Goal: Task Accomplishment & Management: Manage account settings

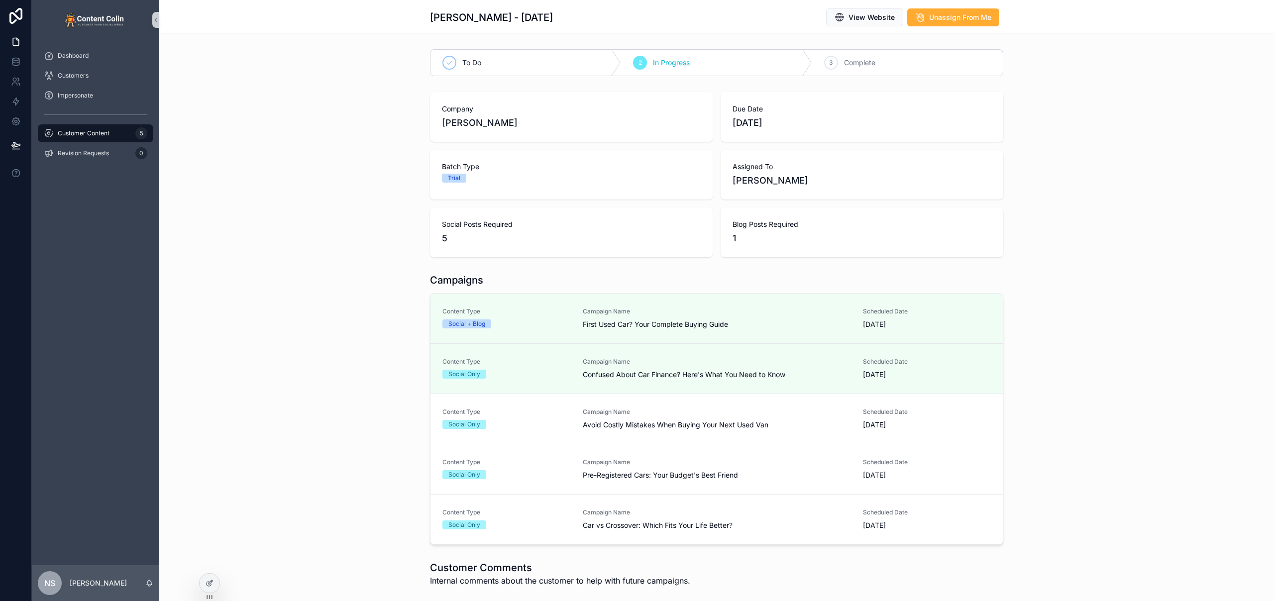
click at [107, 133] on span "Customer Content" at bounding box center [84, 133] width 52 height 8
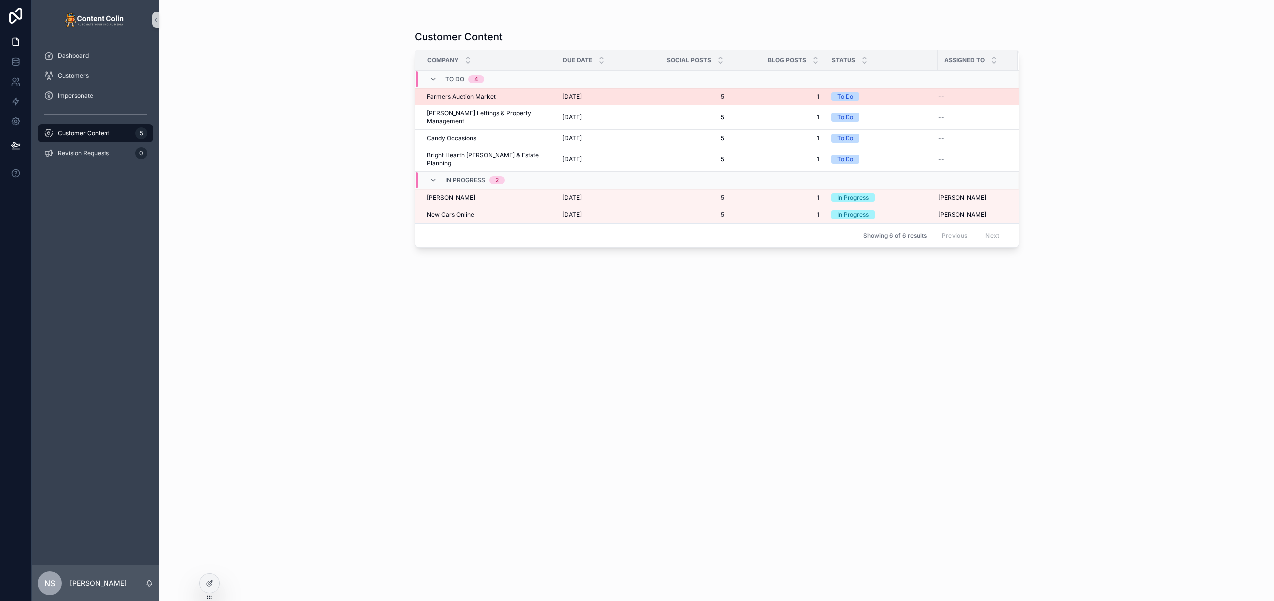
click at [615, 91] on td "[DATE] [DATE]" at bounding box center [598, 96] width 84 height 17
click at [582, 94] on span "[DATE]" at bounding box center [571, 97] width 19 height 8
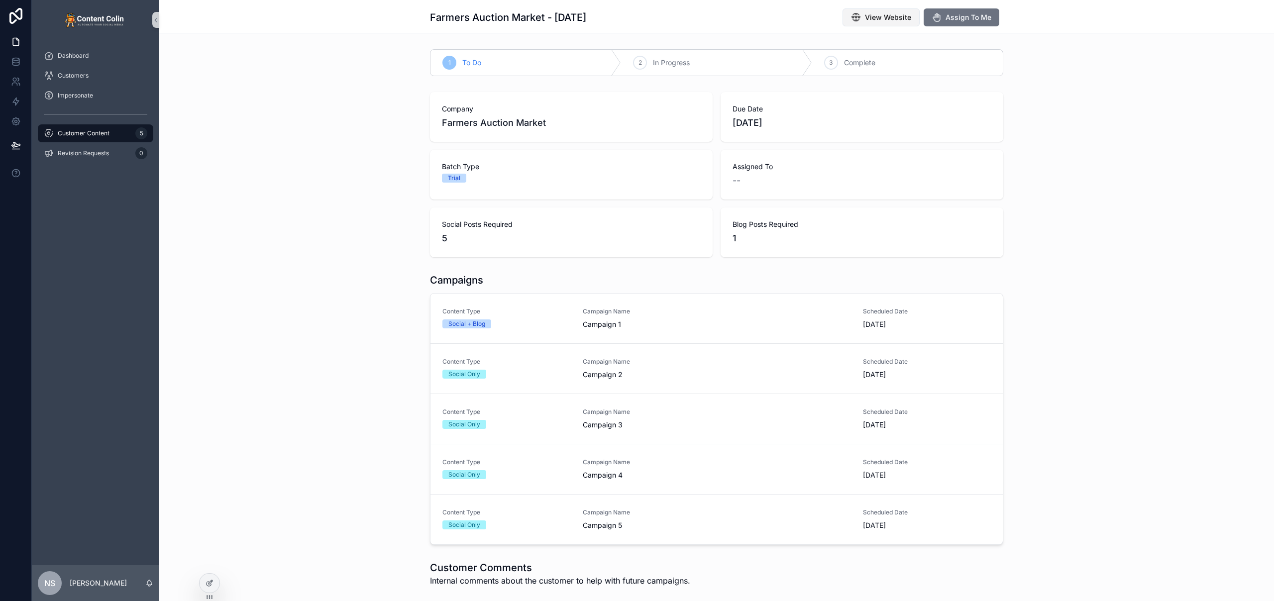
click at [903, 18] on span "View Website" at bounding box center [888, 17] width 46 height 10
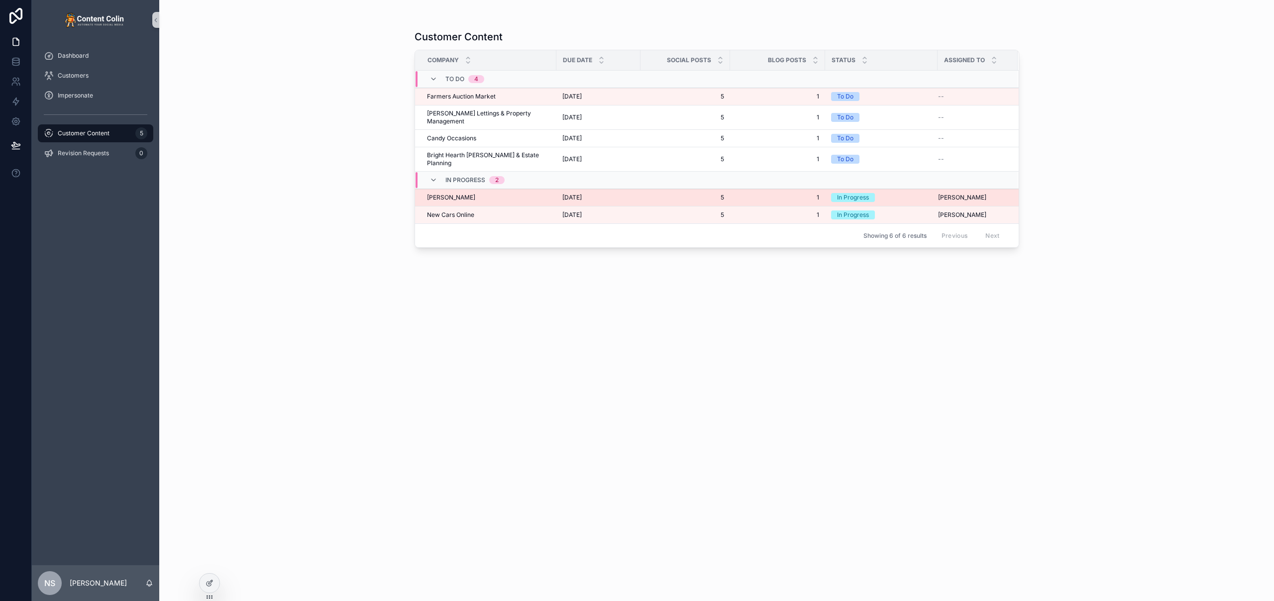
click at [485, 194] on div "[PERSON_NAME] [PERSON_NAME]" at bounding box center [488, 198] width 123 height 8
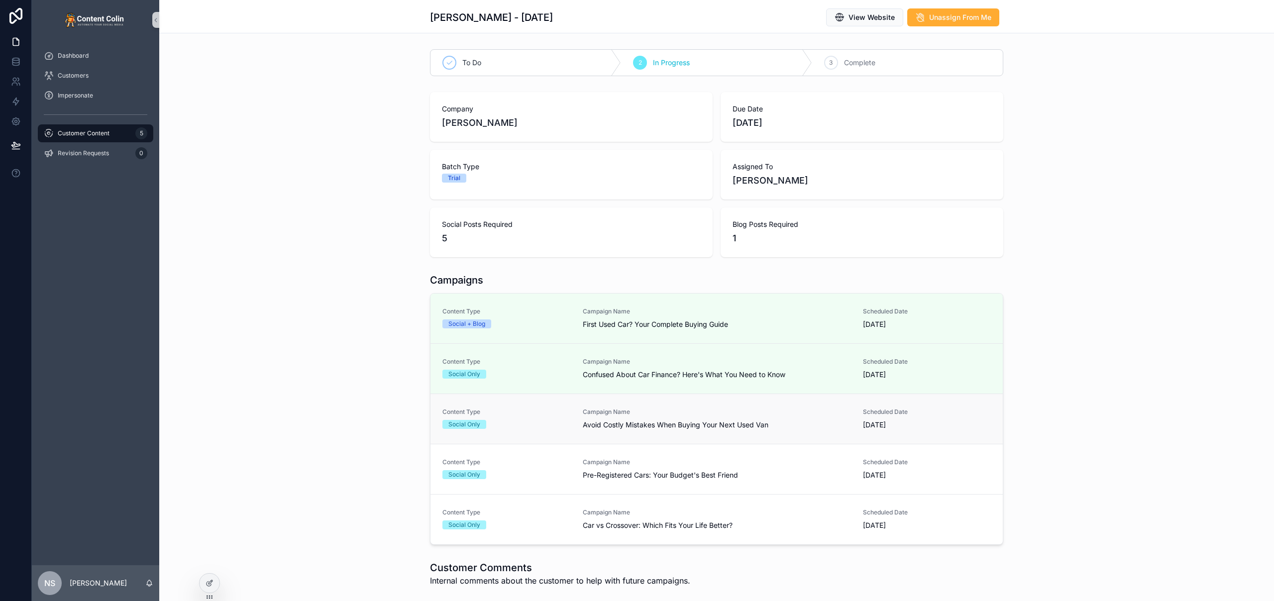
click at [640, 419] on div "Campaign Name Avoid Costly Mistakes When Buying Your Next Used Van" at bounding box center [717, 419] width 268 height 22
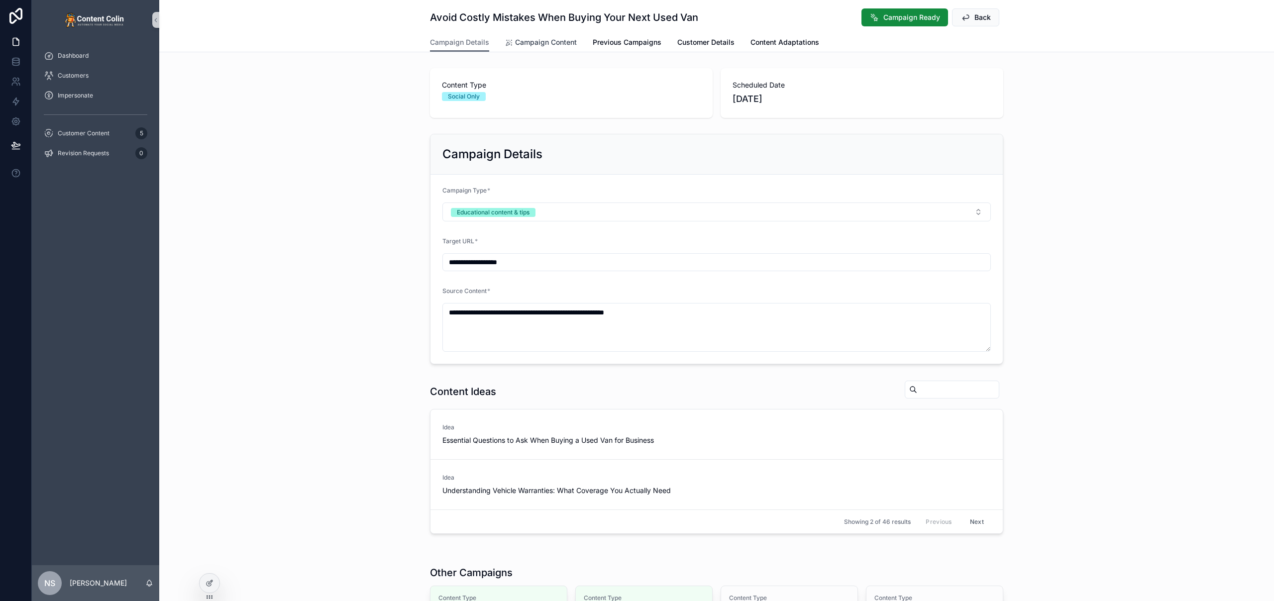
click at [535, 44] on span "Campaign Content" at bounding box center [546, 42] width 62 height 10
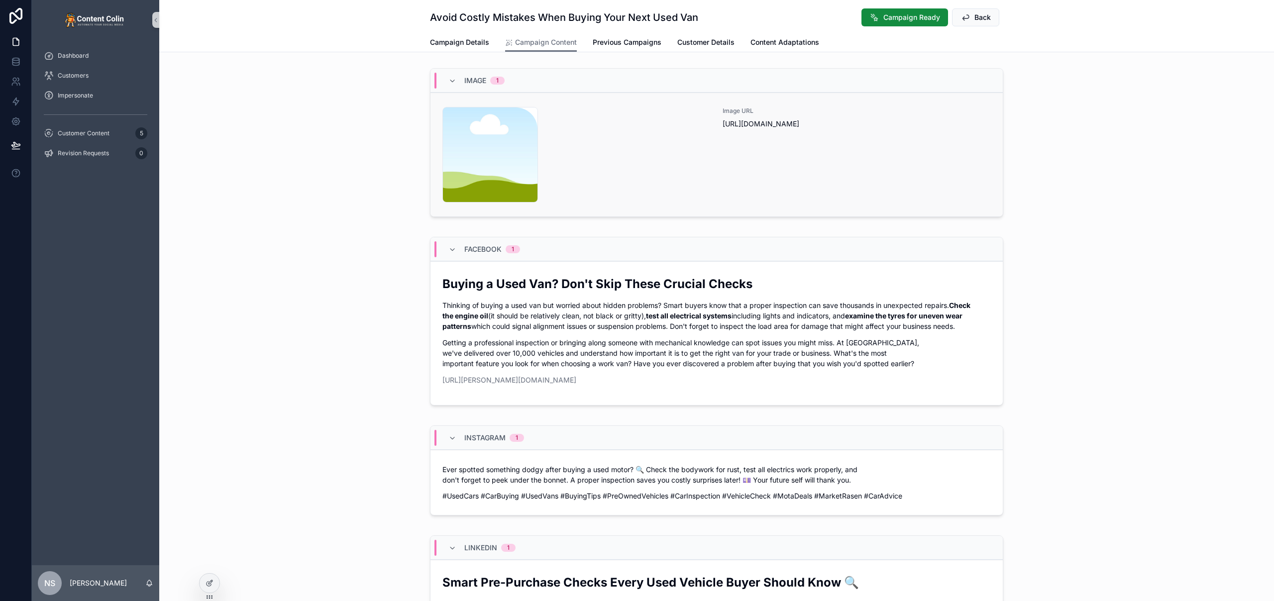
click at [777, 140] on div "Image URL [URL][DOMAIN_NAME]" at bounding box center [857, 155] width 268 height 96
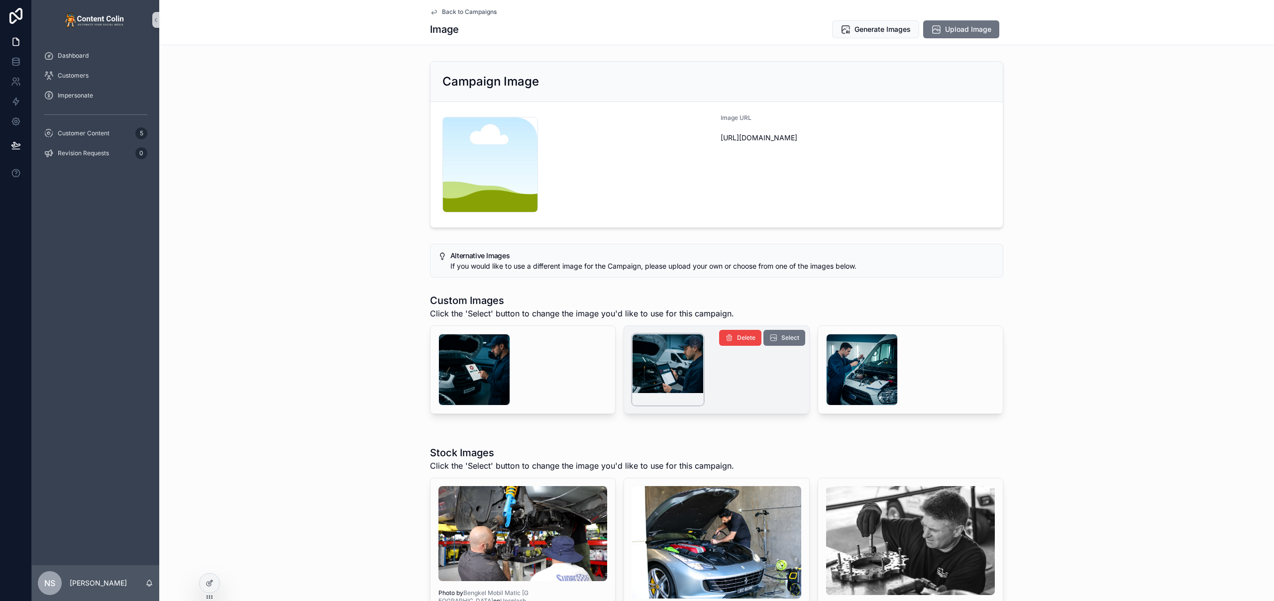
click at [656, 359] on div "scrollable content" at bounding box center [668, 370] width 72 height 72
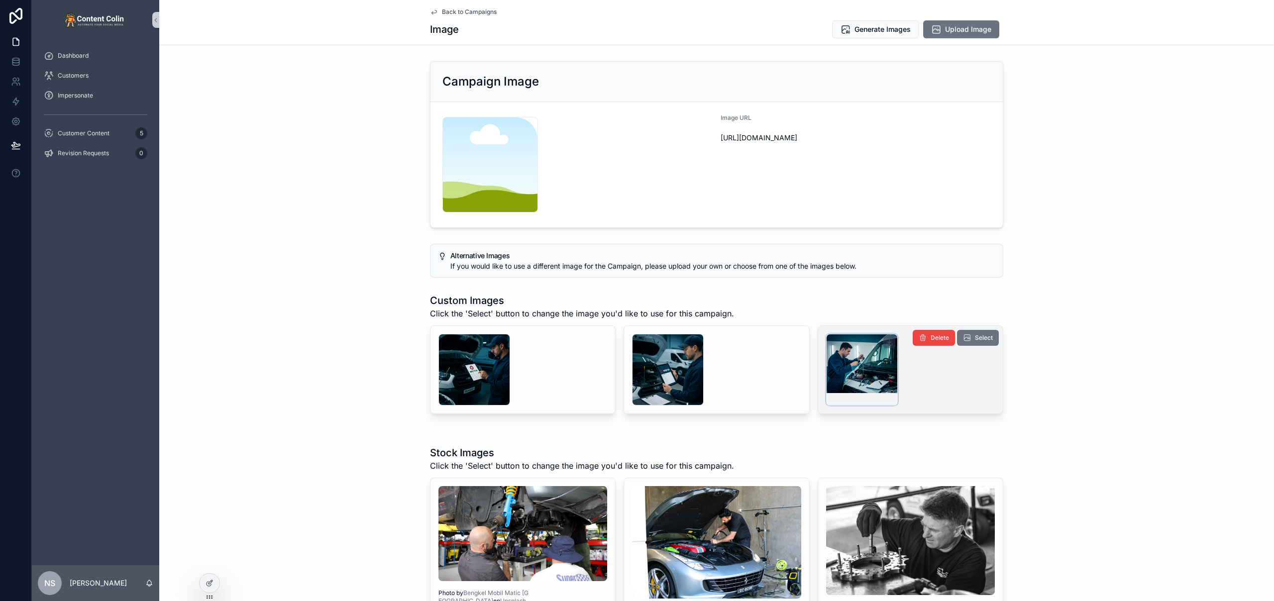
click at [865, 379] on div "scrollable content" at bounding box center [862, 370] width 72 height 72
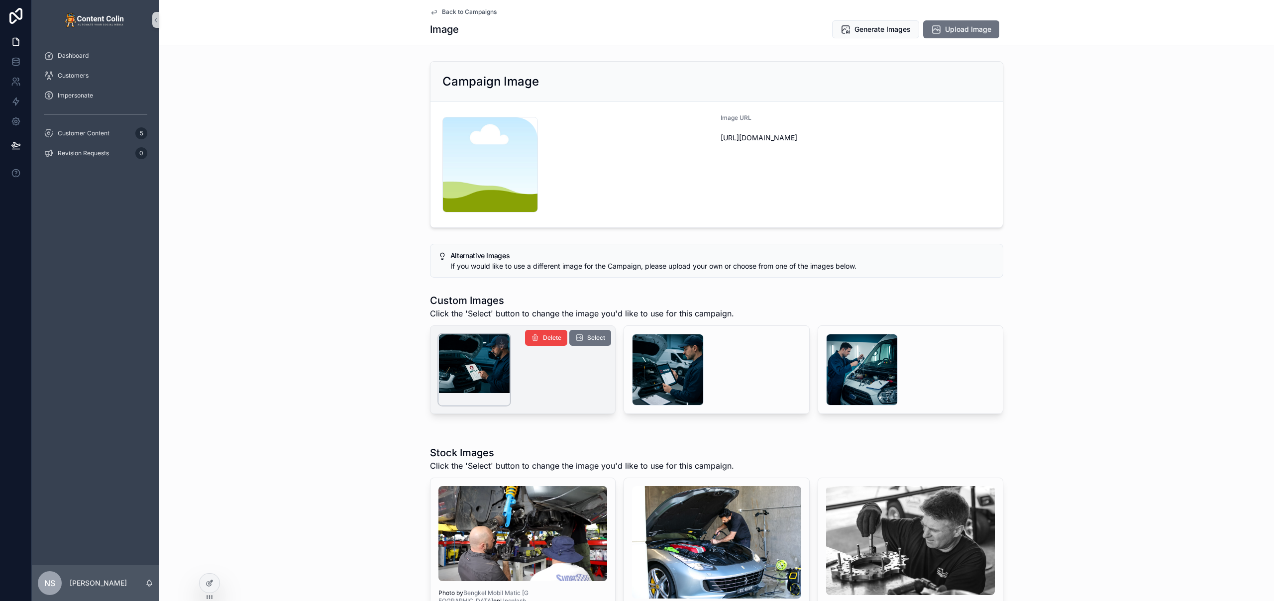
click at [465, 354] on div "scrollable content" at bounding box center [474, 370] width 72 height 72
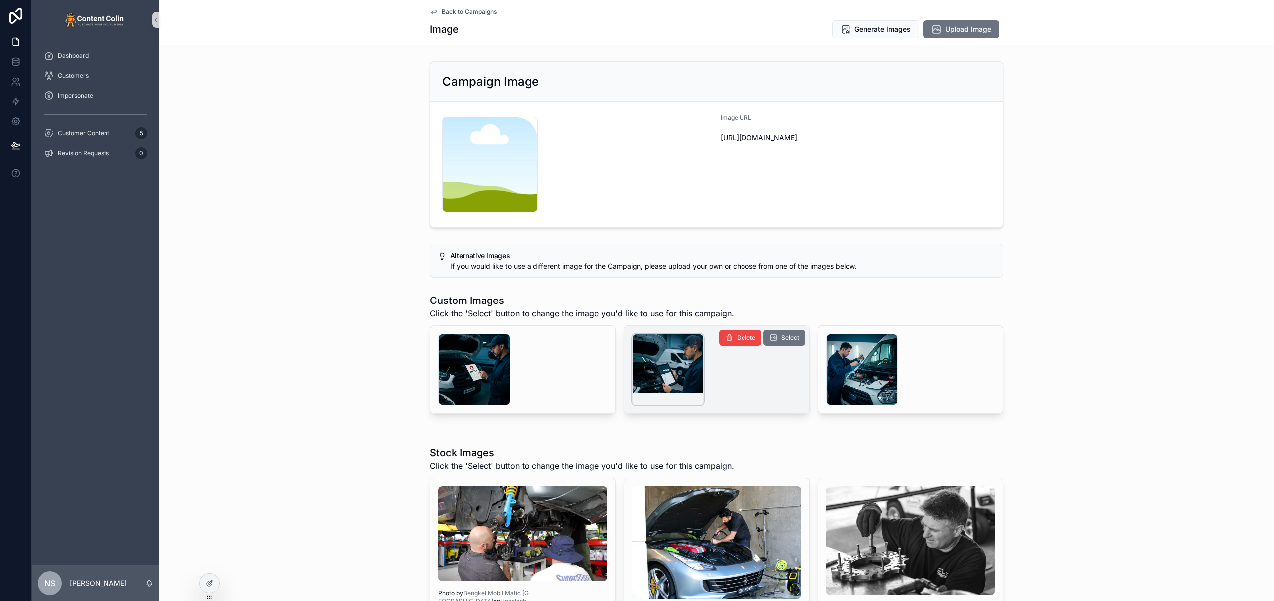
click at [675, 363] on div "scrollable content" at bounding box center [668, 370] width 72 height 72
click at [869, 30] on span "Generate Images" at bounding box center [882, 29] width 56 height 10
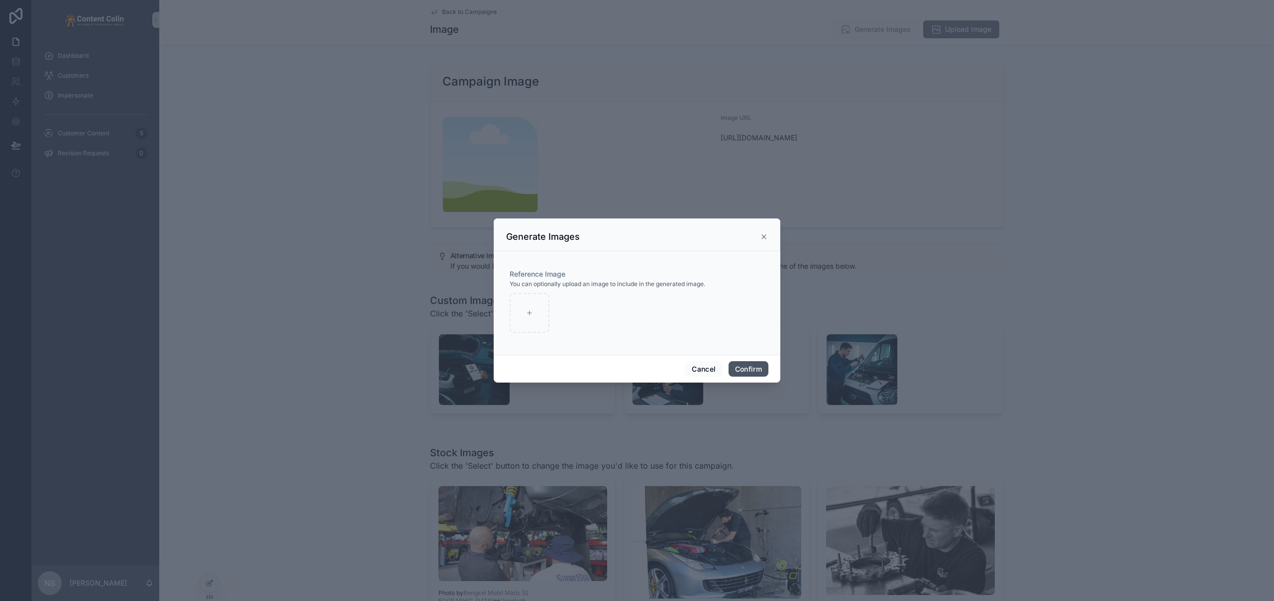
click at [749, 366] on button "Confirm" at bounding box center [749, 369] width 40 height 16
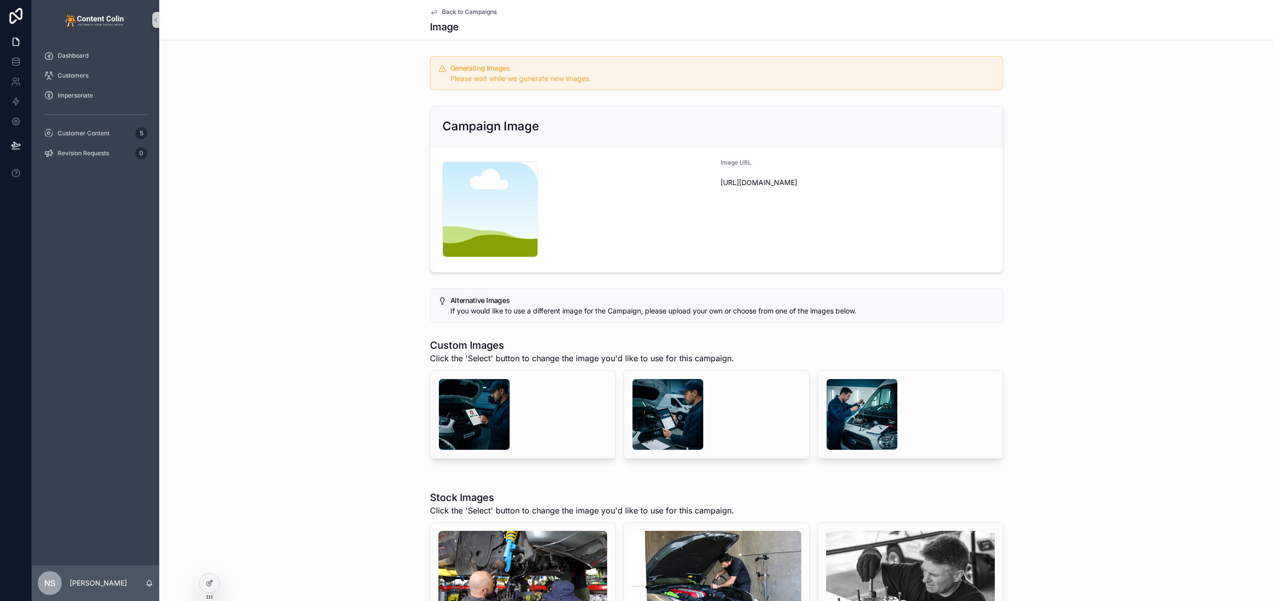
click at [465, 9] on span "Back to Campaigns" at bounding box center [469, 12] width 55 height 8
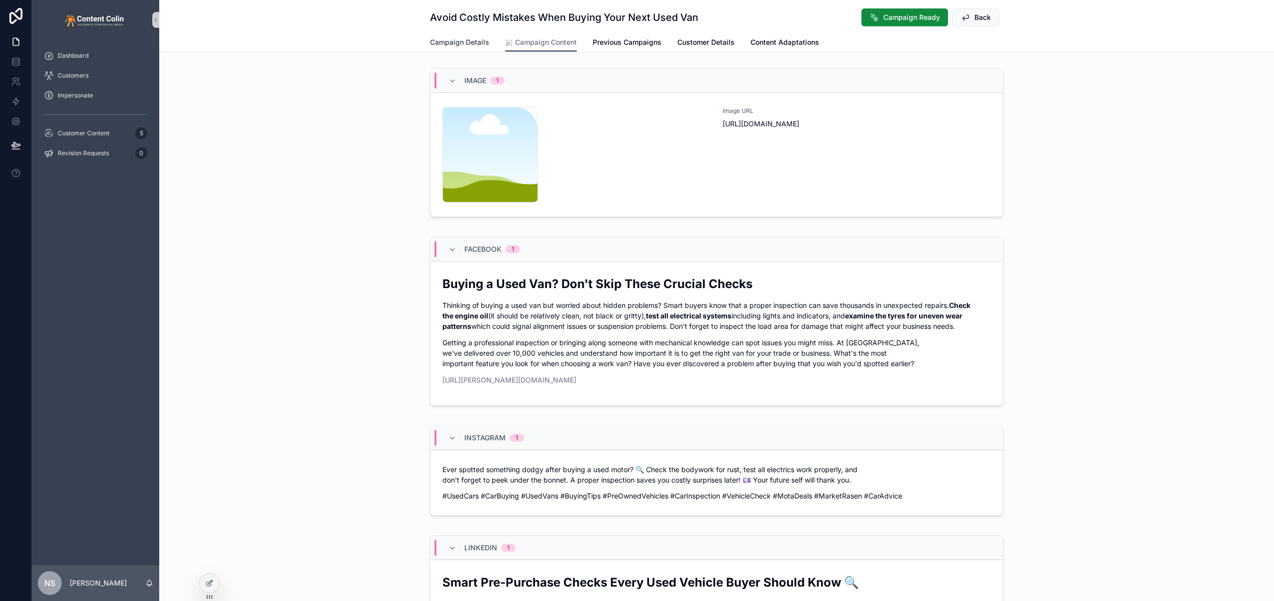
click at [448, 41] on span "Campaign Details" at bounding box center [459, 42] width 59 height 10
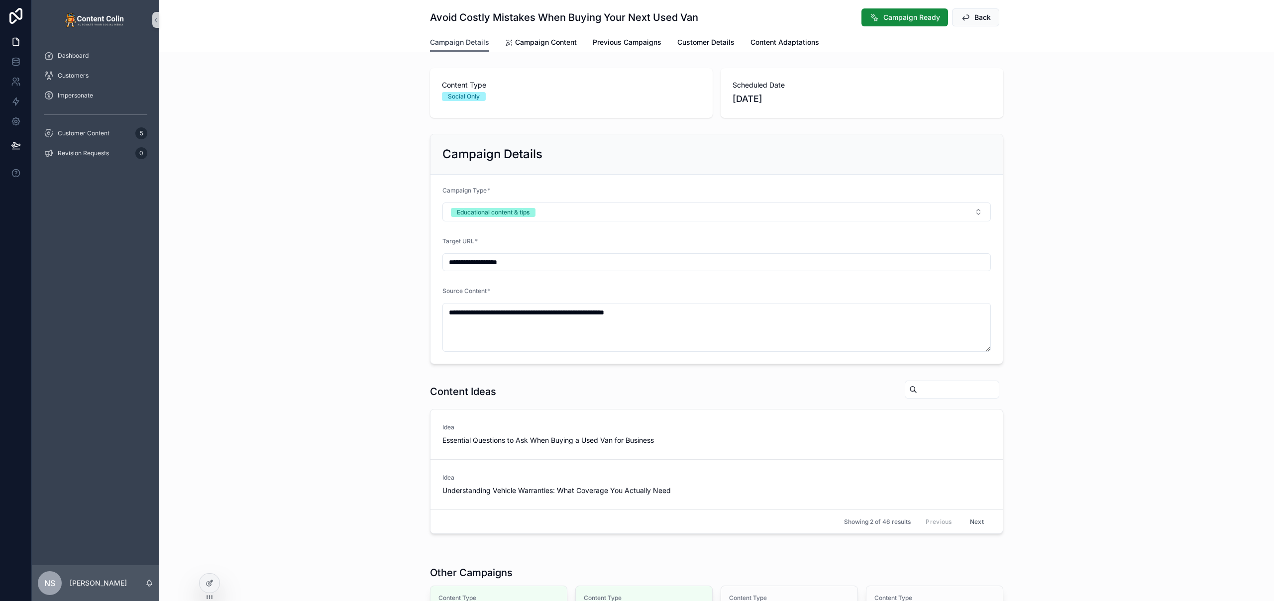
scroll to position [185, 0]
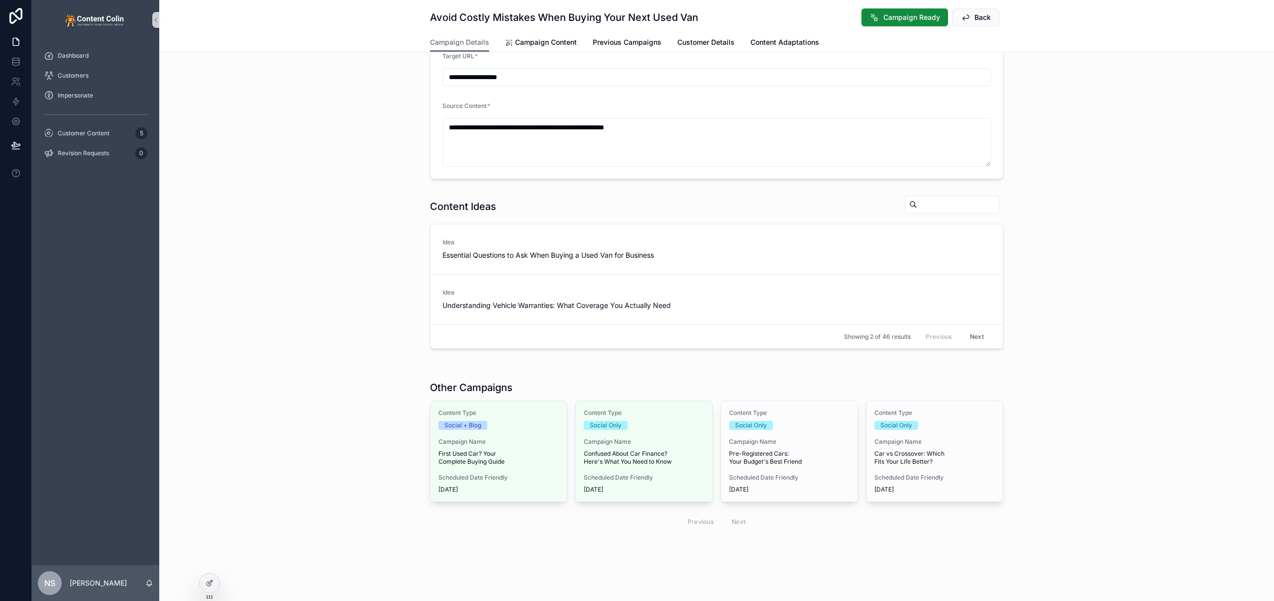
click at [837, 469] on div "Content Type Social Only Campaign Name Pre-Registered Cars: Your Budget's Best …" at bounding box center [789, 451] width 136 height 101
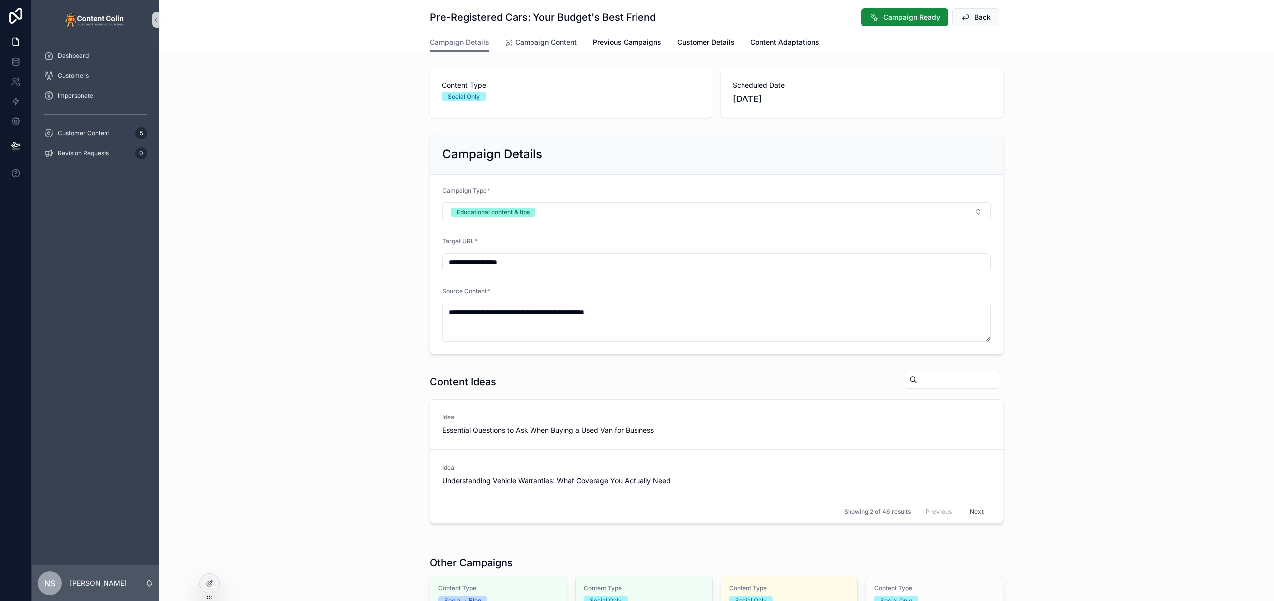
click at [528, 39] on span "Campaign Content" at bounding box center [546, 42] width 62 height 10
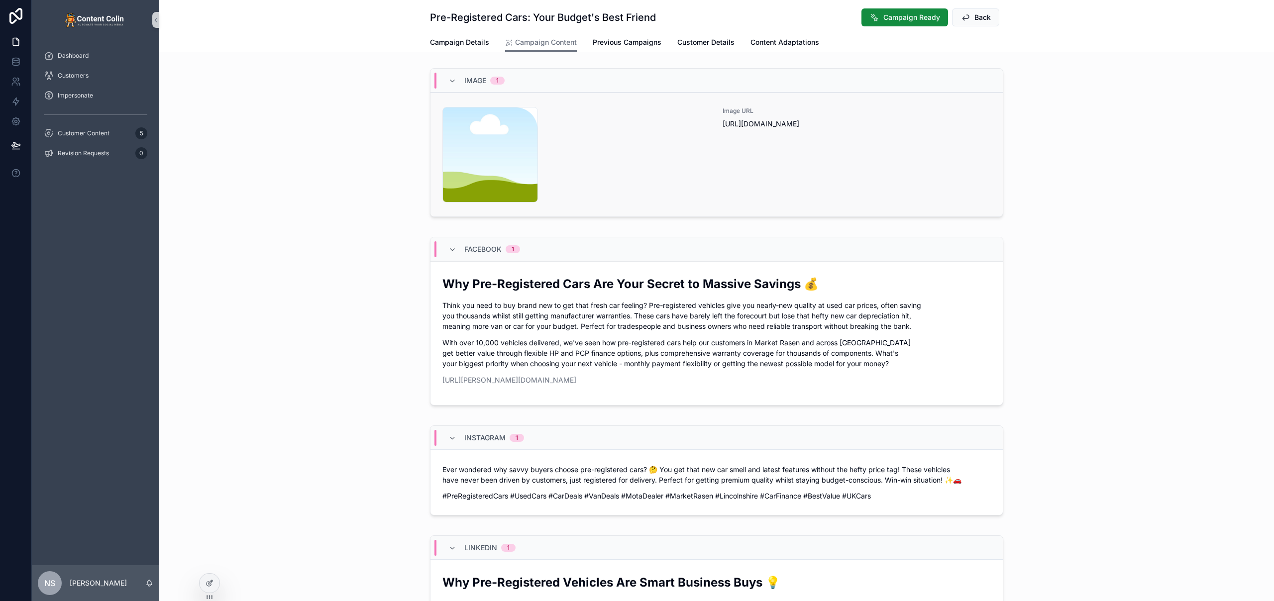
click at [612, 121] on div "content-placeholder .png" at bounding box center [576, 155] width 268 height 96
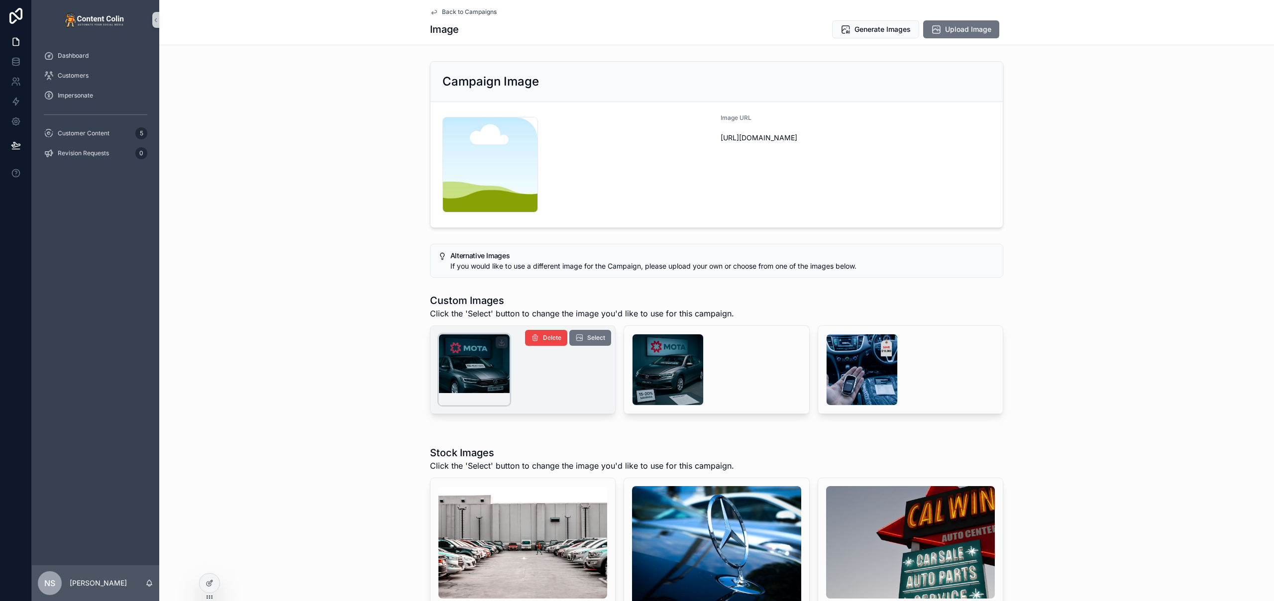
click at [487, 371] on div "scrollable content" at bounding box center [474, 370] width 72 height 72
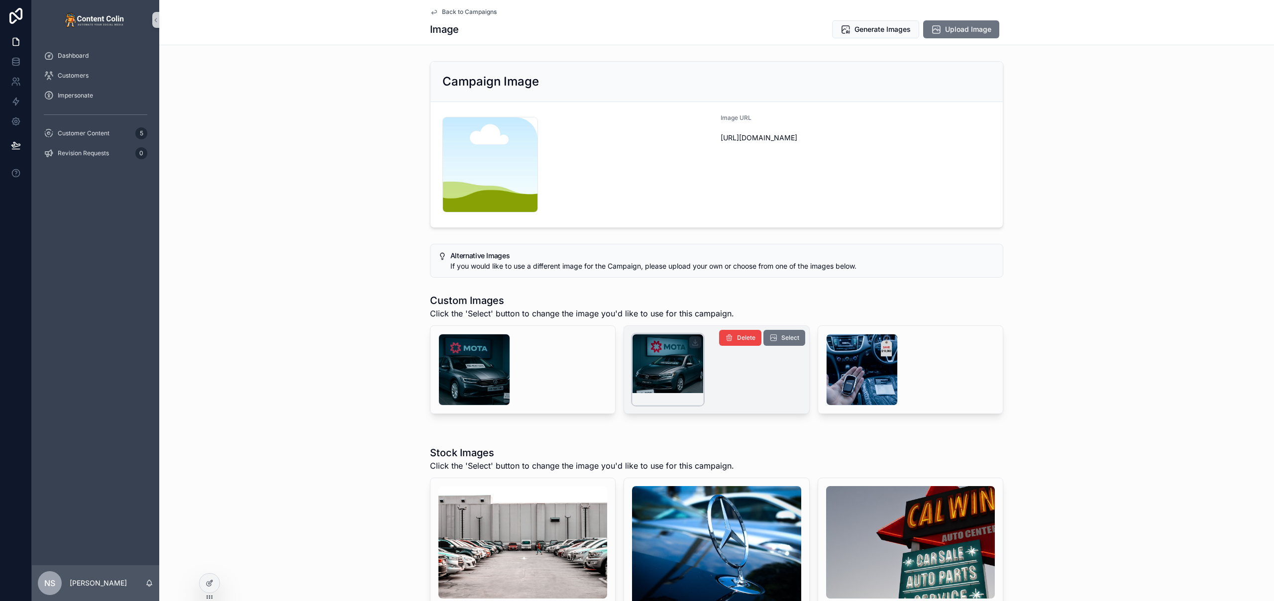
click at [642, 364] on div "scrollable content" at bounding box center [668, 370] width 72 height 72
click at [663, 359] on div "scrollable content" at bounding box center [668, 370] width 72 height 72
click at [788, 341] on span "Select" at bounding box center [790, 338] width 18 height 8
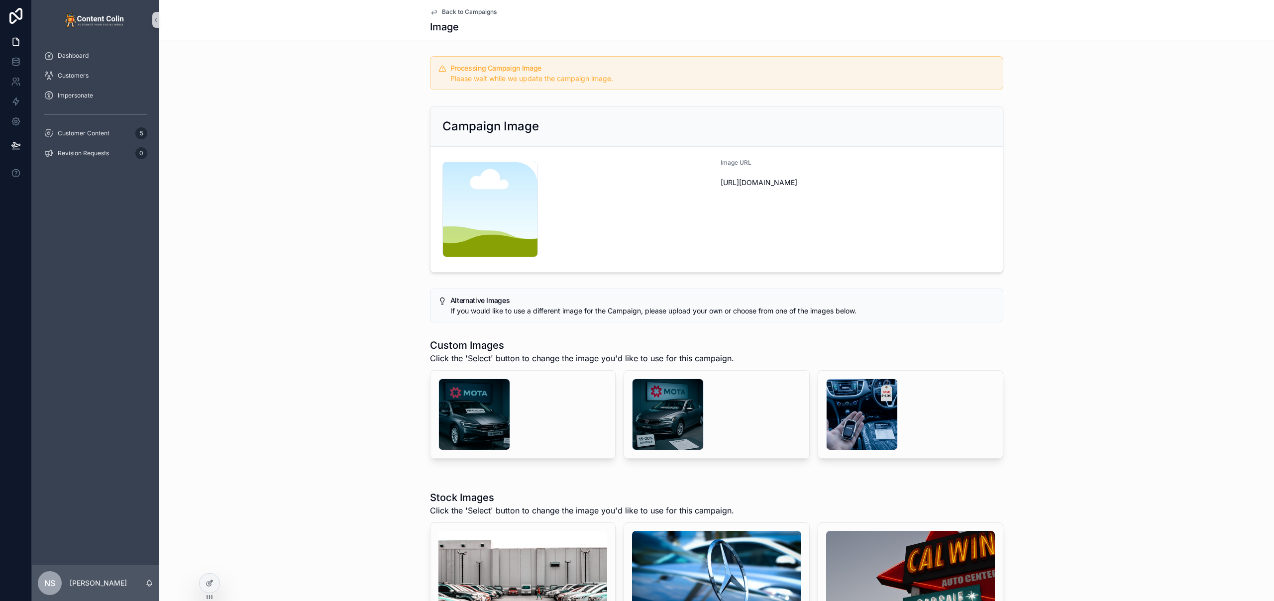
click at [457, 9] on span "Back to Campaigns" at bounding box center [469, 12] width 55 height 8
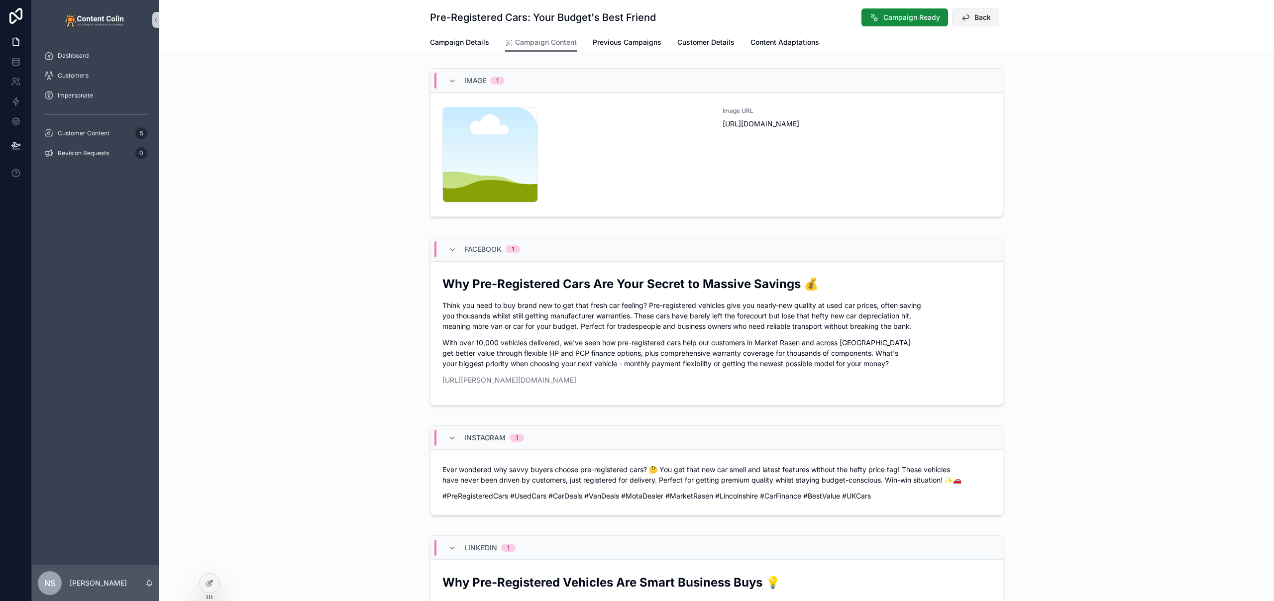
click at [984, 20] on span "Back" at bounding box center [982, 17] width 16 height 10
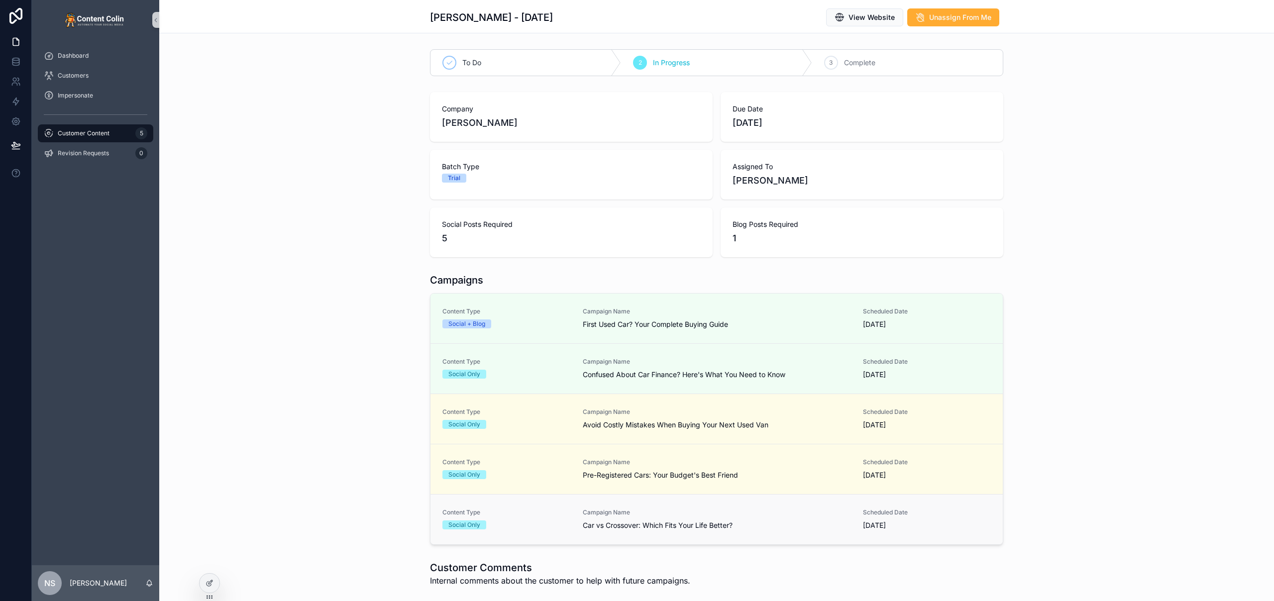
click at [592, 533] on link "Content Type Social Only Campaign Name Car vs Crossover: Which Fits Your Life B…" at bounding box center [716, 519] width 572 height 50
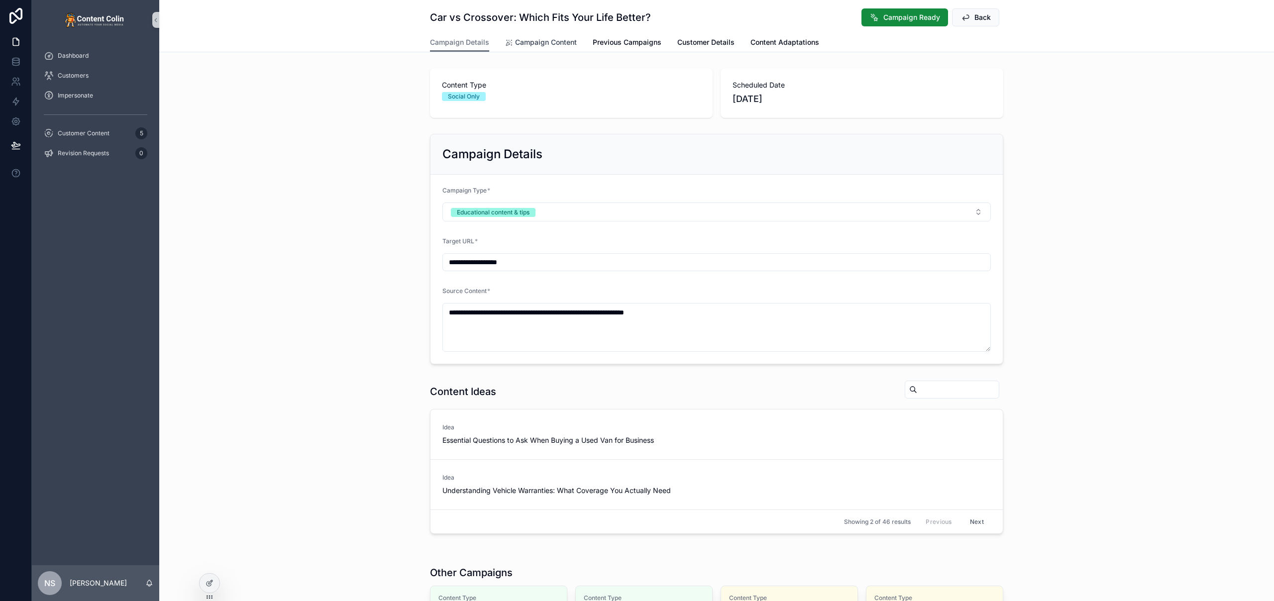
click at [548, 37] on span "Campaign Content" at bounding box center [546, 42] width 62 height 10
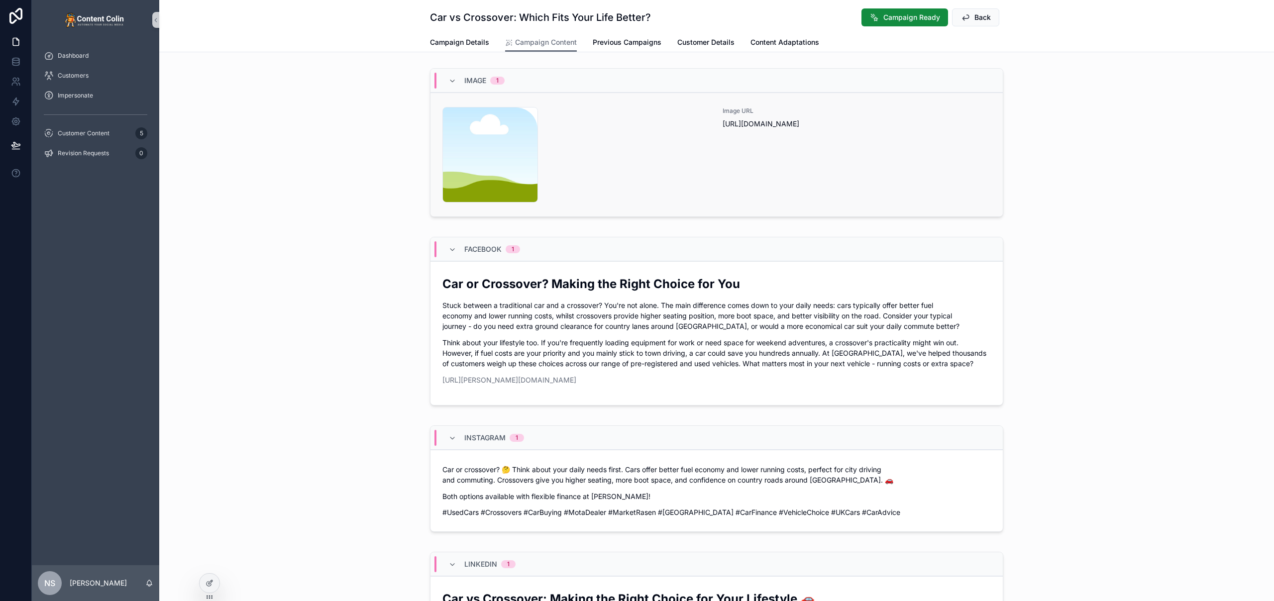
click at [714, 130] on div "content-placeholder .png Image URL [URL][DOMAIN_NAME]" at bounding box center [716, 155] width 548 height 96
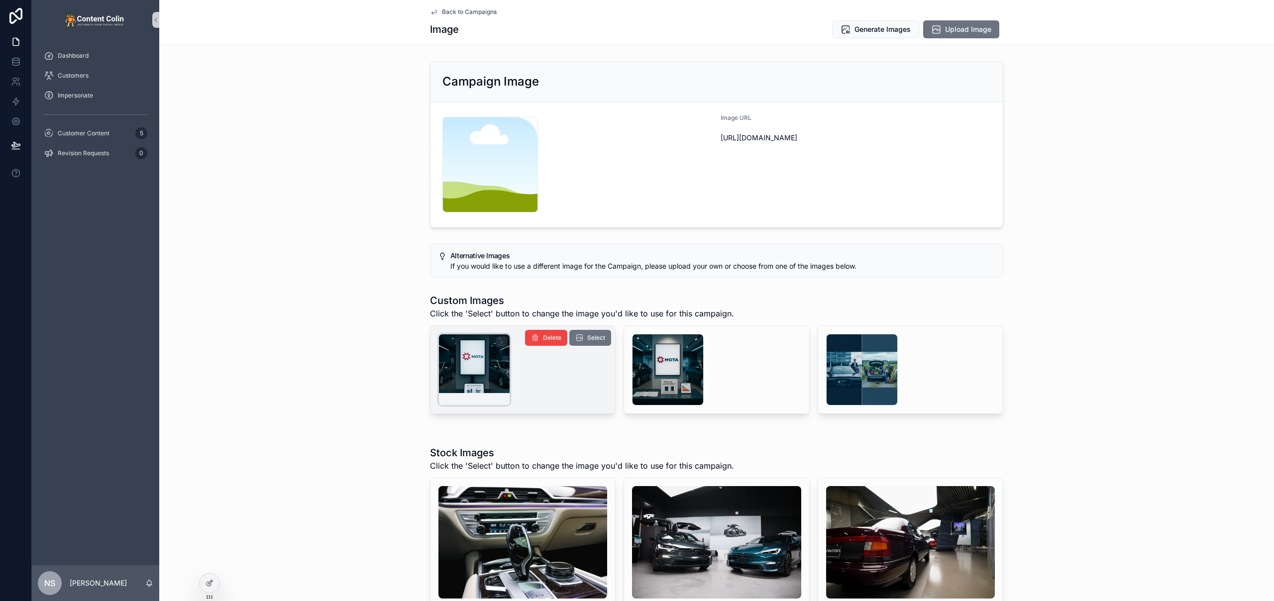
click at [482, 362] on div "scrollable content" at bounding box center [474, 370] width 72 height 72
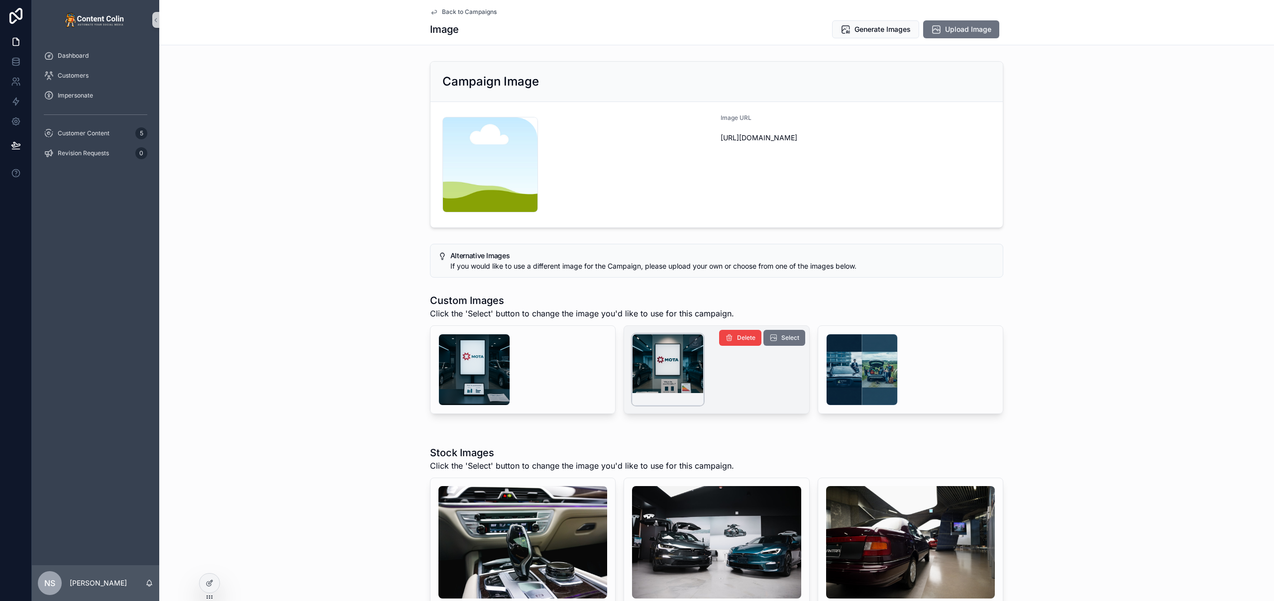
click at [650, 354] on div "scrollable content" at bounding box center [668, 370] width 72 height 72
click at [882, 29] on span "Generate Images" at bounding box center [882, 29] width 56 height 10
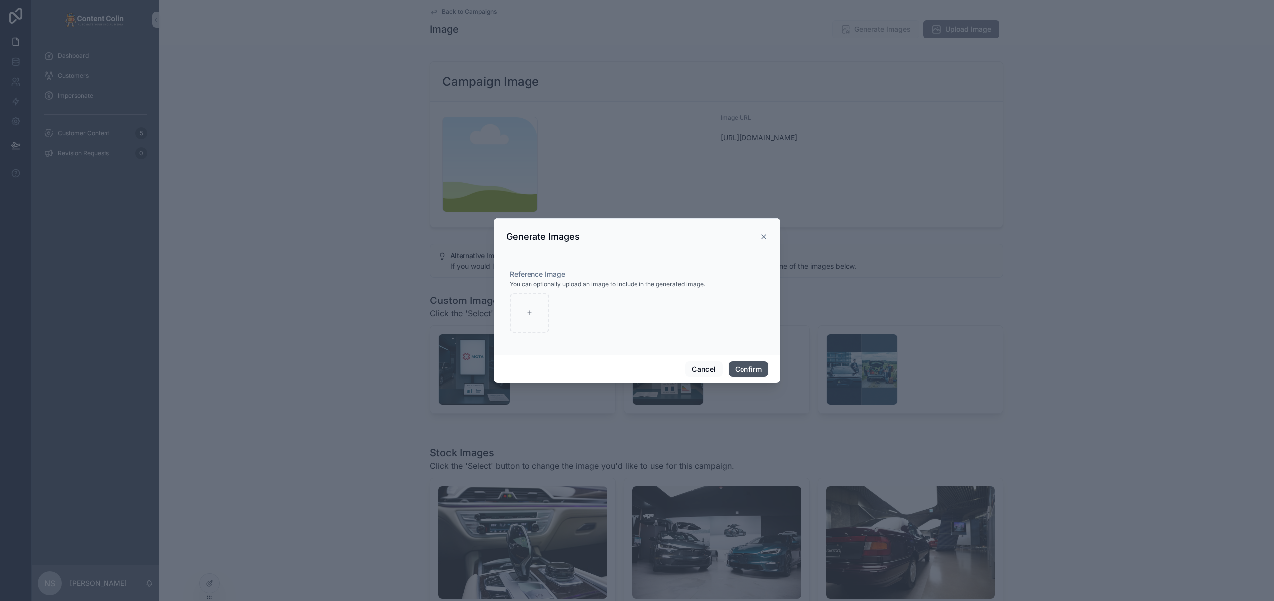
click at [748, 367] on button "Confirm" at bounding box center [749, 369] width 40 height 16
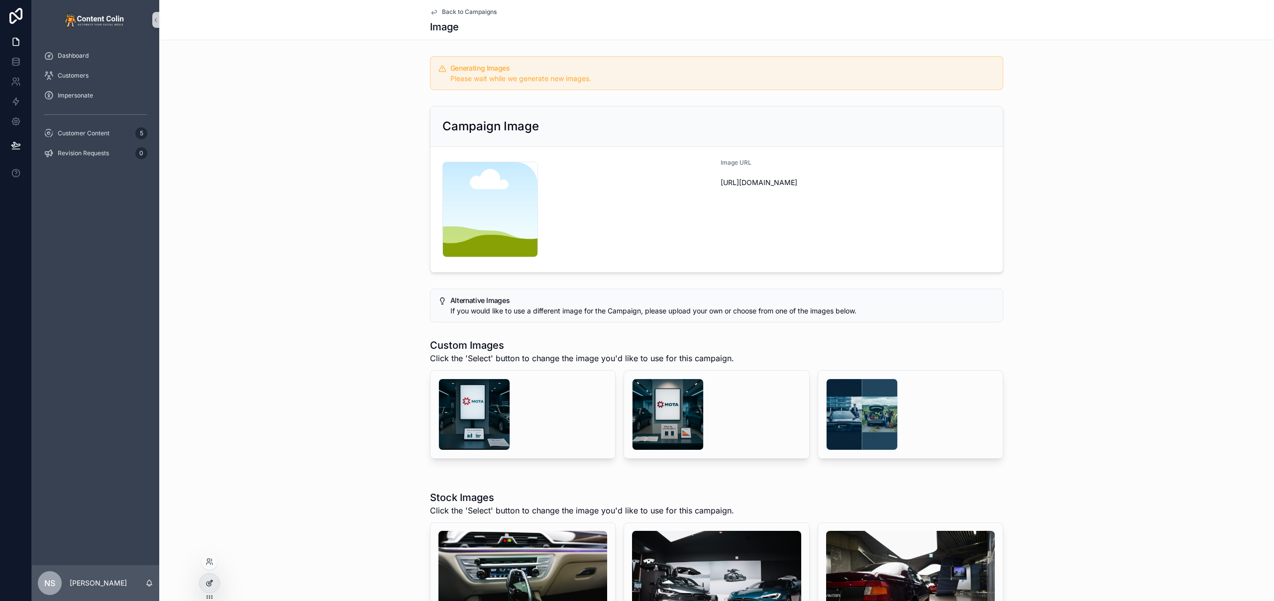
click at [206, 585] on icon at bounding box center [210, 583] width 8 height 8
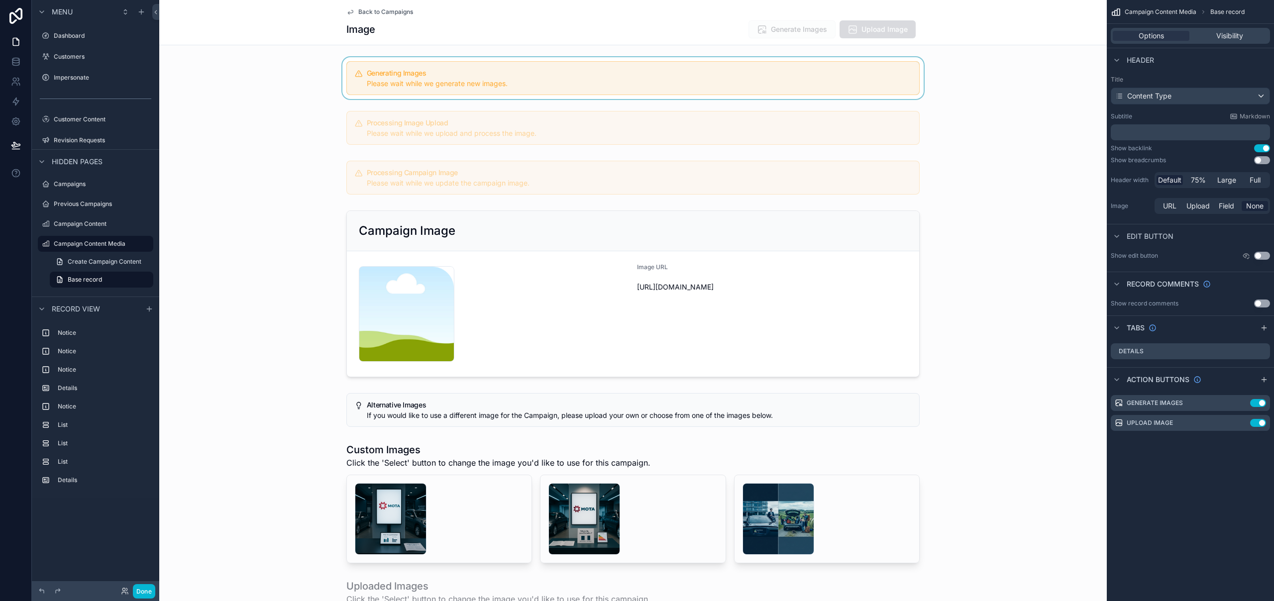
click at [705, 83] on div "scrollable content" at bounding box center [632, 78] width 947 height 42
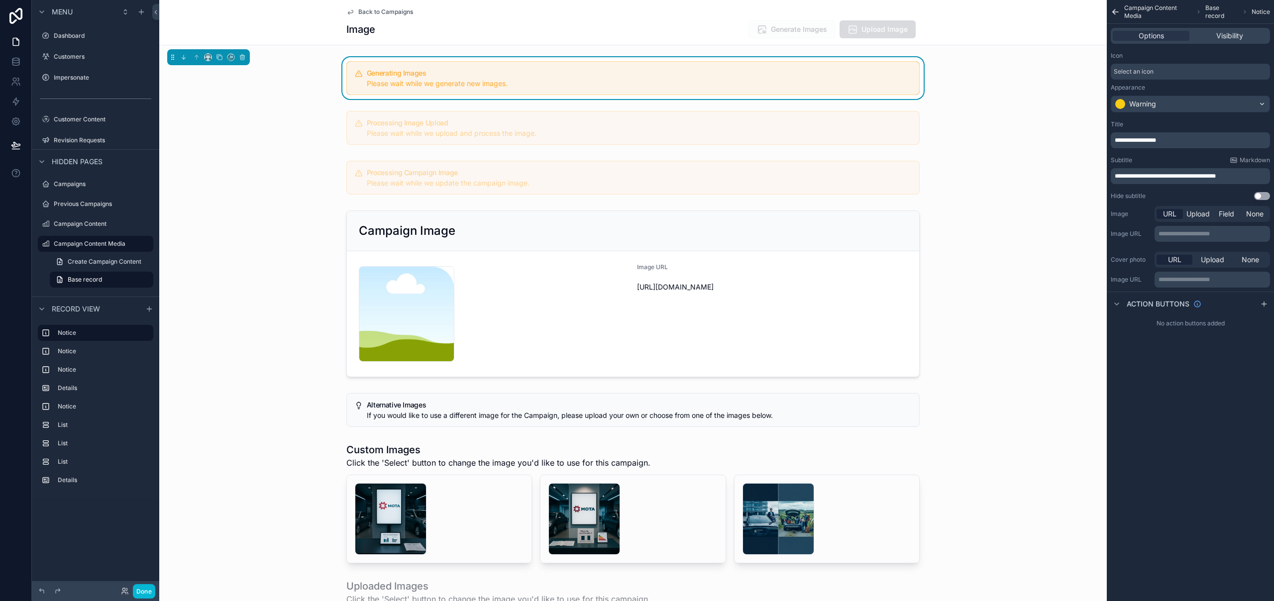
click at [703, 35] on div "Image Generate Images Upload Image" at bounding box center [632, 29] width 573 height 19
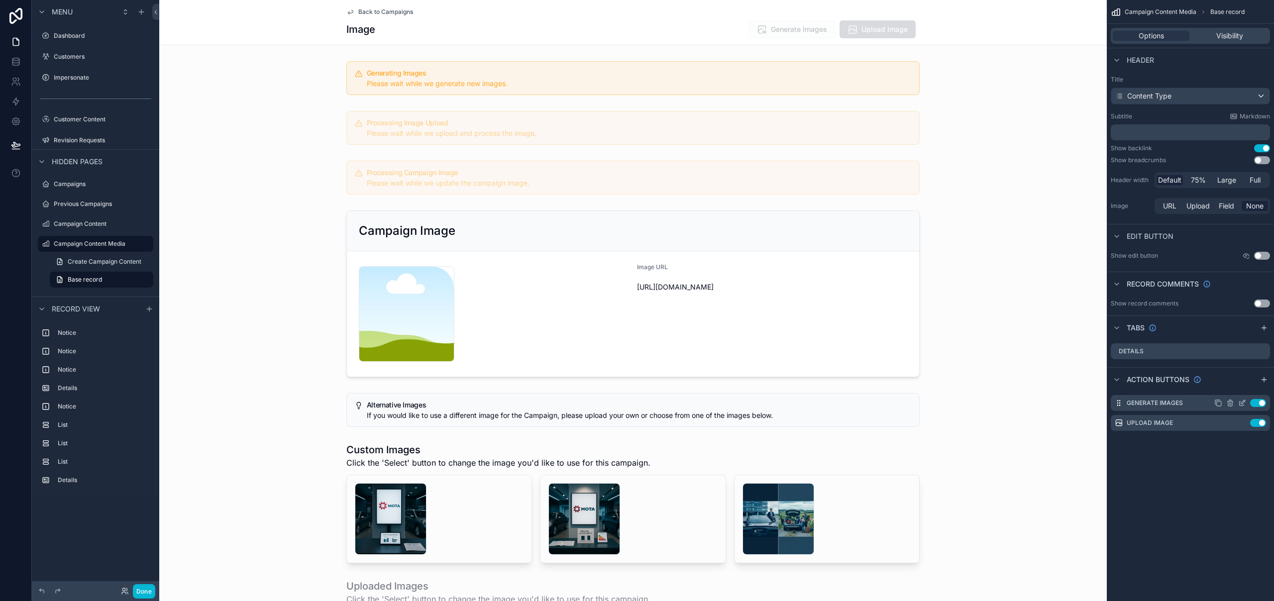
click at [1245, 404] on icon "scrollable content" at bounding box center [1242, 403] width 8 height 8
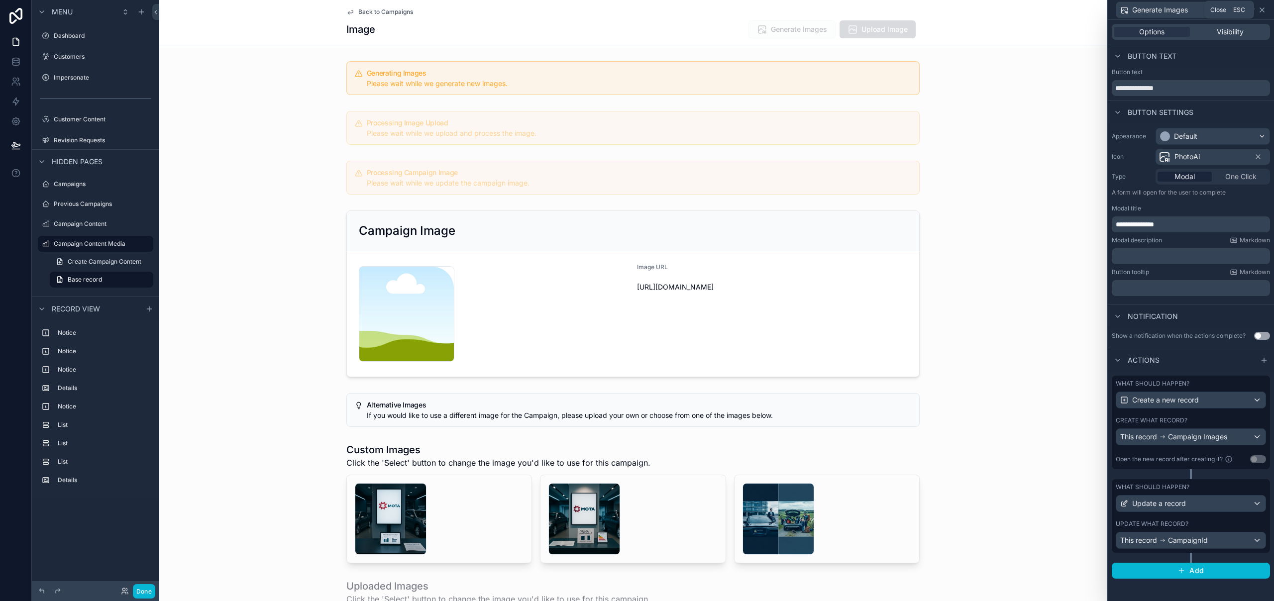
click at [1263, 8] on icon at bounding box center [1262, 10] width 4 height 4
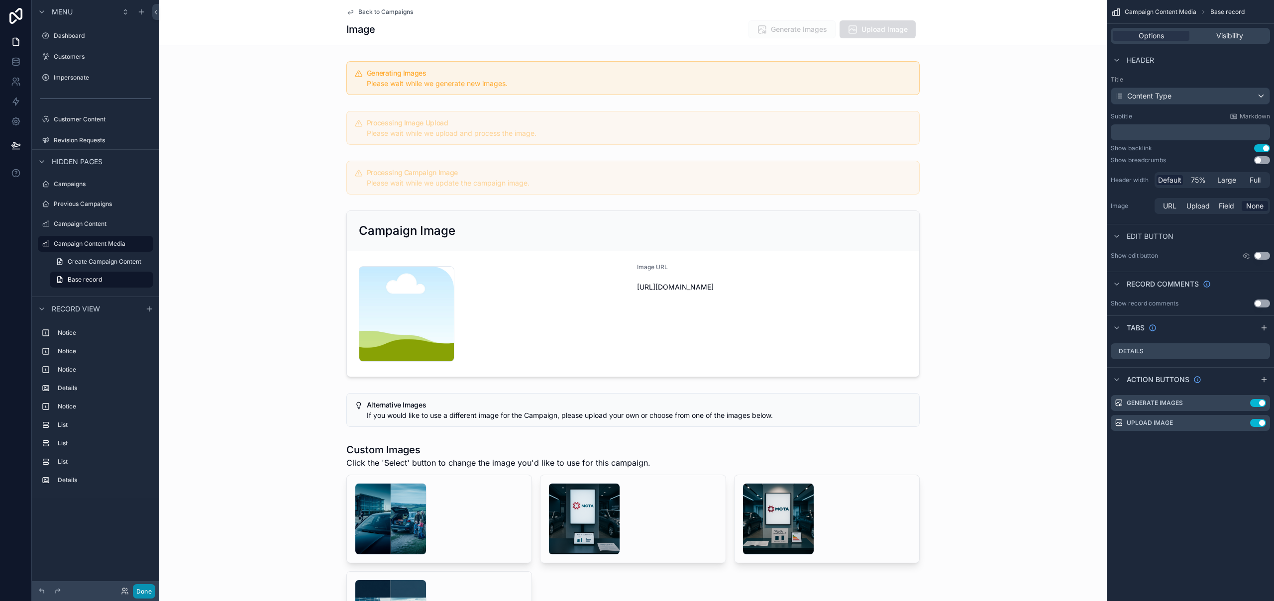
click at [141, 590] on button "Done" at bounding box center [144, 591] width 22 height 14
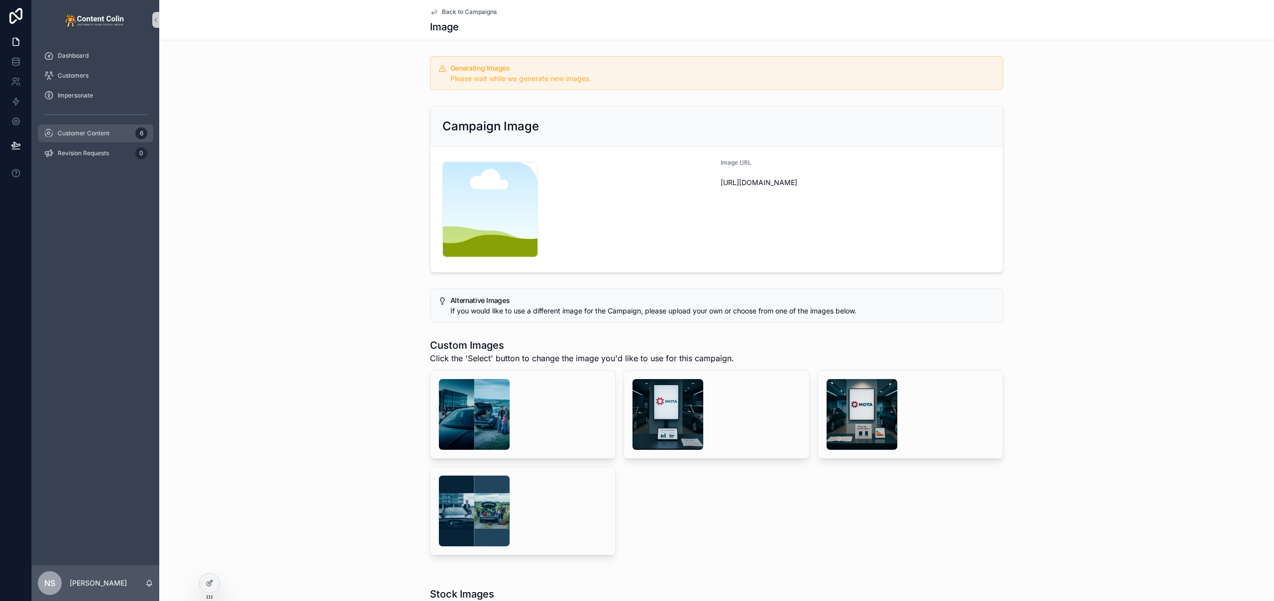
click at [90, 134] on span "Customer Content" at bounding box center [84, 133] width 52 height 8
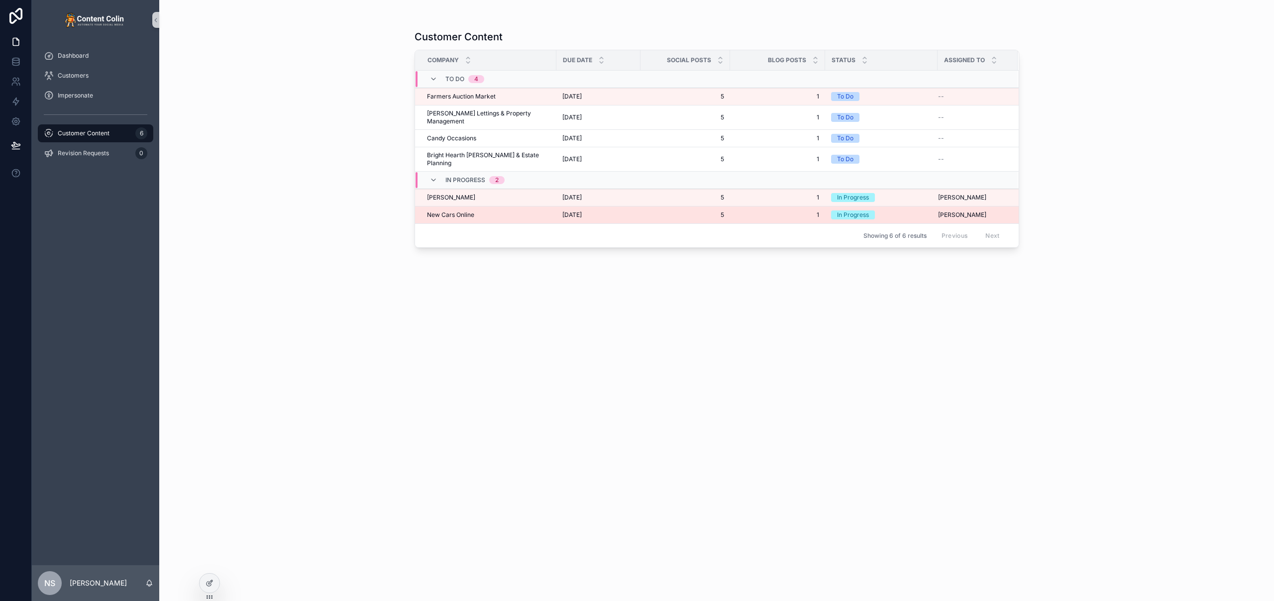
click at [582, 211] on span "[DATE]" at bounding box center [571, 215] width 19 height 8
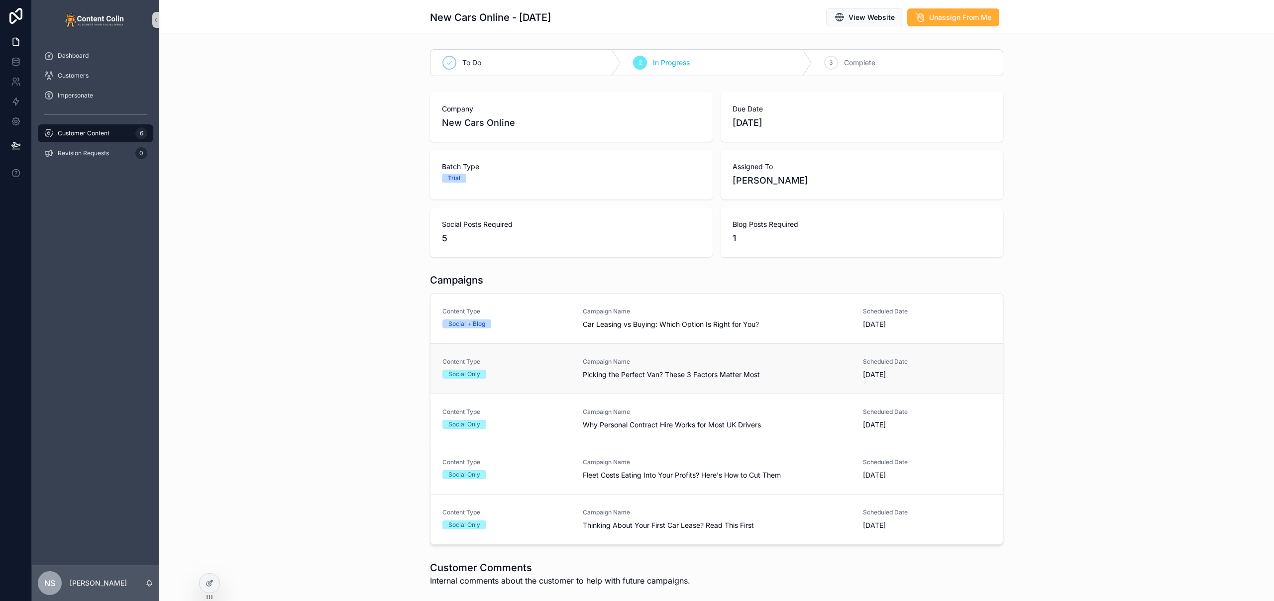
scroll to position [12, 0]
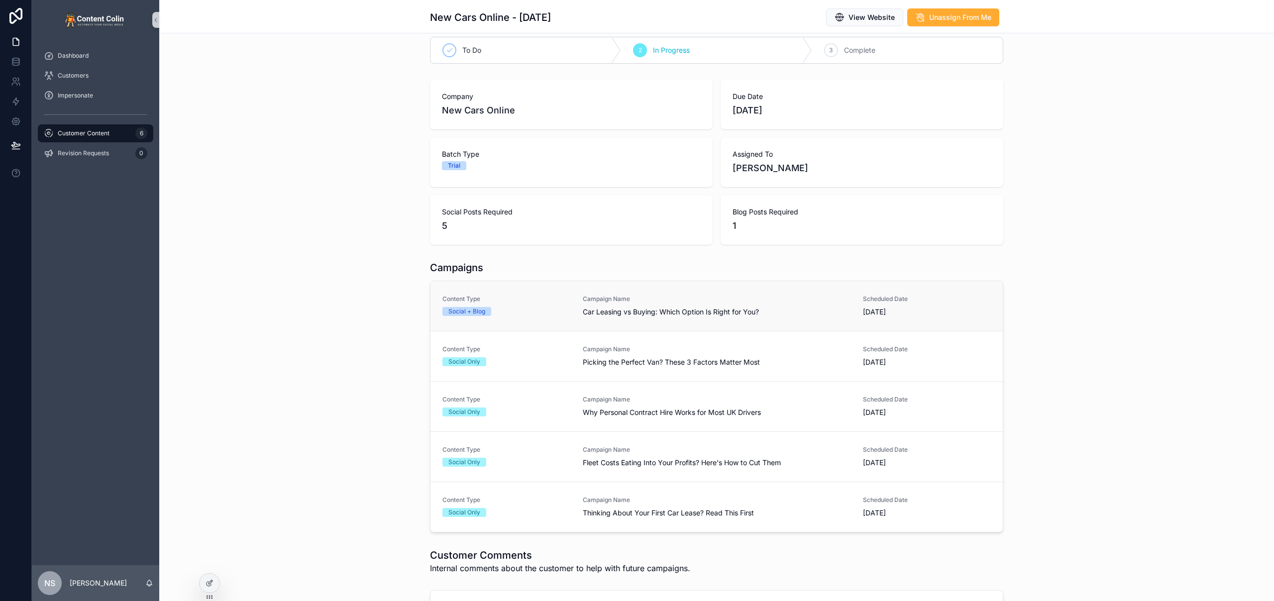
click at [643, 295] on link "Content Type Social + Blog Campaign Name Car Leasing vs Buying: Which Option Is…" at bounding box center [716, 306] width 572 height 50
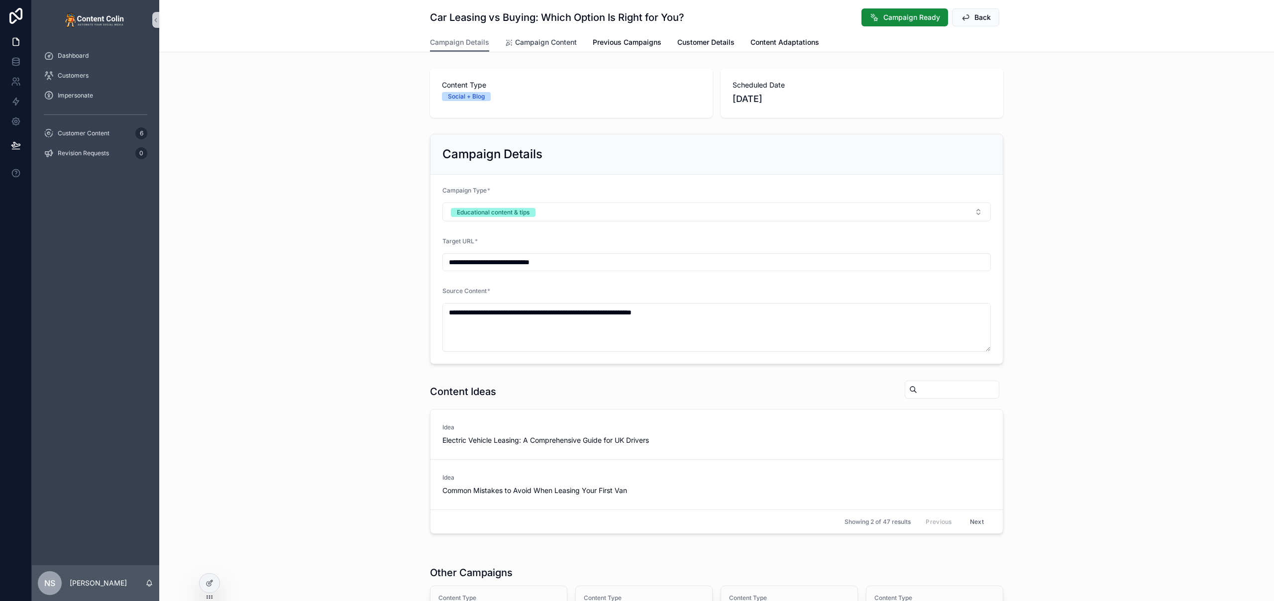
click at [551, 43] on span "Campaign Content" at bounding box center [546, 42] width 62 height 10
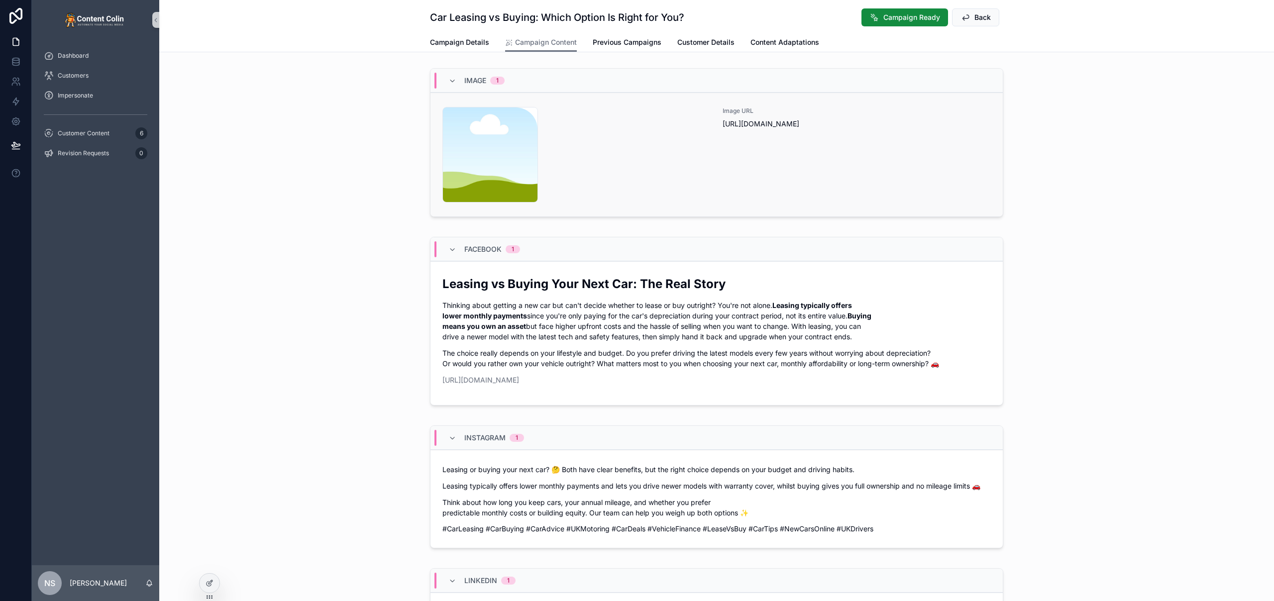
click at [830, 161] on div "Image URL [URL][DOMAIN_NAME]" at bounding box center [857, 155] width 268 height 96
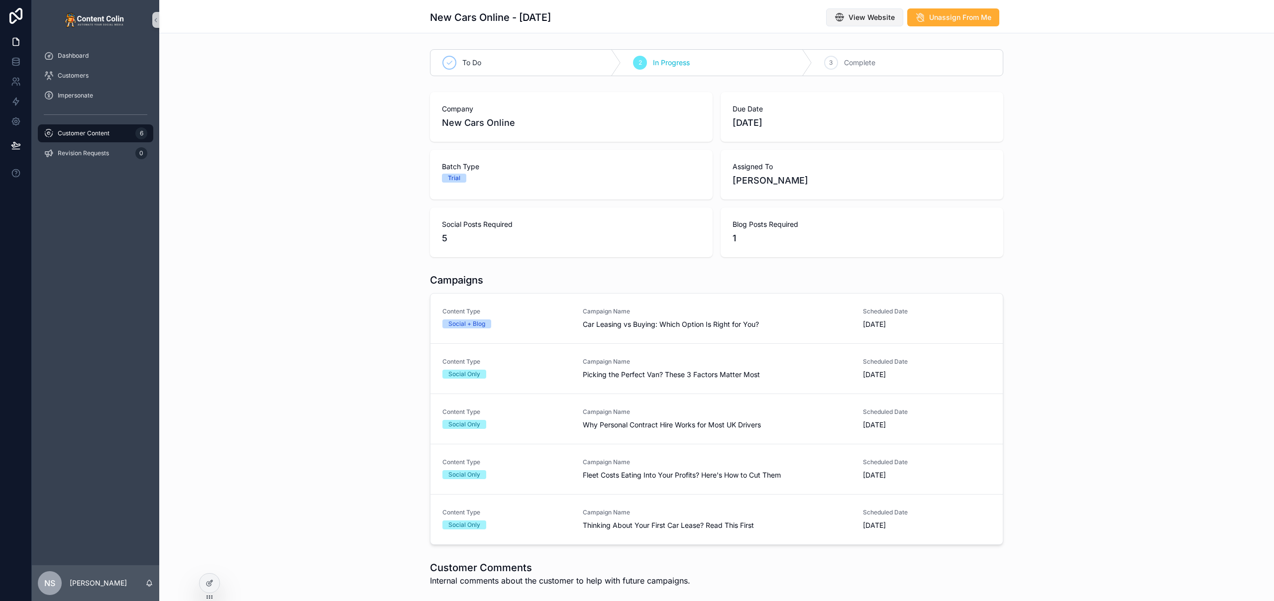
click at [872, 10] on button "View Website" at bounding box center [864, 17] width 77 height 18
click at [577, 318] on div "Content Type Social + Blog Campaign Name Car Leasing vs Buying: Which Option Is…" at bounding box center [716, 319] width 548 height 22
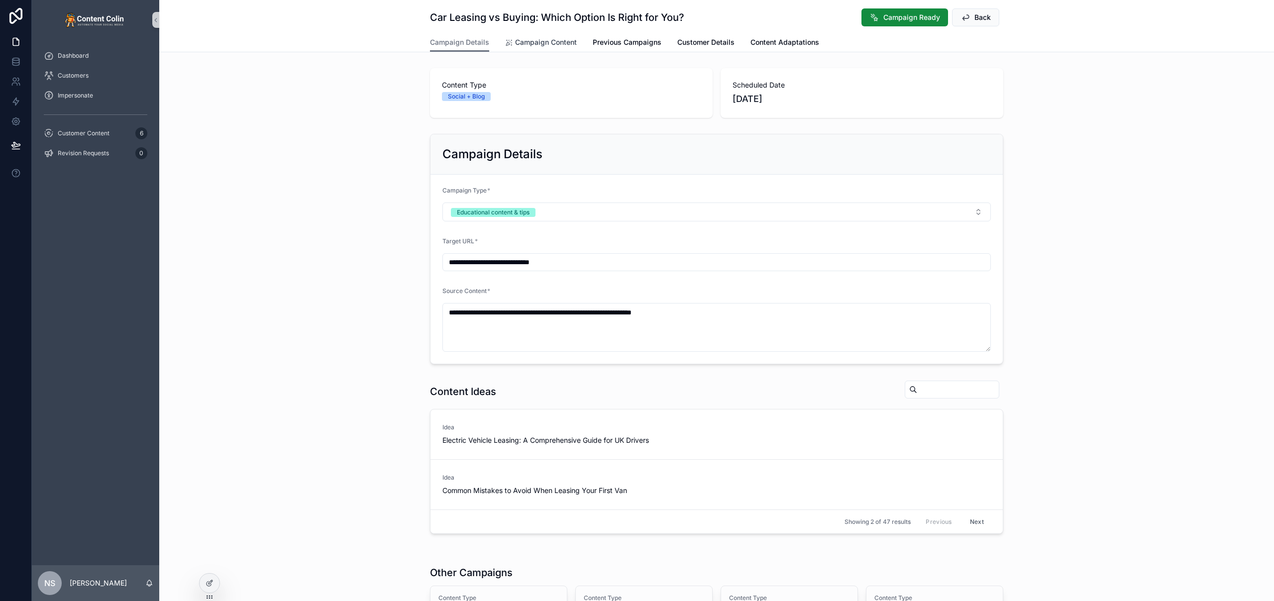
click at [528, 35] on link "Campaign Content" at bounding box center [541, 43] width 72 height 20
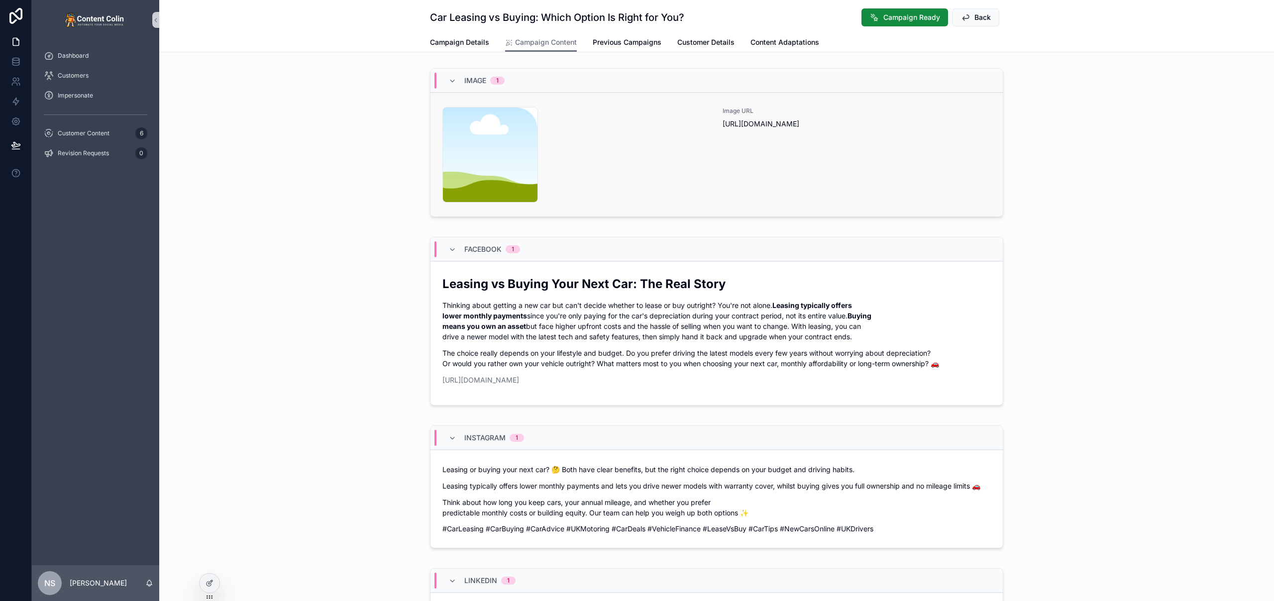
click at [703, 172] on div "content-placeholder .png" at bounding box center [576, 155] width 268 height 96
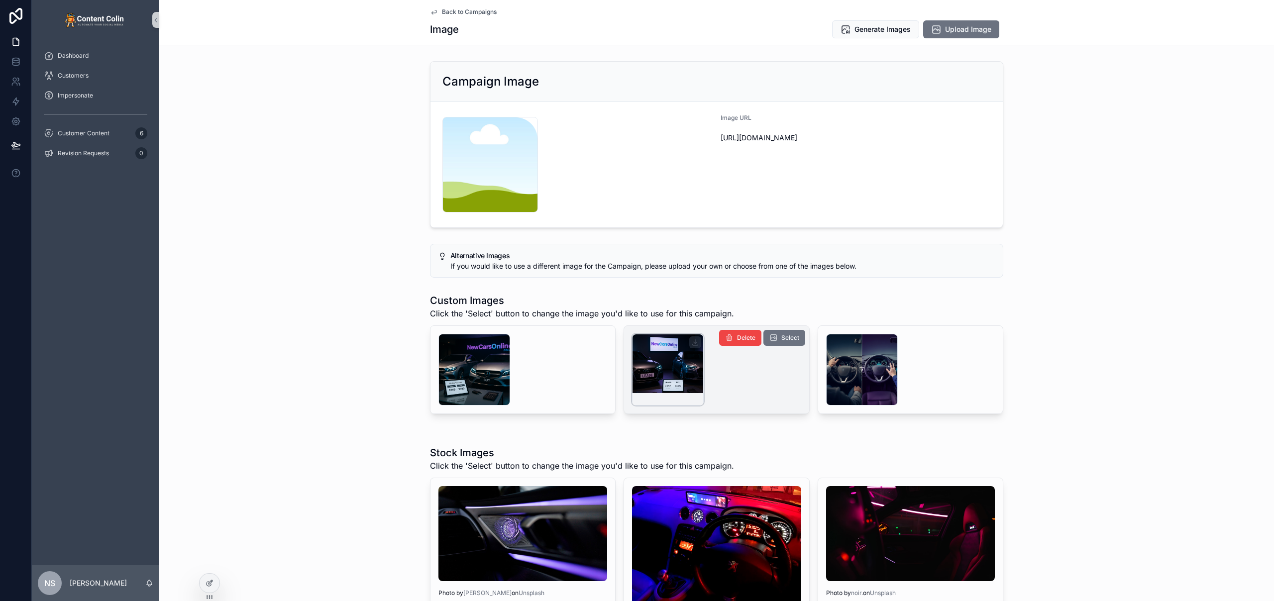
click at [675, 374] on div "scrollable content" at bounding box center [668, 370] width 72 height 72
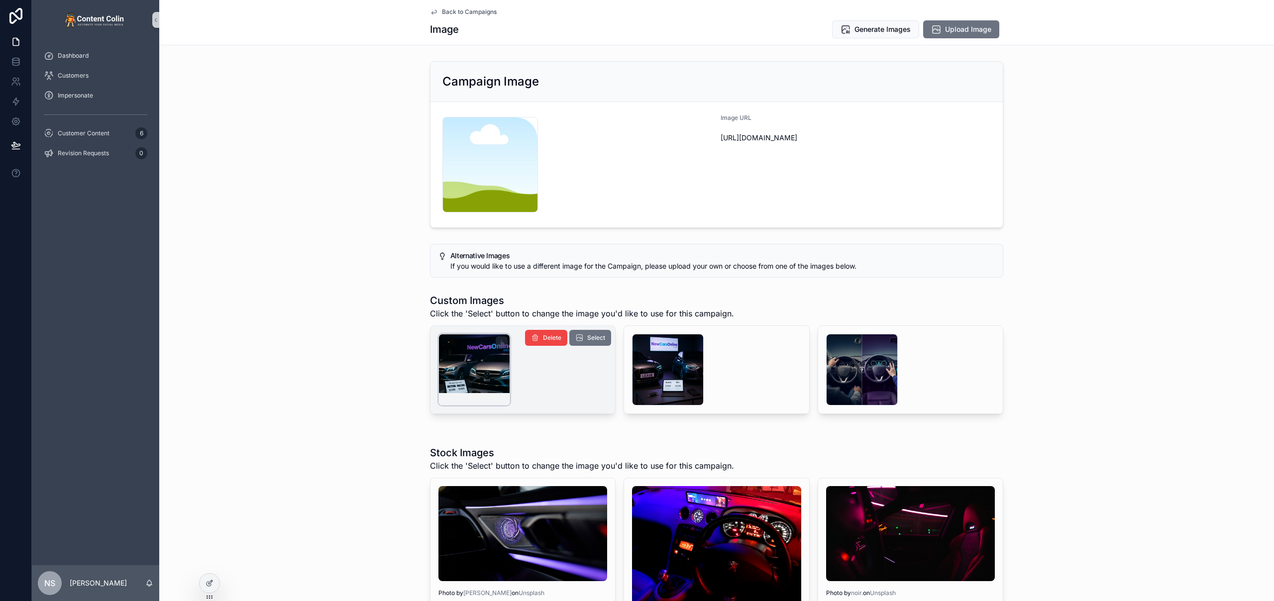
click at [469, 369] on div "scrollable content" at bounding box center [474, 370] width 72 height 72
click at [470, 10] on span "Back to Campaigns" at bounding box center [469, 12] width 55 height 8
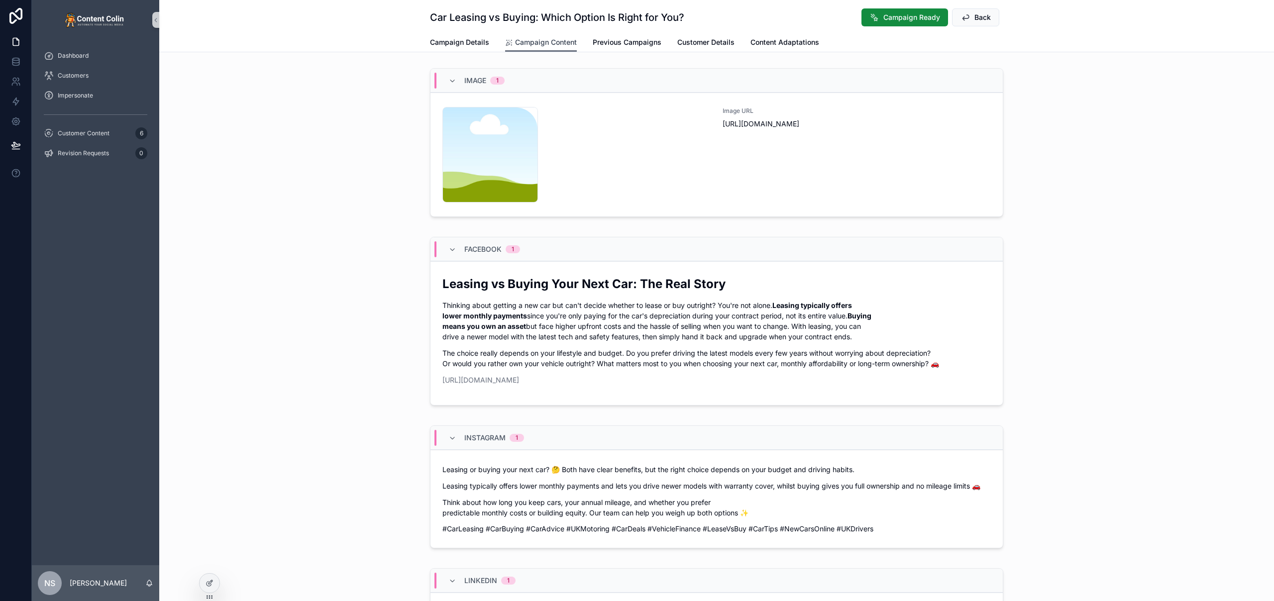
click at [546, 42] on span "Campaign Content" at bounding box center [546, 42] width 62 height 10
click at [707, 133] on div "content-placeholder .png Image URL [URL][DOMAIN_NAME]" at bounding box center [716, 155] width 548 height 96
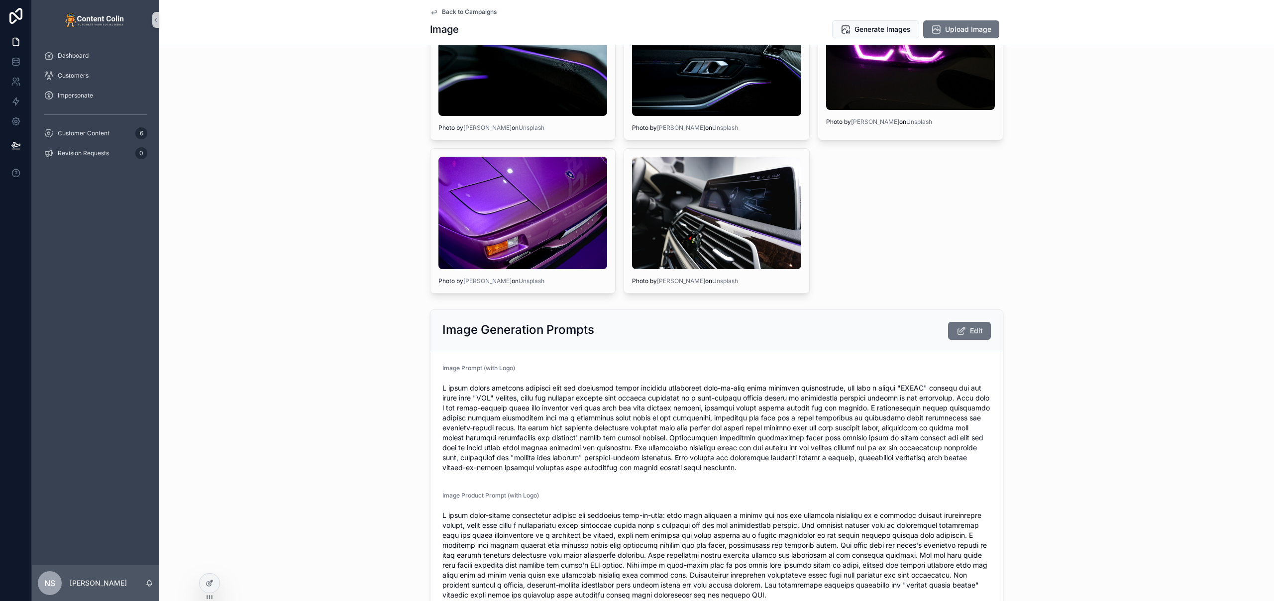
scroll to position [738, 0]
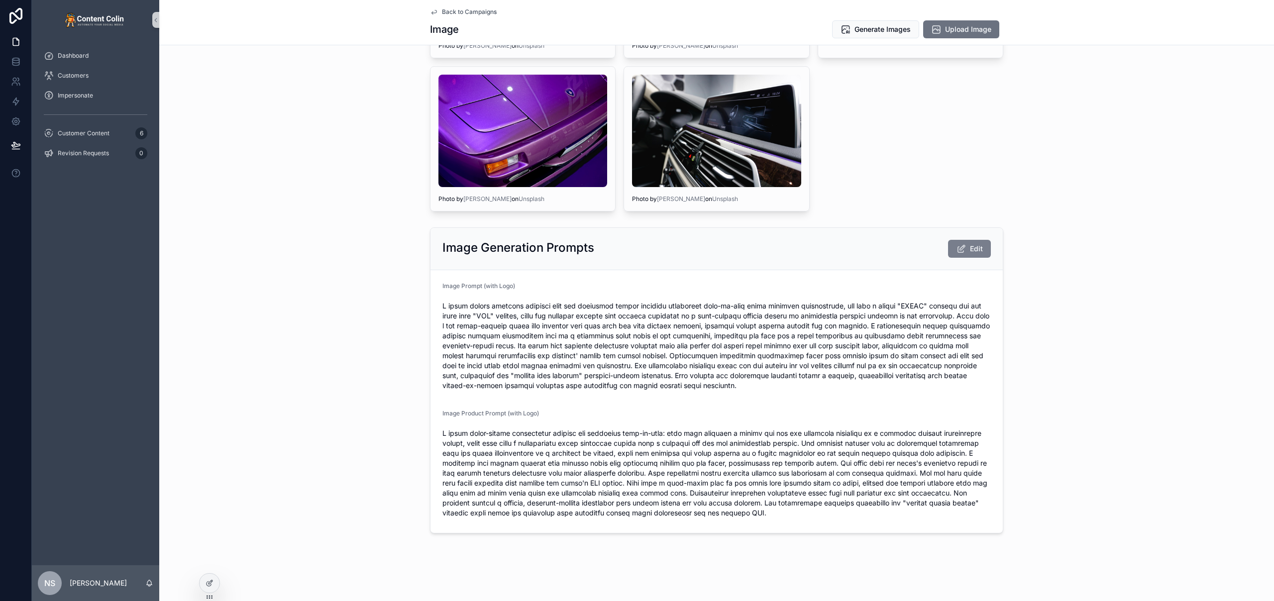
click at [970, 254] on button "Edit" at bounding box center [969, 249] width 43 height 18
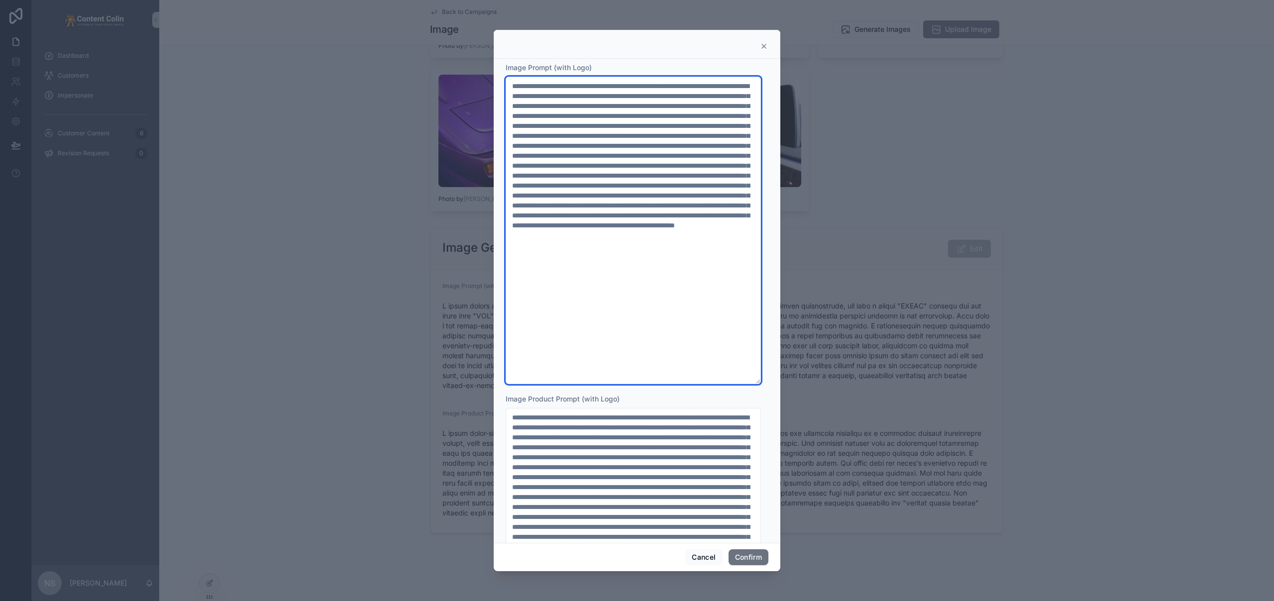
click at [680, 125] on textarea at bounding box center [633, 231] width 255 height 308
type textarea "**********"
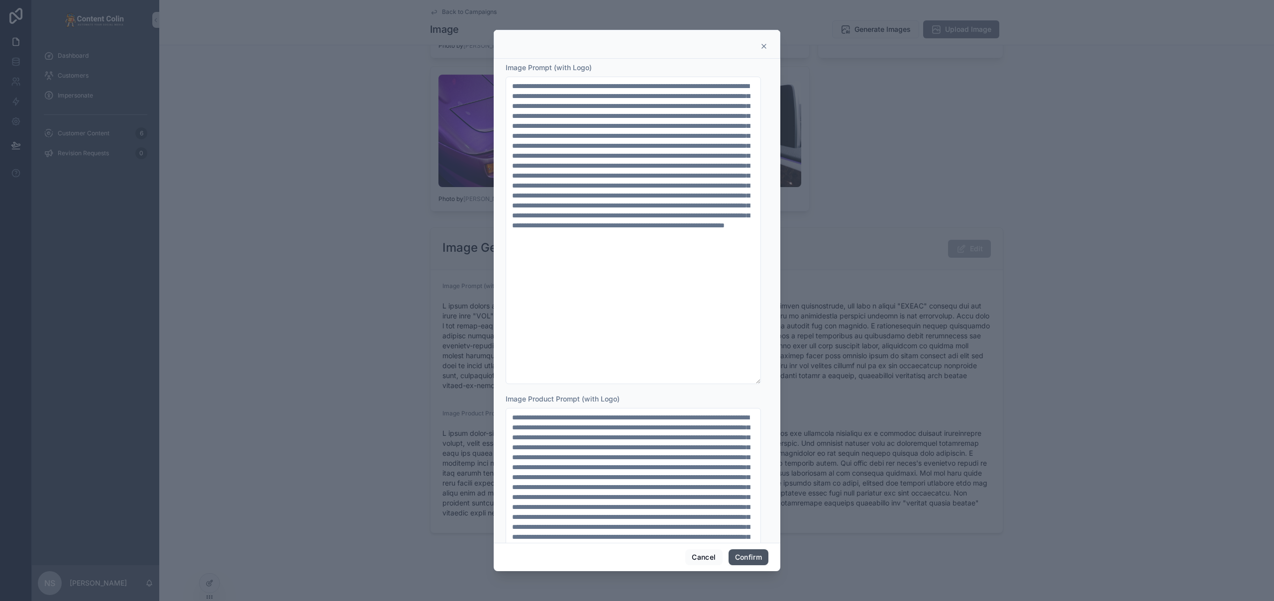
click at [753, 557] on button "Confirm" at bounding box center [749, 557] width 40 height 16
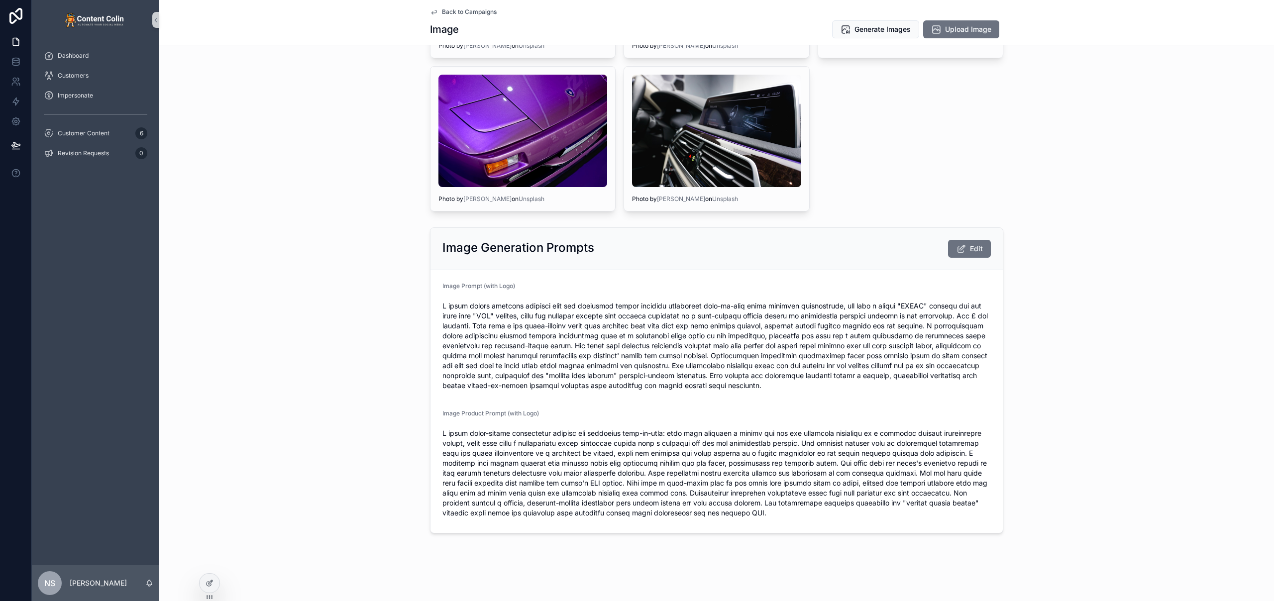
scroll to position [0, 0]
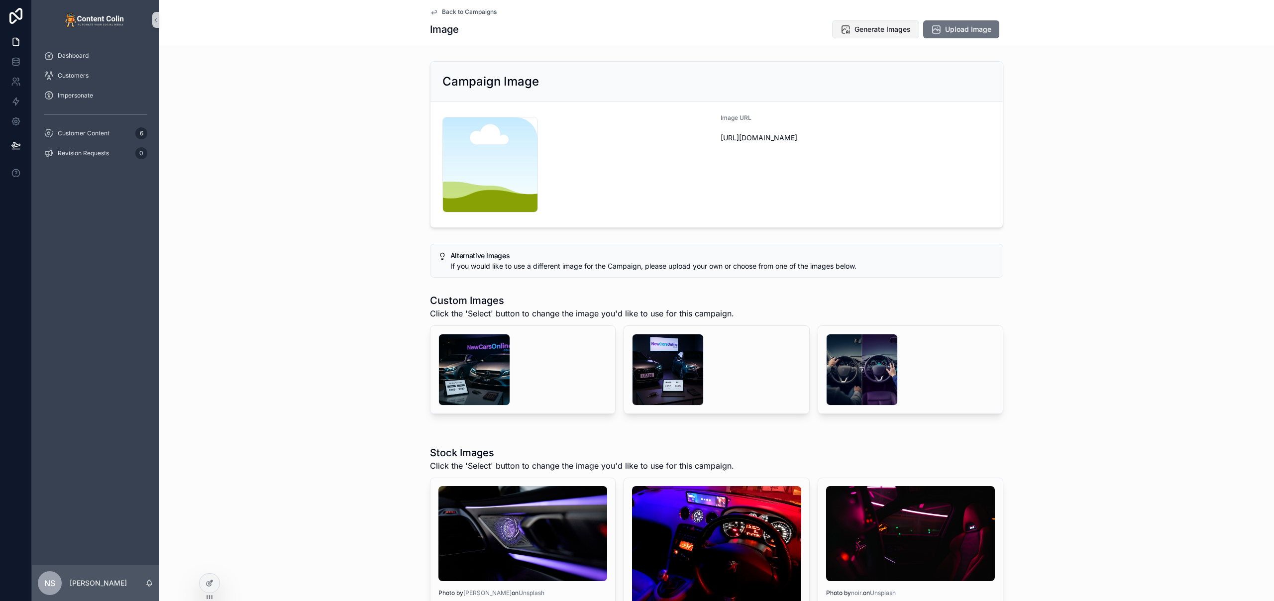
click at [885, 30] on span "Generate Images" at bounding box center [882, 29] width 56 height 10
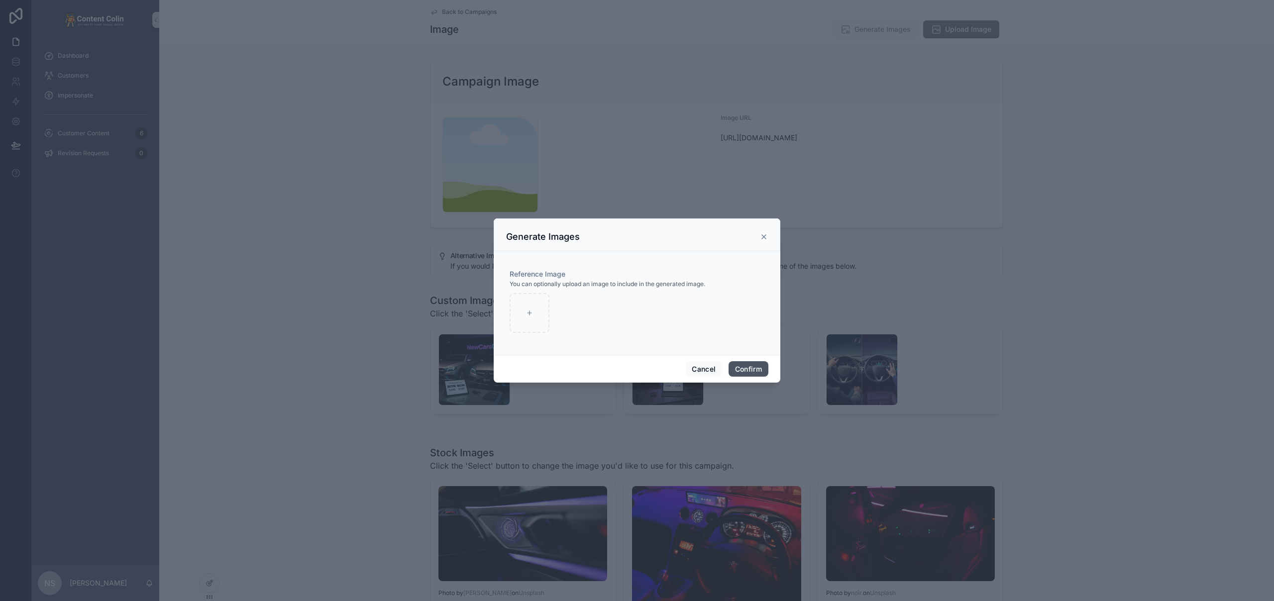
drag, startPoint x: 749, startPoint y: 369, endPoint x: 755, endPoint y: 370, distance: 6.0
click at [749, 369] on button "Confirm" at bounding box center [749, 369] width 40 height 16
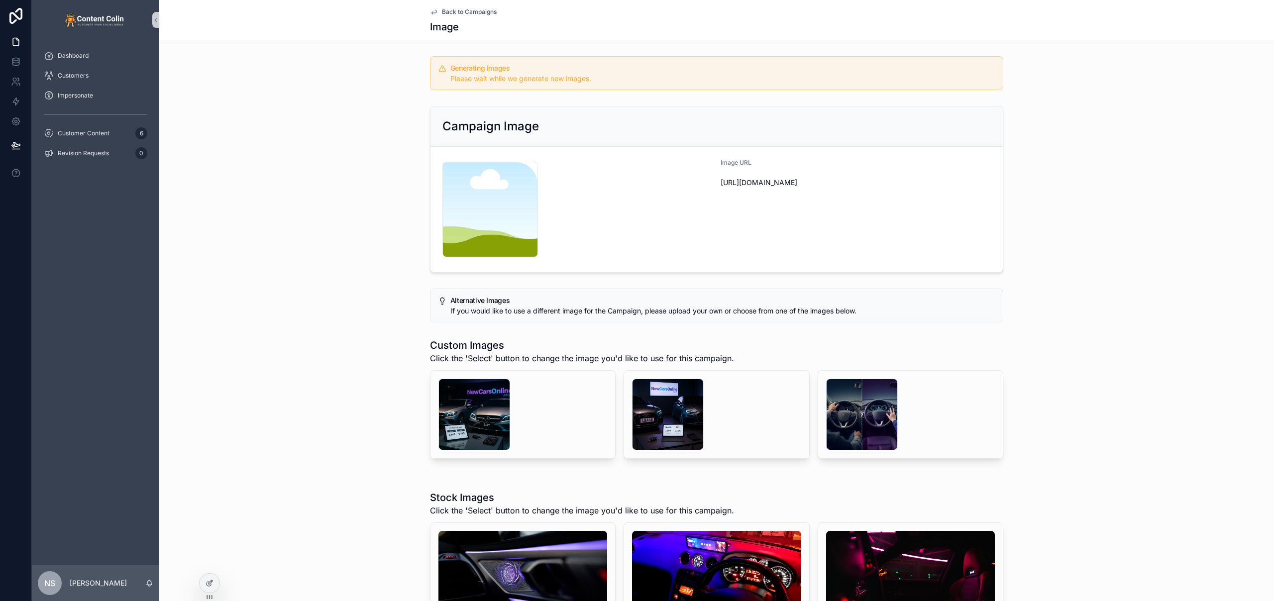
click at [477, 13] on span "Back to Campaigns" at bounding box center [469, 12] width 55 height 8
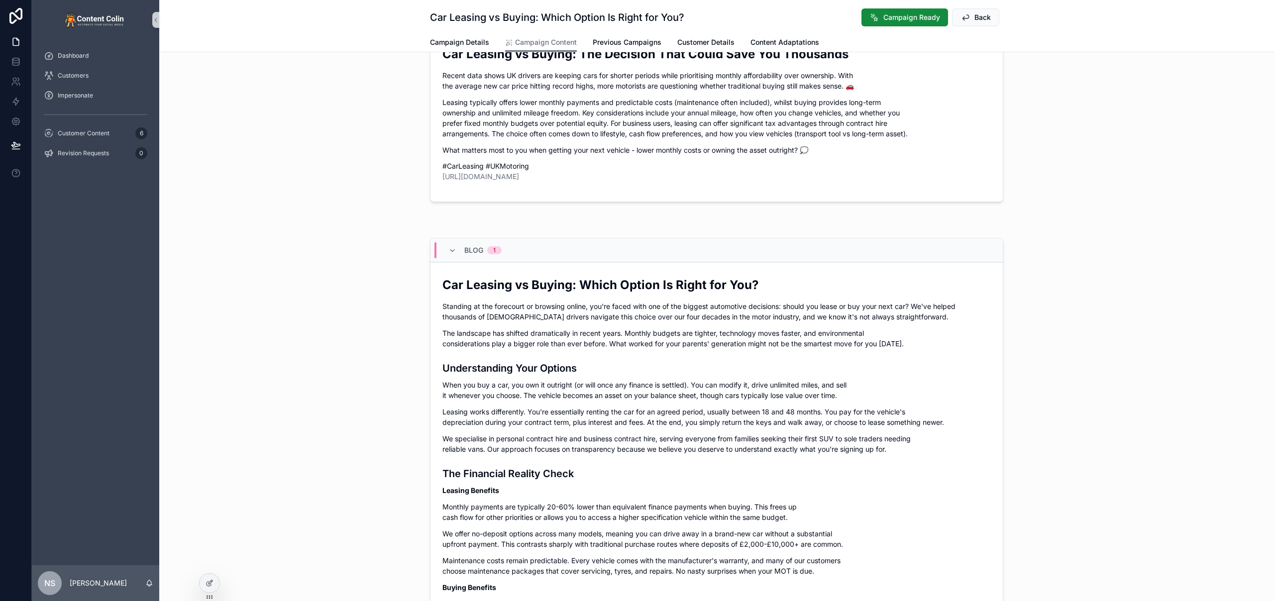
scroll to position [408, 0]
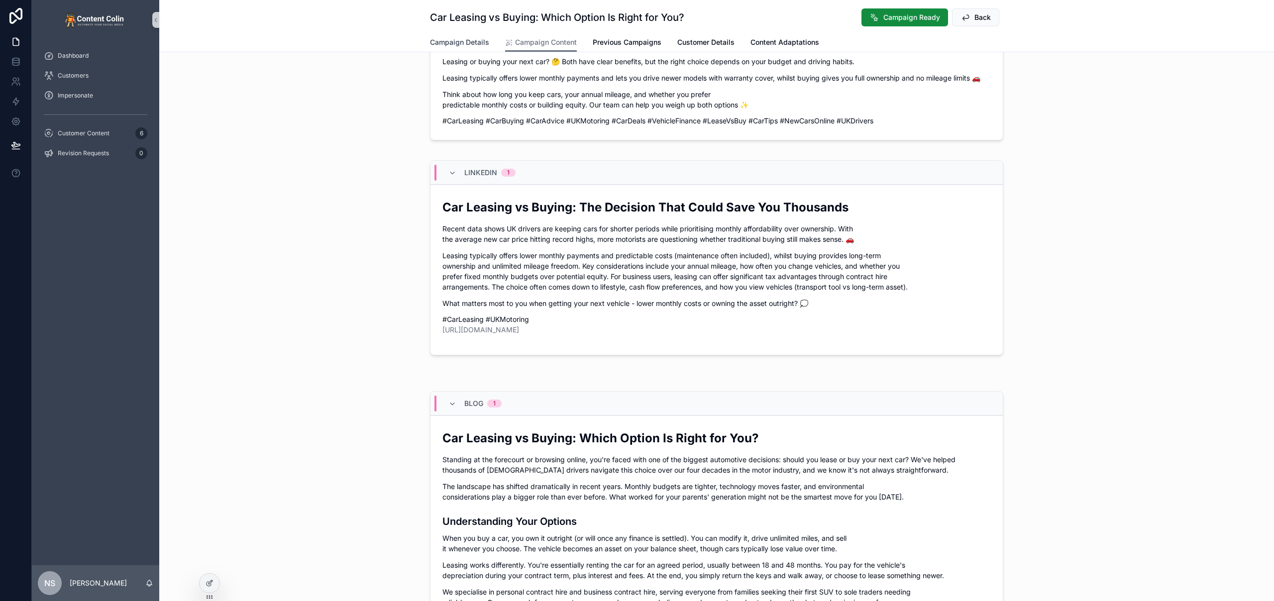
click at [449, 44] on span "Campaign Details" at bounding box center [459, 42] width 59 height 10
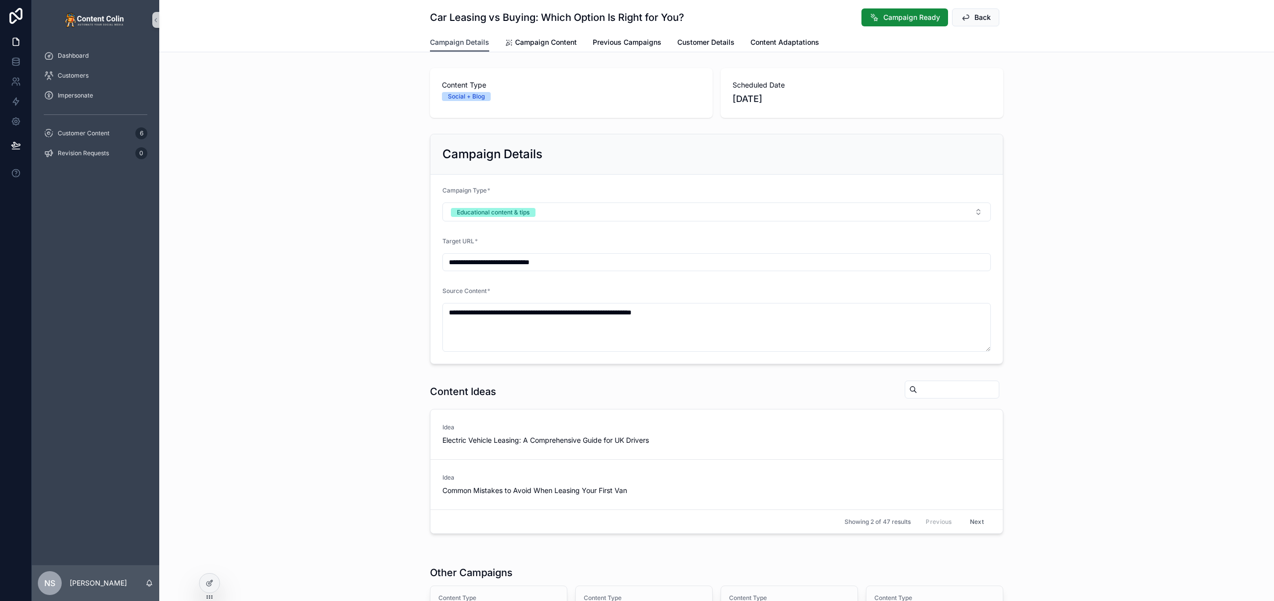
scroll to position [185, 0]
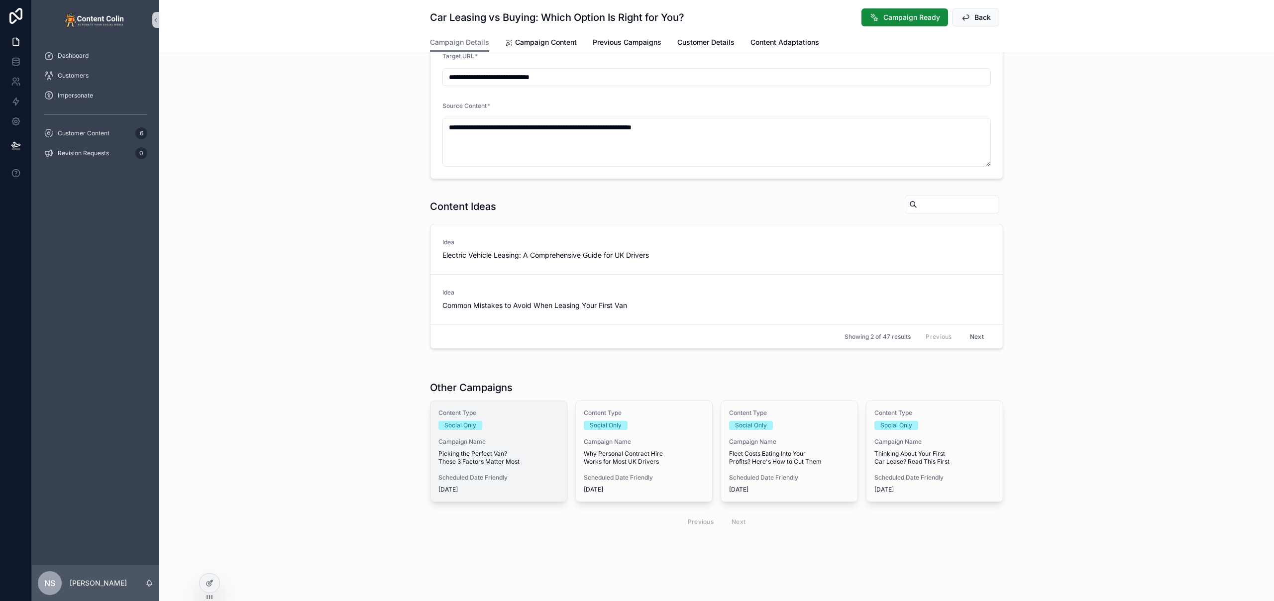
click at [468, 451] on span "Picking the Perfect Van? These 3 Factors Matter Most" at bounding box center [498, 458] width 120 height 16
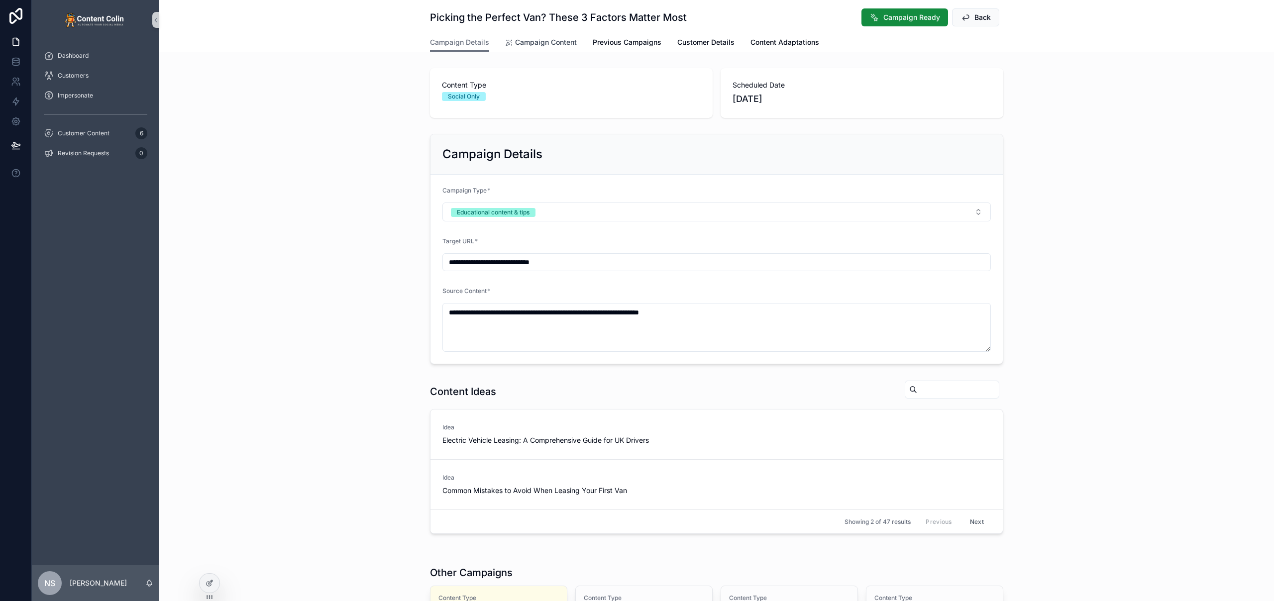
click at [535, 41] on span "Campaign Content" at bounding box center [546, 42] width 62 height 10
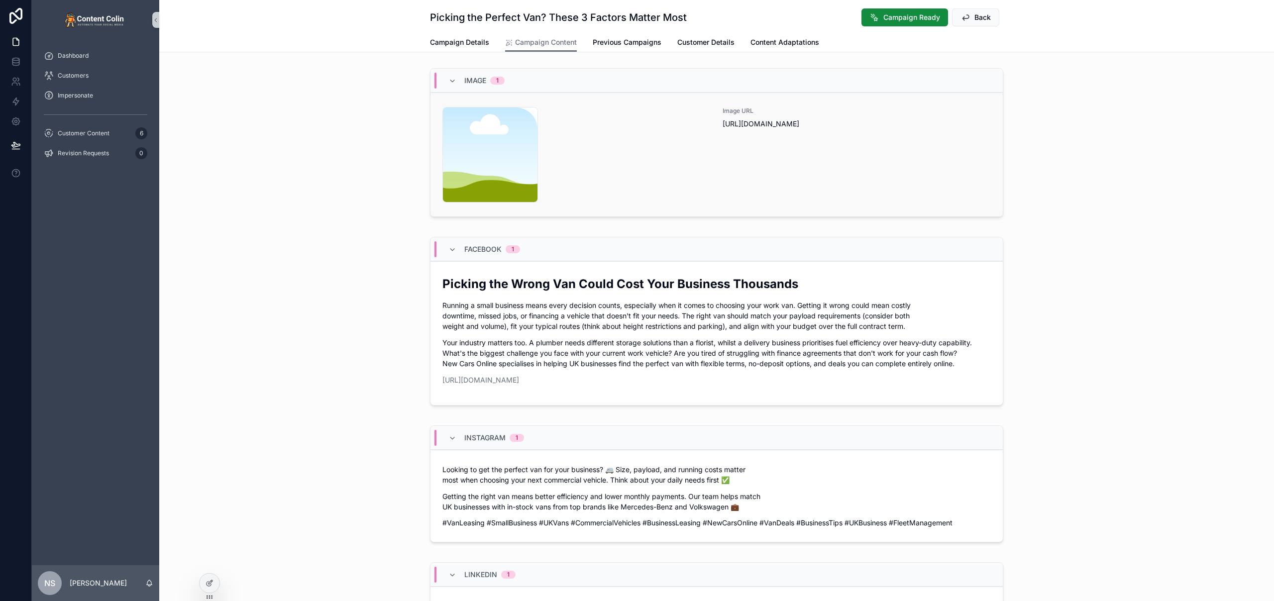
click at [708, 182] on div "content-placeholder .png Image URL [URL][DOMAIN_NAME]" at bounding box center [716, 155] width 548 height 96
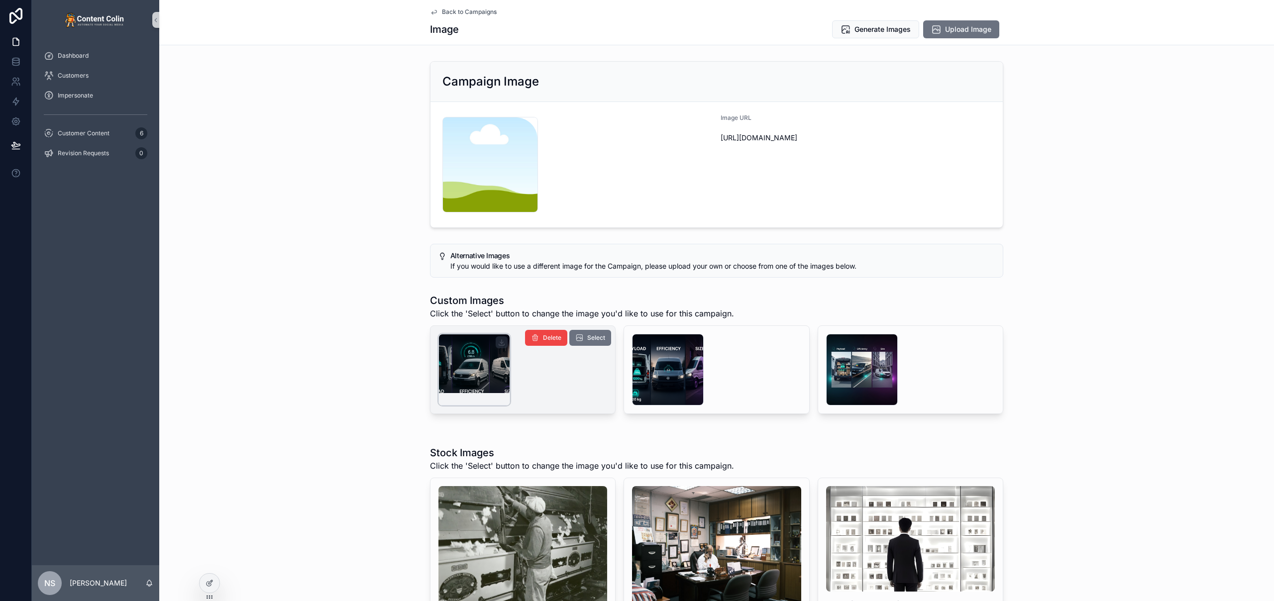
click at [482, 371] on div "scrollable content" at bounding box center [474, 370] width 72 height 72
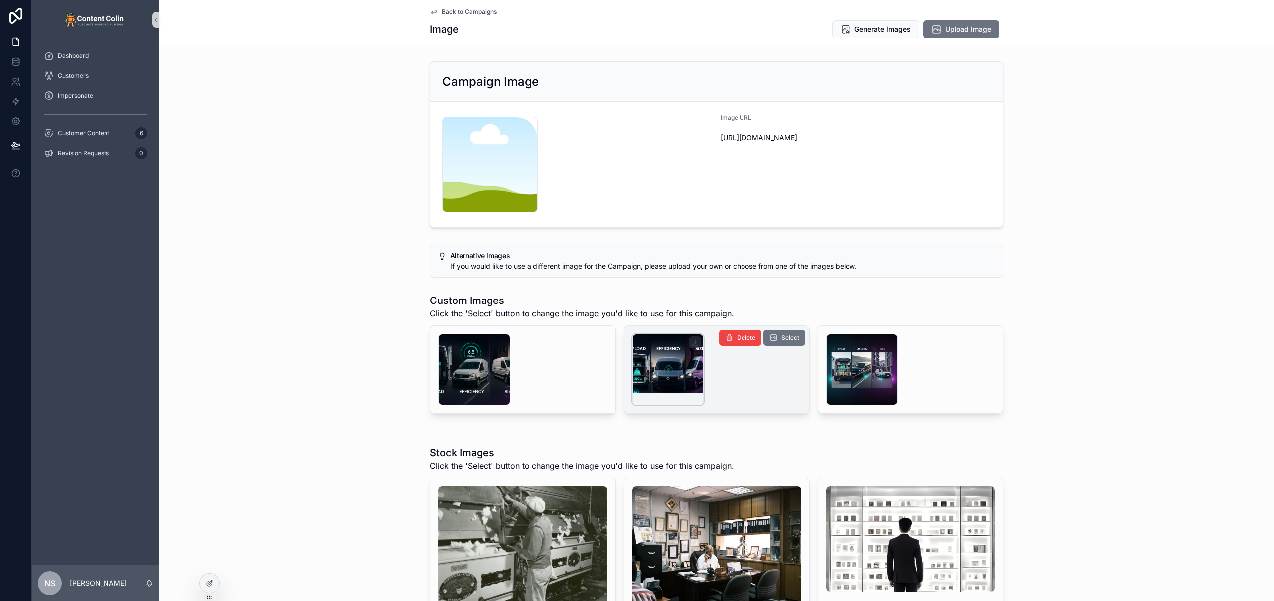
click at [673, 384] on div "scrollable content" at bounding box center [668, 370] width 72 height 72
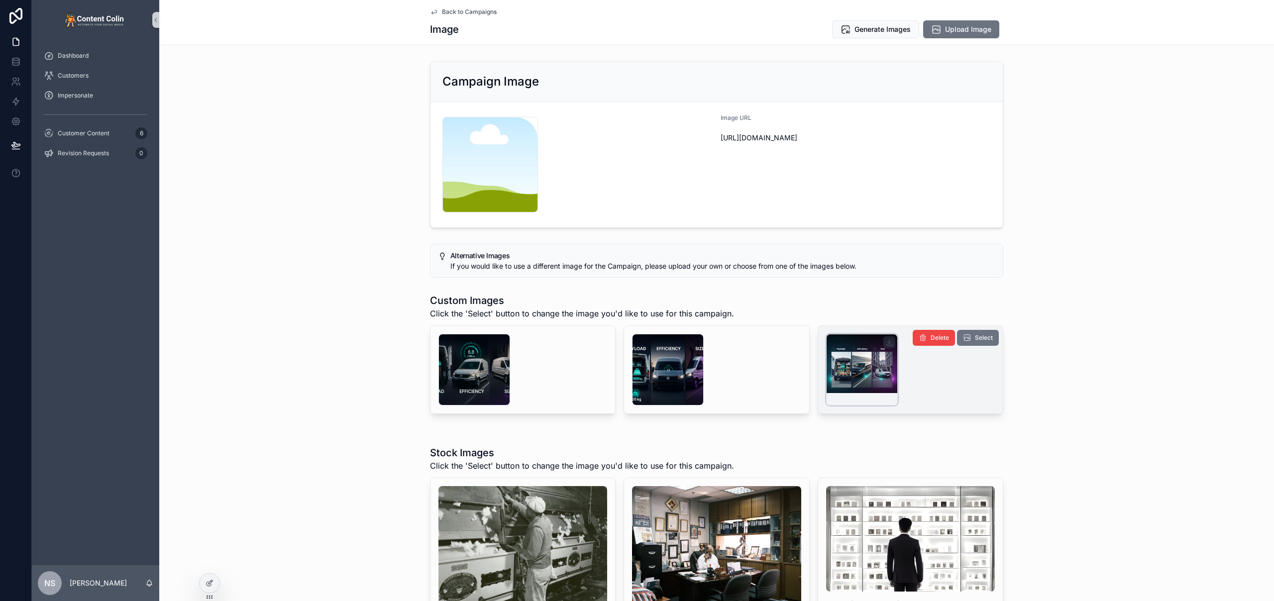
click at [841, 381] on div "scrollable content" at bounding box center [862, 370] width 72 height 72
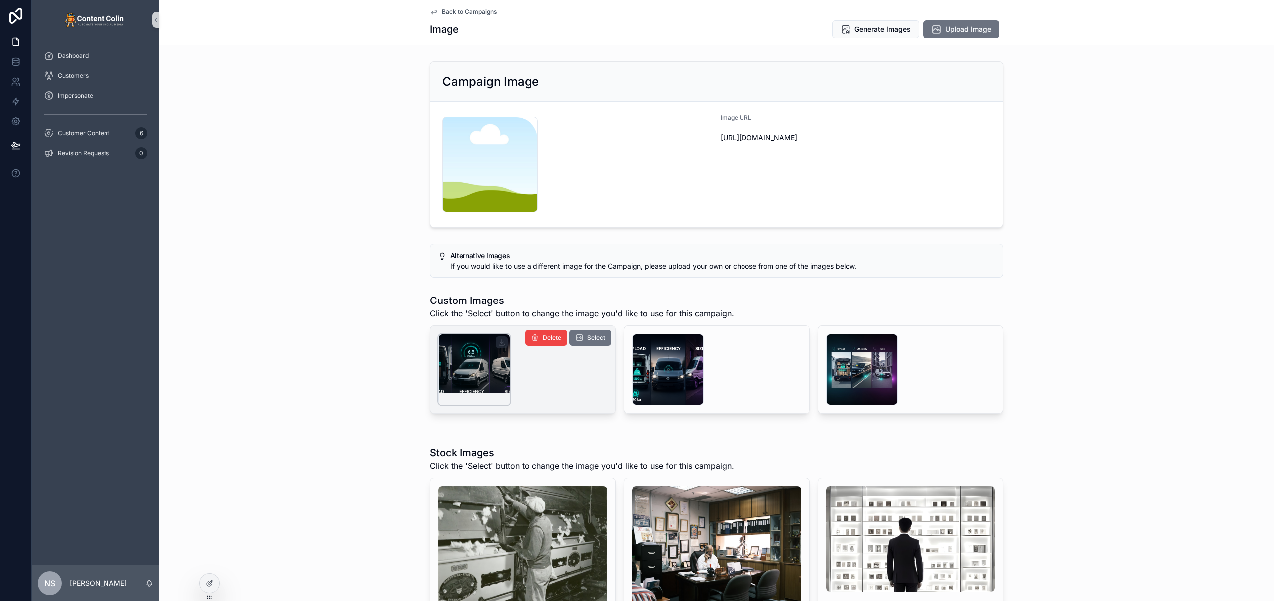
click at [475, 367] on div "scrollable content" at bounding box center [474, 370] width 72 height 72
click at [590, 339] on span "Select" at bounding box center [596, 338] width 18 height 8
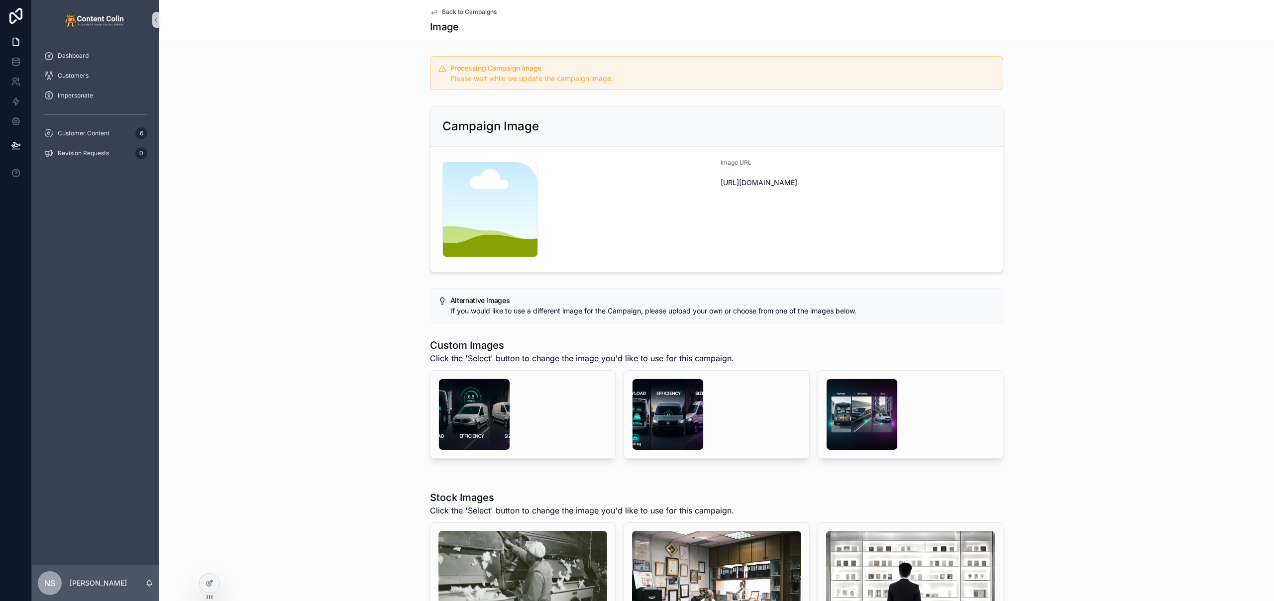
click at [476, 10] on span "Back to Campaigns" at bounding box center [469, 12] width 55 height 8
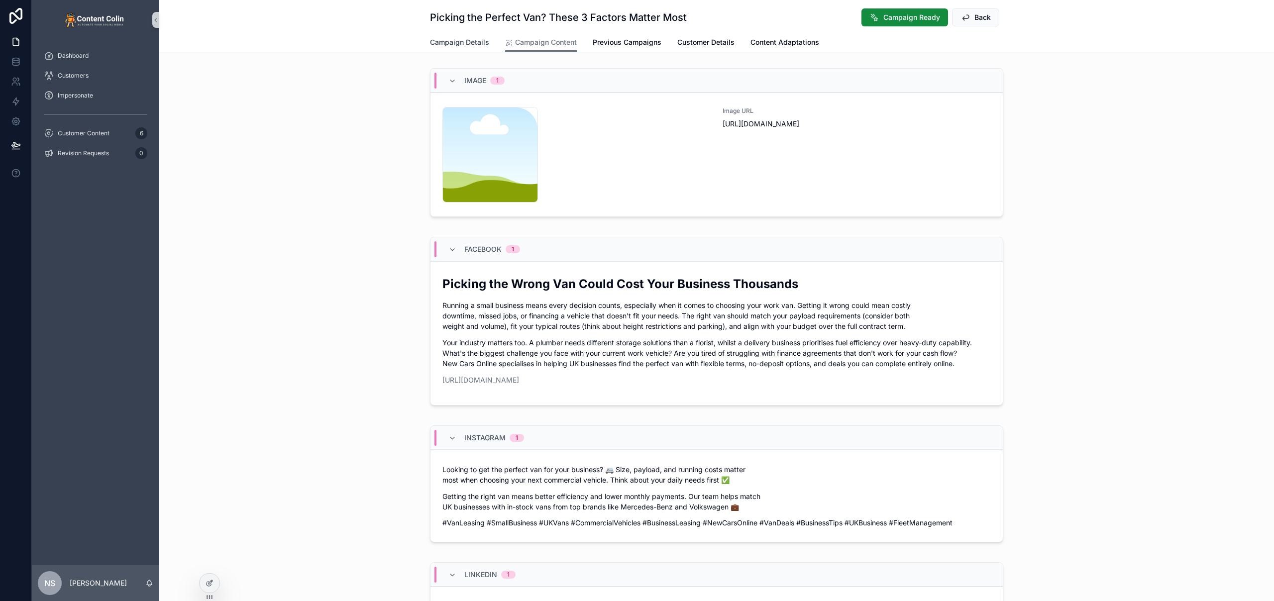
click at [463, 36] on link "Campaign Details" at bounding box center [459, 43] width 59 height 20
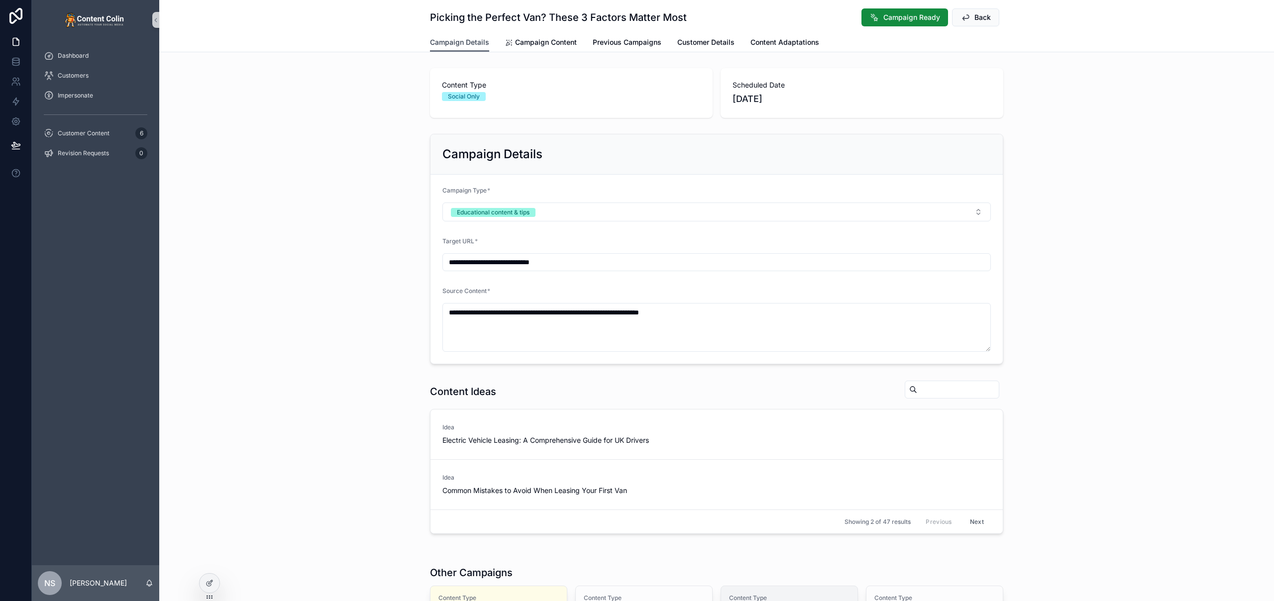
scroll to position [185, 0]
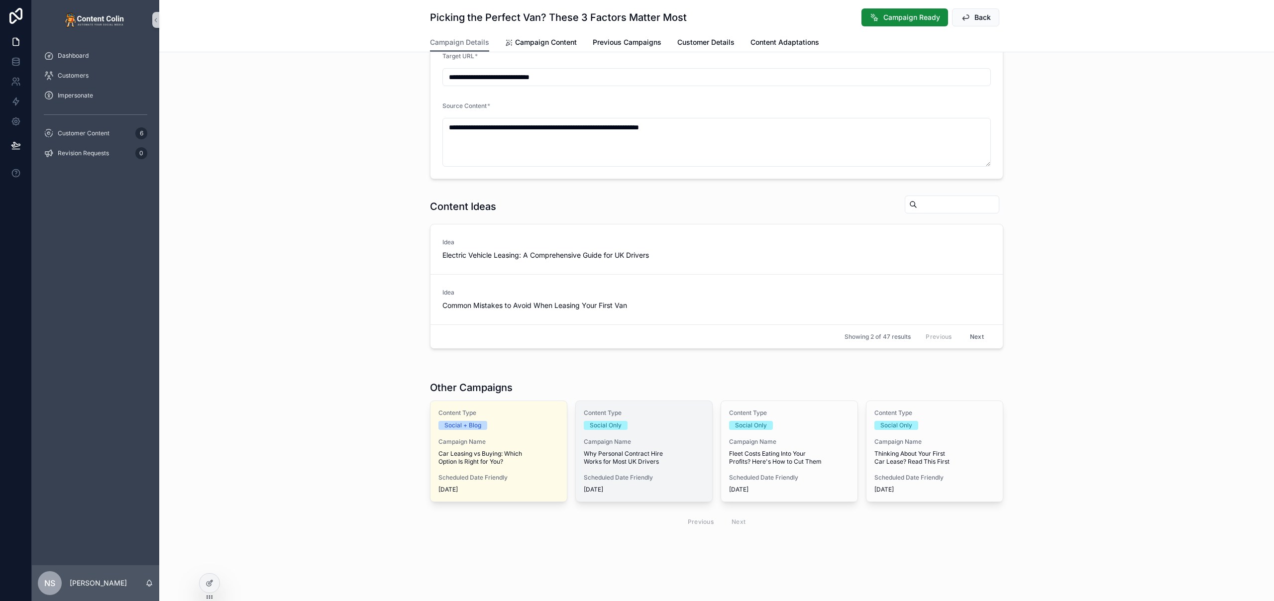
click at [635, 458] on span "Why Personal Contract Hire Works for Most UK Drivers" at bounding box center [644, 458] width 120 height 16
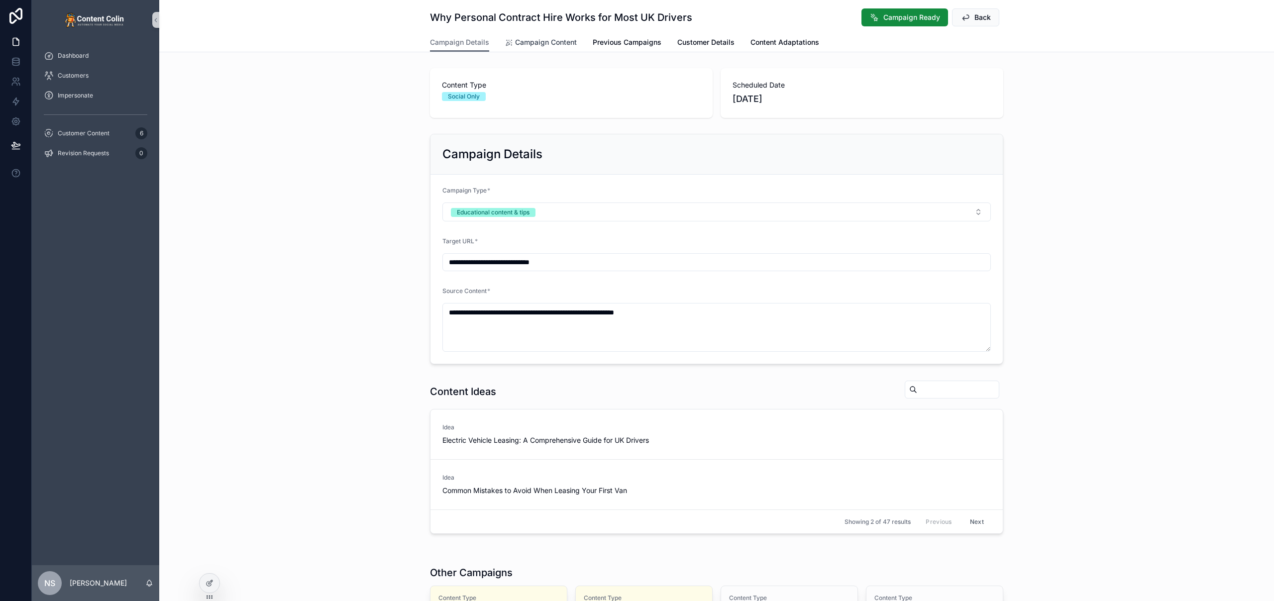
click at [534, 43] on span "Campaign Content" at bounding box center [546, 42] width 62 height 10
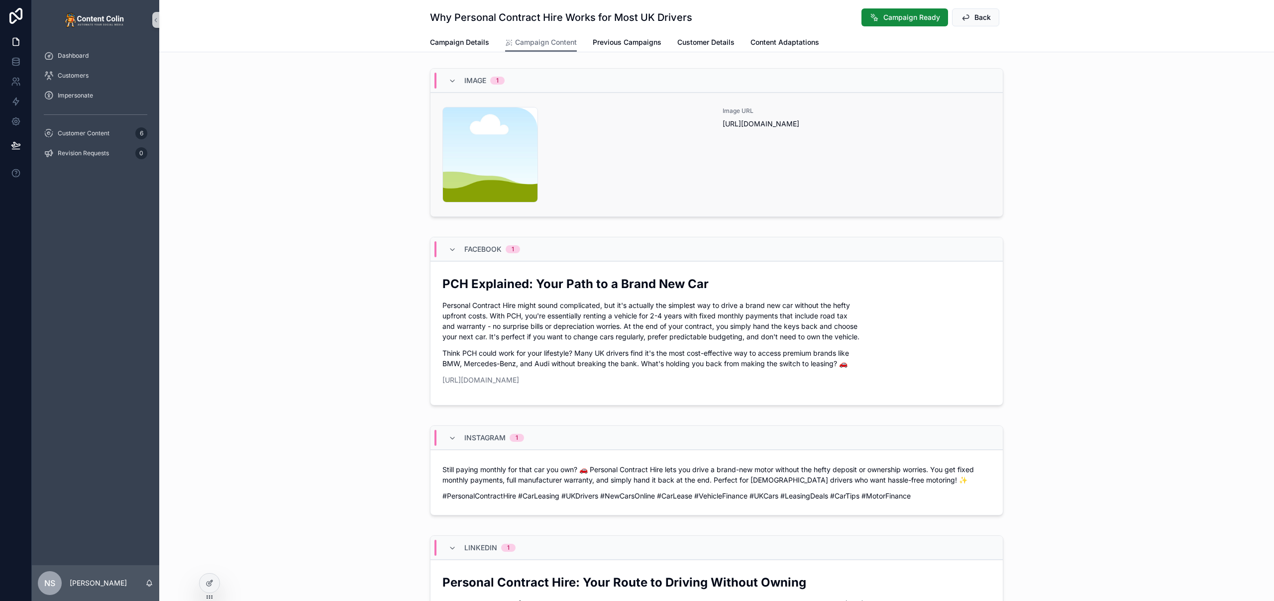
click at [671, 161] on div "content-placeholder .png" at bounding box center [576, 155] width 268 height 96
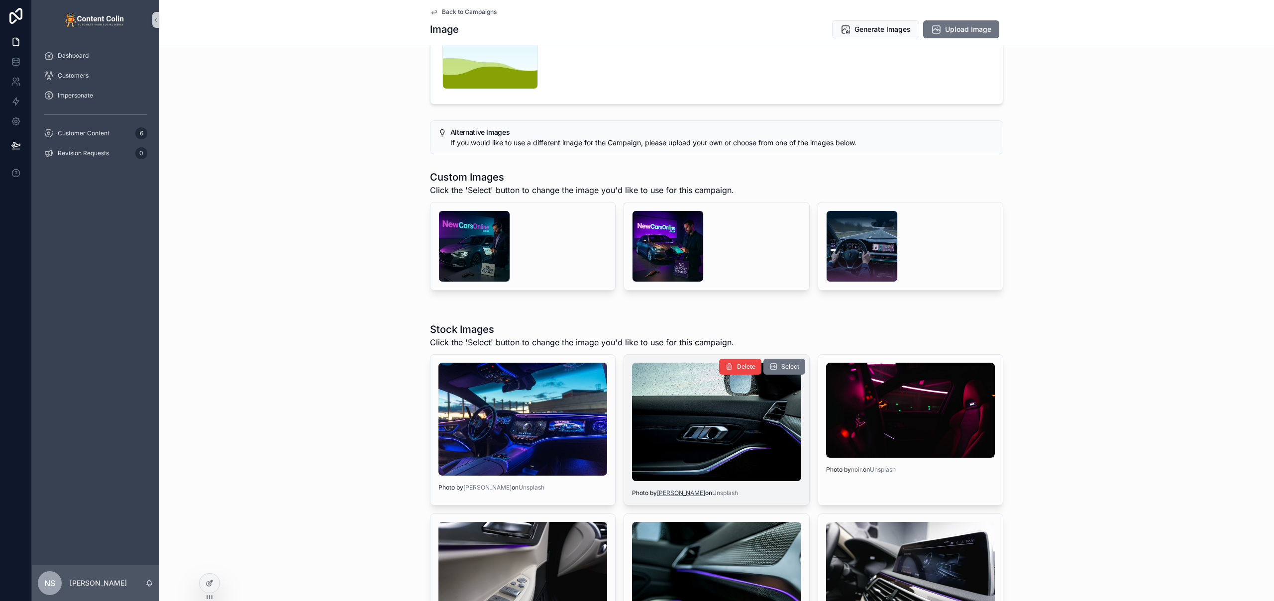
scroll to position [174, 0]
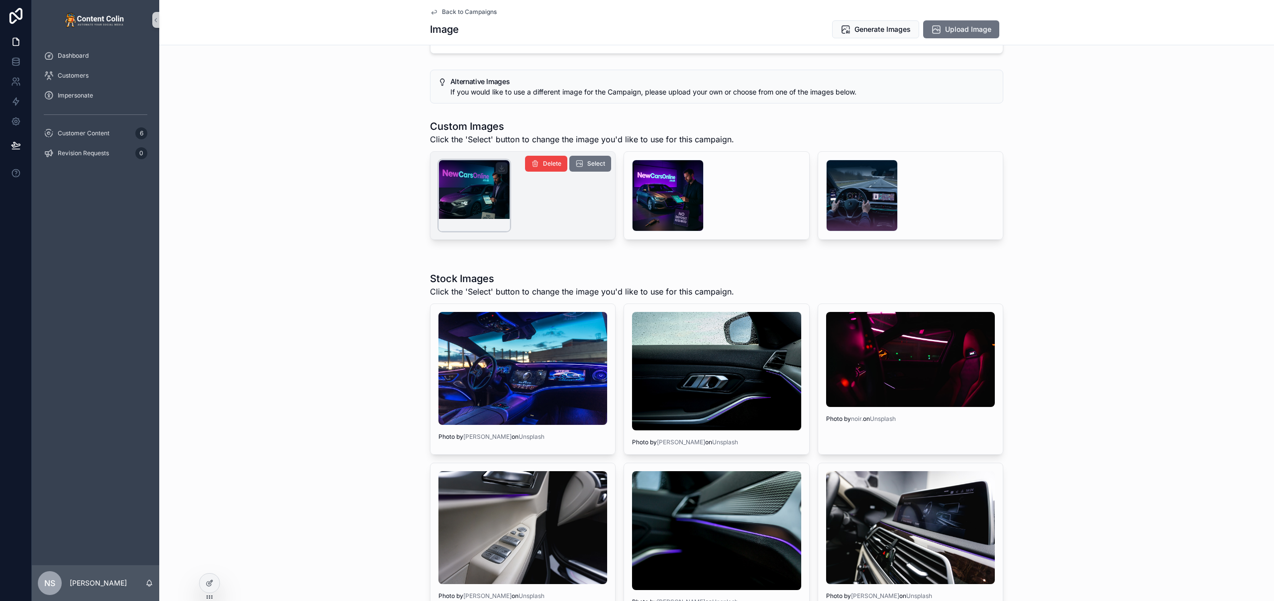
click at [468, 204] on div "scrollable content" at bounding box center [474, 196] width 72 height 72
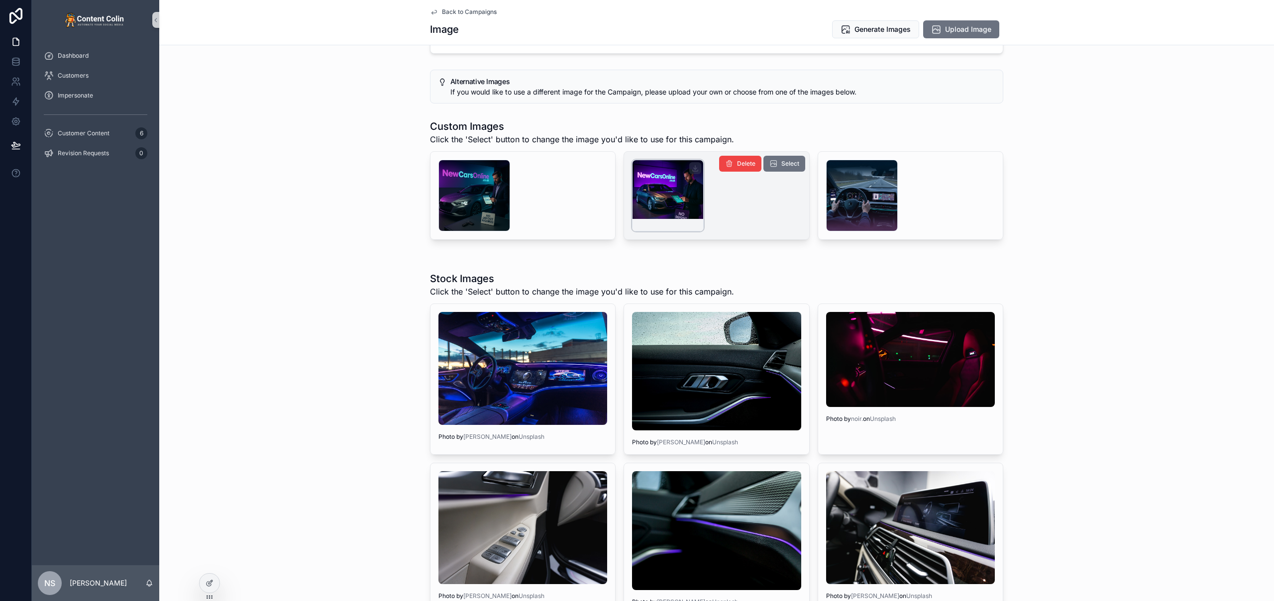
click at [658, 188] on div "scrollable content" at bounding box center [668, 196] width 72 height 72
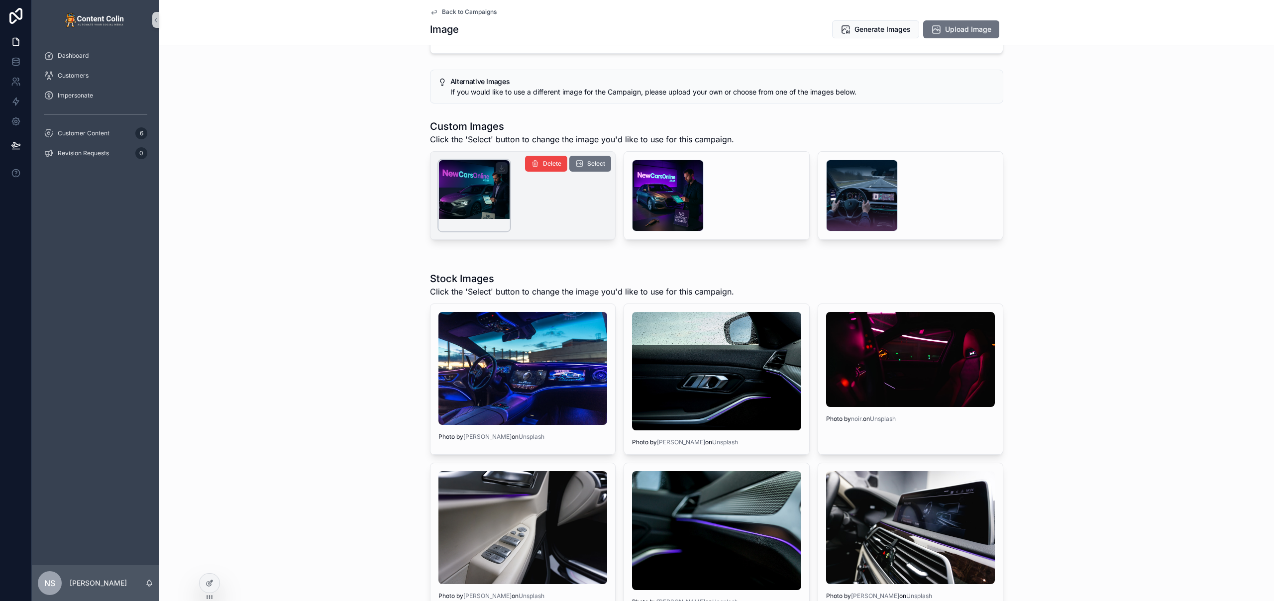
click at [468, 205] on div "scrollable content" at bounding box center [474, 196] width 72 height 72
click at [896, 32] on span "Generate Images" at bounding box center [882, 29] width 56 height 10
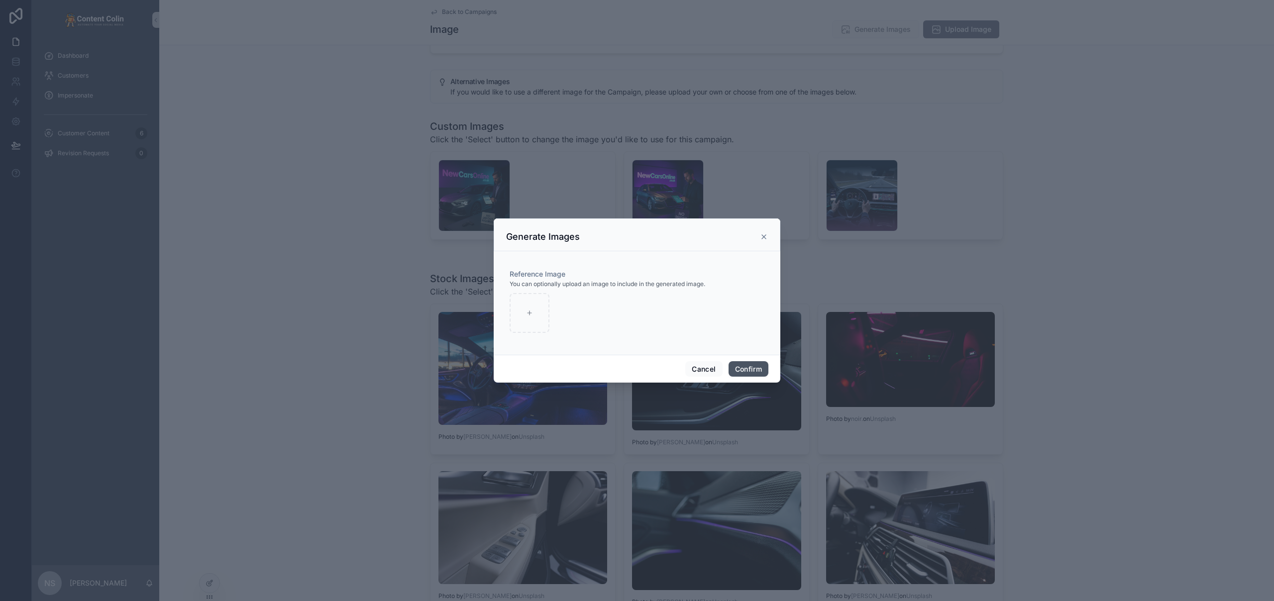
click at [757, 366] on button "Confirm" at bounding box center [749, 369] width 40 height 16
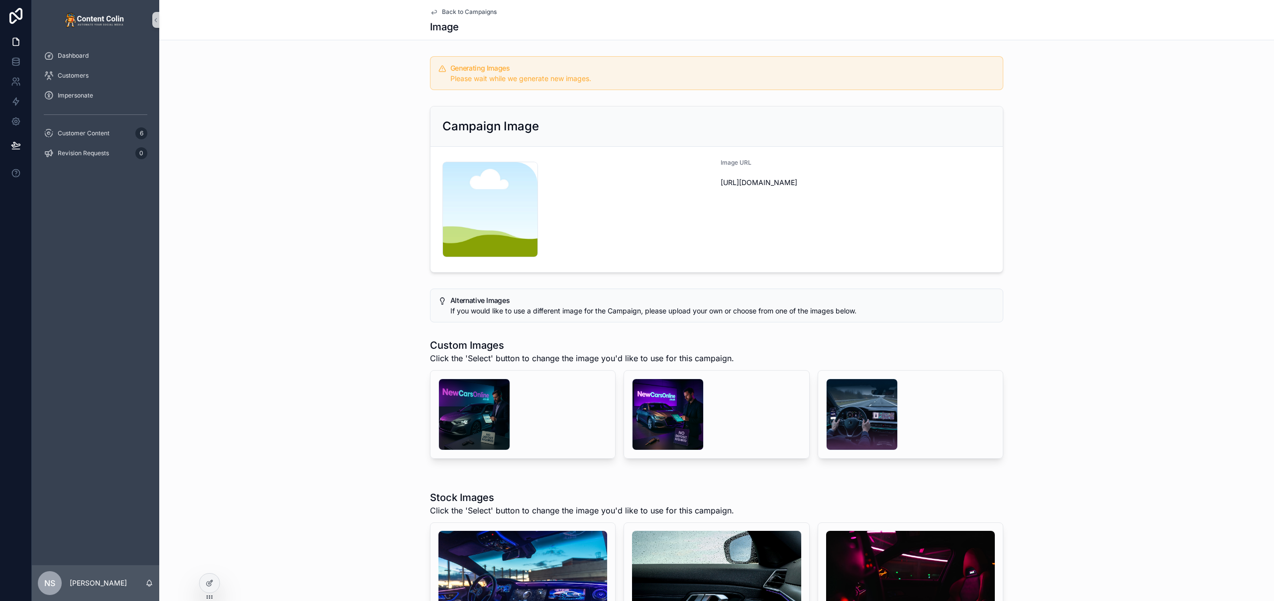
click at [448, 8] on span "Back to Campaigns" at bounding box center [469, 12] width 55 height 8
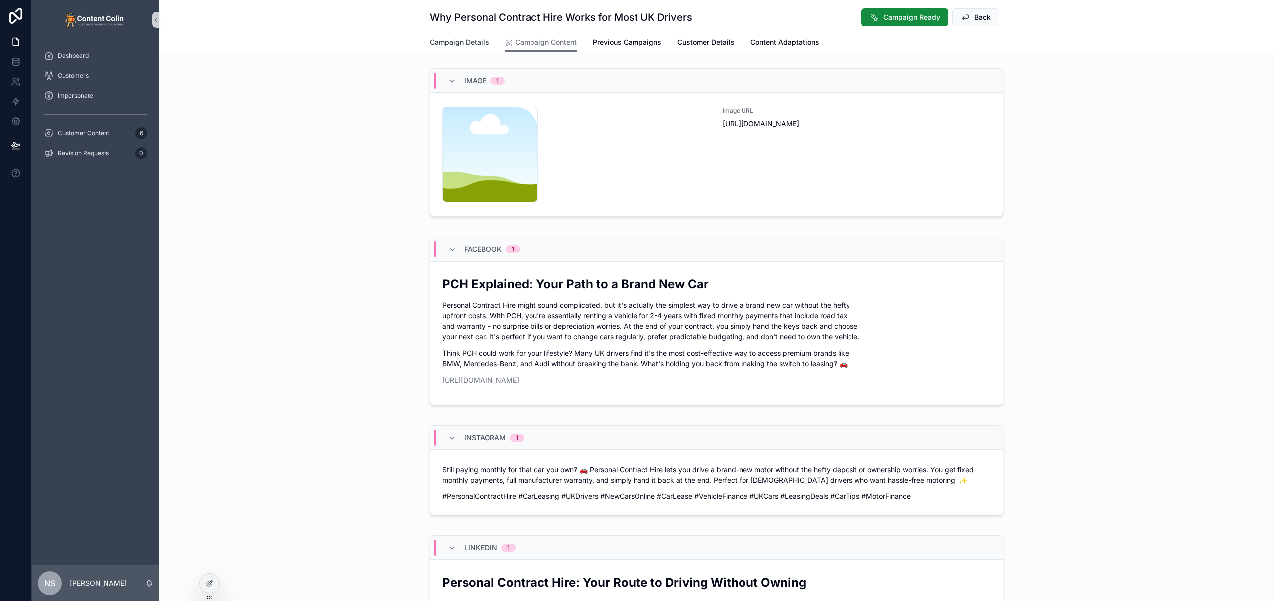
click at [473, 41] on span "Campaign Details" at bounding box center [459, 42] width 59 height 10
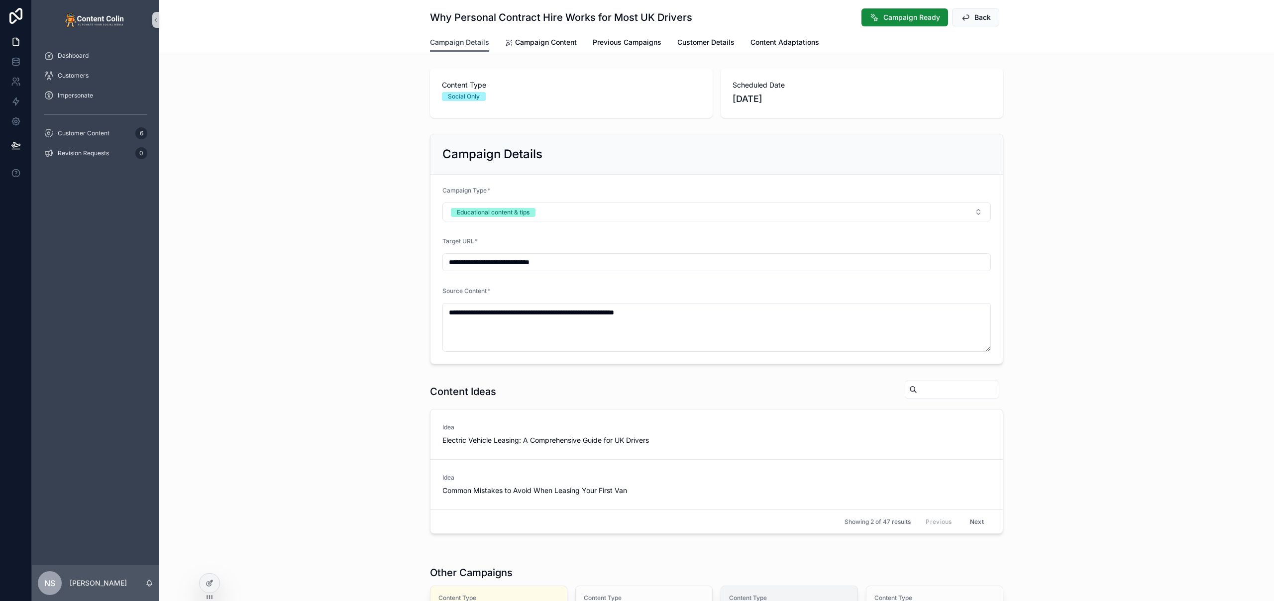
scroll to position [185, 0]
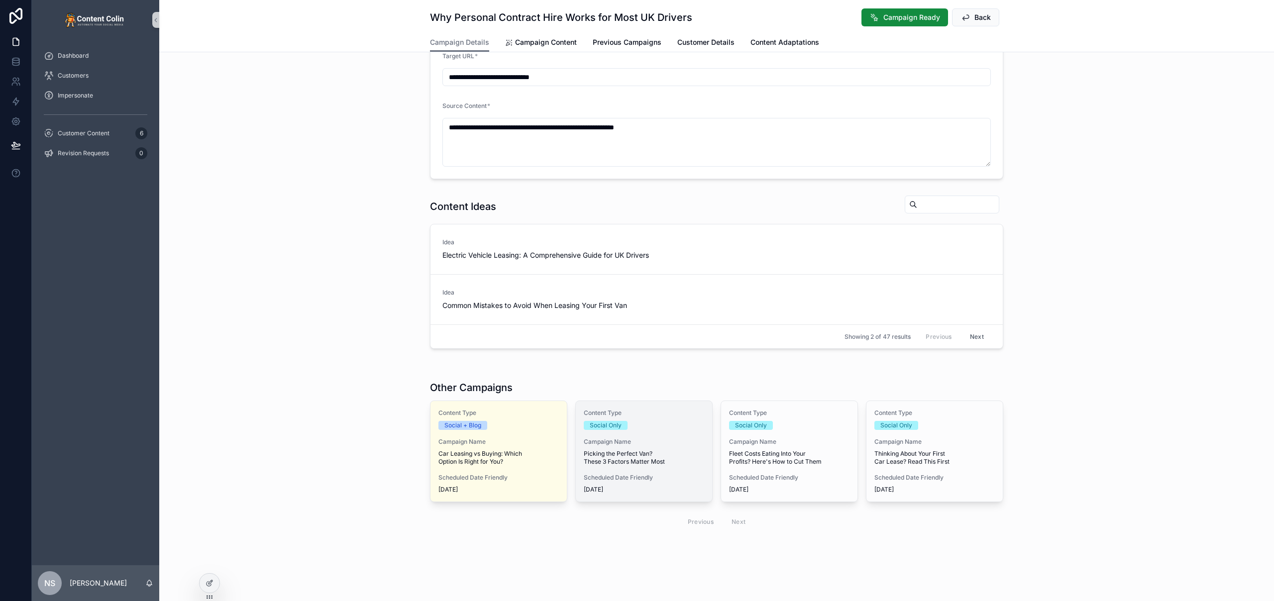
click at [639, 473] on div "Content Type Social Only Campaign Name Picking the Perfect Van? These 3 Factors…" at bounding box center [644, 451] width 136 height 101
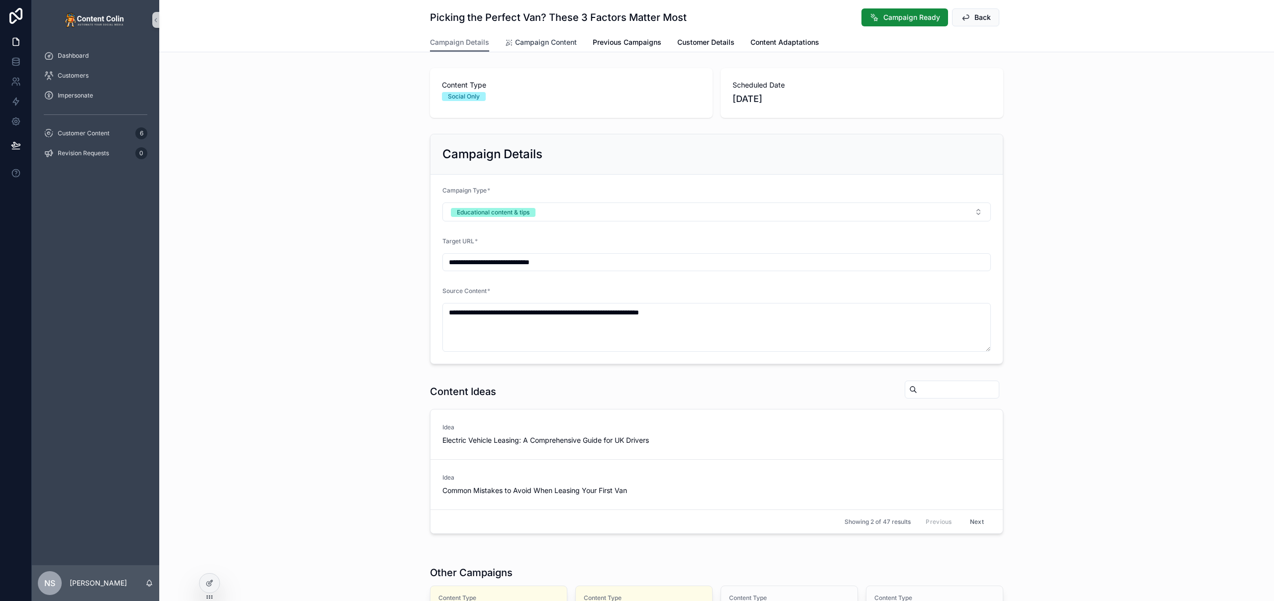
click at [529, 44] on span "Campaign Content" at bounding box center [546, 42] width 62 height 10
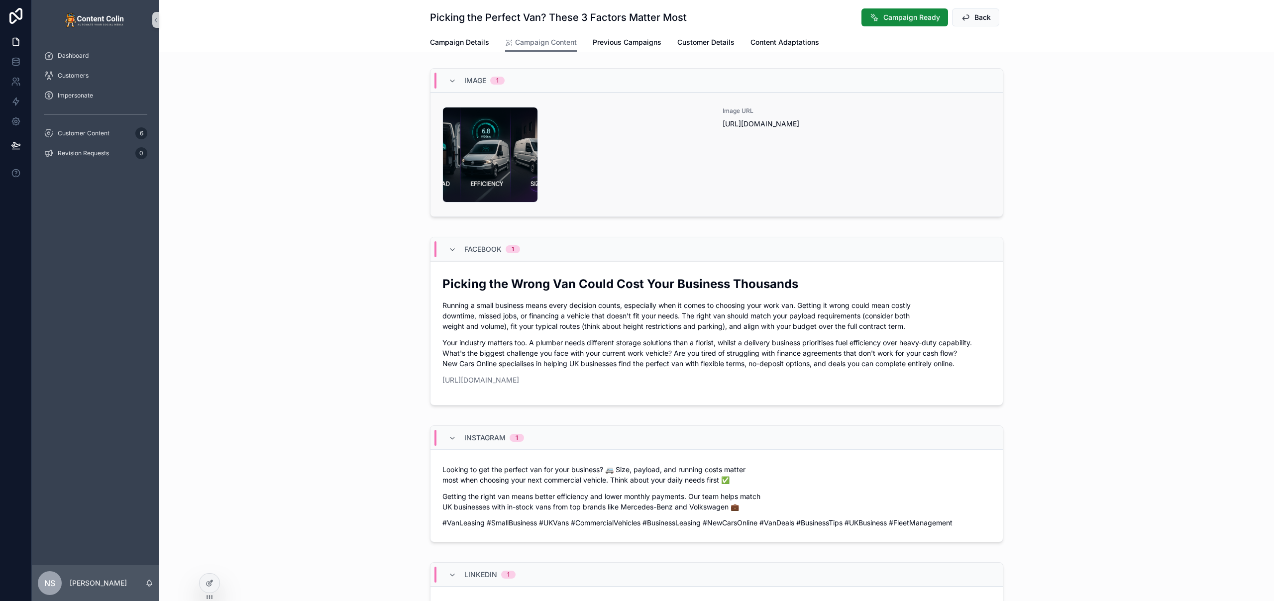
click at [661, 172] on div "newcarsonline-1756829863 .png" at bounding box center [576, 155] width 268 height 96
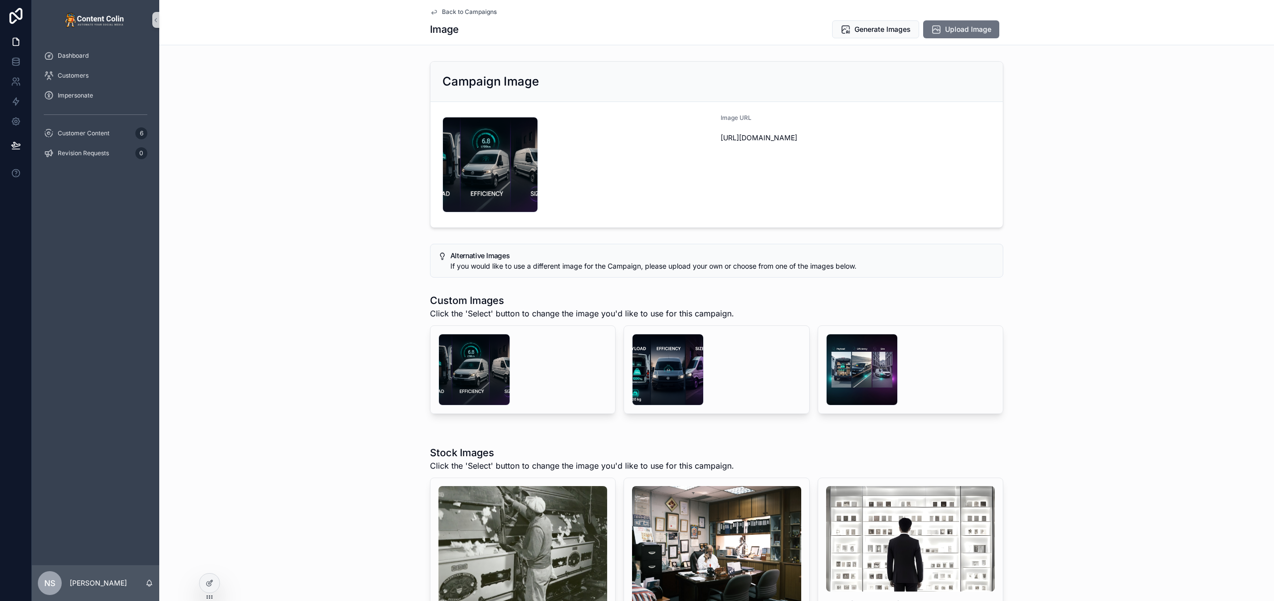
drag, startPoint x: 465, startPoint y: 3, endPoint x: 465, endPoint y: 15, distance: 11.4
click at [465, 5] on div "Back to Campaigns Image Generate Images Upload Image" at bounding box center [716, 22] width 573 height 45
click at [465, 15] on div "Back to Campaigns Image Generate Images Upload Image" at bounding box center [716, 22] width 573 height 45
click at [469, 10] on span "Back to Campaigns" at bounding box center [469, 12] width 55 height 8
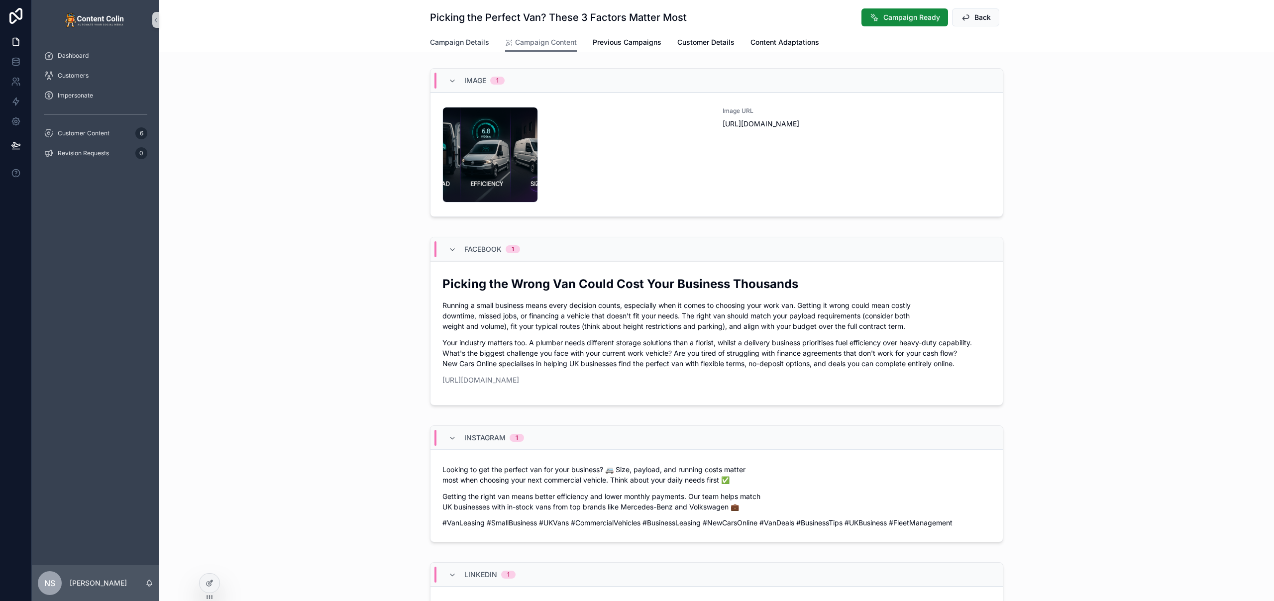
click at [451, 39] on span "Campaign Details" at bounding box center [459, 42] width 59 height 10
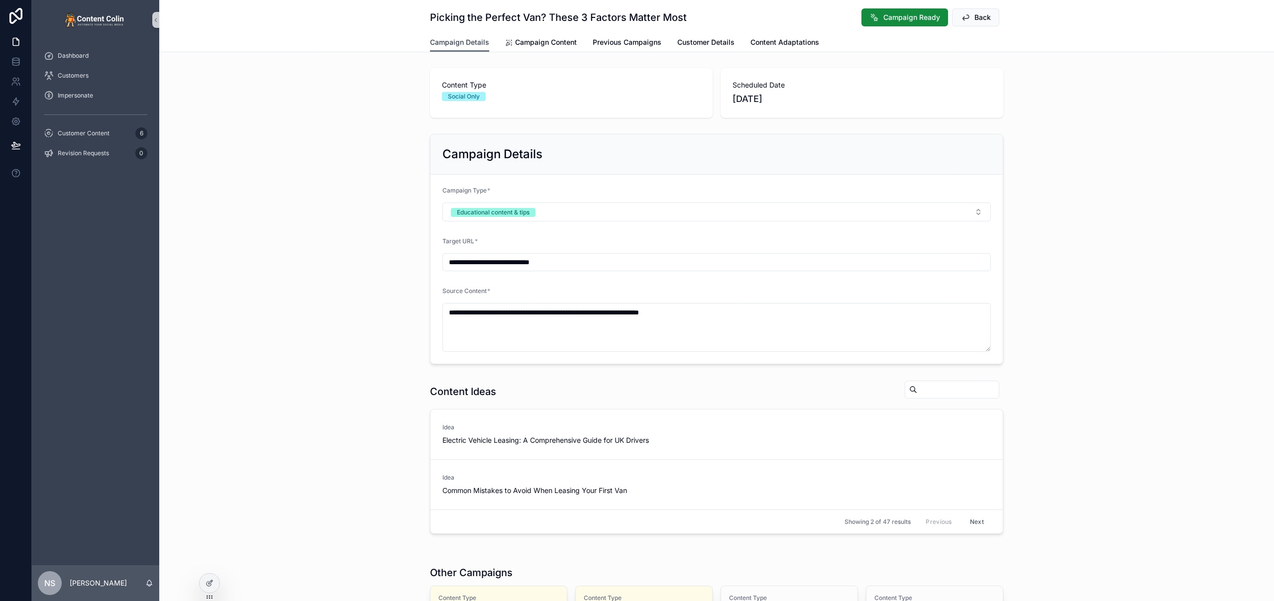
scroll to position [185, 0]
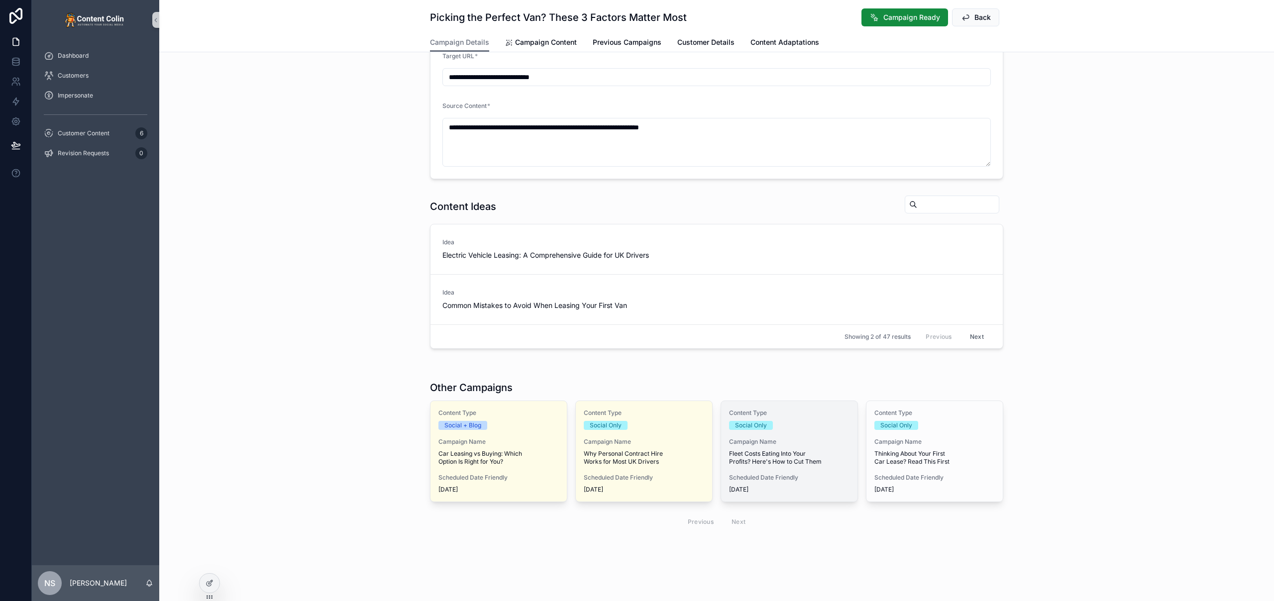
click at [810, 455] on span "Fleet Costs Eating Into Your Profits? Here's How to Cut Them" at bounding box center [789, 458] width 120 height 16
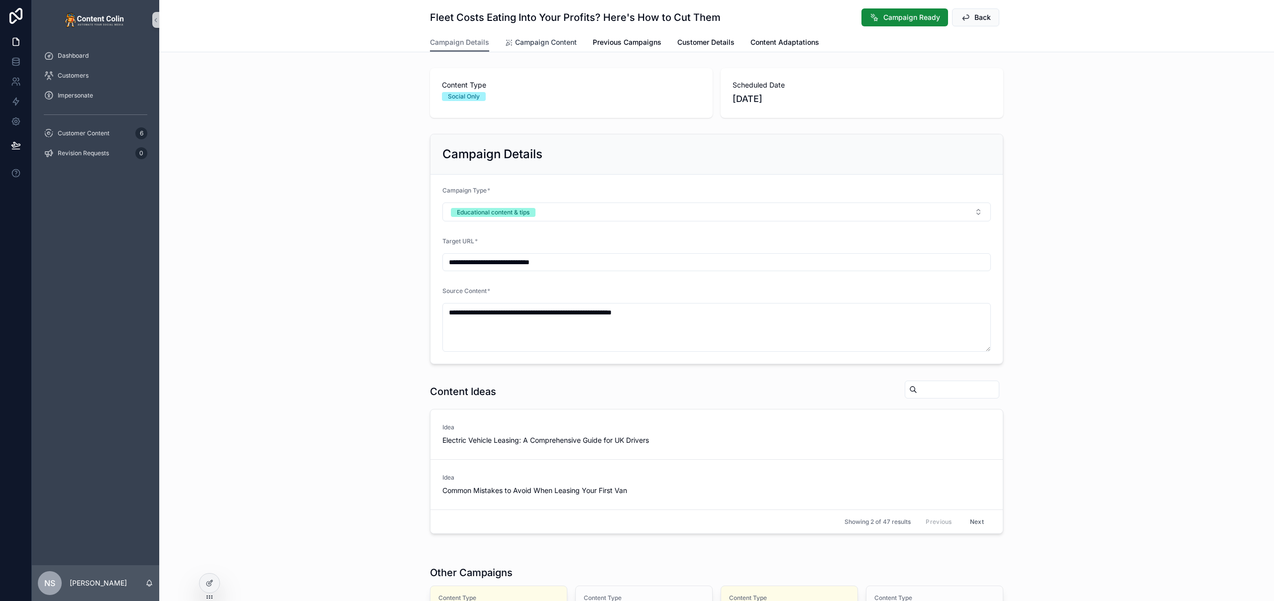
click at [543, 46] on span "Campaign Content" at bounding box center [546, 42] width 62 height 10
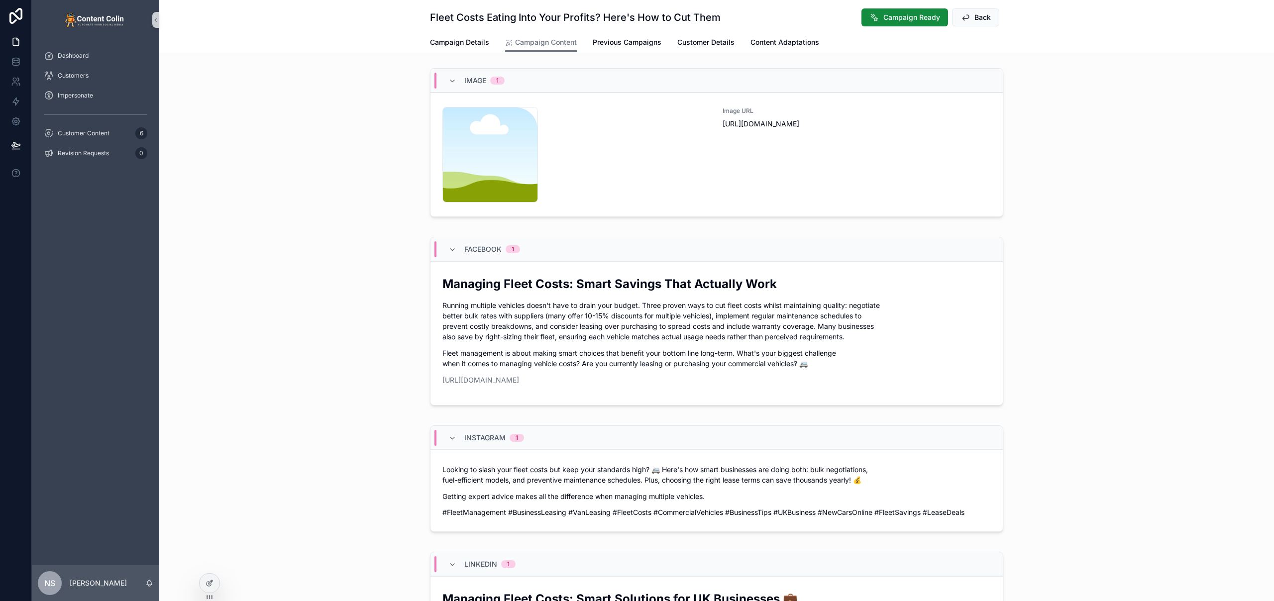
click at [674, 106] on link "content-placeholder .png Image URL [URL][DOMAIN_NAME]" at bounding box center [716, 155] width 572 height 124
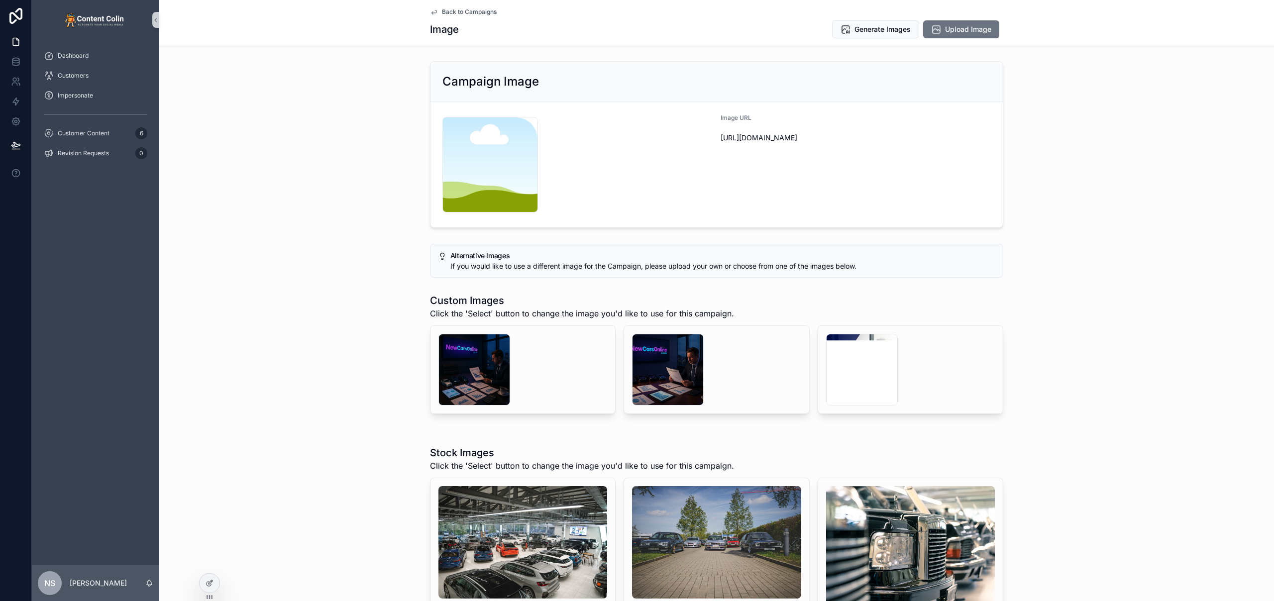
scroll to position [6, 0]
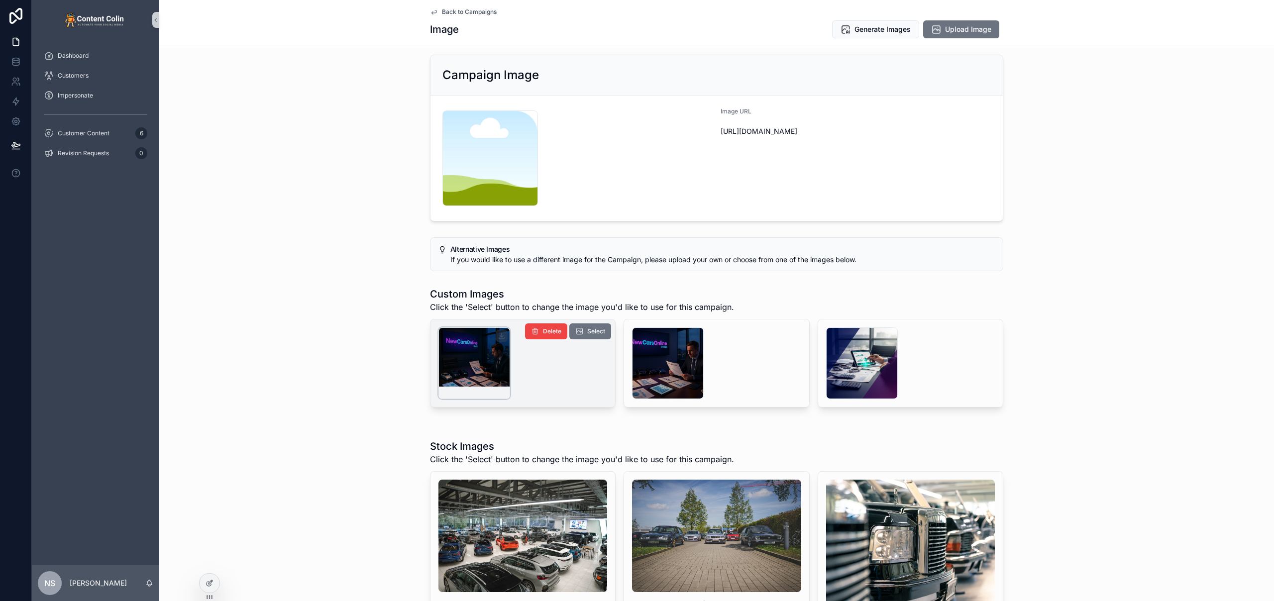
click at [477, 354] on div "scrollable content" at bounding box center [474, 363] width 72 height 72
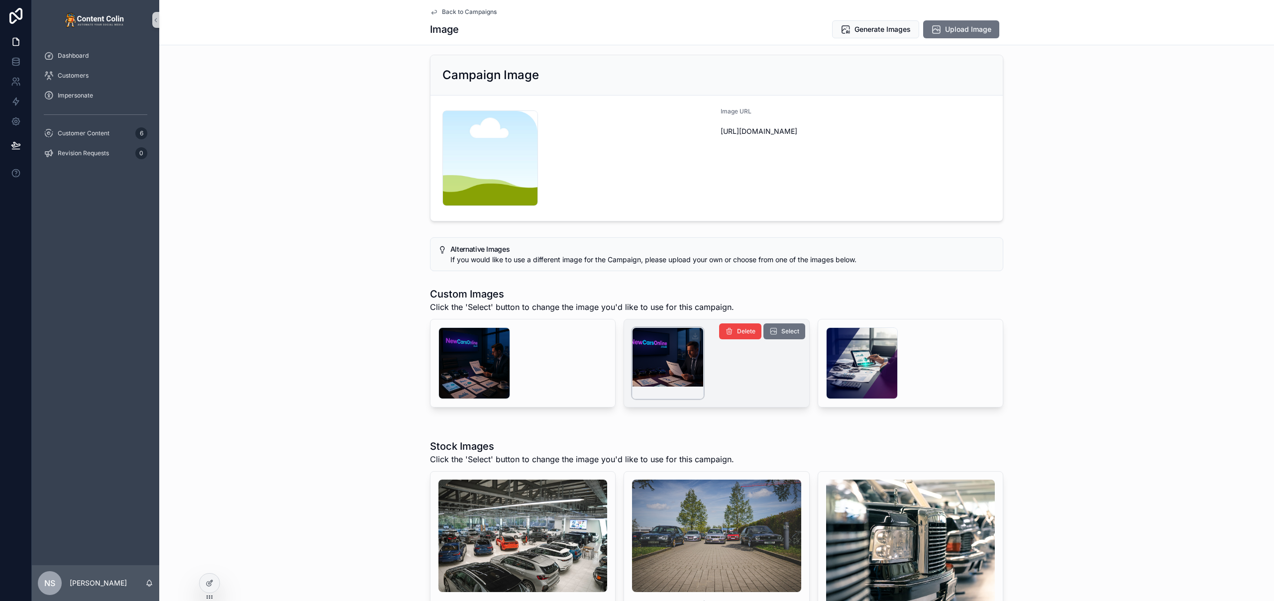
click at [650, 356] on div "scrollable content" at bounding box center [668, 363] width 72 height 72
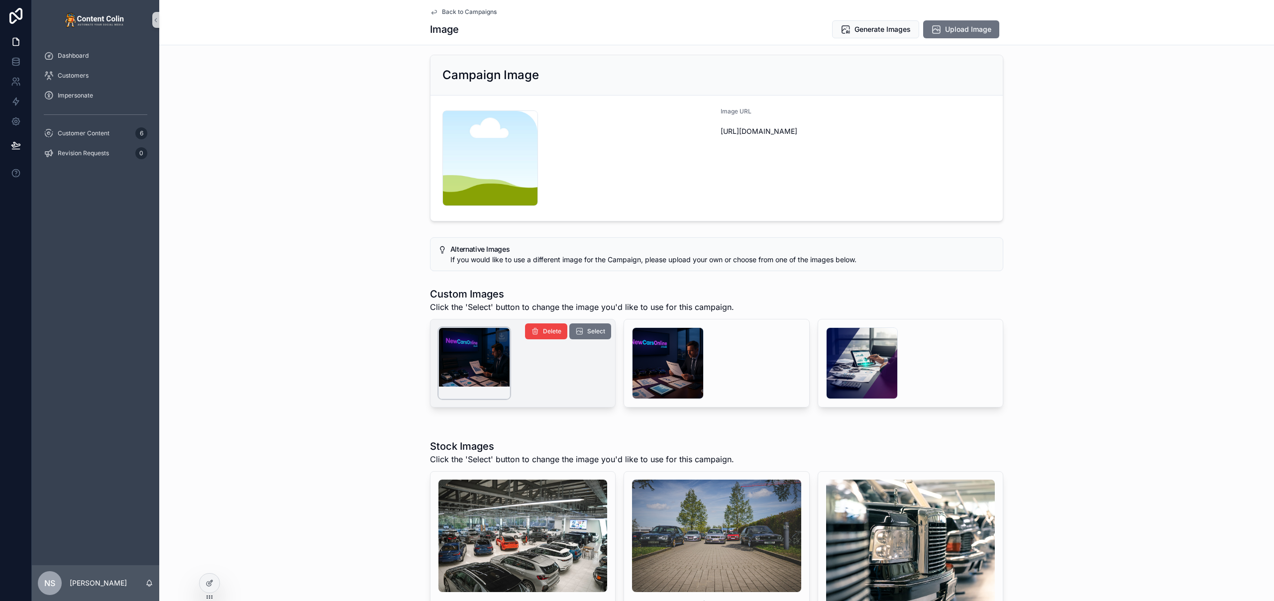
click at [476, 359] on div "scrollable content" at bounding box center [474, 363] width 72 height 72
click at [587, 332] on span "Select" at bounding box center [596, 331] width 18 height 8
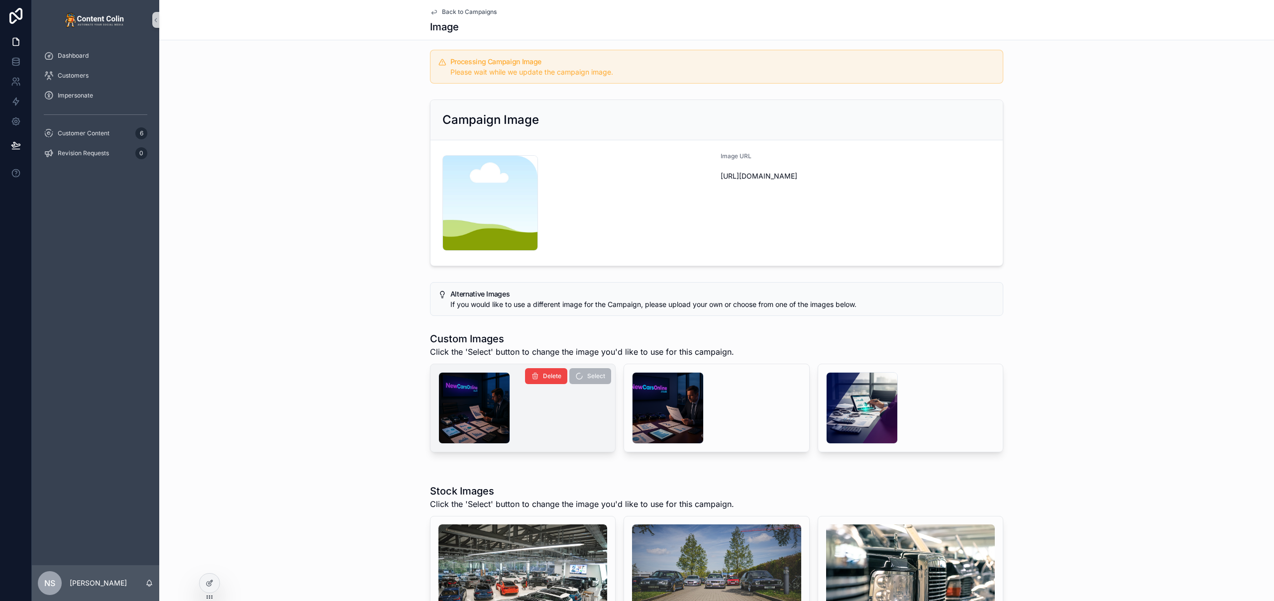
scroll to position [51, 0]
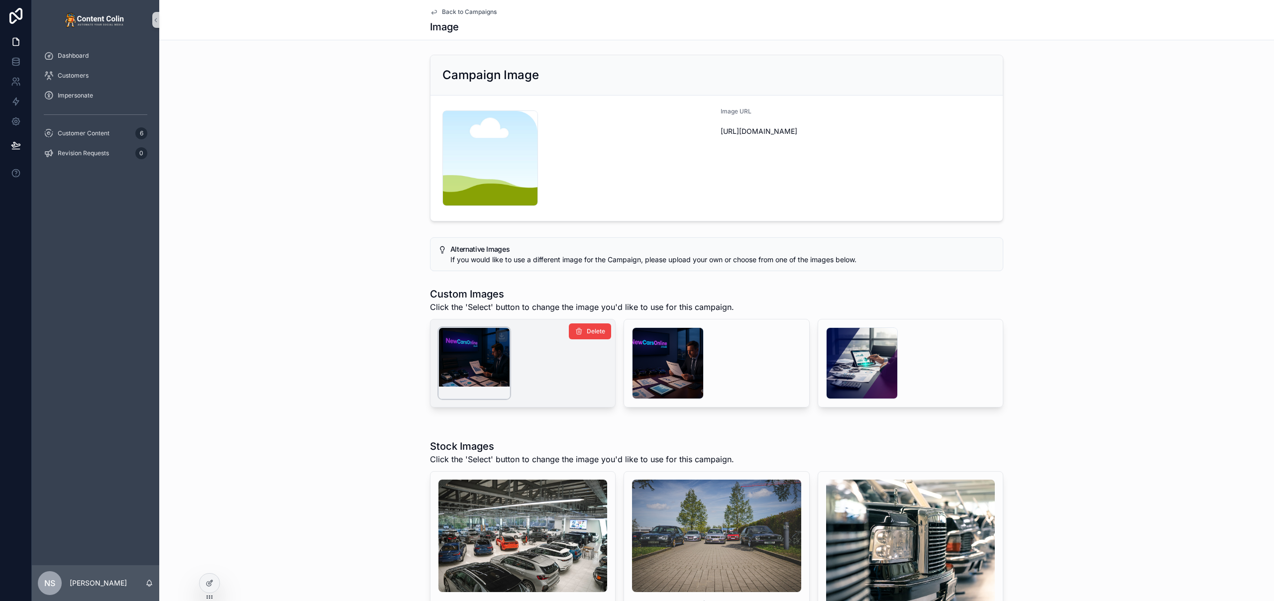
click at [479, 363] on div "scrollable content" at bounding box center [474, 363] width 72 height 72
click at [458, 12] on span "Back to Campaigns" at bounding box center [469, 12] width 55 height 8
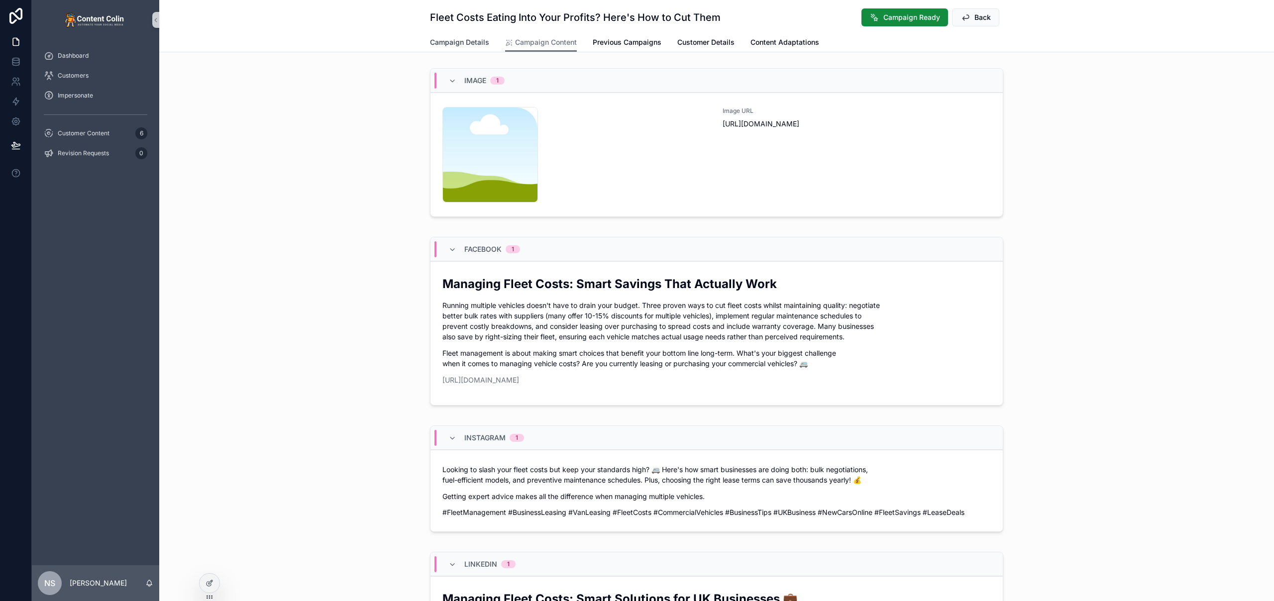
click at [473, 43] on span "Campaign Details" at bounding box center [459, 42] width 59 height 10
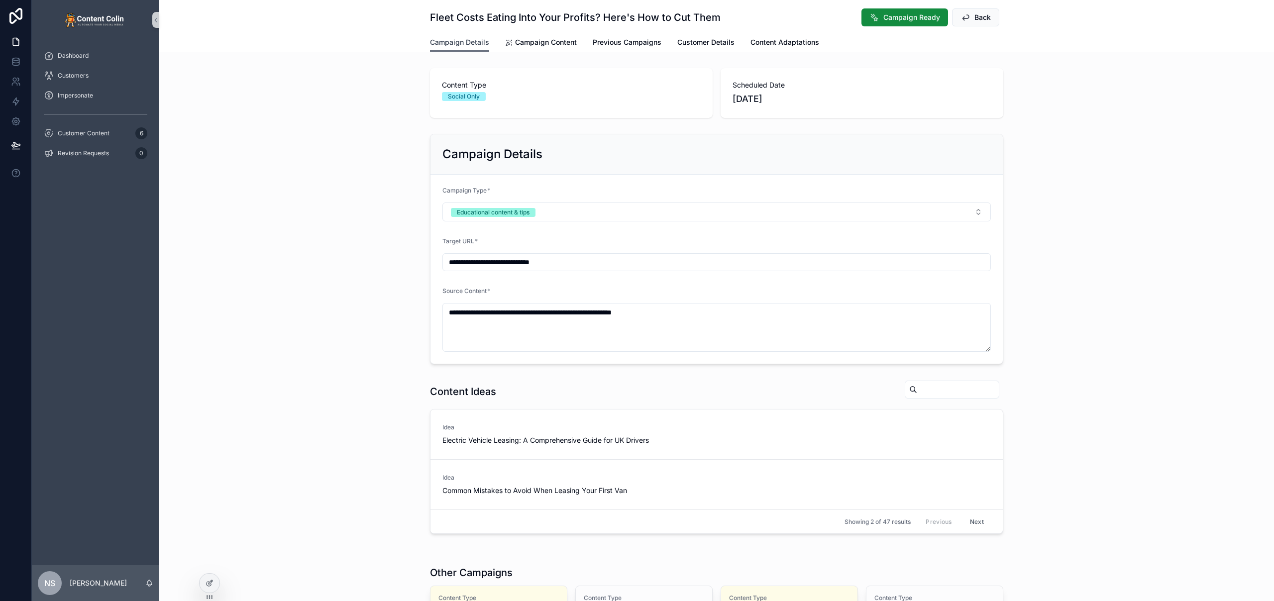
scroll to position [147, 0]
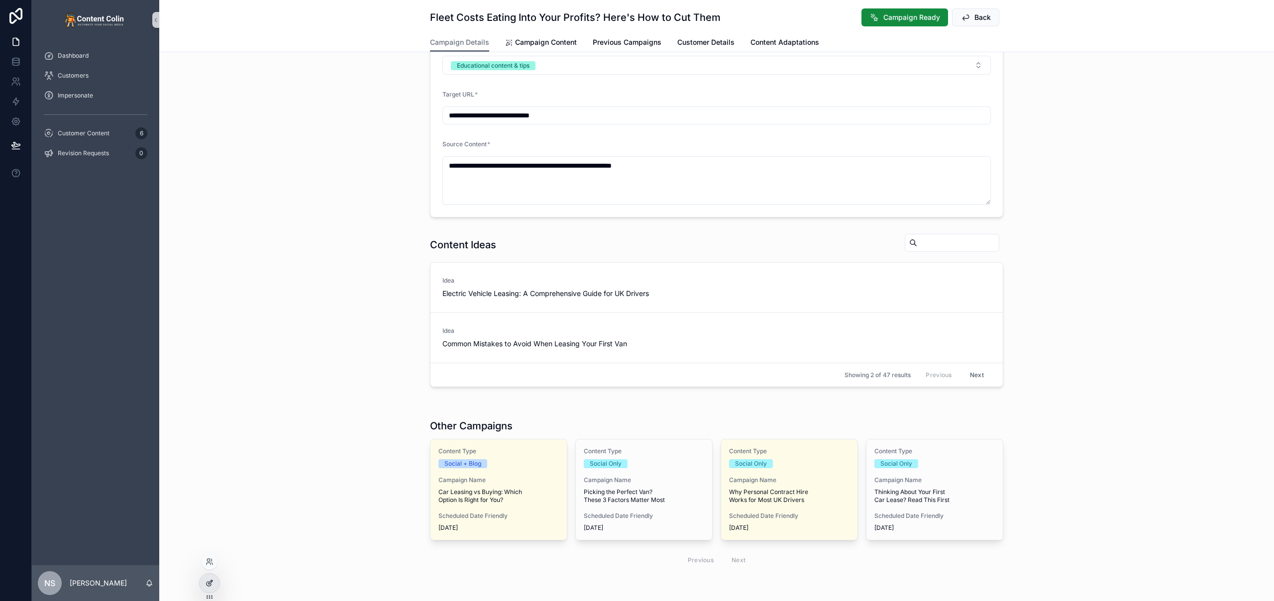
click at [212, 580] on icon at bounding box center [210, 583] width 8 height 8
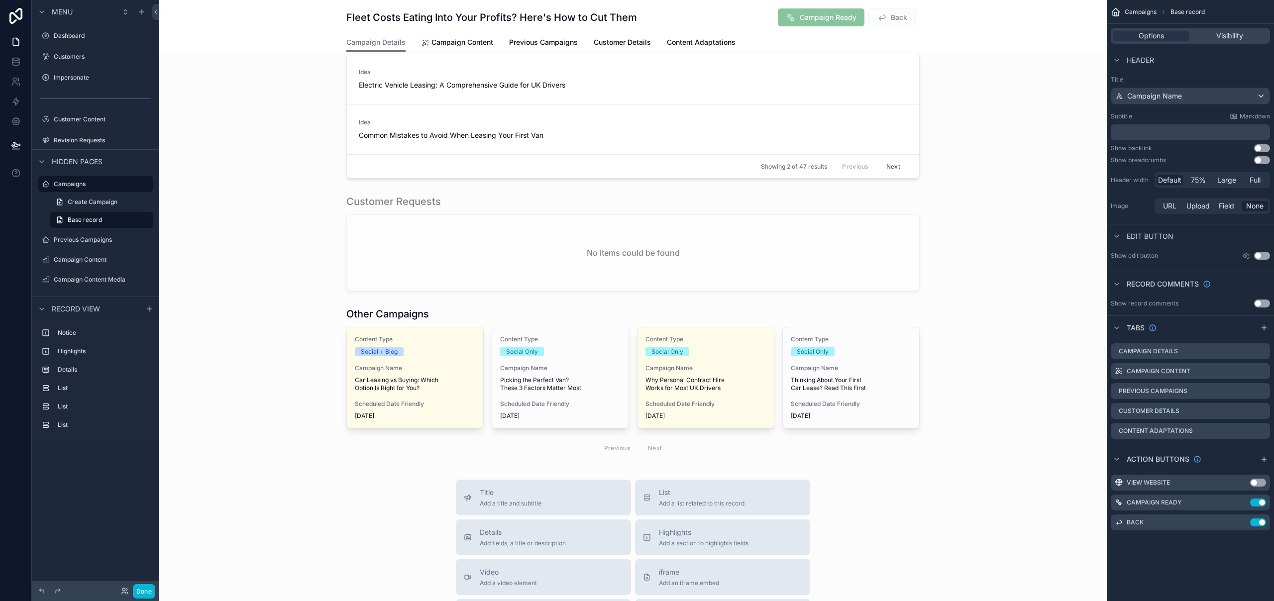
scroll to position [561, 0]
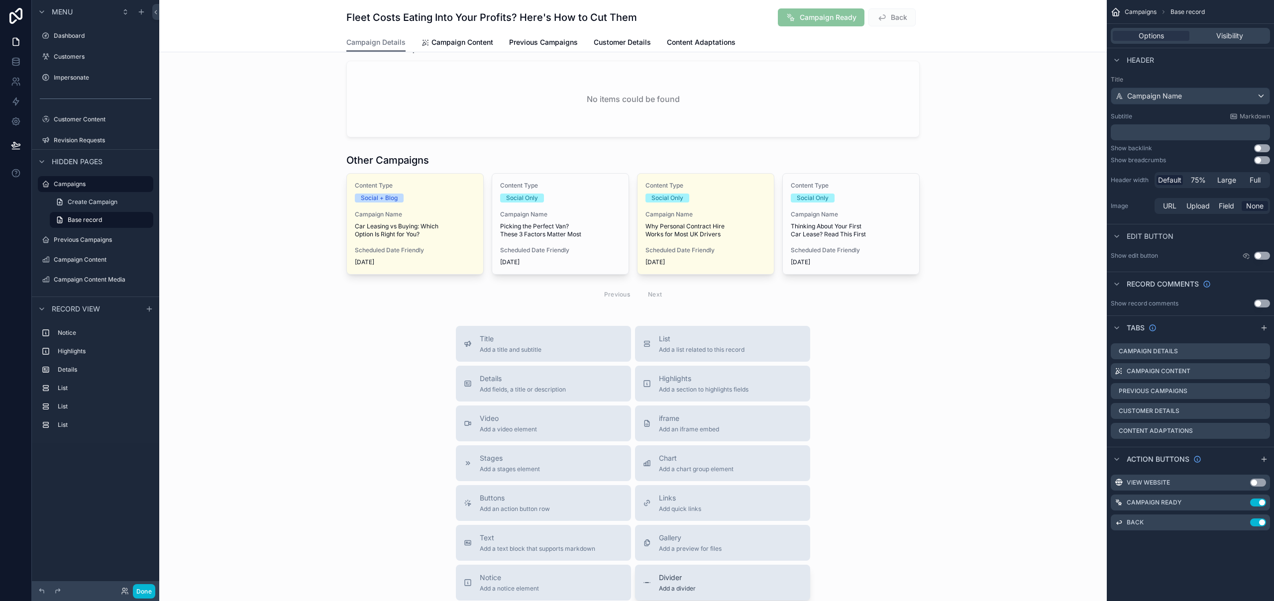
click at [686, 579] on span "Divider" at bounding box center [677, 578] width 37 height 10
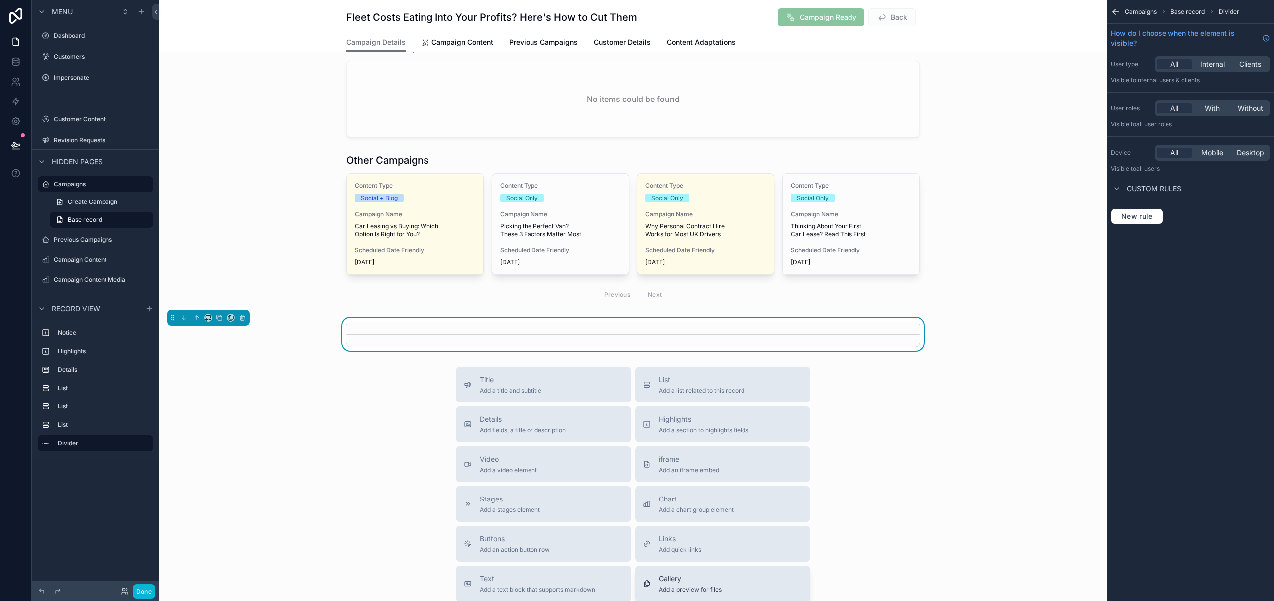
scroll to position [595, 0]
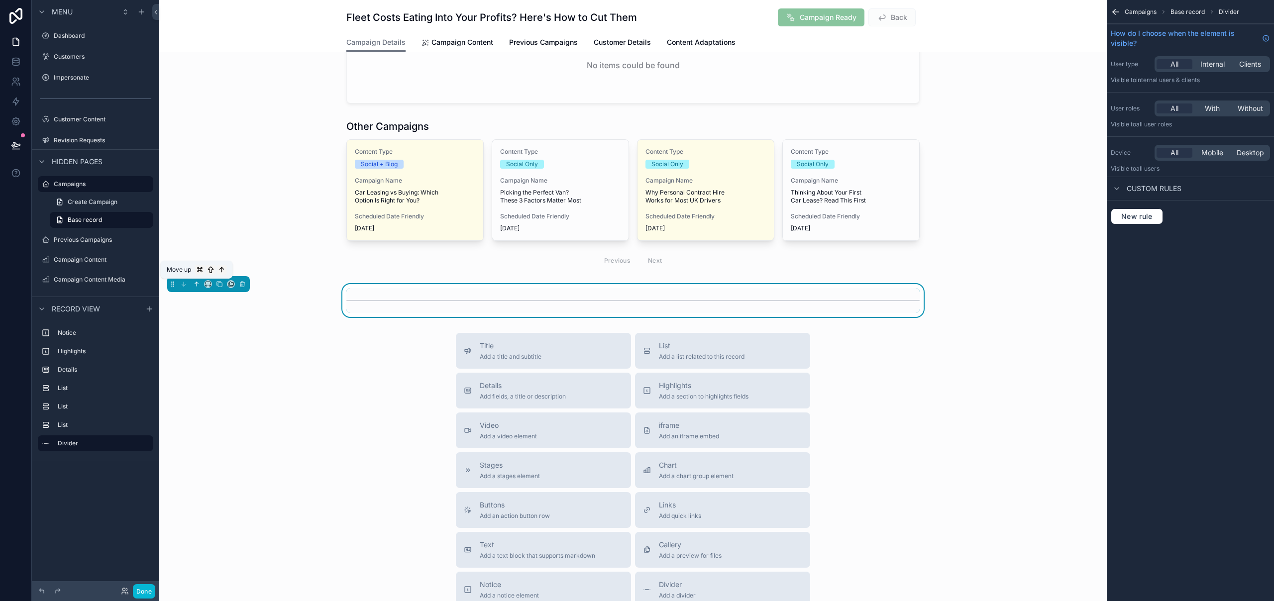
click at [198, 285] on icon "scrollable content" at bounding box center [196, 284] width 7 height 7
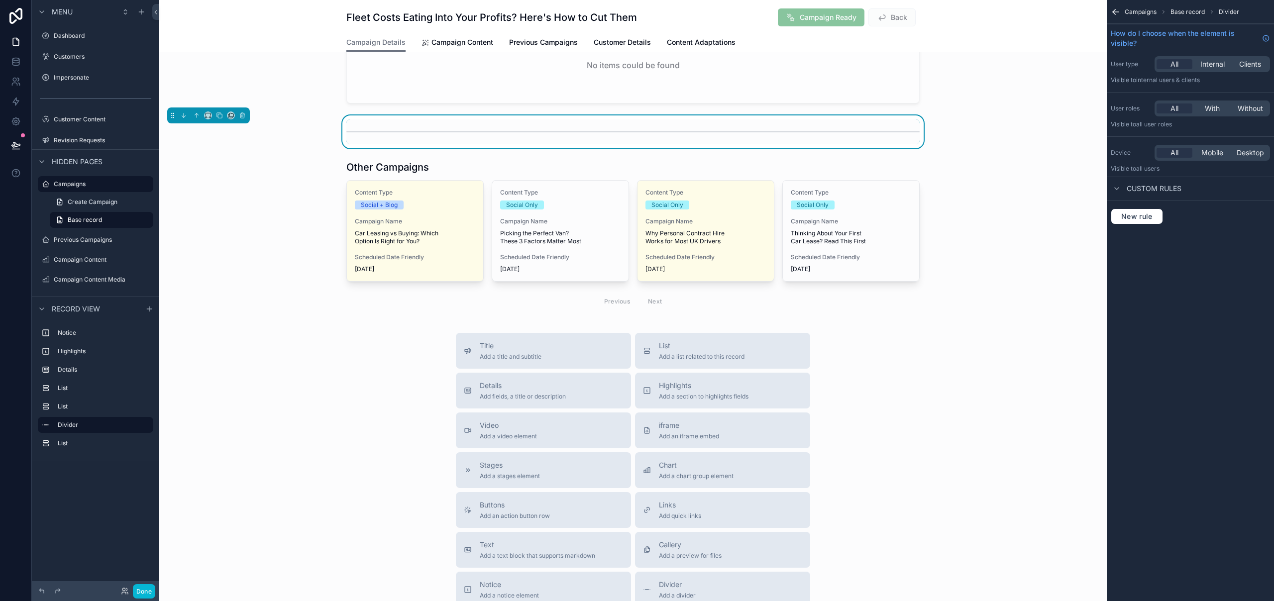
click at [301, 427] on div "Title Add a title and subtitle List Add a list related to this record Details A…" at bounding box center [632, 510] width 947 height 354
click at [489, 161] on div "scrollable content" at bounding box center [632, 236] width 947 height 161
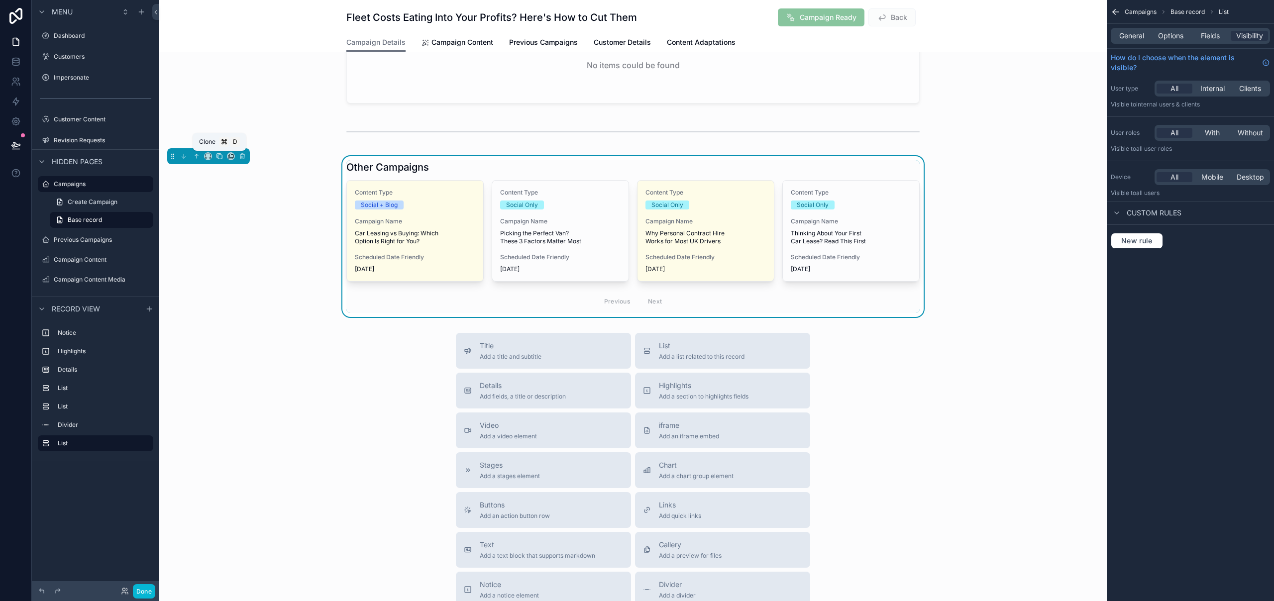
click at [221, 158] on icon "scrollable content" at bounding box center [220, 157] width 4 height 4
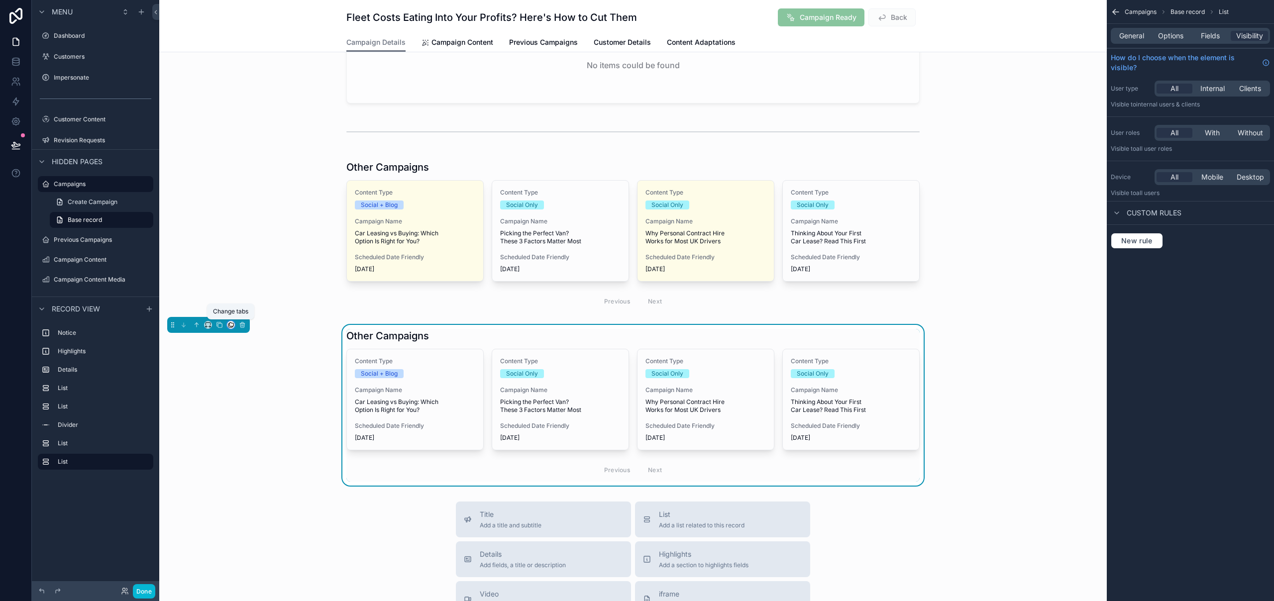
click at [229, 325] on icon "scrollable content" at bounding box center [230, 324] width 7 height 7
click at [284, 376] on span "Campaign Content" at bounding box center [271, 377] width 61 height 12
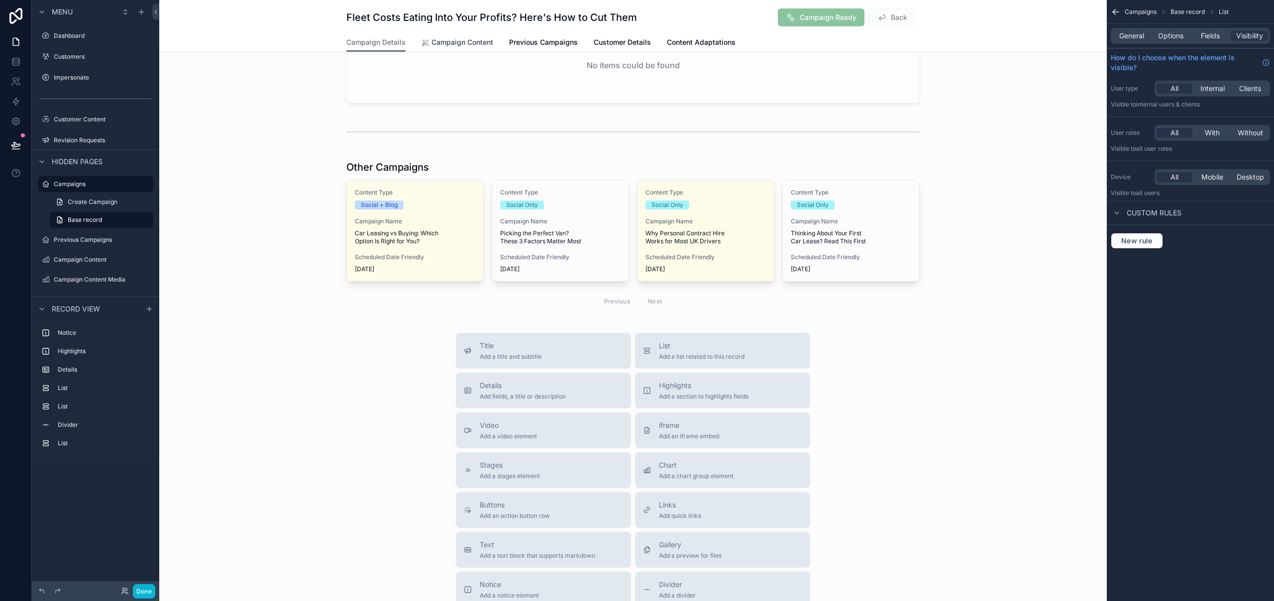
click at [452, 42] on span "Campaign Content" at bounding box center [462, 42] width 62 height 10
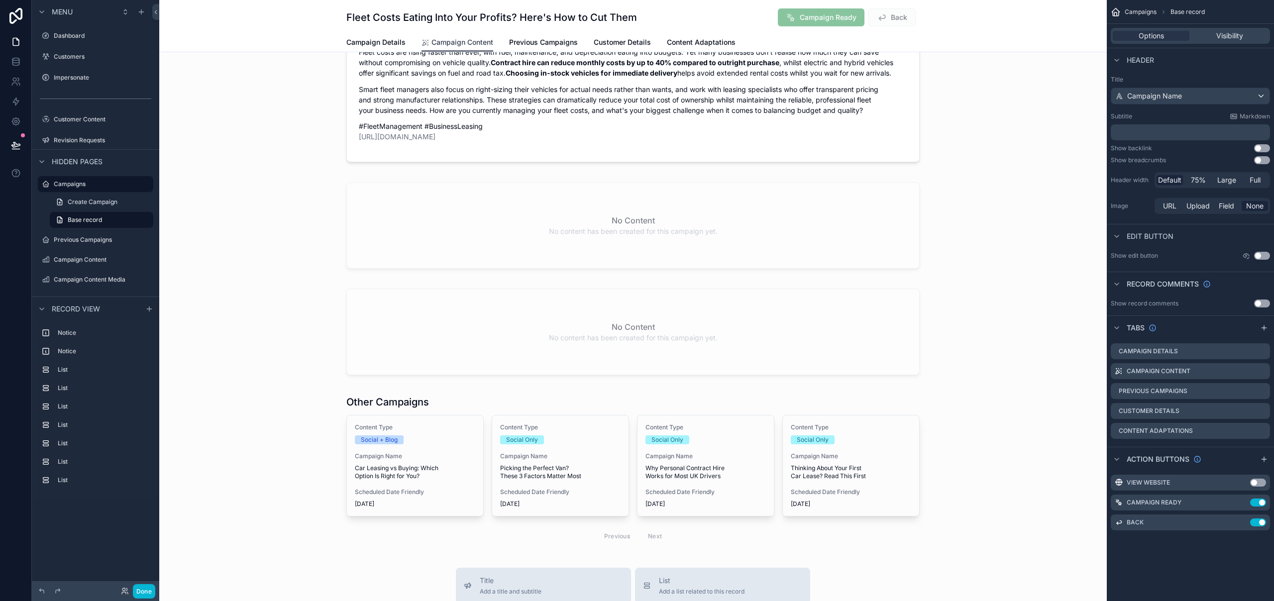
scroll to position [915, 0]
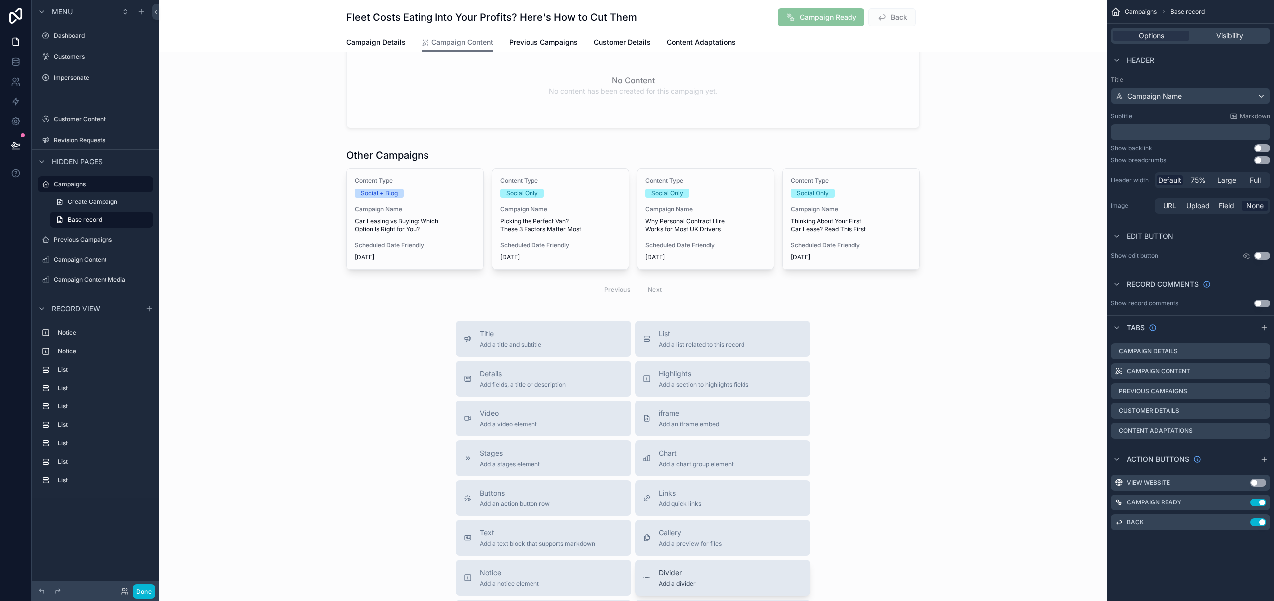
click at [672, 571] on span "Divider" at bounding box center [677, 573] width 37 height 10
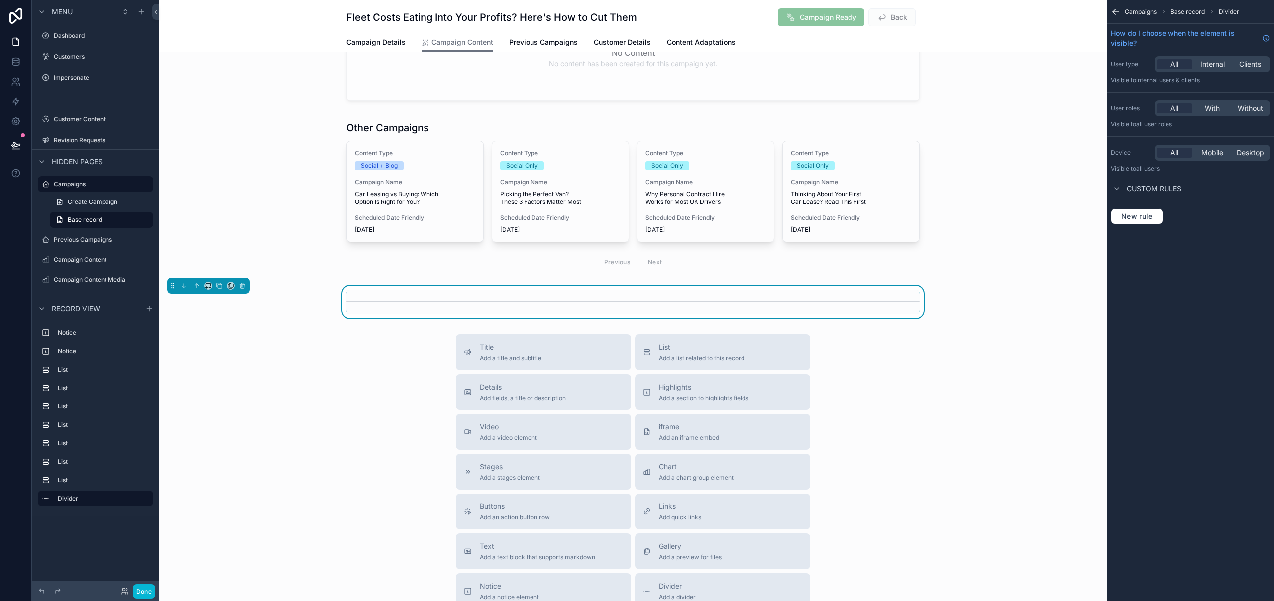
scroll to position [943, 0]
click at [198, 286] on icon "scrollable content" at bounding box center [196, 284] width 7 height 7
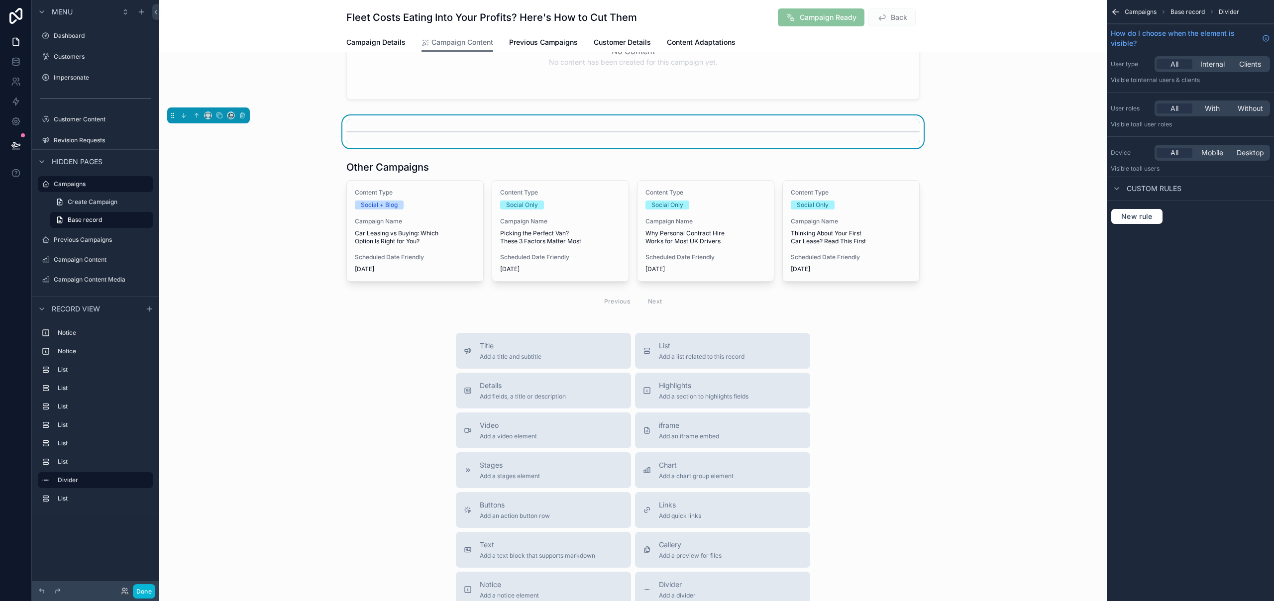
click at [375, 431] on div "Title Add a title and subtitle List Add a list related to this record Details A…" at bounding box center [632, 510] width 947 height 354
click at [144, 588] on button "Done" at bounding box center [144, 591] width 22 height 14
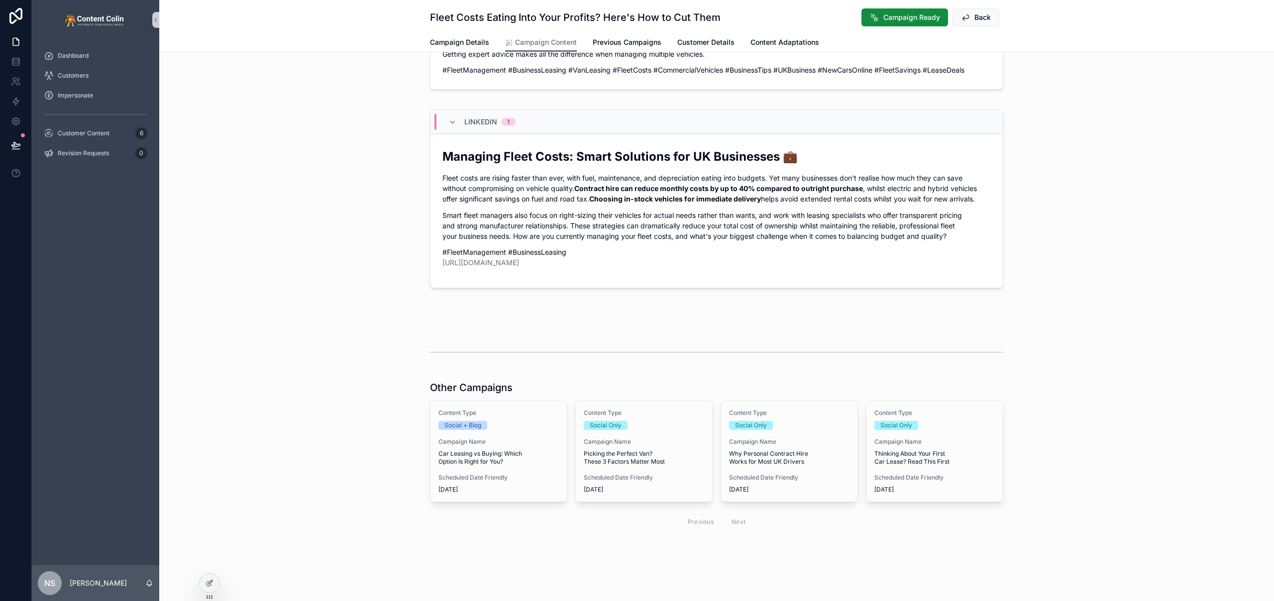
scroll to position [442, 0]
click at [16, 142] on icon at bounding box center [16, 145] width 10 height 10
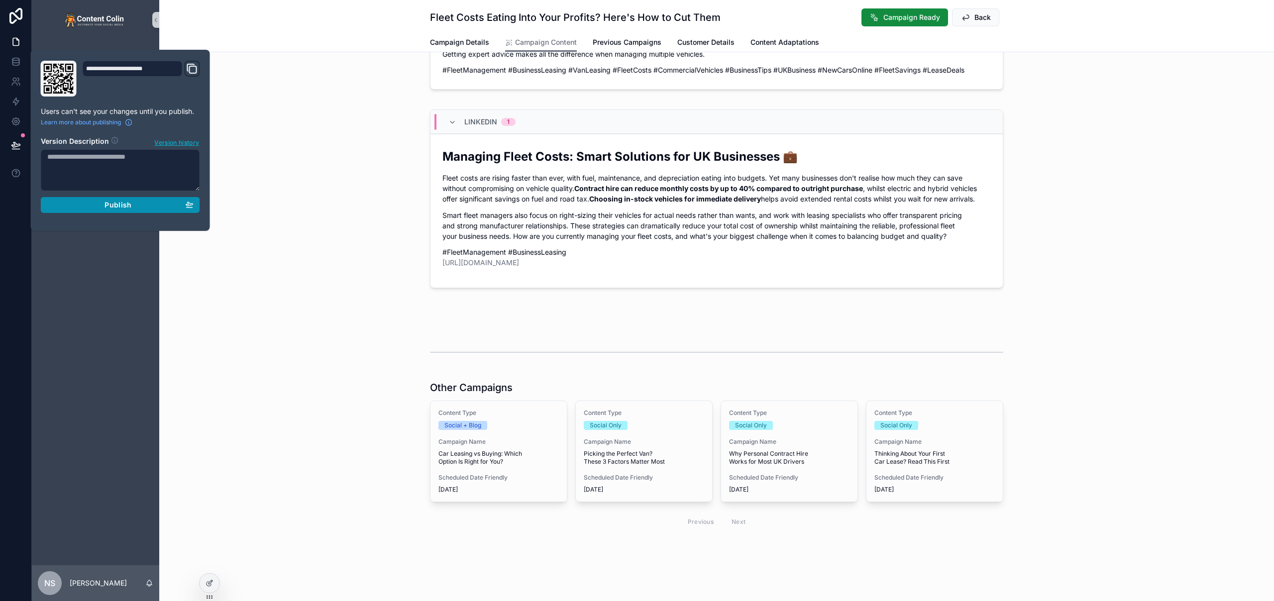
click at [106, 205] on span "Publish" at bounding box center [117, 205] width 27 height 9
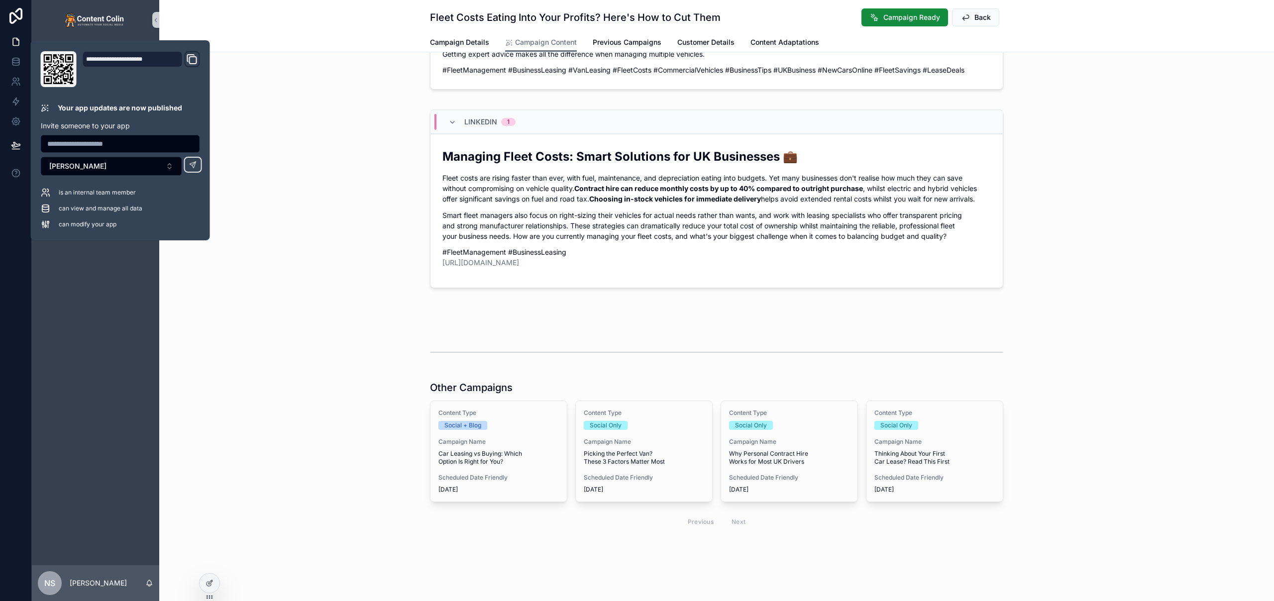
click at [282, 180] on div "LinkedIn 1 Managing Fleet Costs: Smart Solutions for UK Businesses 💼 Fleet cost…" at bounding box center [716, 200] width 1115 height 191
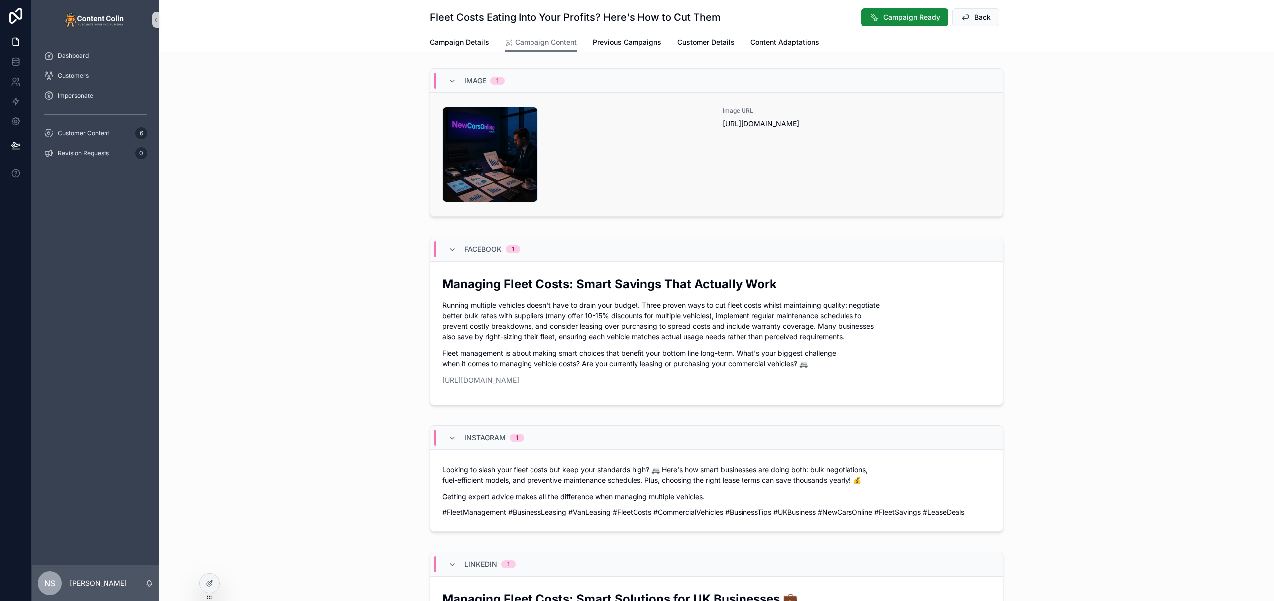
click at [596, 113] on div "newcarsonline-1756829915 .png" at bounding box center [576, 155] width 268 height 96
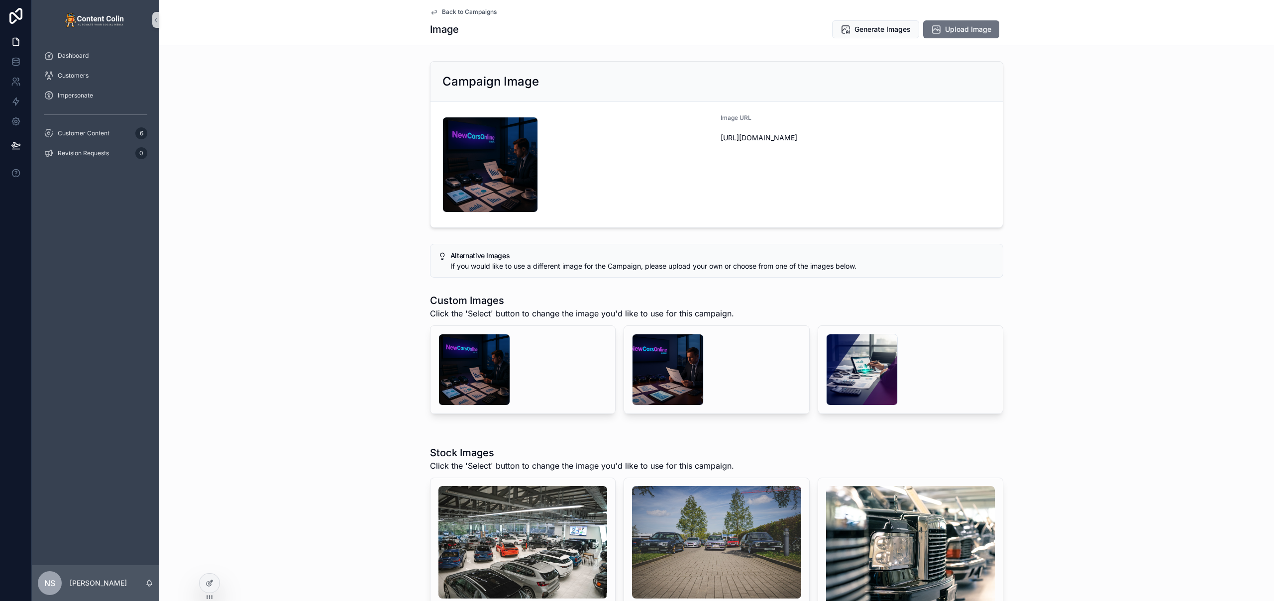
click at [475, 10] on span "Back to Campaigns" at bounding box center [469, 12] width 55 height 8
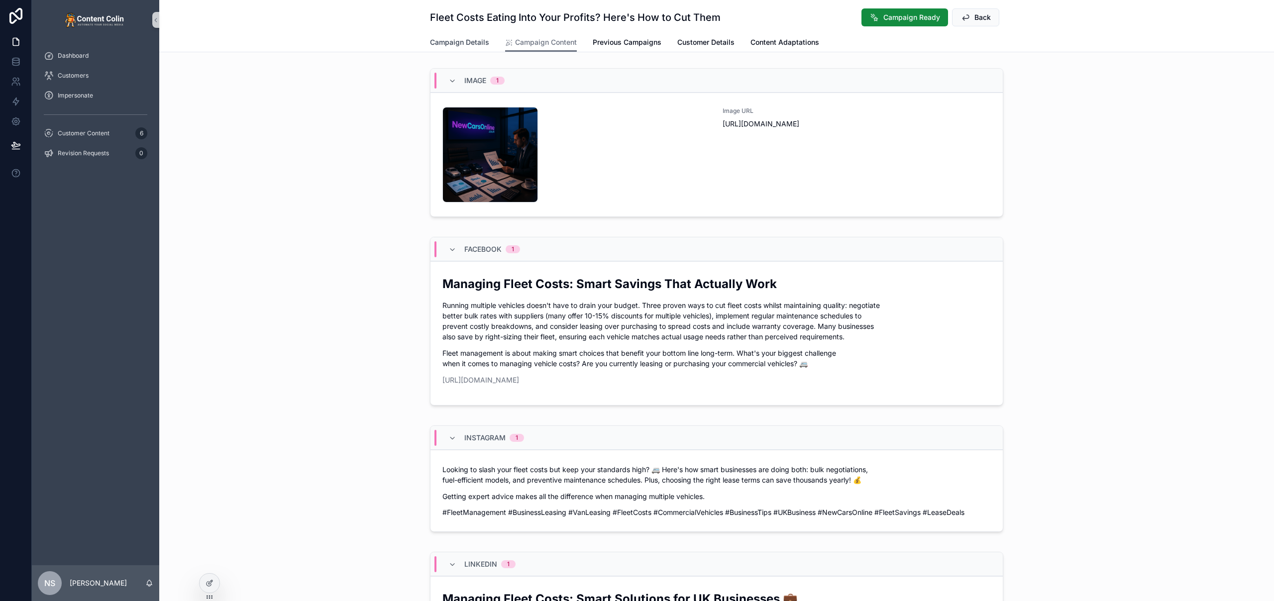
click at [464, 46] on span "Campaign Details" at bounding box center [459, 42] width 59 height 10
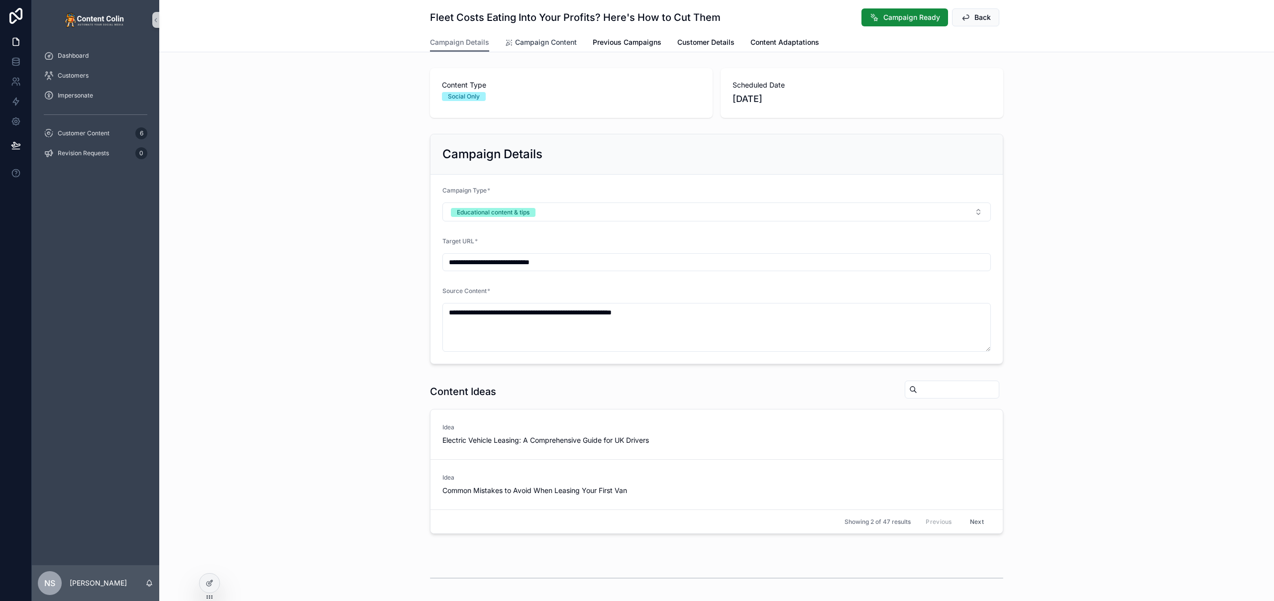
click at [543, 40] on span "Campaign Content" at bounding box center [546, 42] width 62 height 10
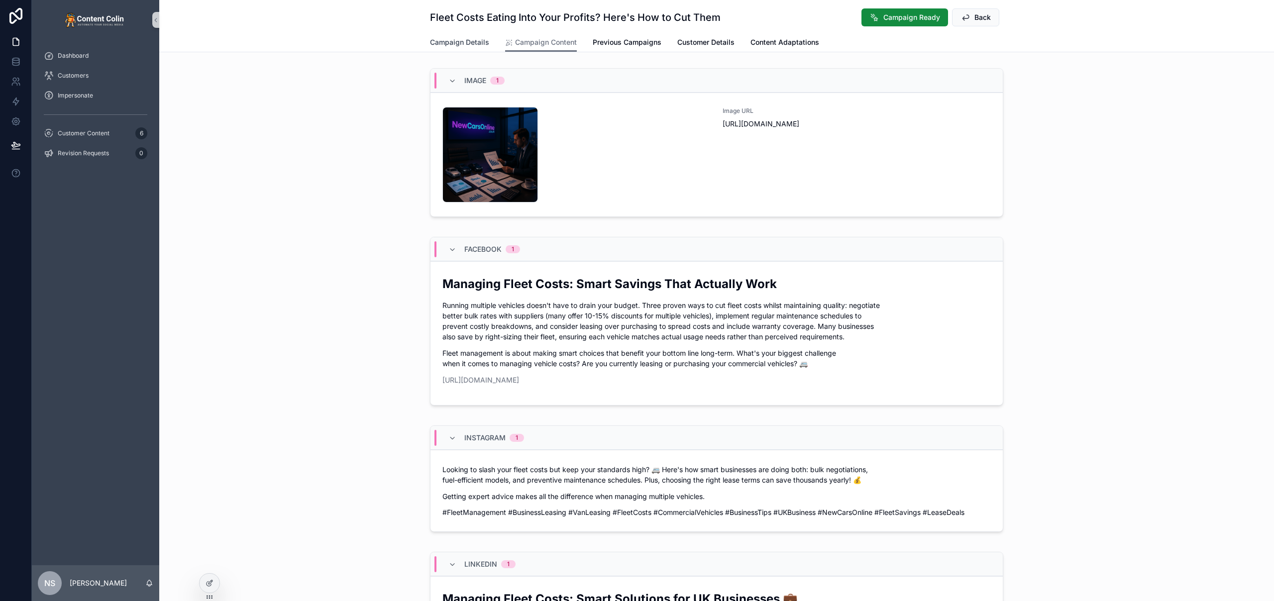
click at [458, 42] on span "Campaign Details" at bounding box center [459, 42] width 59 height 10
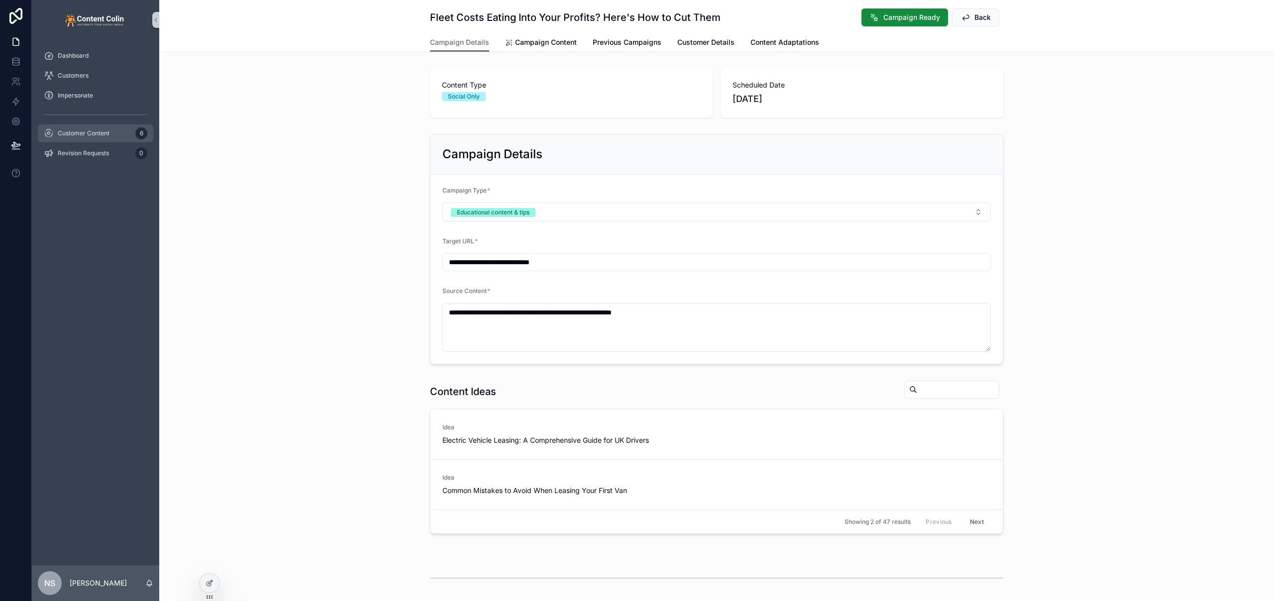
click at [99, 138] on div "Customer Content 6" at bounding box center [96, 133] width 104 height 16
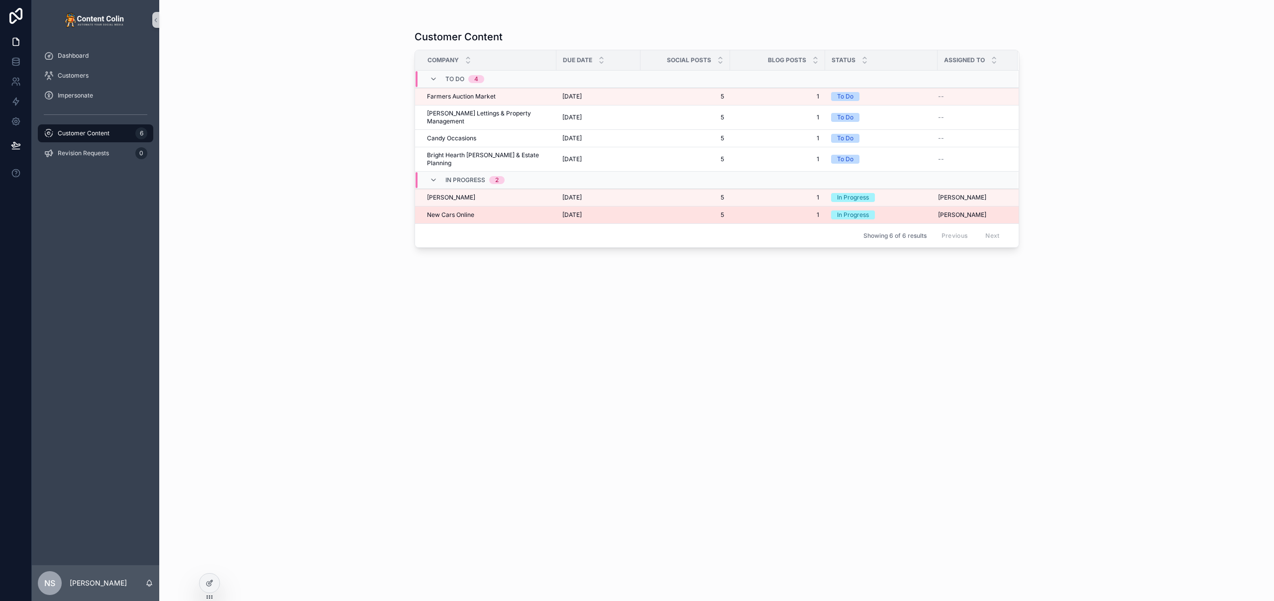
drag, startPoint x: 557, startPoint y: 206, endPoint x: 563, endPoint y: 201, distance: 7.9
click at [557, 207] on td "[DATE] [DATE]" at bounding box center [598, 215] width 84 height 17
click at [563, 211] on span "[DATE]" at bounding box center [571, 215] width 19 height 8
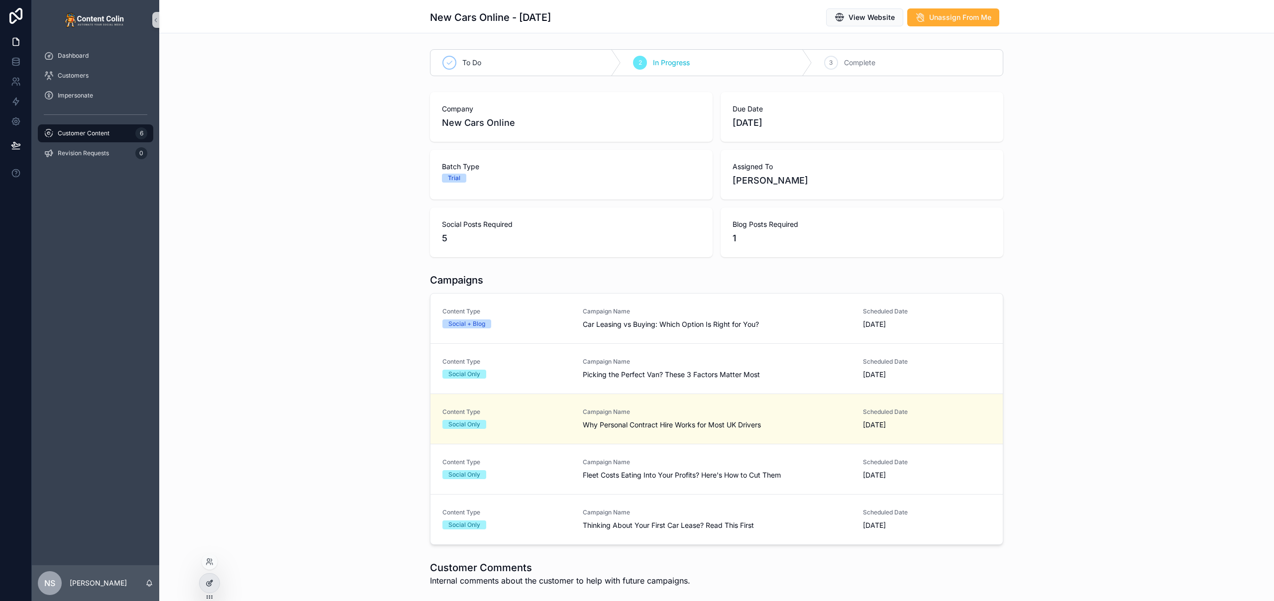
click at [209, 581] on icon at bounding box center [210, 583] width 8 height 8
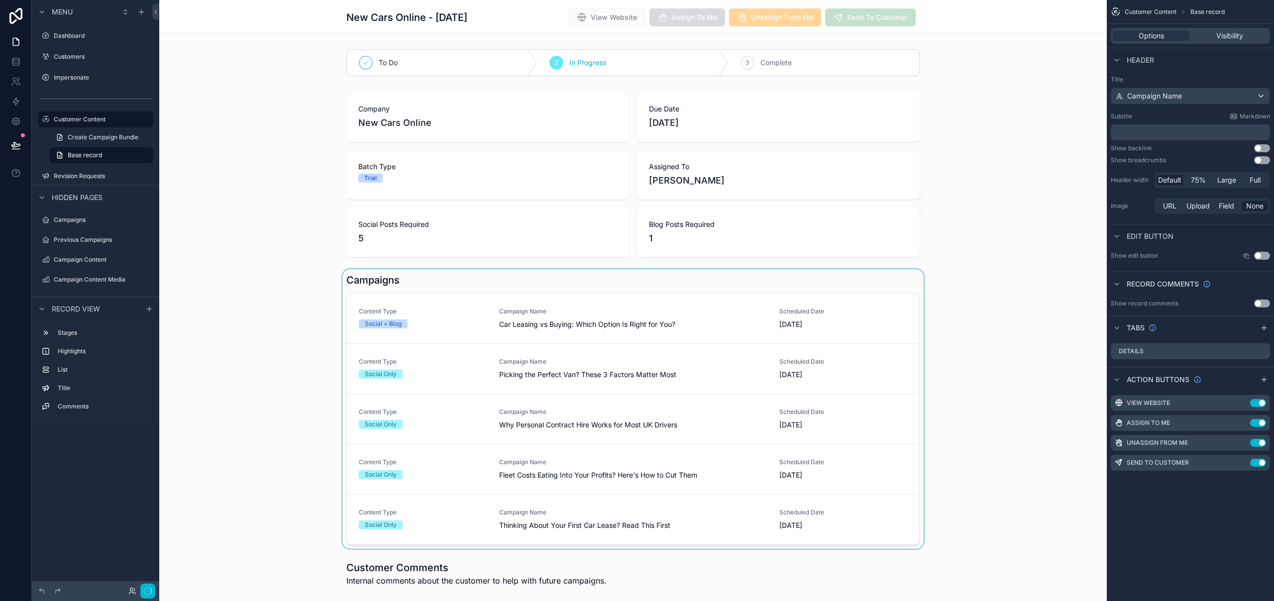
click at [887, 275] on div "scrollable content" at bounding box center [632, 409] width 947 height 280
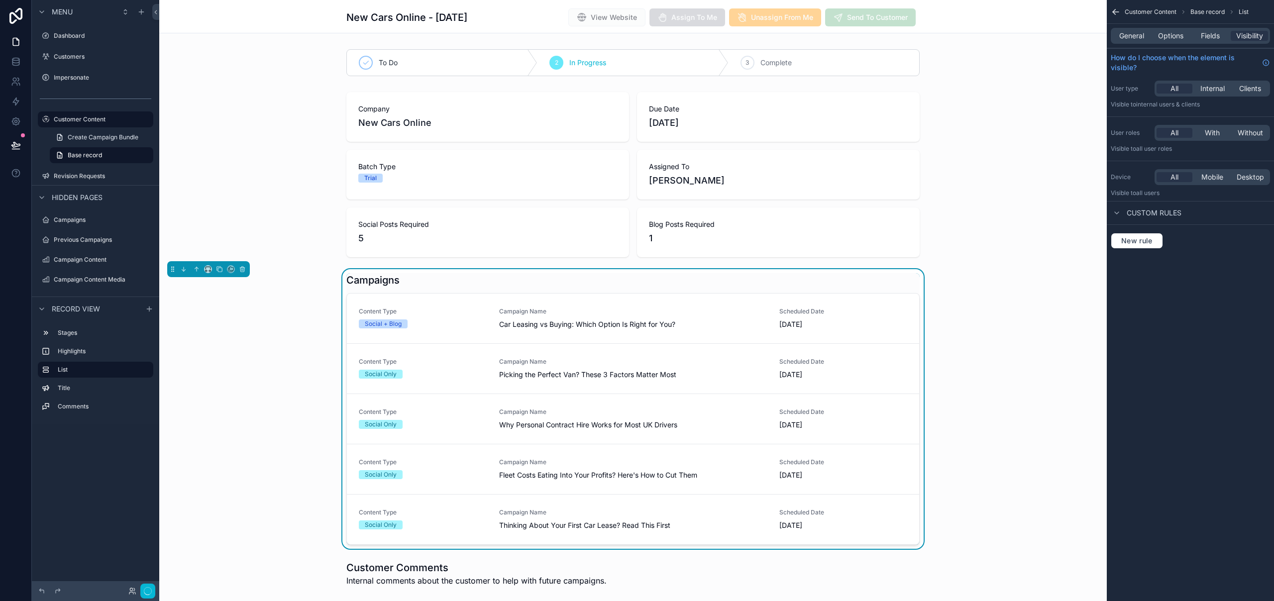
click at [1207, 43] on div "General Options Fields Visibility" at bounding box center [1190, 36] width 159 height 16
click at [1210, 39] on span "Fields" at bounding box center [1210, 36] width 19 height 10
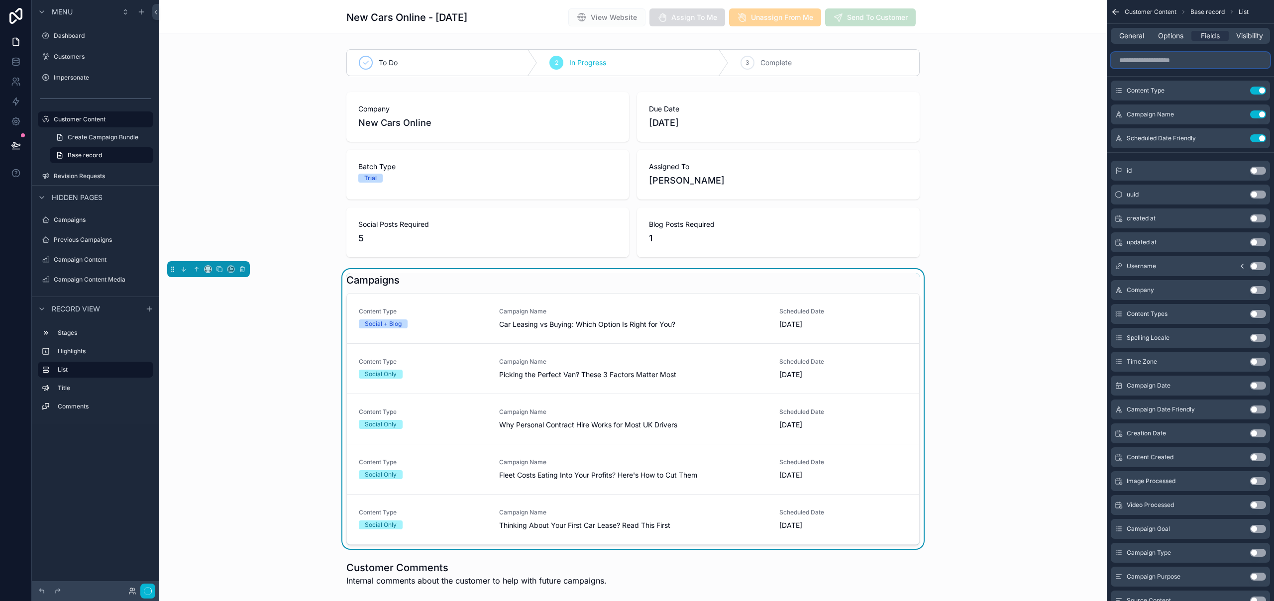
click at [1167, 64] on input "scrollable content" at bounding box center [1190, 60] width 159 height 16
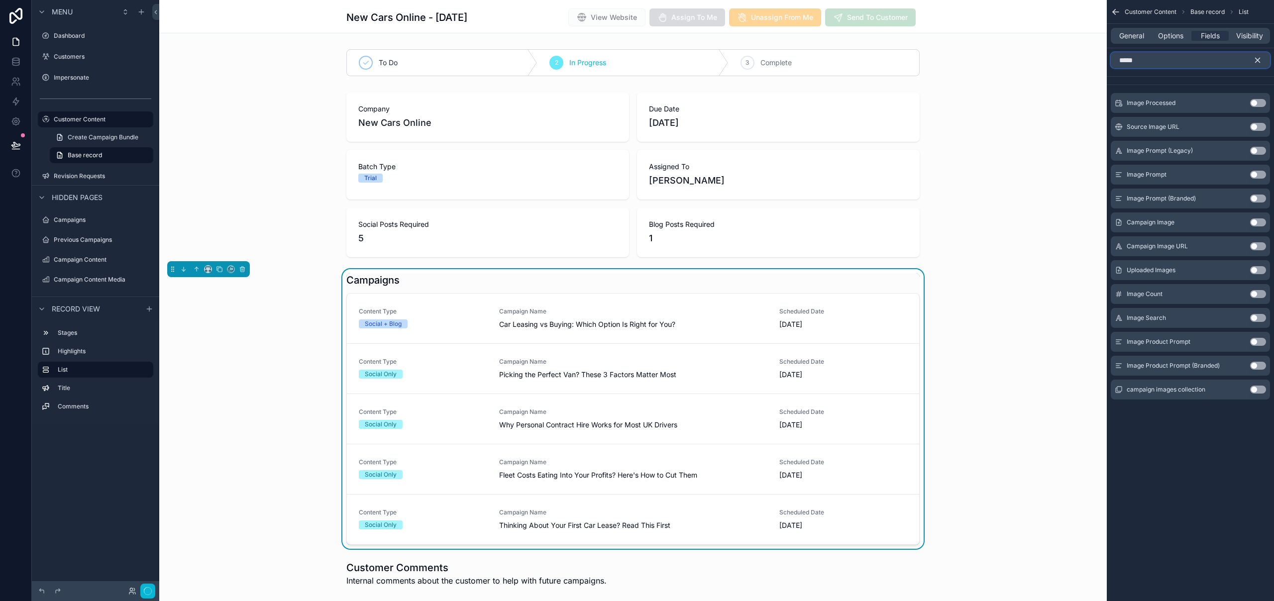
type input "*****"
click at [1260, 222] on button "Use setting" at bounding box center [1258, 222] width 16 height 8
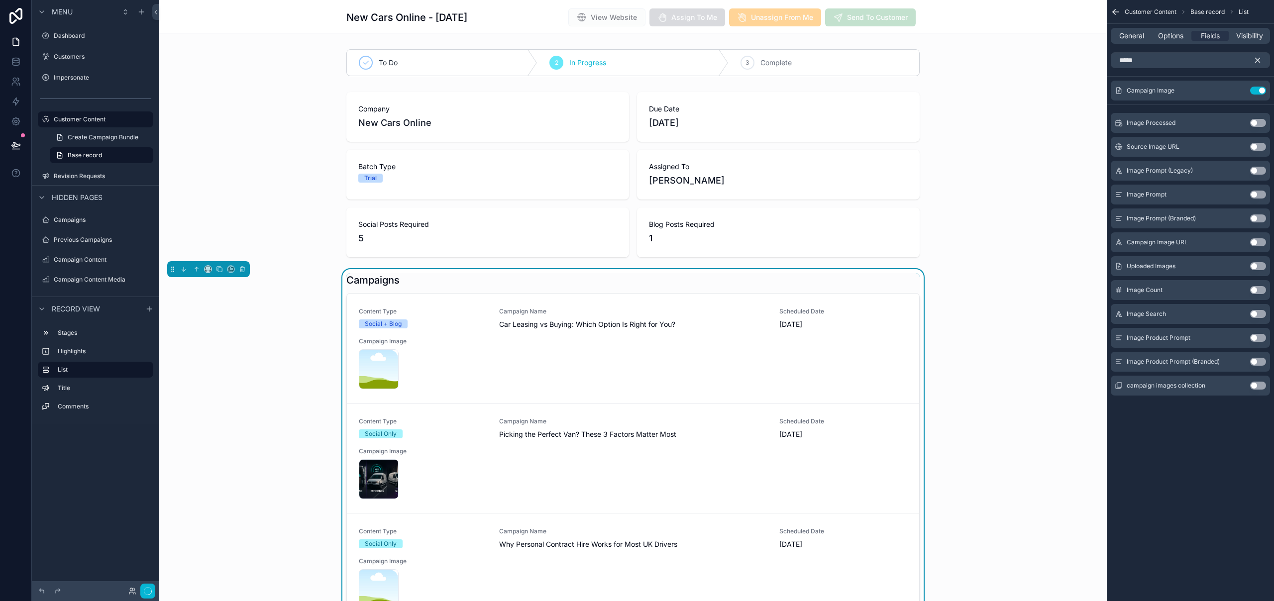
click at [1257, 57] on icon "scrollable content" at bounding box center [1257, 60] width 9 height 9
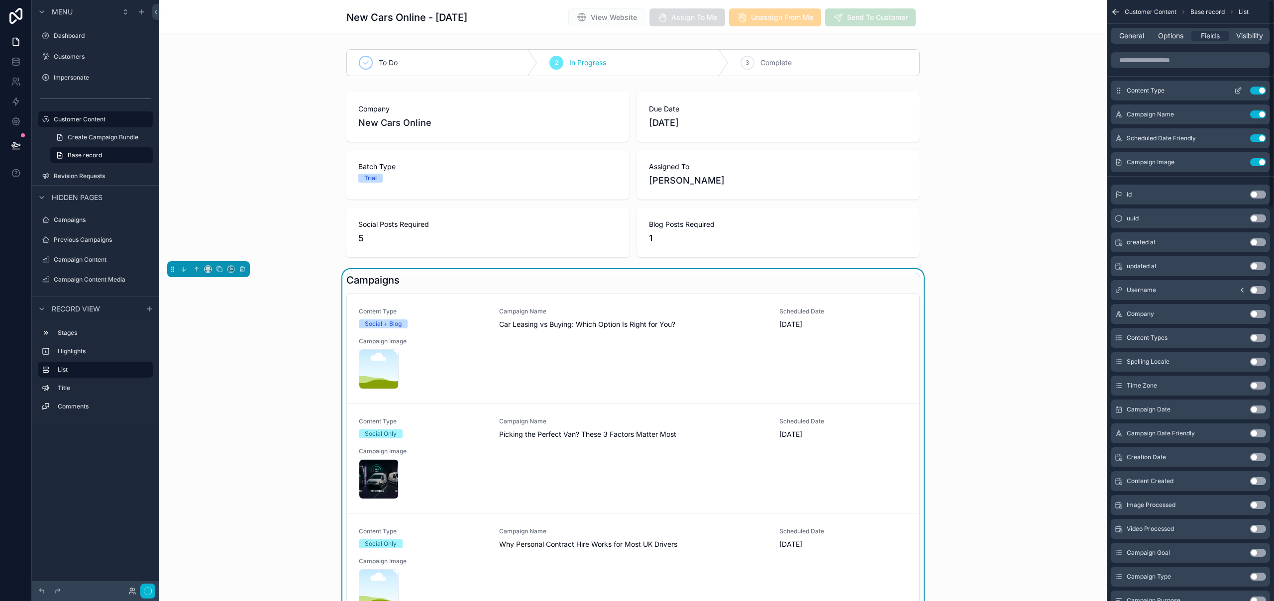
click at [1239, 93] on icon "scrollable content" at bounding box center [1238, 91] width 4 height 4
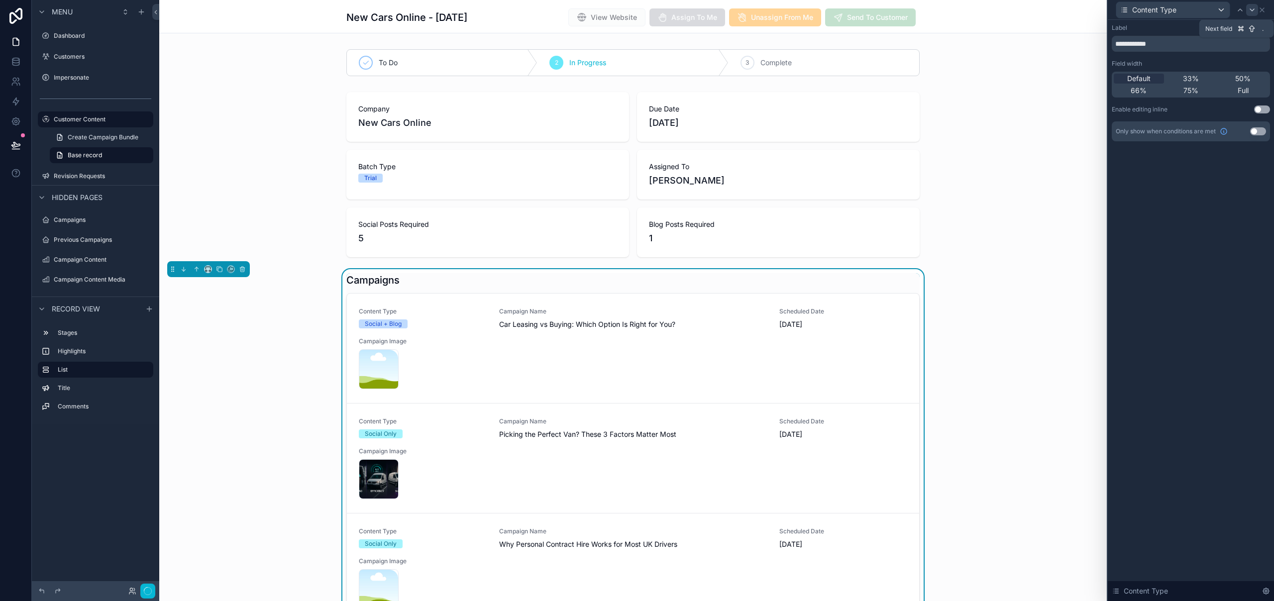
click at [1253, 10] on icon at bounding box center [1252, 10] width 8 height 8
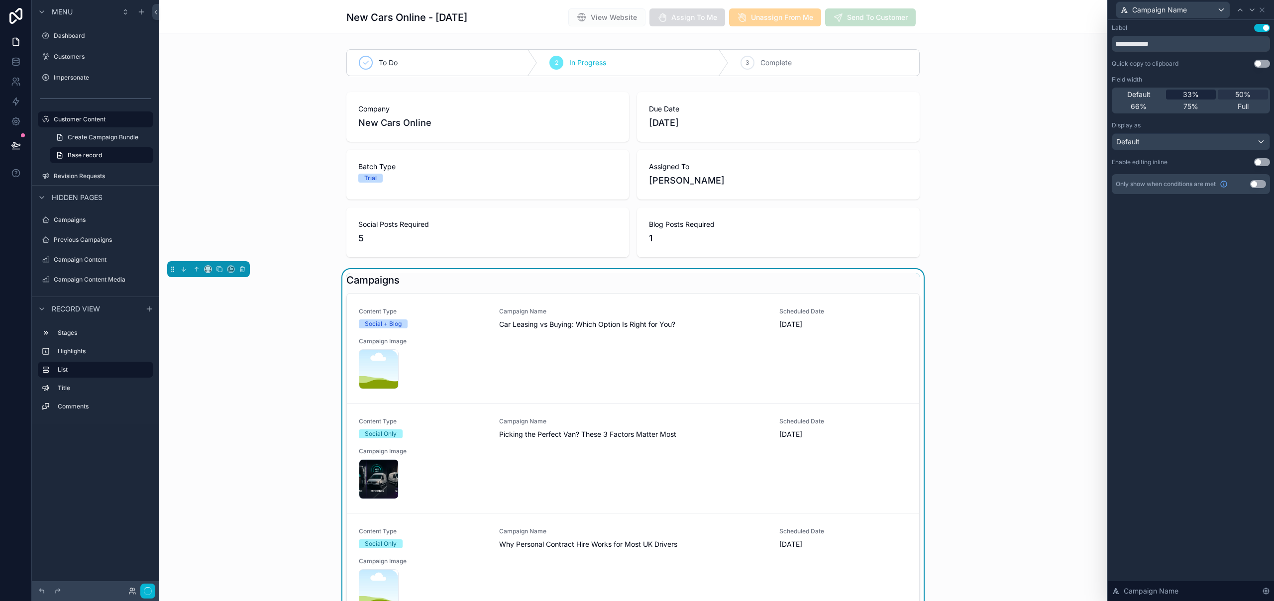
click at [1194, 93] on span "33%" at bounding box center [1191, 95] width 16 height 10
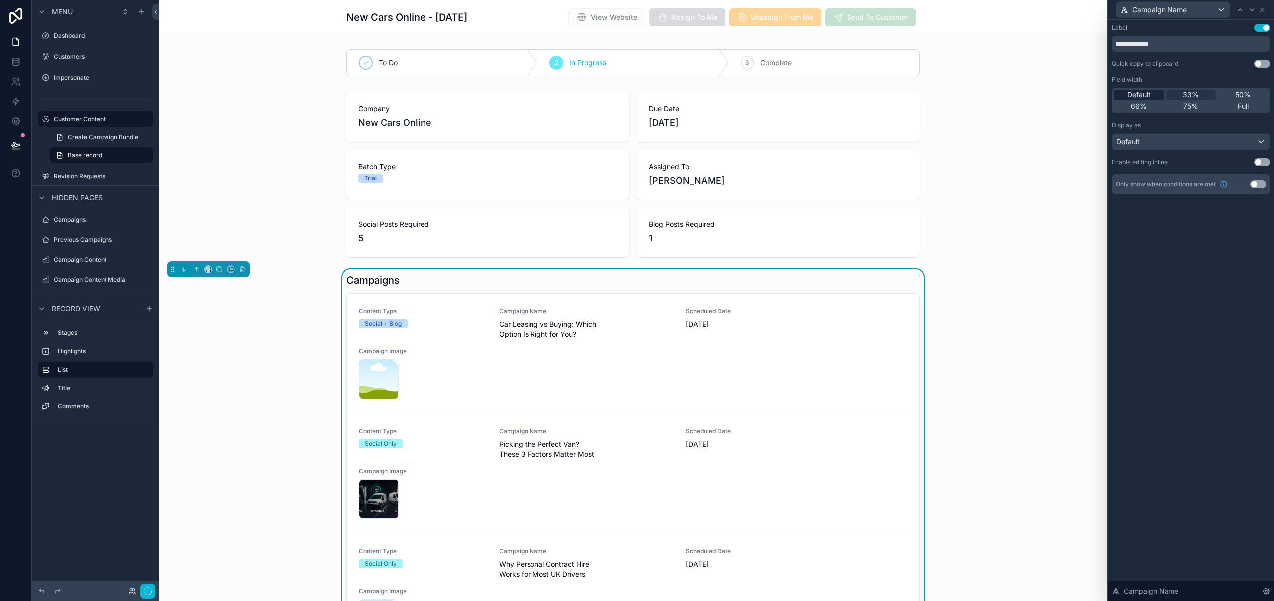
click at [1134, 93] on span "Default" at bounding box center [1138, 95] width 23 height 10
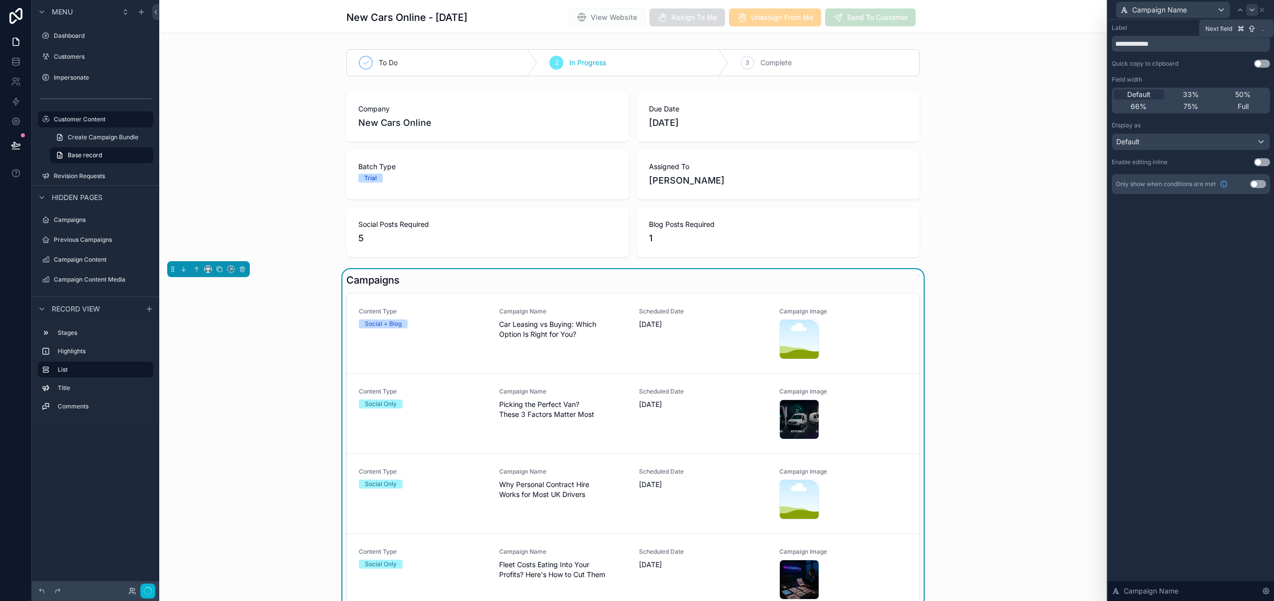
click at [1252, 10] on icon at bounding box center [1252, 10] width 4 height 2
click at [1252, 10] on icon at bounding box center [1252, 10] width 8 height 8
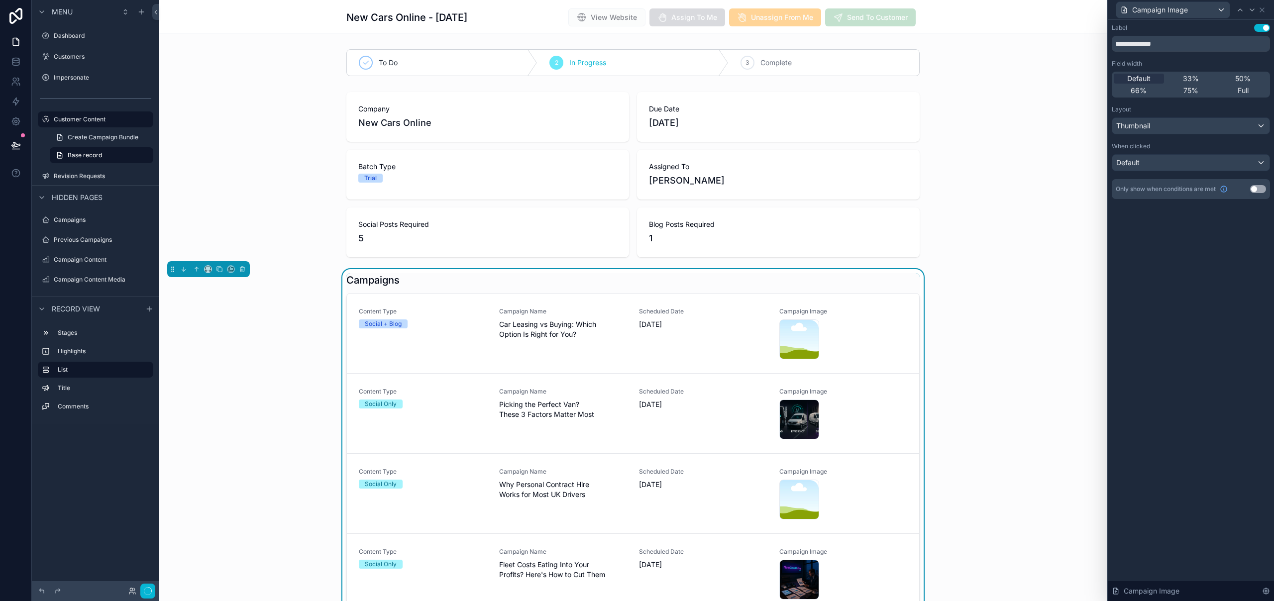
click at [1265, 28] on button "Use setting" at bounding box center [1262, 28] width 16 height 8
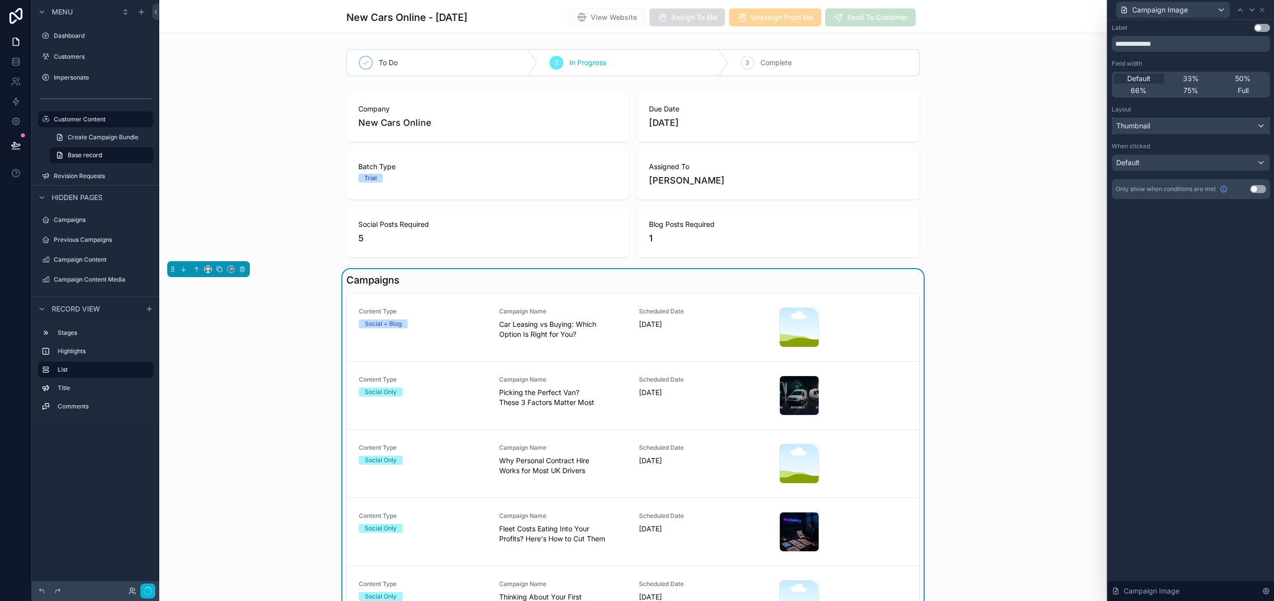
click at [1156, 131] on div "Thumbnail" at bounding box center [1190, 126] width 157 height 16
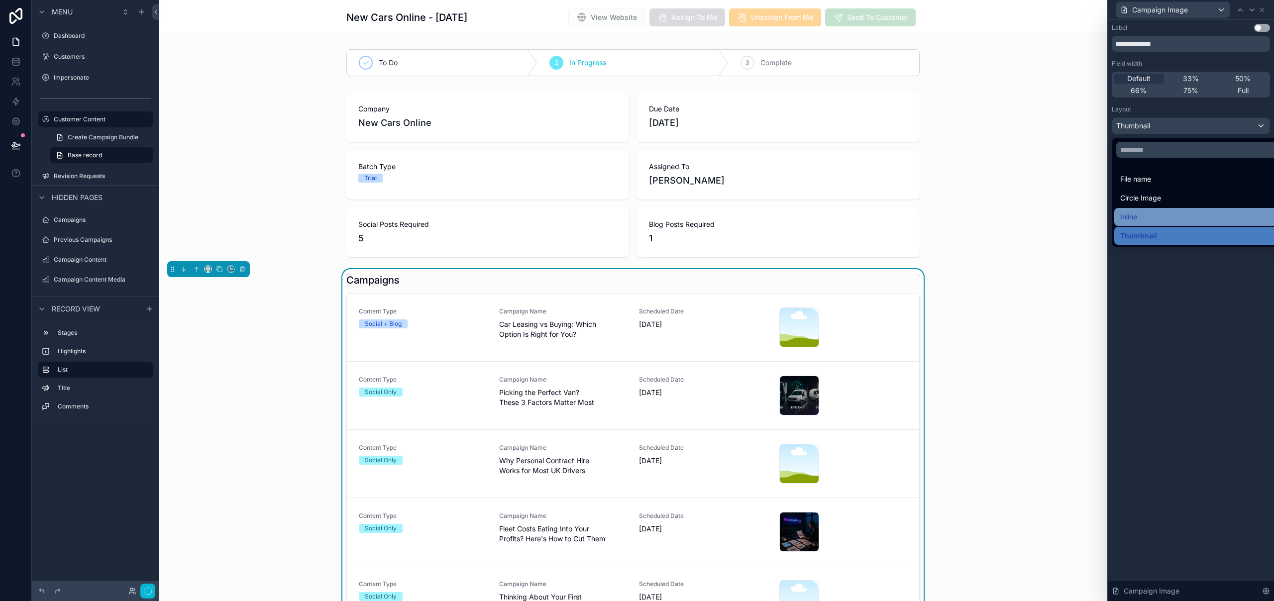
click at [1153, 214] on div "Inline" at bounding box center [1202, 217] width 164 height 12
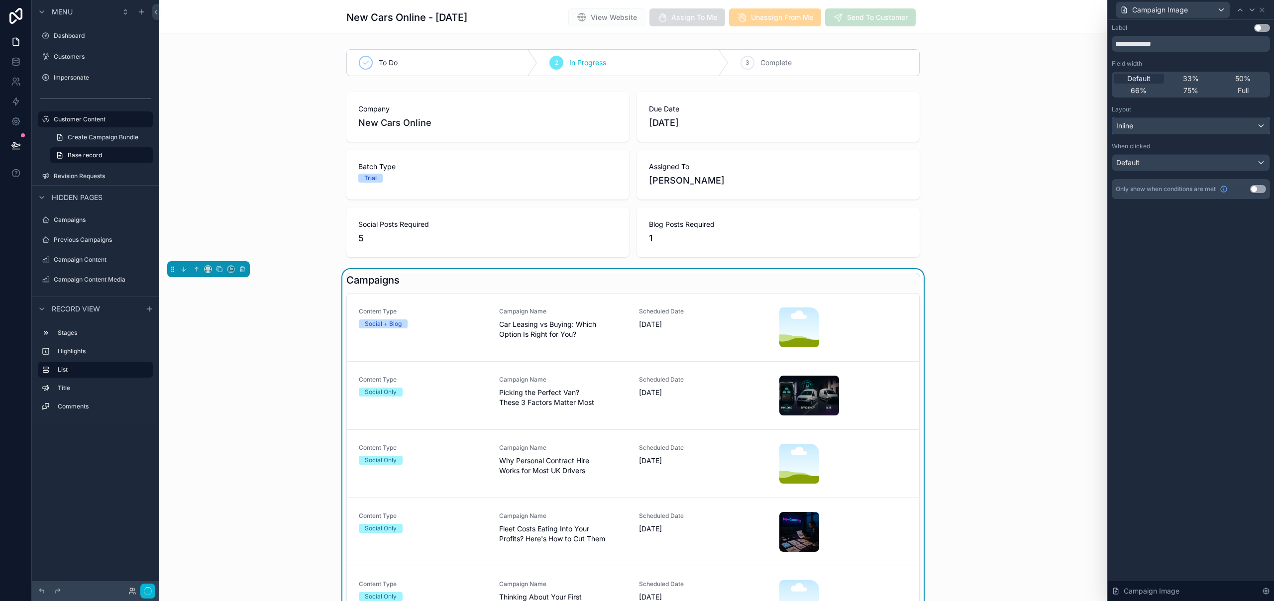
click at [1148, 121] on div "Inline" at bounding box center [1190, 126] width 157 height 16
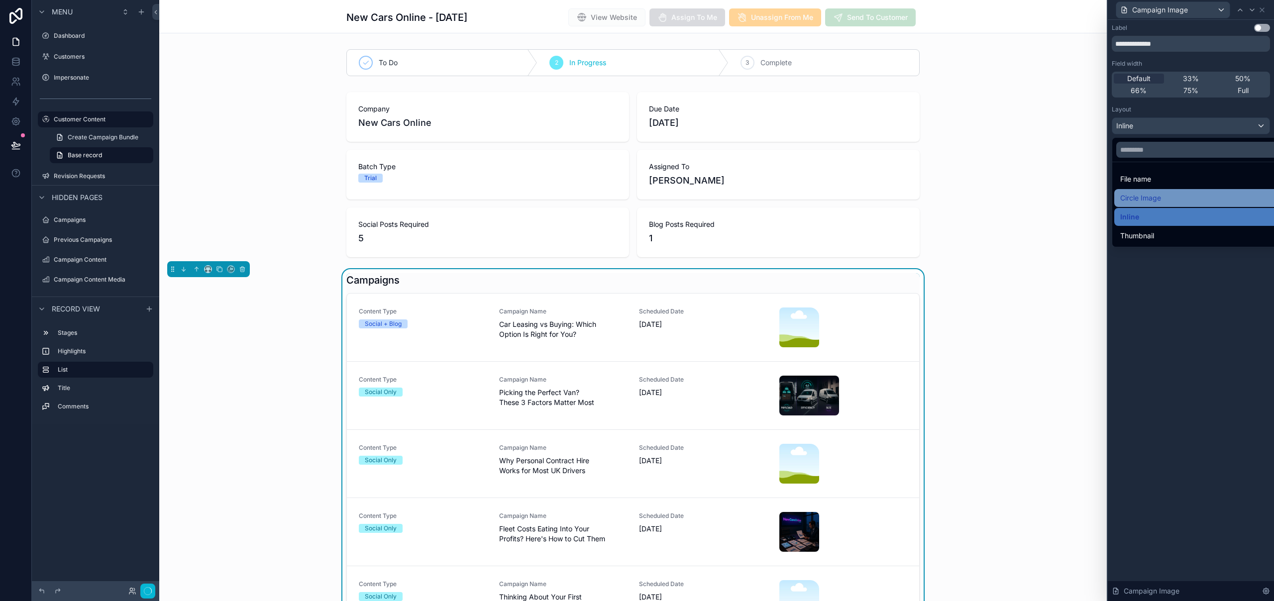
click at [1166, 197] on div "Circle Image" at bounding box center [1202, 198] width 164 height 12
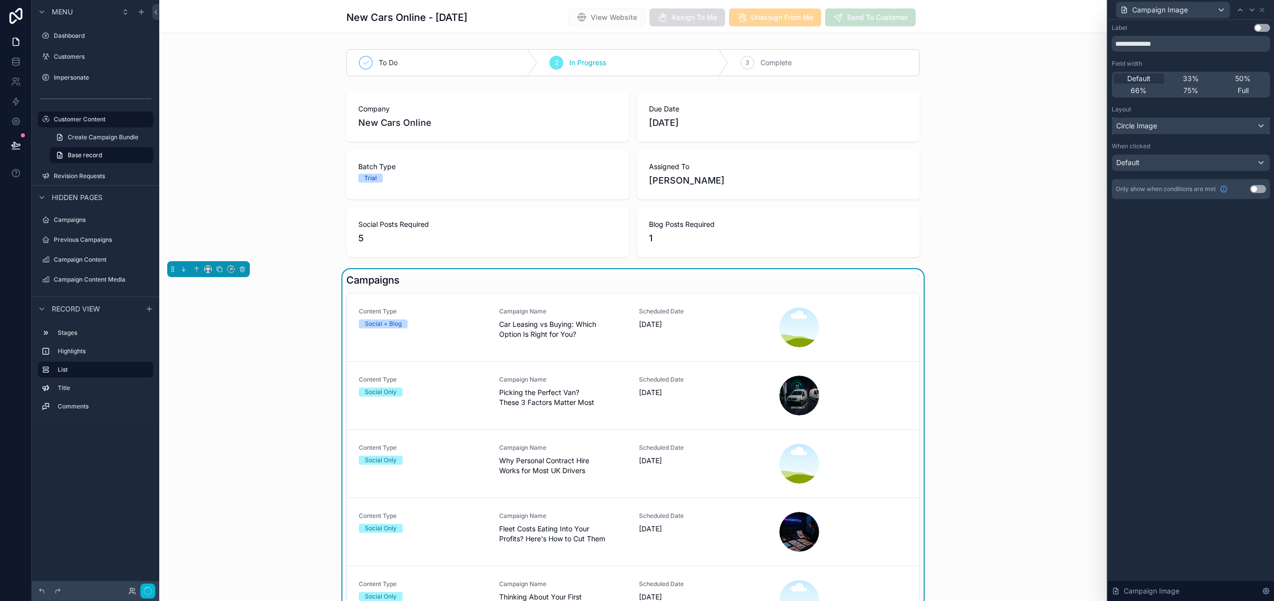
click at [1153, 131] on div "Circle Image" at bounding box center [1190, 126] width 157 height 16
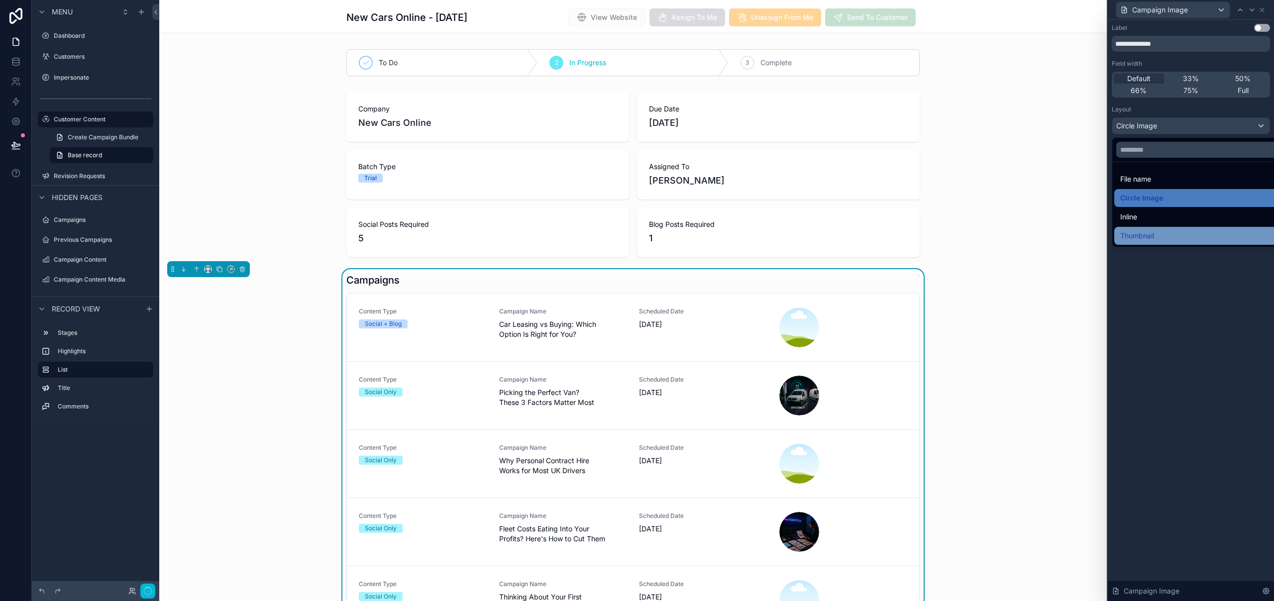
click at [1145, 234] on span "Thumbnail" at bounding box center [1137, 236] width 34 height 12
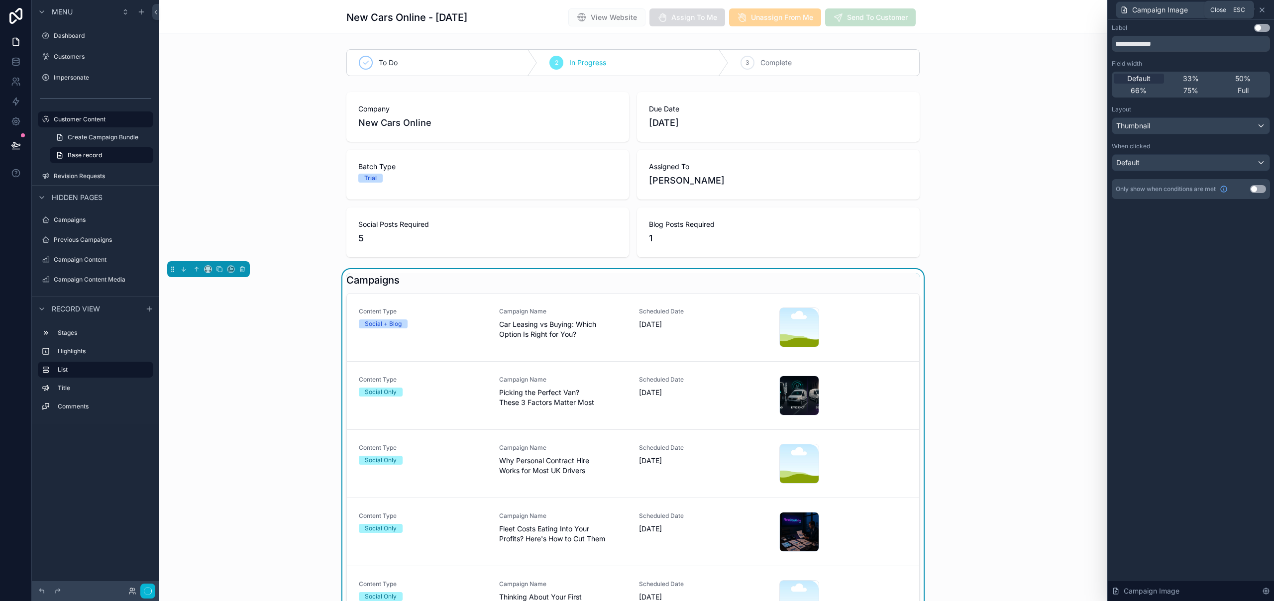
click at [1265, 7] on icon at bounding box center [1262, 10] width 8 height 8
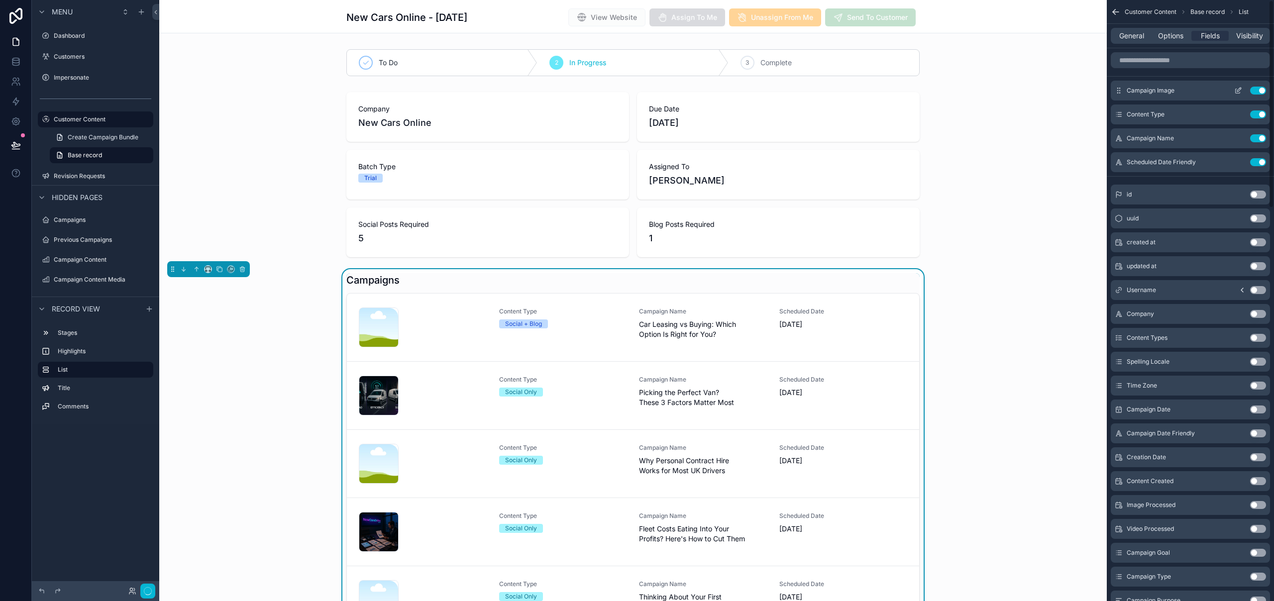
click at [1241, 90] on icon "scrollable content" at bounding box center [1238, 91] width 8 height 8
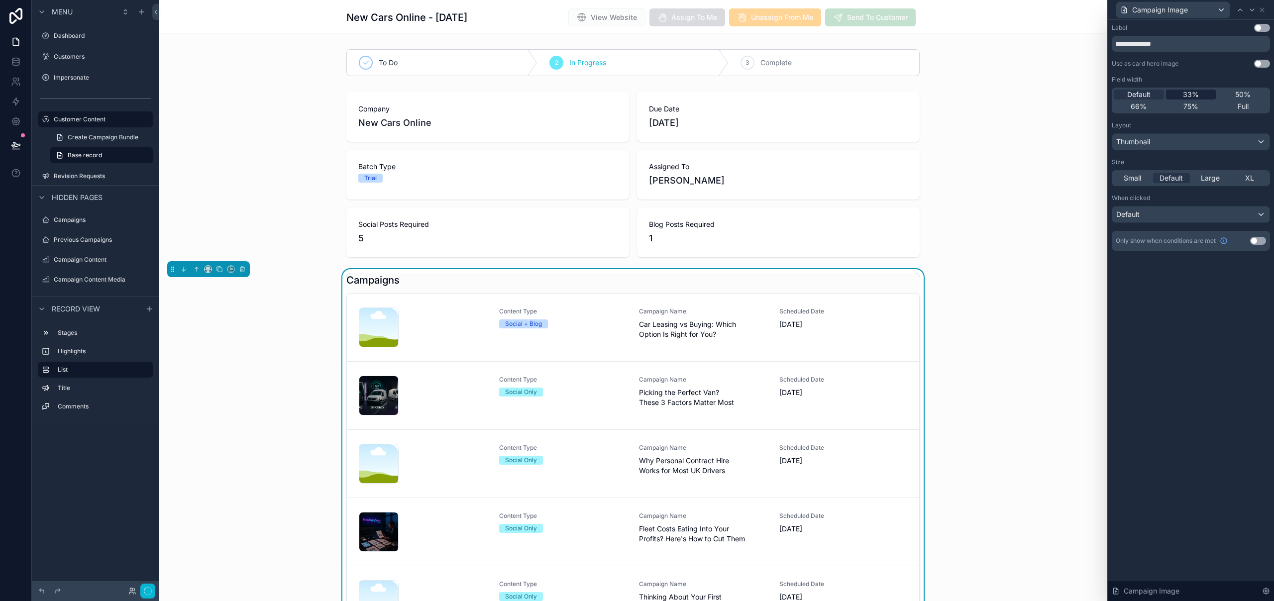
click at [1177, 93] on div "33%" at bounding box center [1191, 95] width 50 height 10
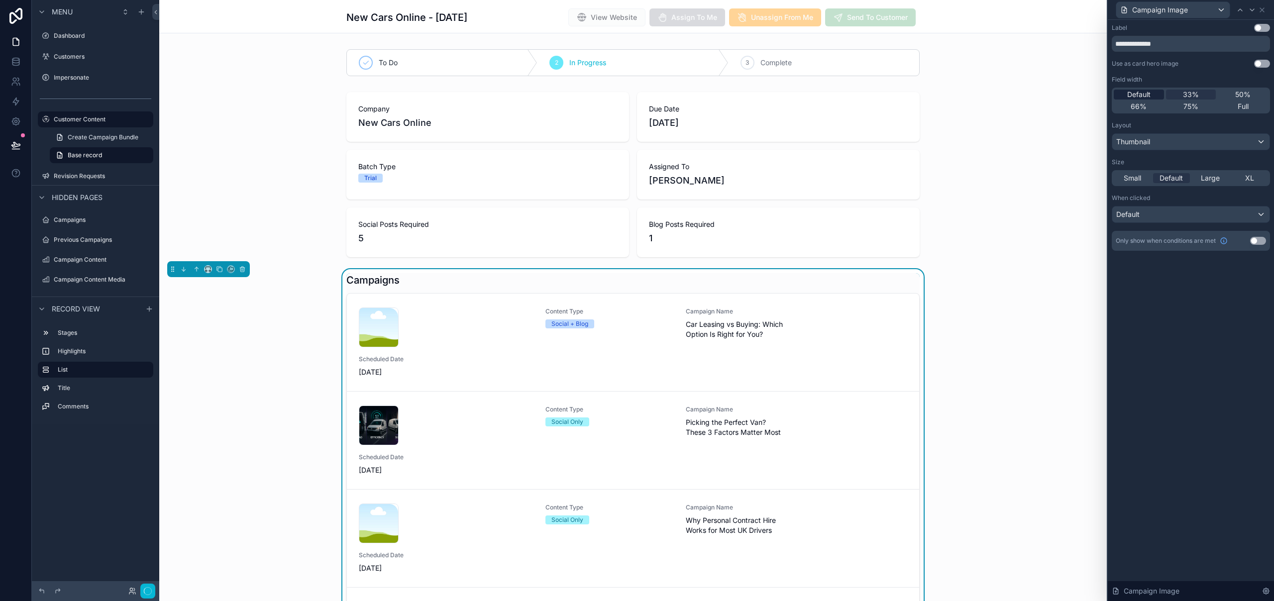
click at [1143, 95] on span "Default" at bounding box center [1138, 95] width 23 height 10
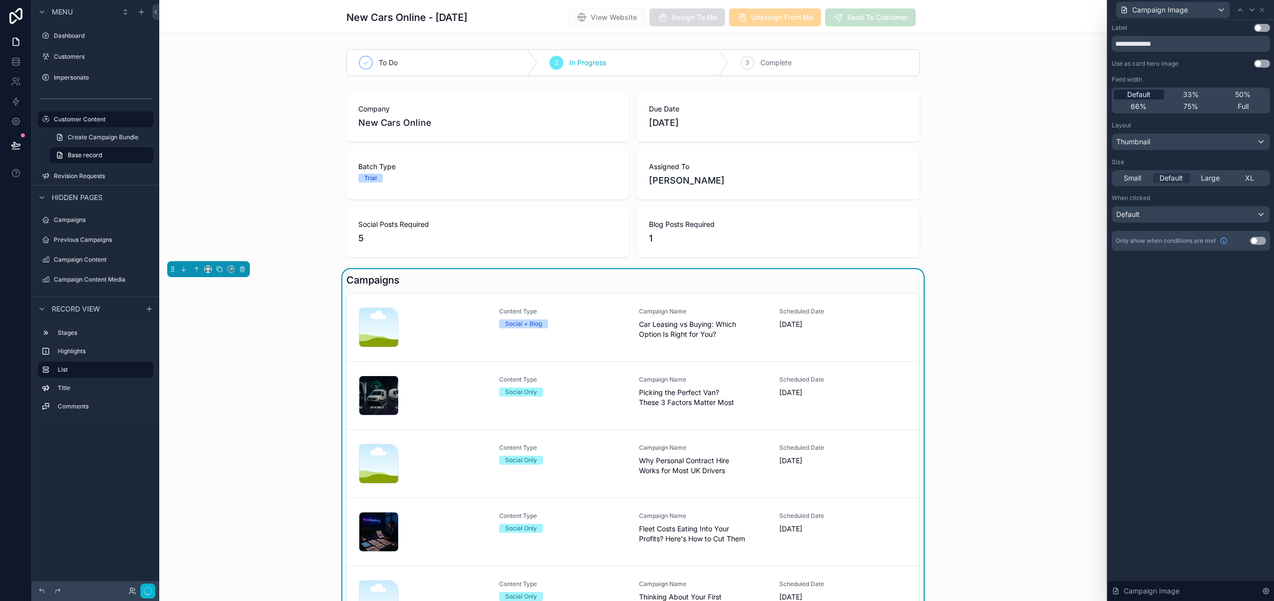
click at [1143, 95] on span "Default" at bounding box center [1138, 95] width 23 height 10
click at [1139, 175] on span "Small" at bounding box center [1132, 178] width 17 height 10
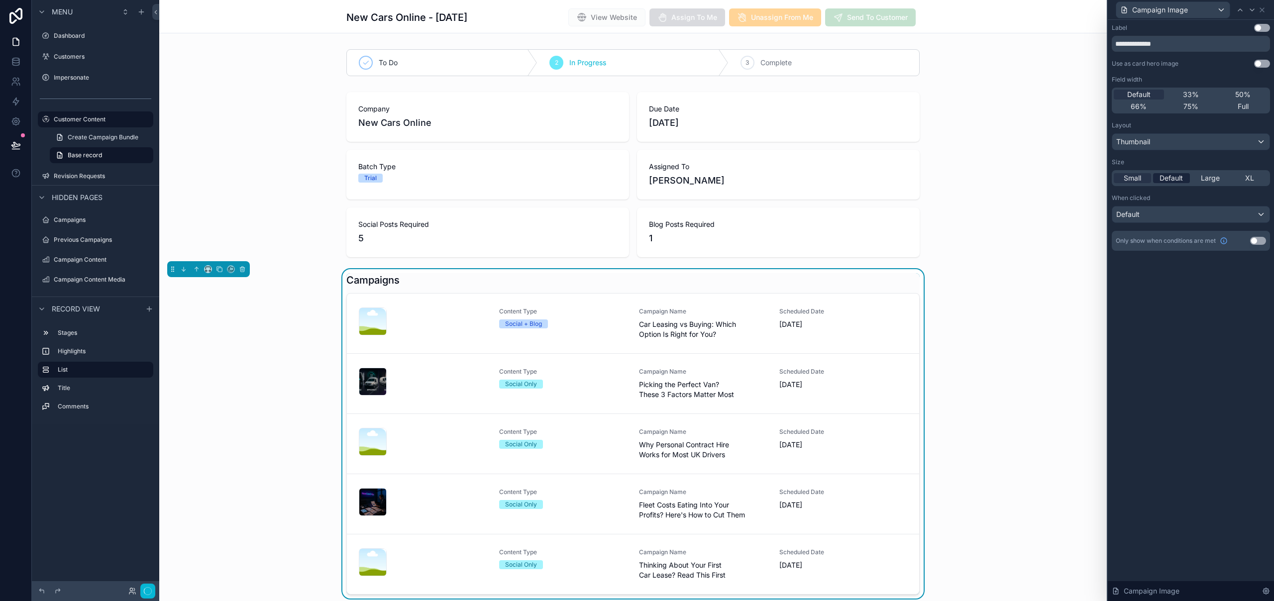
click at [1171, 179] on span "Default" at bounding box center [1170, 178] width 23 height 10
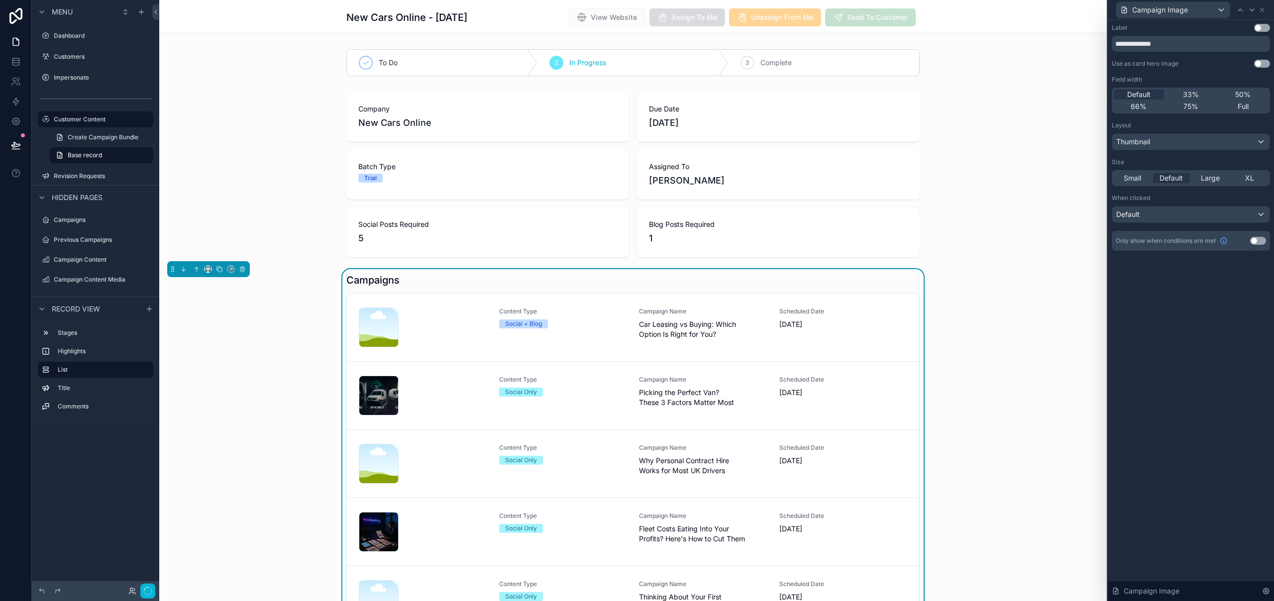
click at [1264, 63] on button "Use setting" at bounding box center [1262, 64] width 16 height 8
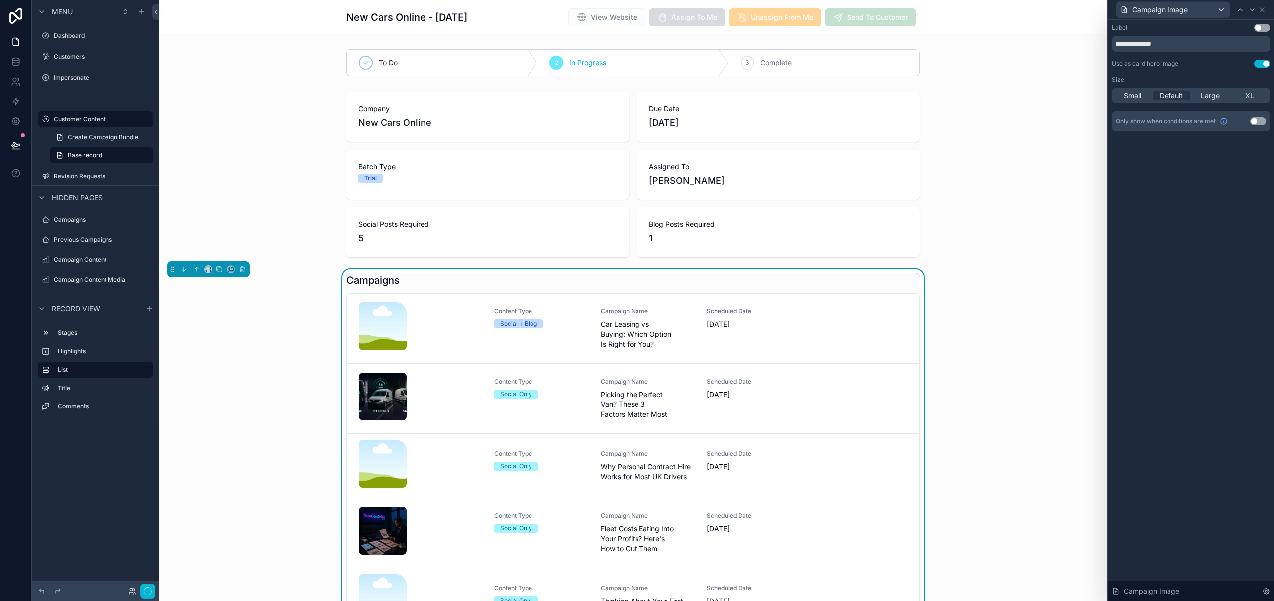
click at [1264, 63] on button "Use setting" at bounding box center [1262, 64] width 16 height 8
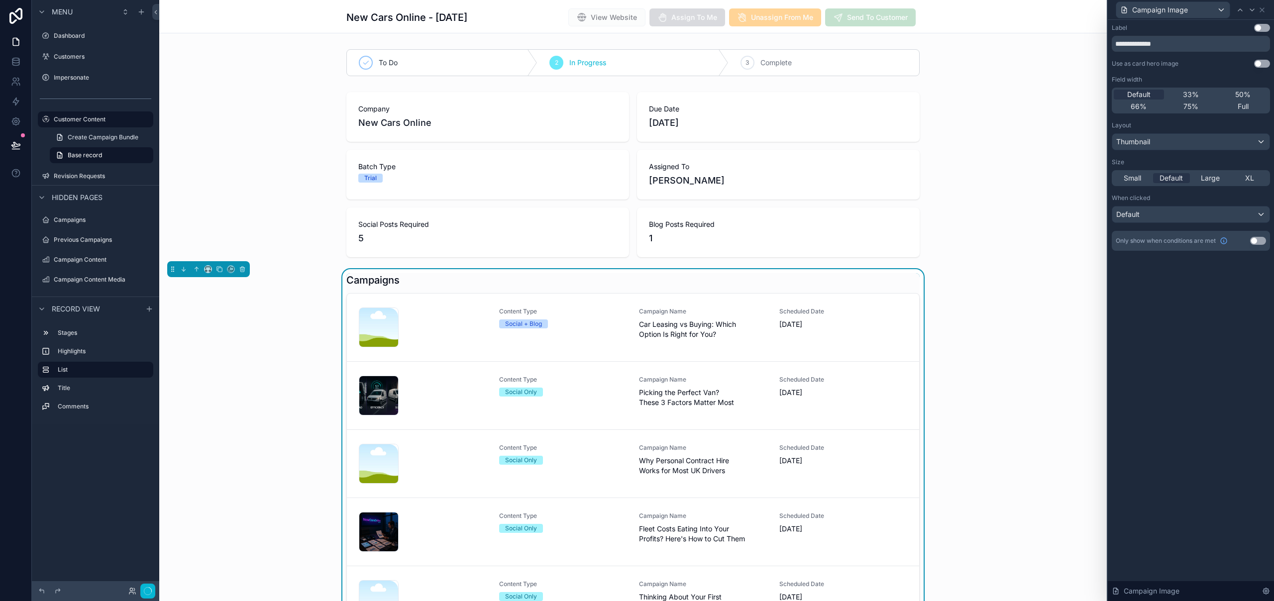
click at [1264, 63] on button "Use setting" at bounding box center [1262, 64] width 16 height 8
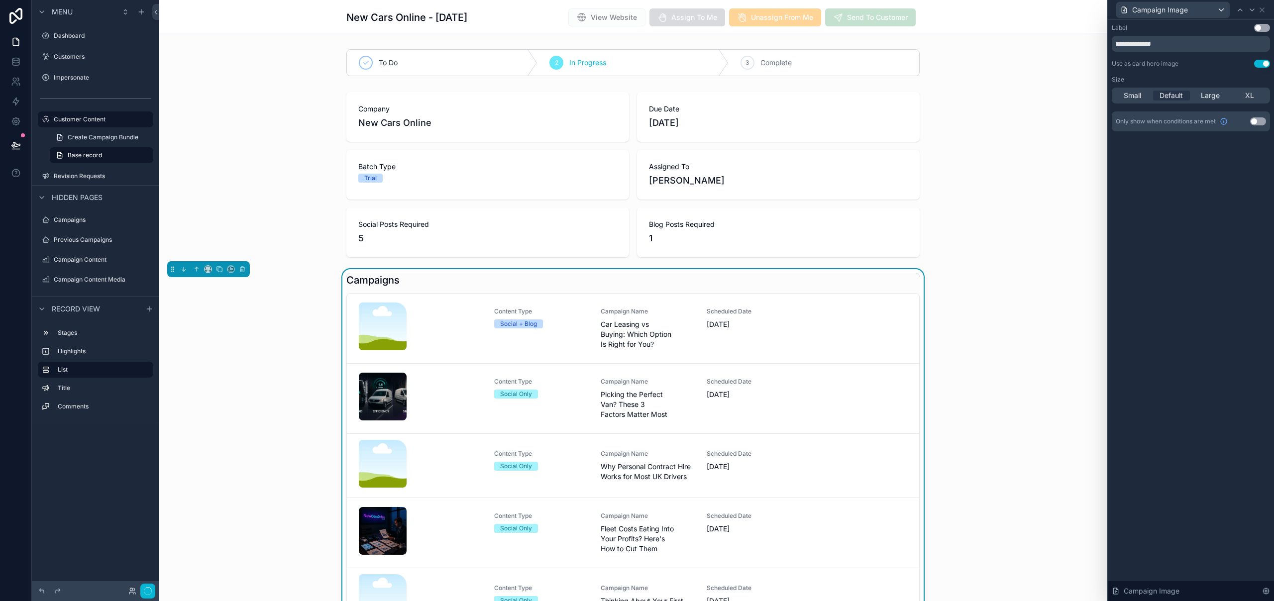
click at [1263, 62] on button "Use setting" at bounding box center [1262, 64] width 16 height 8
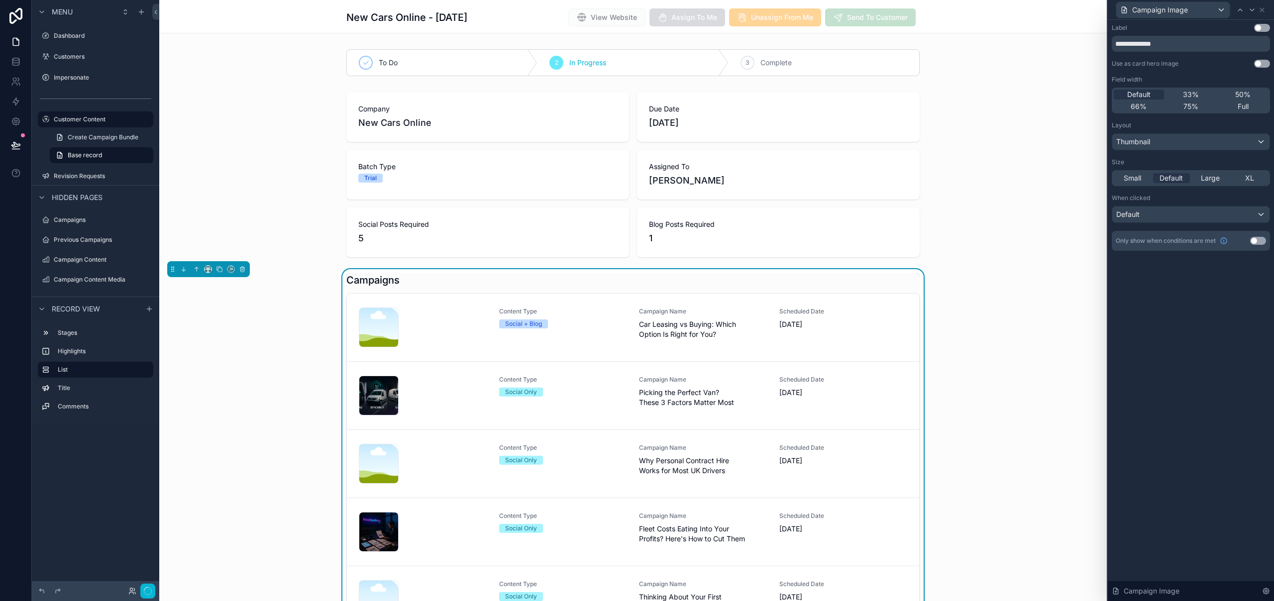
click at [1263, 62] on button "Use setting" at bounding box center [1262, 64] width 16 height 8
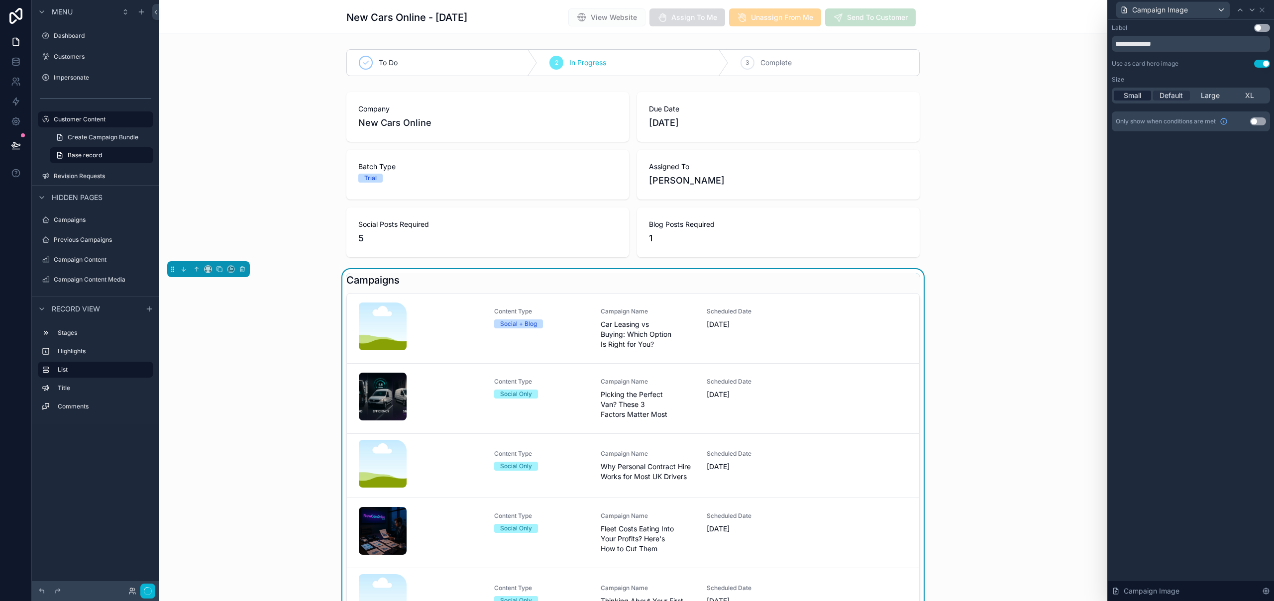
click at [1137, 96] on span "Small" at bounding box center [1132, 96] width 17 height 10
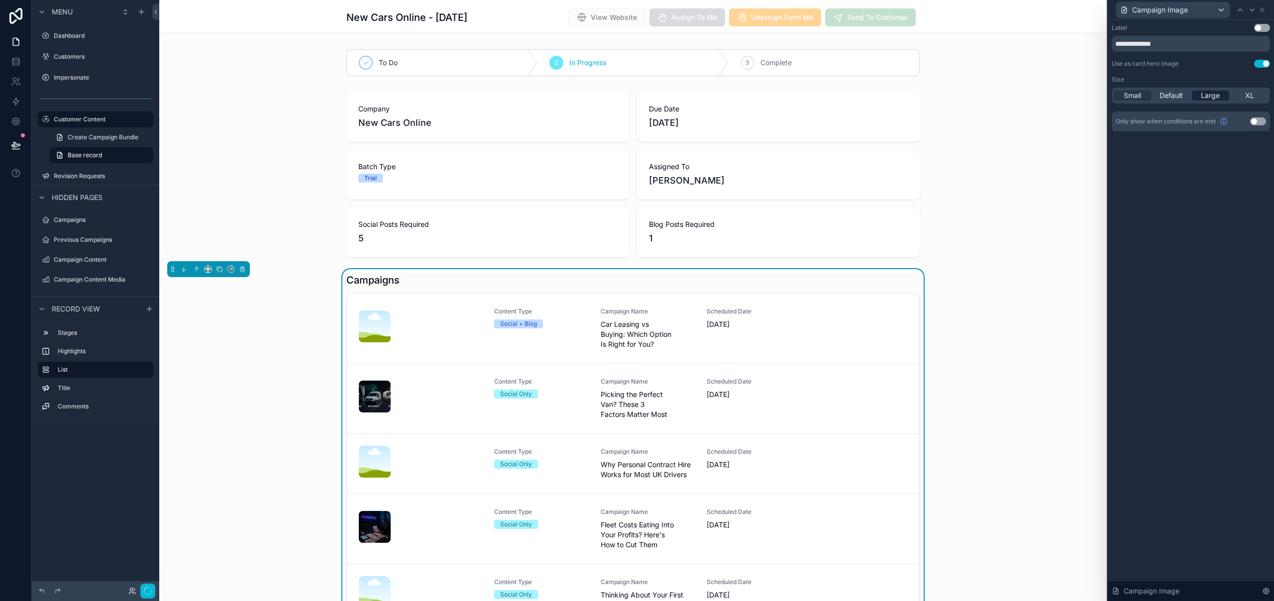
click at [1205, 98] on span "Large" at bounding box center [1210, 96] width 19 height 10
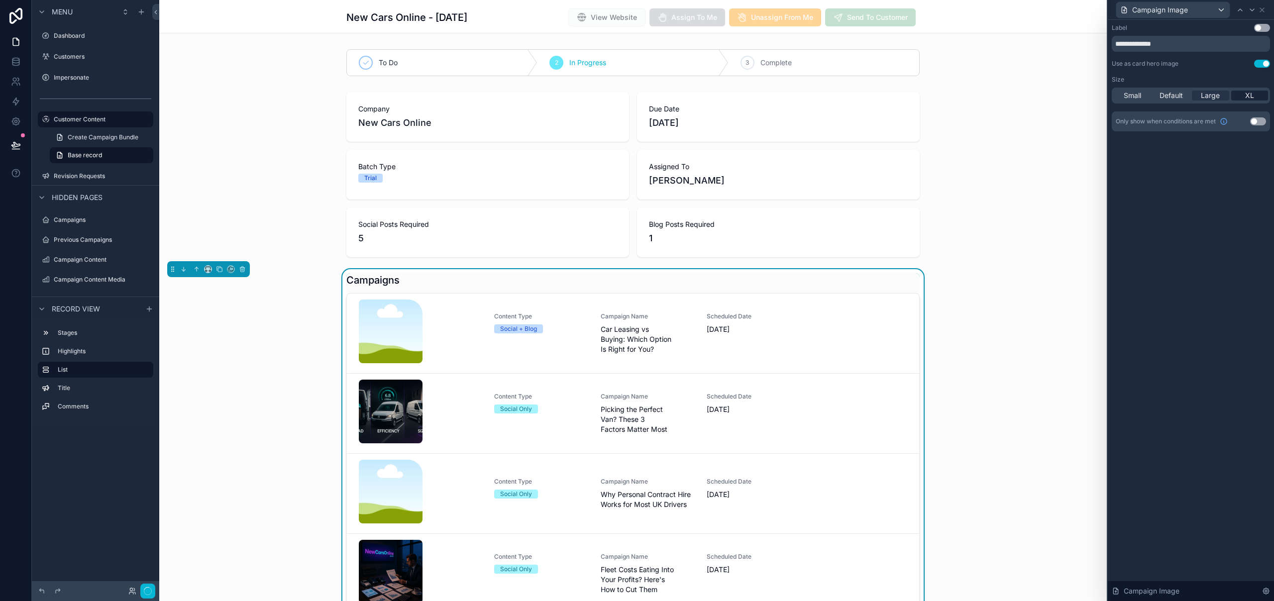
click at [1243, 96] on div "XL" at bounding box center [1249, 96] width 37 height 10
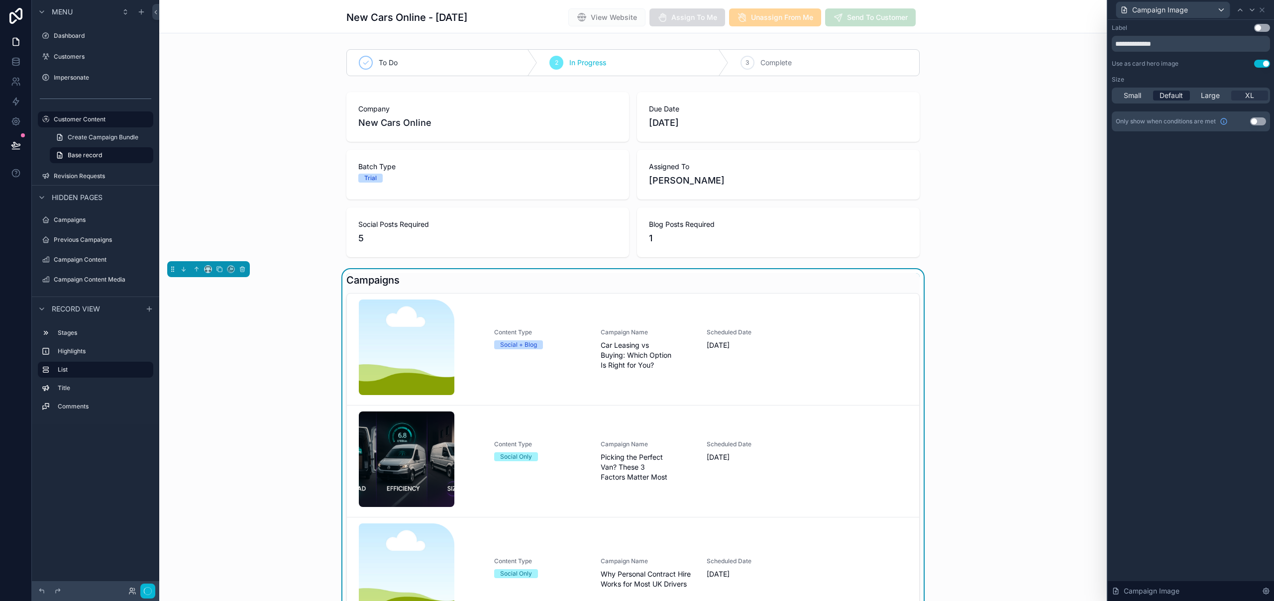
click at [1175, 95] on span "Default" at bounding box center [1170, 96] width 23 height 10
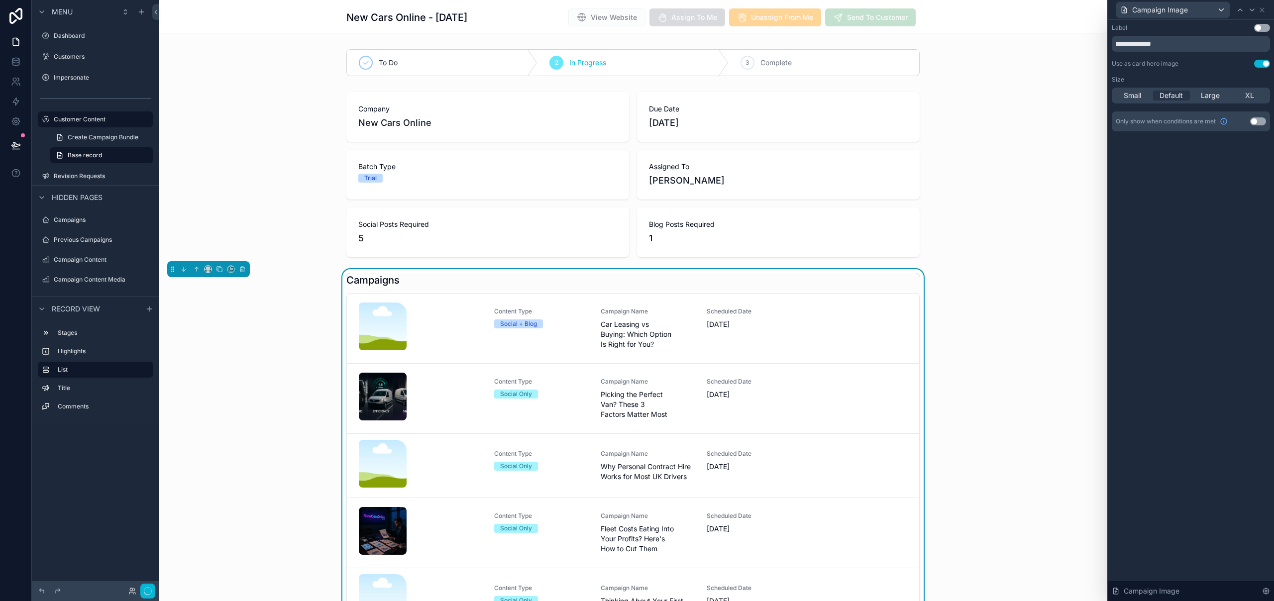
click at [1213, 240] on div "**********" at bounding box center [1191, 310] width 166 height 581
click at [1262, 63] on button "Use setting" at bounding box center [1262, 64] width 16 height 8
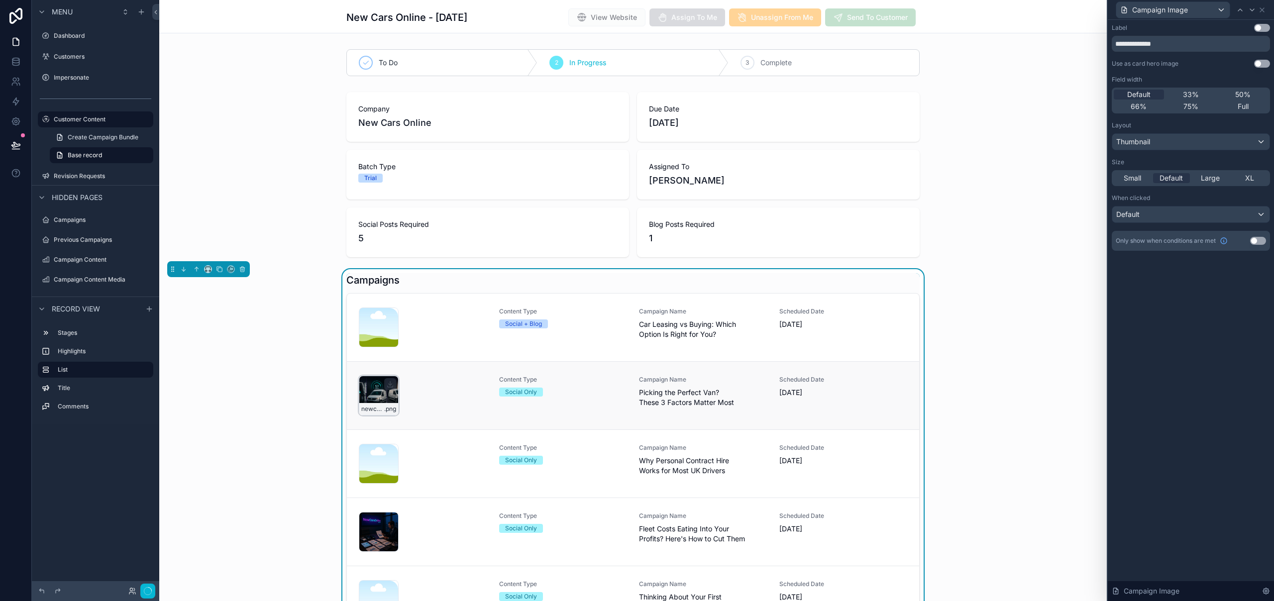
click at [377, 393] on div "newcarsonline-1756829863 .png" at bounding box center [379, 396] width 40 height 40
click at [1215, 179] on span "Large" at bounding box center [1210, 178] width 19 height 10
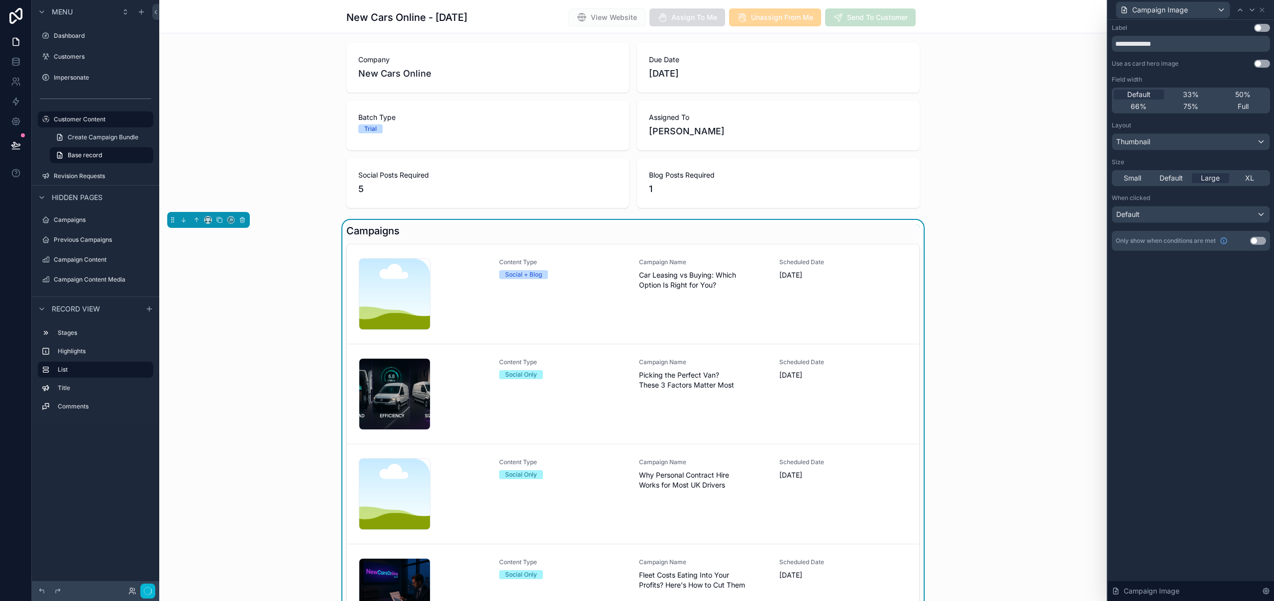
scroll to position [43, 0]
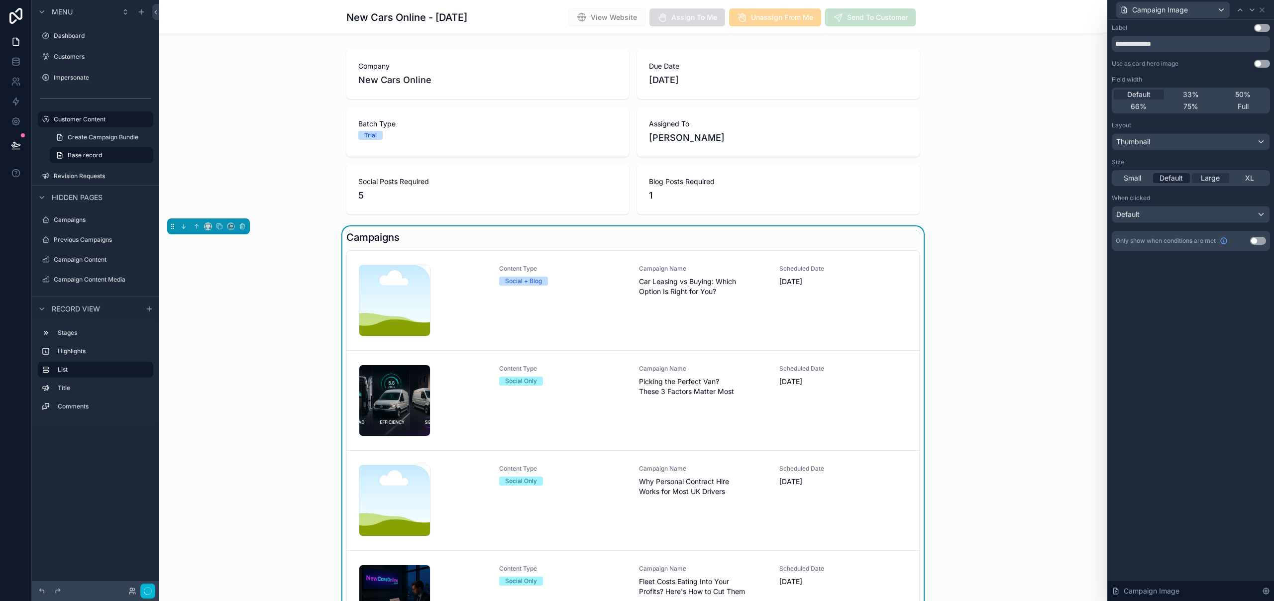
click at [1168, 177] on span "Default" at bounding box center [1170, 178] width 23 height 10
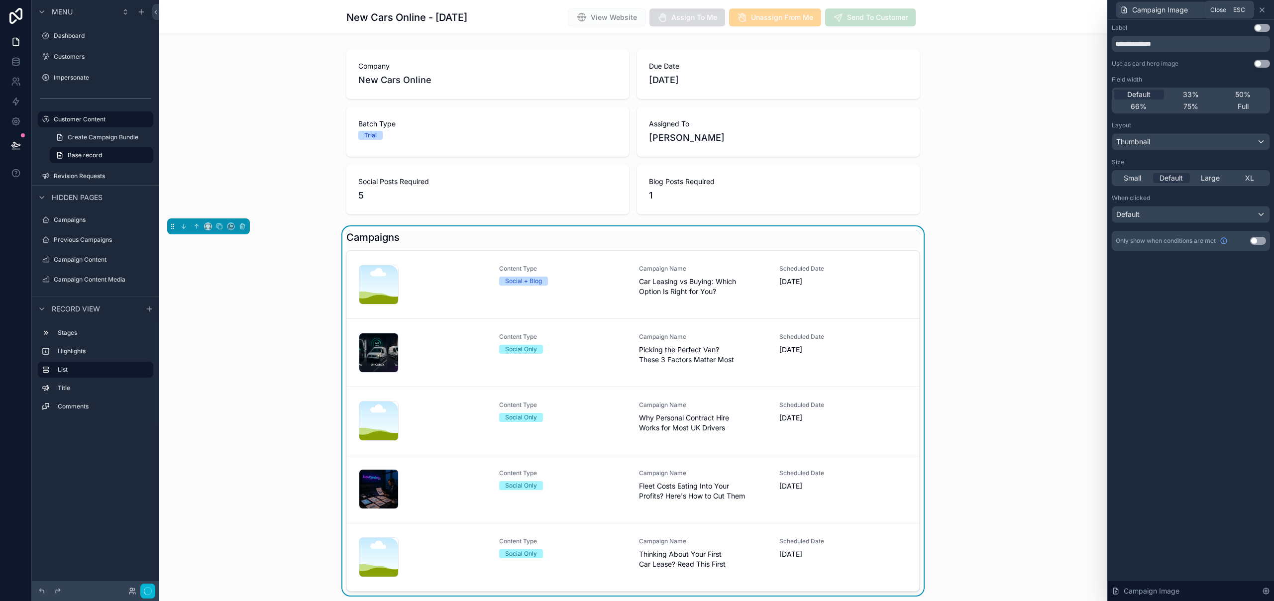
click at [1261, 10] on icon at bounding box center [1262, 10] width 8 height 8
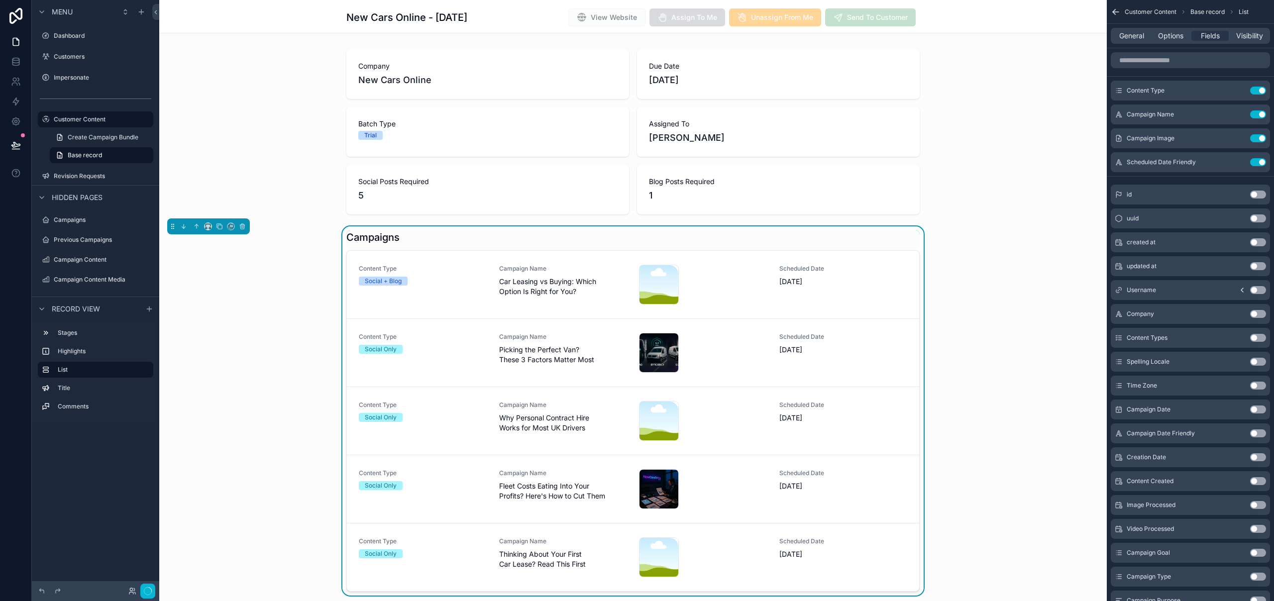
scroll to position [68, 0]
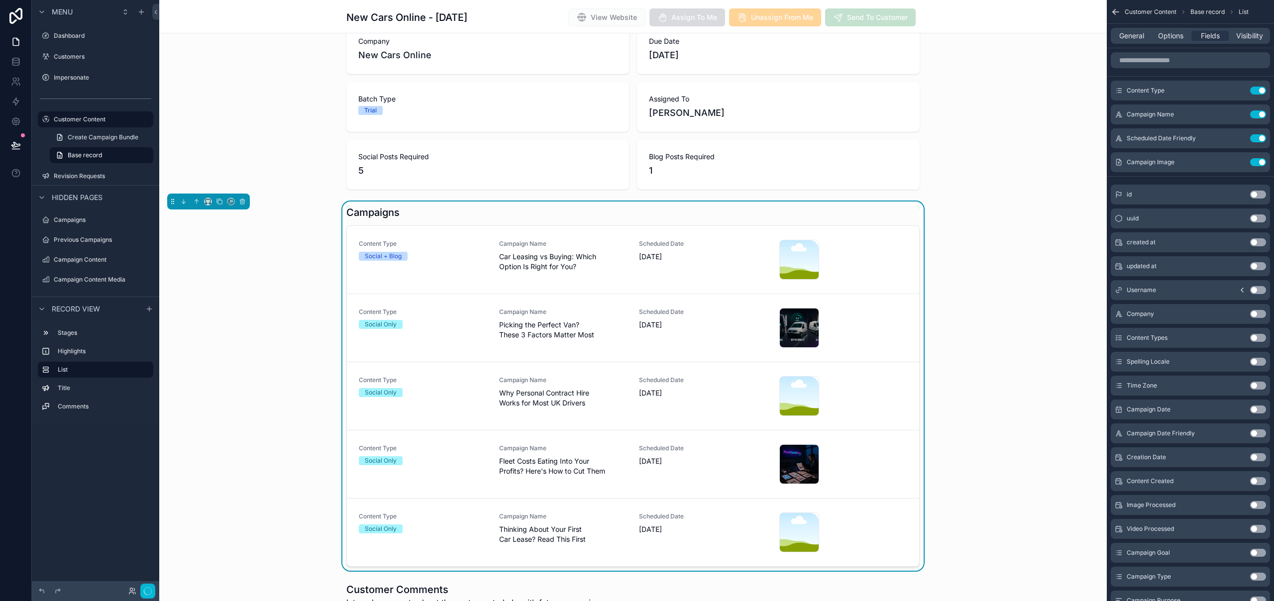
click at [1056, 104] on div "scrollable content" at bounding box center [632, 106] width 947 height 173
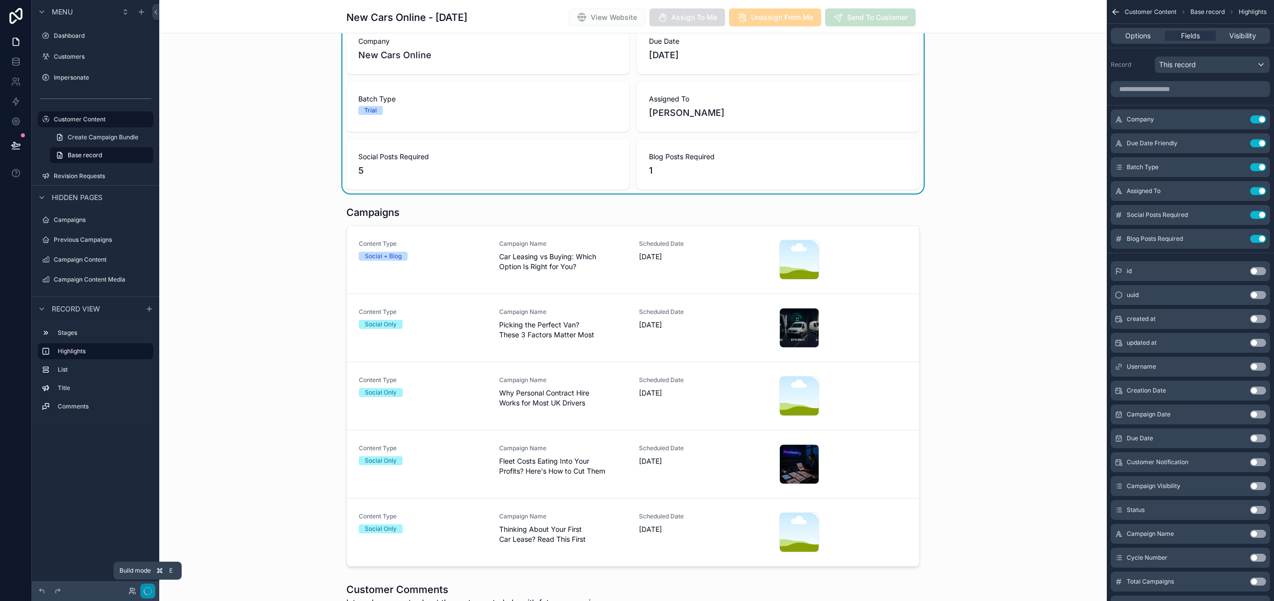
click at [148, 590] on icon "button" at bounding box center [148, 591] width 8 height 8
click at [213, 92] on div "Company New Cars Online Due Date 2nd September 2025 Batch Type Trial Assigned T…" at bounding box center [632, 106] width 947 height 173
click at [376, 221] on div "scrollable content" at bounding box center [632, 386] width 947 height 369
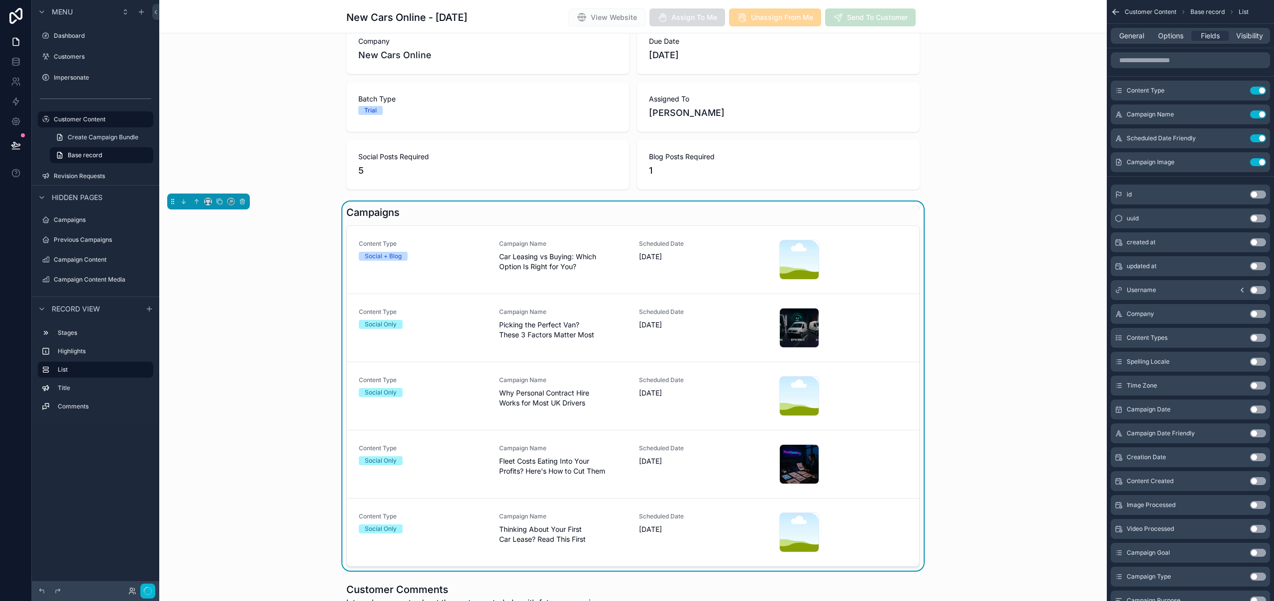
click at [268, 221] on div "Campaigns Content Type Social + Blog Campaign Name Car Leasing vs Buying: Which…" at bounding box center [632, 386] width 947 height 369
click at [74, 31] on div "Dashboard" at bounding box center [96, 36] width 84 height 12
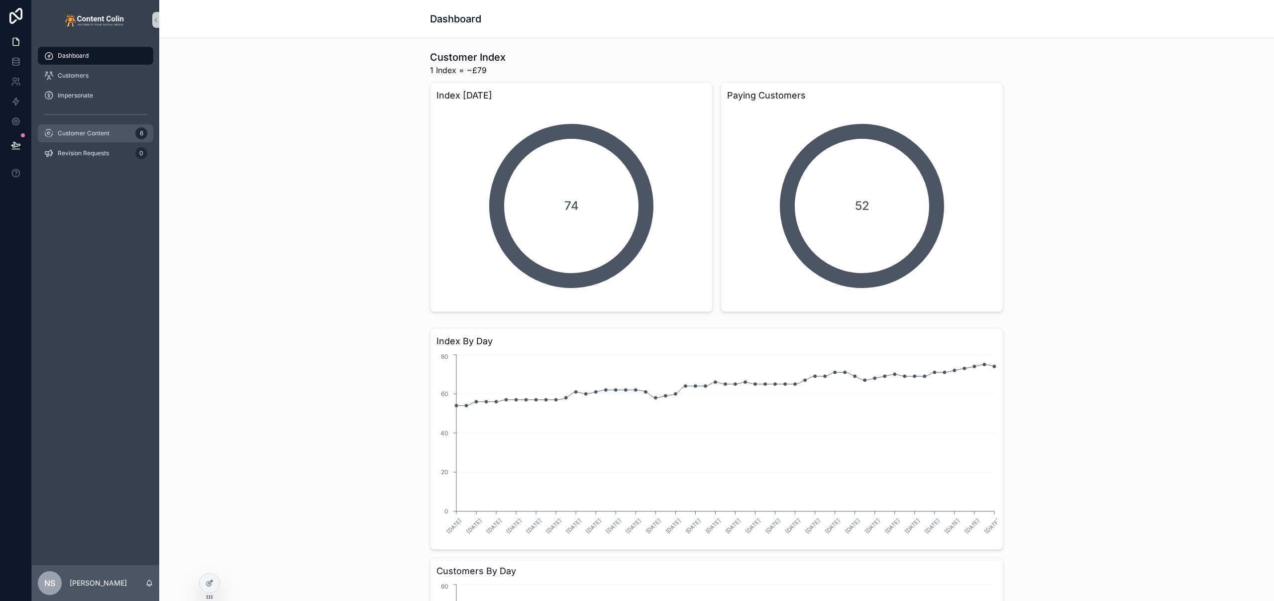
click at [100, 134] on span "Customer Content" at bounding box center [84, 133] width 52 height 8
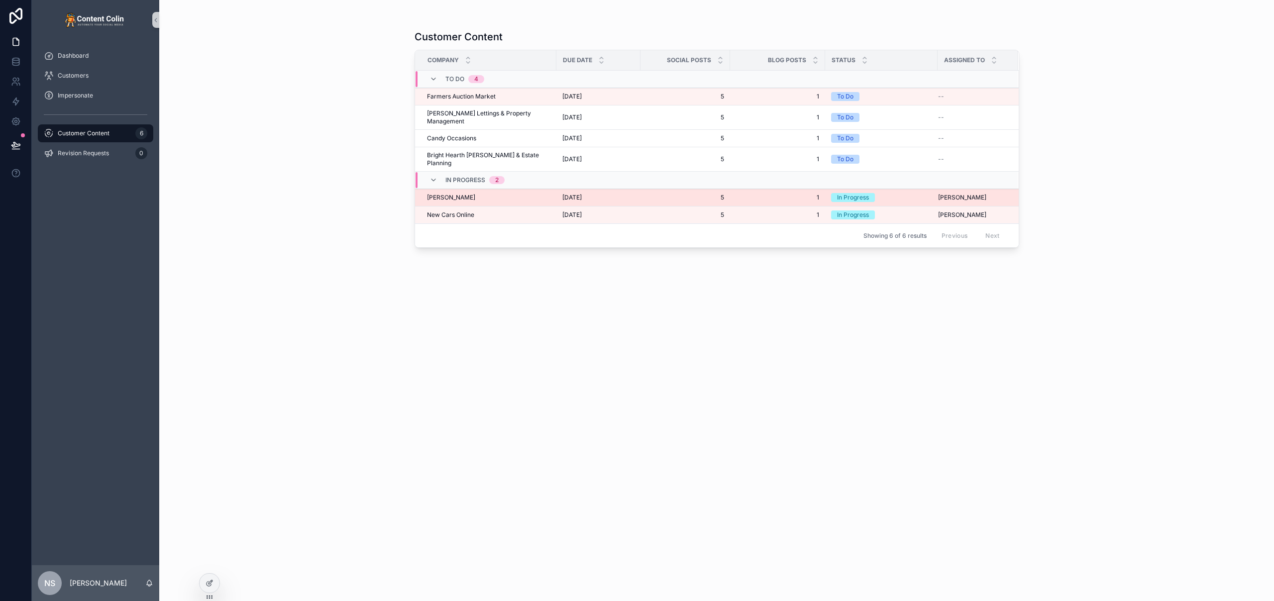
click at [480, 194] on div "[PERSON_NAME] [PERSON_NAME]" at bounding box center [488, 198] width 123 height 8
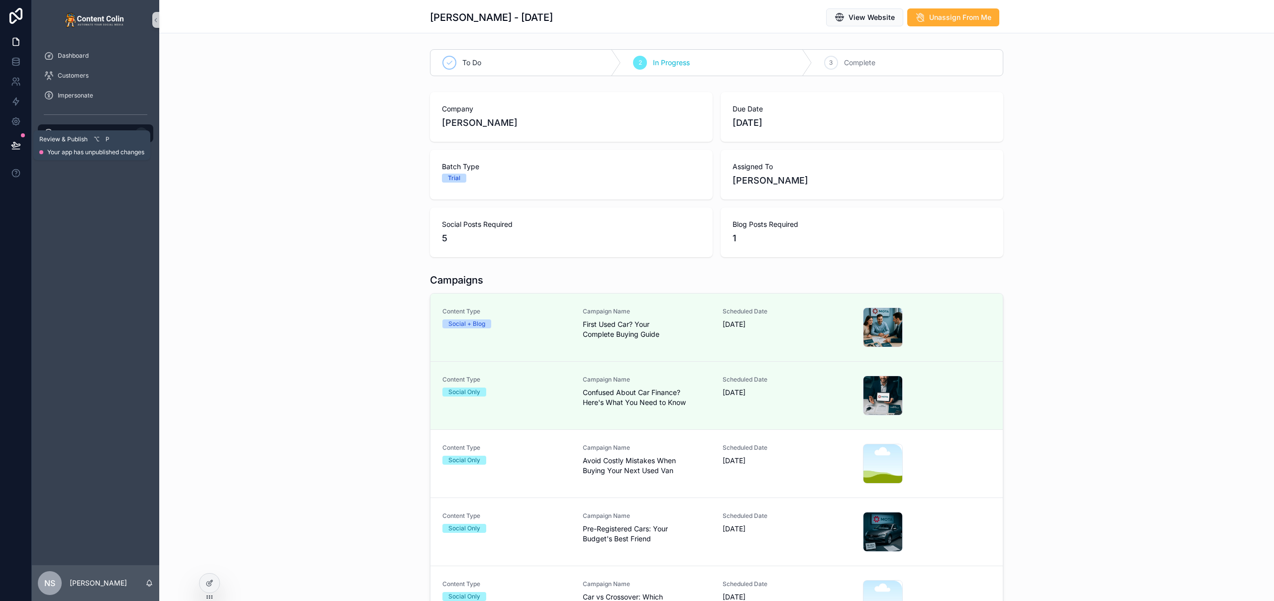
click at [14, 144] on icon at bounding box center [15, 144] width 8 height 5
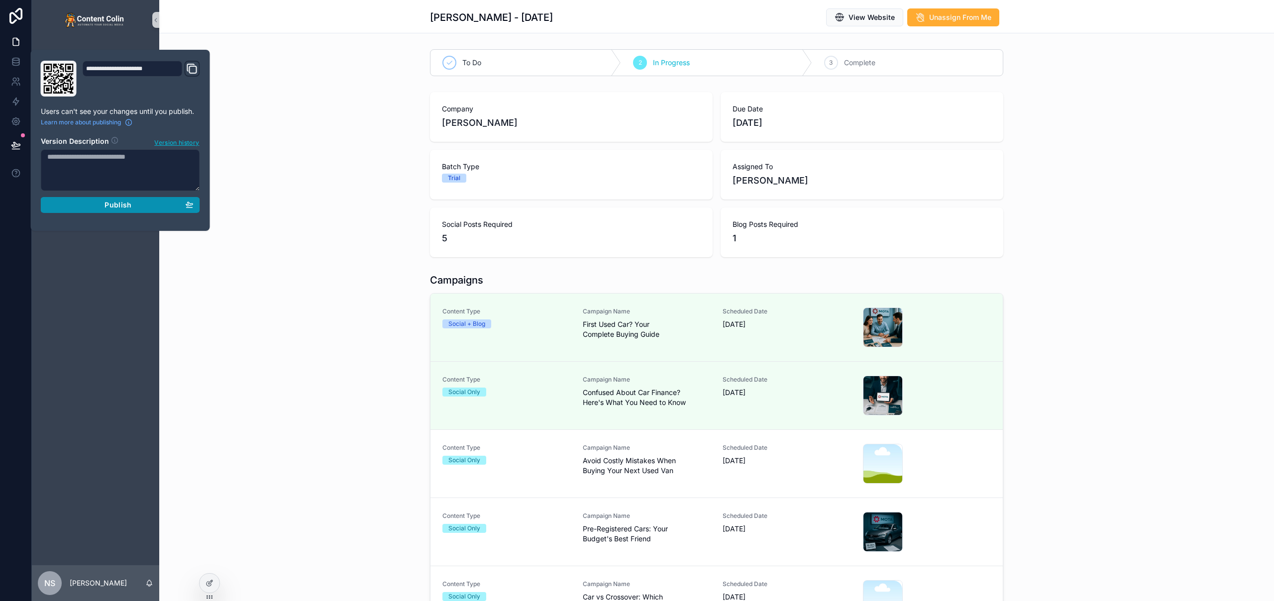
click at [199, 206] on button "Publish" at bounding box center [120, 205] width 159 height 16
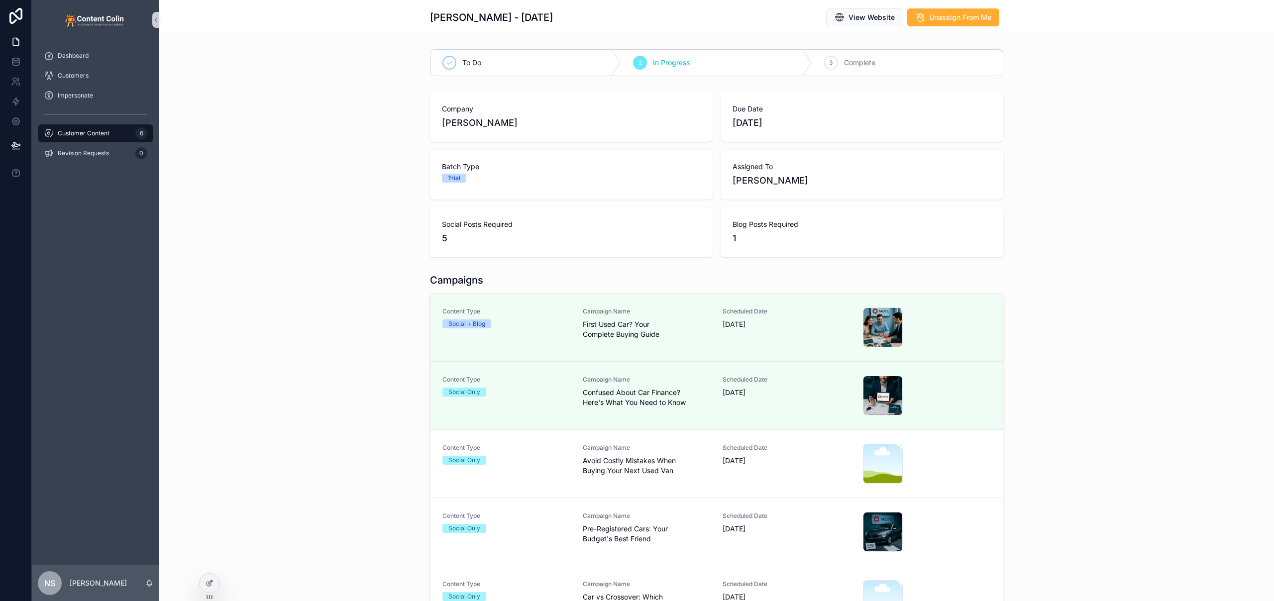
click at [341, 170] on div "Company [PERSON_NAME] Due Date [DATE] Batch Type Trial Assigned To [PERSON_NAME…" at bounding box center [716, 174] width 1115 height 173
click at [124, 133] on div "Customer Content 6" at bounding box center [96, 133] width 104 height 16
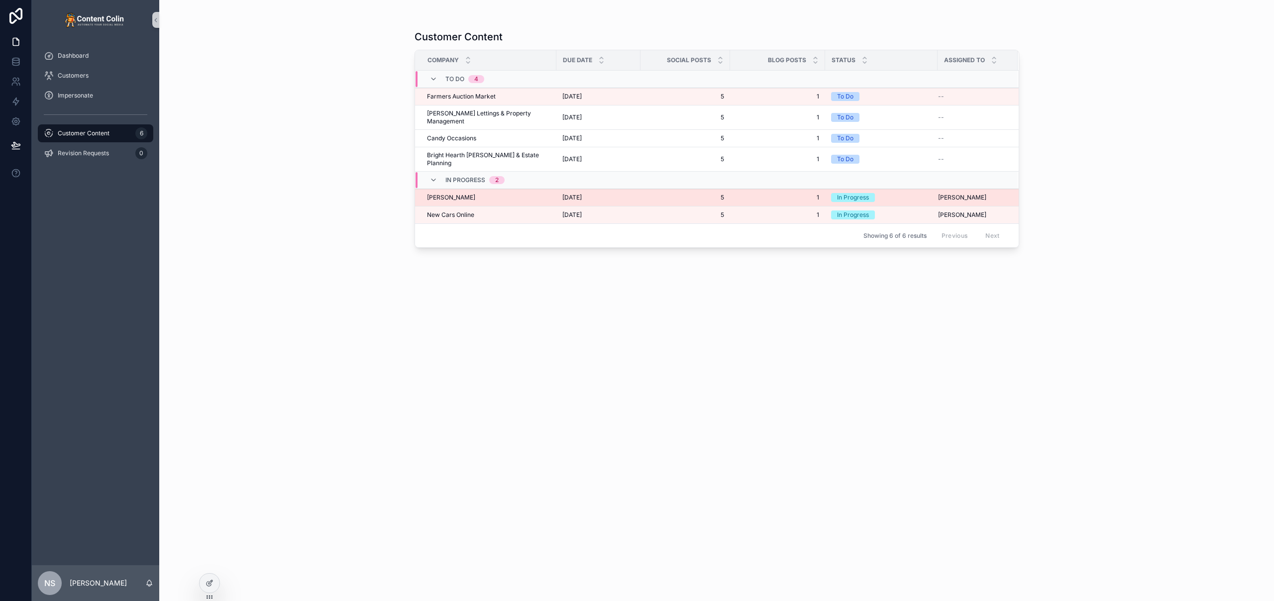
click at [459, 194] on div "[PERSON_NAME] [PERSON_NAME]" at bounding box center [488, 198] width 123 height 8
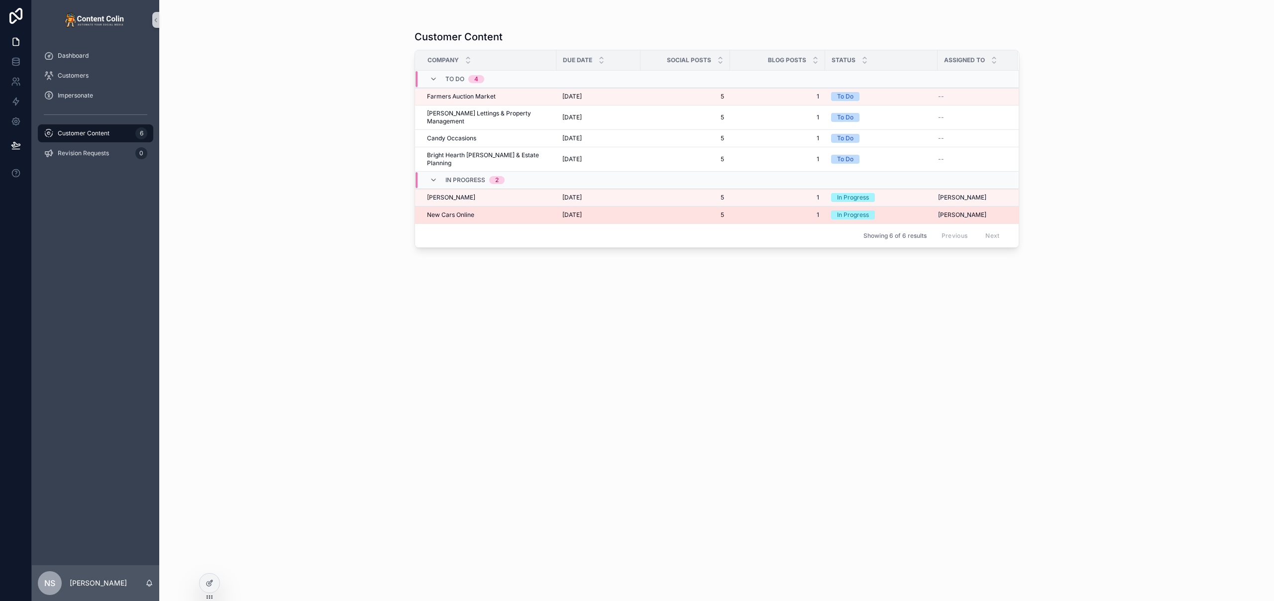
click at [499, 211] on div "New Cars Online New Cars Online" at bounding box center [488, 215] width 123 height 8
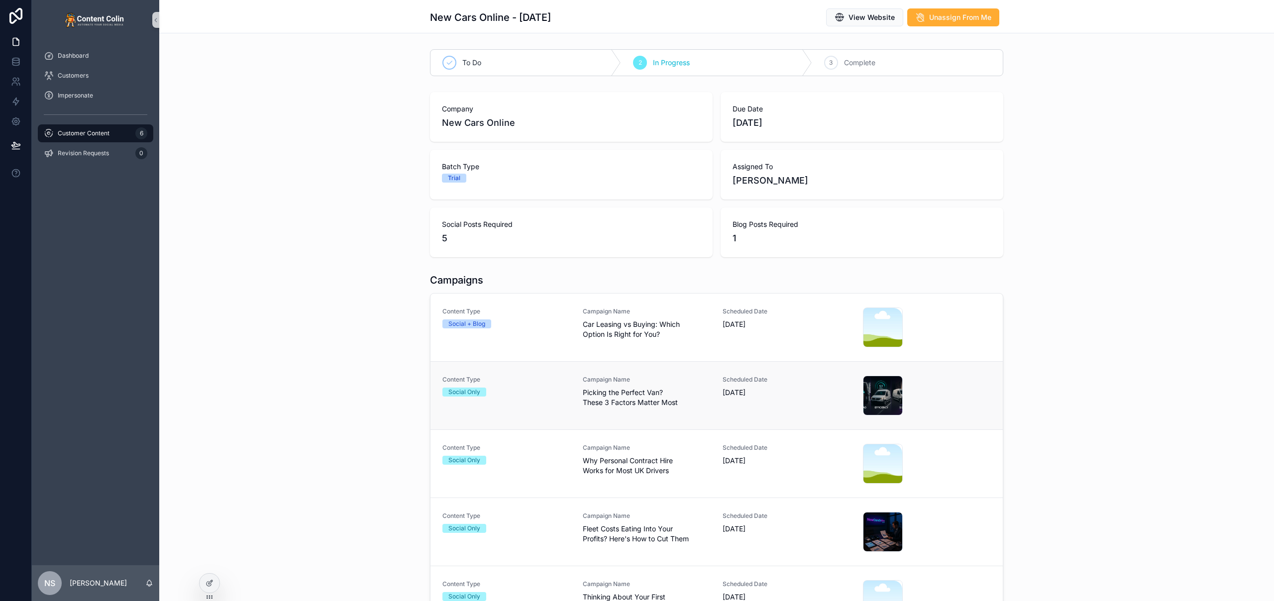
scroll to position [106, 0]
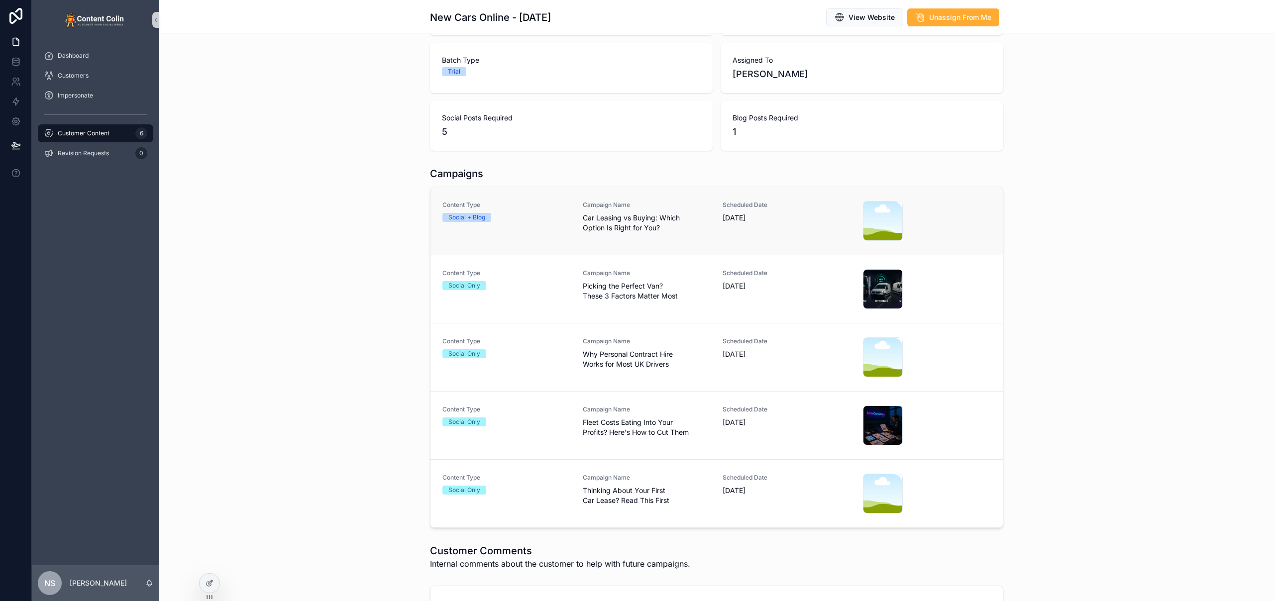
click at [656, 222] on span "Car Leasing vs Buying: Which Option Is Right for You?" at bounding box center [647, 223] width 128 height 20
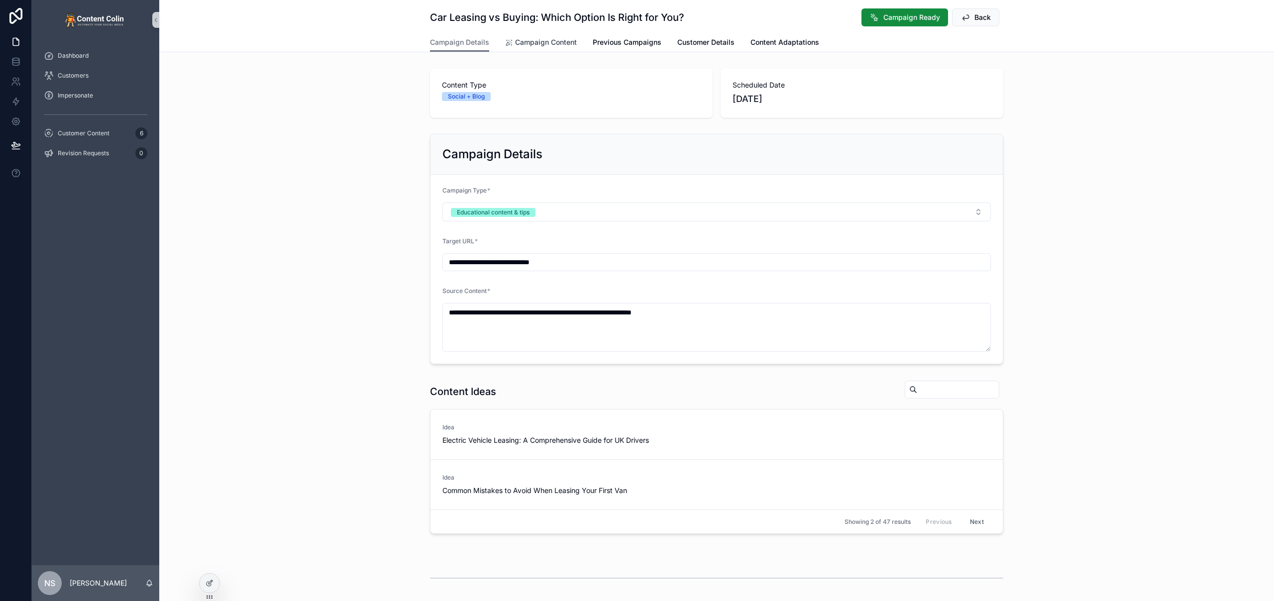
click at [540, 41] on span "Campaign Content" at bounding box center [546, 42] width 62 height 10
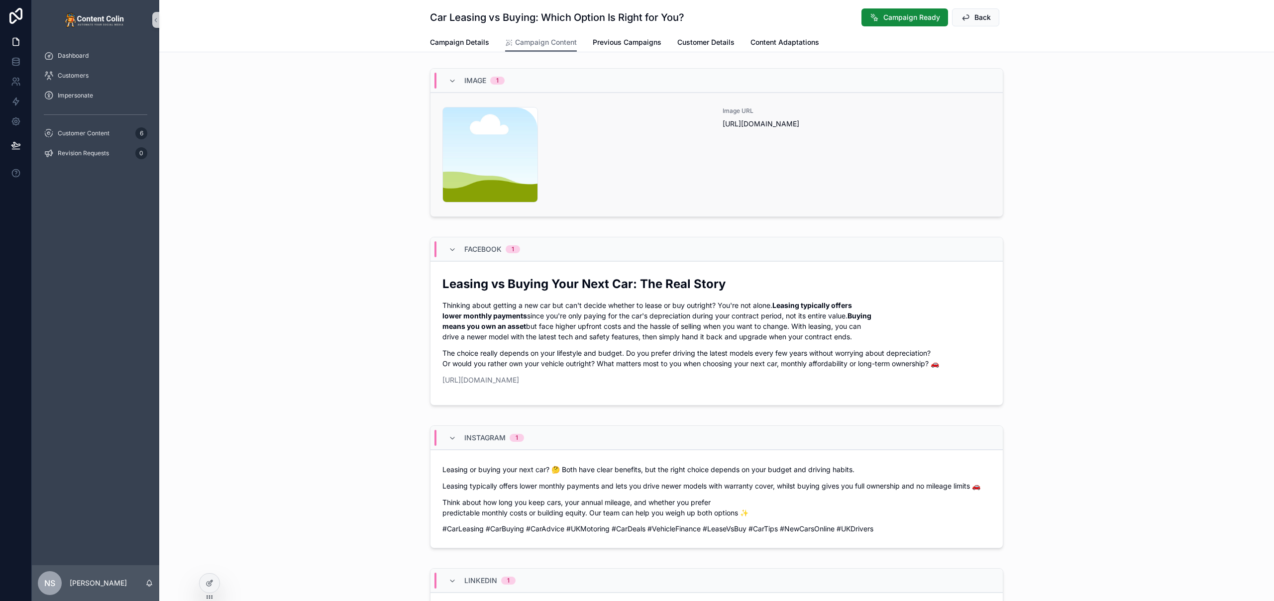
click at [623, 169] on div "content-placeholder .png" at bounding box center [576, 155] width 268 height 96
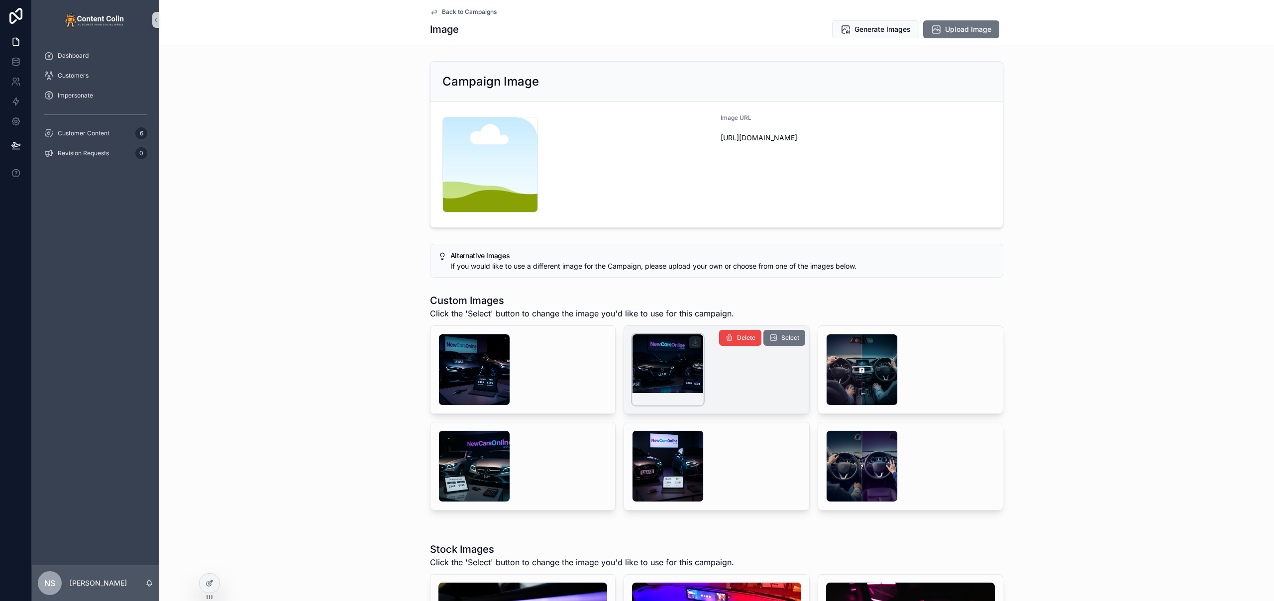
click at [659, 362] on div "scrollable content" at bounding box center [668, 370] width 72 height 72
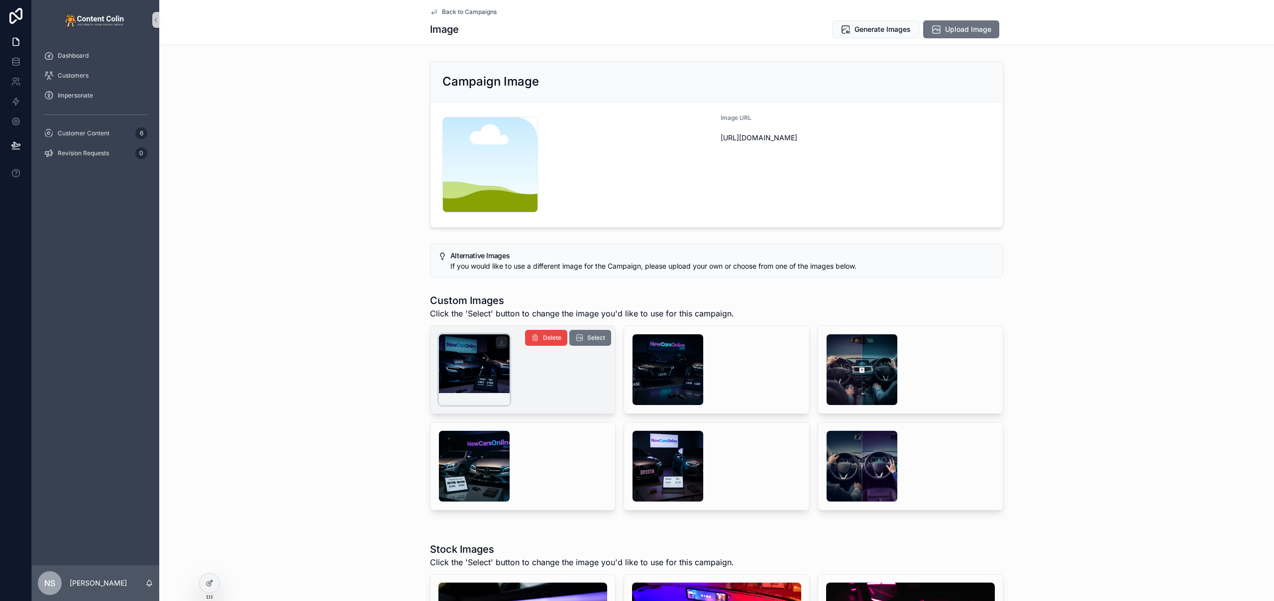
click at [465, 356] on div "scrollable content" at bounding box center [474, 370] width 72 height 72
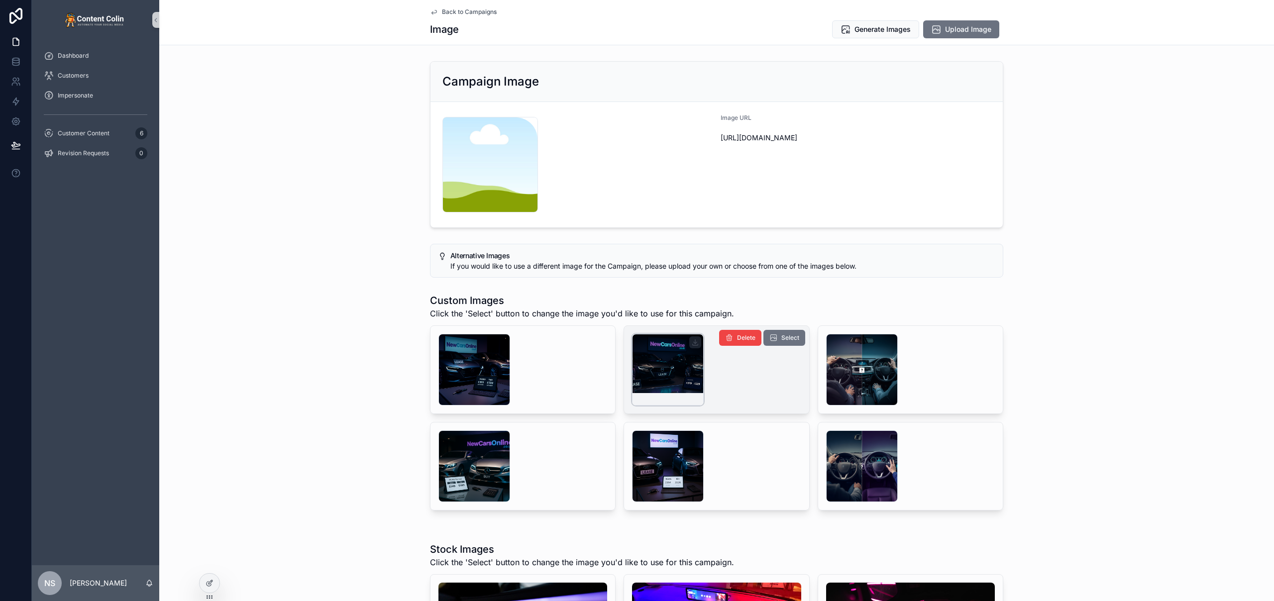
click at [638, 362] on div "scrollable content" at bounding box center [668, 370] width 72 height 72
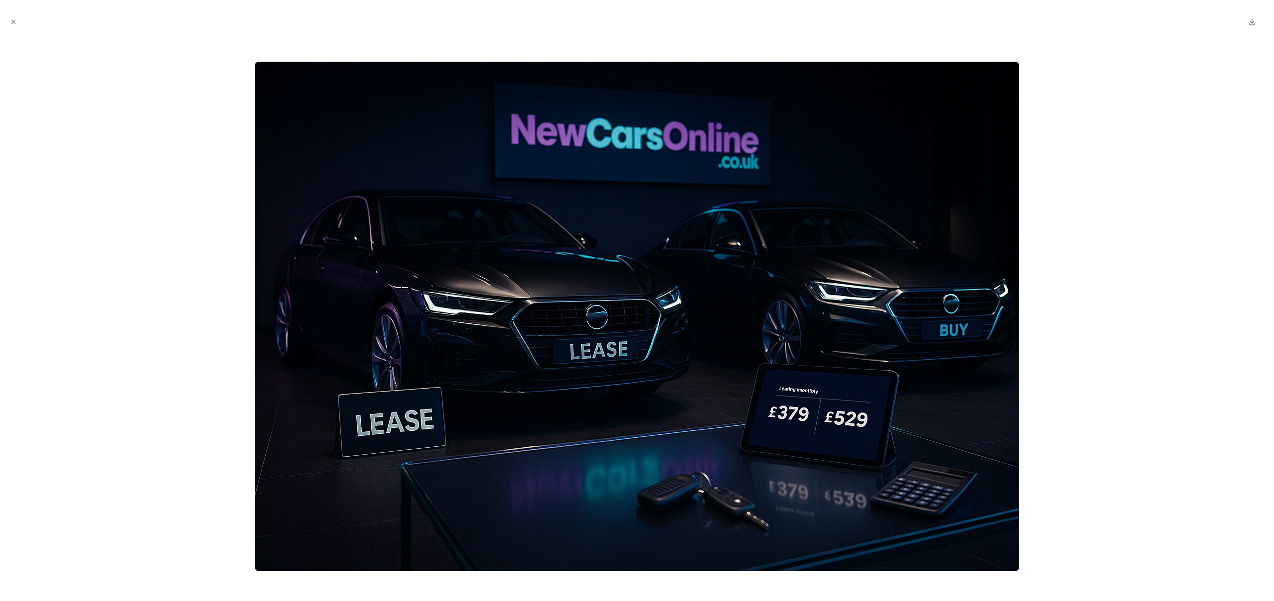
click at [848, 403] on img at bounding box center [637, 317] width 764 height 510
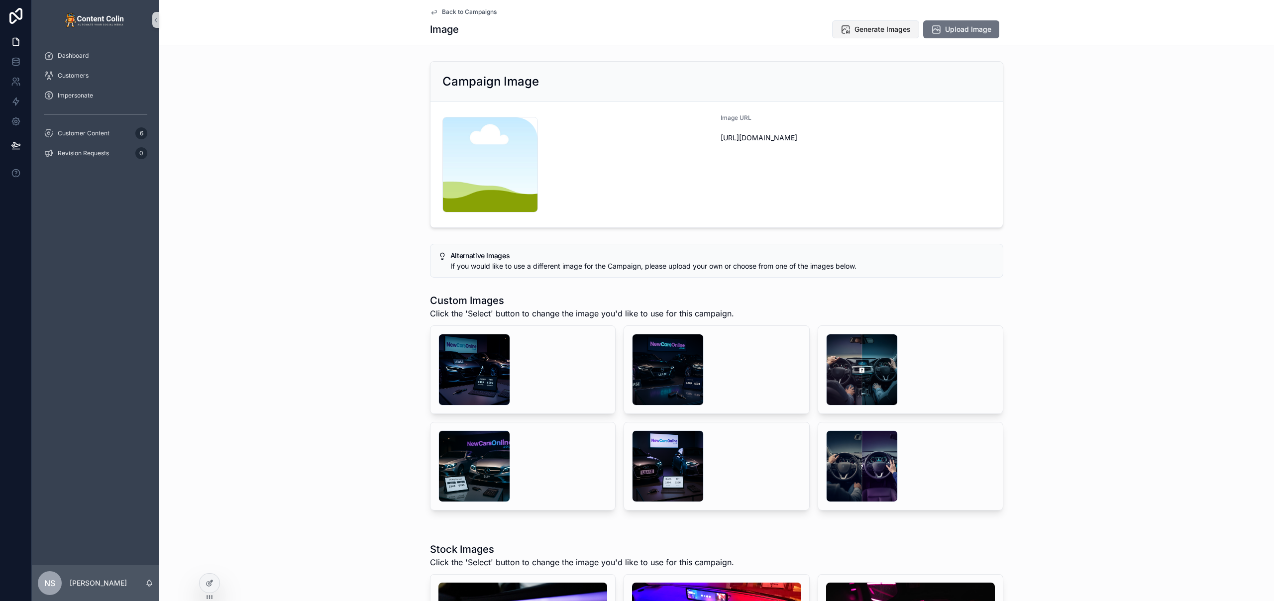
click at [894, 26] on span "Generate Images" at bounding box center [882, 29] width 56 height 10
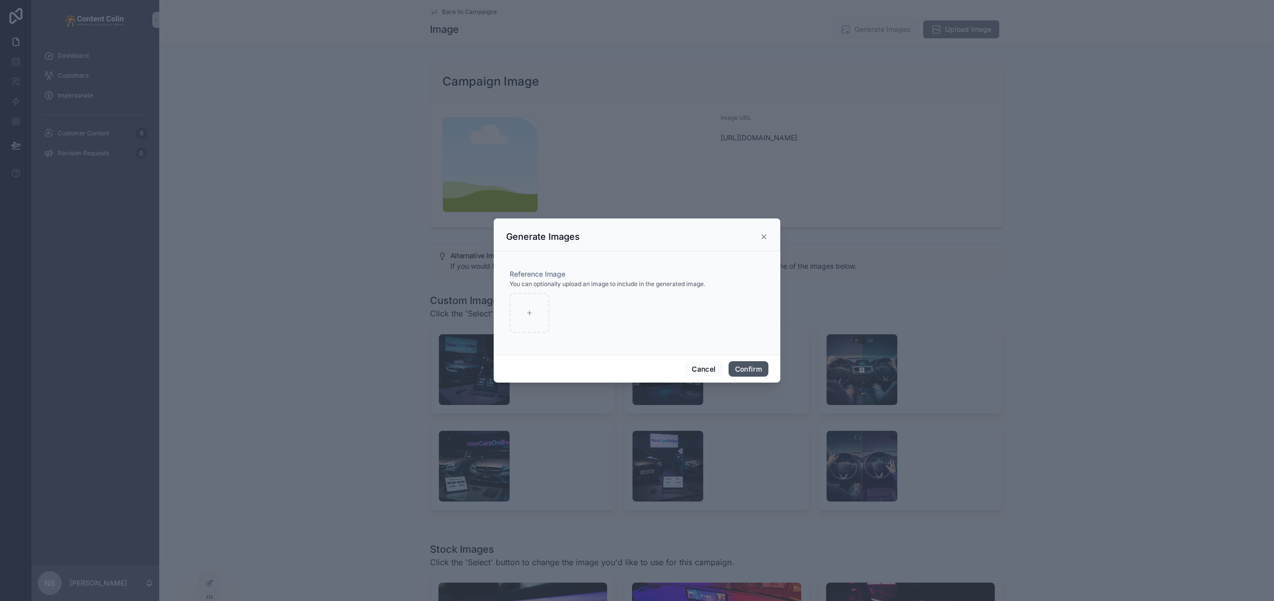
click at [742, 370] on button "Confirm" at bounding box center [749, 369] width 40 height 16
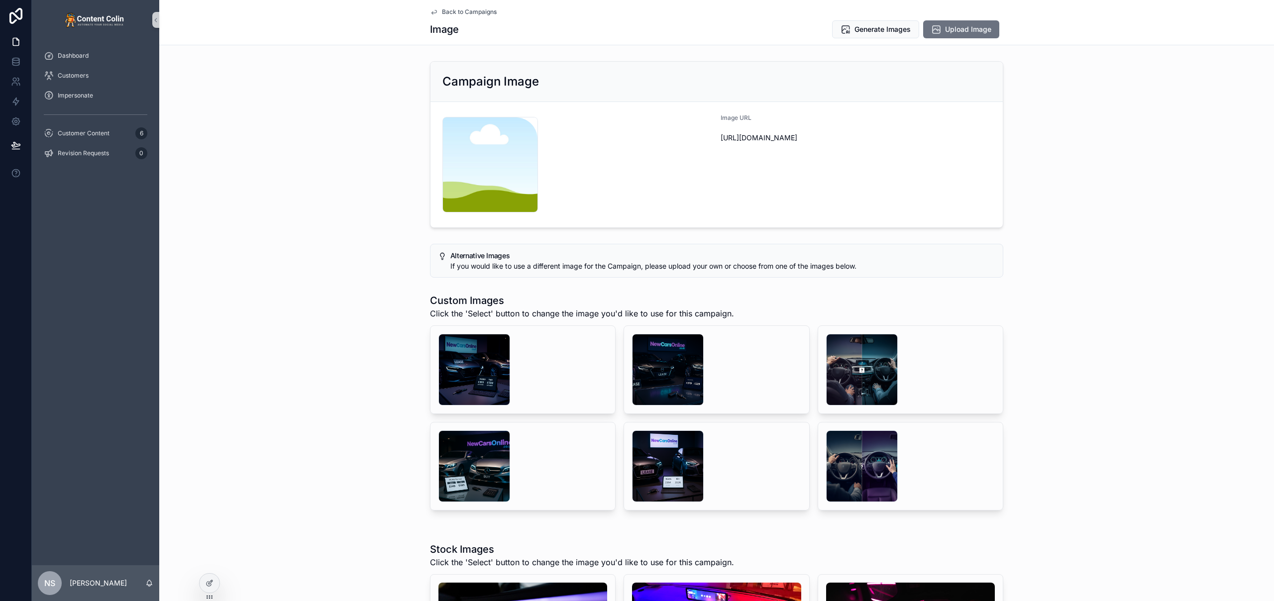
click at [470, 13] on span "Back to Campaigns" at bounding box center [469, 12] width 55 height 8
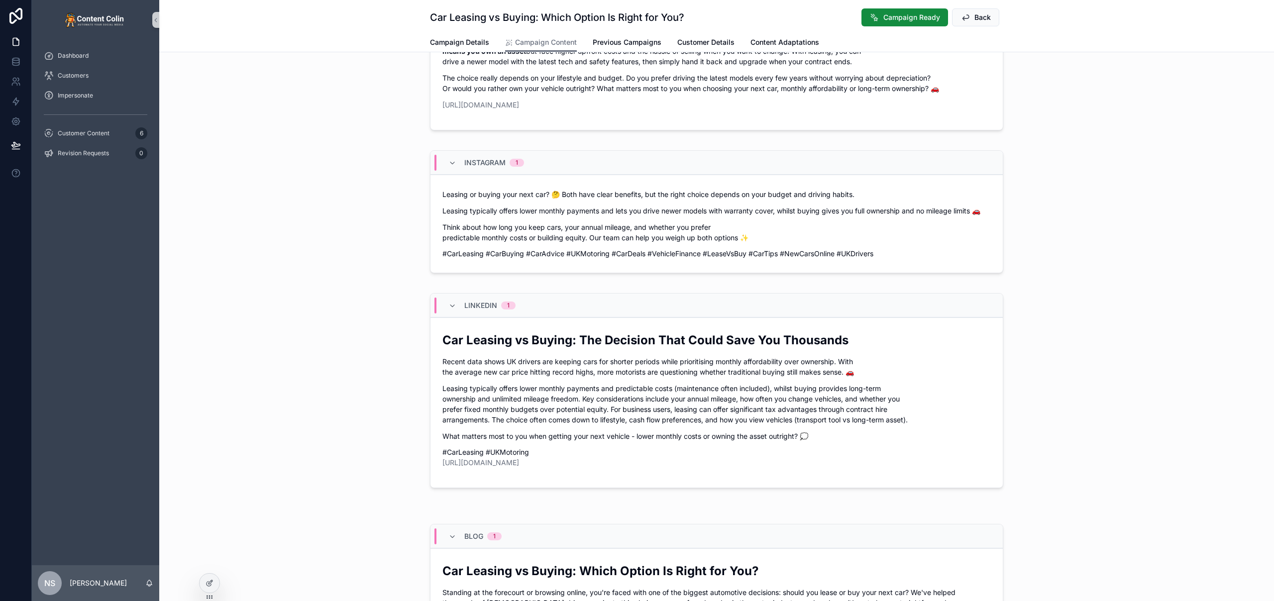
scroll to position [653, 0]
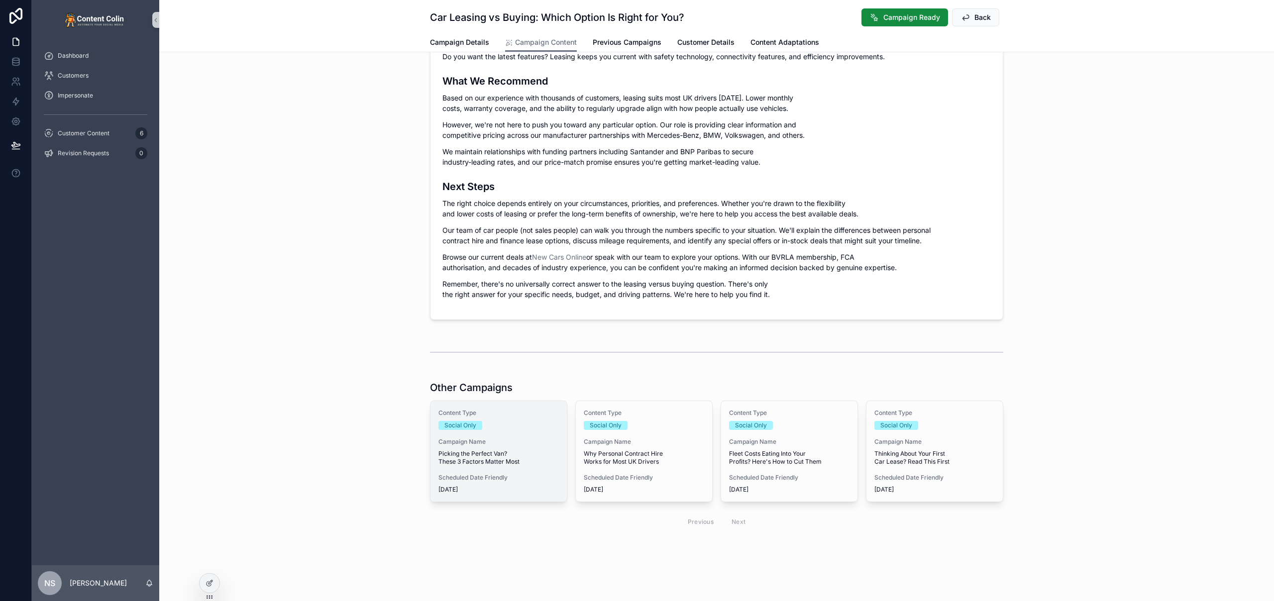
click at [483, 458] on span "Picking the Perfect Van? These 3 Factors Matter Most" at bounding box center [498, 458] width 120 height 16
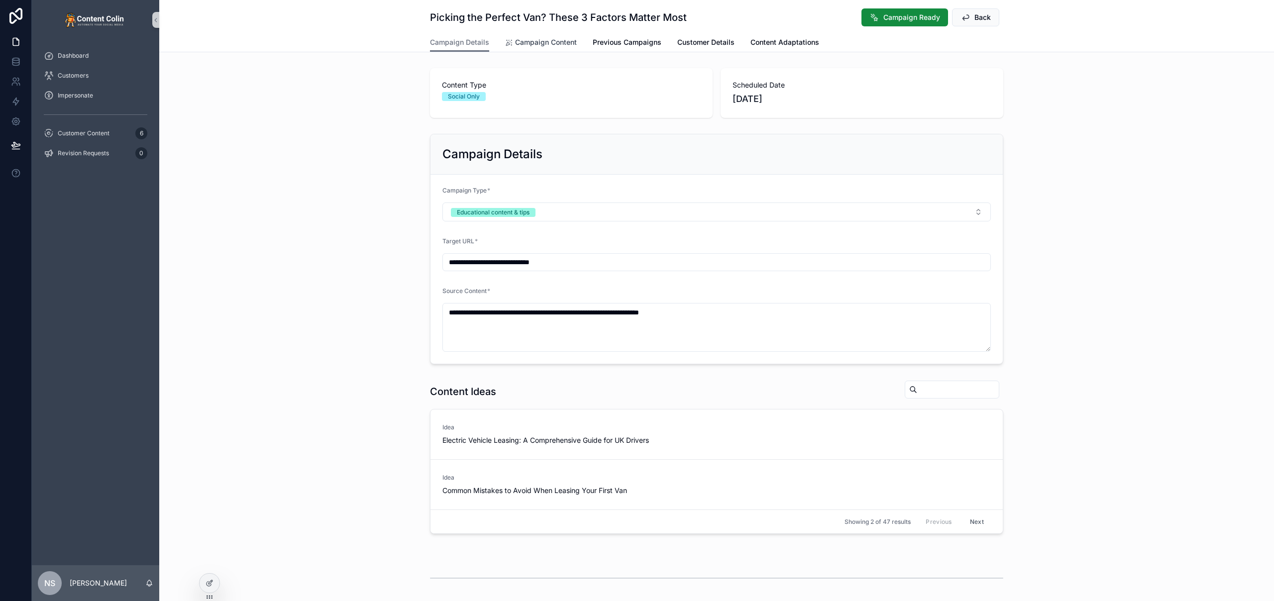
click at [551, 47] on span "Campaign Content" at bounding box center [546, 42] width 62 height 10
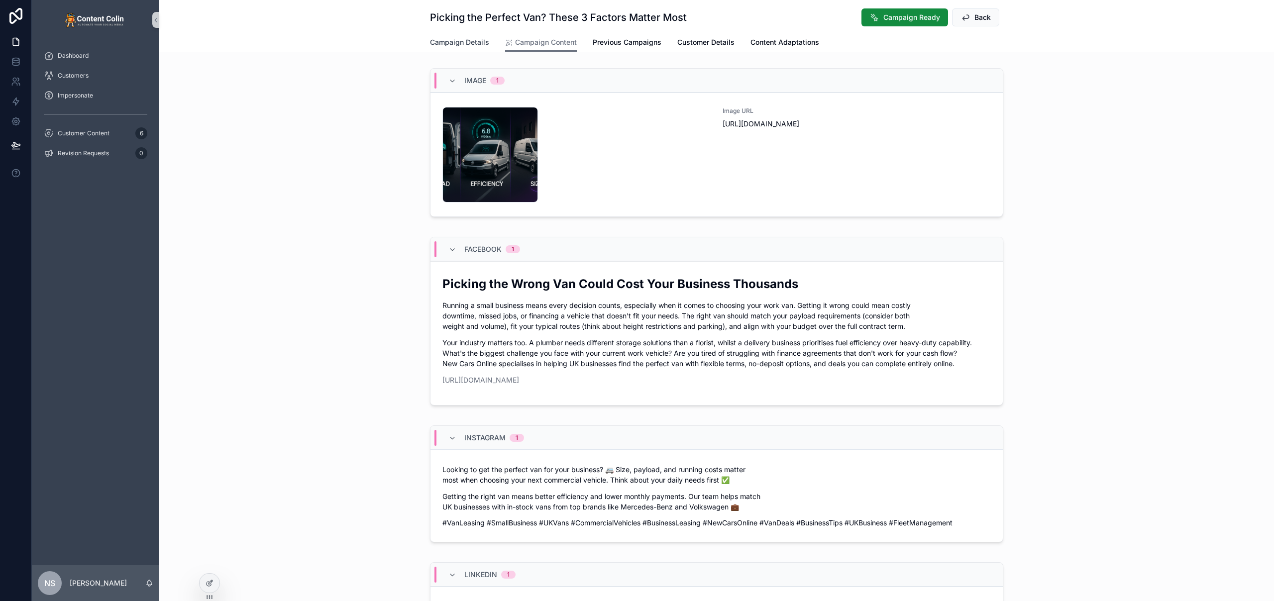
click at [461, 42] on span "Campaign Details" at bounding box center [459, 42] width 59 height 10
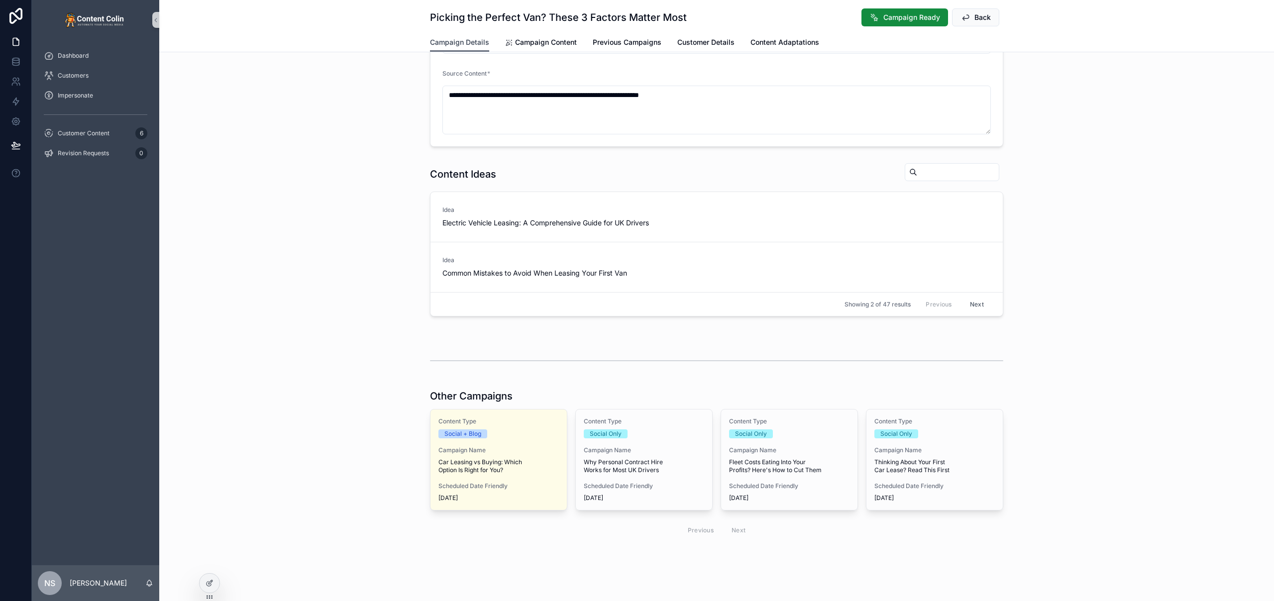
scroll to position [226, 0]
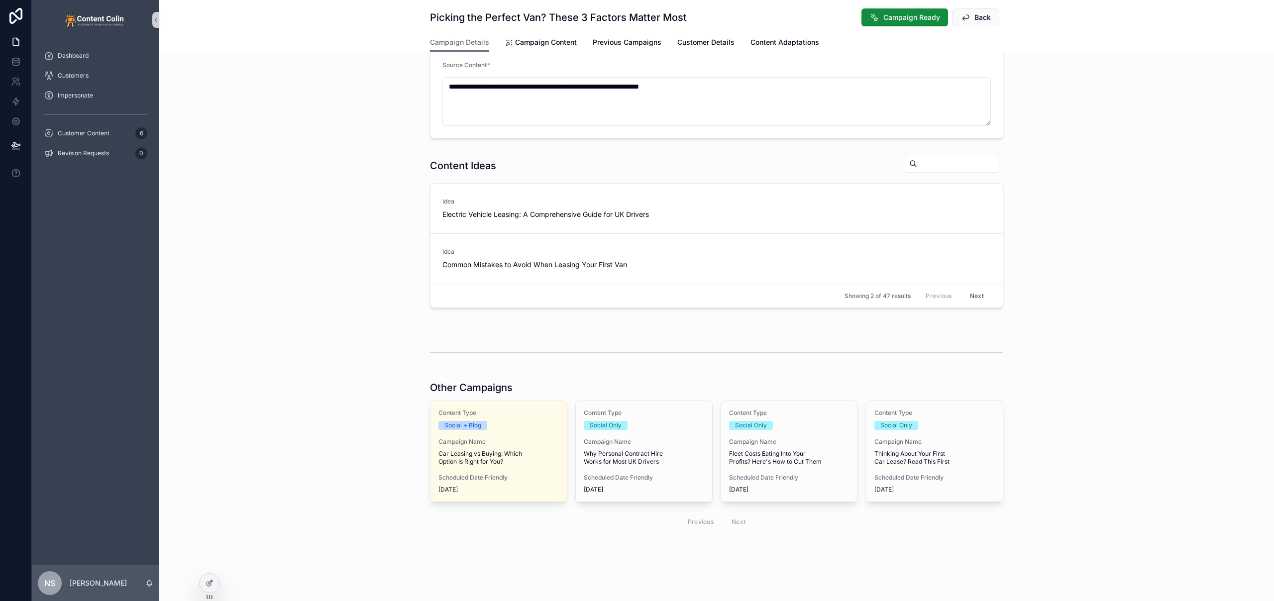
click at [1127, 411] on div "Other Campaigns Content Type Social + Blog Campaign Name Car Leasing vs Buying:…" at bounding box center [716, 457] width 1115 height 161
click at [212, 585] on icon at bounding box center [210, 583] width 8 height 8
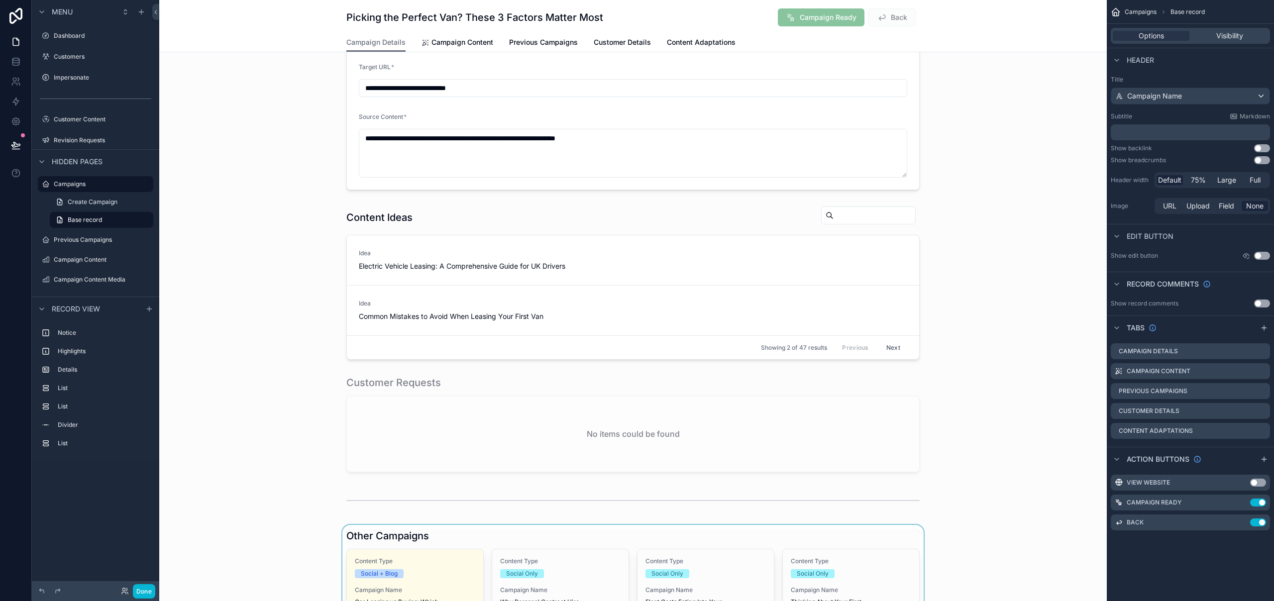
click at [529, 525] on div "scrollable content" at bounding box center [632, 605] width 947 height 161
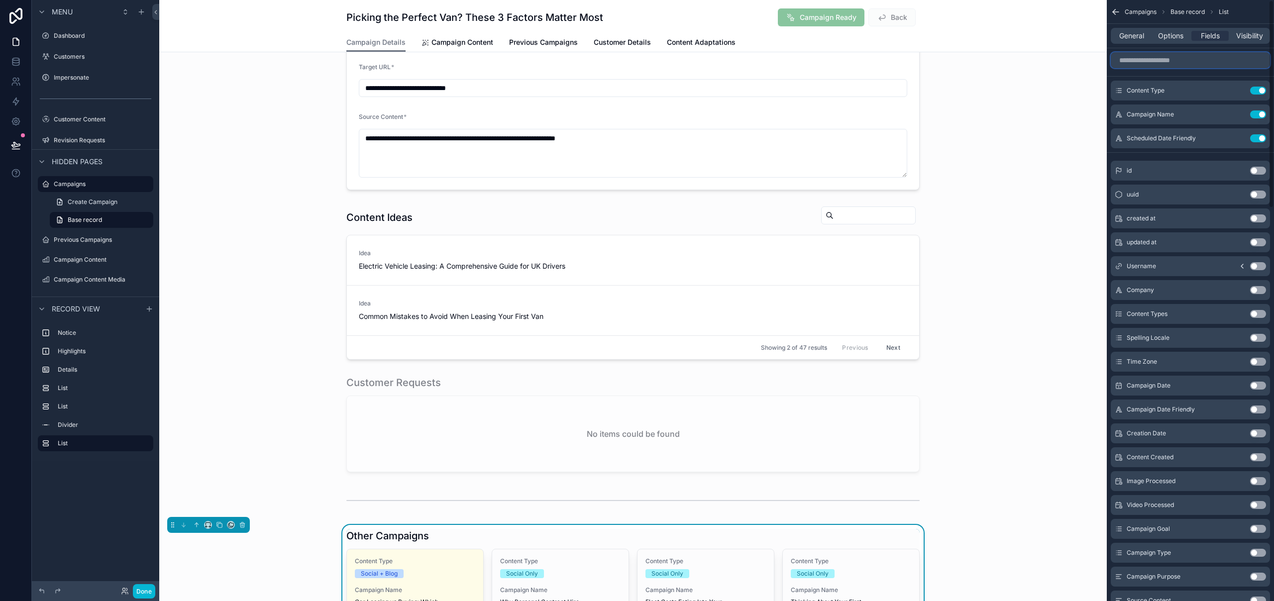
click at [1159, 67] on input "scrollable content" at bounding box center [1190, 60] width 159 height 16
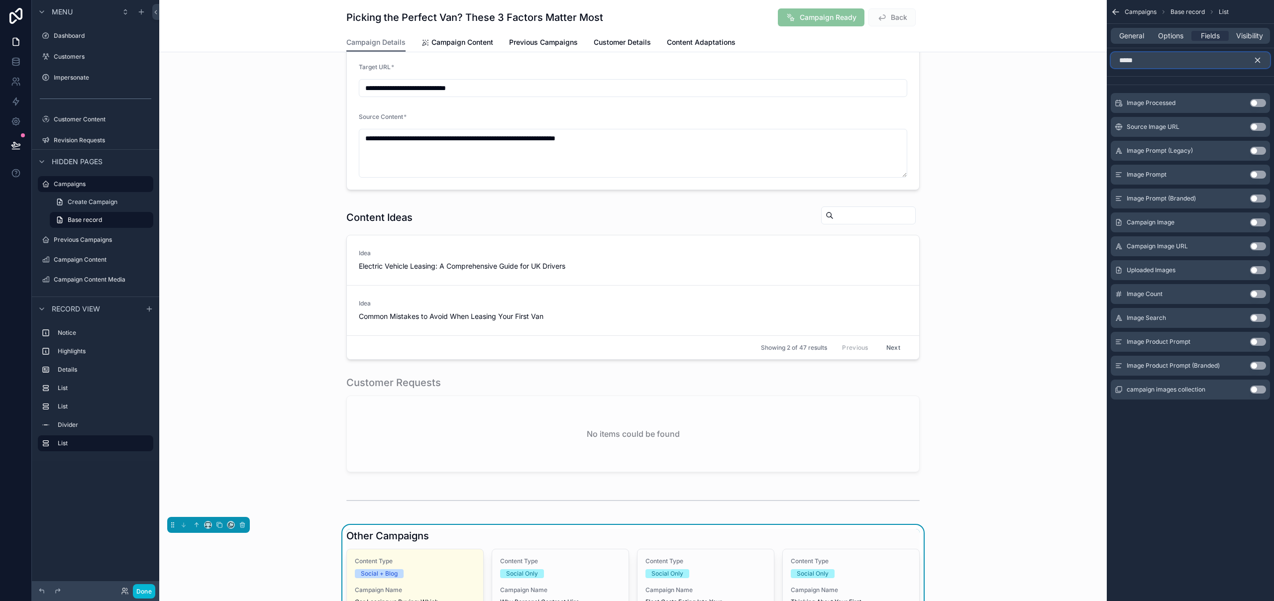
type input "*****"
click at [1259, 220] on button "Use setting" at bounding box center [1258, 222] width 16 height 8
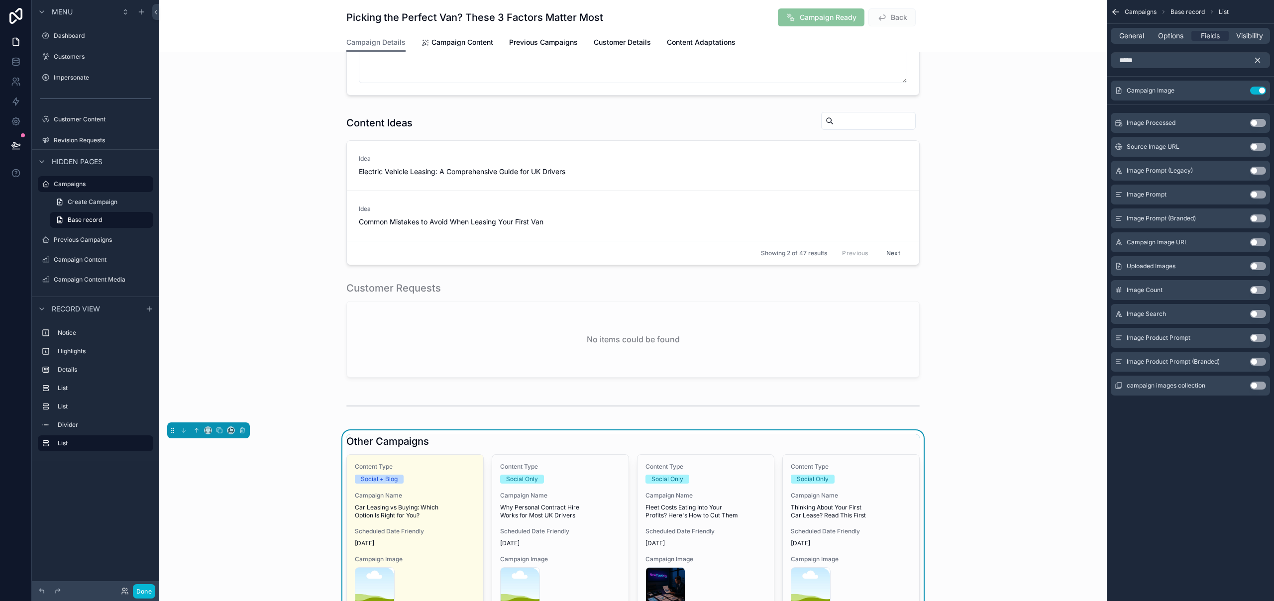
scroll to position [360, 0]
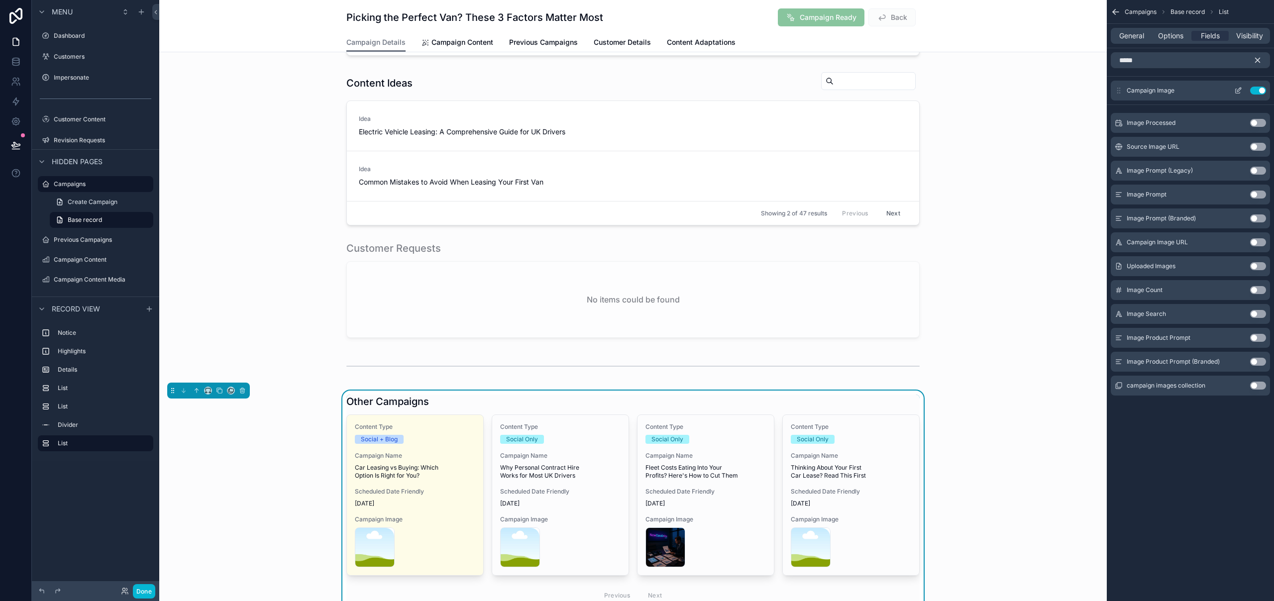
click at [1236, 91] on icon "scrollable content" at bounding box center [1238, 91] width 8 height 8
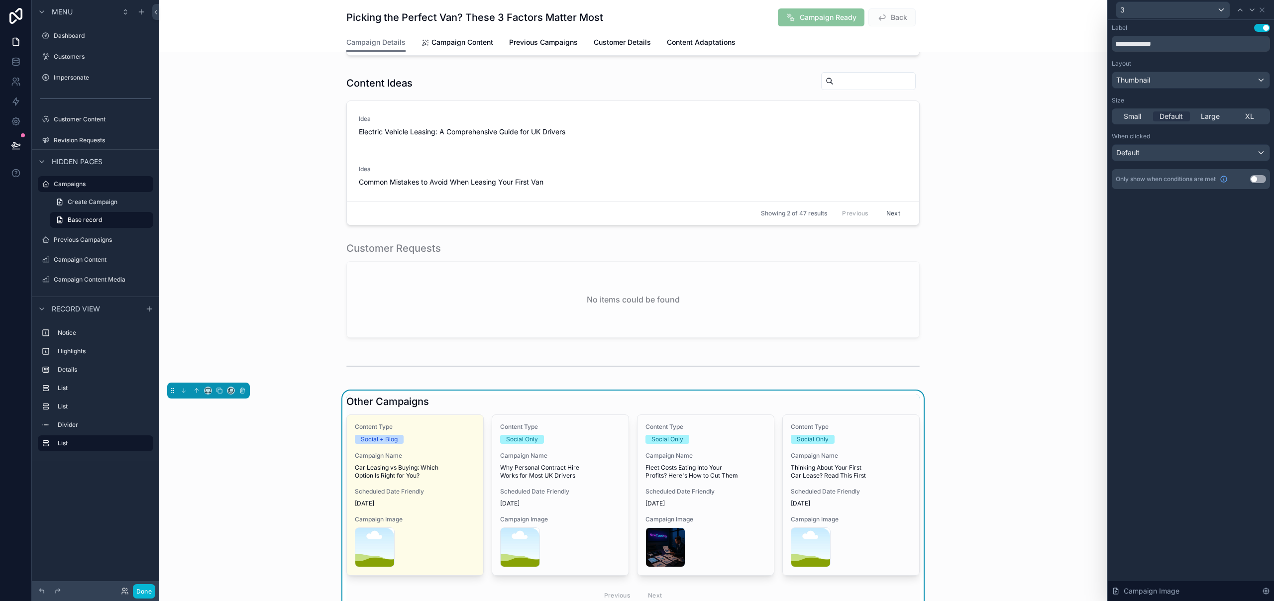
click at [1267, 27] on button "Use setting" at bounding box center [1262, 28] width 16 height 8
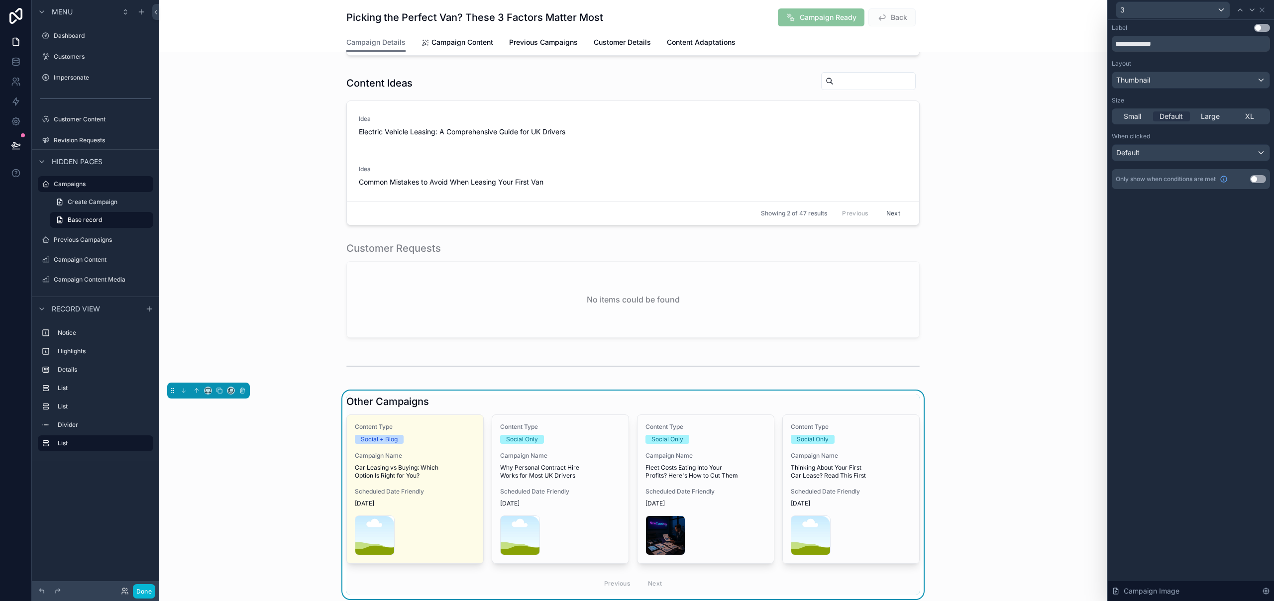
click at [1232, 358] on div "**********" at bounding box center [1191, 310] width 166 height 581
click at [452, 46] on span "Campaign Content" at bounding box center [462, 42] width 62 height 10
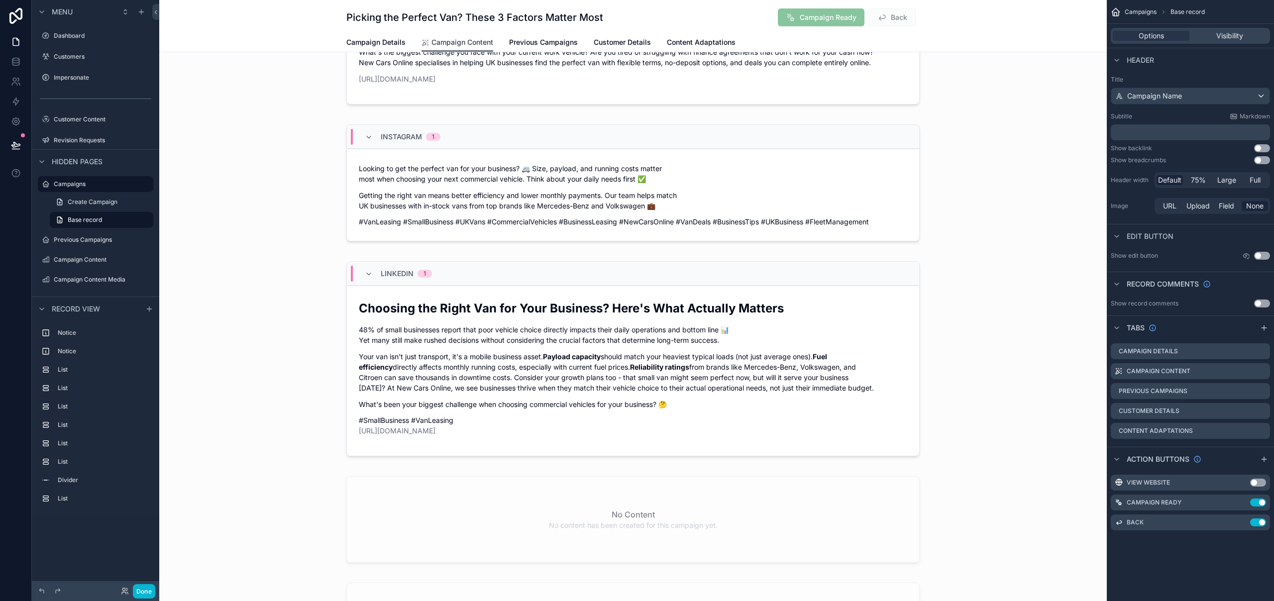
scroll to position [810, 0]
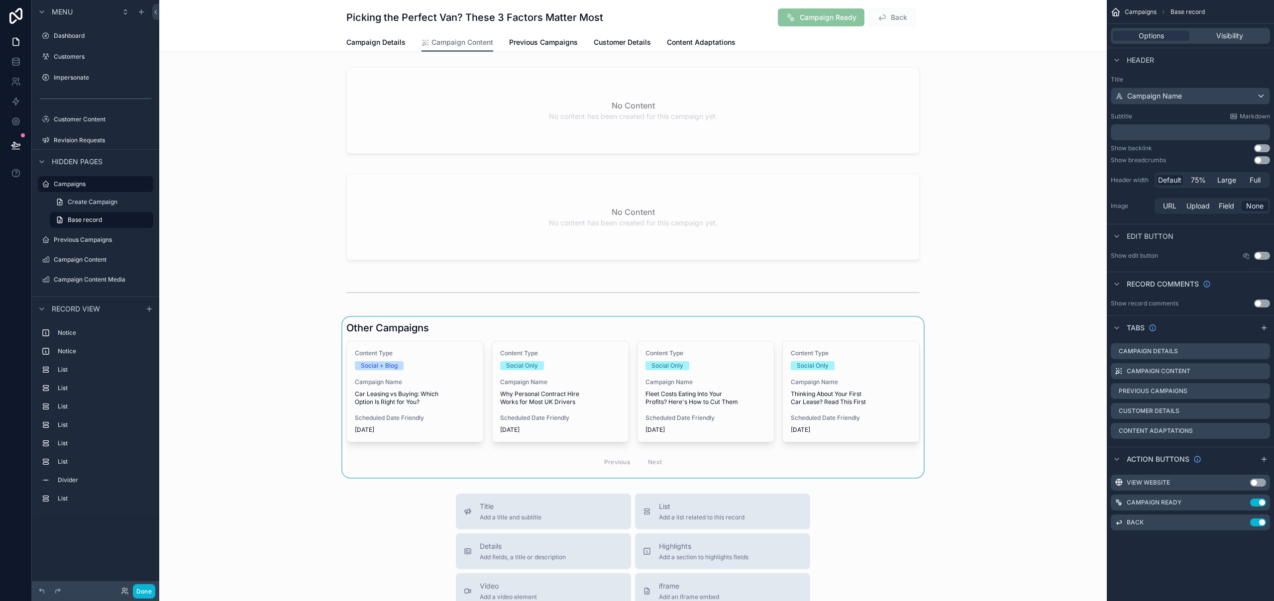
click at [474, 327] on div "scrollable content" at bounding box center [632, 397] width 947 height 161
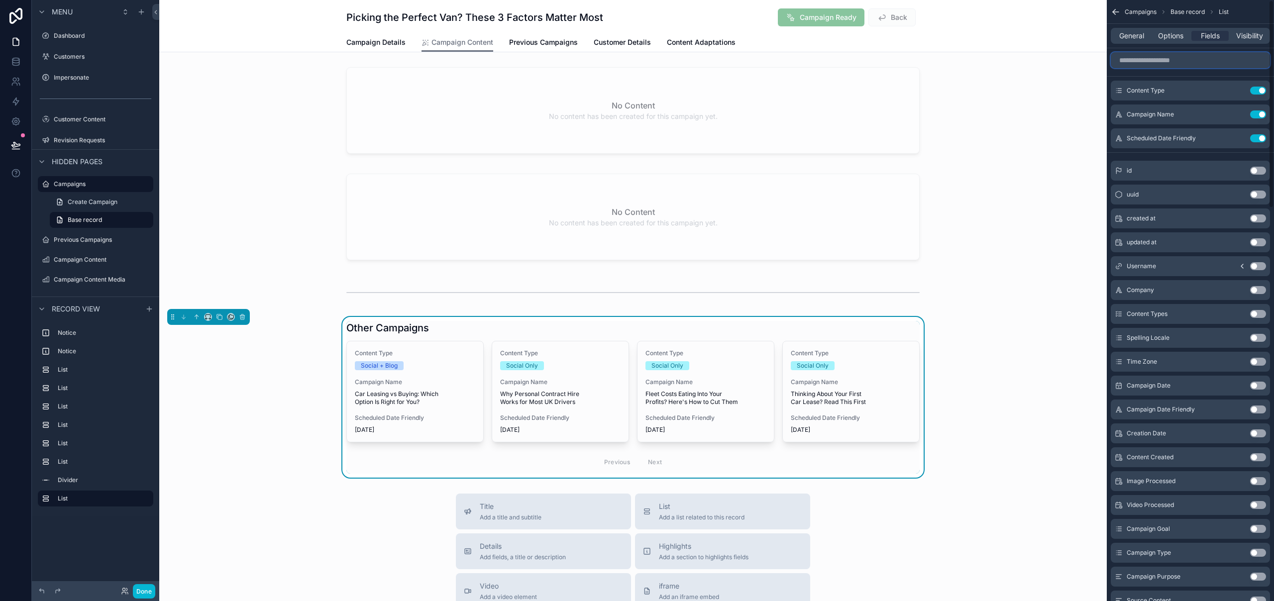
click at [1178, 57] on input "scrollable content" at bounding box center [1190, 60] width 159 height 16
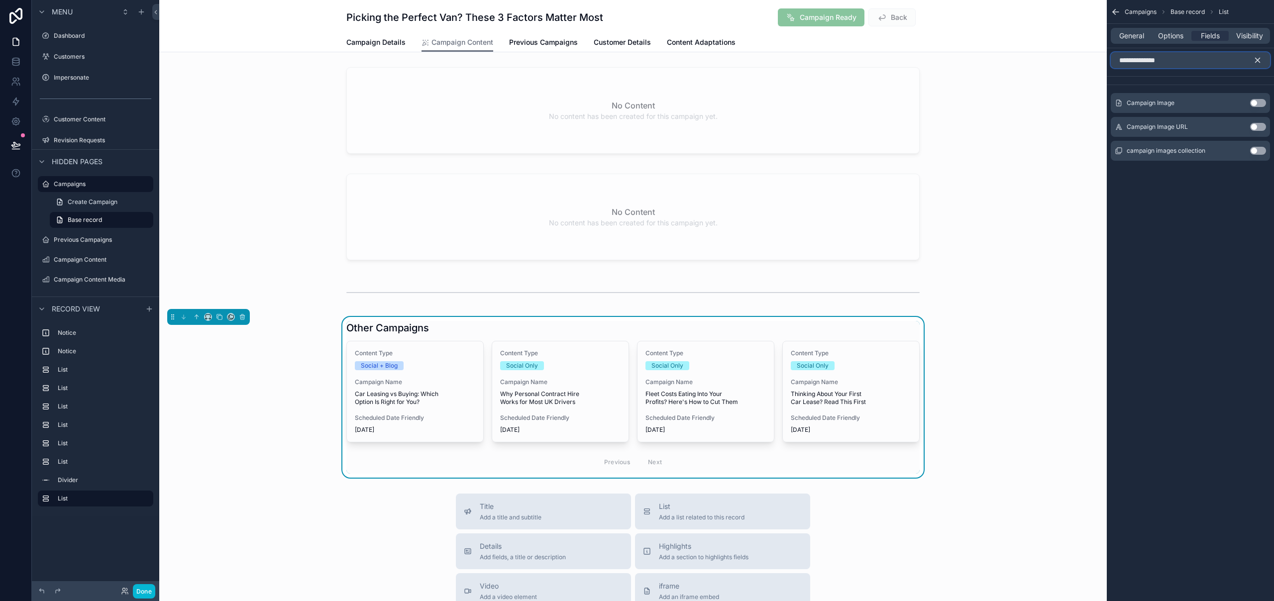
type input "**********"
click at [1258, 104] on button "Use setting" at bounding box center [1258, 103] width 16 height 8
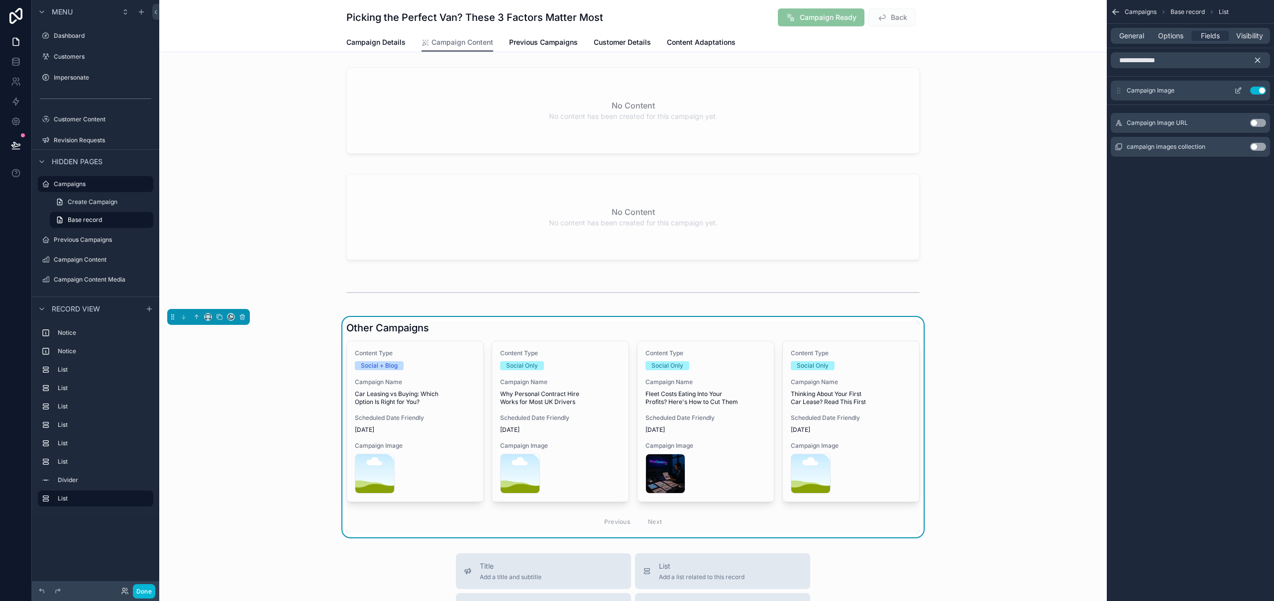
click at [1239, 91] on icon "scrollable content" at bounding box center [1238, 91] width 8 height 8
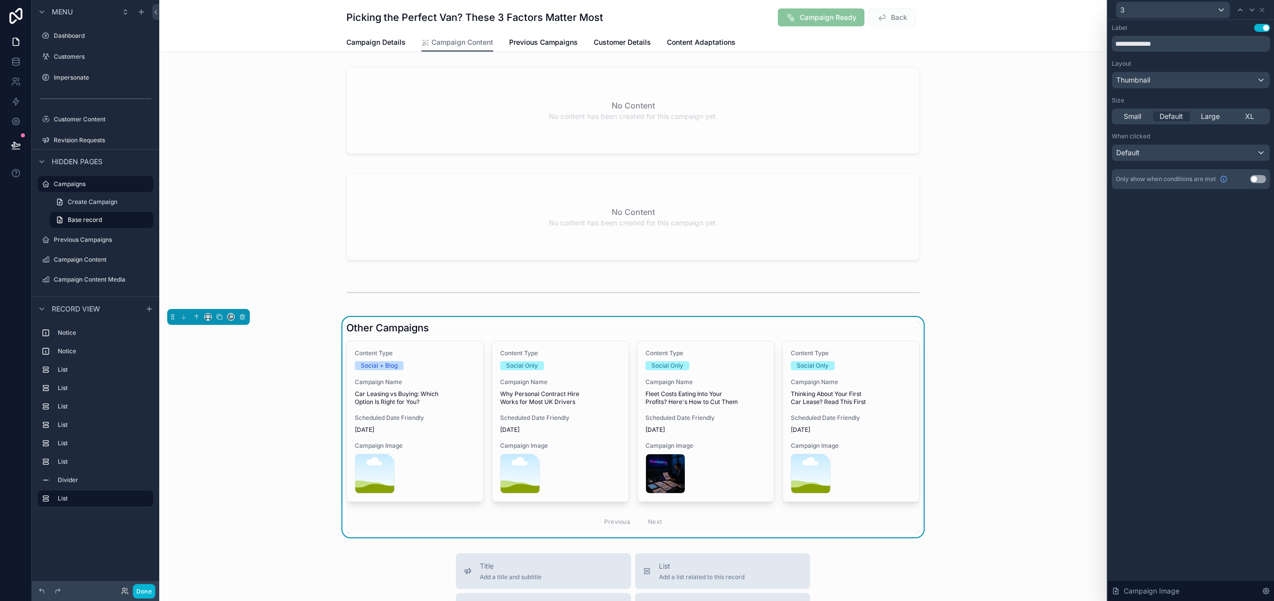
click at [1259, 28] on button "Use setting" at bounding box center [1262, 28] width 16 height 8
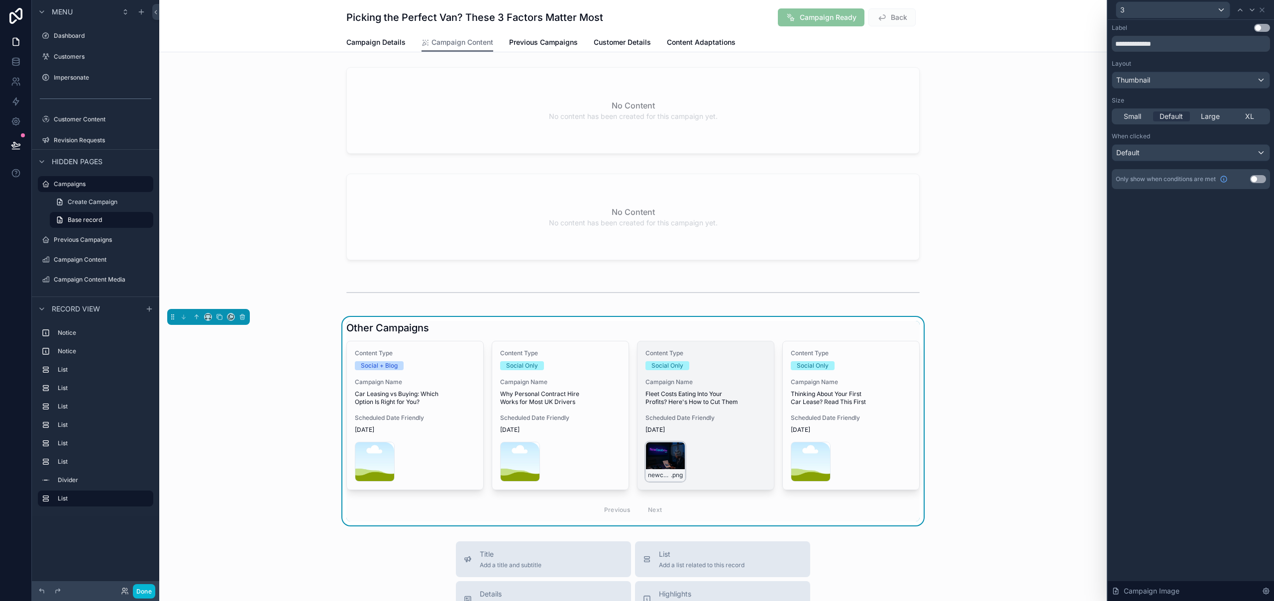
click at [665, 457] on div "newcarsonline-1756829915 .png" at bounding box center [665, 462] width 40 height 40
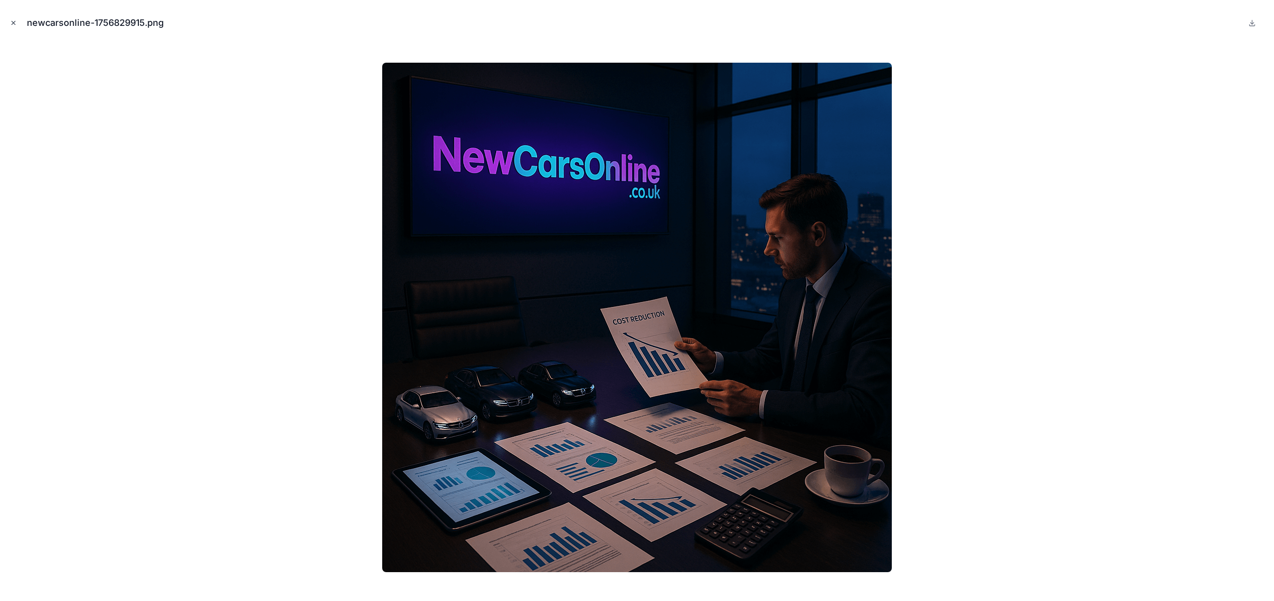
click at [13, 25] on icon "Close modal" at bounding box center [13, 22] width 7 height 7
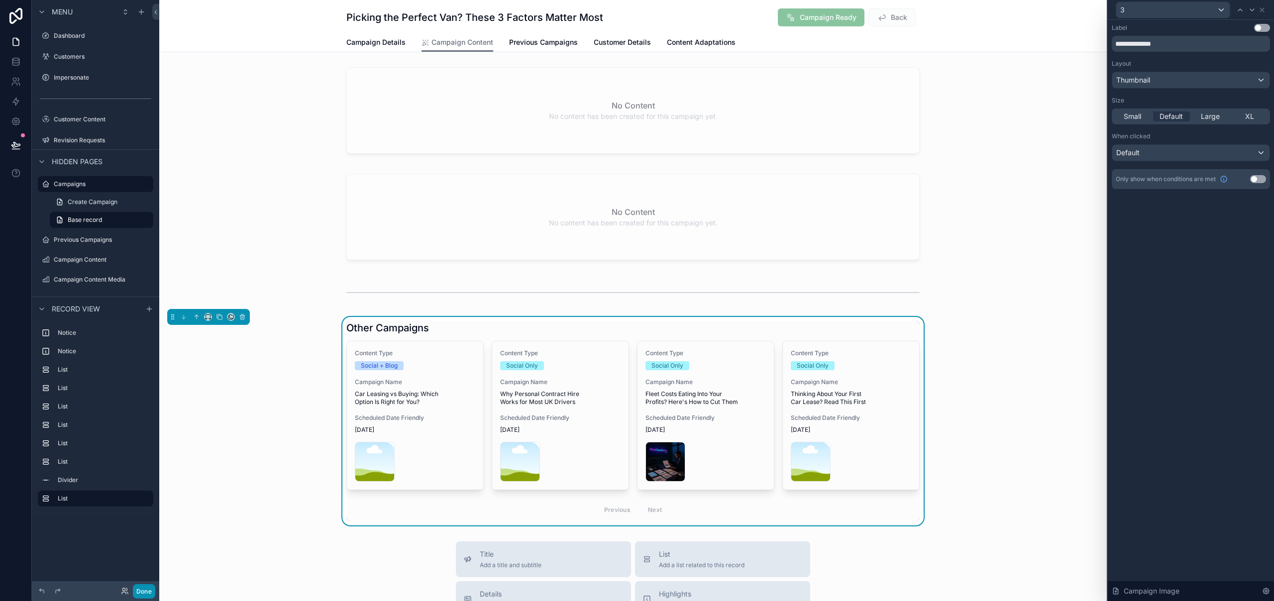
click at [149, 591] on button "Done" at bounding box center [144, 591] width 22 height 14
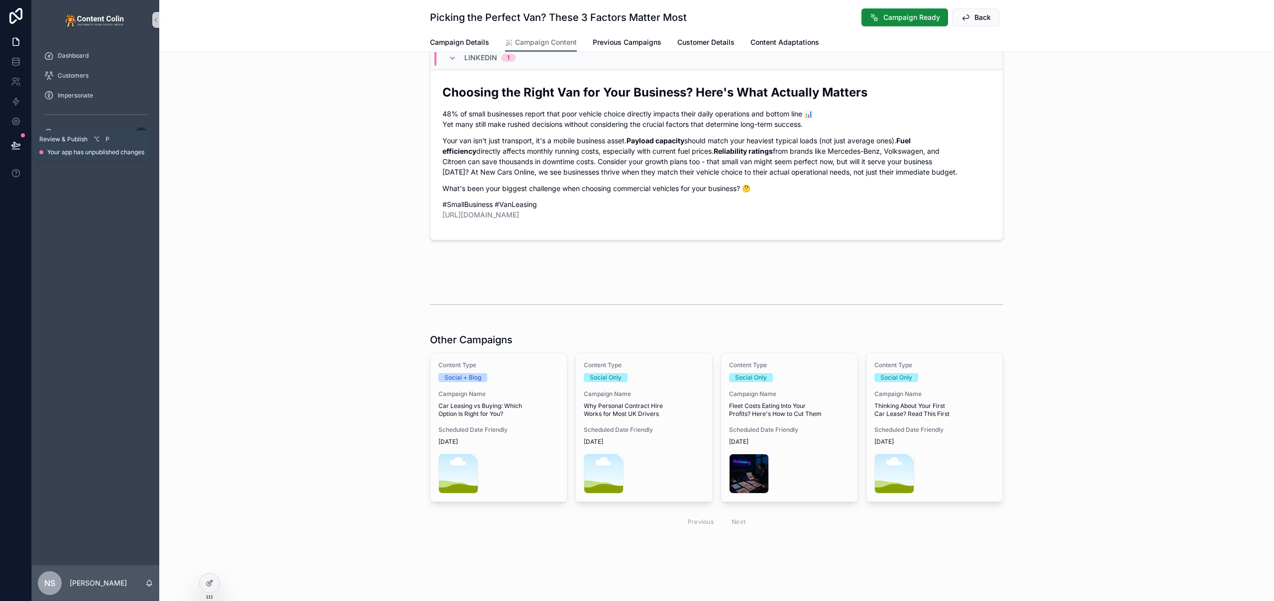
click at [9, 155] on button at bounding box center [16, 145] width 22 height 28
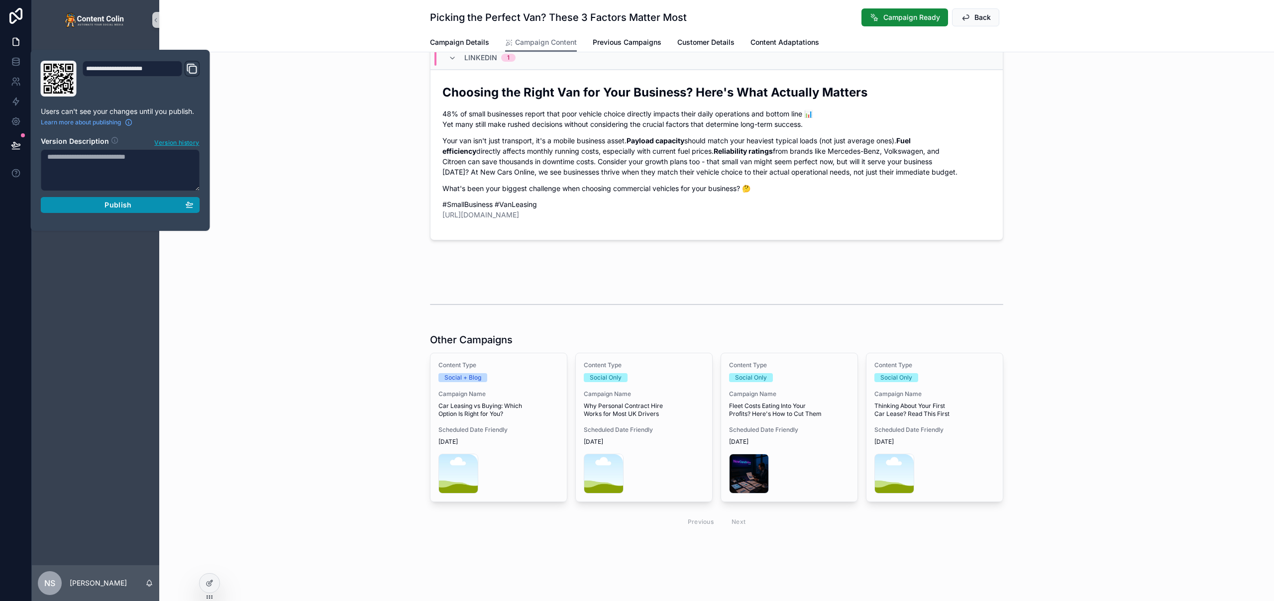
click at [125, 202] on span "Publish" at bounding box center [117, 205] width 27 height 9
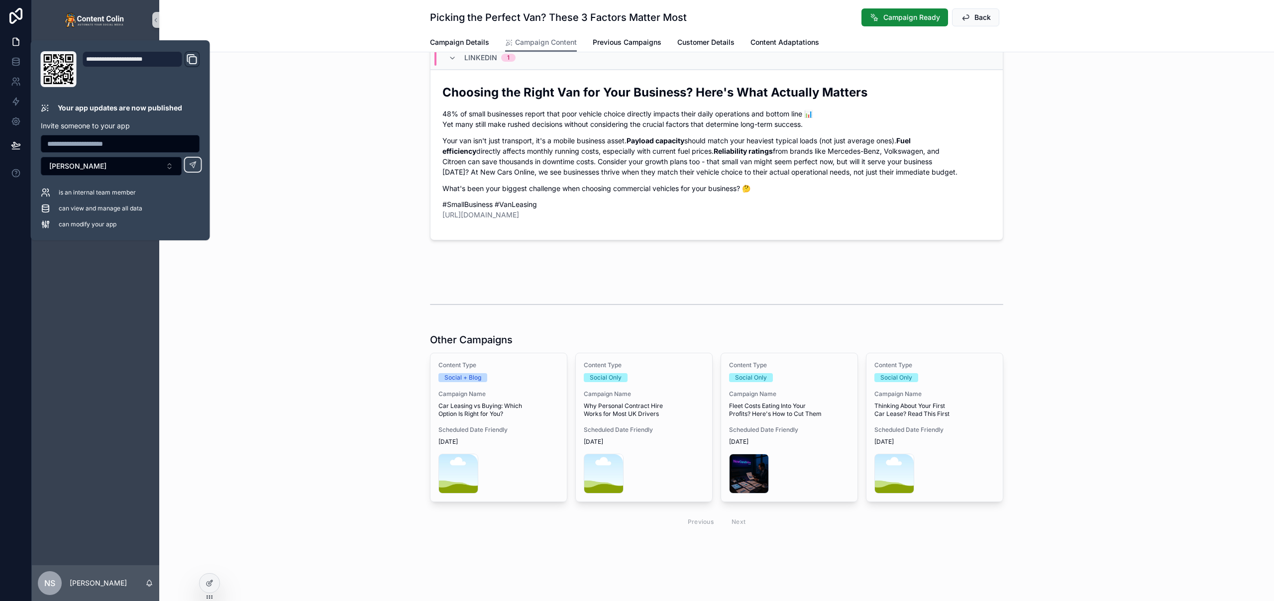
click at [350, 122] on div "LinkedIn 1 Choosing the Right Van for Your Business? Here's What Actually Matte…" at bounding box center [716, 144] width 1115 height 207
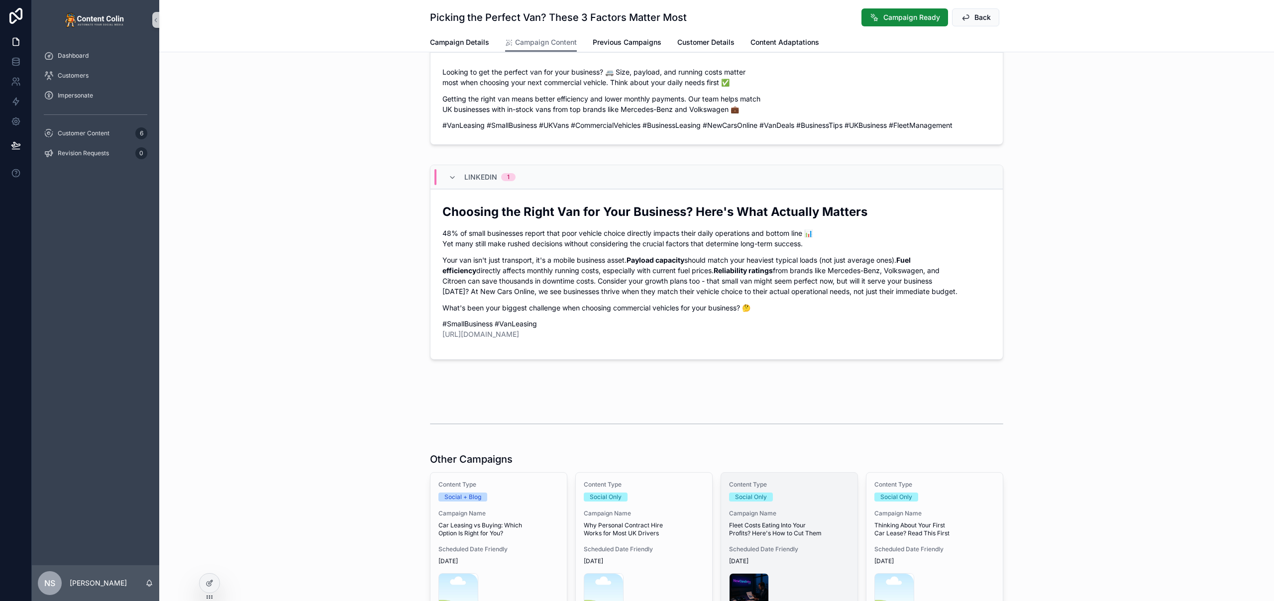
scroll to position [500, 0]
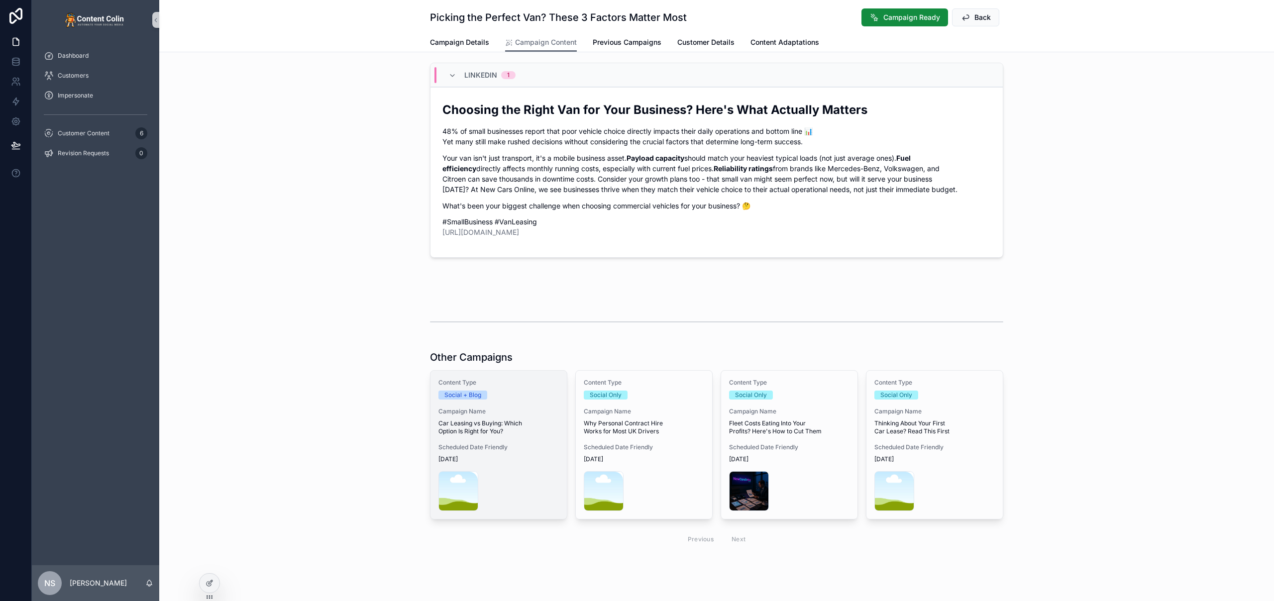
click at [550, 421] on span "Car Leasing vs Buying: Which Option Is Right for You?" at bounding box center [498, 427] width 120 height 16
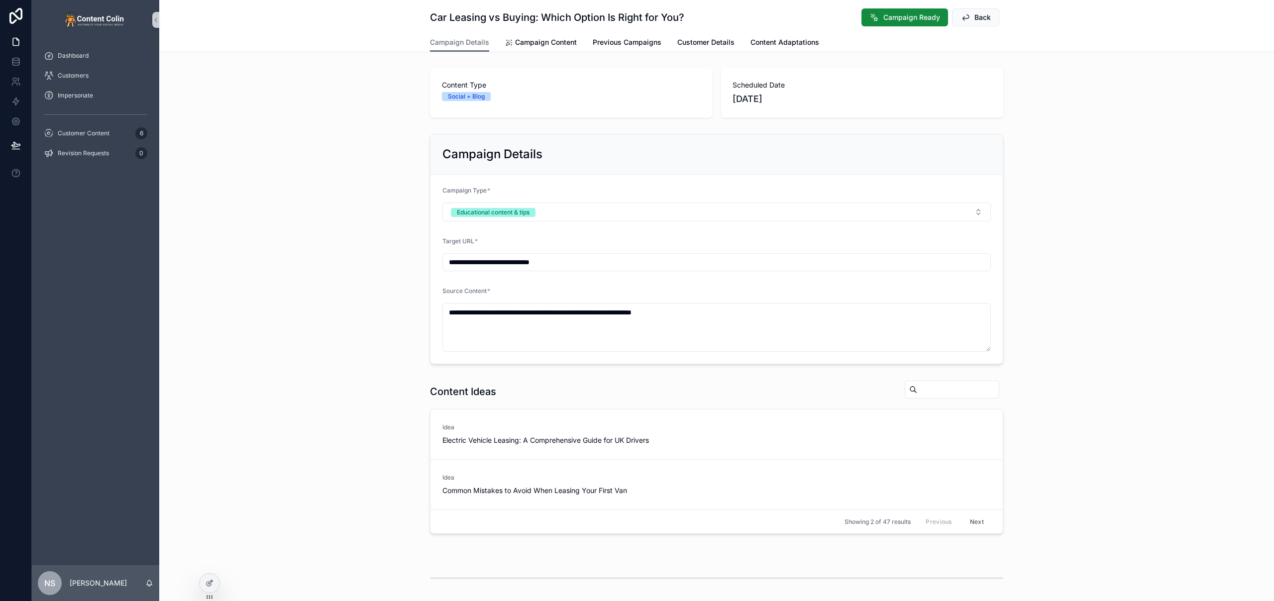
scroll to position [274, 0]
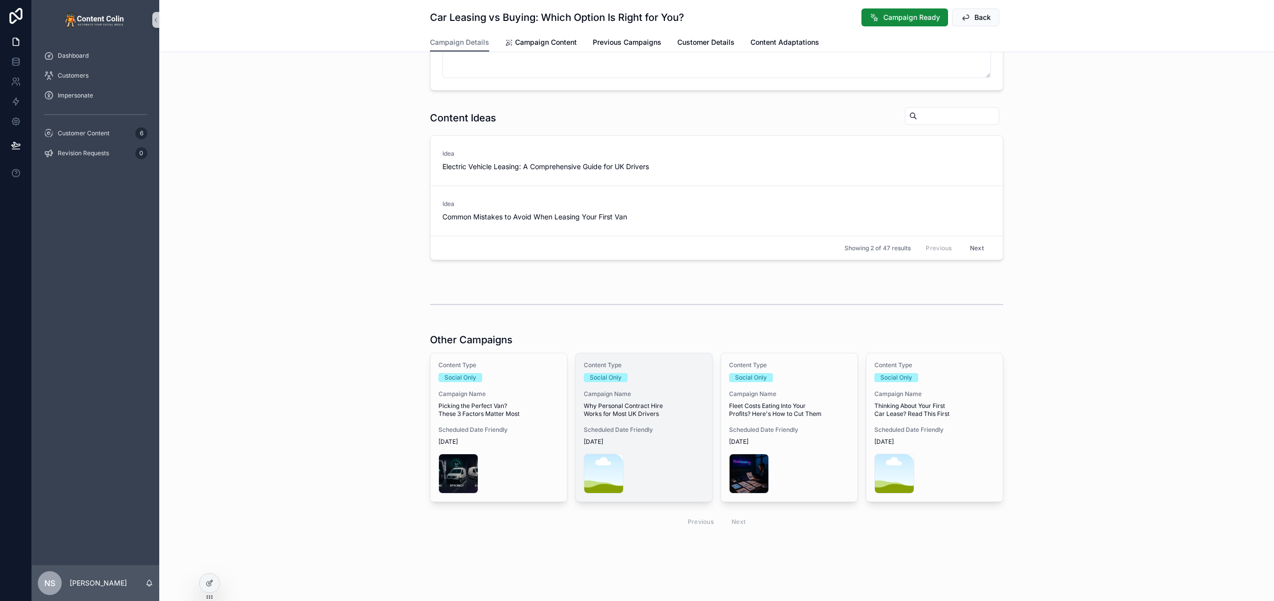
click at [616, 422] on div "Content Type Social Only Campaign Name Why Personal Contract Hire Works for Mos…" at bounding box center [644, 427] width 136 height 148
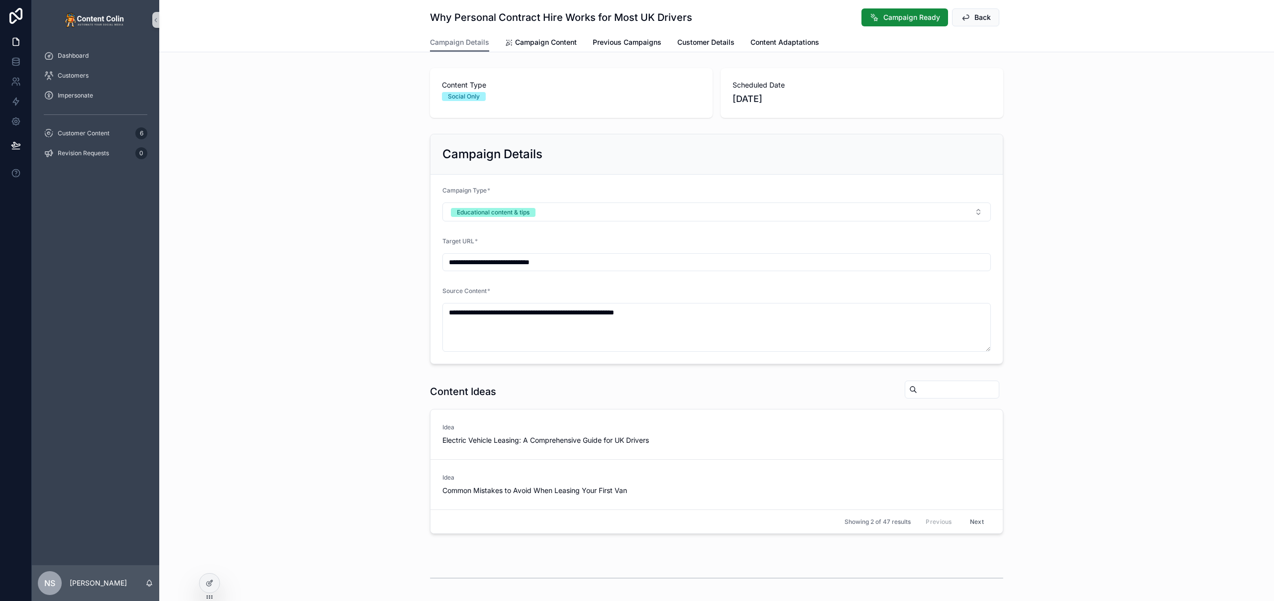
click at [533, 33] on div "Campaign Details Campaign Content Previous Campaigns Customer Details Content A…" at bounding box center [716, 42] width 573 height 19
click at [535, 46] on span "Campaign Content" at bounding box center [546, 42] width 62 height 10
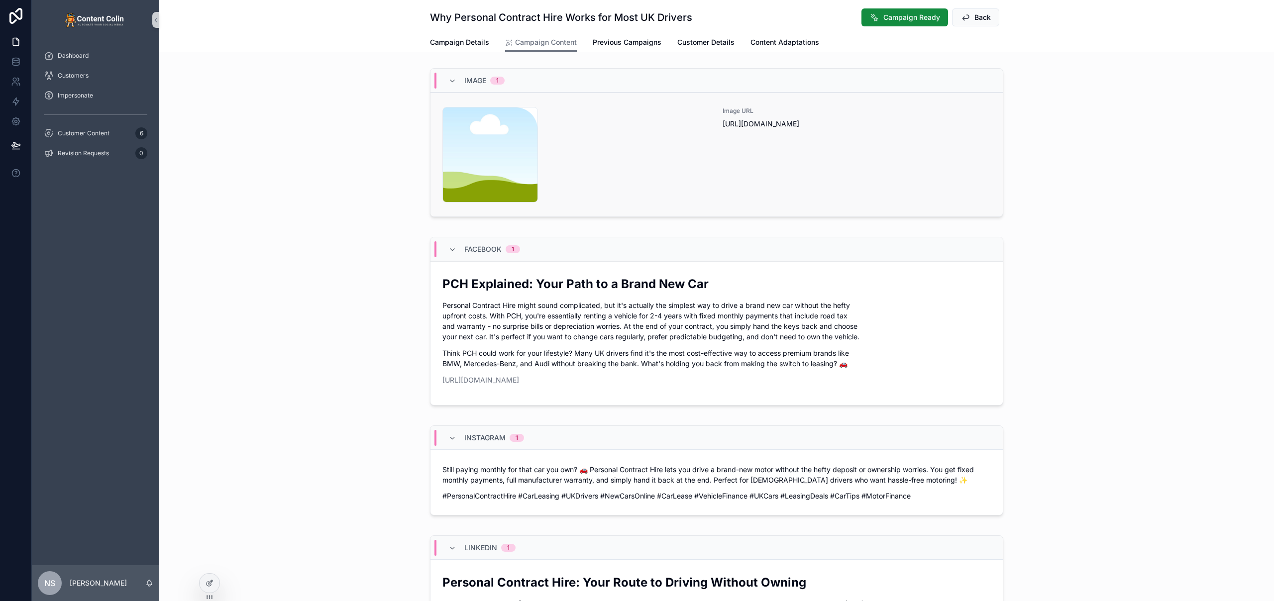
click at [675, 165] on div "content-placeholder .png" at bounding box center [576, 155] width 268 height 96
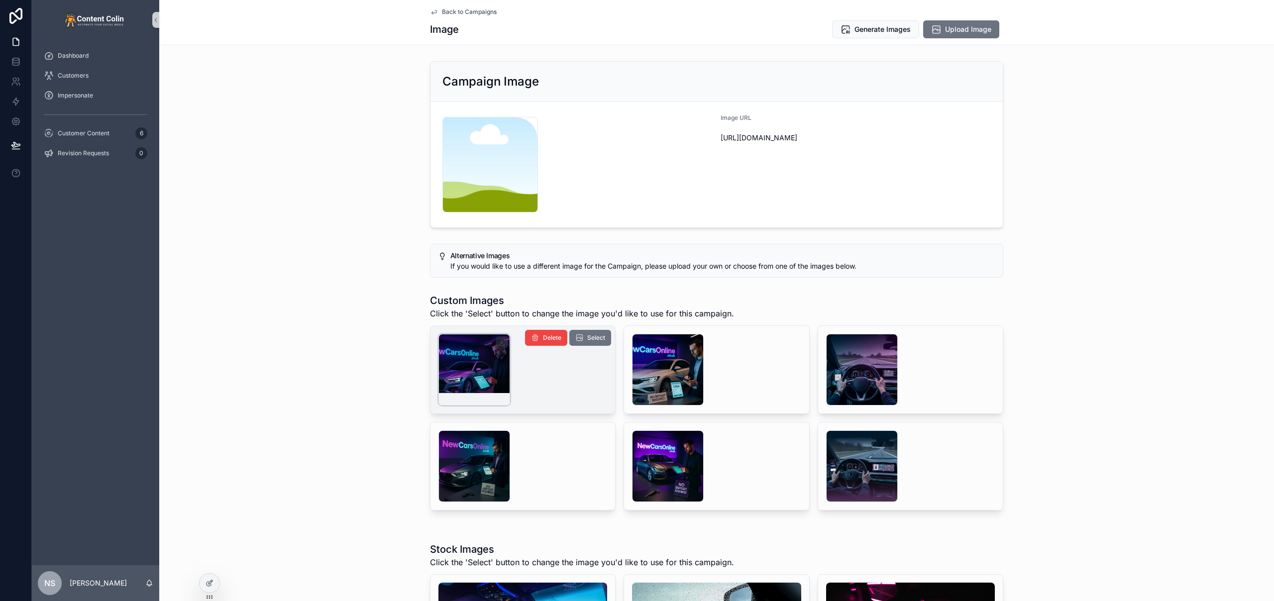
click at [457, 371] on div "scrollable content" at bounding box center [474, 370] width 72 height 72
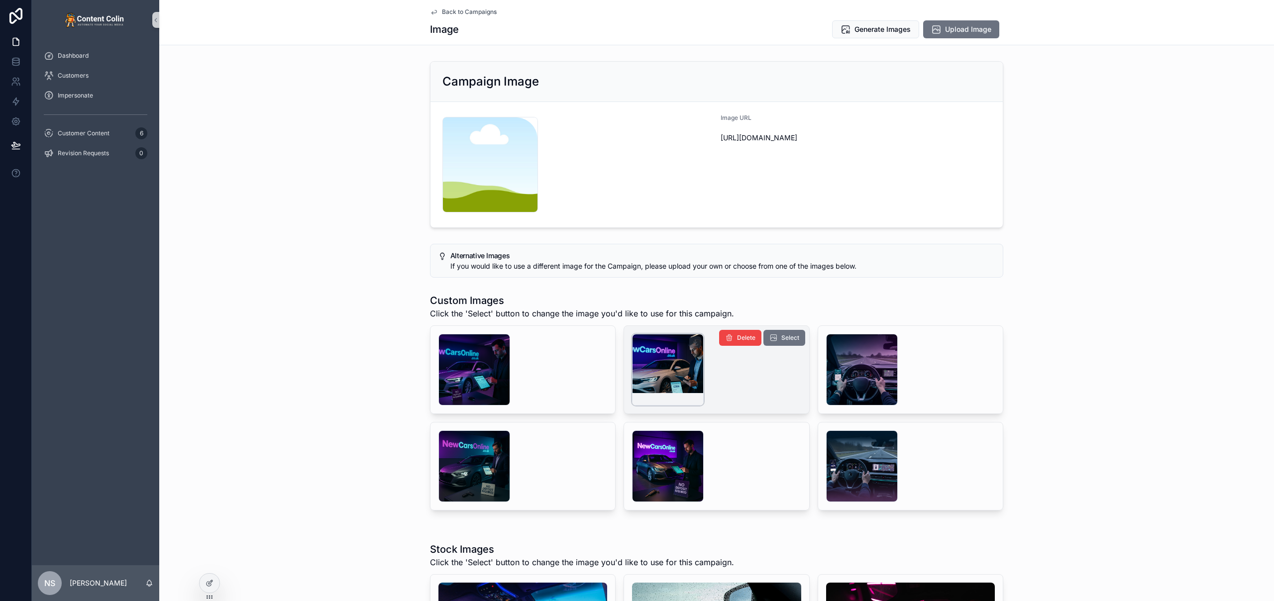
click at [656, 372] on div "scrollable content" at bounding box center [668, 370] width 72 height 72
click at [794, 340] on span "Select" at bounding box center [790, 338] width 18 height 8
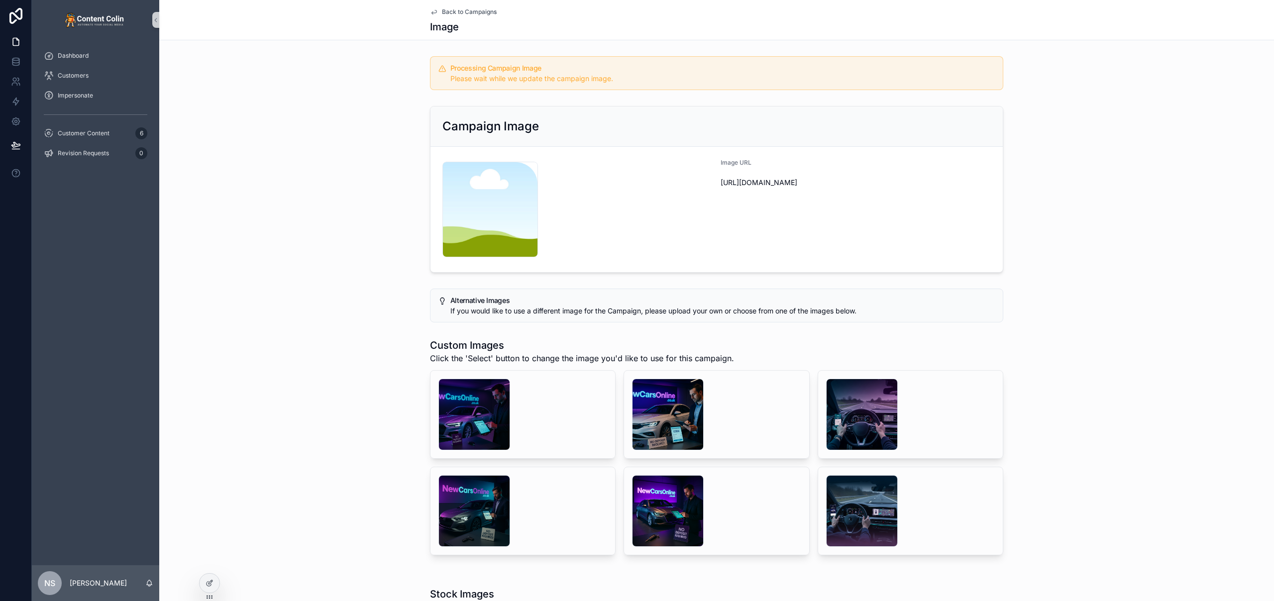
click at [463, 14] on span "Back to Campaigns" at bounding box center [469, 12] width 55 height 8
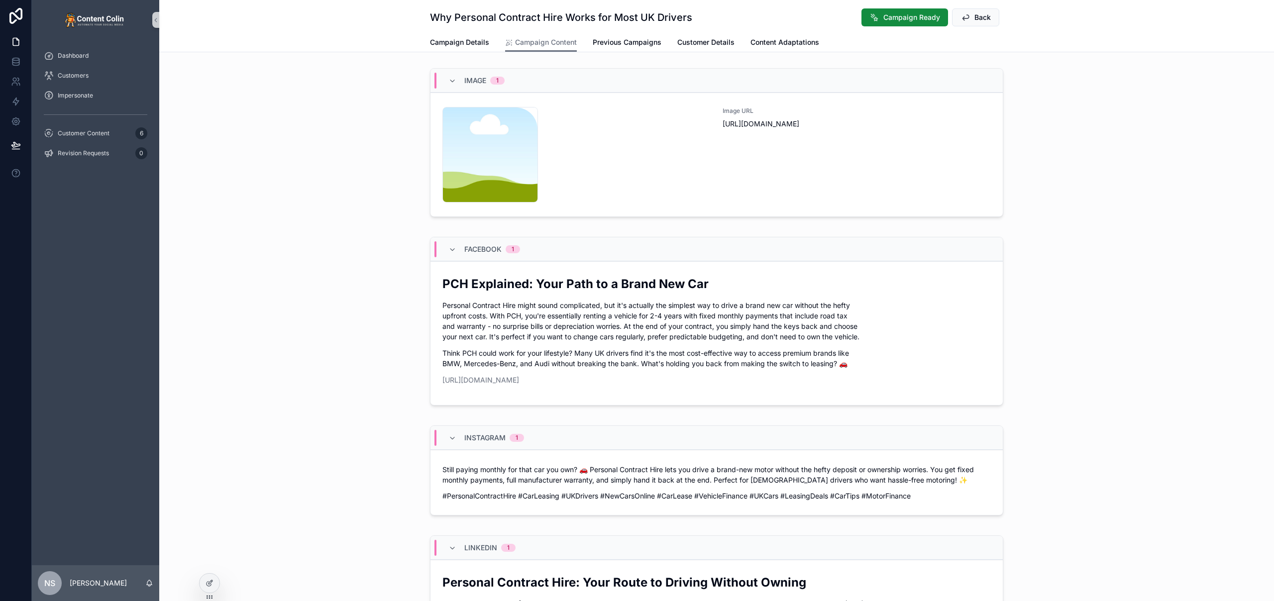
scroll to position [490, 0]
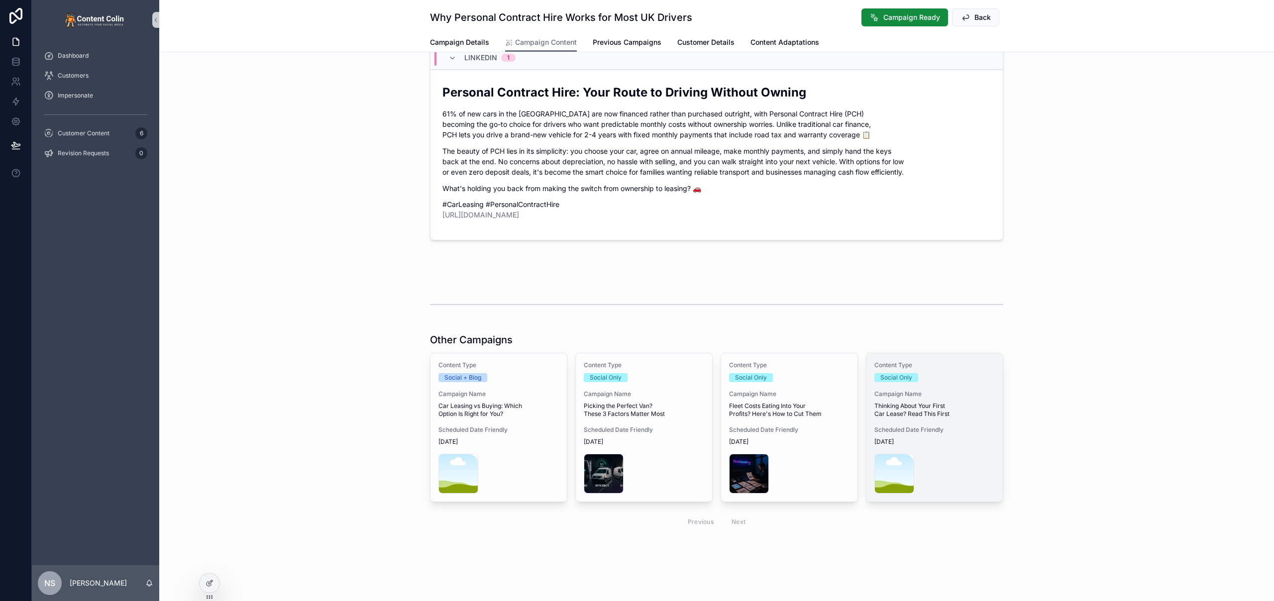
click at [943, 416] on span "Thinking About Your First Car Lease? Read This First" at bounding box center [934, 410] width 120 height 16
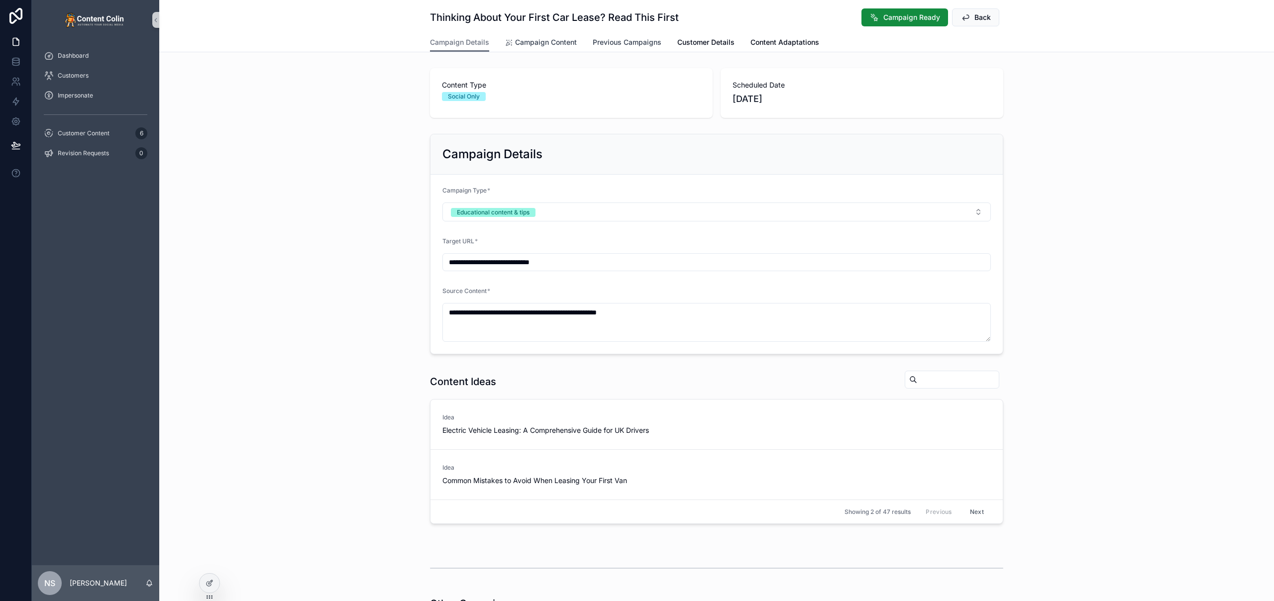
click at [538, 42] on span "Campaign Content" at bounding box center [546, 42] width 62 height 10
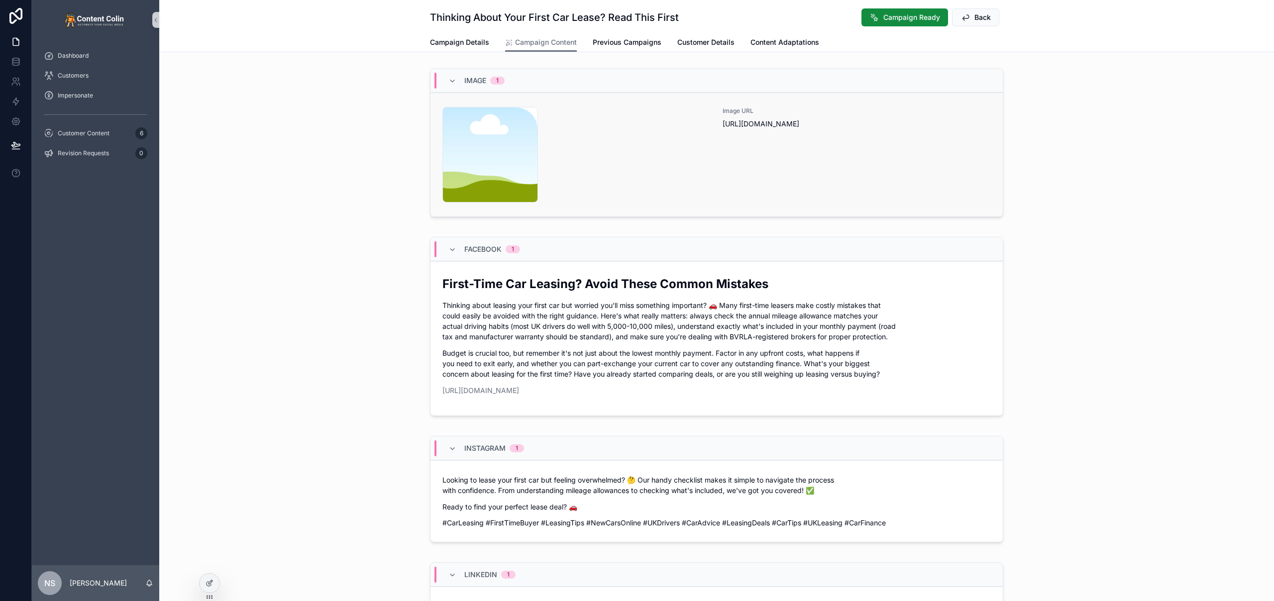
click at [659, 150] on div "content-placeholder .png" at bounding box center [576, 155] width 268 height 96
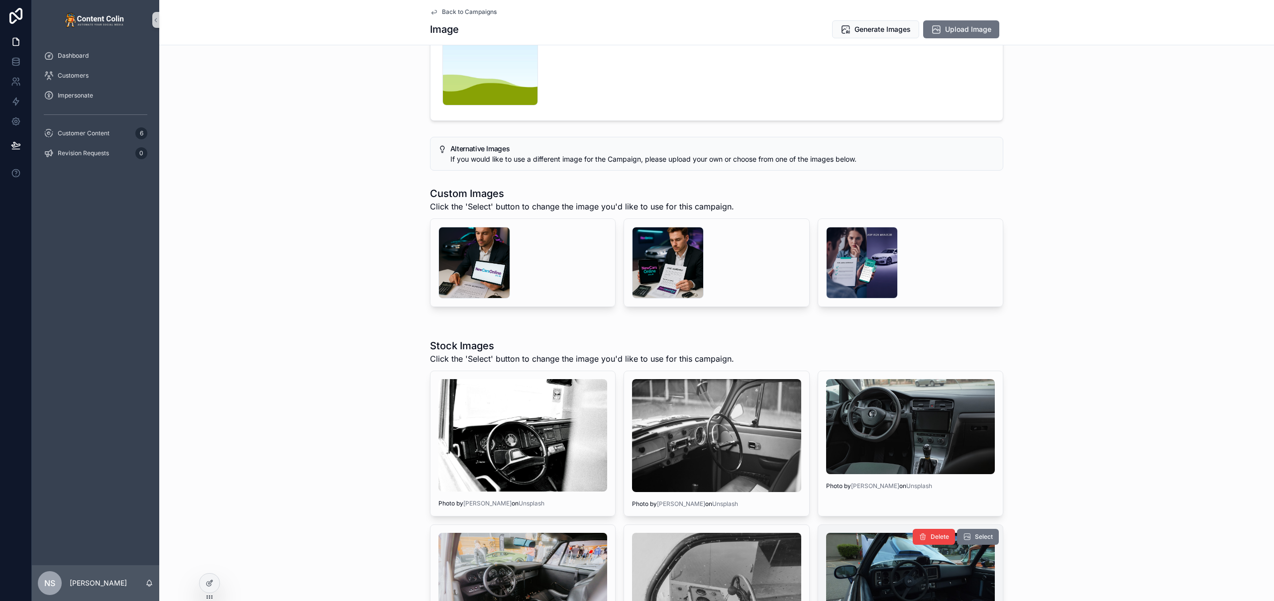
scroll to position [5, 0]
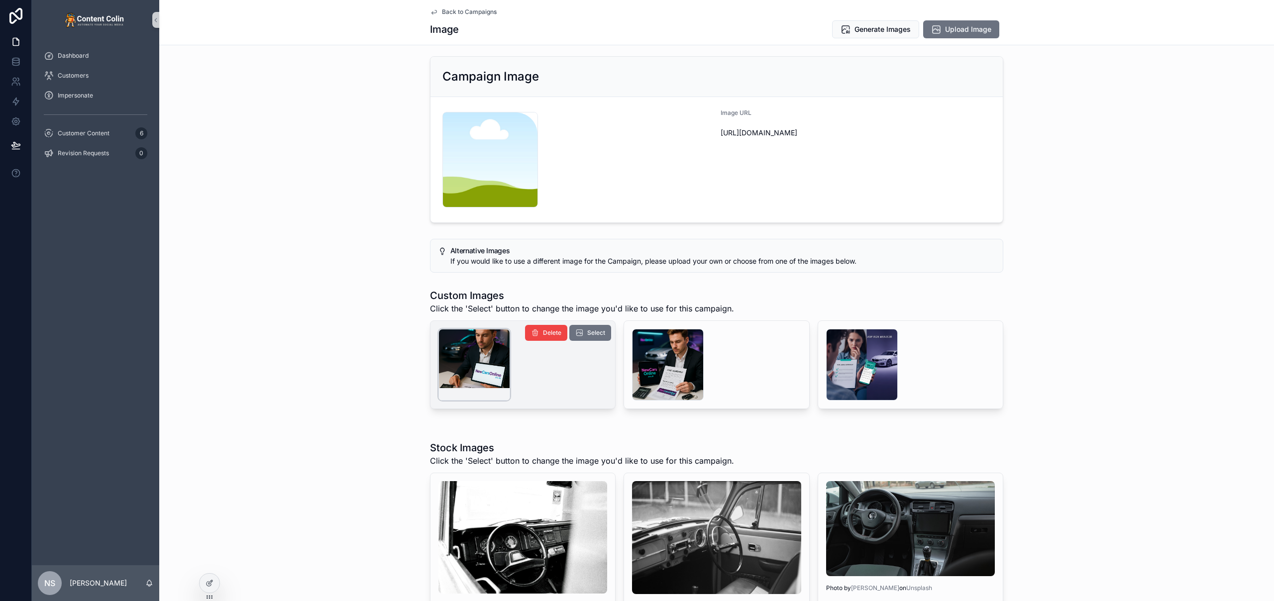
click at [489, 356] on div "scrollable content" at bounding box center [474, 365] width 72 height 72
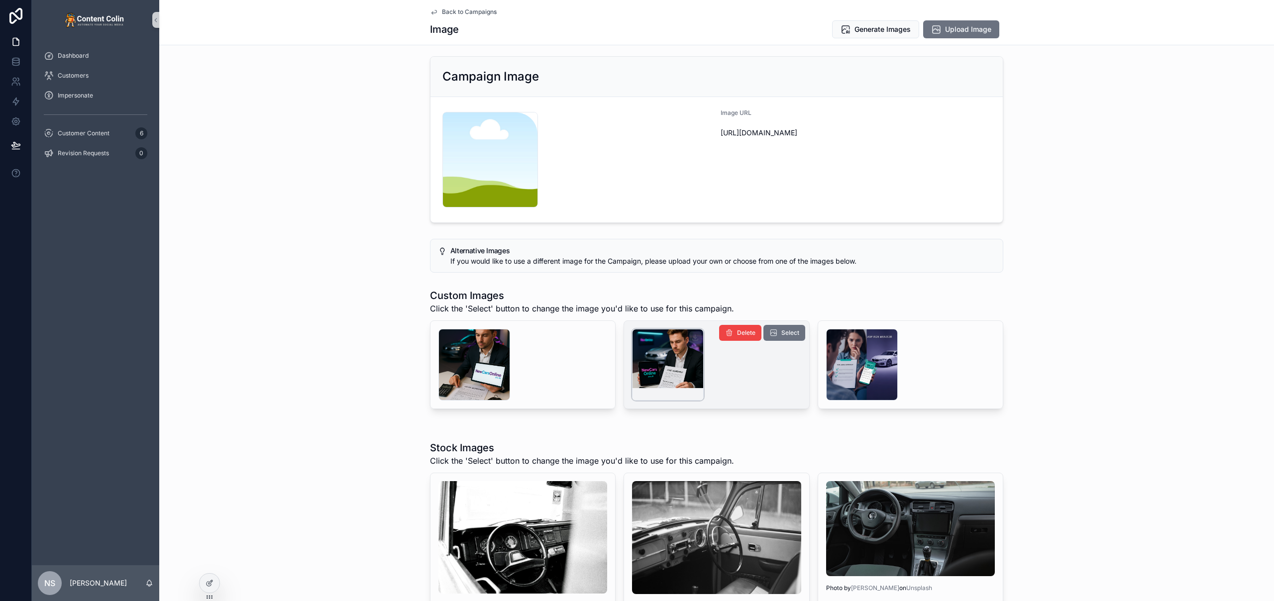
click at [656, 363] on div "scrollable content" at bounding box center [668, 365] width 72 height 72
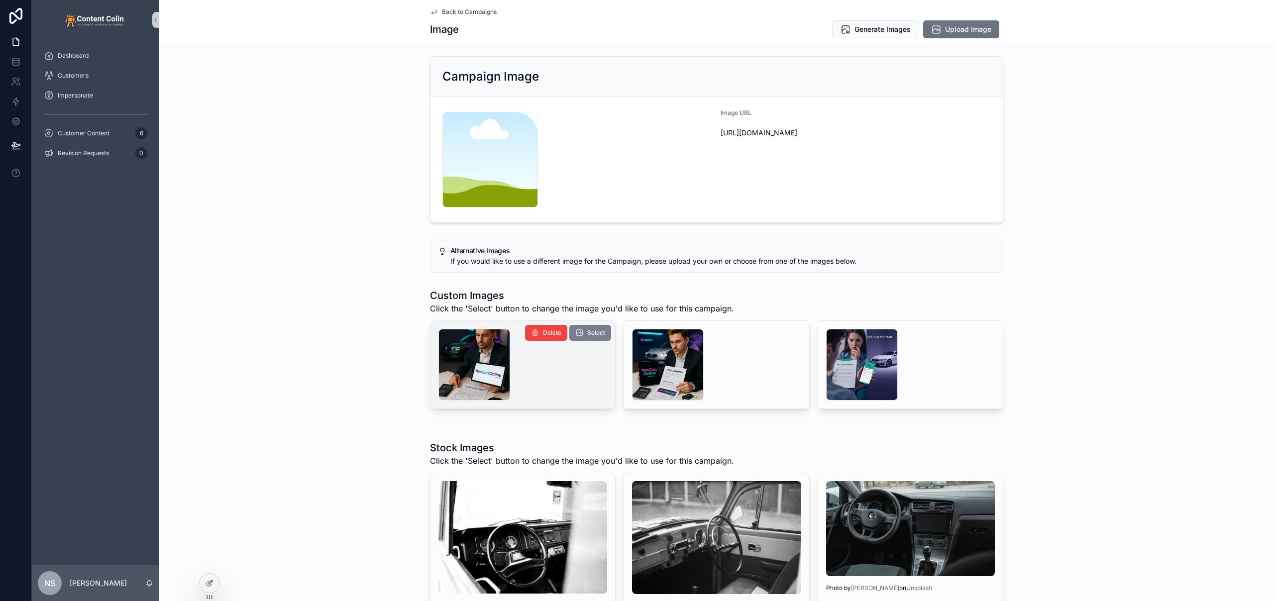
click at [580, 331] on button "Select" at bounding box center [590, 333] width 42 height 16
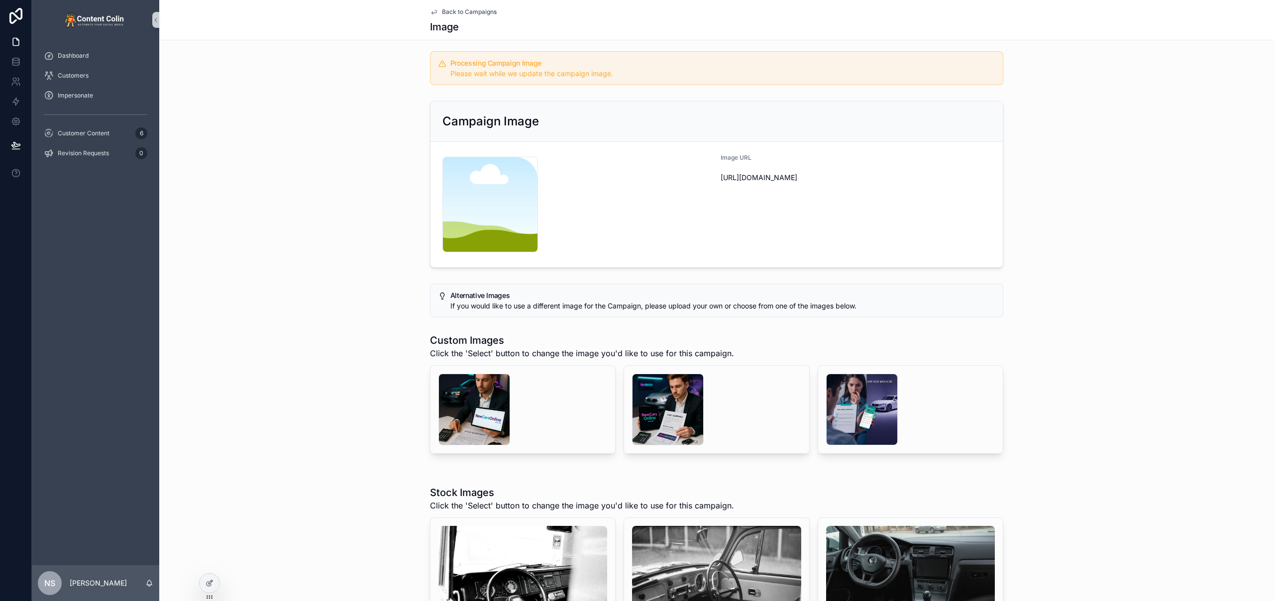
scroll to position [50, 0]
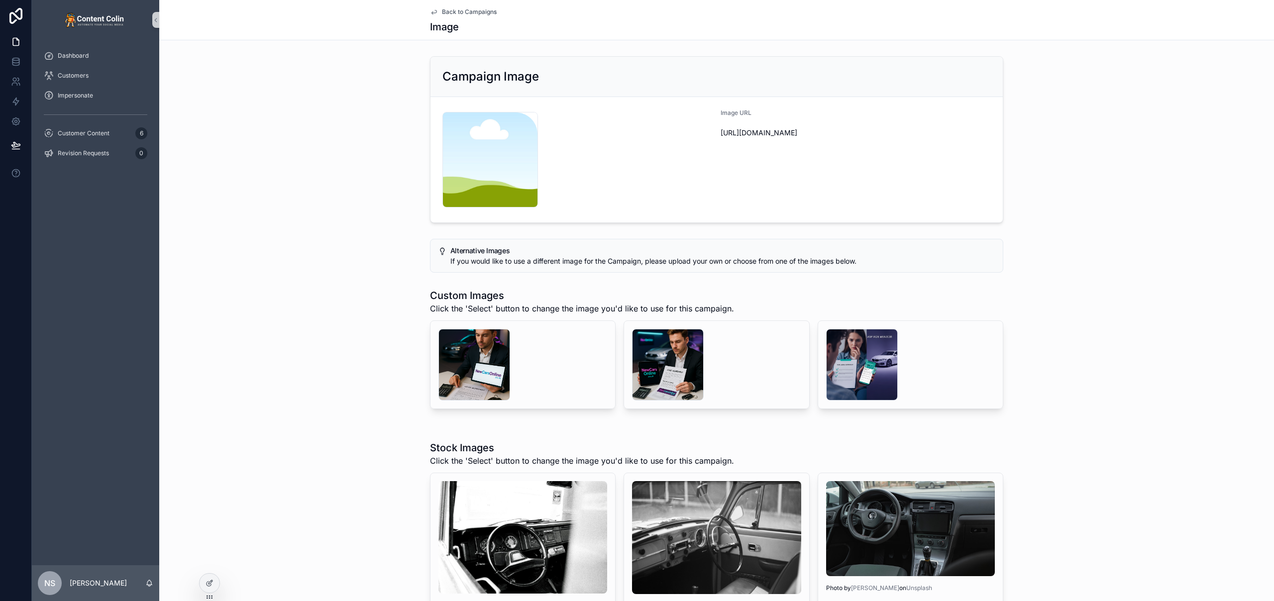
click at [472, 13] on span "Back to Campaigns" at bounding box center [469, 12] width 55 height 8
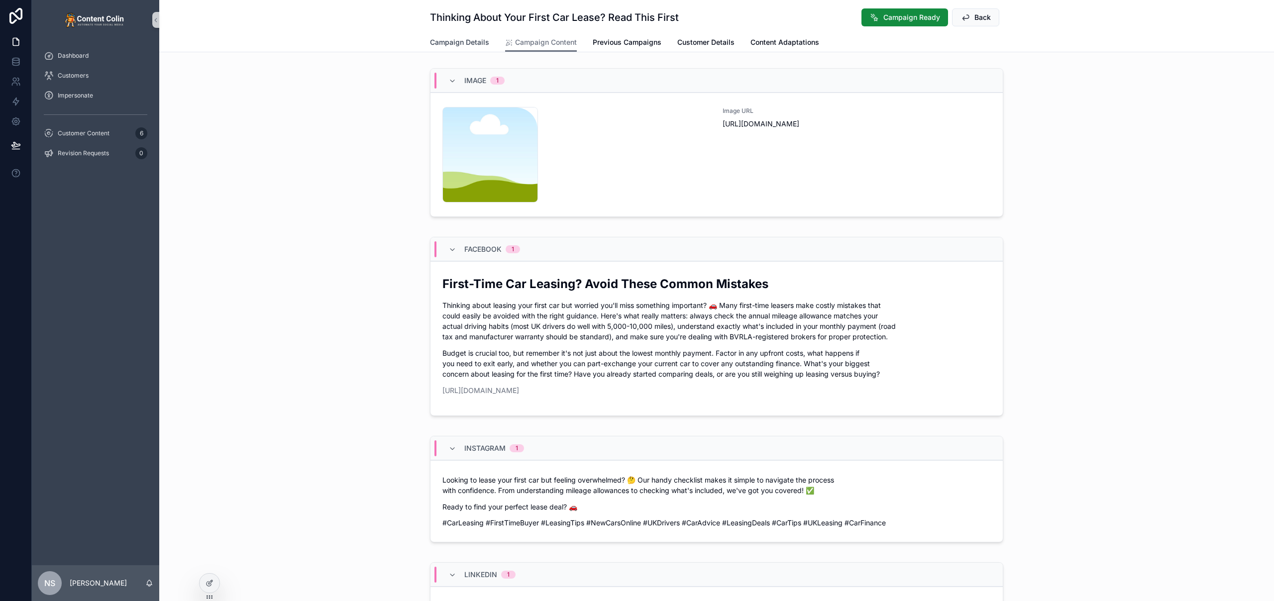
click at [456, 44] on span "Campaign Details" at bounding box center [459, 42] width 59 height 10
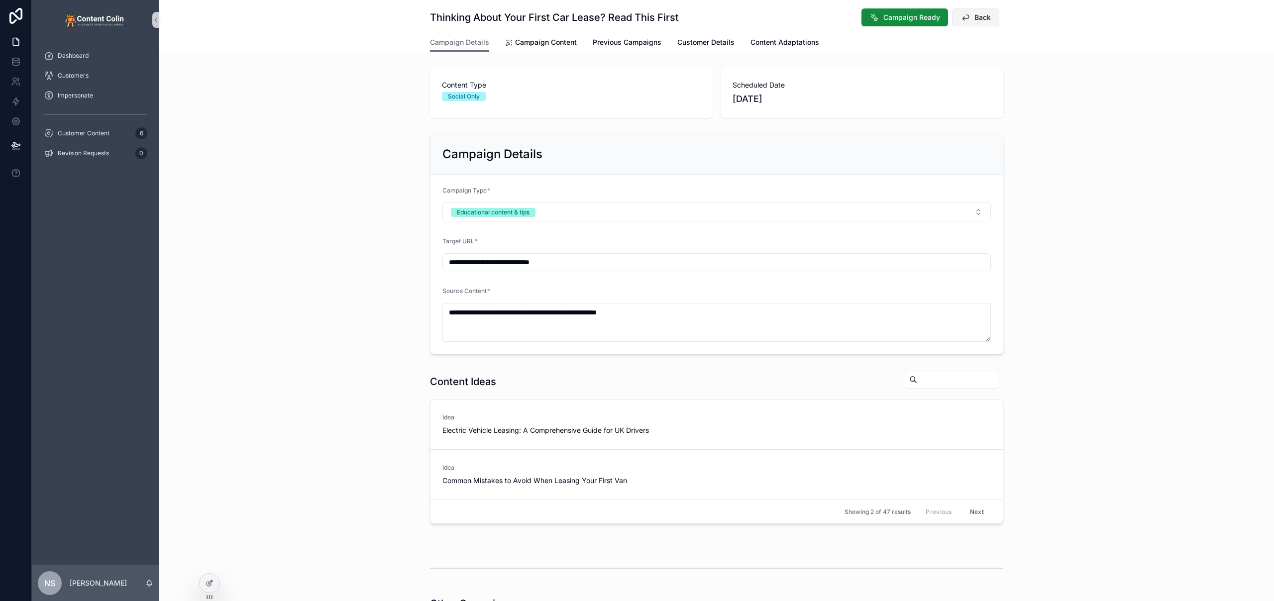
click at [984, 19] on span "Back" at bounding box center [982, 17] width 16 height 10
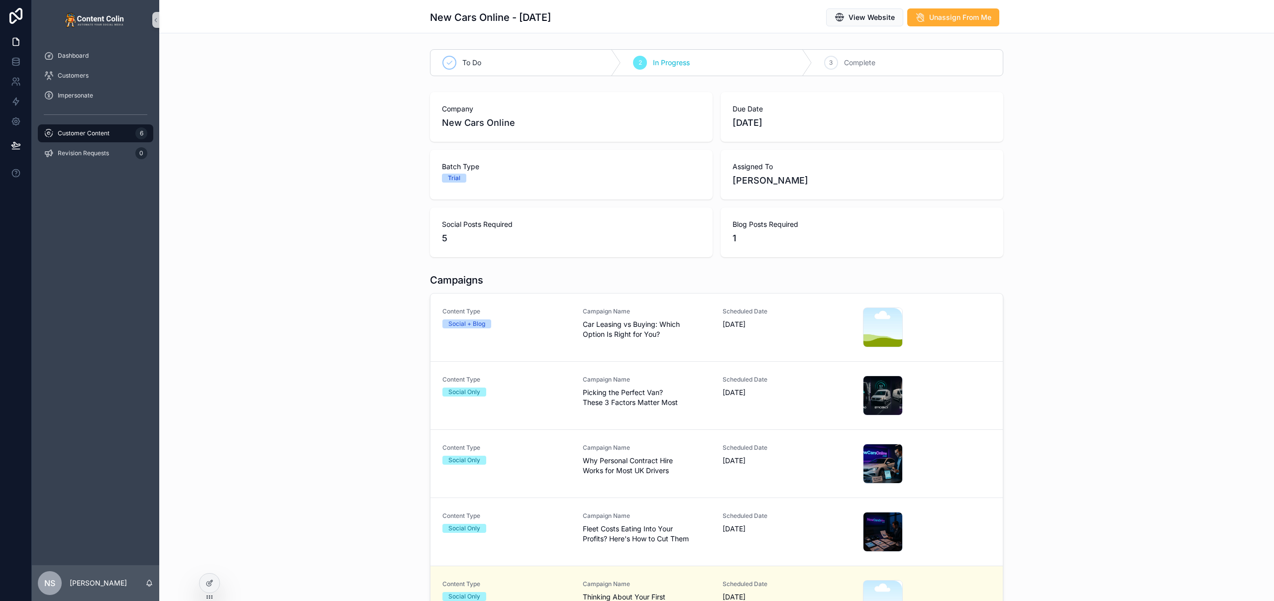
scroll to position [202, 0]
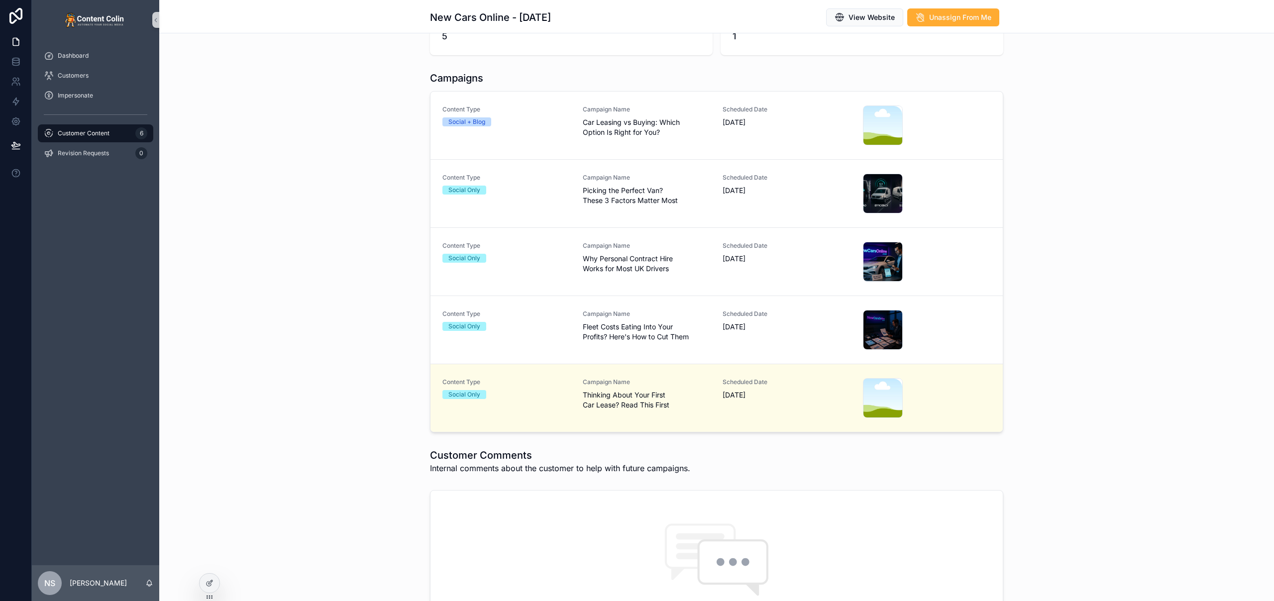
click at [66, 134] on span "Customer Content" at bounding box center [84, 133] width 52 height 8
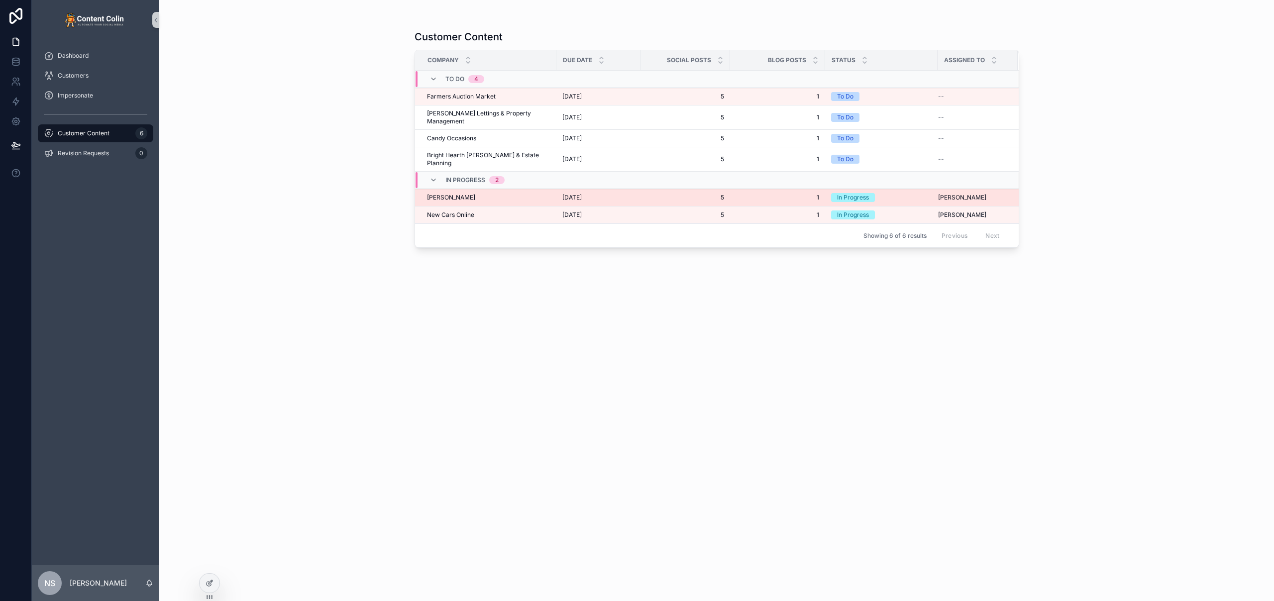
click at [531, 194] on div "[PERSON_NAME] [PERSON_NAME]" at bounding box center [488, 198] width 123 height 8
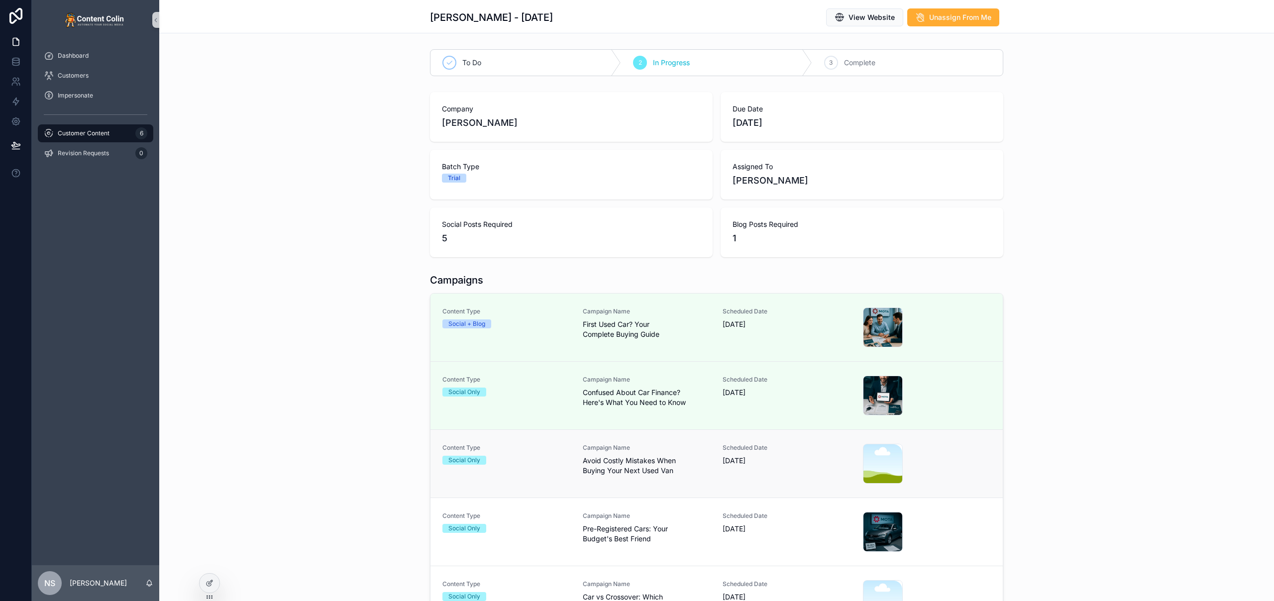
scroll to position [110, 0]
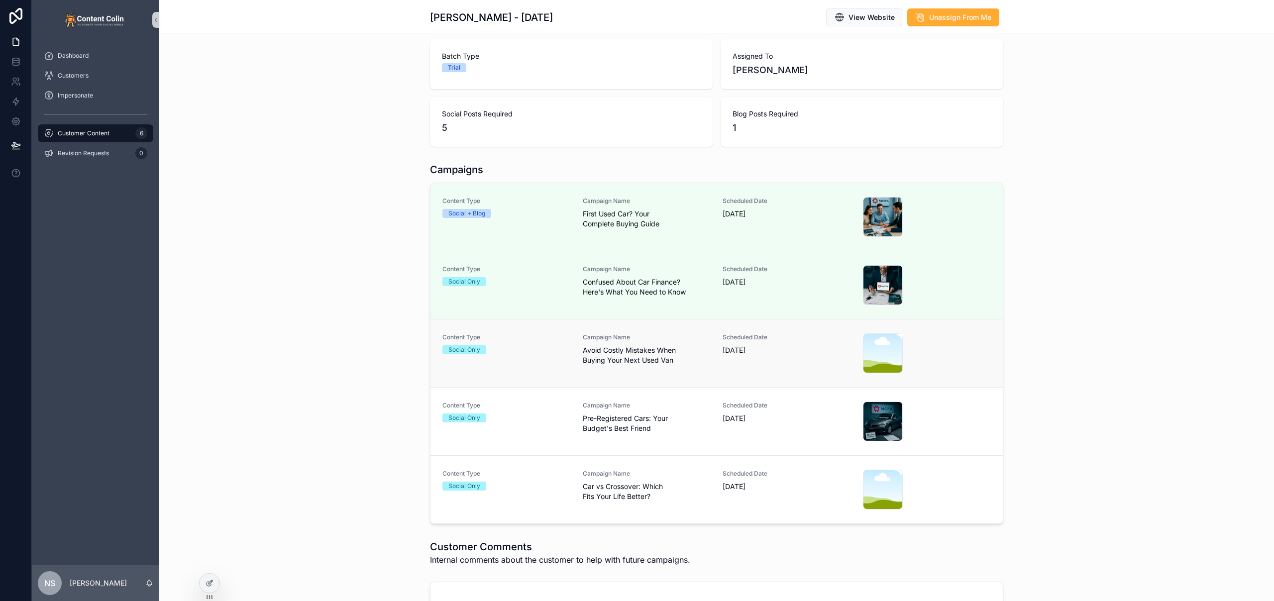
click at [584, 360] on span "Avoid Costly Mistakes When Buying Your Next Used Van" at bounding box center [647, 355] width 128 height 20
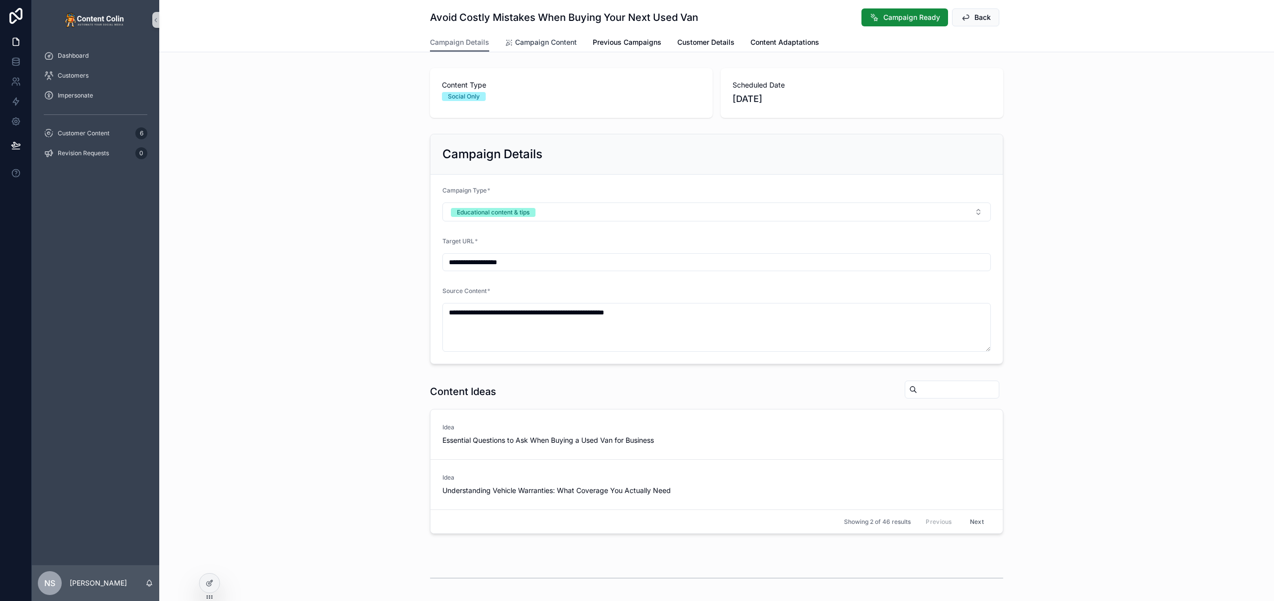
click at [528, 42] on span "Campaign Content" at bounding box center [546, 42] width 62 height 10
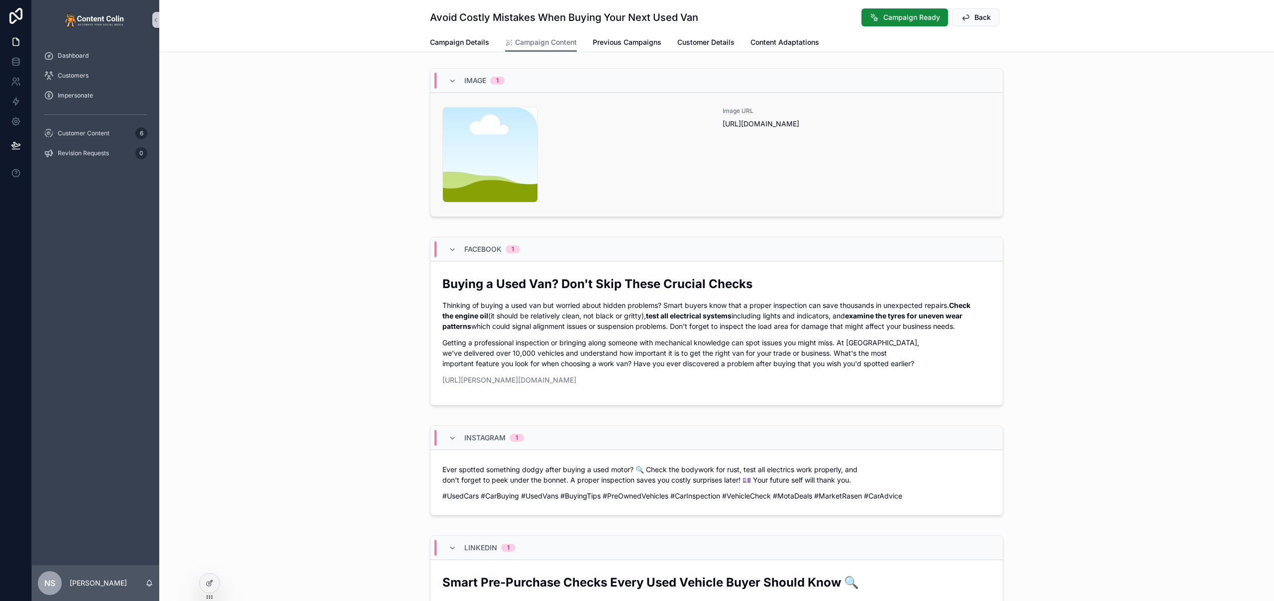
click at [789, 204] on link "content-placeholder .png Image URL [URL][DOMAIN_NAME]" at bounding box center [716, 155] width 572 height 124
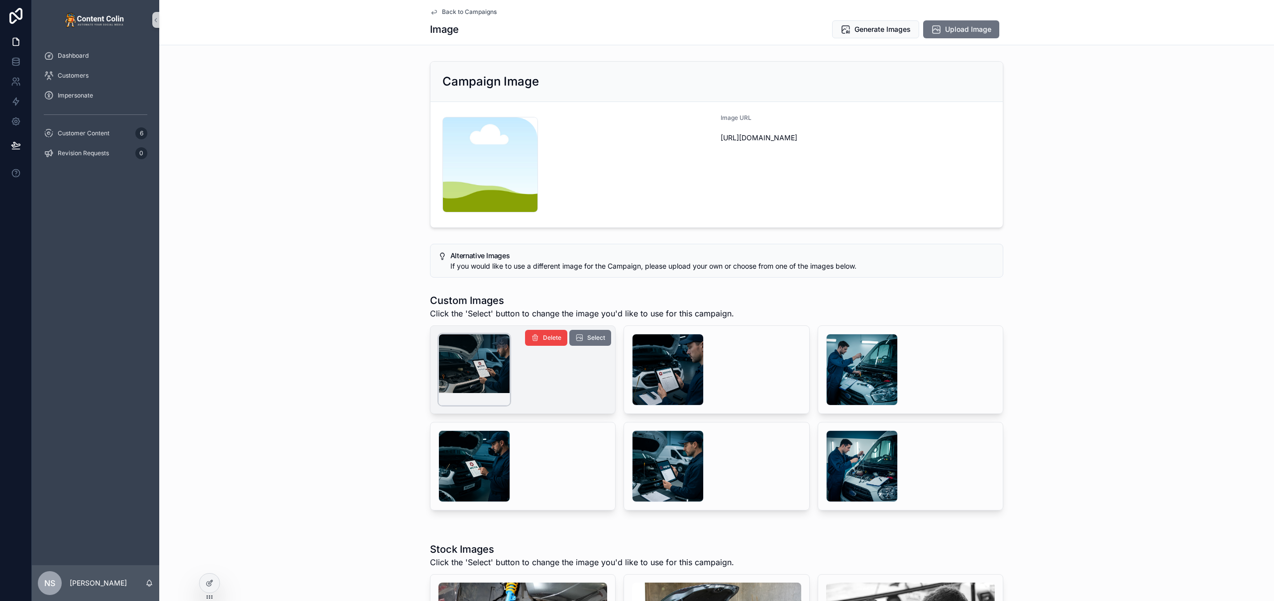
click at [477, 366] on div "scrollable content" at bounding box center [474, 370] width 72 height 72
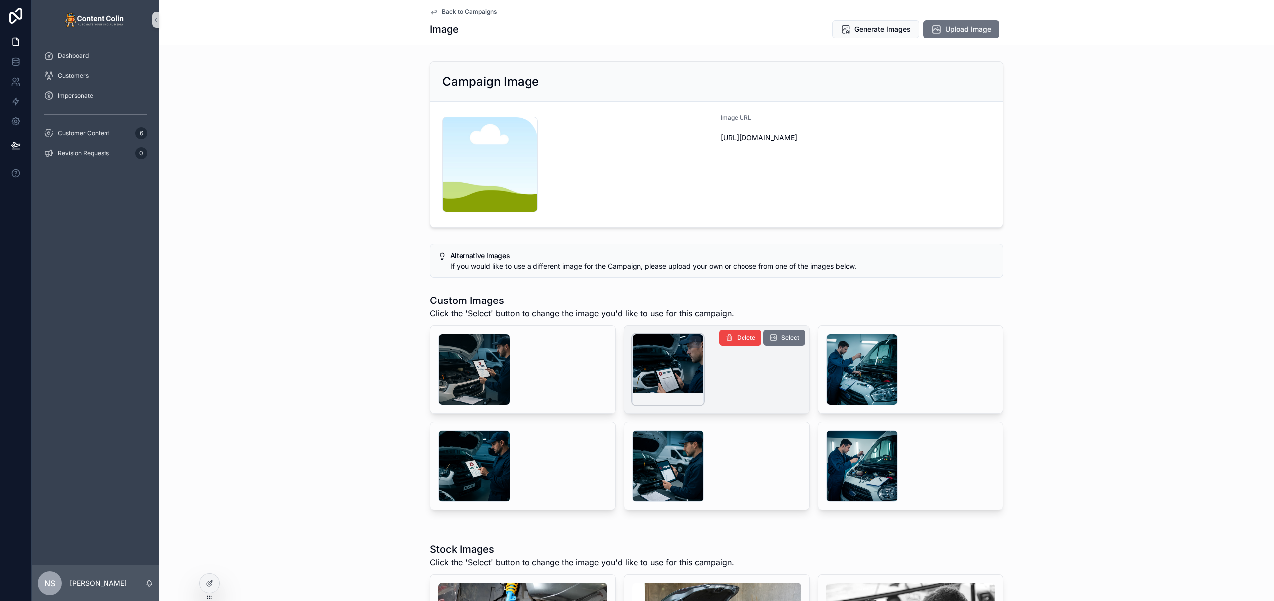
click at [674, 377] on div "scrollable content" at bounding box center [668, 370] width 72 height 72
click at [781, 340] on span "Select" at bounding box center [790, 338] width 18 height 8
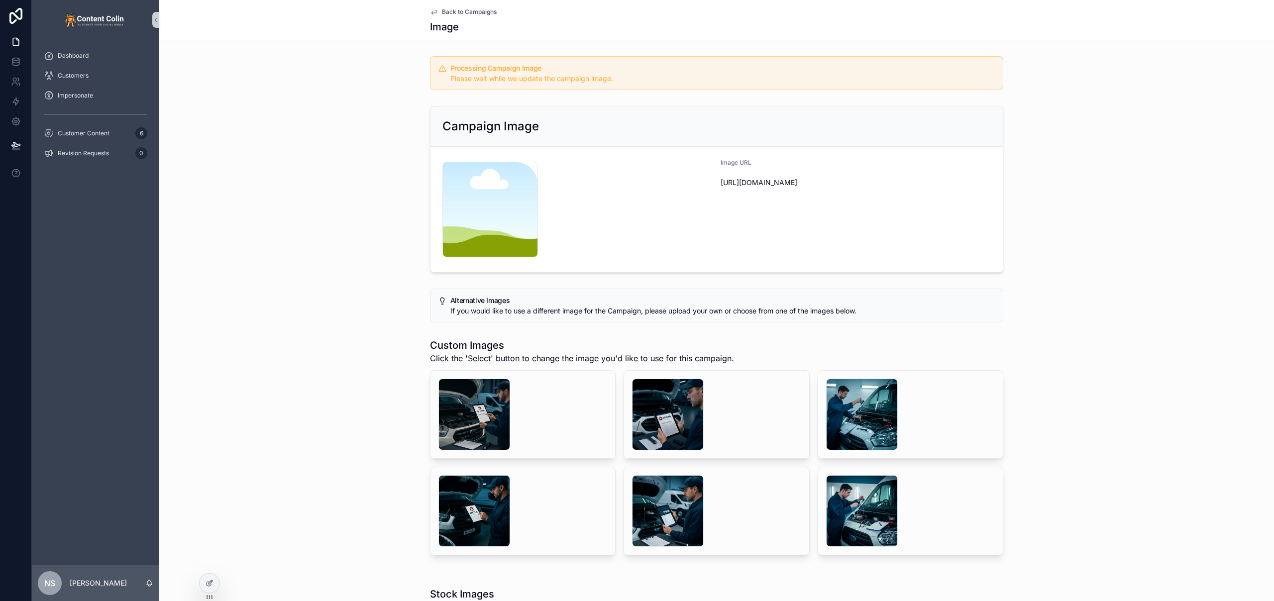
click at [477, 14] on span "Back to Campaigns" at bounding box center [469, 12] width 55 height 8
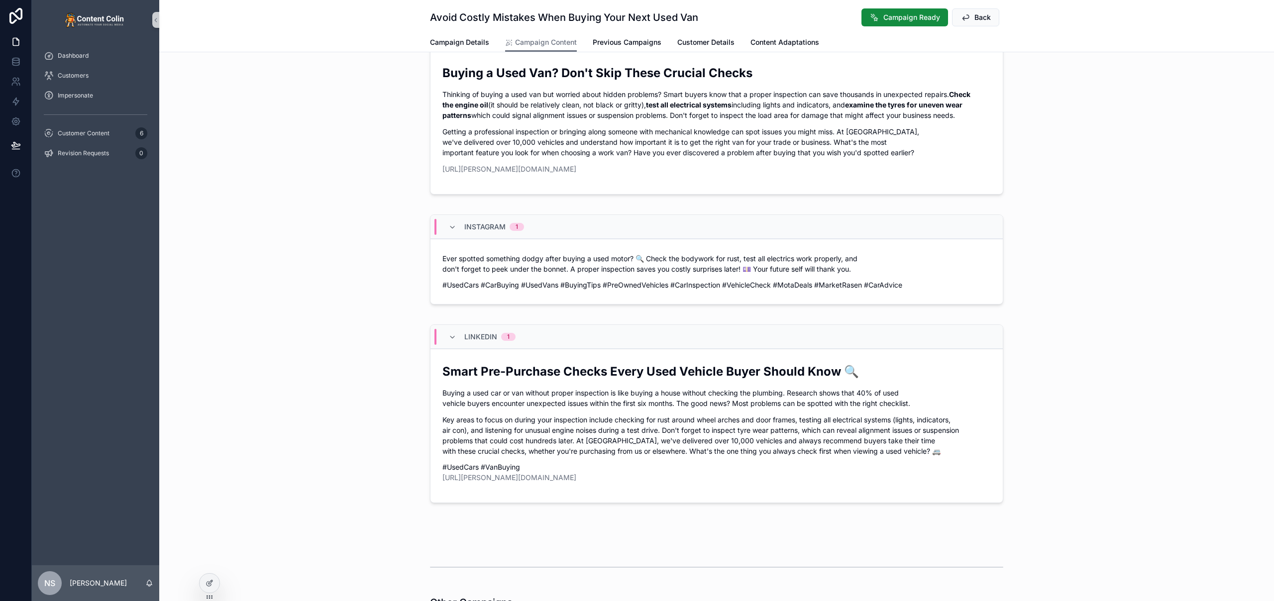
scroll to position [474, 0]
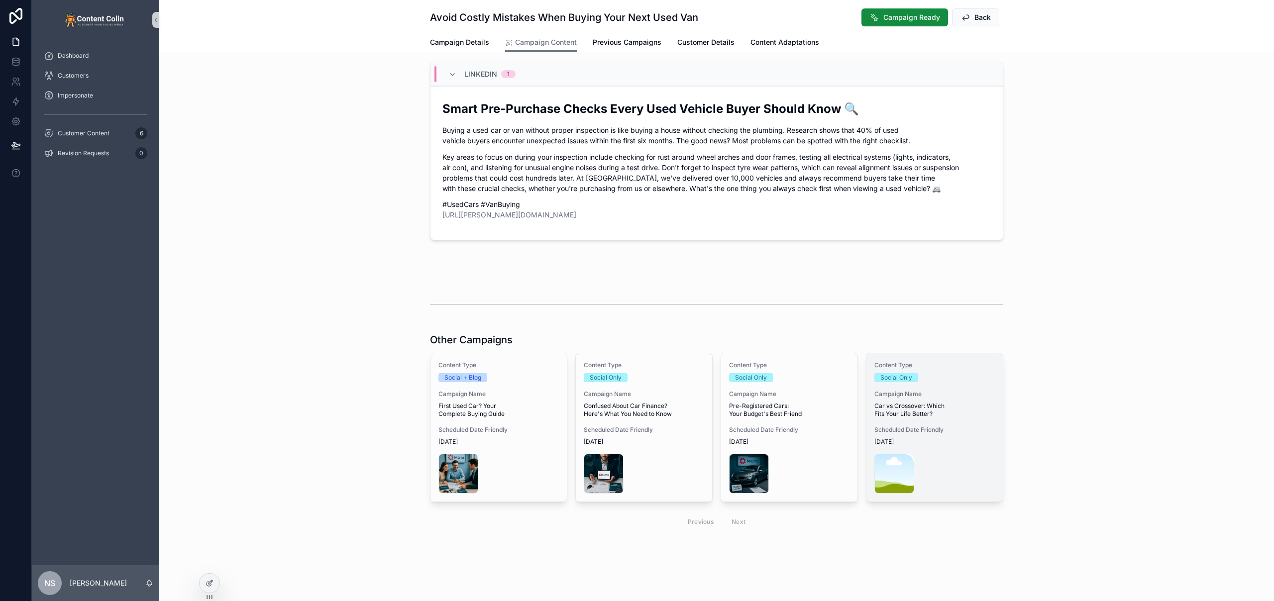
click at [952, 433] on span "Scheduled Date Friendly" at bounding box center [934, 430] width 120 height 8
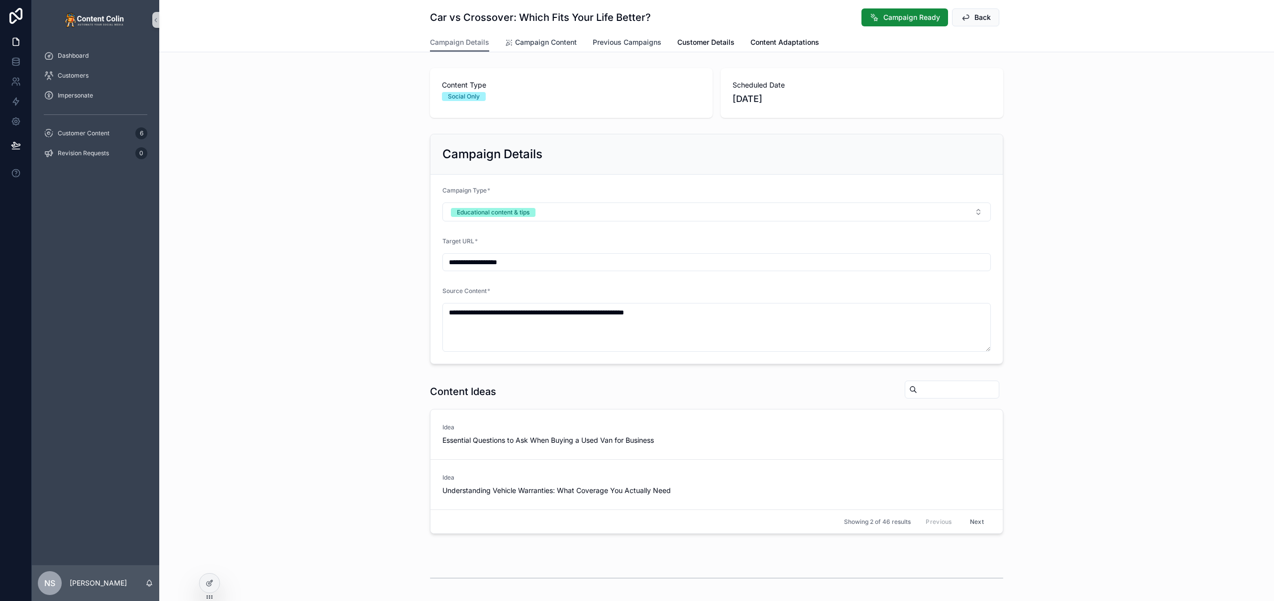
click at [553, 44] on span "Campaign Content" at bounding box center [546, 42] width 62 height 10
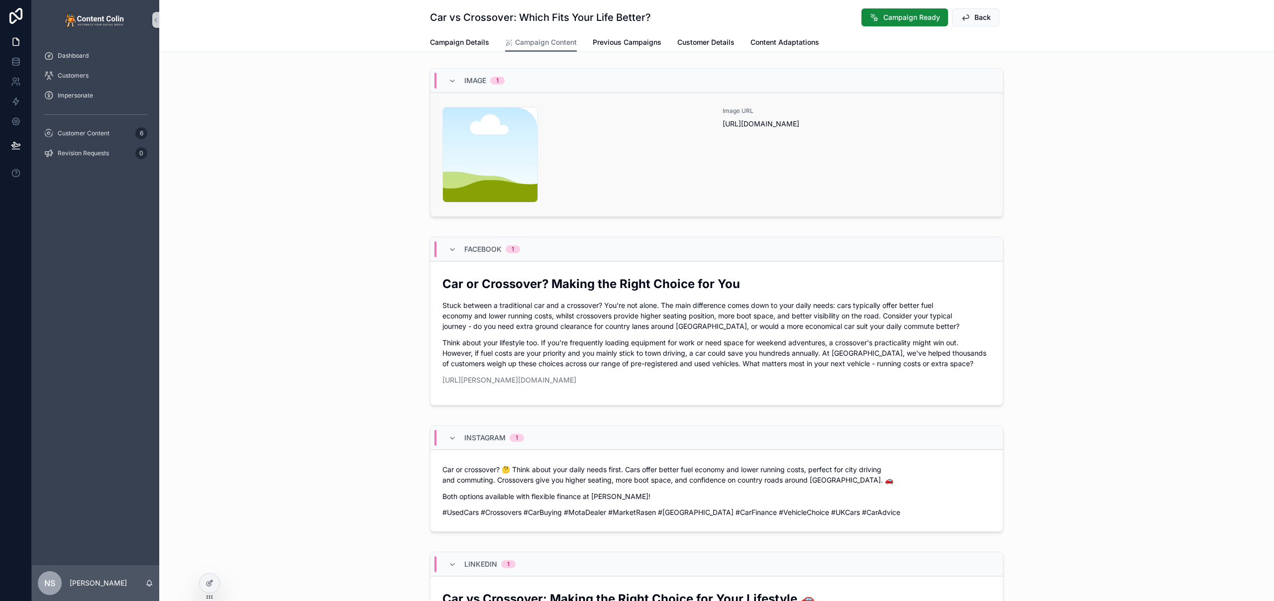
click at [826, 174] on div "Image URL [URL][DOMAIN_NAME]" at bounding box center [857, 155] width 268 height 96
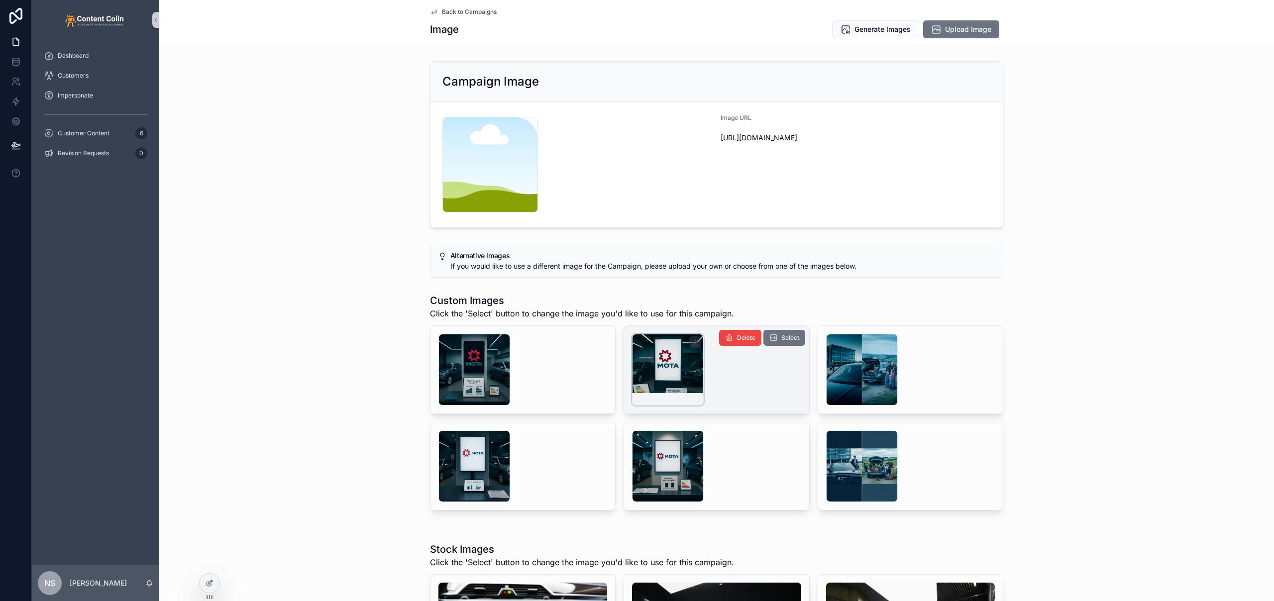
click at [655, 369] on div "scrollable content" at bounding box center [668, 370] width 72 height 72
click at [788, 339] on span "Select" at bounding box center [790, 338] width 18 height 8
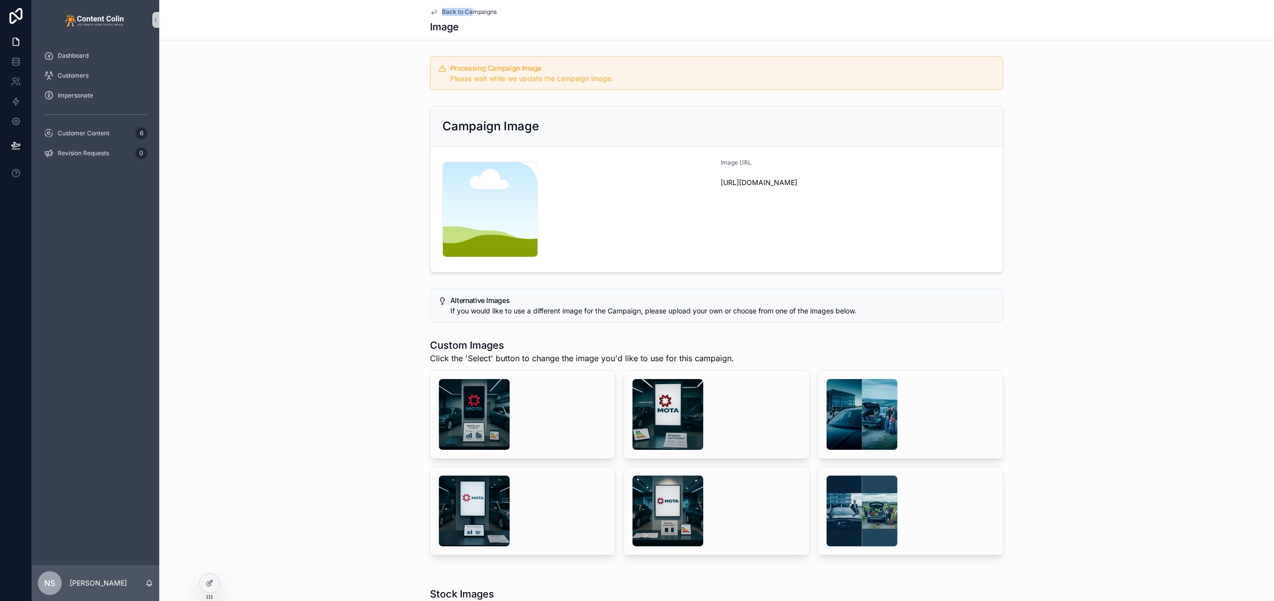
click at [471, 7] on div "Back to Campaigns Image" at bounding box center [716, 20] width 573 height 40
click at [94, 131] on span "Customer Content" at bounding box center [84, 133] width 52 height 8
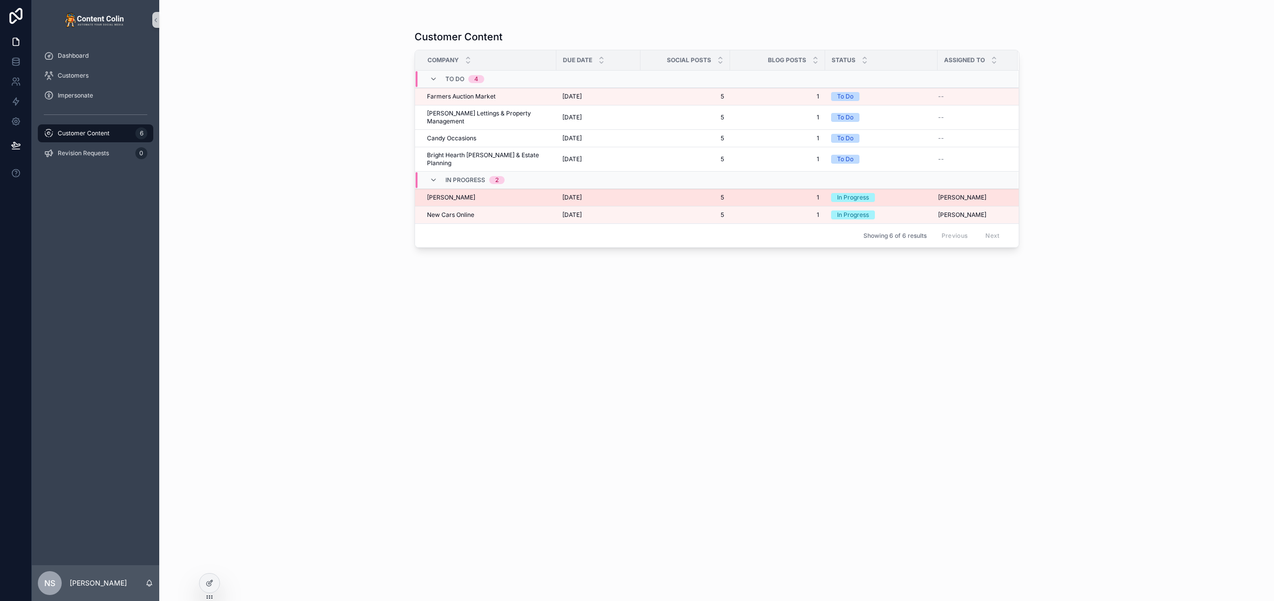
click at [498, 194] on div "[PERSON_NAME] [PERSON_NAME]" at bounding box center [488, 198] width 123 height 8
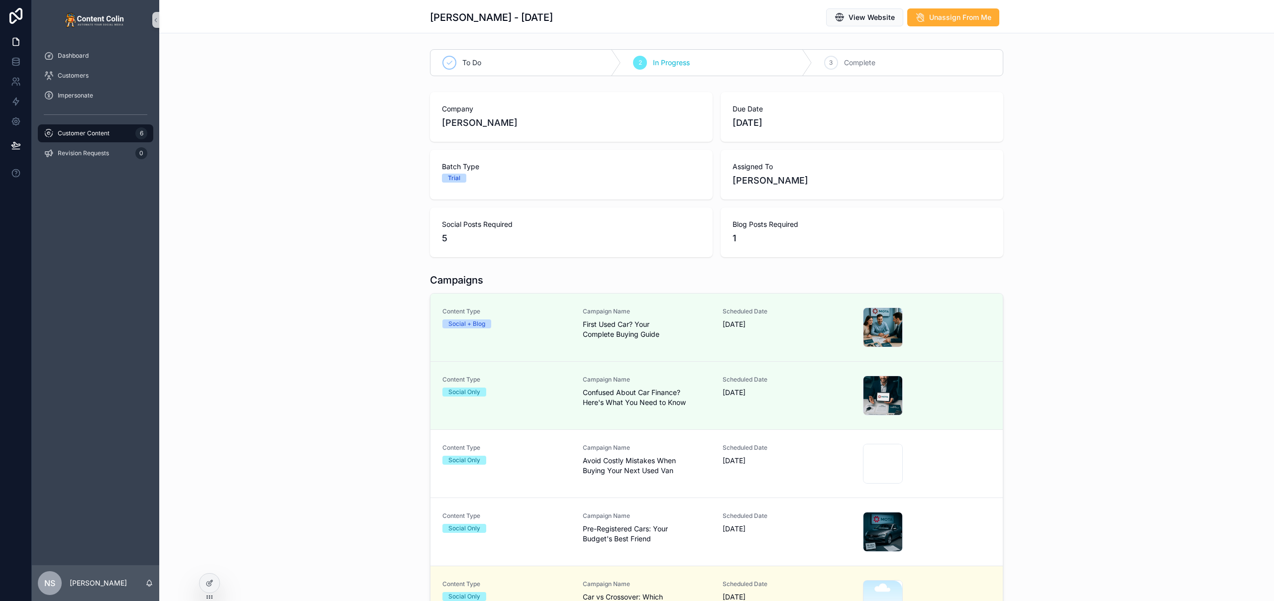
scroll to position [64, 0]
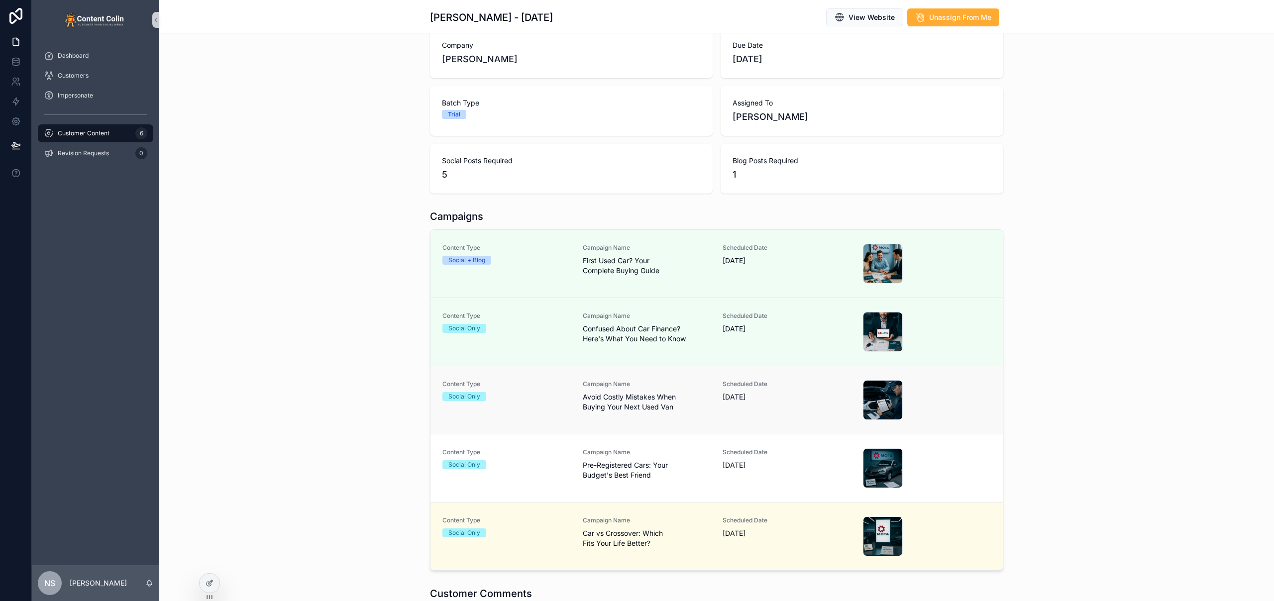
click at [718, 418] on div "Content Type Social Only Campaign Name Avoid Costly Mistakes When Buying Your N…" at bounding box center [716, 400] width 548 height 40
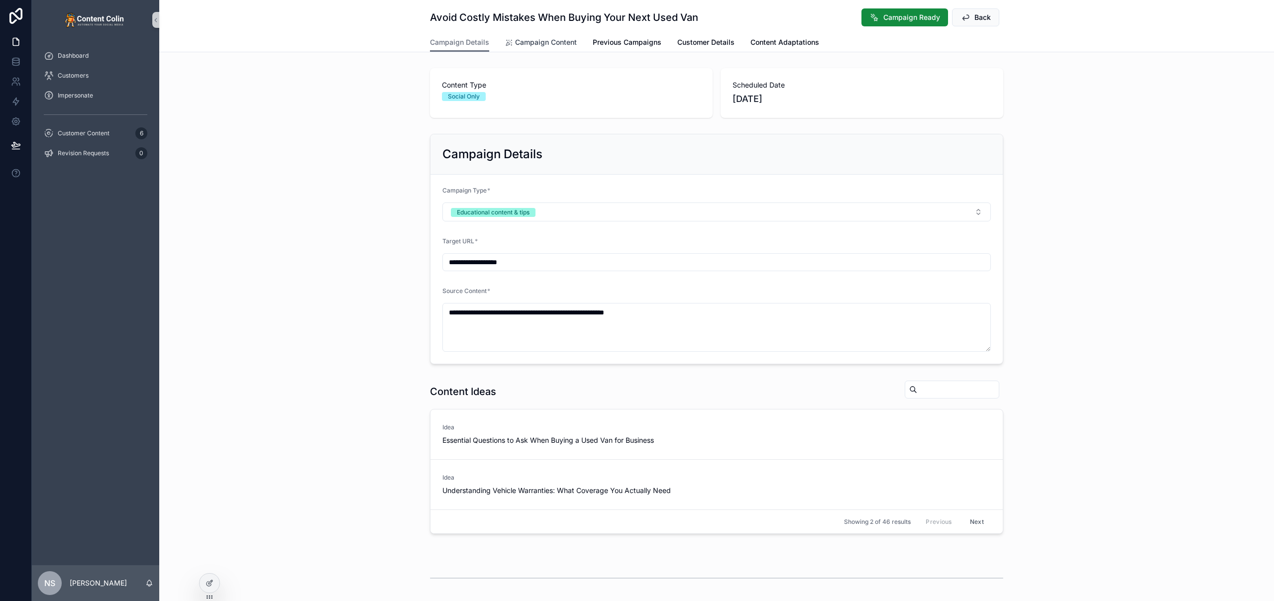
click at [552, 42] on span "Campaign Content" at bounding box center [546, 42] width 62 height 10
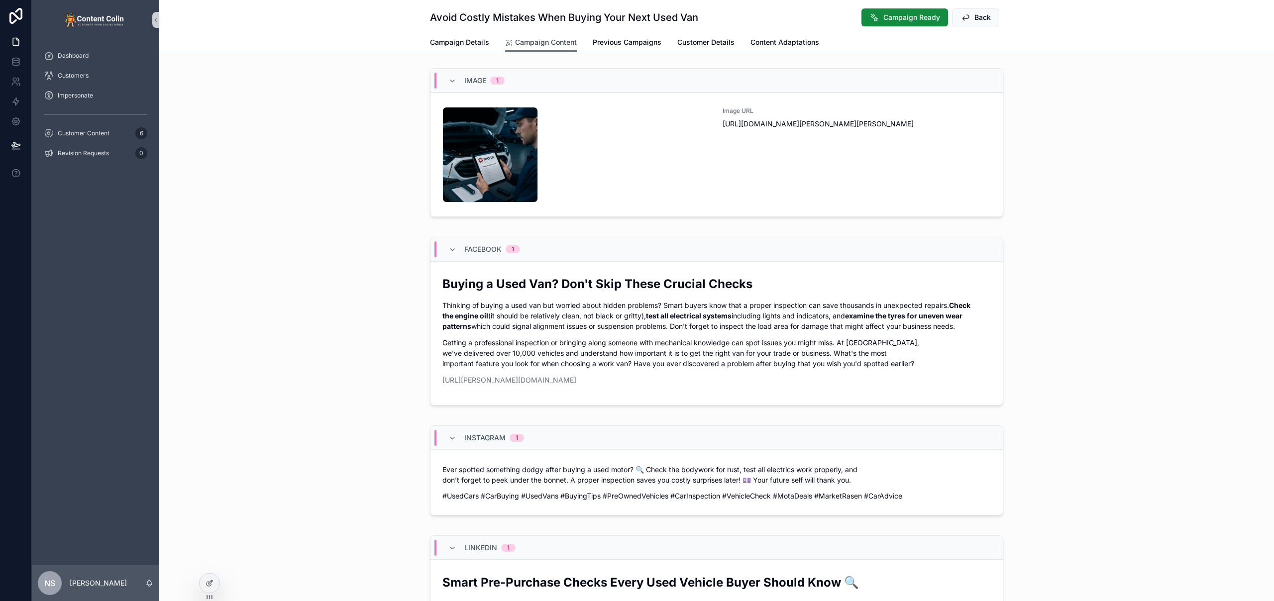
scroll to position [6, 0]
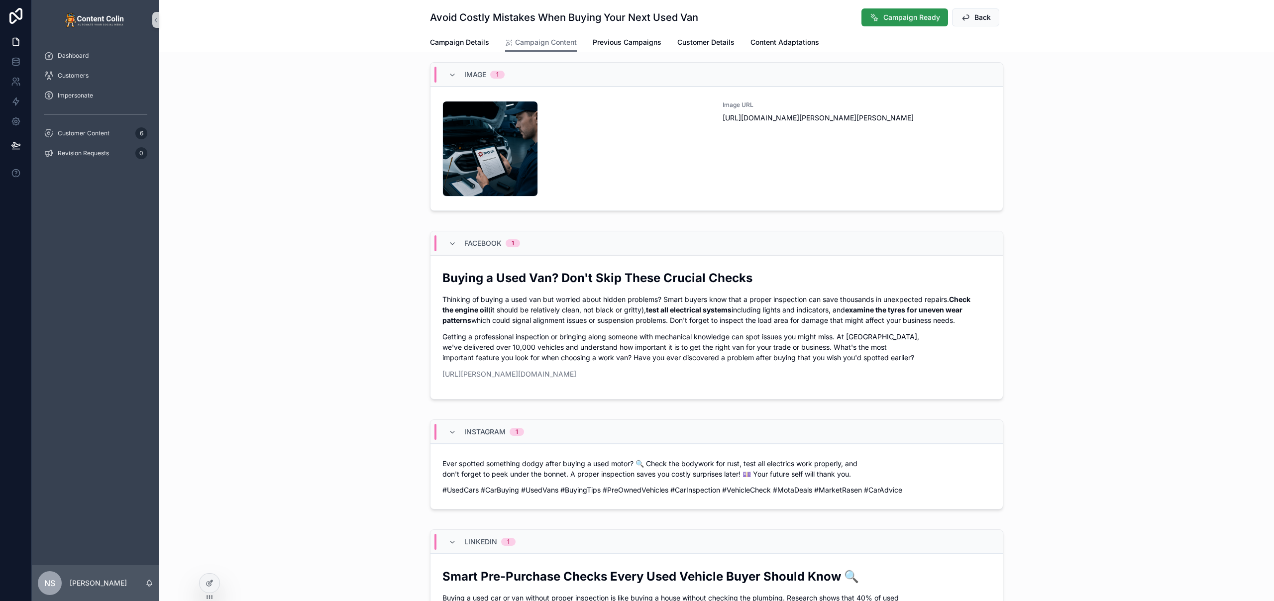
click at [890, 13] on span "Campaign Ready" at bounding box center [911, 17] width 57 height 10
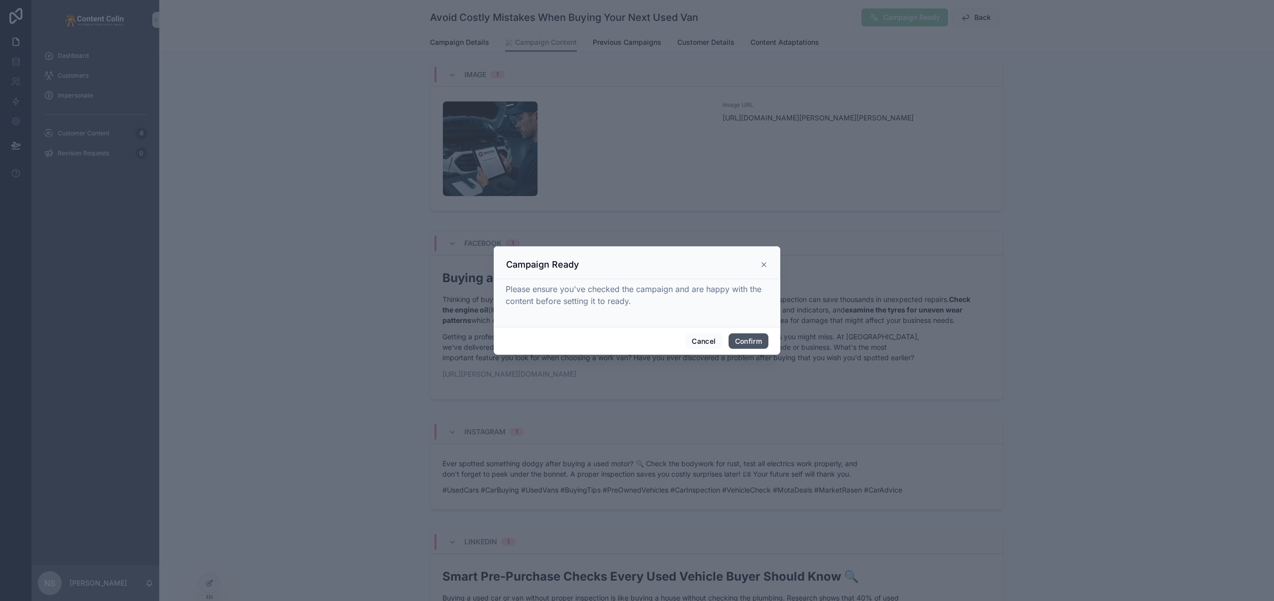
click at [753, 339] on button "Confirm" at bounding box center [749, 341] width 40 height 16
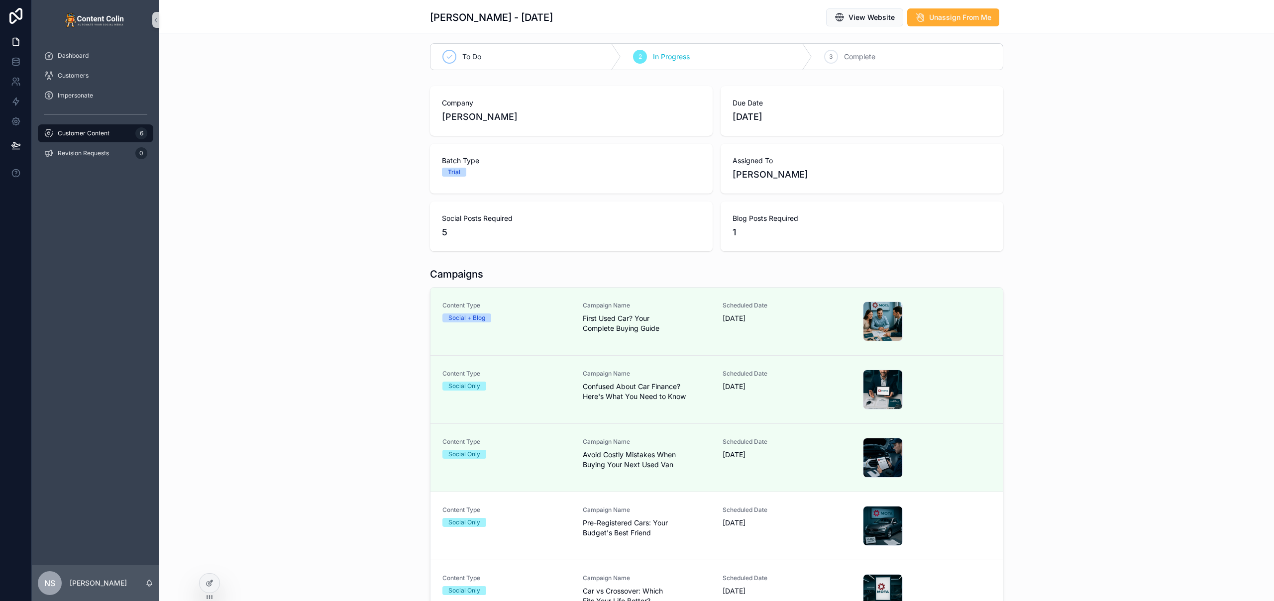
drag, startPoint x: 646, startPoint y: 534, endPoint x: 657, endPoint y: 531, distance: 11.5
click at [646, 534] on span "Pre-Registered Cars: Your Budget's Best Friend" at bounding box center [647, 528] width 128 height 20
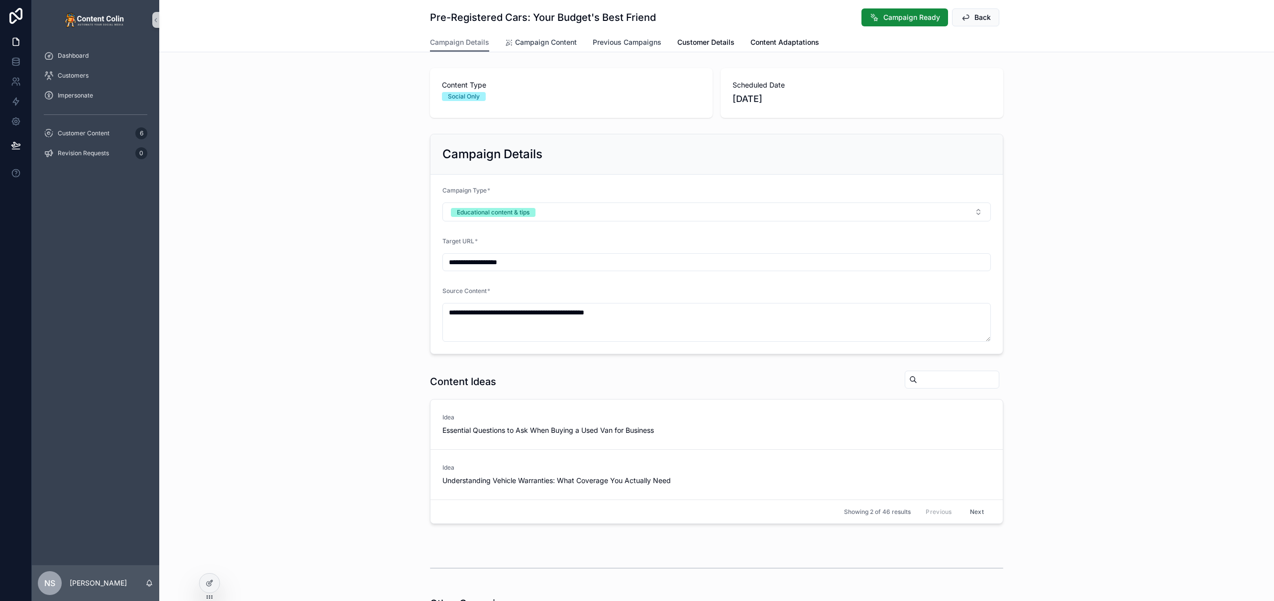
click at [554, 44] on span "Campaign Content" at bounding box center [546, 42] width 62 height 10
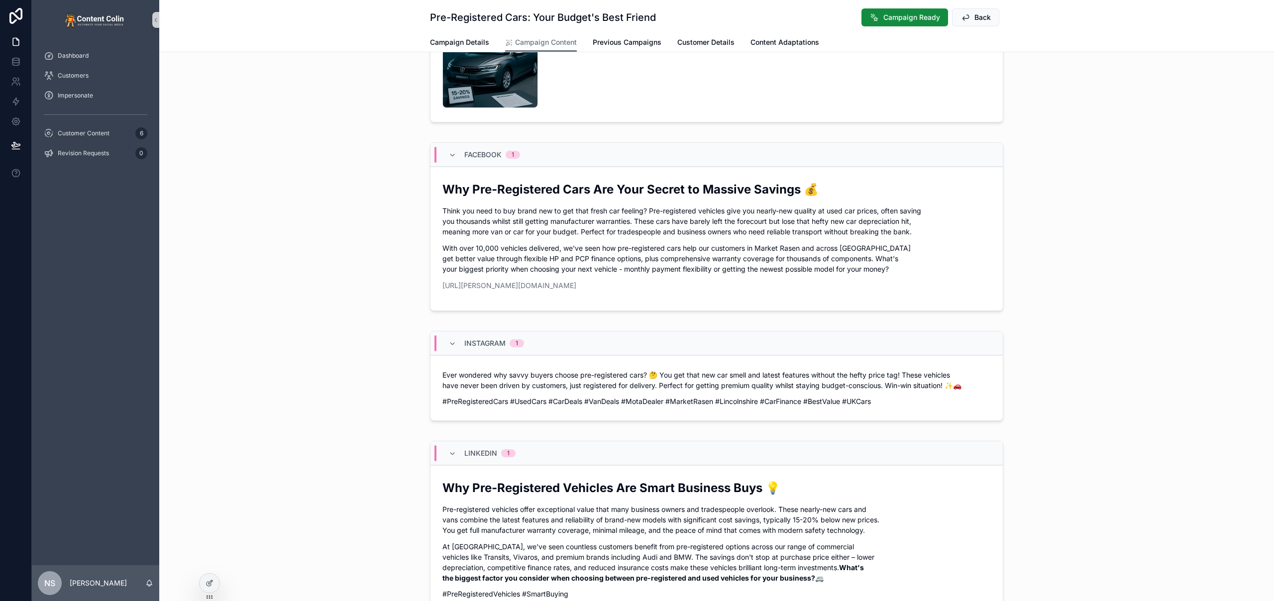
scroll to position [248, 0]
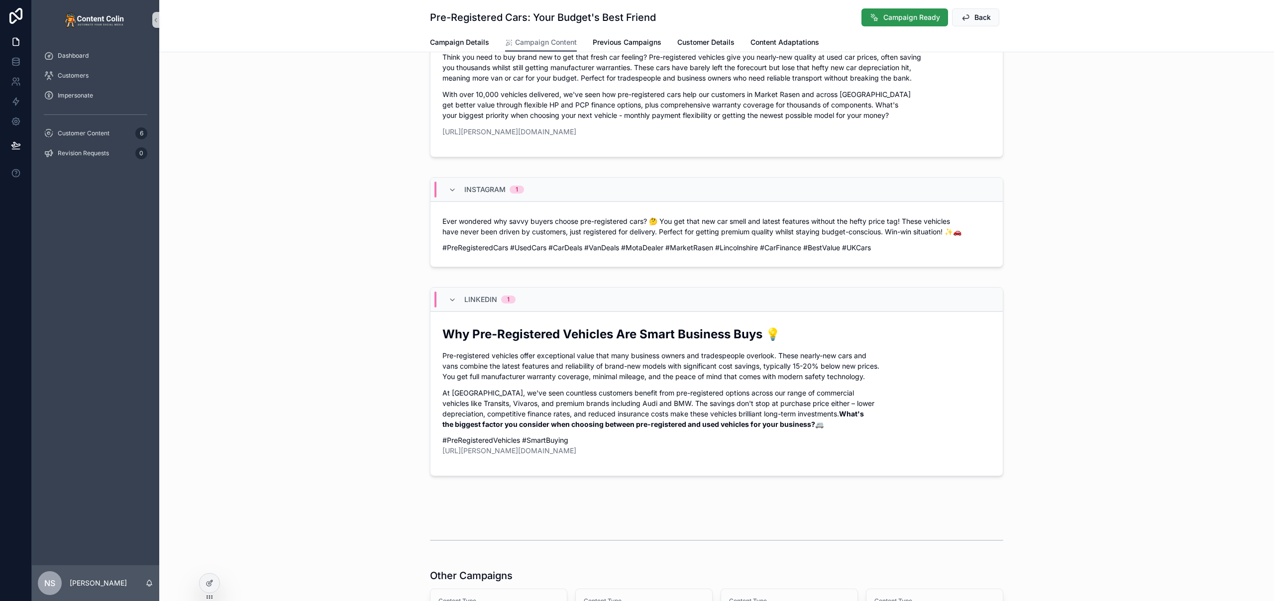
click at [907, 14] on span "Campaign Ready" at bounding box center [911, 17] width 57 height 10
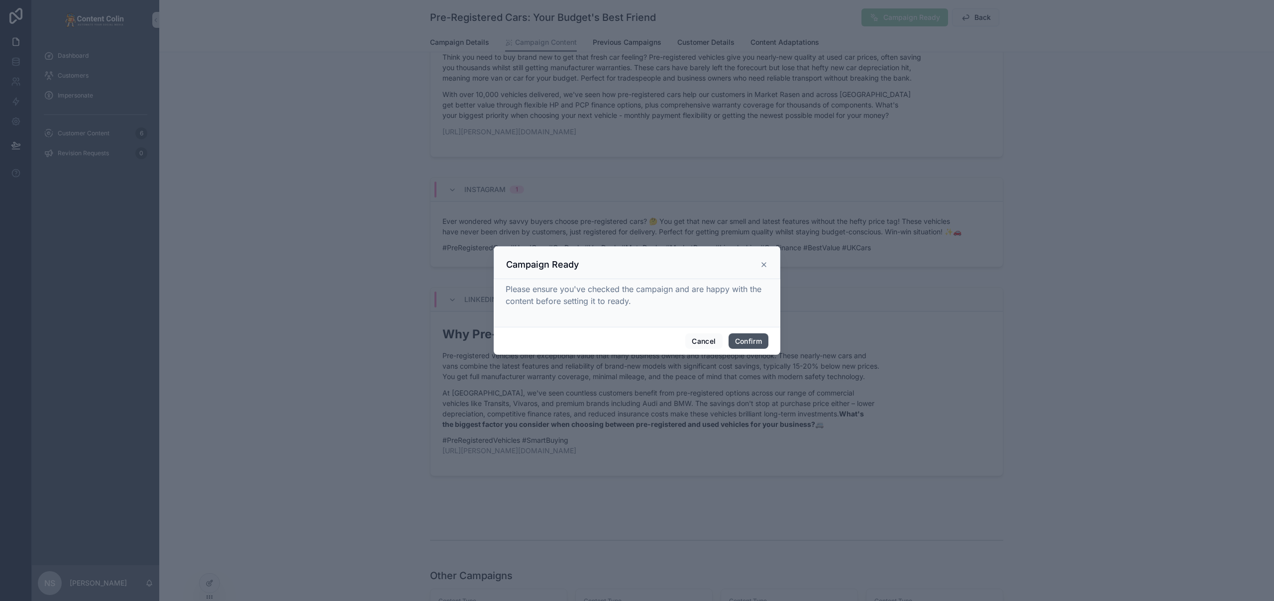
click at [749, 346] on button "Confirm" at bounding box center [749, 341] width 40 height 16
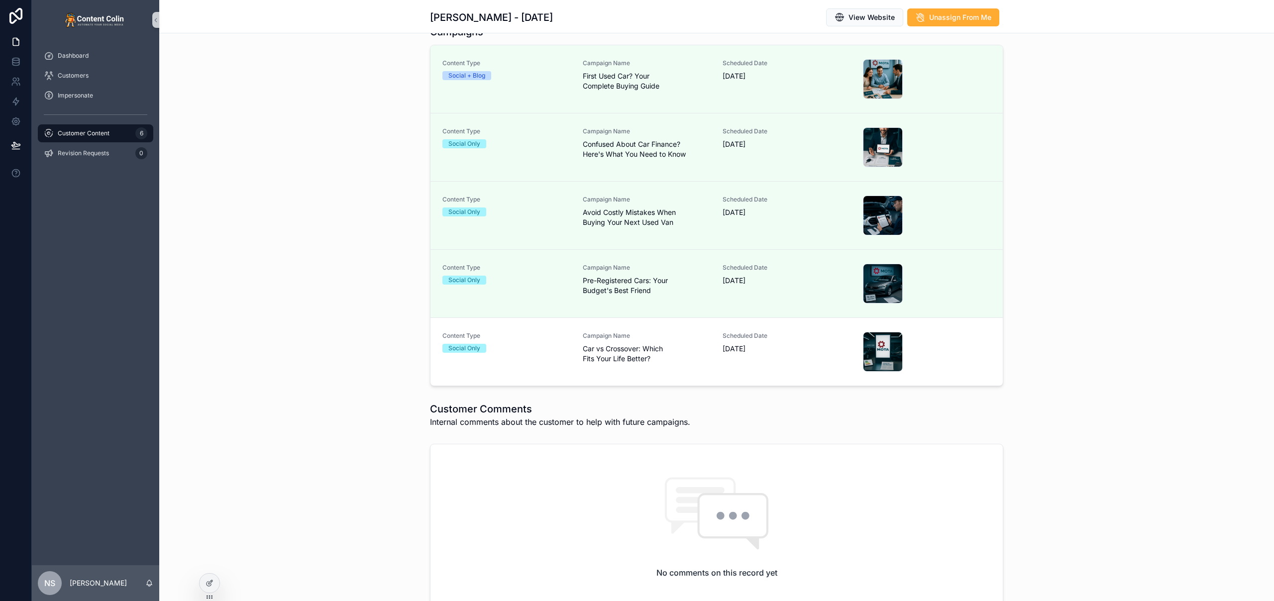
click at [749, 346] on span "[DATE]" at bounding box center [787, 349] width 128 height 10
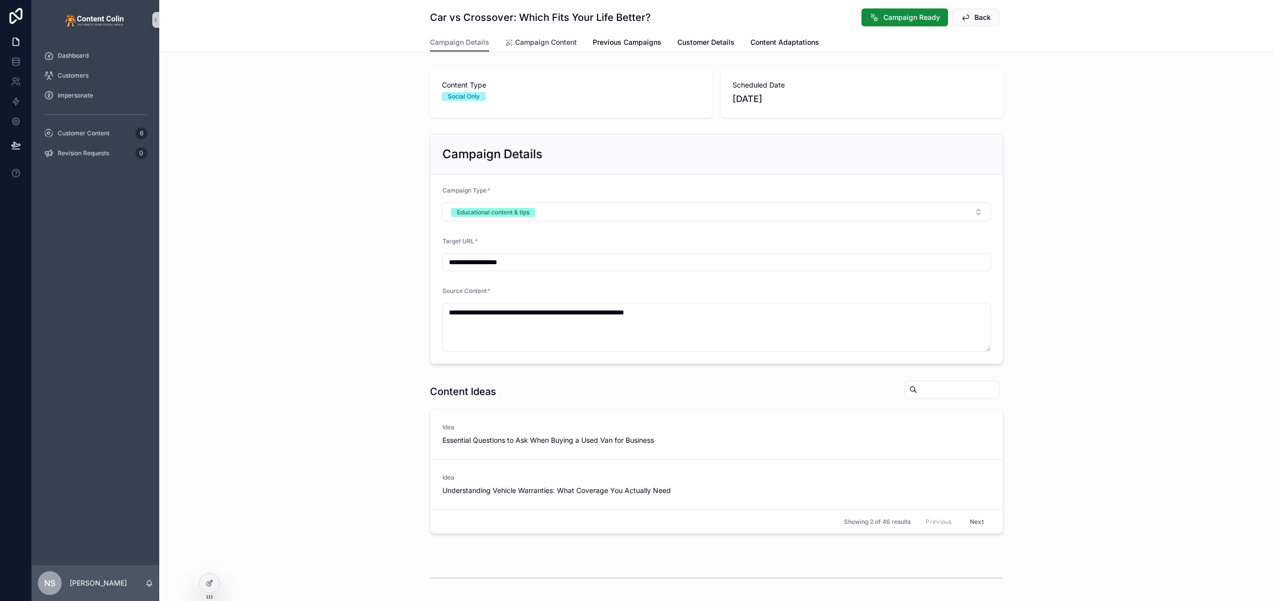
click at [515, 44] on span "Campaign Content" at bounding box center [546, 42] width 62 height 10
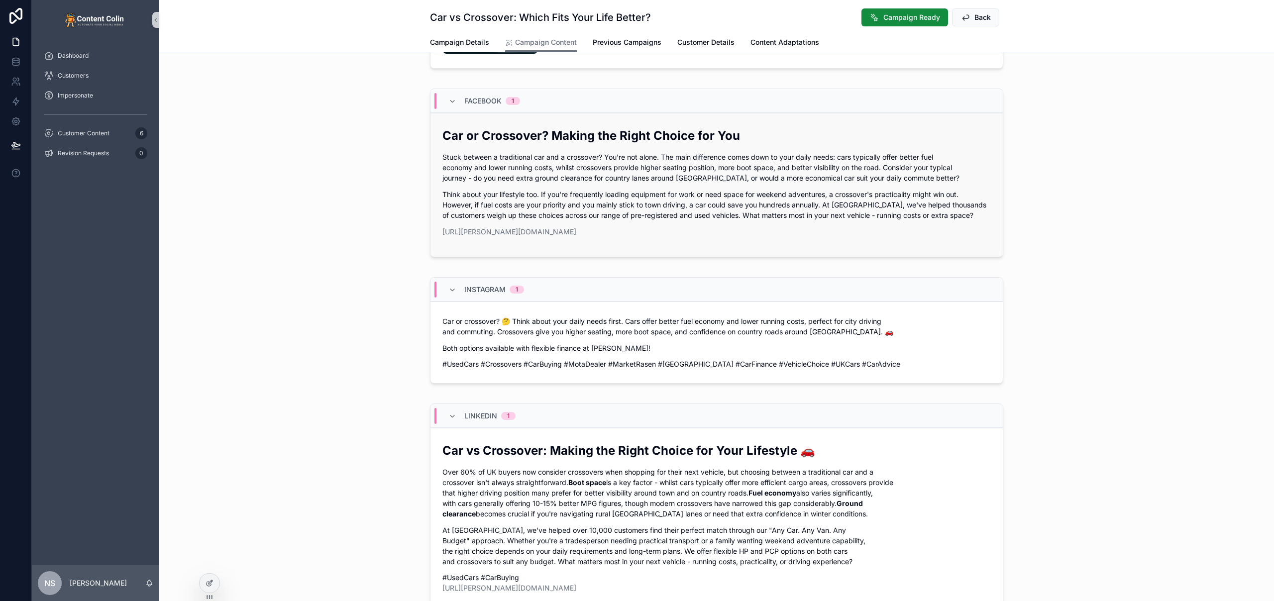
scroll to position [200, 0]
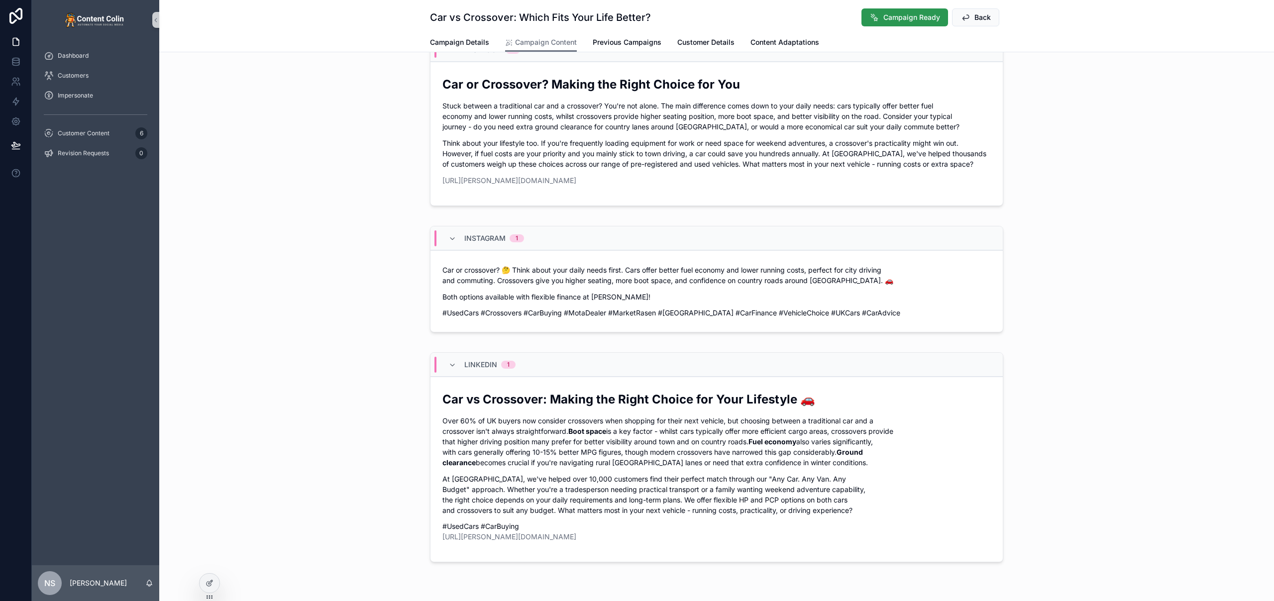
click at [877, 20] on button "Campaign Ready" at bounding box center [904, 17] width 87 height 18
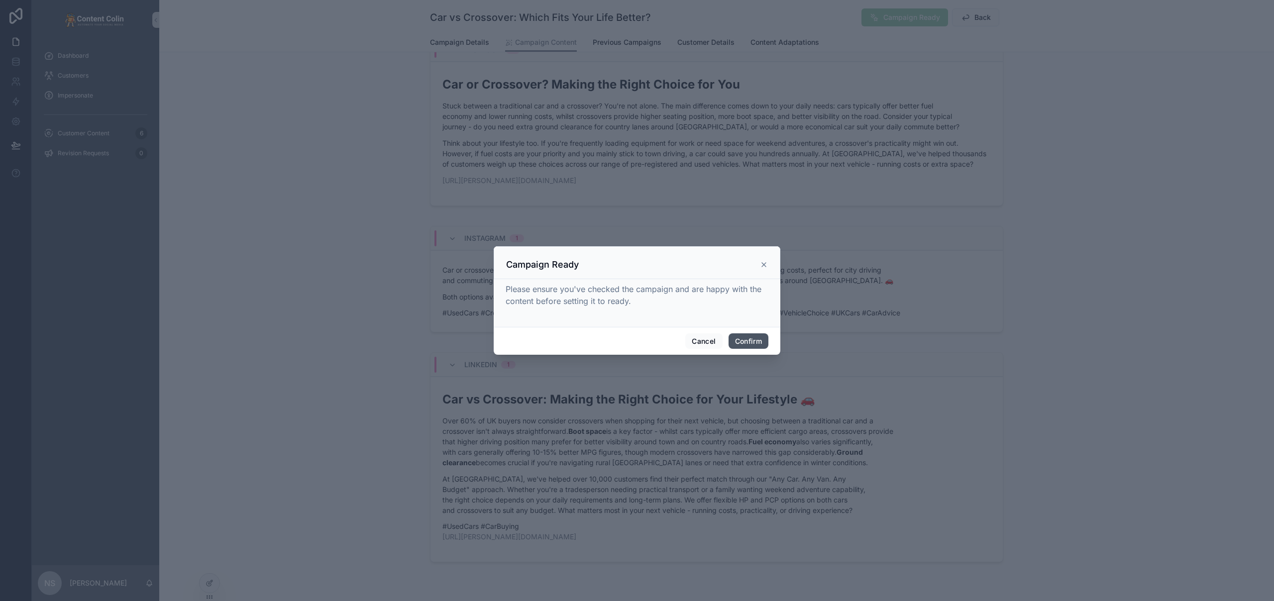
click at [746, 347] on button "Confirm" at bounding box center [749, 341] width 40 height 16
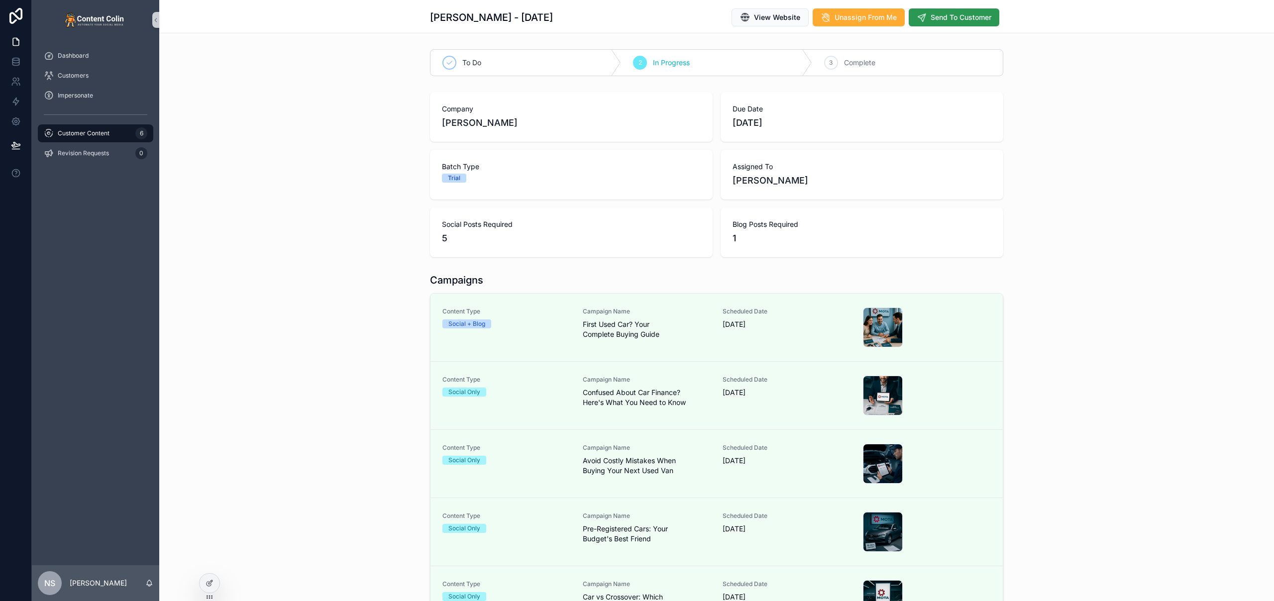
click at [967, 18] on span "Send To Customer" at bounding box center [961, 17] width 61 height 10
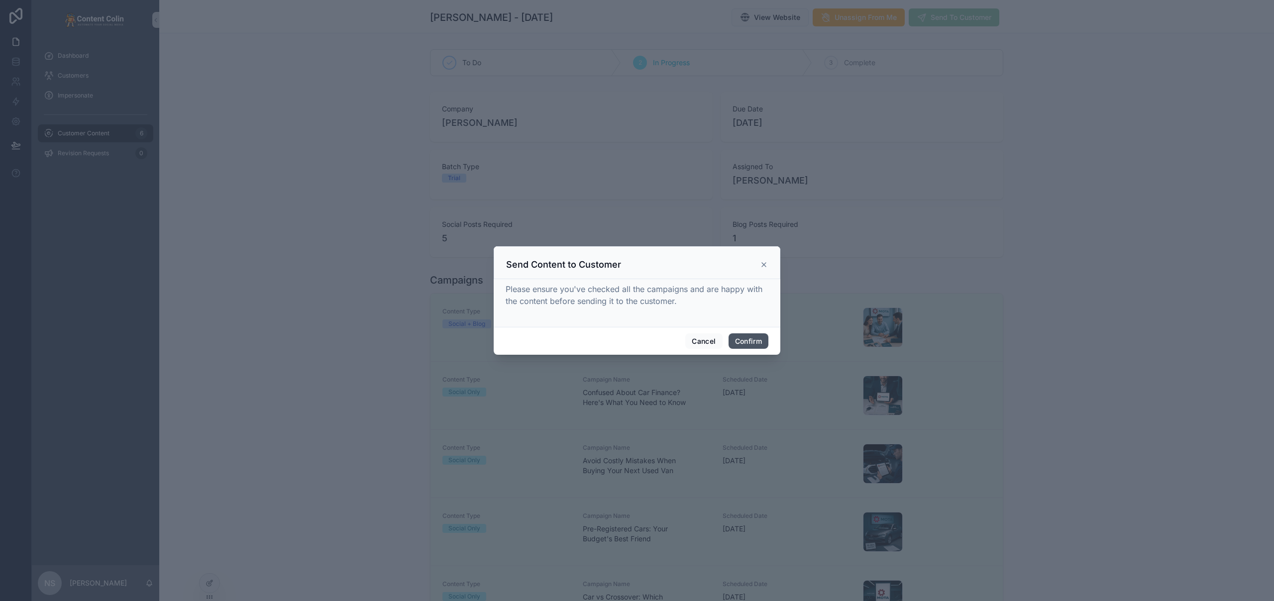
click at [749, 342] on button "Confirm" at bounding box center [749, 341] width 40 height 16
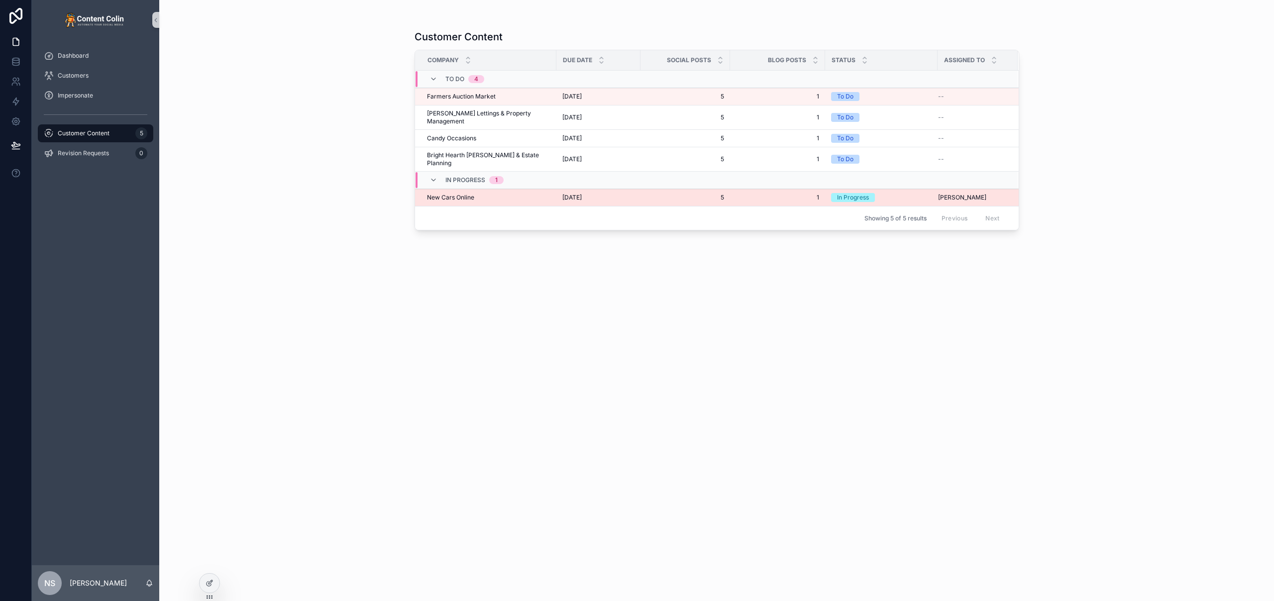
click at [512, 189] on td "New Cars Online New Cars Online" at bounding box center [485, 197] width 141 height 17
click at [562, 194] on span "[DATE]" at bounding box center [571, 198] width 19 height 8
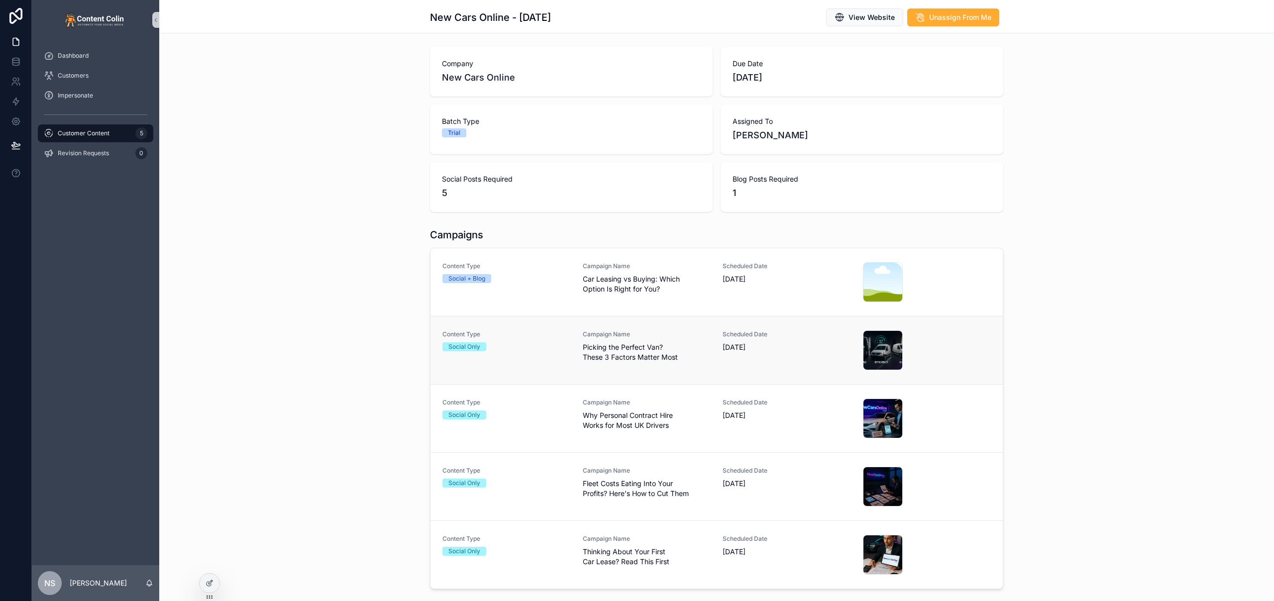
scroll to position [94, 0]
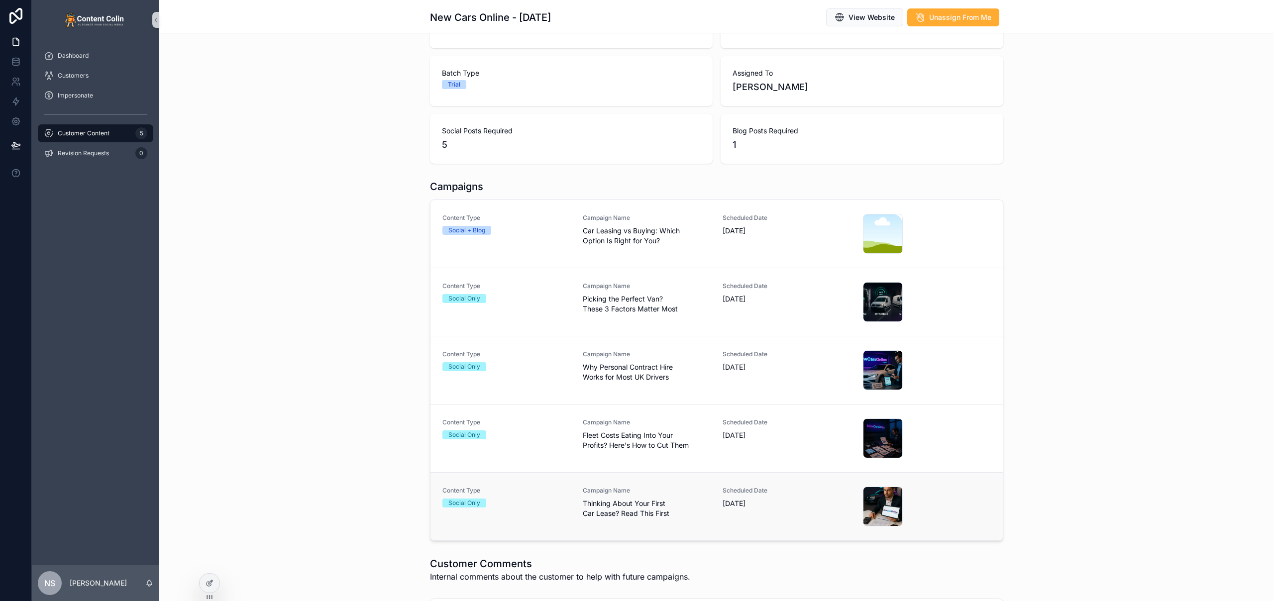
click at [620, 503] on span "Thinking About Your First Car Lease? Read This First" at bounding box center [647, 509] width 128 height 20
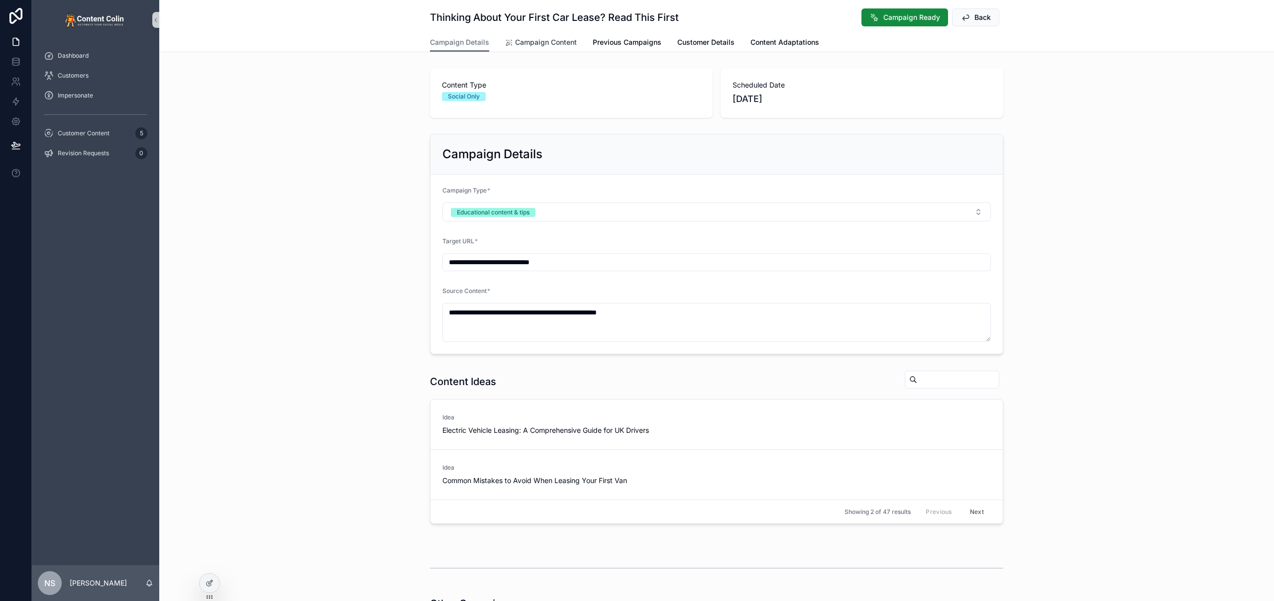
click at [542, 41] on span "Campaign Content" at bounding box center [546, 42] width 62 height 10
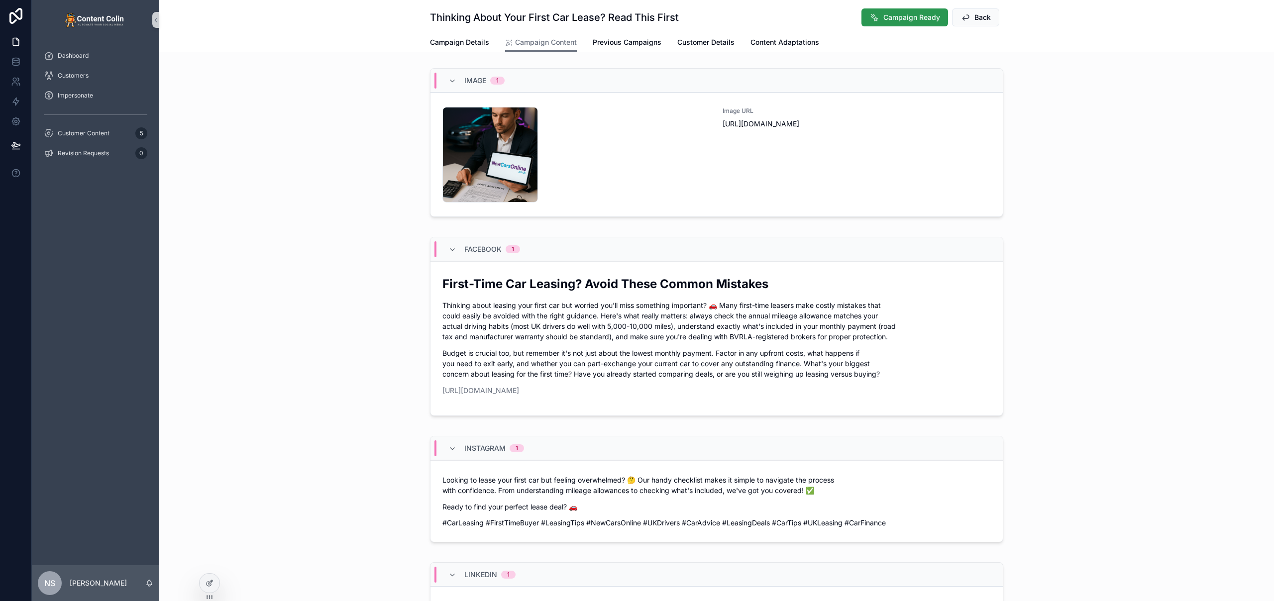
click at [903, 17] on span "Campaign Ready" at bounding box center [911, 17] width 57 height 10
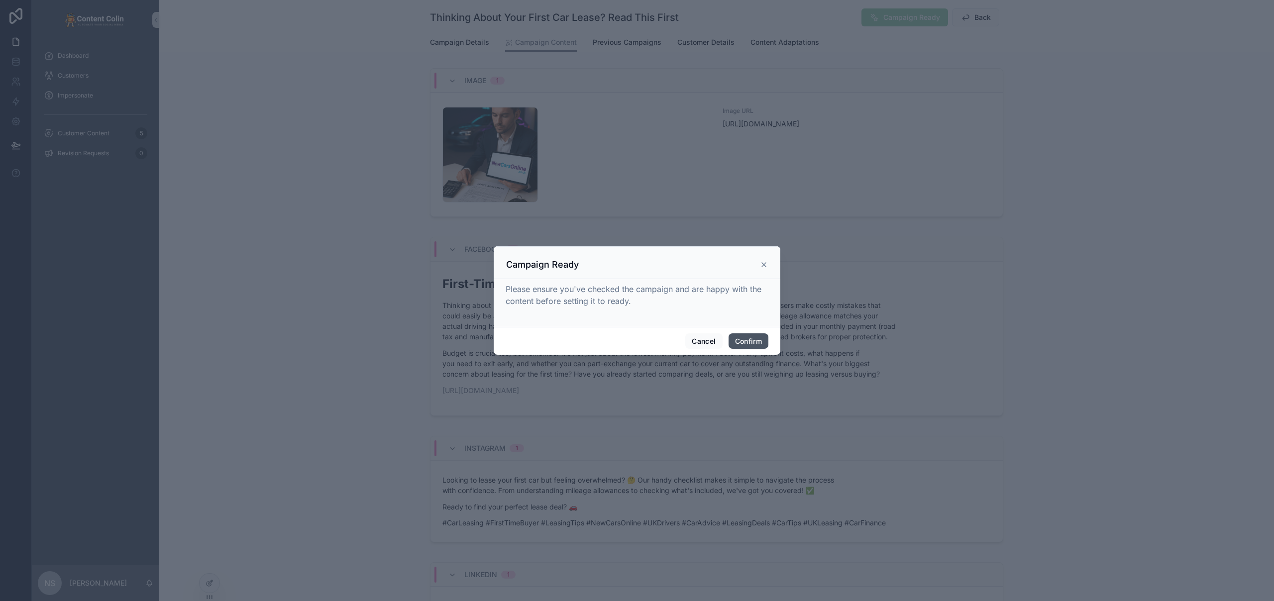
click at [762, 340] on button "Confirm" at bounding box center [749, 341] width 40 height 16
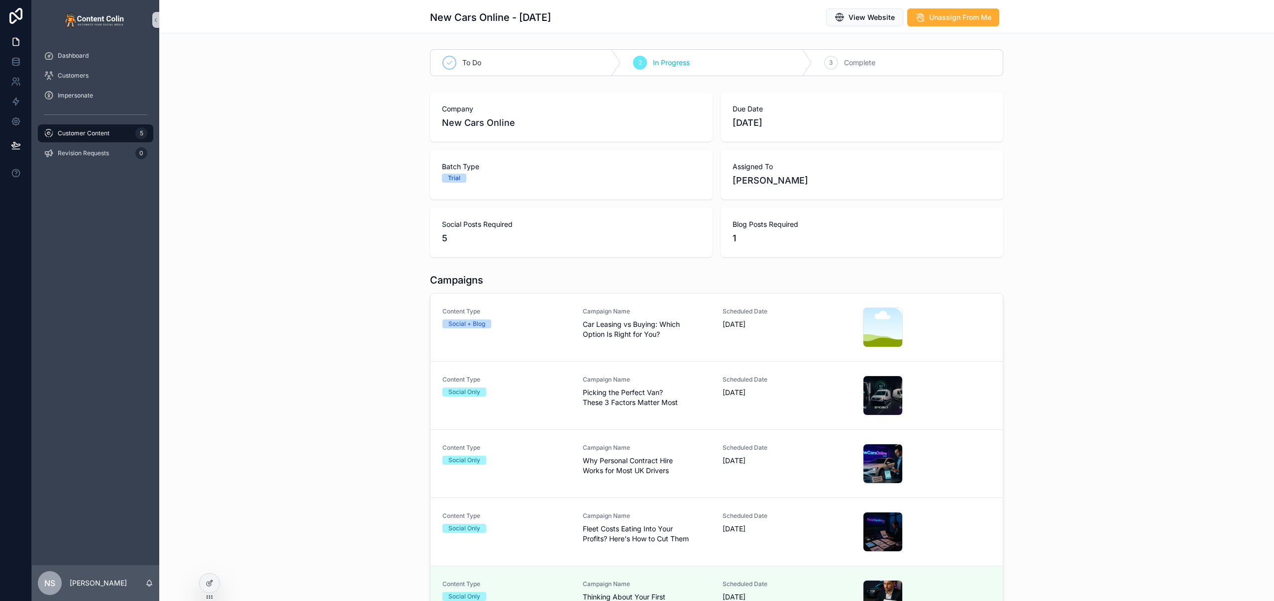
click at [668, 517] on span "Campaign Name" at bounding box center [647, 516] width 128 height 8
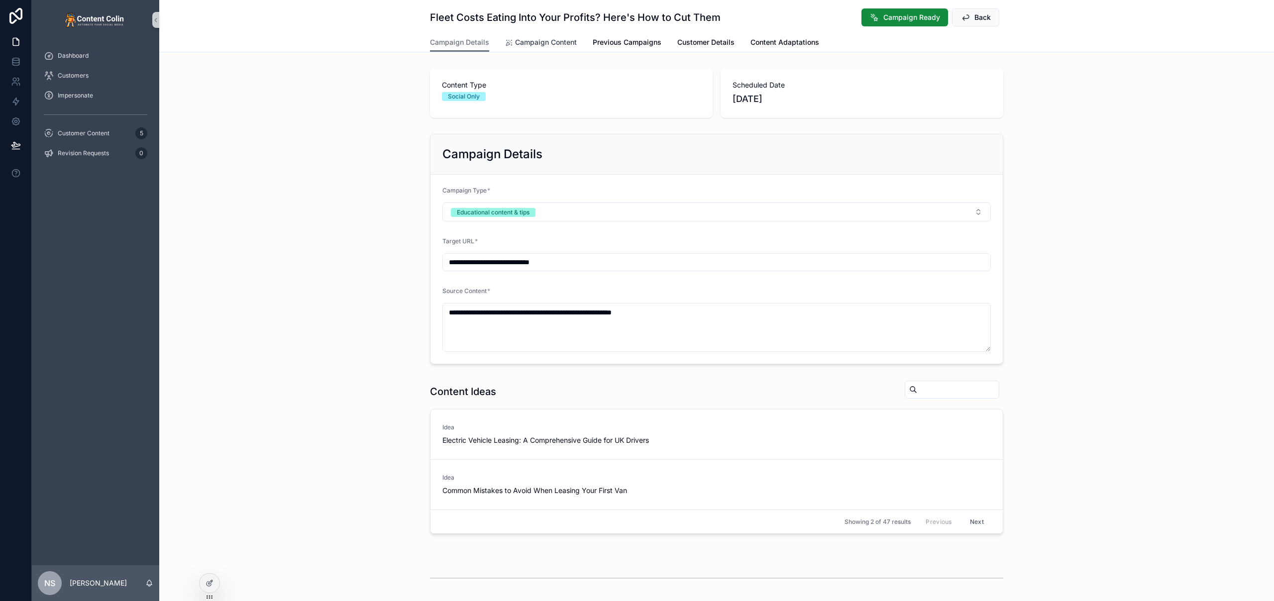
click at [553, 38] on span "Campaign Content" at bounding box center [546, 42] width 62 height 10
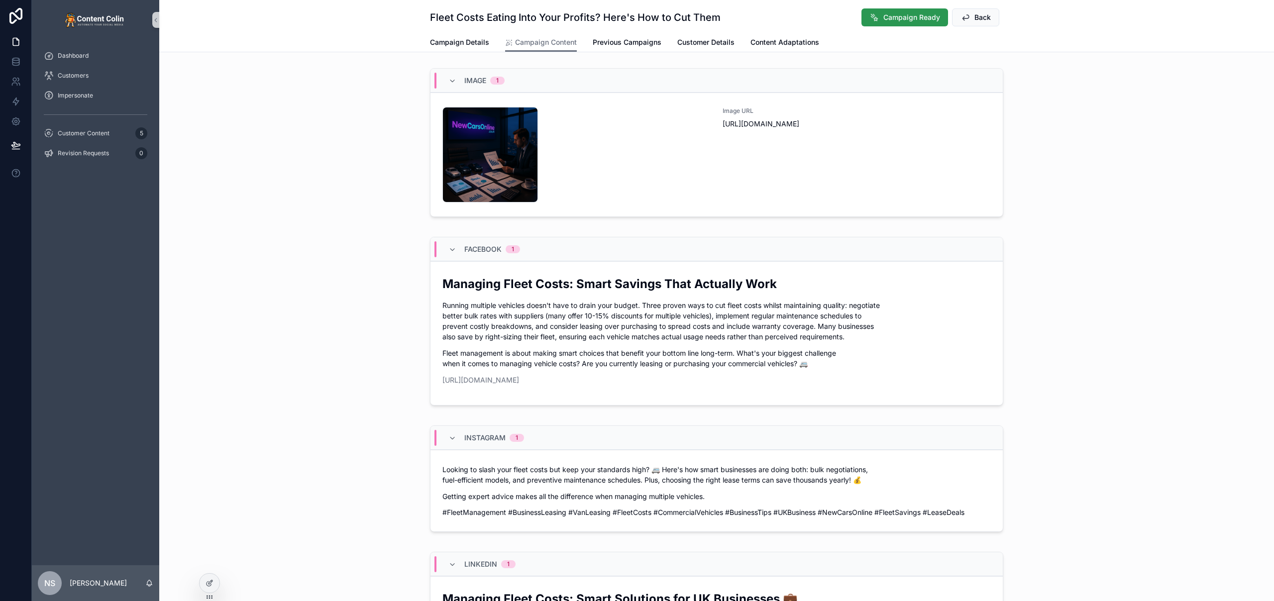
click at [908, 18] on span "Campaign Ready" at bounding box center [911, 17] width 57 height 10
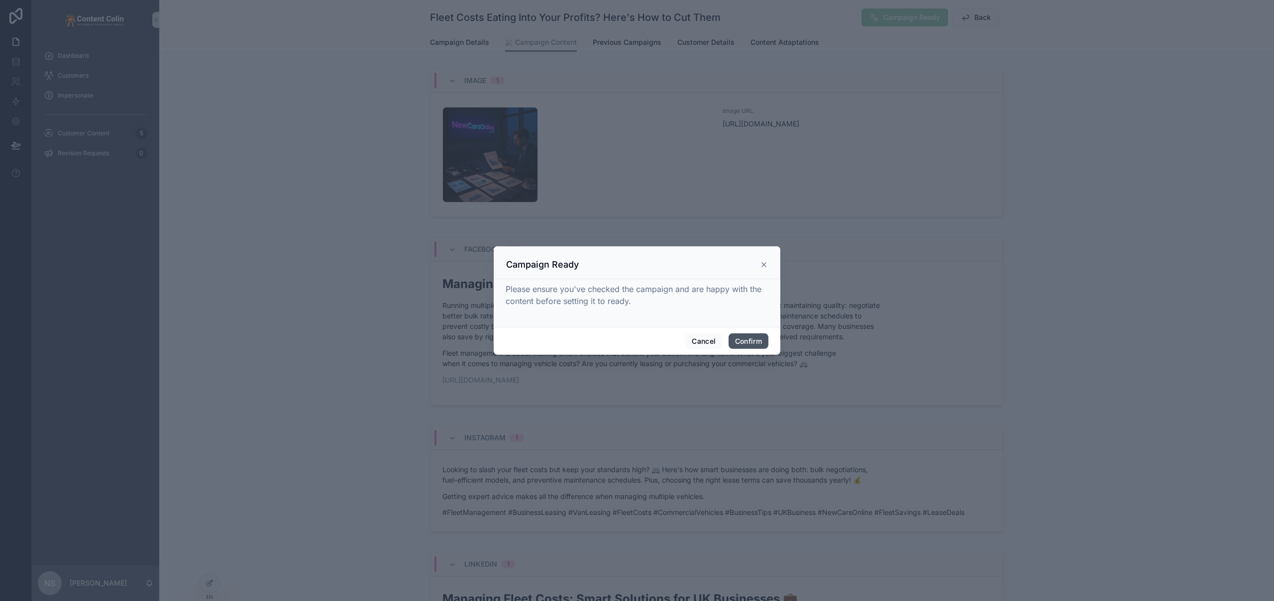
click at [755, 336] on button "Confirm" at bounding box center [749, 341] width 40 height 16
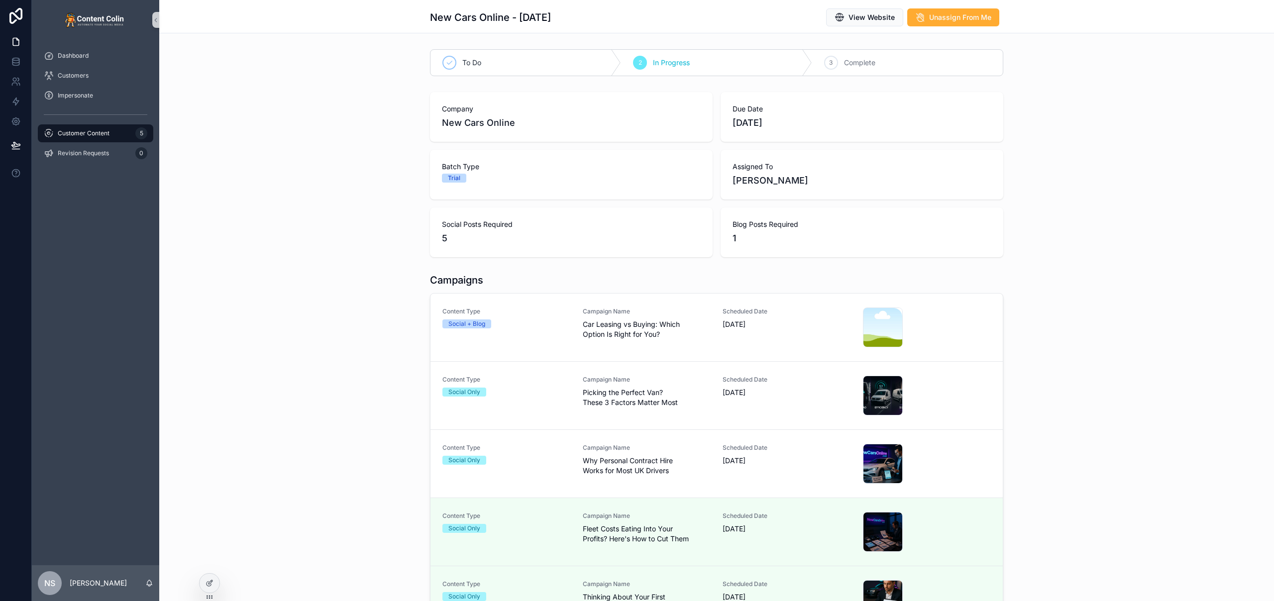
click at [642, 469] on span "Why Personal Contract Hire Works for Most UK Drivers" at bounding box center [647, 466] width 128 height 20
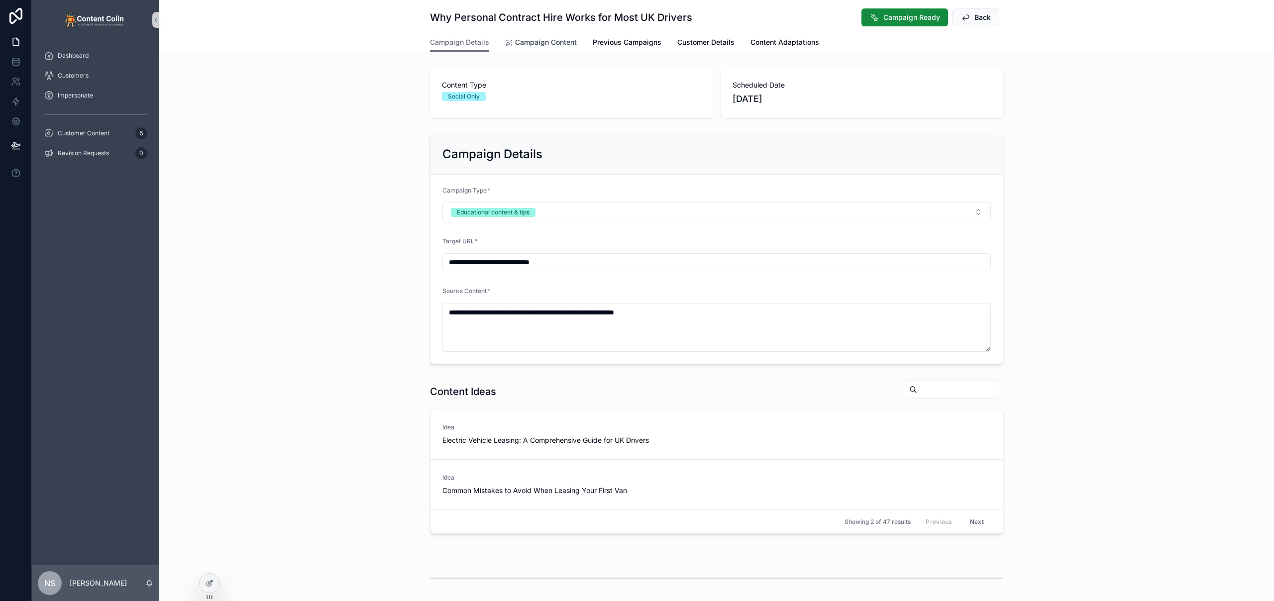
drag, startPoint x: 550, startPoint y: 44, endPoint x: 581, endPoint y: 47, distance: 30.5
click at [550, 44] on span "Campaign Content" at bounding box center [546, 42] width 62 height 10
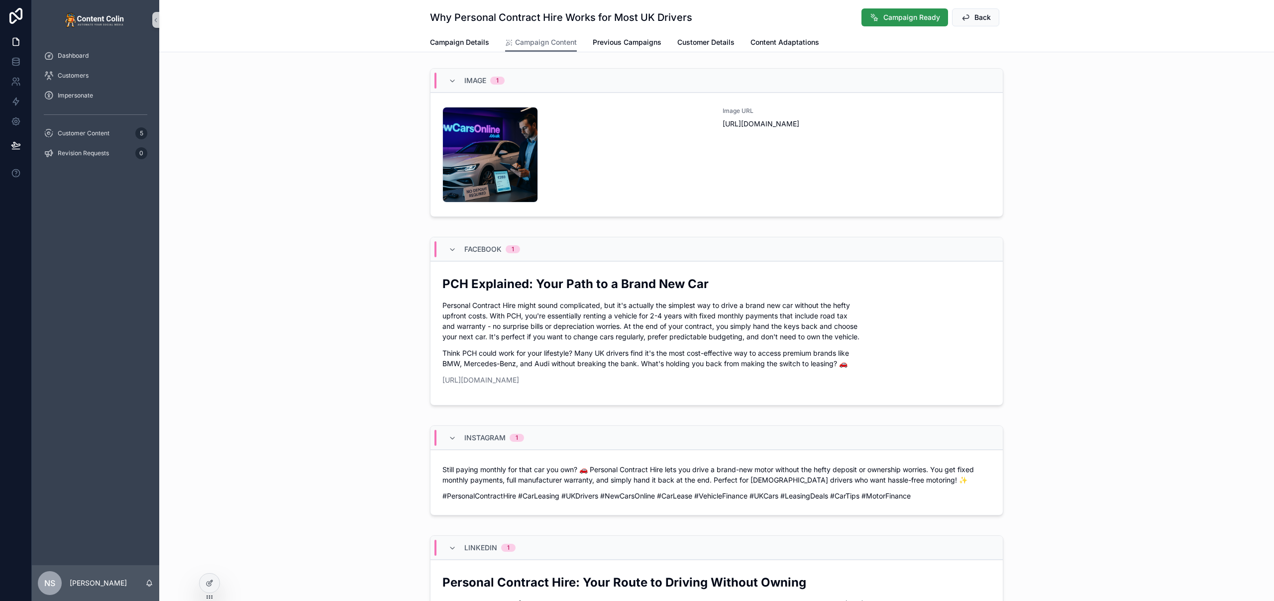
click at [883, 14] on span "Campaign Ready" at bounding box center [911, 17] width 57 height 10
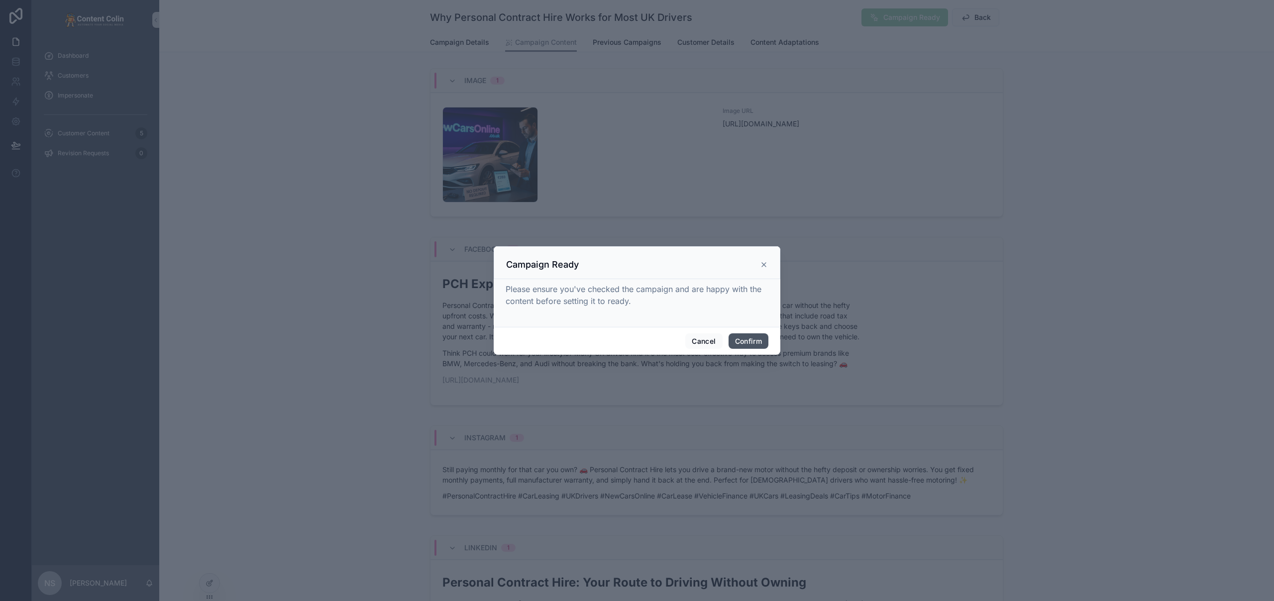
click at [752, 343] on button "Confirm" at bounding box center [749, 341] width 40 height 16
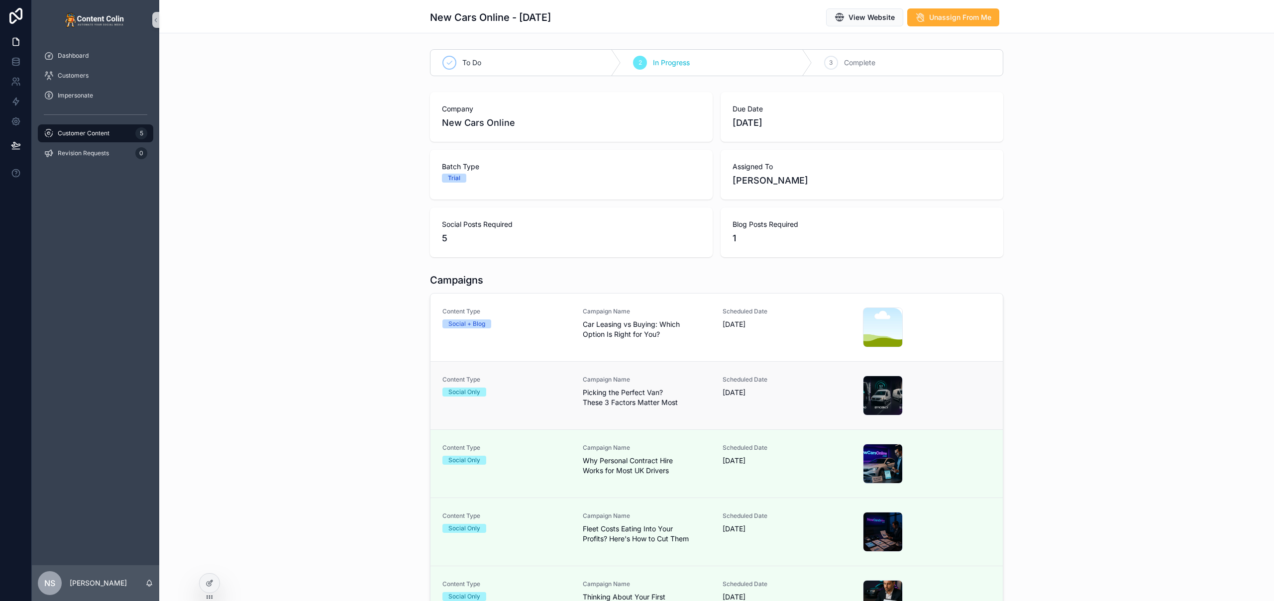
click at [589, 408] on div "Campaign Name Picking the Perfect Van? These 3 Factors Matter Most" at bounding box center [647, 396] width 128 height 40
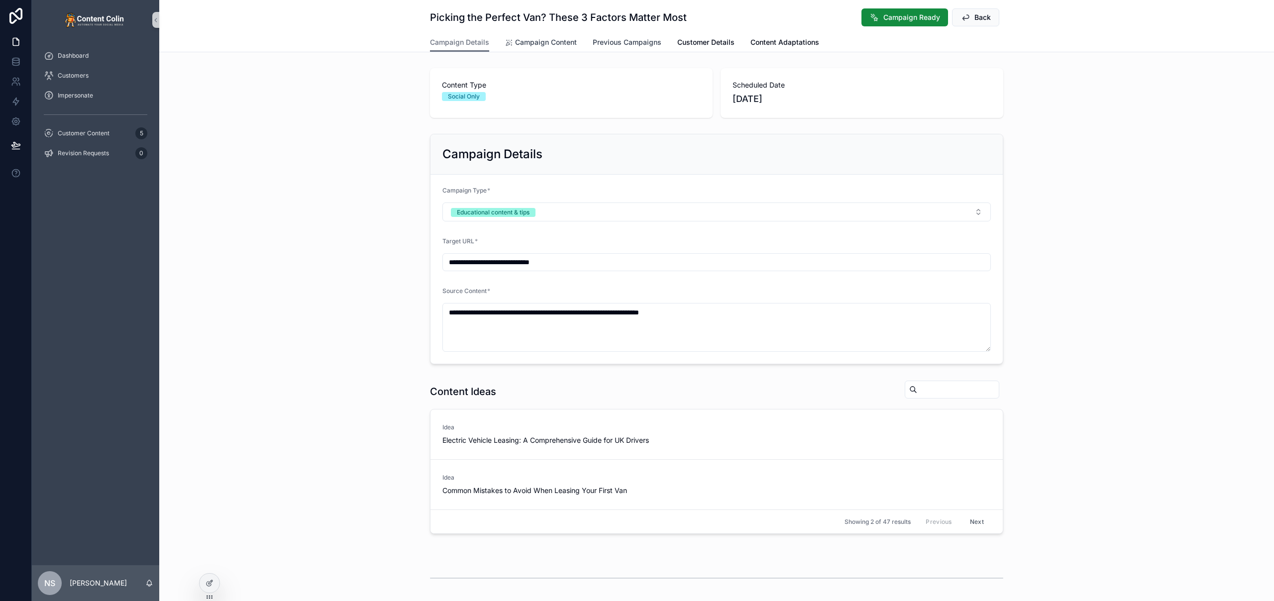
click at [527, 39] on span "Campaign Content" at bounding box center [546, 42] width 62 height 10
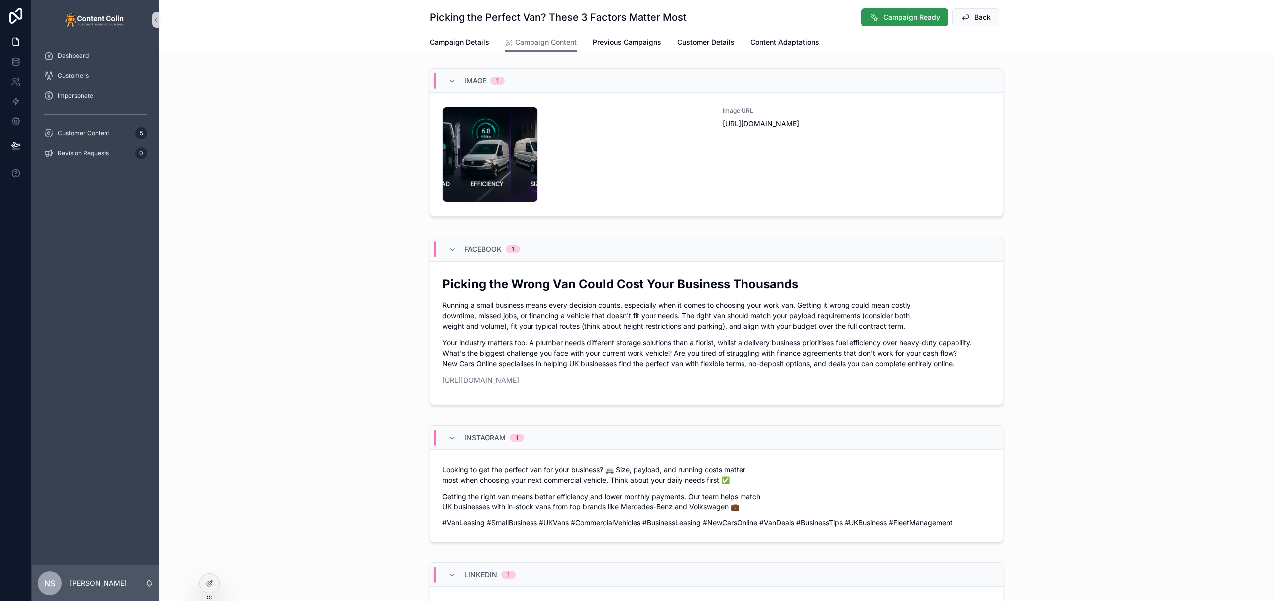
click at [894, 20] on span "Campaign Ready" at bounding box center [911, 17] width 57 height 10
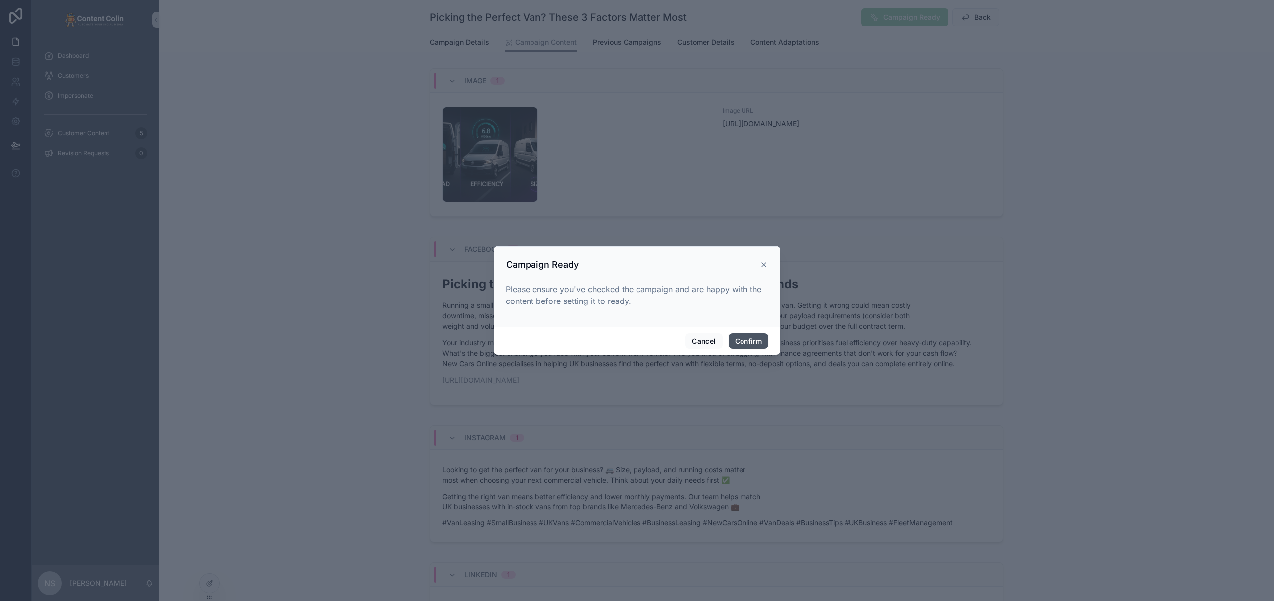
click at [752, 342] on button "Confirm" at bounding box center [749, 341] width 40 height 16
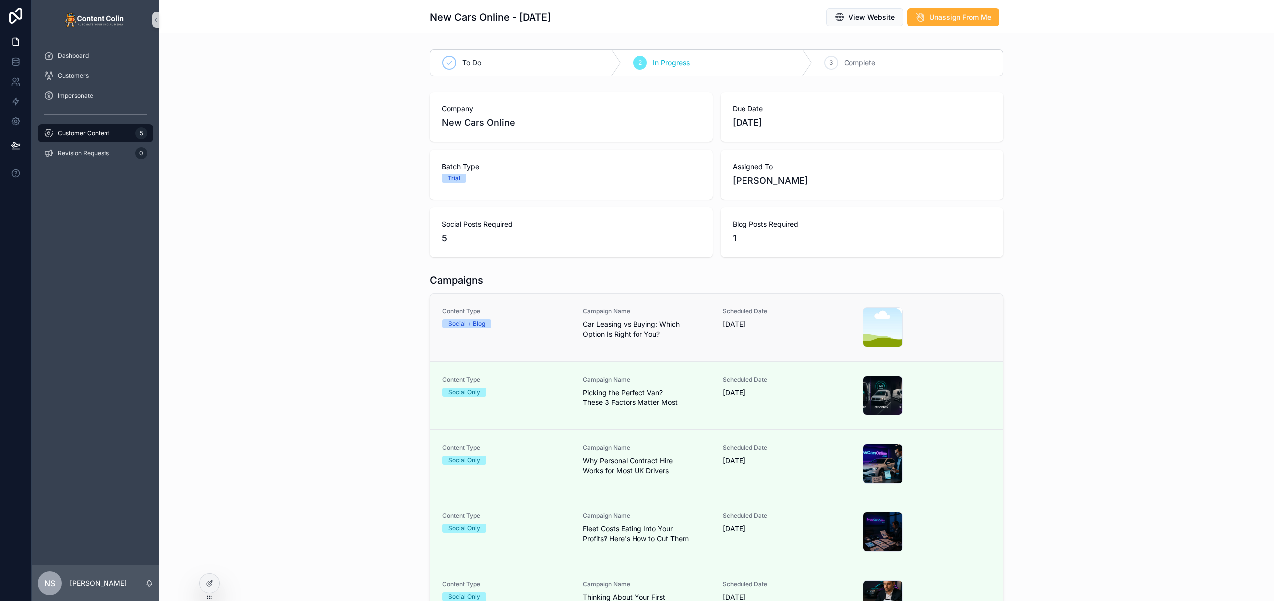
click at [661, 316] on div "Campaign Name Car Leasing vs Buying: Which Option Is Right for You?" at bounding box center [647, 324] width 128 height 32
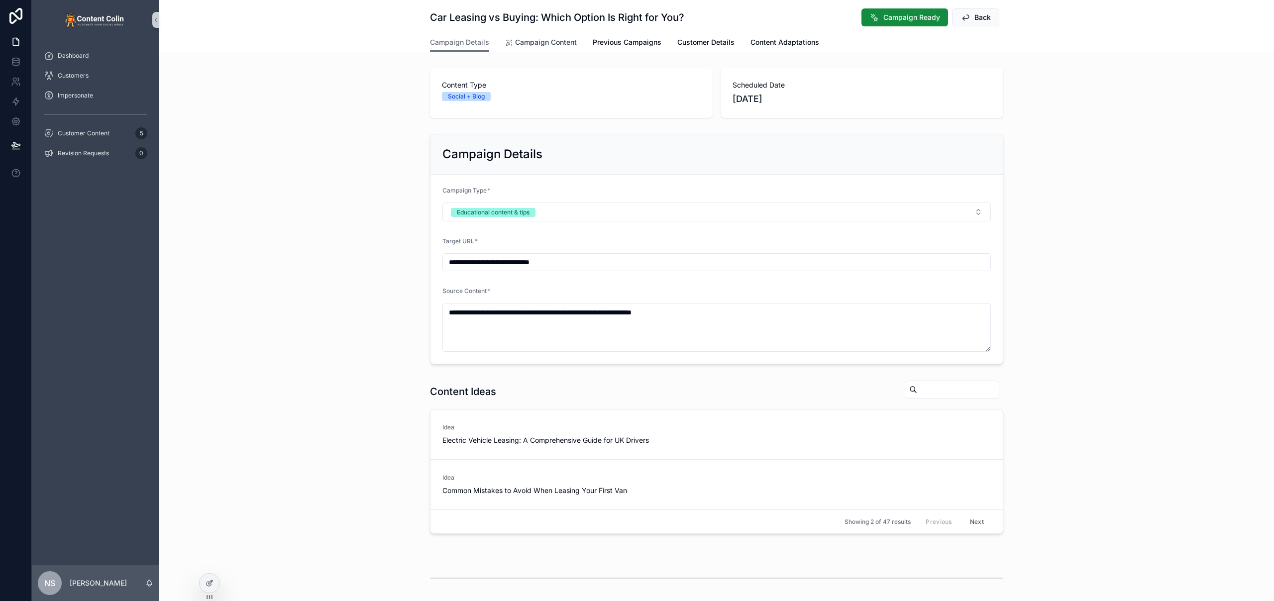
click at [537, 39] on span "Campaign Content" at bounding box center [546, 42] width 62 height 10
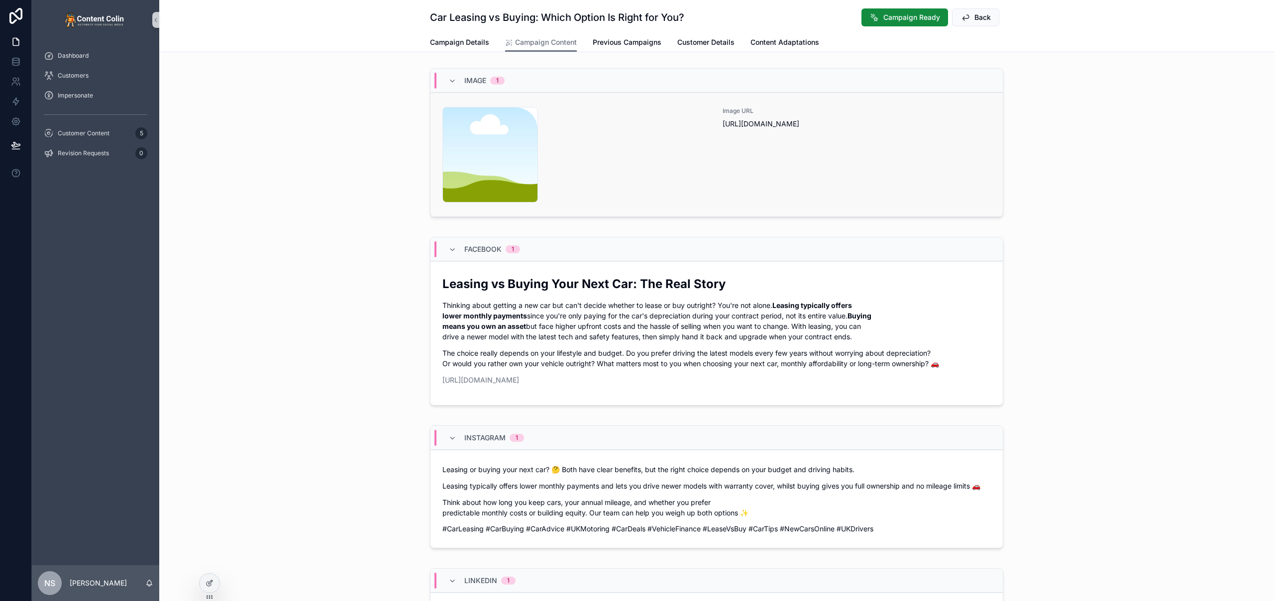
click at [698, 174] on div "content-placeholder .png" at bounding box center [576, 155] width 268 height 96
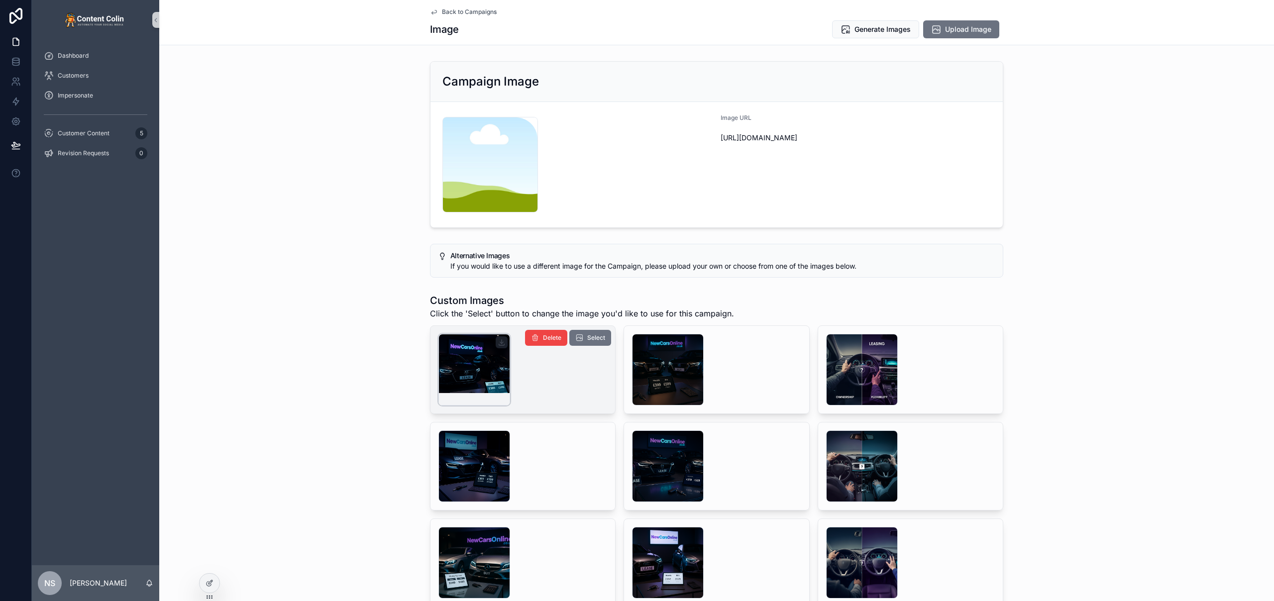
click at [475, 362] on div "scrollable content" at bounding box center [474, 370] width 72 height 72
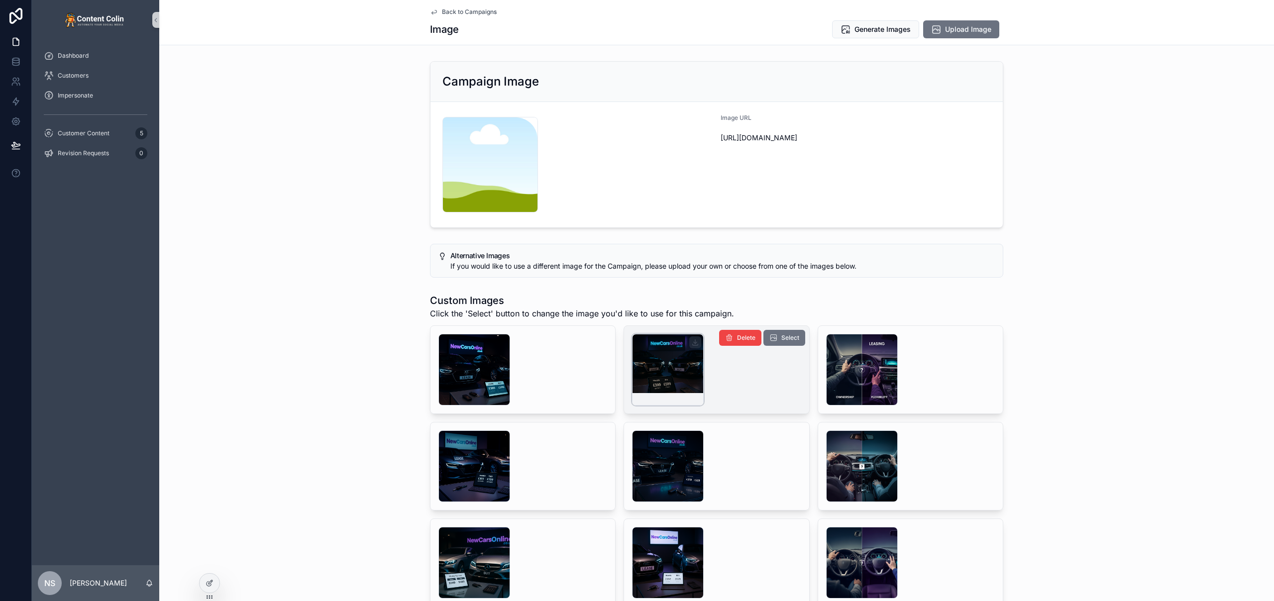
click at [664, 356] on div "scrollable content" at bounding box center [668, 370] width 72 height 72
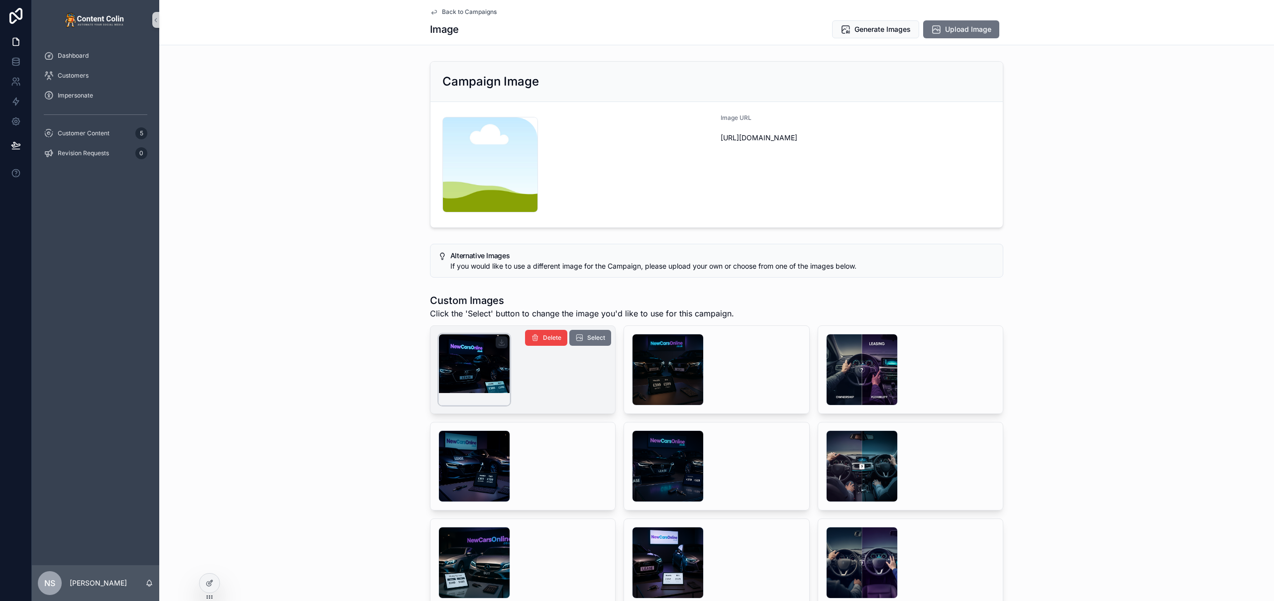
click at [483, 385] on div "scrollable content" at bounding box center [474, 370] width 72 height 72
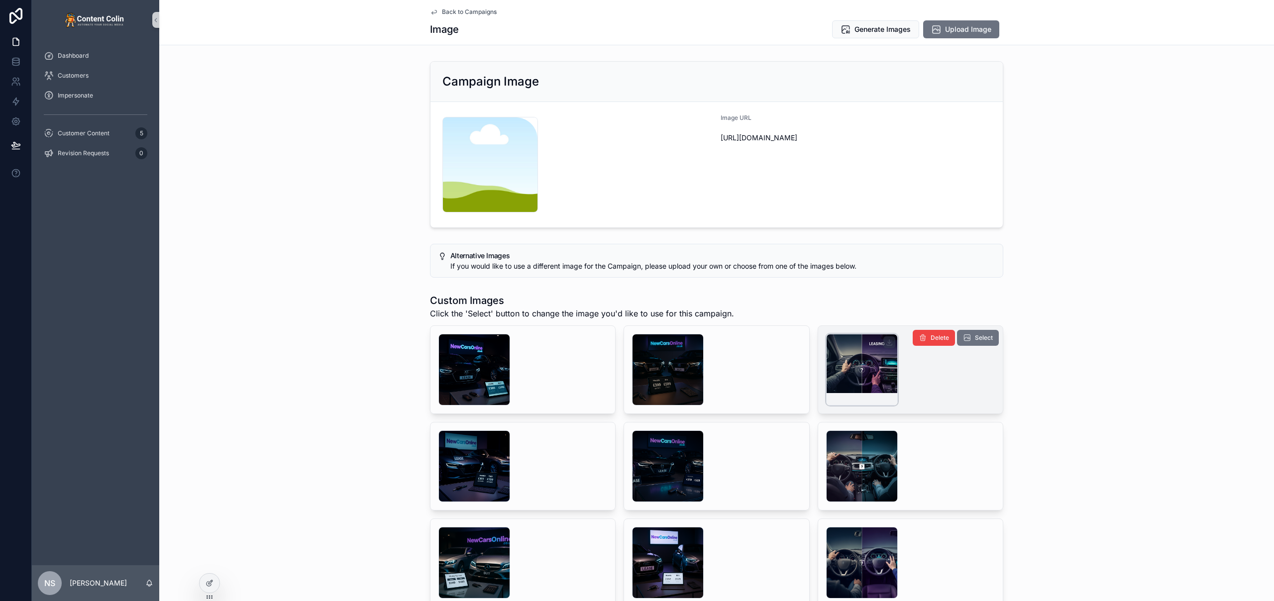
click at [864, 370] on div "scrollable content" at bounding box center [862, 370] width 72 height 72
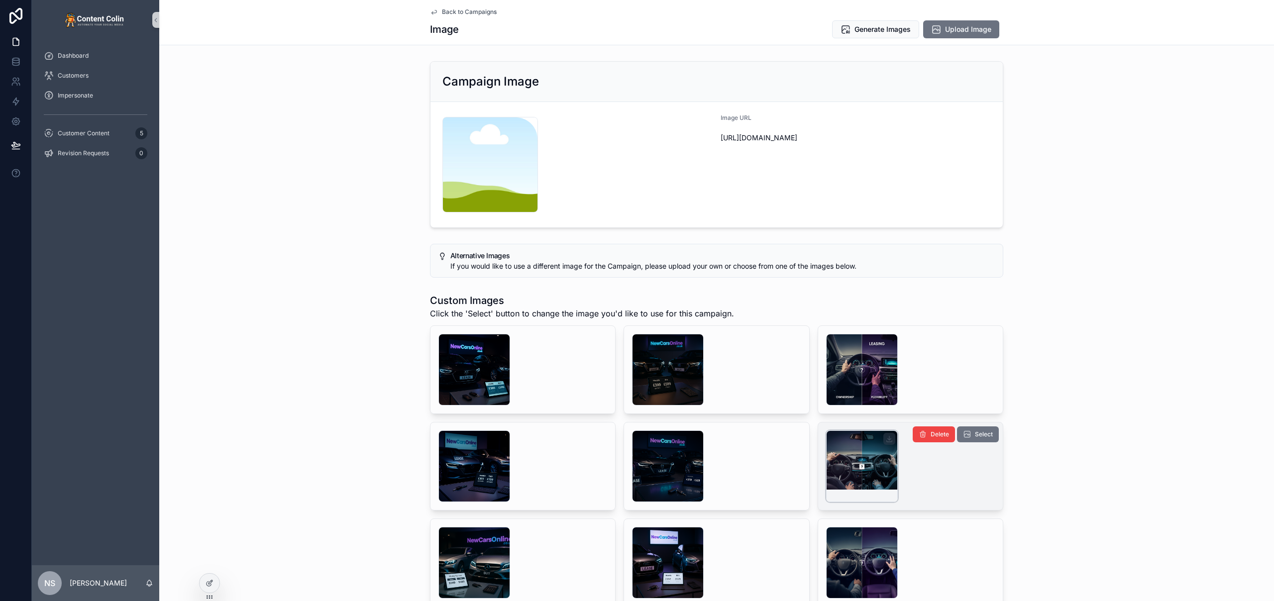
click at [849, 455] on div "scrollable content" at bounding box center [862, 466] width 72 height 72
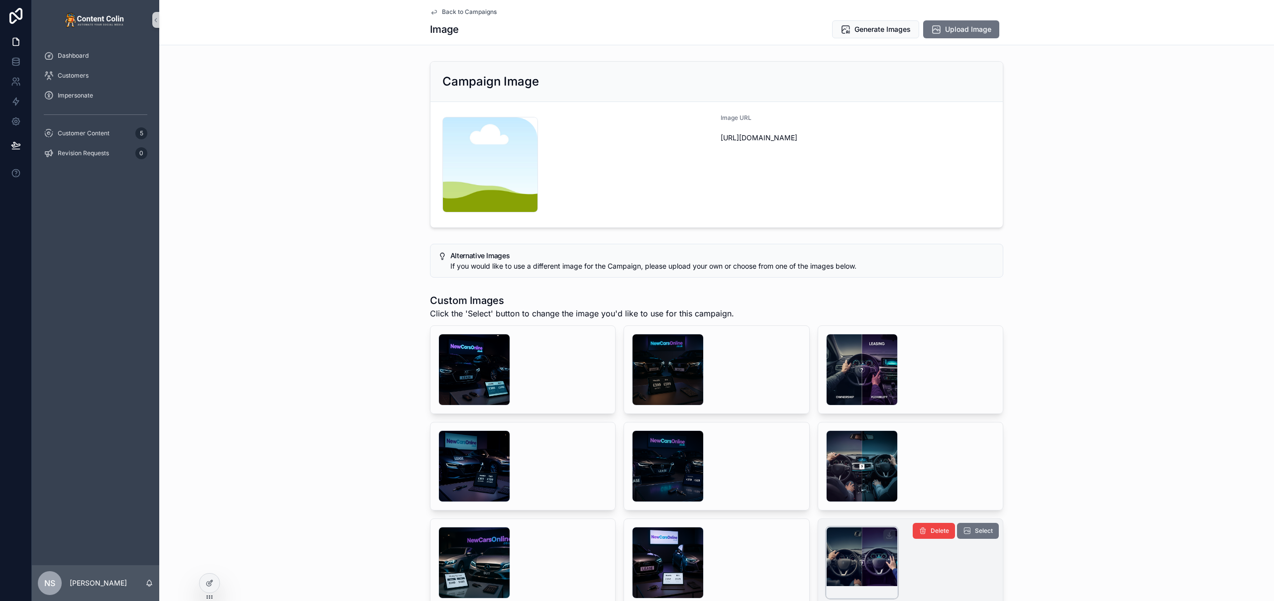
scroll to position [98, 0]
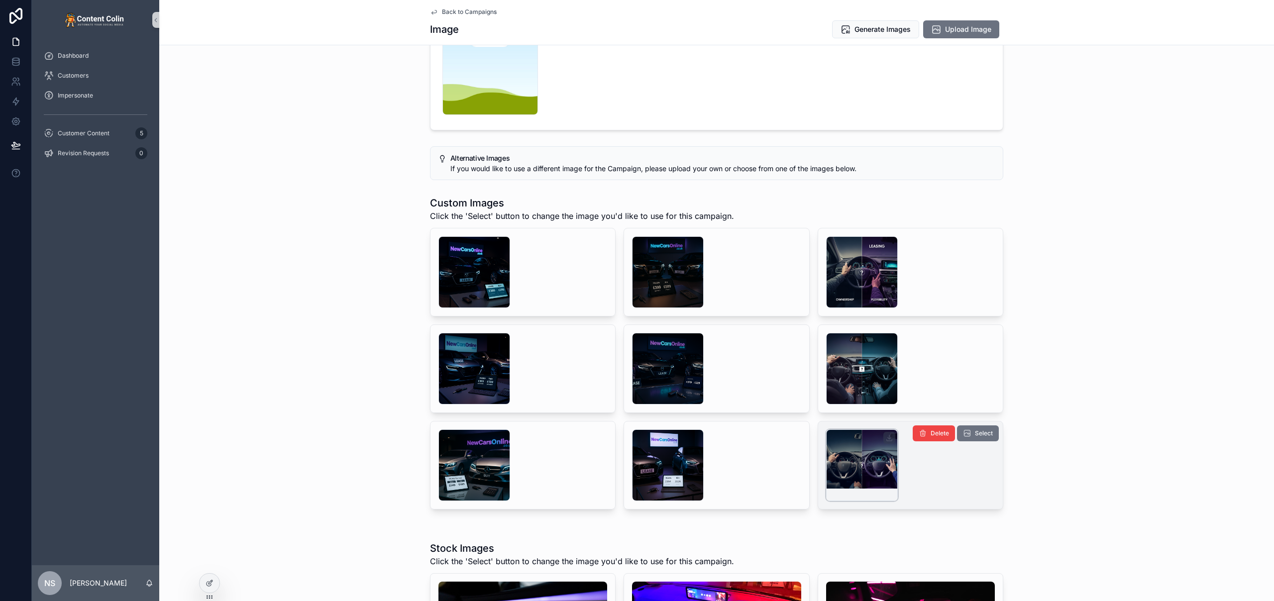
click at [857, 469] on div "scrollable content" at bounding box center [862, 465] width 72 height 72
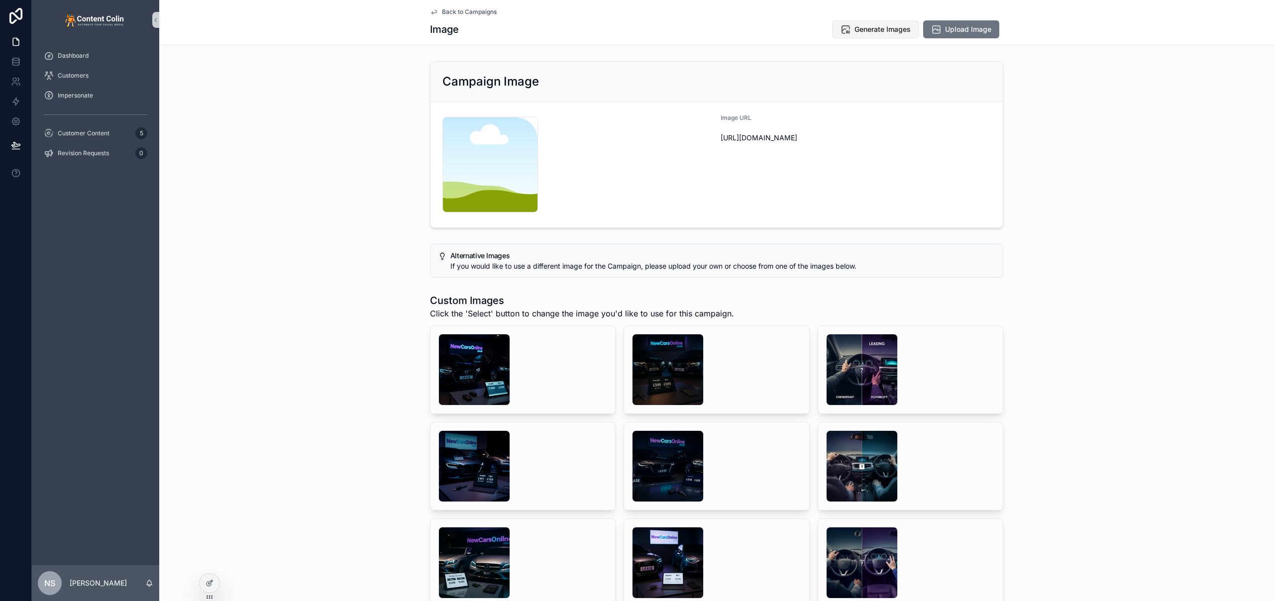
click at [878, 29] on span "Generate Images" at bounding box center [882, 29] width 56 height 10
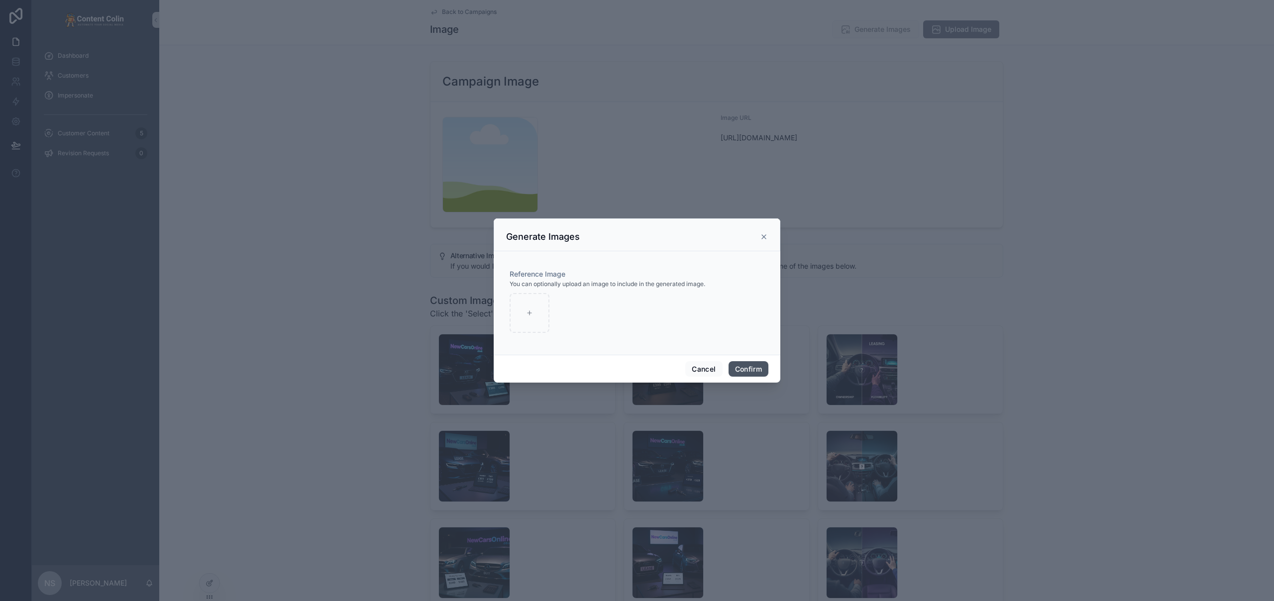
click at [760, 371] on button "Confirm" at bounding box center [749, 369] width 40 height 16
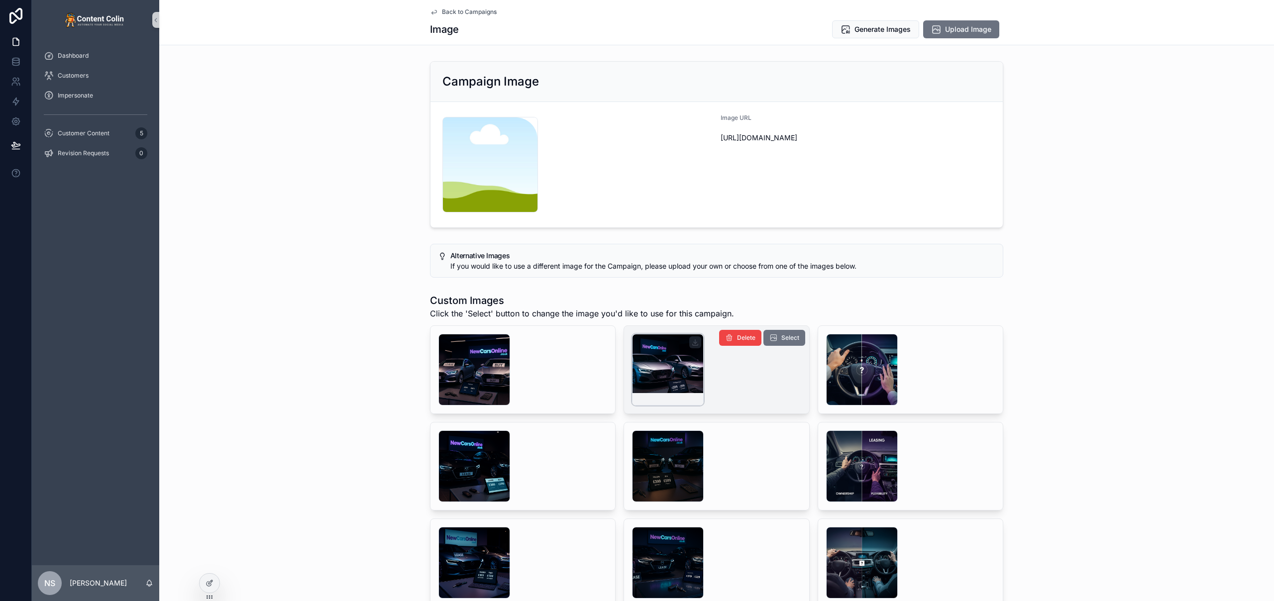
click at [664, 357] on div "scrollable content" at bounding box center [668, 370] width 72 height 72
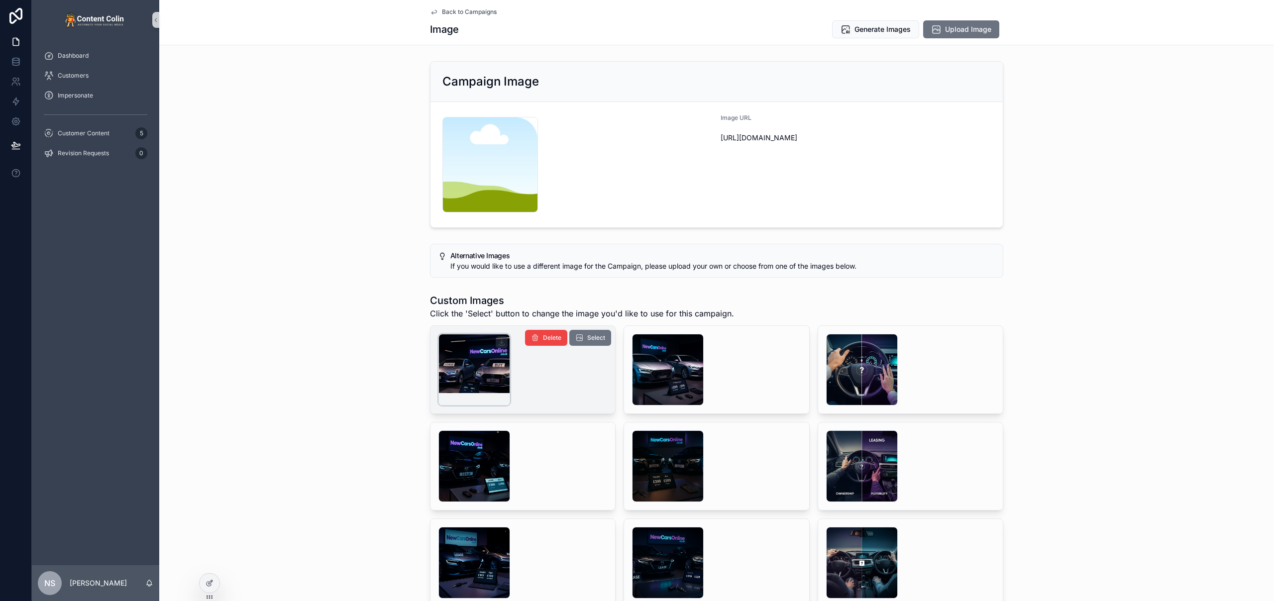
click at [490, 362] on div "scrollable content" at bounding box center [474, 370] width 72 height 72
click at [900, 27] on span "Generate Images" at bounding box center [882, 29] width 56 height 10
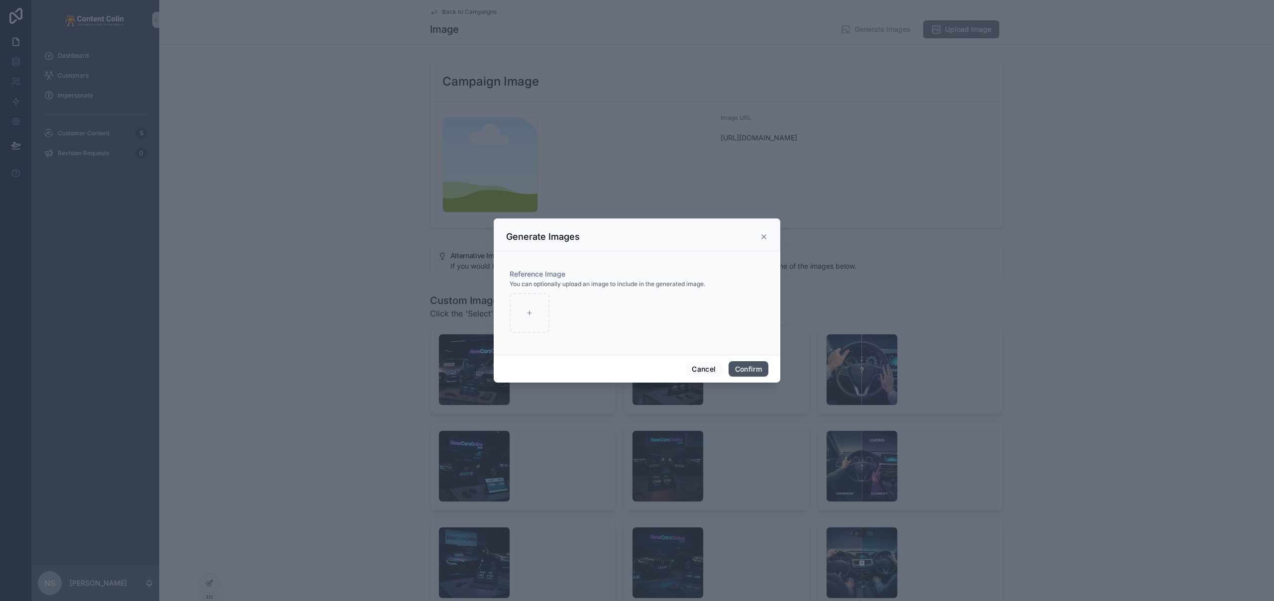
click at [755, 373] on button "Confirm" at bounding box center [749, 369] width 40 height 16
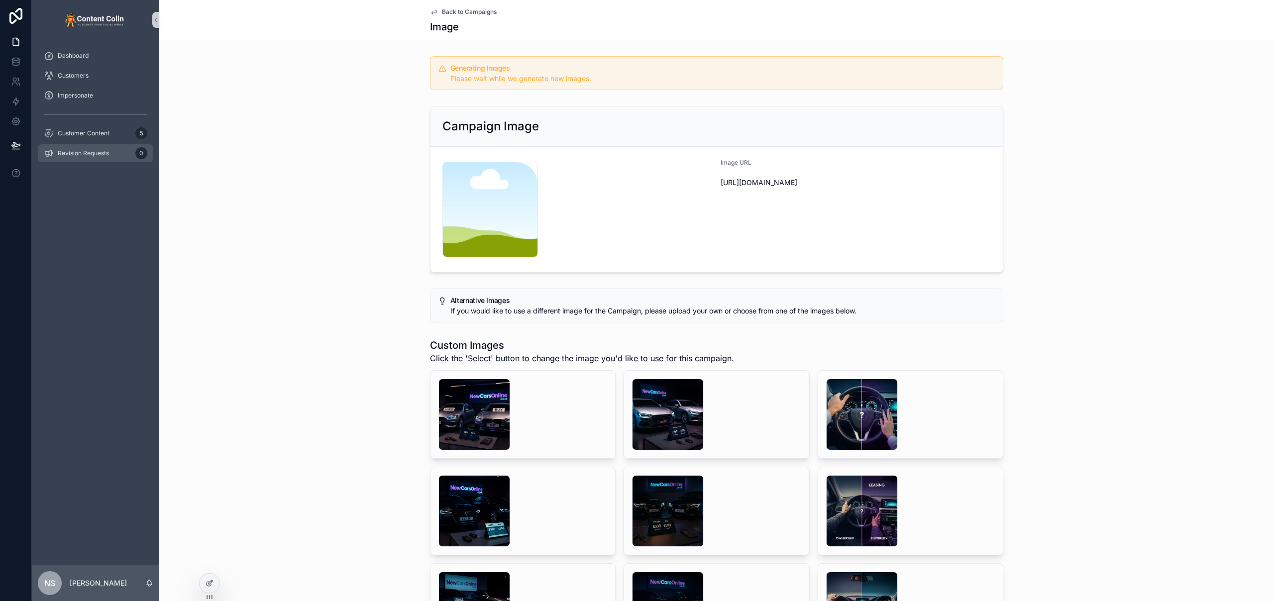
click at [75, 150] on span "Revision Requests" at bounding box center [83, 153] width 51 height 8
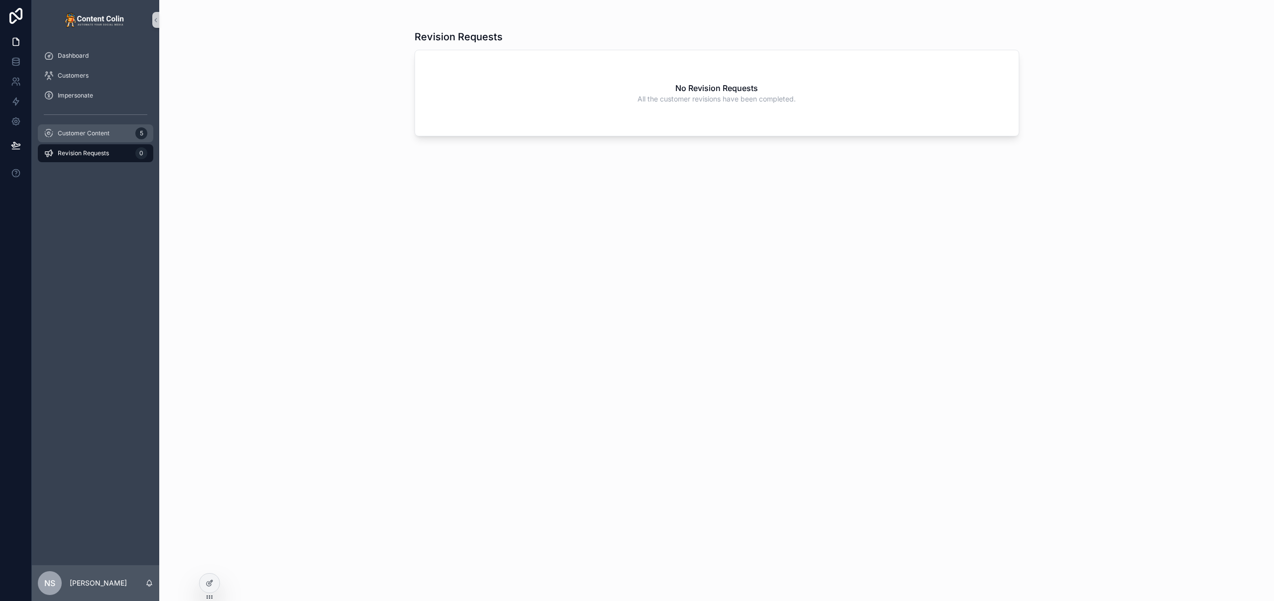
click at [87, 135] on span "Customer Content" at bounding box center [84, 133] width 52 height 8
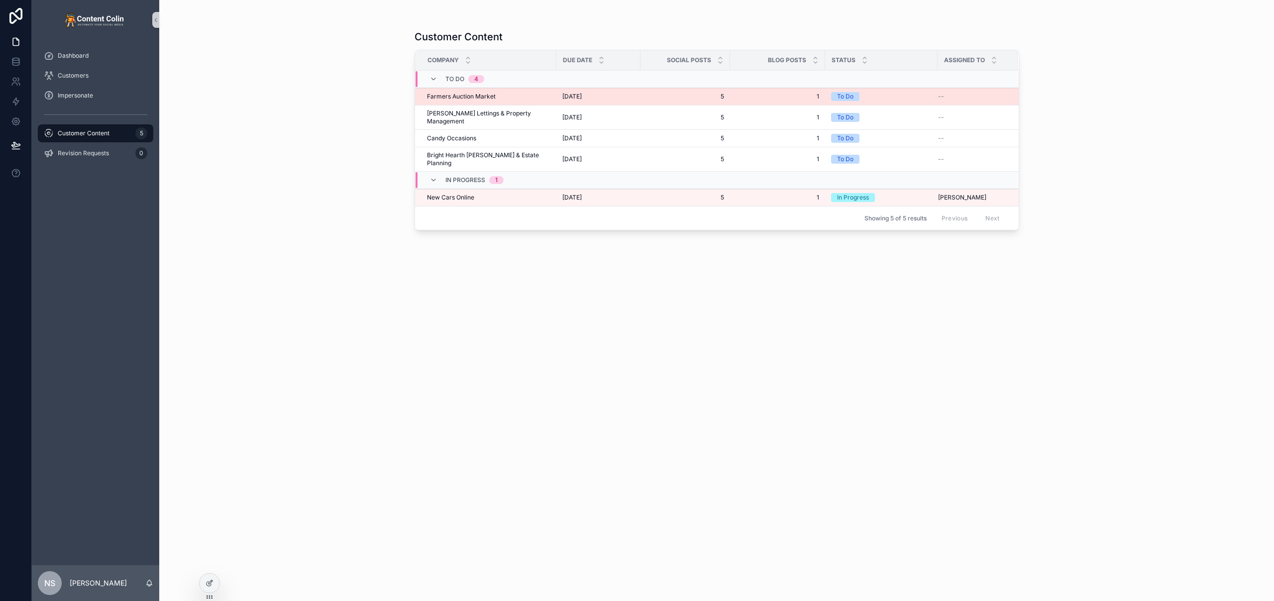
click at [476, 96] on span "Farmers Auction Market" at bounding box center [461, 97] width 69 height 8
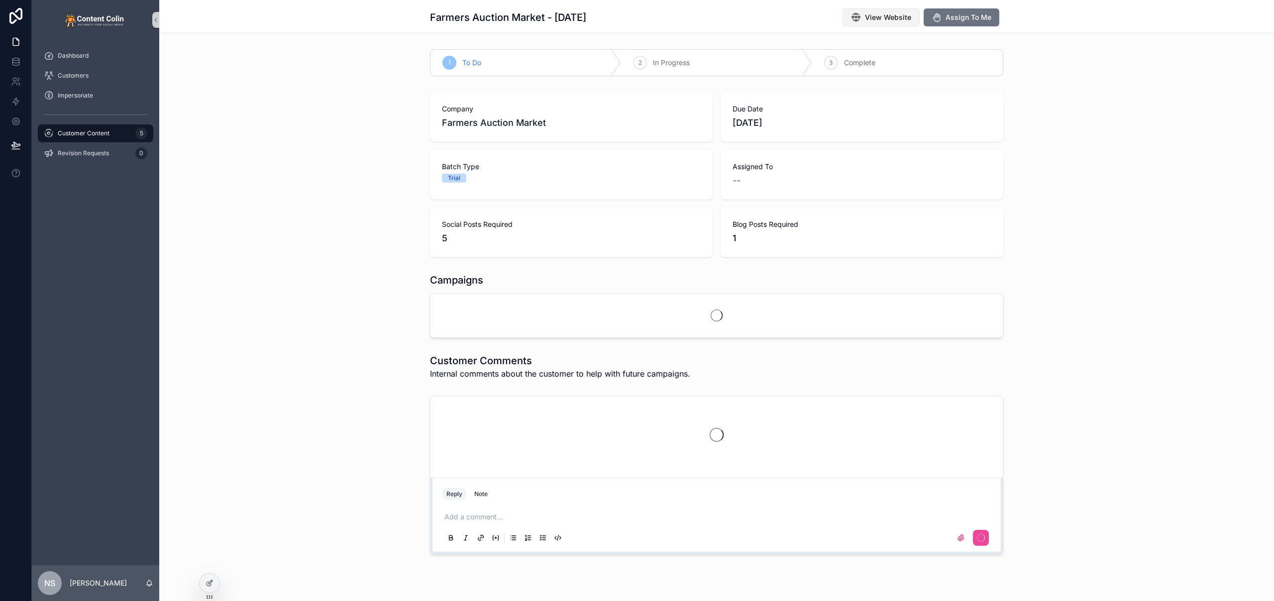
click at [900, 18] on span "View Website" at bounding box center [888, 17] width 46 height 10
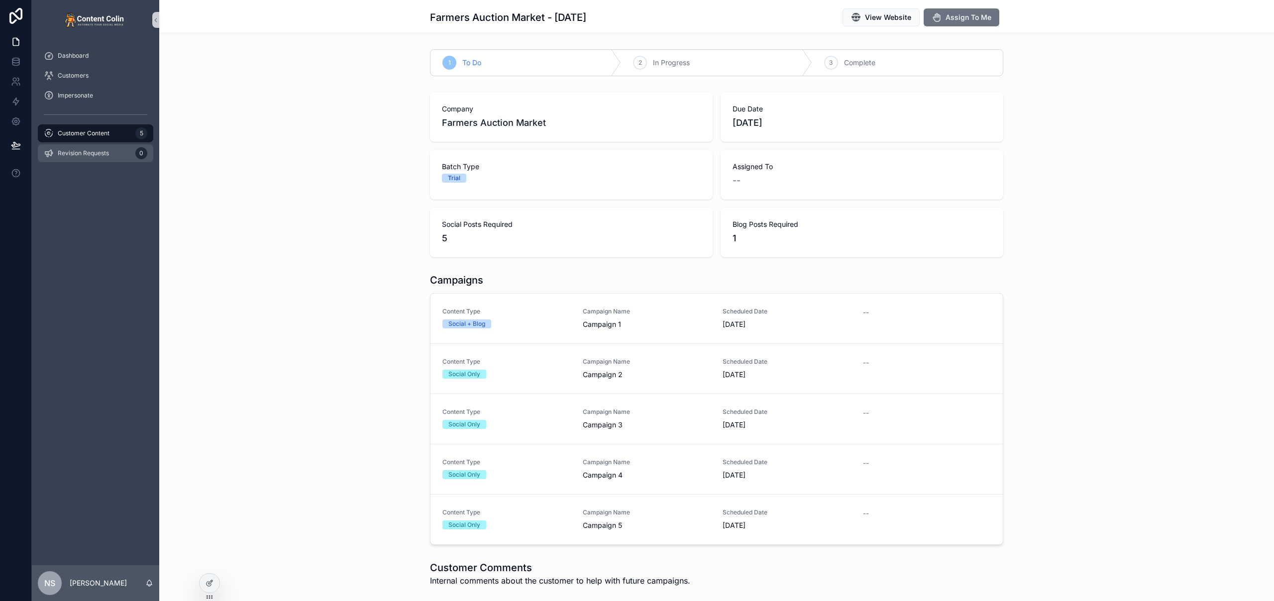
click at [63, 153] on span "Revision Requests" at bounding box center [83, 153] width 51 height 8
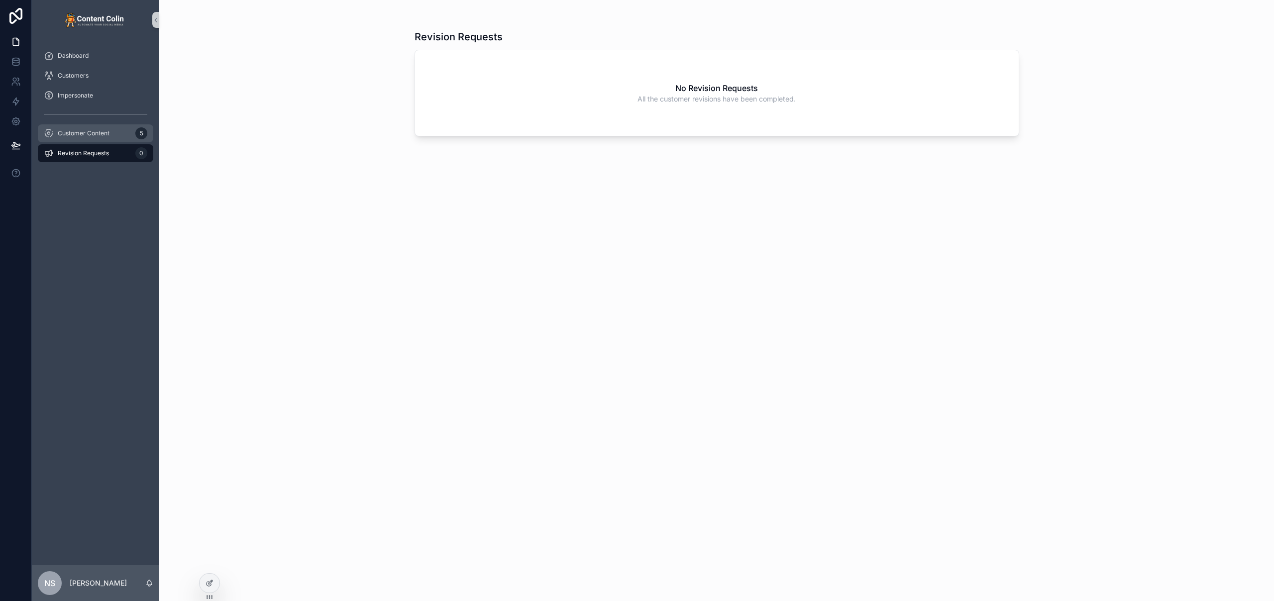
click at [85, 132] on span "Customer Content" at bounding box center [84, 133] width 52 height 8
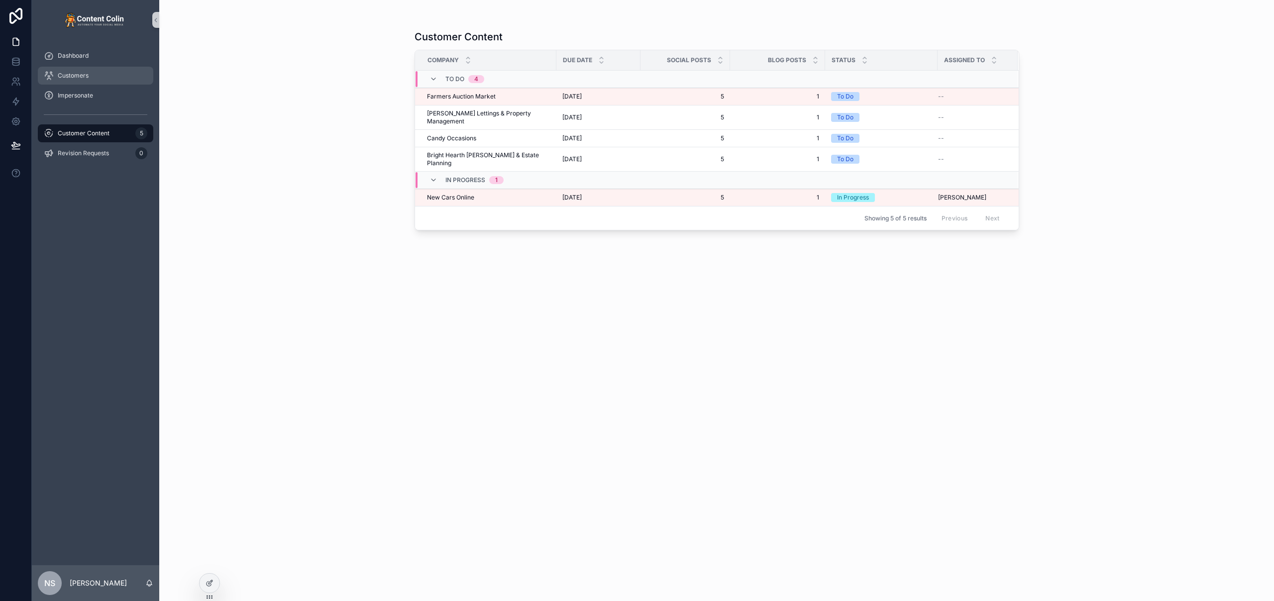
click at [84, 75] on span "Customers" at bounding box center [73, 76] width 31 height 8
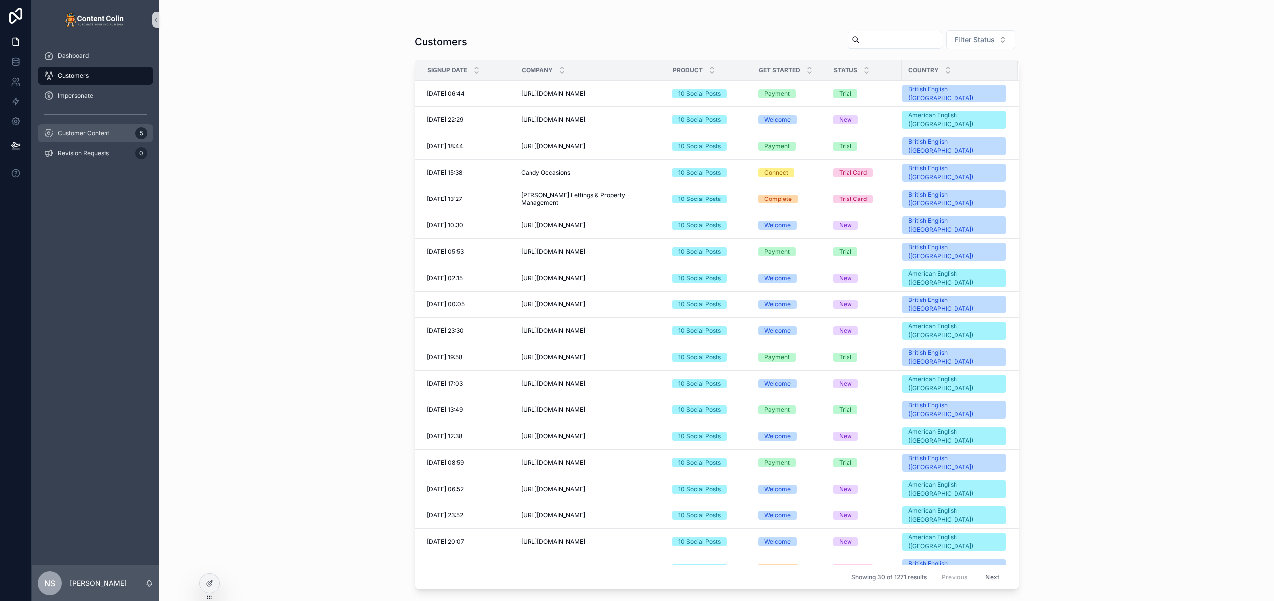
click at [79, 138] on div "Customer Content 5" at bounding box center [96, 133] width 104 height 16
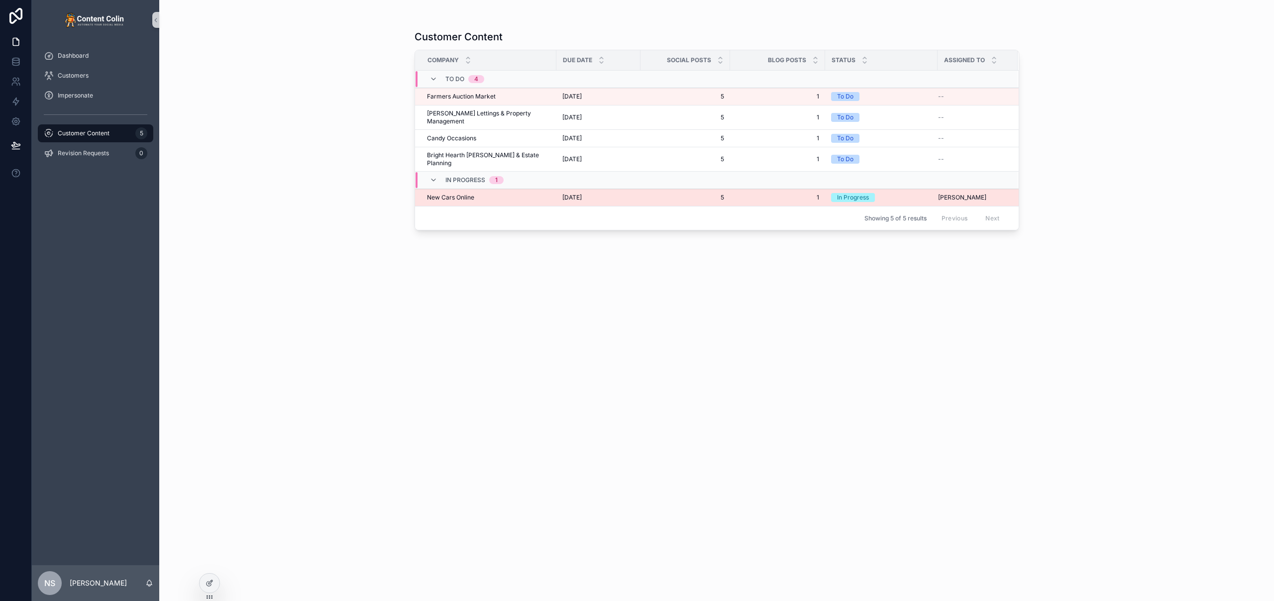
click at [514, 194] on div "New Cars Online New Cars Online" at bounding box center [488, 198] width 123 height 8
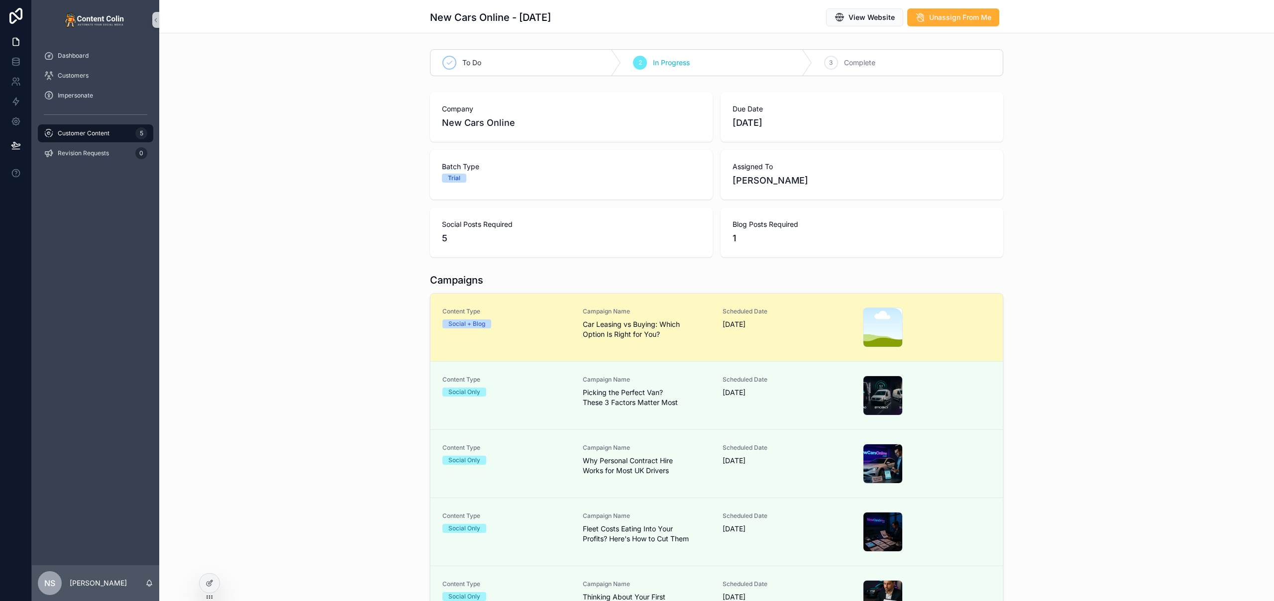
click at [756, 333] on div "Scheduled Date [DATE]" at bounding box center [787, 328] width 128 height 40
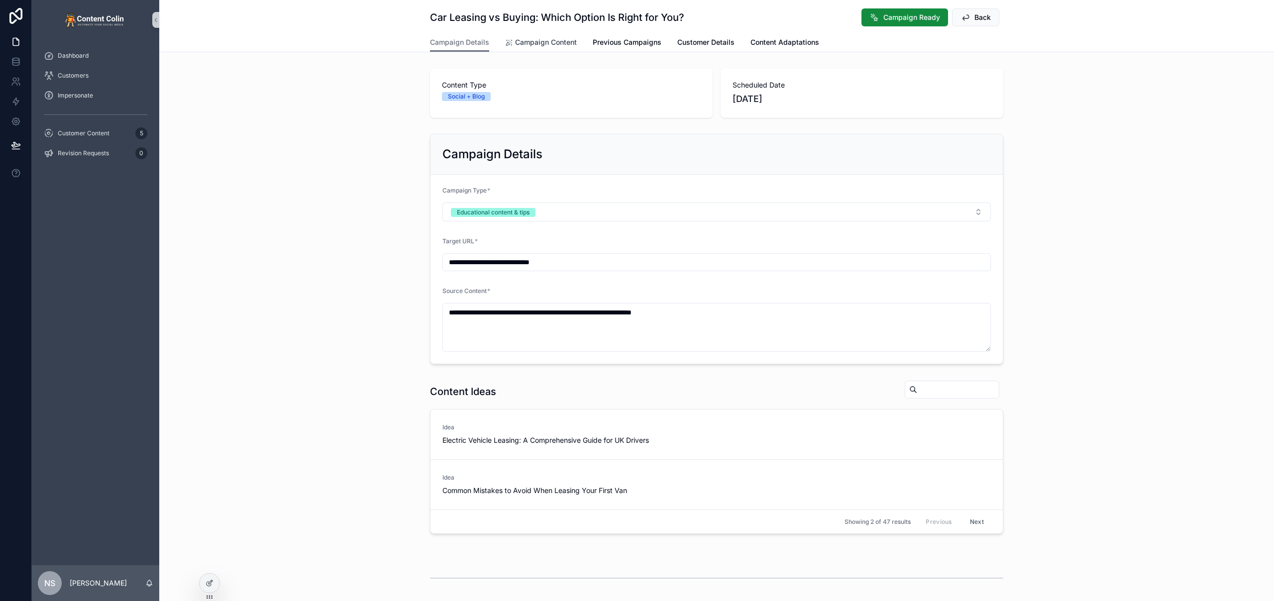
click at [537, 45] on span "Campaign Content" at bounding box center [546, 42] width 62 height 10
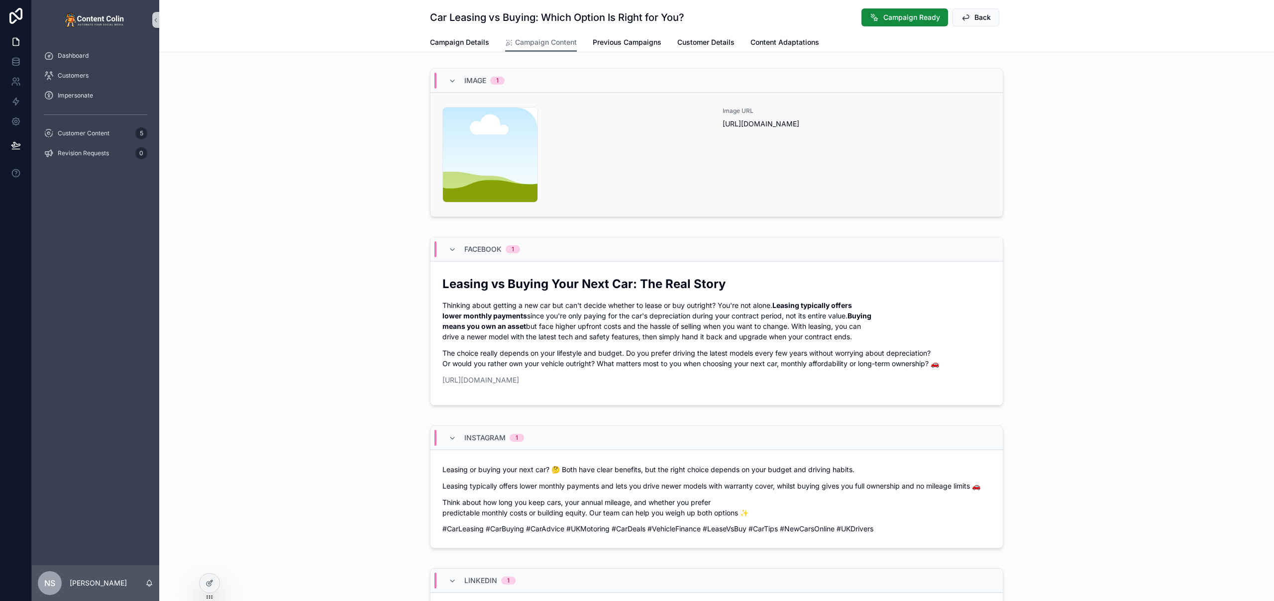
click at [711, 163] on div "content-placeholder .png Image URL [URL][DOMAIN_NAME]" at bounding box center [716, 155] width 548 height 96
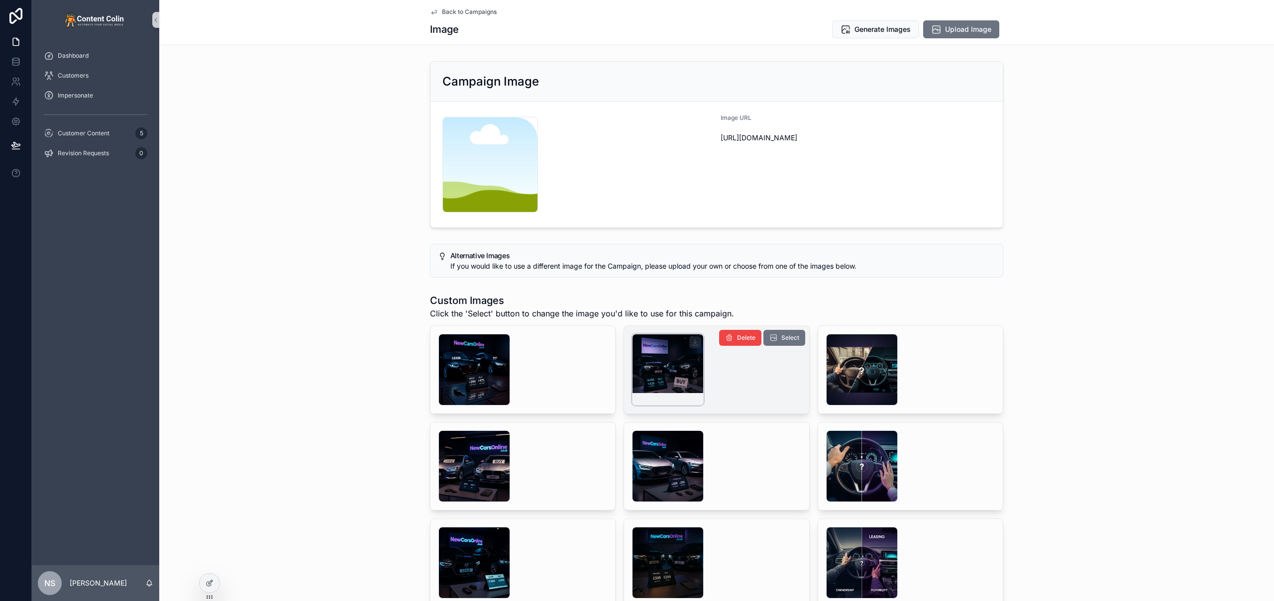
click at [656, 373] on div "scrollable content" at bounding box center [668, 370] width 72 height 72
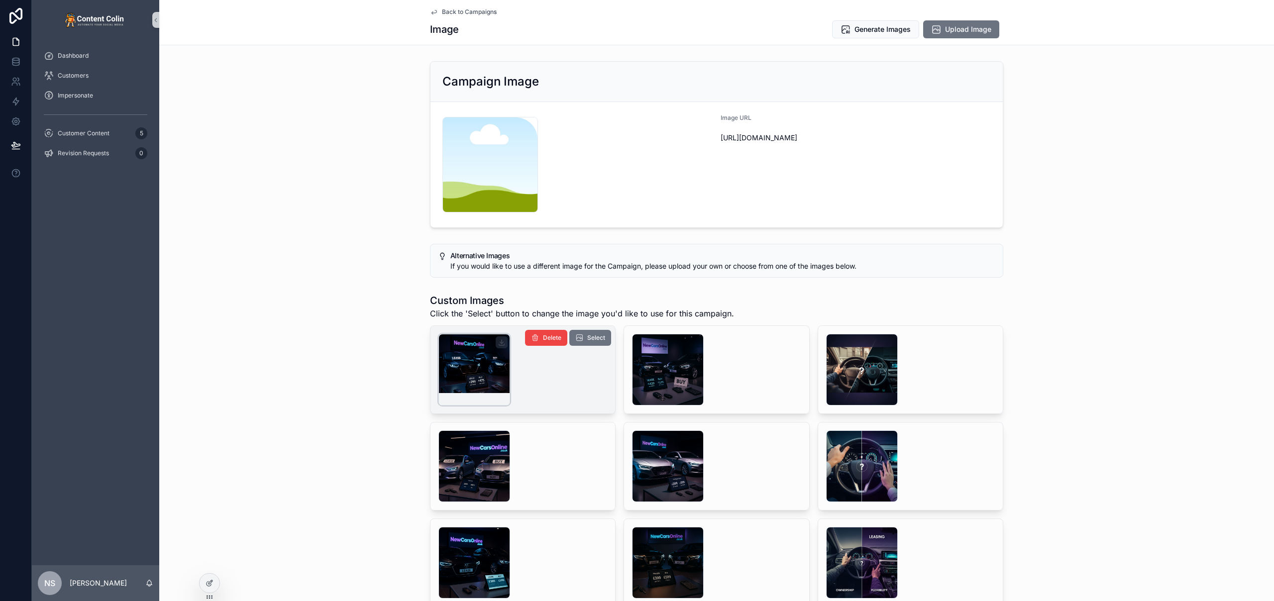
click at [479, 359] on div "scrollable content" at bounding box center [474, 370] width 72 height 72
click at [481, 356] on div "scrollable content" at bounding box center [474, 370] width 72 height 72
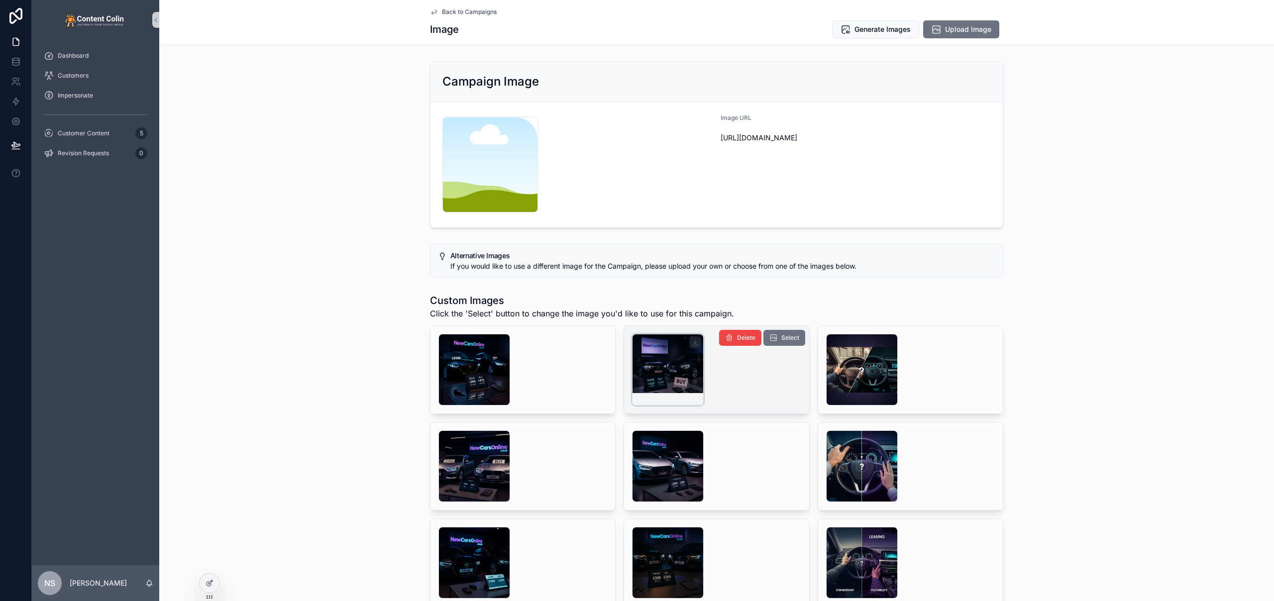
click at [655, 379] on div "scrollable content" at bounding box center [668, 370] width 72 height 72
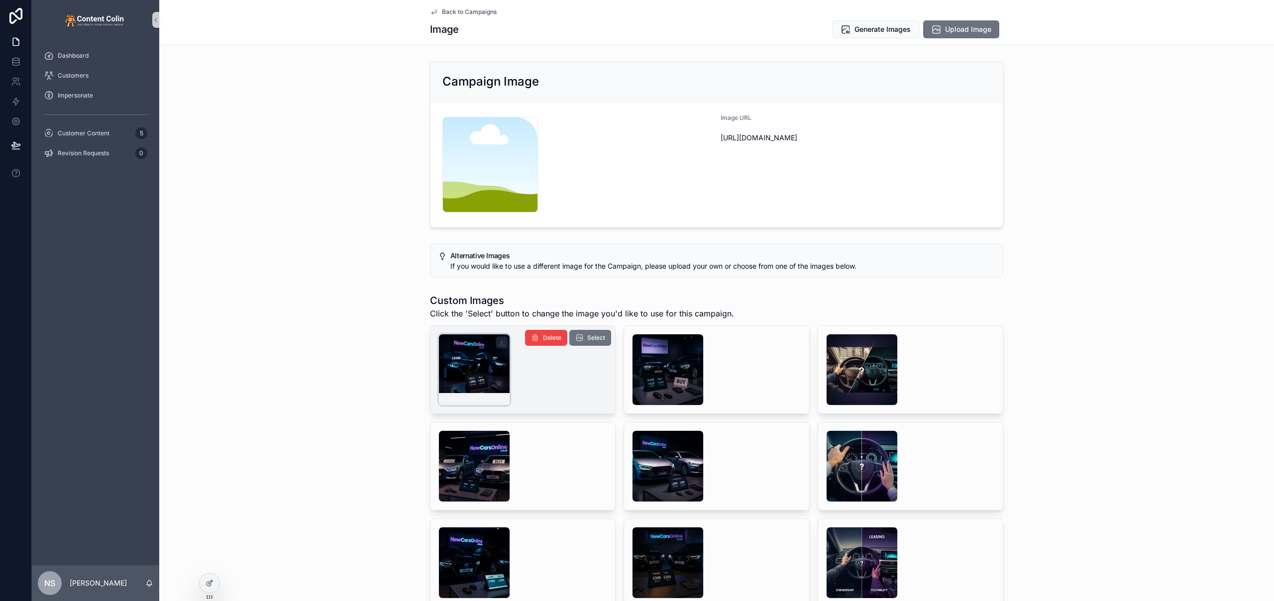
click at [486, 365] on div "scrollable content" at bounding box center [474, 370] width 72 height 72
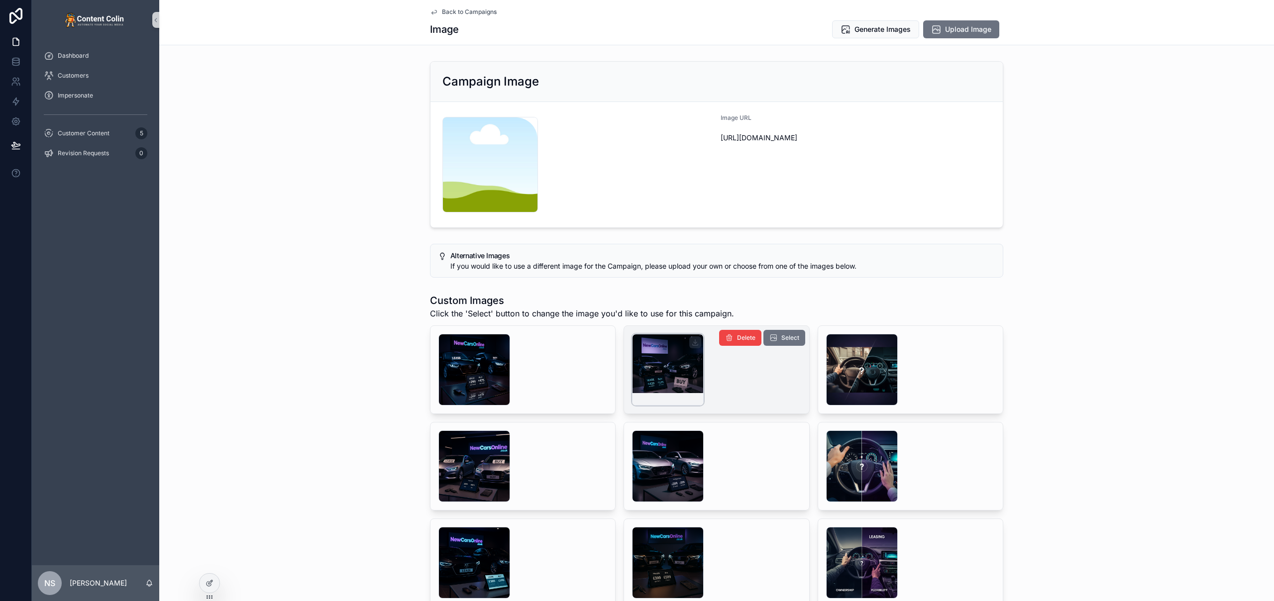
click at [670, 358] on div "scrollable content" at bounding box center [668, 370] width 72 height 72
click at [781, 336] on span "Select" at bounding box center [790, 338] width 18 height 8
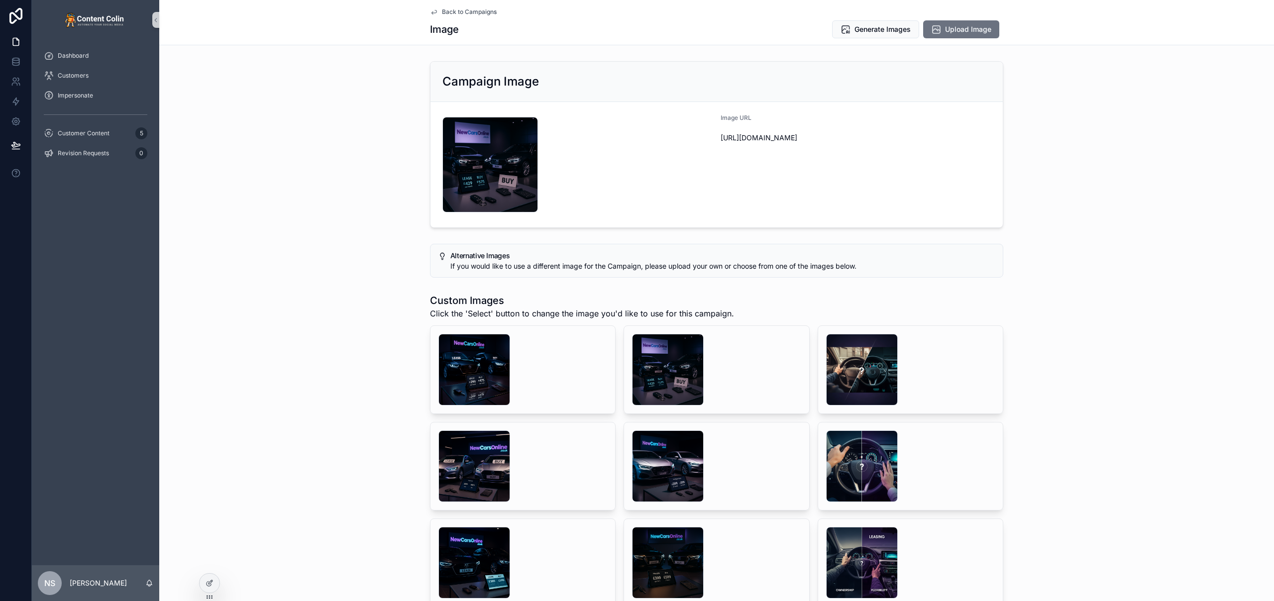
click at [474, 12] on span "Back to Campaigns" at bounding box center [469, 12] width 55 height 8
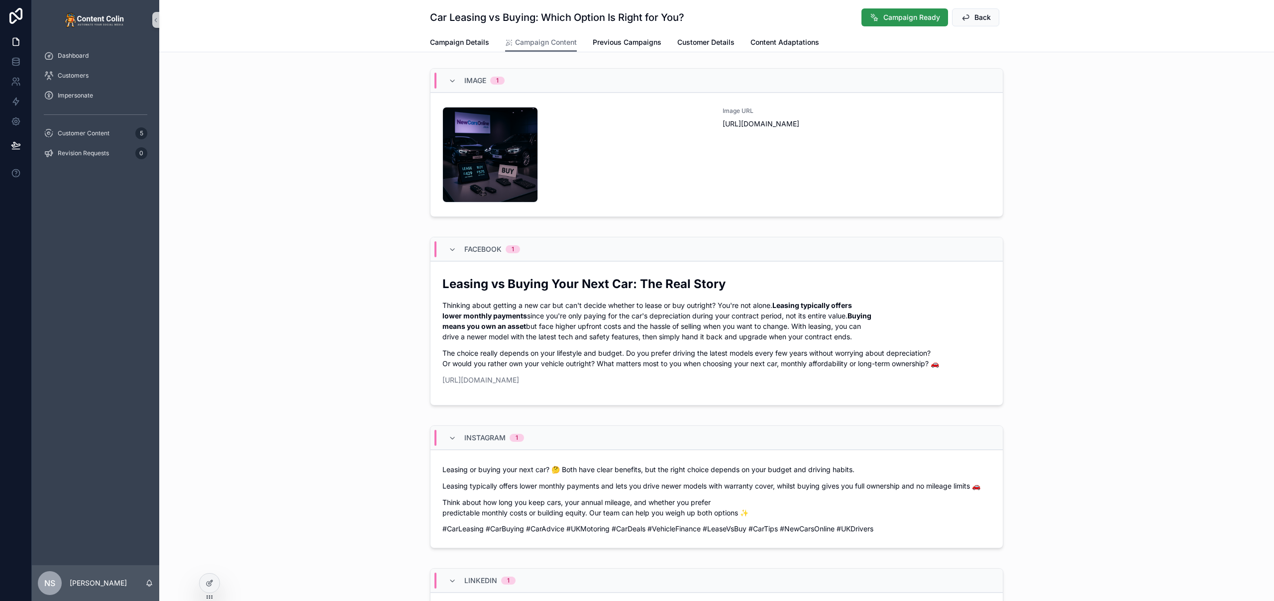
click at [892, 20] on span "Campaign Ready" at bounding box center [911, 17] width 57 height 10
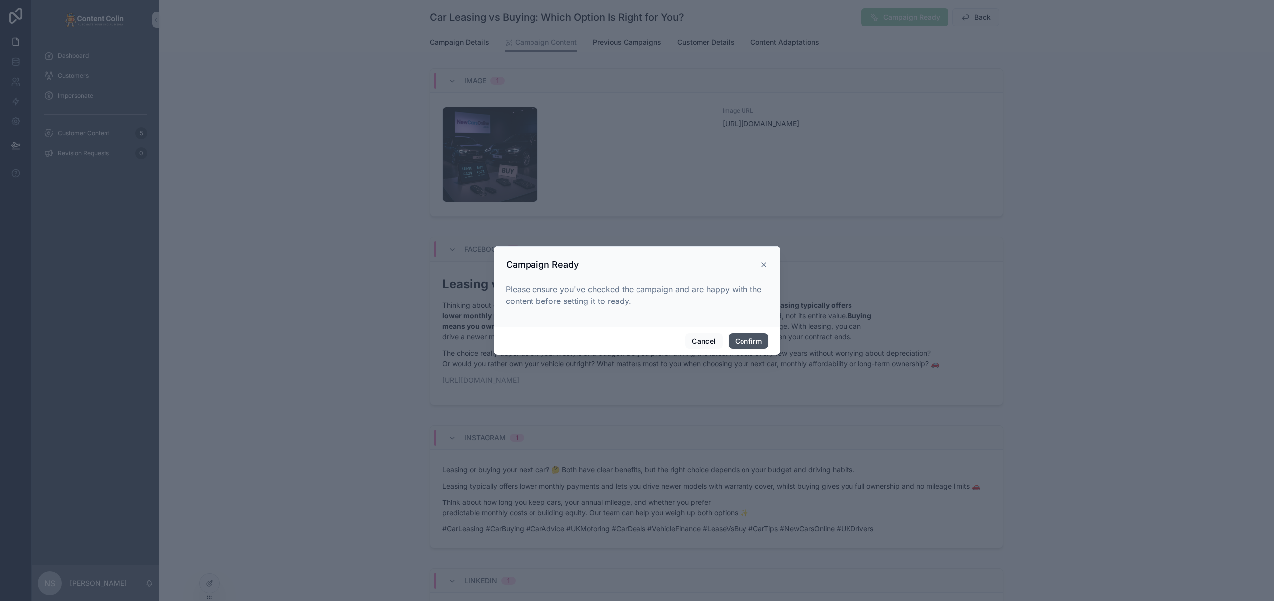
click at [752, 334] on button "Confirm" at bounding box center [749, 341] width 40 height 16
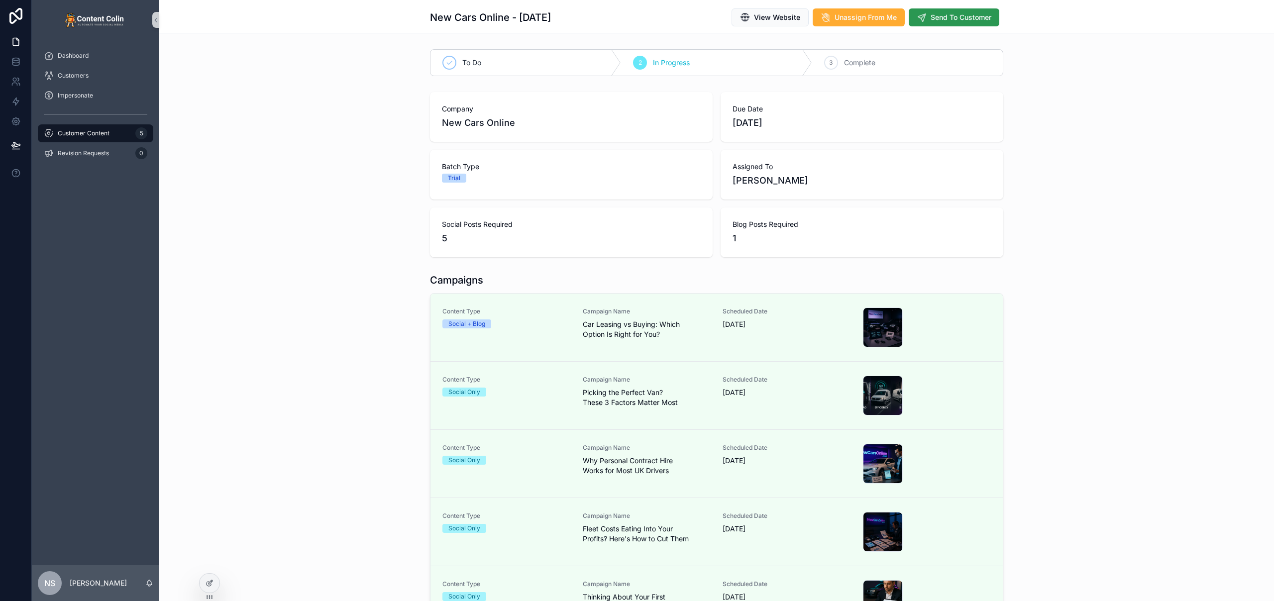
click at [957, 20] on span "Send To Customer" at bounding box center [961, 17] width 61 height 10
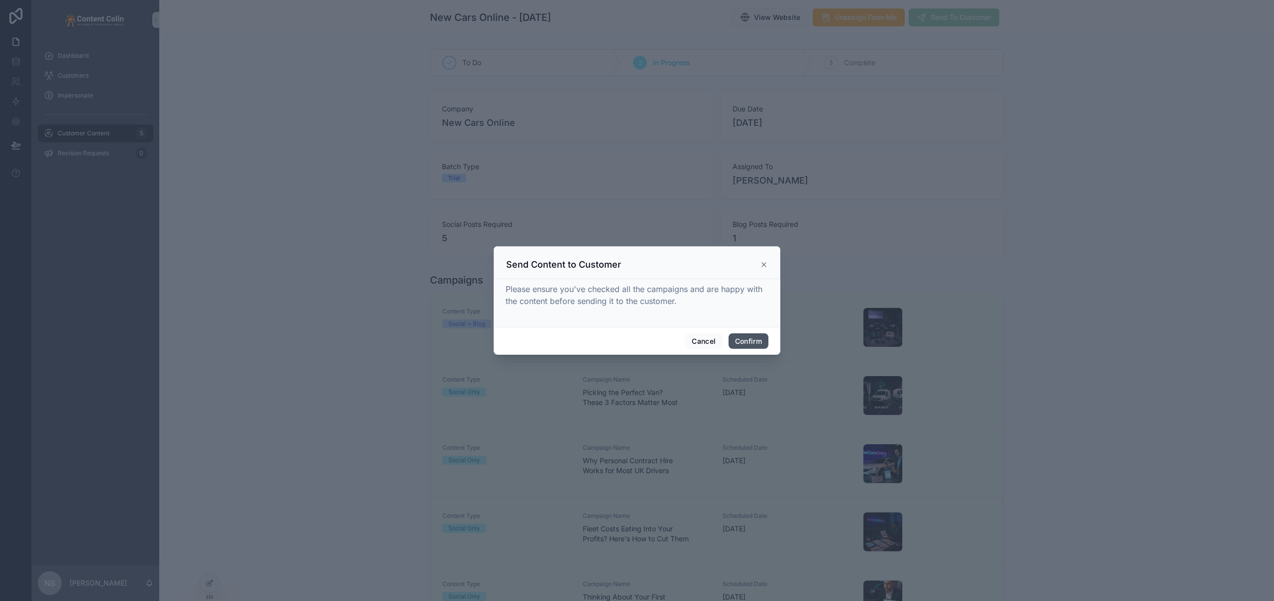
click at [746, 337] on button "Confirm" at bounding box center [749, 341] width 40 height 16
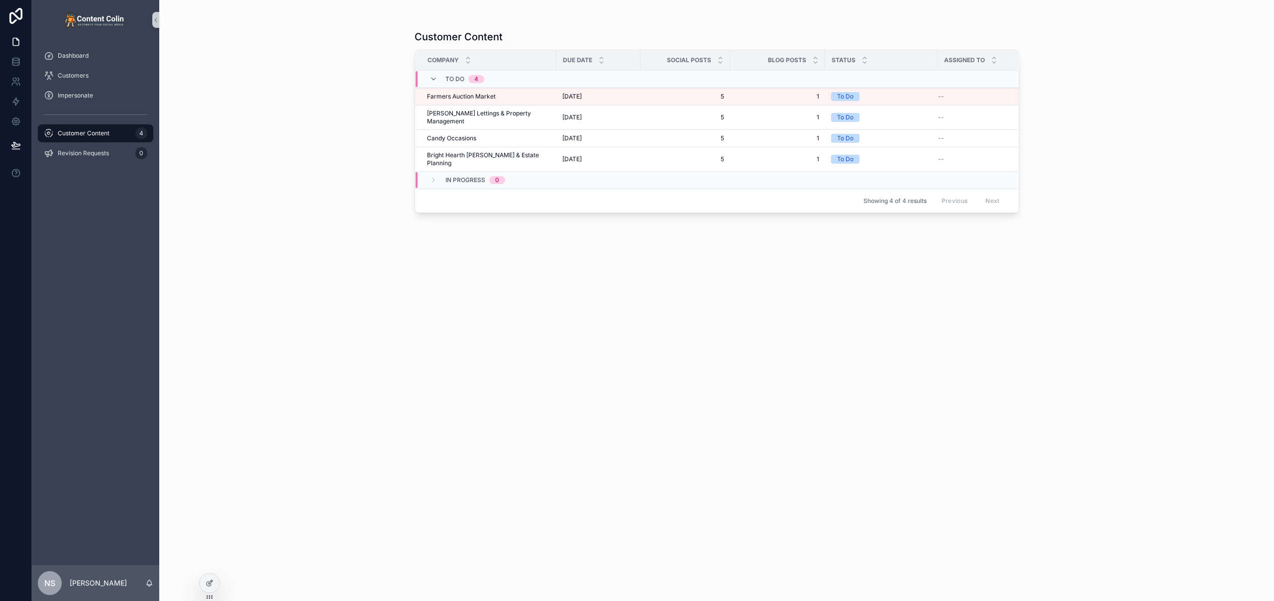
click at [85, 133] on span "Customer Content" at bounding box center [84, 133] width 52 height 8
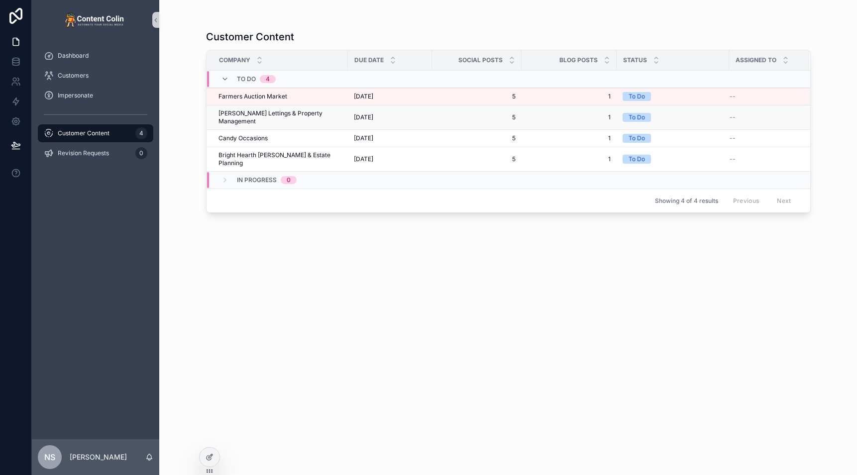
click at [292, 113] on span "[PERSON_NAME] Lettings & Property Management" at bounding box center [279, 117] width 123 height 16
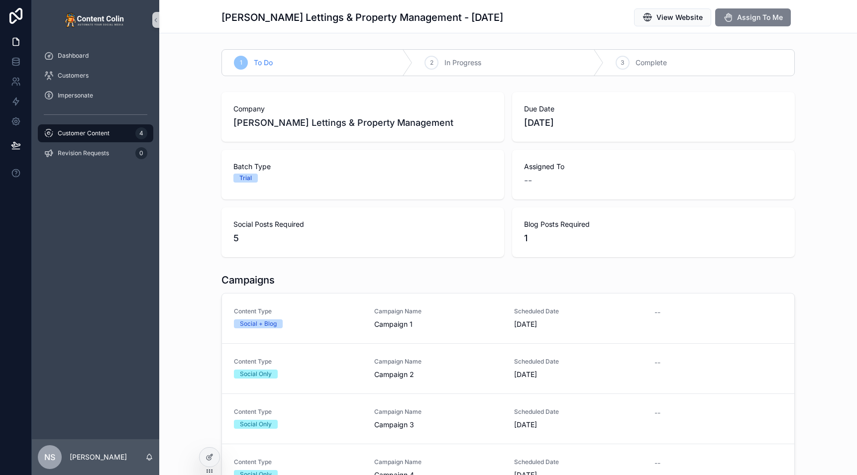
click at [770, 22] on span "Assign To Me" at bounding box center [760, 17] width 46 height 10
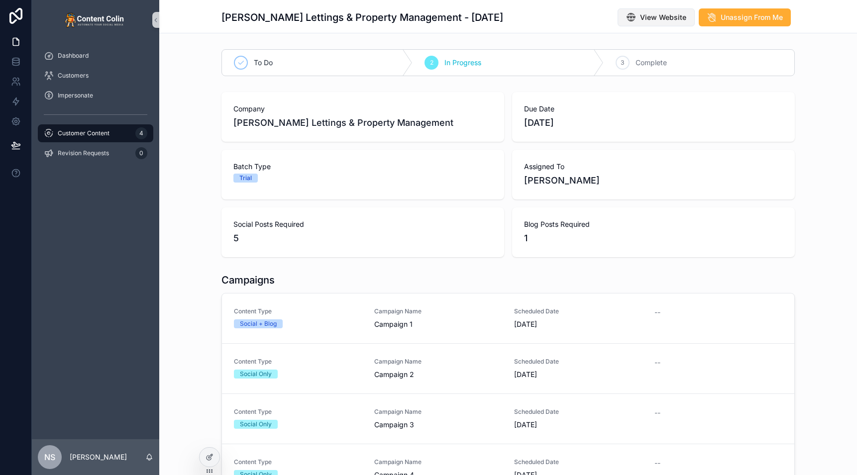
click at [671, 17] on span "View Website" at bounding box center [663, 17] width 46 height 10
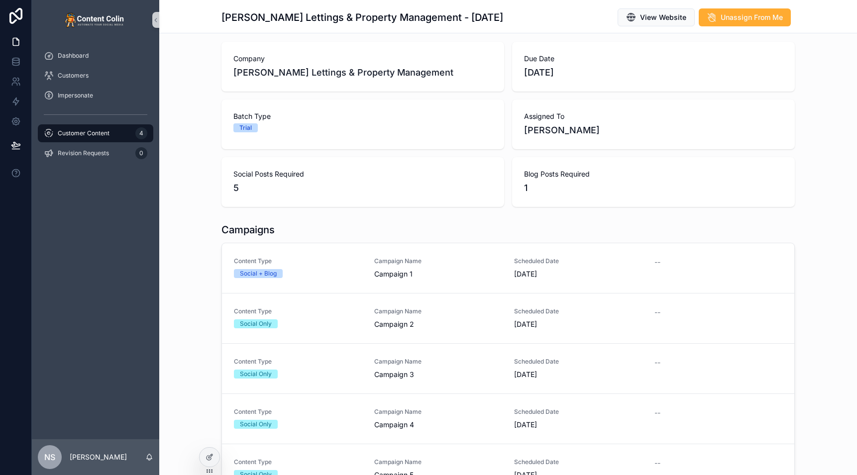
scroll to position [71, 0]
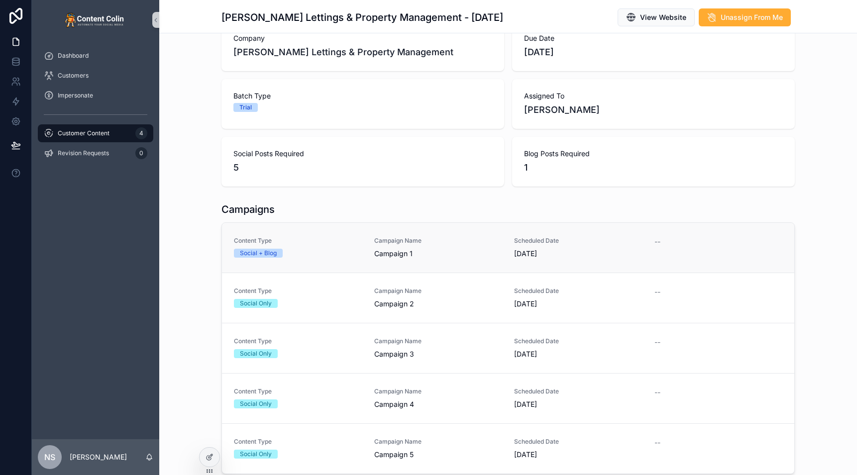
click at [514, 256] on span "[DATE]" at bounding box center [578, 254] width 128 height 10
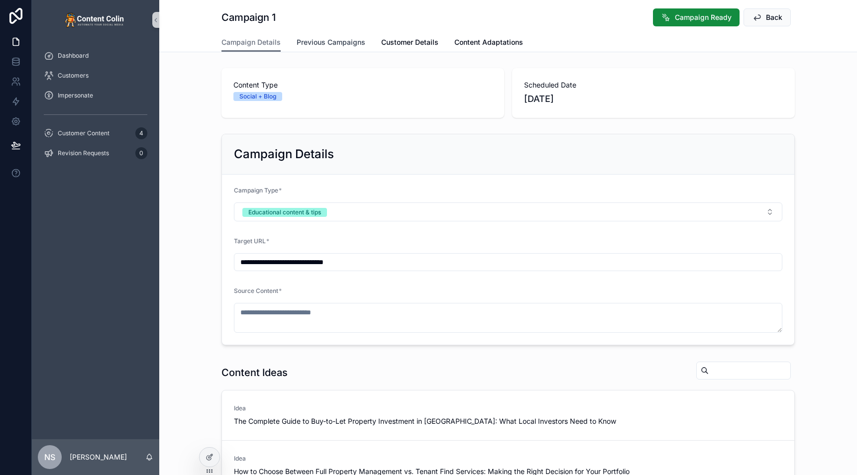
click at [331, 40] on span "Previous Campaigns" at bounding box center [331, 42] width 69 height 10
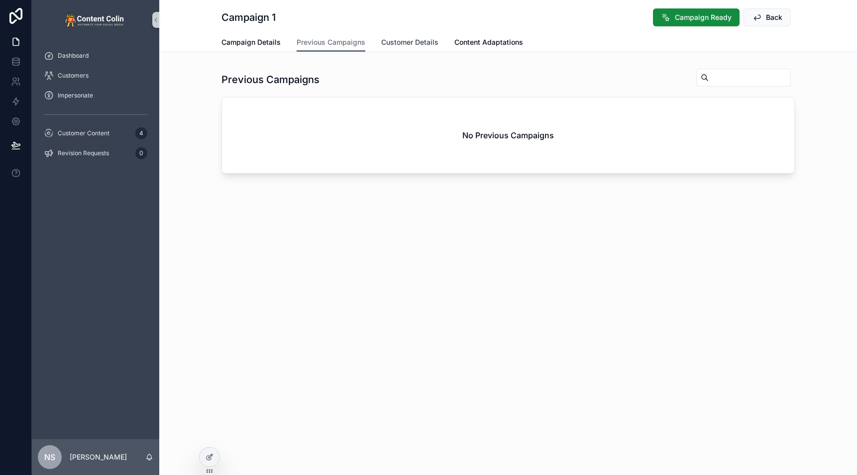
click at [406, 41] on span "Customer Details" at bounding box center [409, 42] width 57 height 10
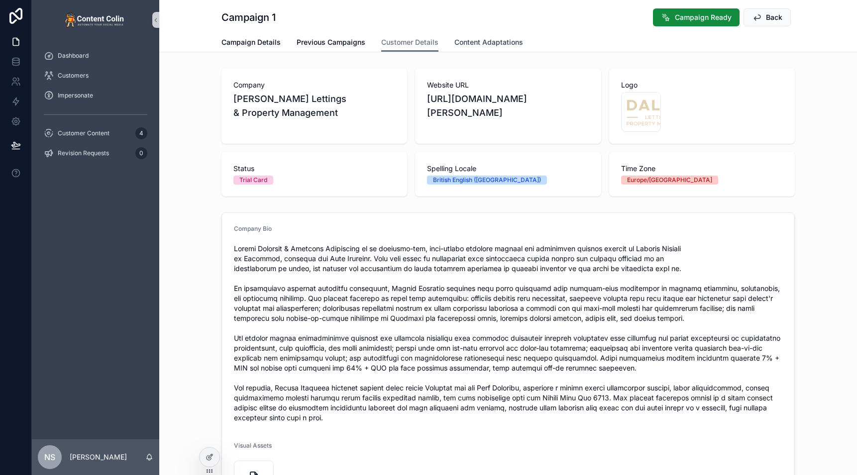
click at [502, 45] on span "Content Adaptations" at bounding box center [488, 42] width 69 height 10
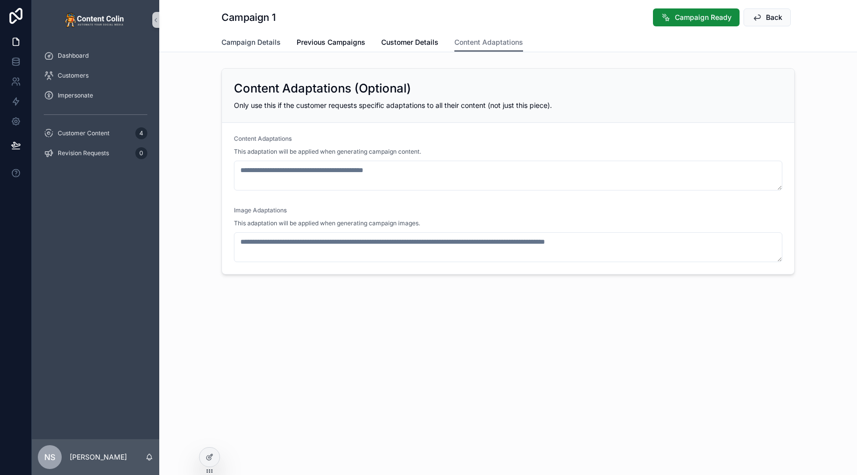
click at [239, 41] on span "Campaign Details" at bounding box center [250, 42] width 59 height 10
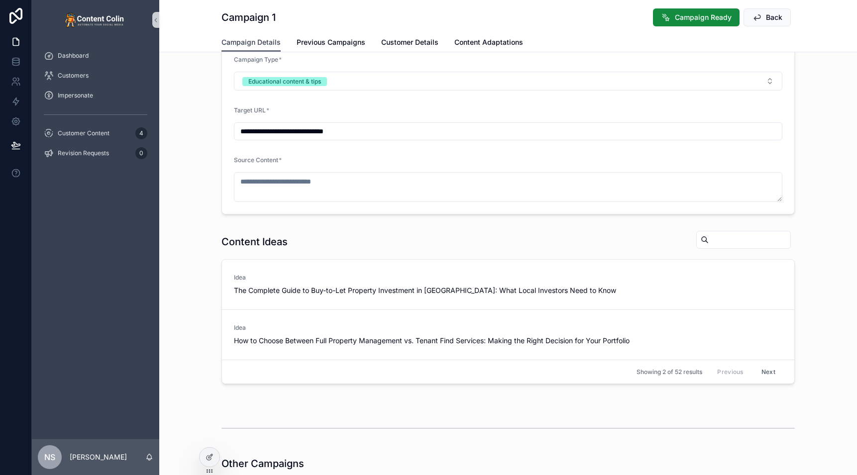
scroll to position [101, 0]
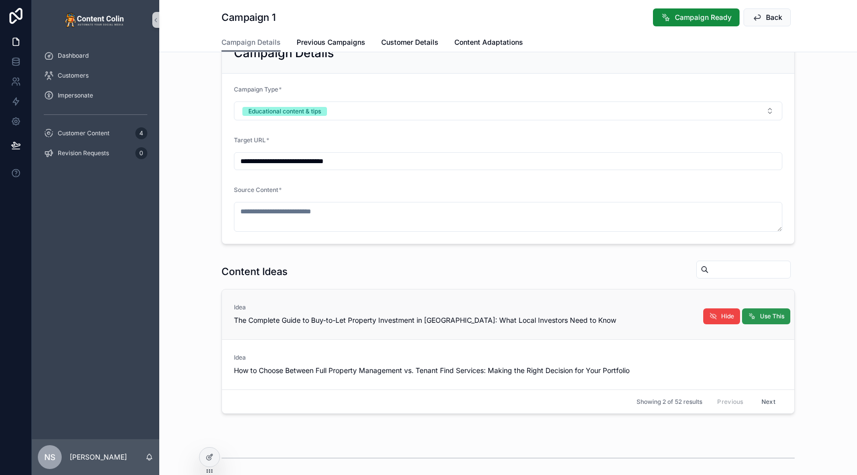
click at [763, 318] on span "Use This" at bounding box center [772, 317] width 24 height 8
type textarea "**********"
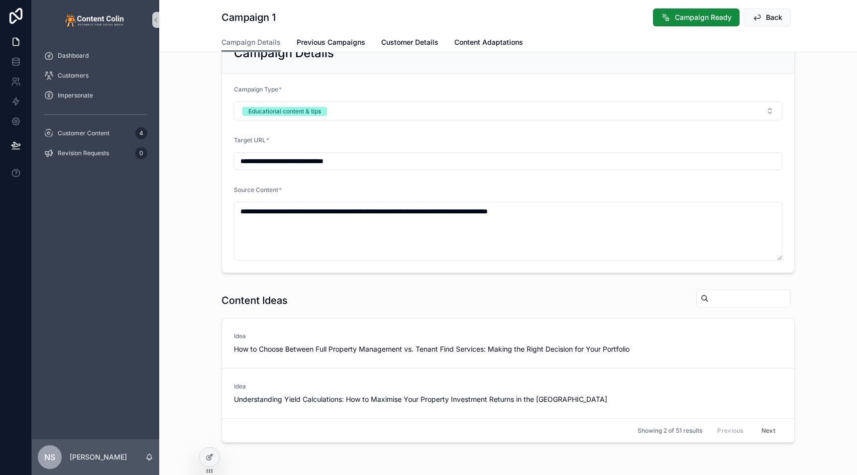
scroll to position [0, 0]
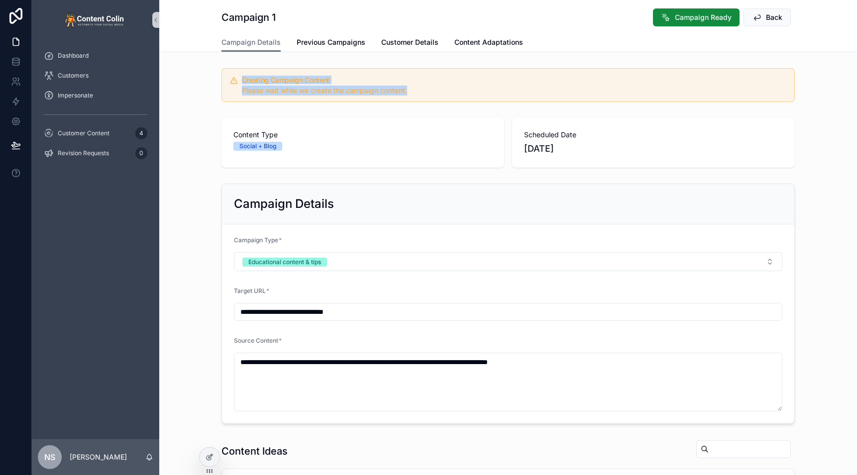
drag, startPoint x: 239, startPoint y: 80, endPoint x: 458, endPoint y: 94, distance: 219.4
click at [458, 94] on div "Creating Campaign Content Please wait while we create the campaign content." at bounding box center [514, 86] width 544 height 19
click at [458, 94] on div "Please wait while we create the campaign content." at bounding box center [514, 91] width 544 height 10
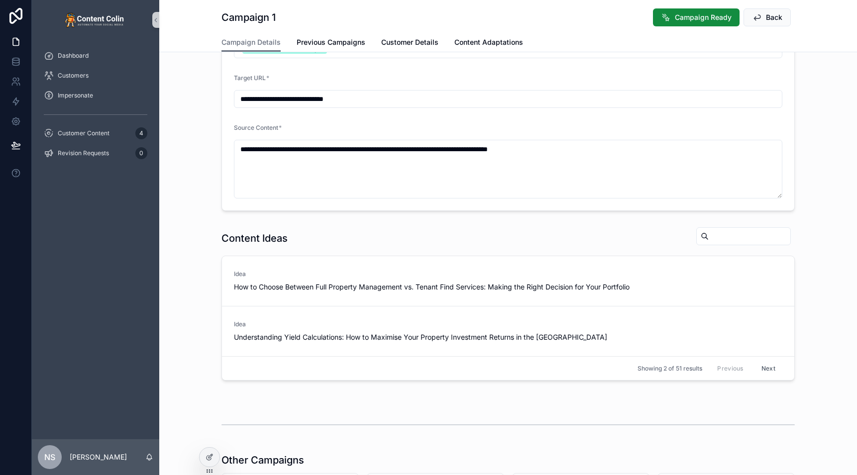
scroll to position [417, 0]
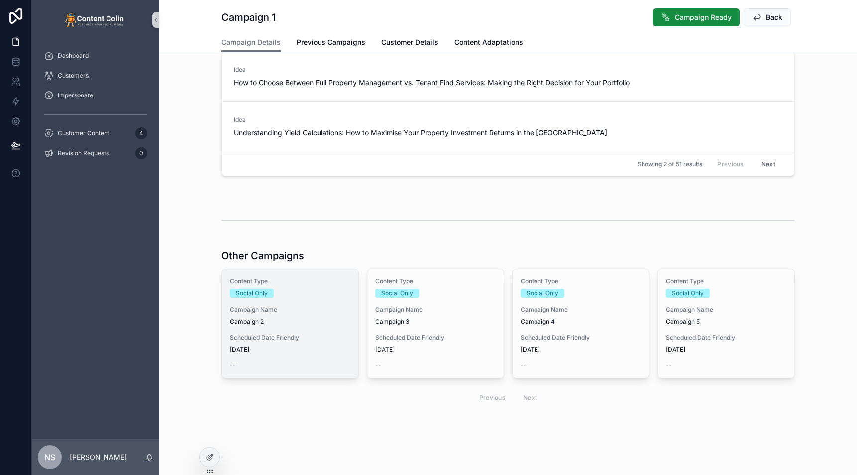
click at [267, 327] on div "Content Type Social Only Campaign Name Campaign 2 Scheduled Date Friendly [DATE…" at bounding box center [290, 323] width 136 height 108
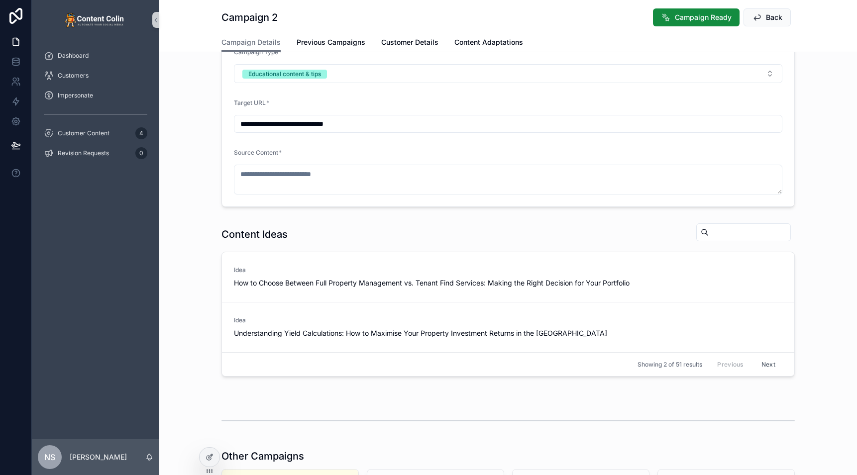
scroll to position [99, 0]
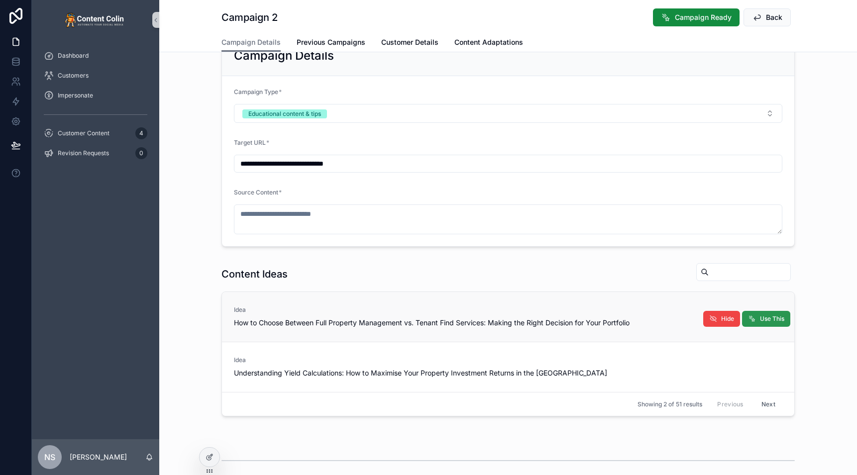
click at [760, 318] on span "Use This" at bounding box center [772, 319] width 24 height 8
type textarea "**********"
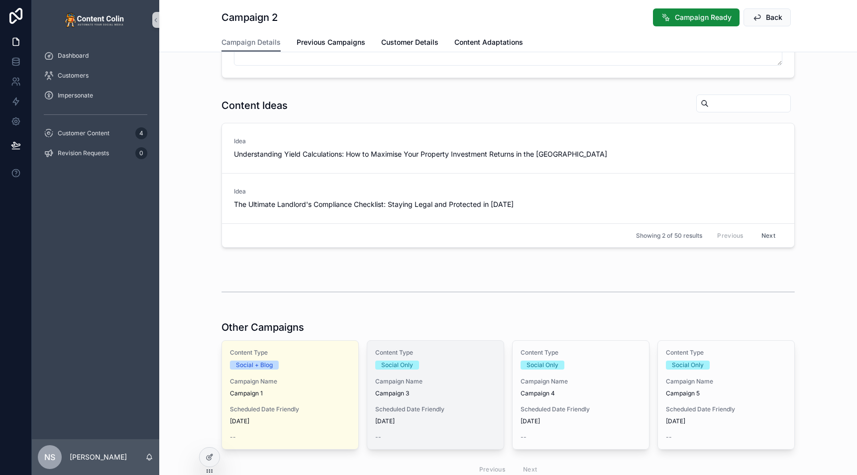
scroll to position [406, 0]
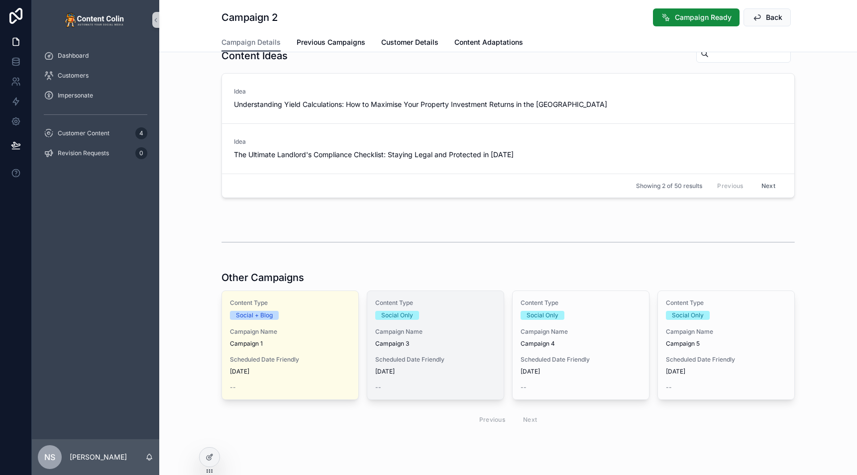
click at [438, 338] on div "Campaign Name Campaign 3" at bounding box center [435, 338] width 120 height 20
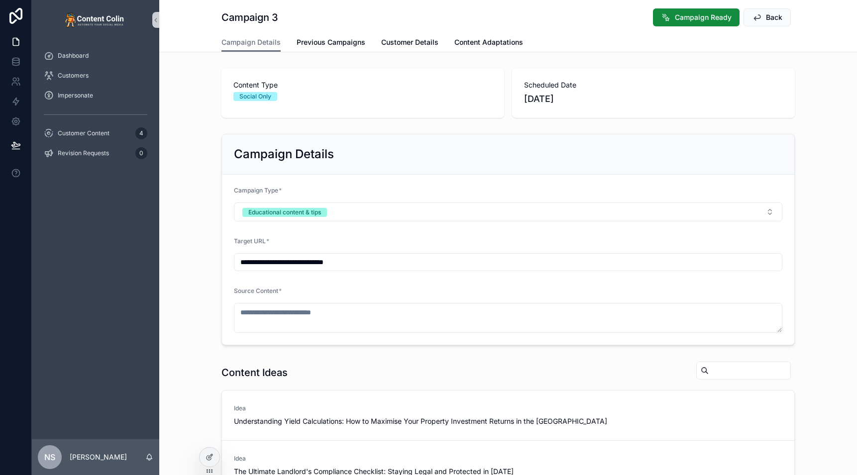
scroll to position [148, 0]
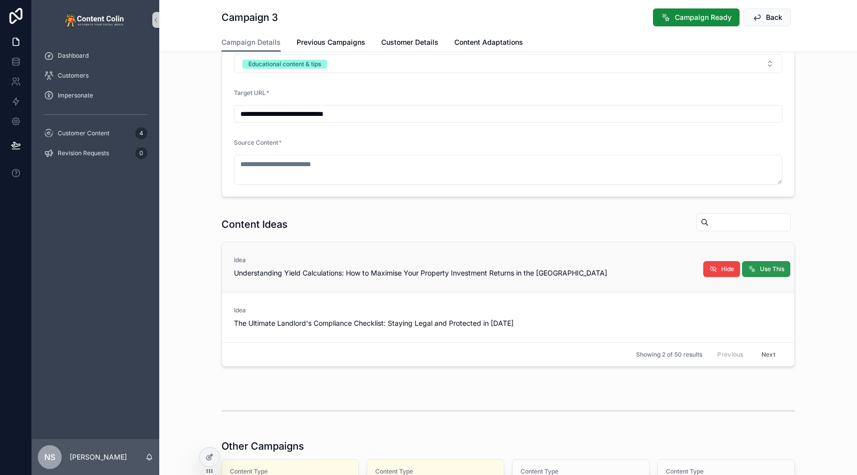
click at [771, 270] on span "Use This" at bounding box center [772, 269] width 24 height 8
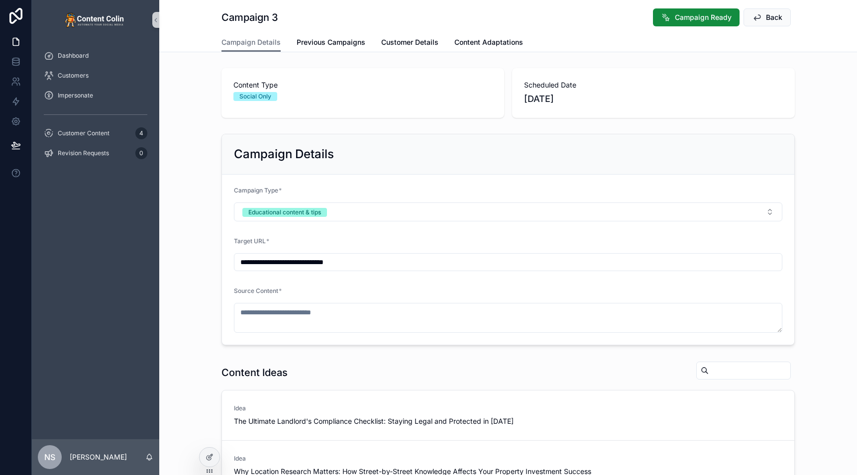
scroll to position [253, 0]
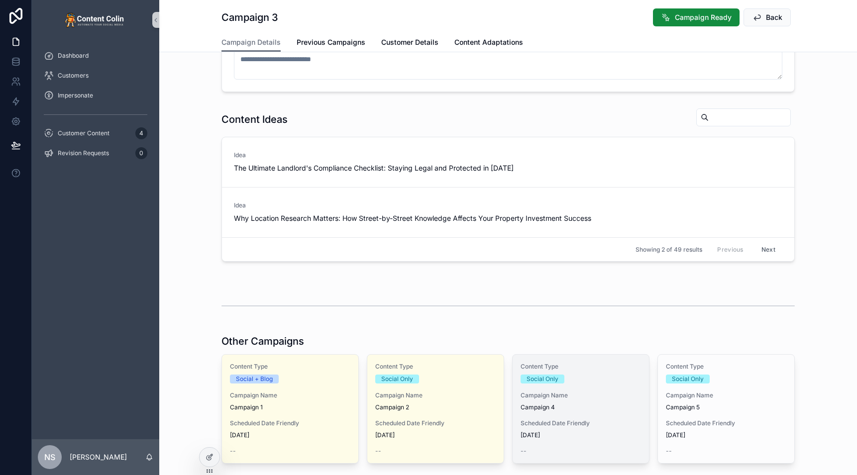
click at [591, 394] on span "Campaign Name" at bounding box center [581, 396] width 120 height 8
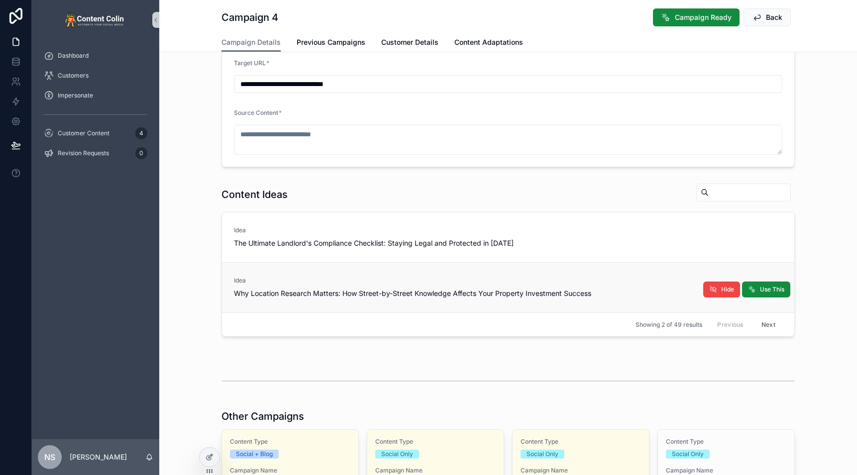
scroll to position [127, 0]
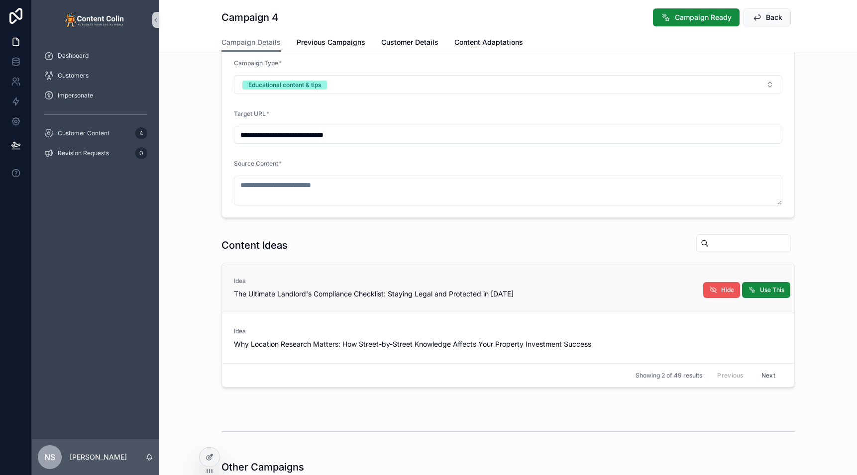
click at [710, 290] on icon "scrollable content" at bounding box center [713, 290] width 8 height 8
click at [760, 293] on span "Use This" at bounding box center [772, 290] width 24 height 8
type textarea "**********"
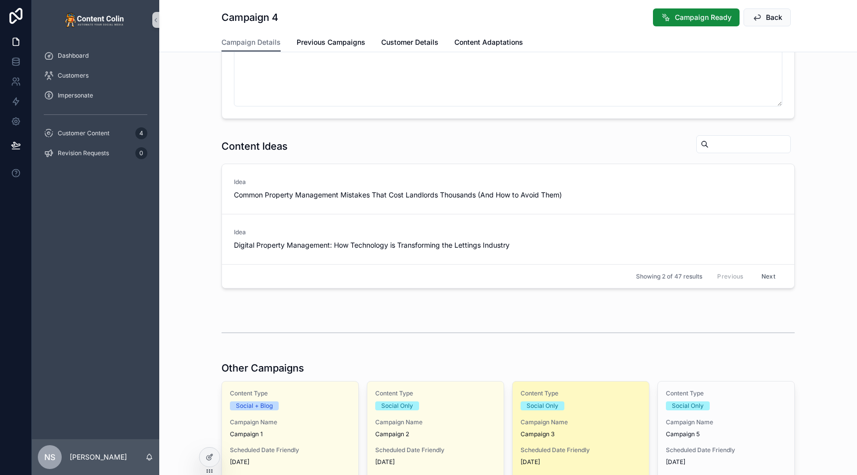
scroll to position [389, 0]
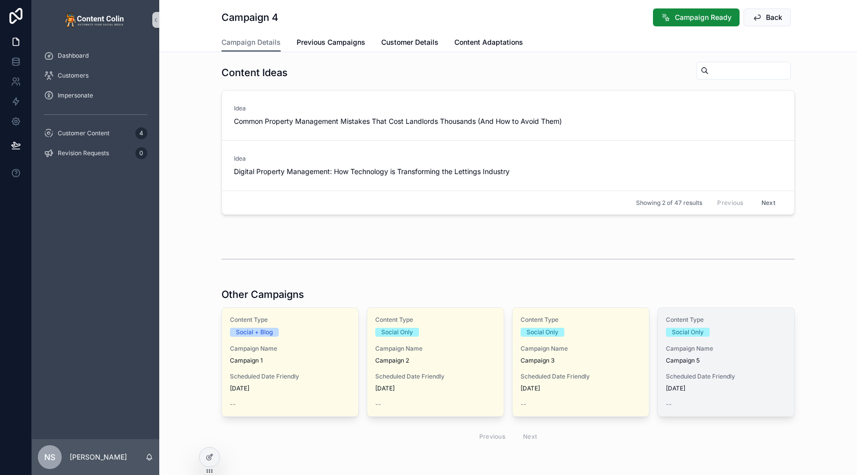
click at [724, 336] on div "Social Only" at bounding box center [726, 332] width 120 height 9
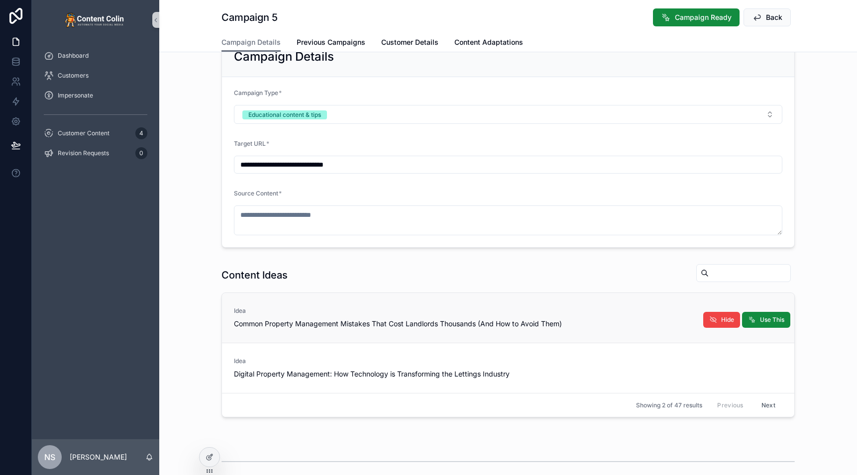
scroll to position [148, 0]
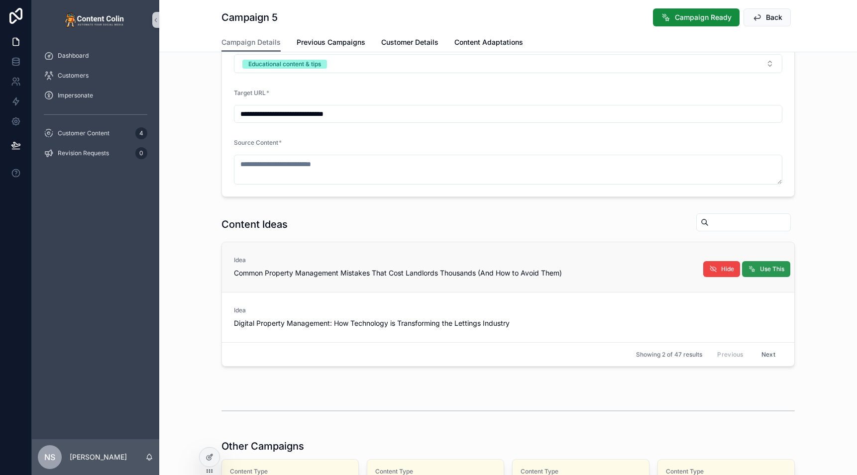
click at [767, 269] on span "Use This" at bounding box center [772, 269] width 24 height 8
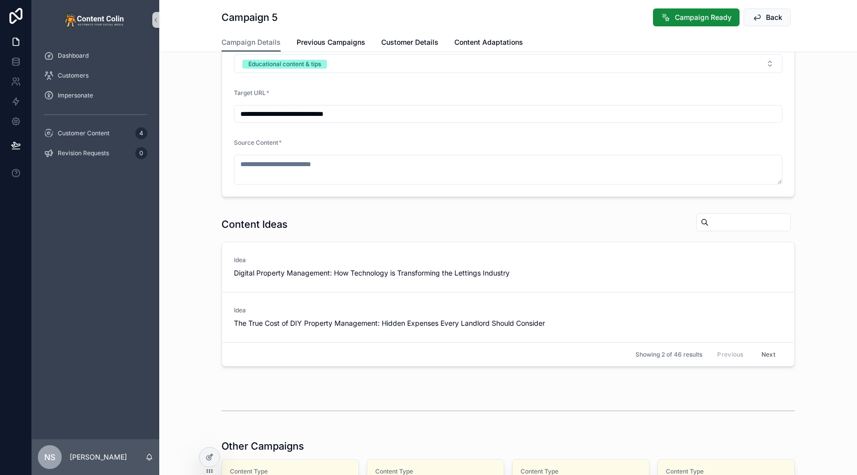
type textarea "**********"
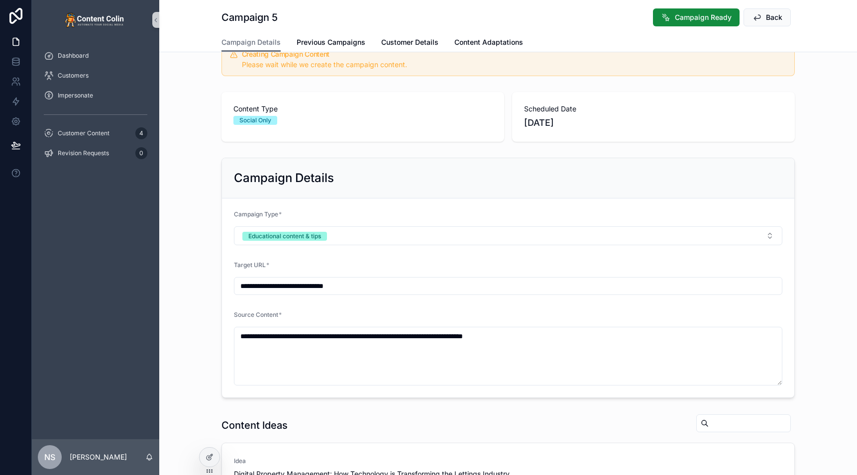
scroll to position [0, 0]
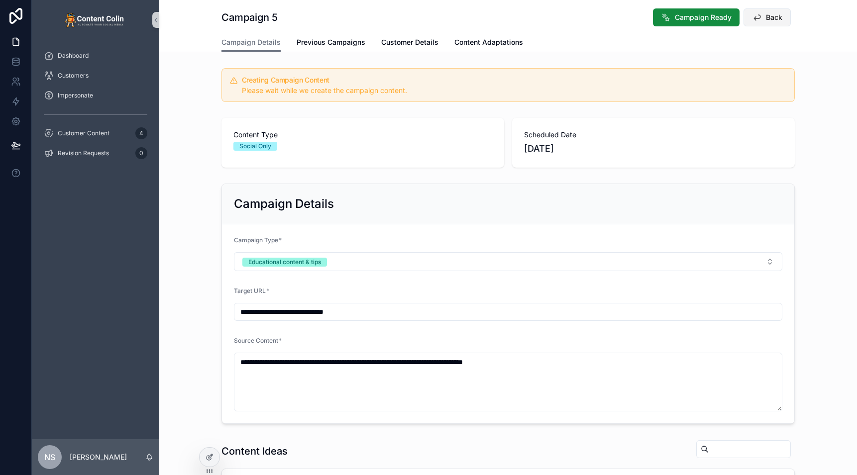
click at [773, 19] on span "Back" at bounding box center [774, 17] width 16 height 10
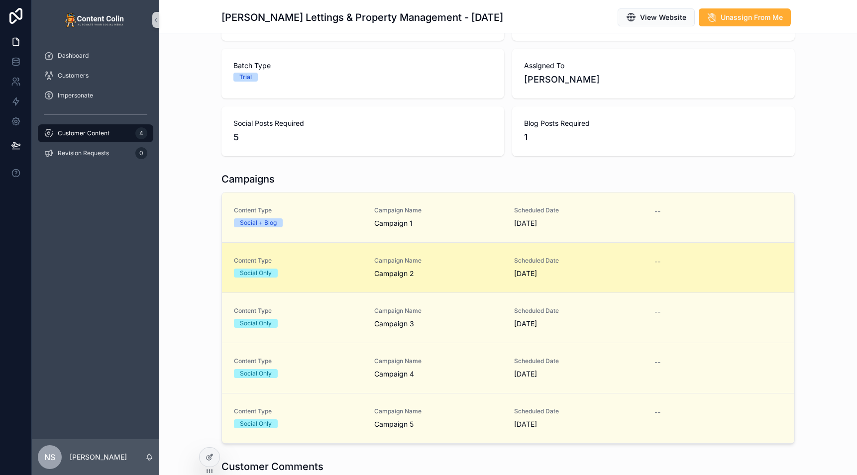
scroll to position [152, 0]
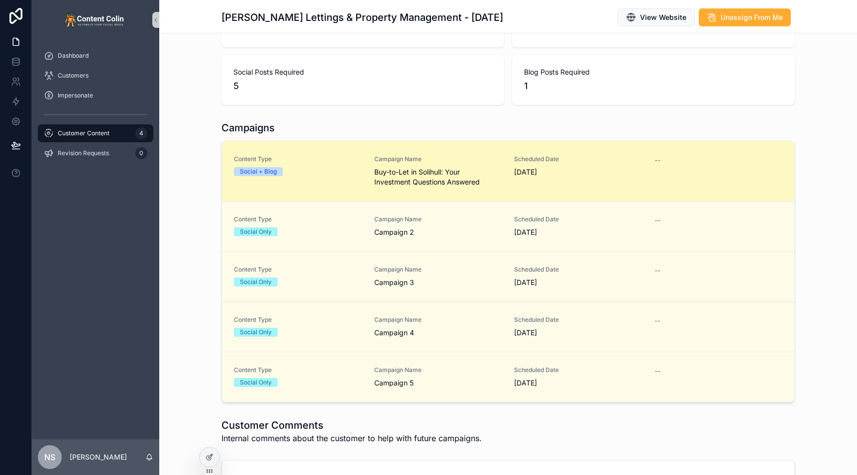
click at [425, 174] on span "Buy-to-Let in Solihull: Your Investment Questions Answered" at bounding box center [438, 177] width 128 height 20
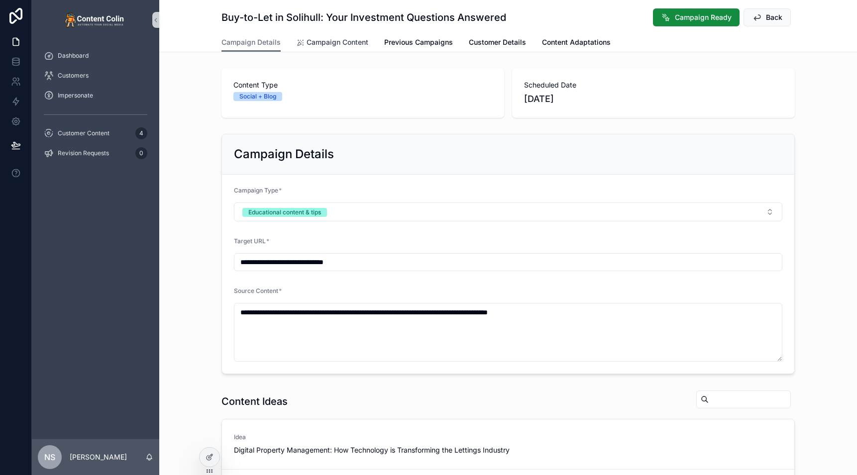
click at [319, 42] on span "Campaign Content" at bounding box center [338, 42] width 62 height 10
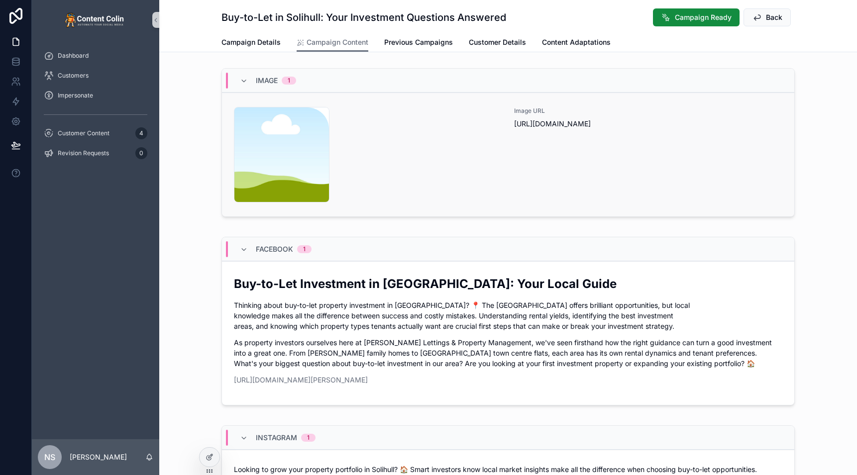
click at [508, 182] on div "content-placeholder .png Image URL [URL][DOMAIN_NAME]" at bounding box center [508, 155] width 548 height 96
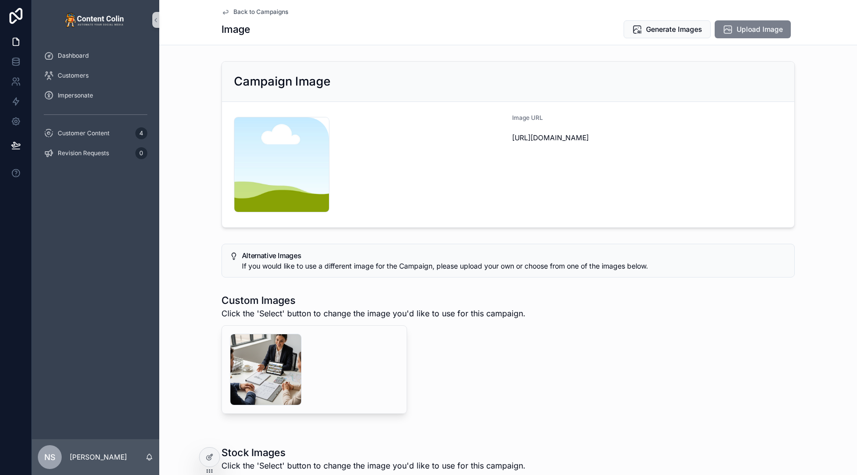
click at [761, 31] on span "Upload Image" at bounding box center [759, 29] width 46 height 10
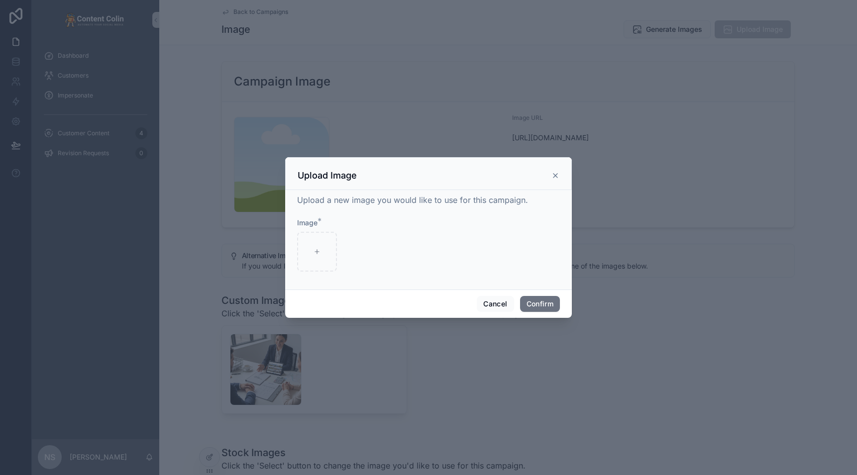
click at [554, 175] on icon at bounding box center [555, 176] width 8 height 8
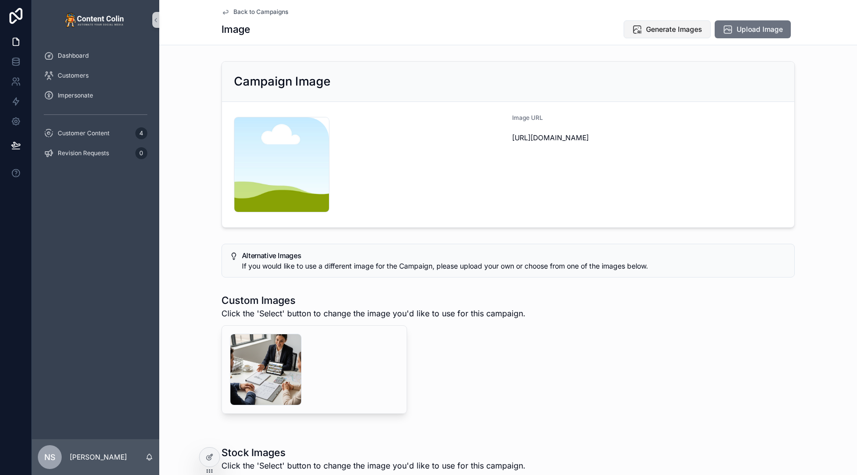
click at [679, 31] on span "Generate Images" at bounding box center [674, 29] width 56 height 10
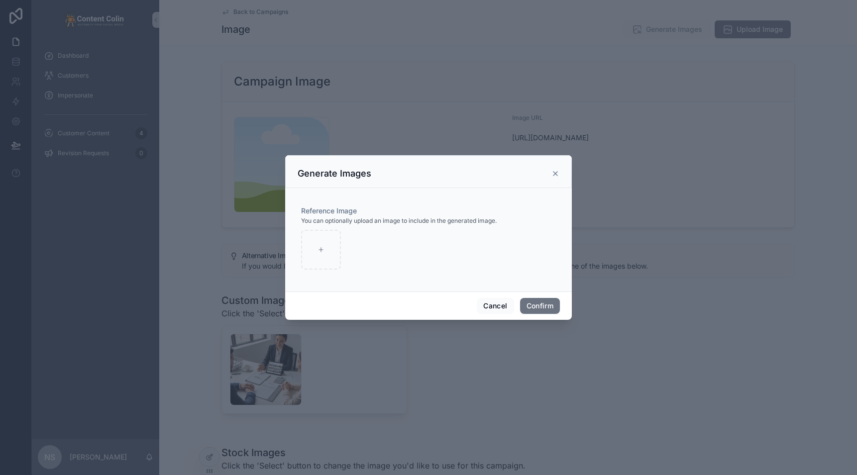
click at [555, 174] on icon at bounding box center [555, 174] width 4 height 4
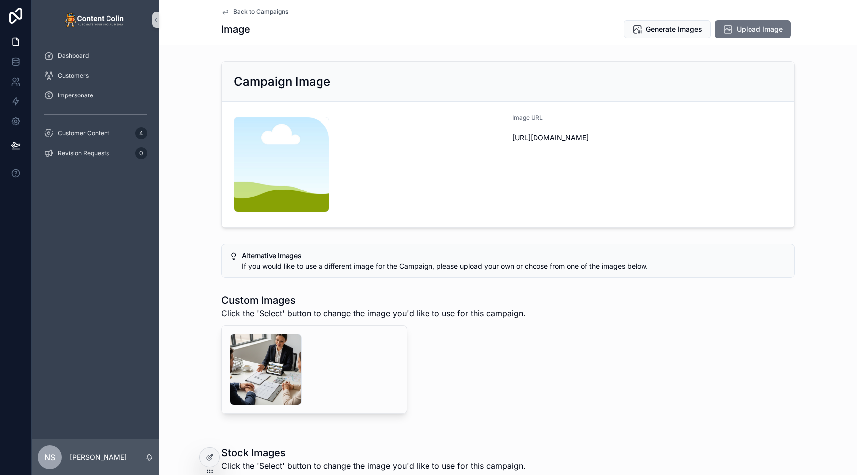
click at [199, 154] on div "Campaign Image content-placeholder .png Image URL [URL][DOMAIN_NAME]" at bounding box center [508, 144] width 698 height 175
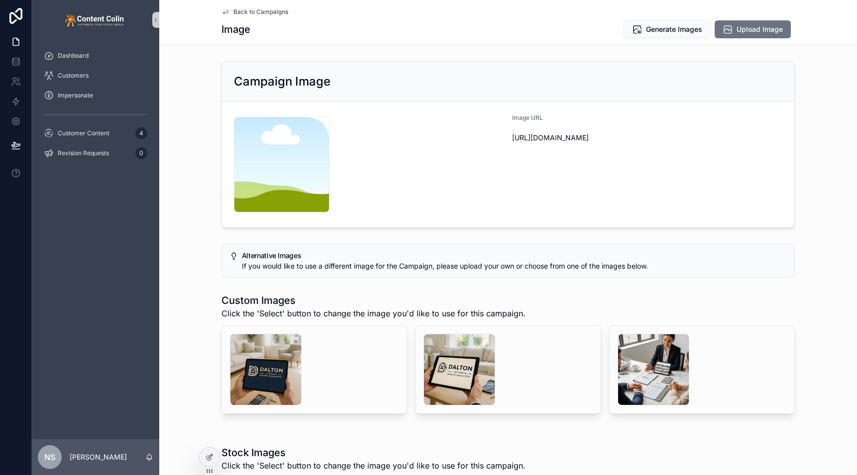
click at [114, 262] on div "Dashboard Customers Impersonate Customer Content 4 Revision Requests 0" at bounding box center [95, 240] width 127 height 400
click at [207, 460] on icon at bounding box center [210, 457] width 8 height 8
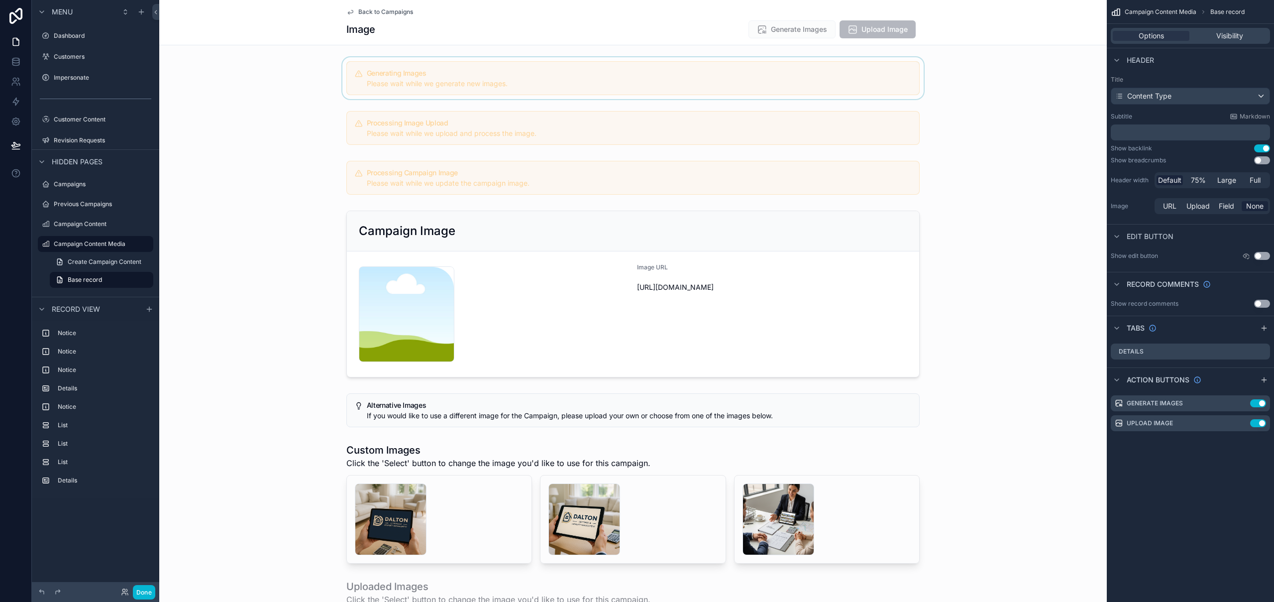
click at [545, 75] on div "scrollable content" at bounding box center [632, 78] width 947 height 42
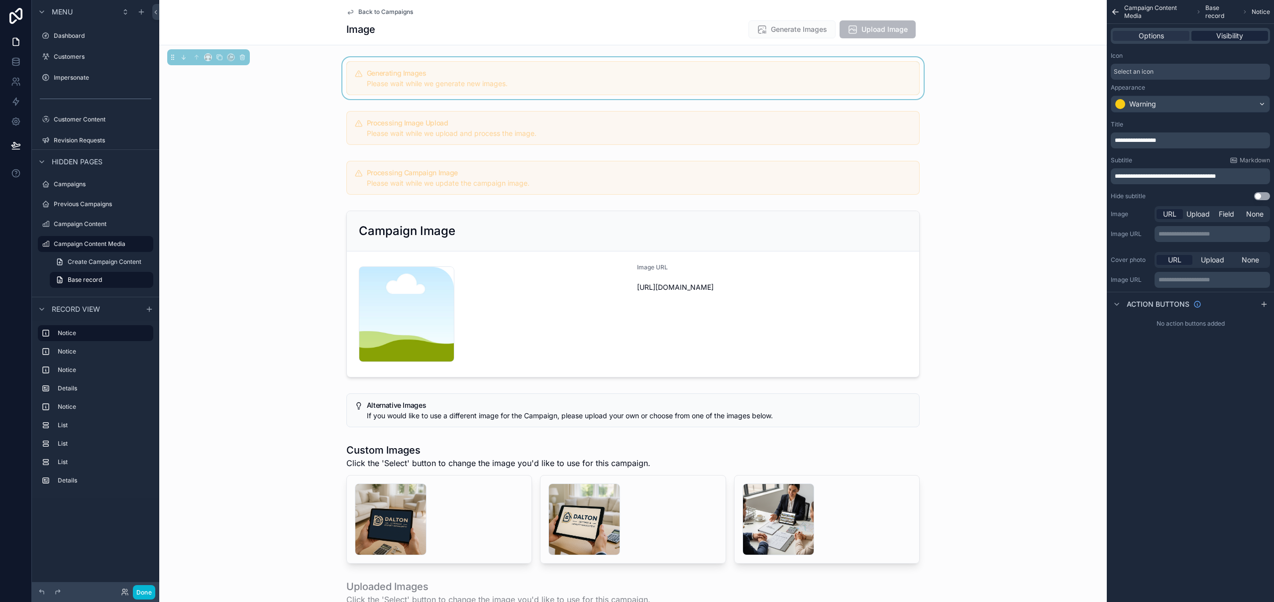
click at [856, 36] on span "Visibility" at bounding box center [1229, 36] width 27 height 10
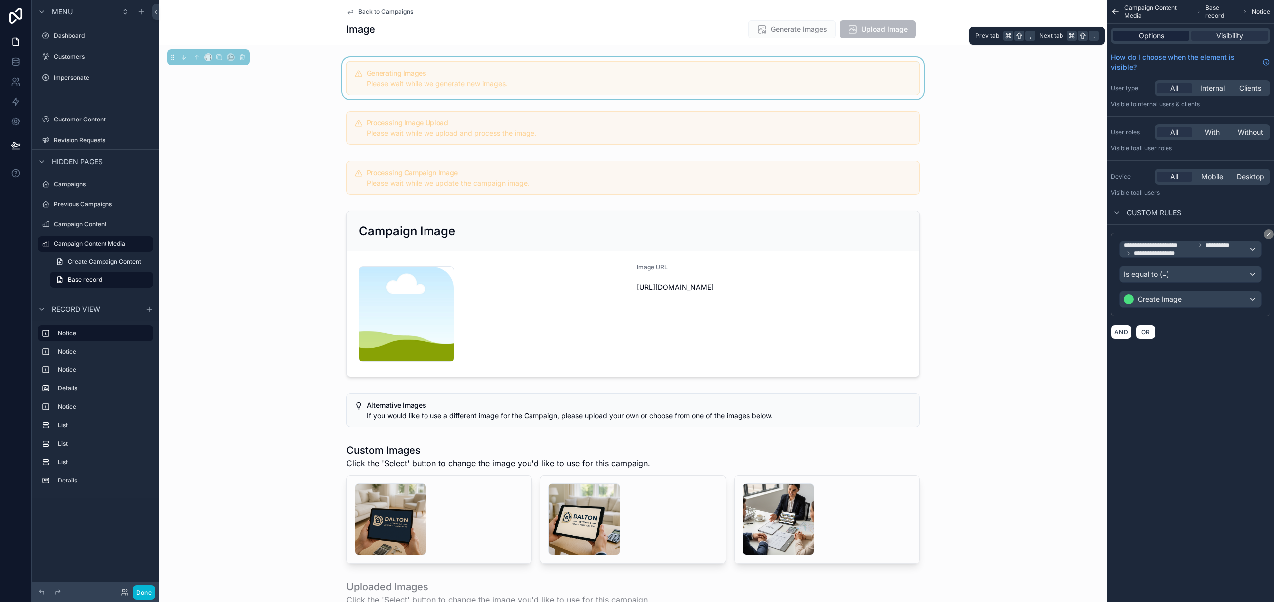
click at [856, 35] on span "Options" at bounding box center [1151, 36] width 25 height 10
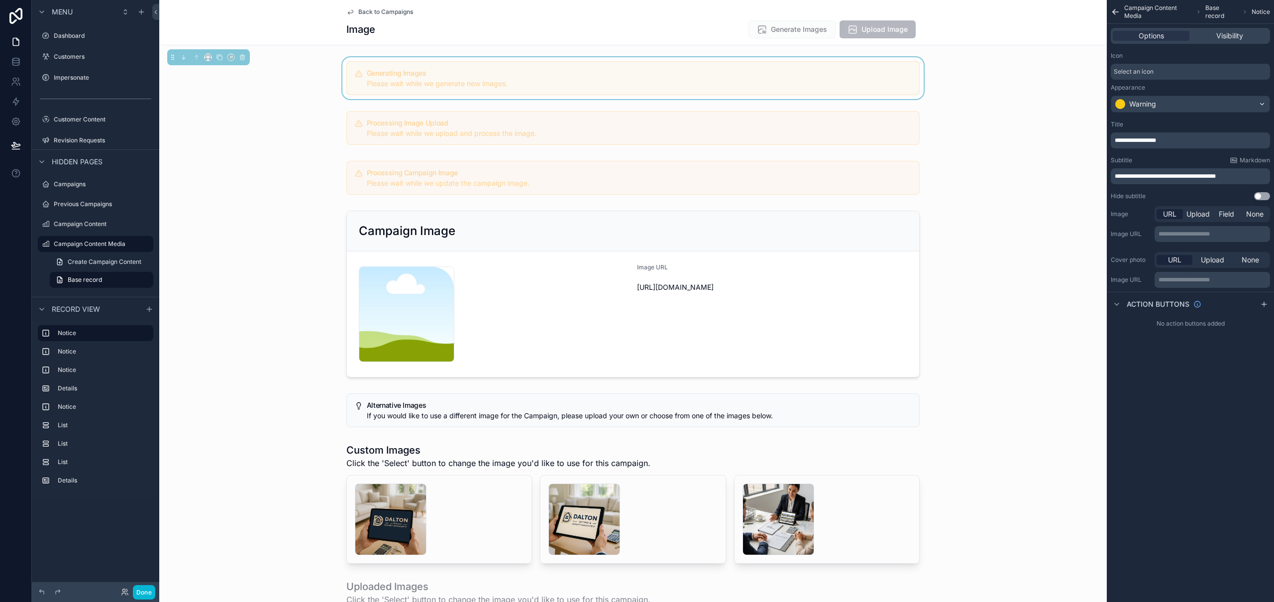
click at [729, 21] on div "Image Generate Images Upload Image" at bounding box center [632, 29] width 573 height 19
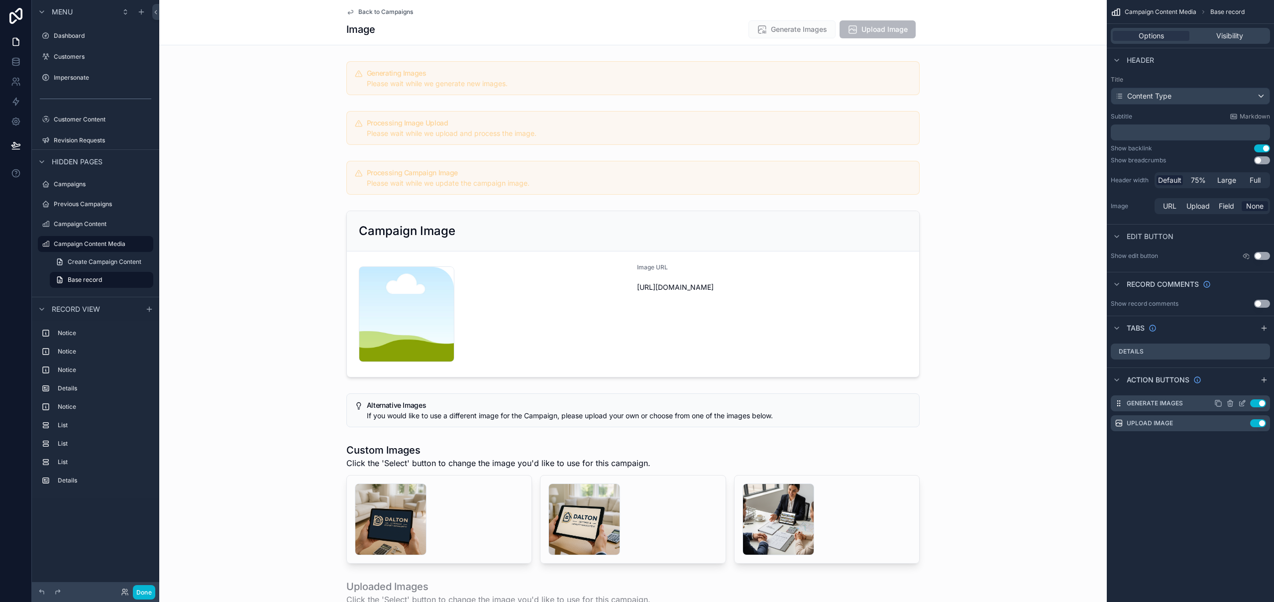
click at [856, 403] on icon "scrollable content" at bounding box center [1243, 402] width 4 height 4
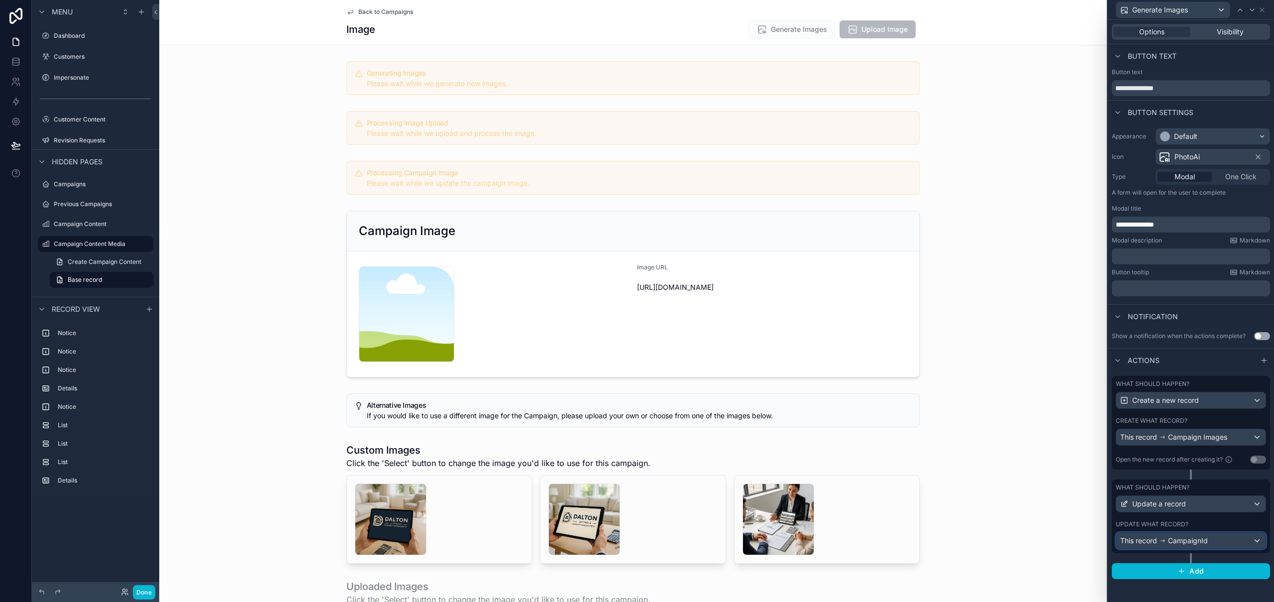
click at [856, 475] on div "This record CampaignId" at bounding box center [1190, 540] width 149 height 16
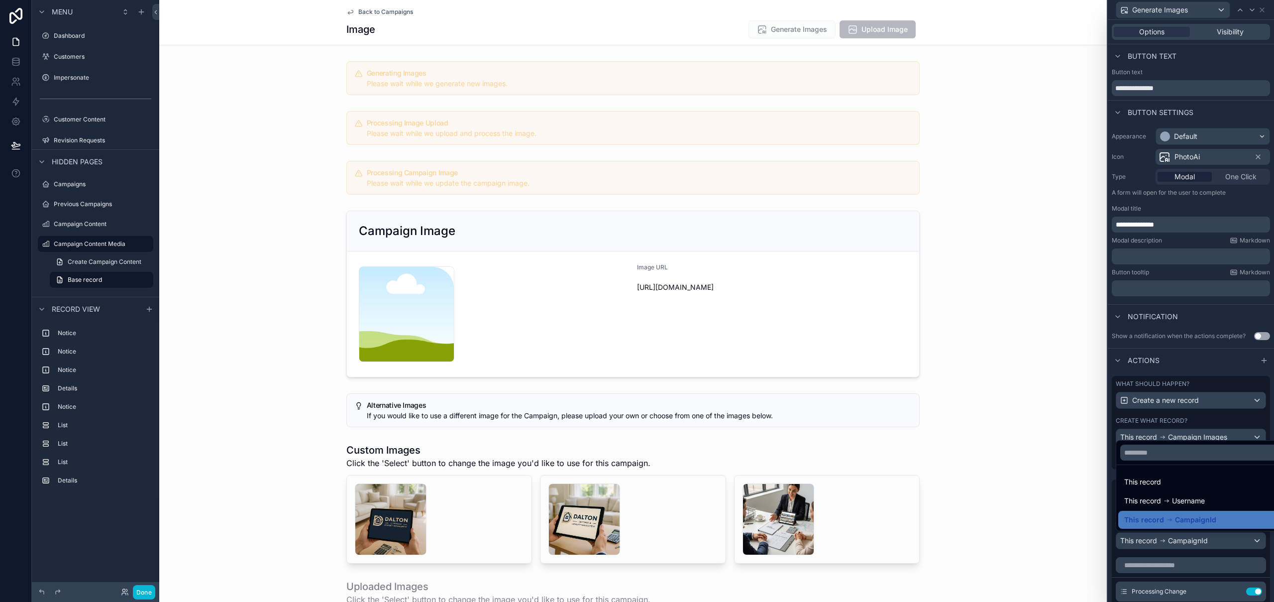
click at [856, 475] on div at bounding box center [1191, 301] width 166 height 602
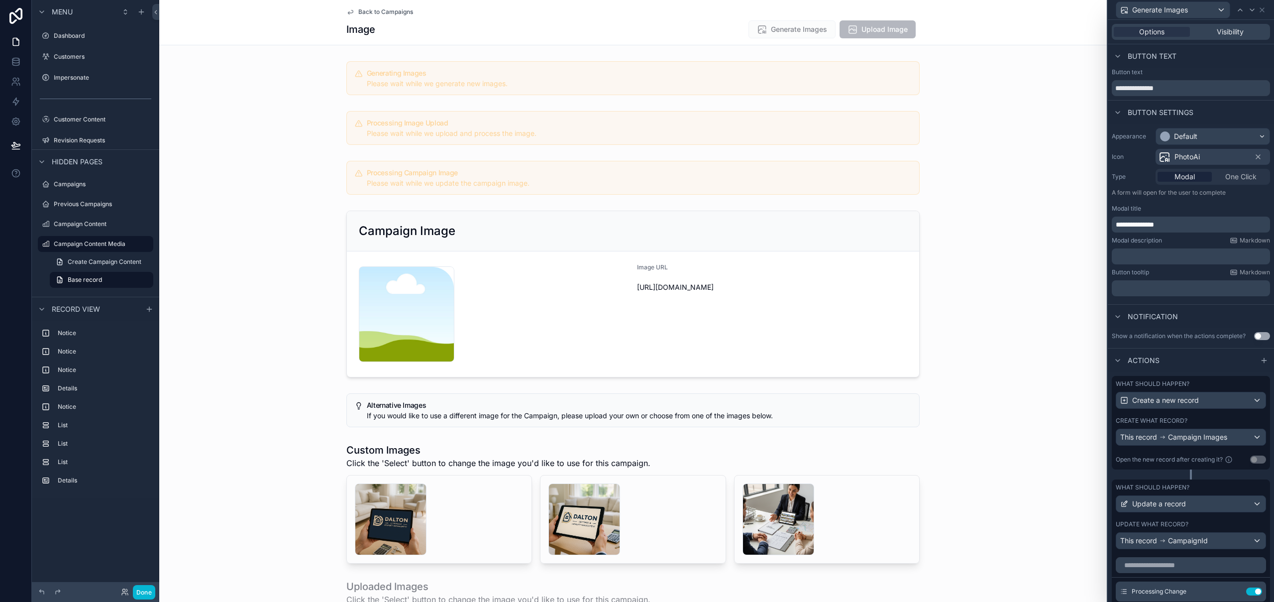
scroll to position [19, 0]
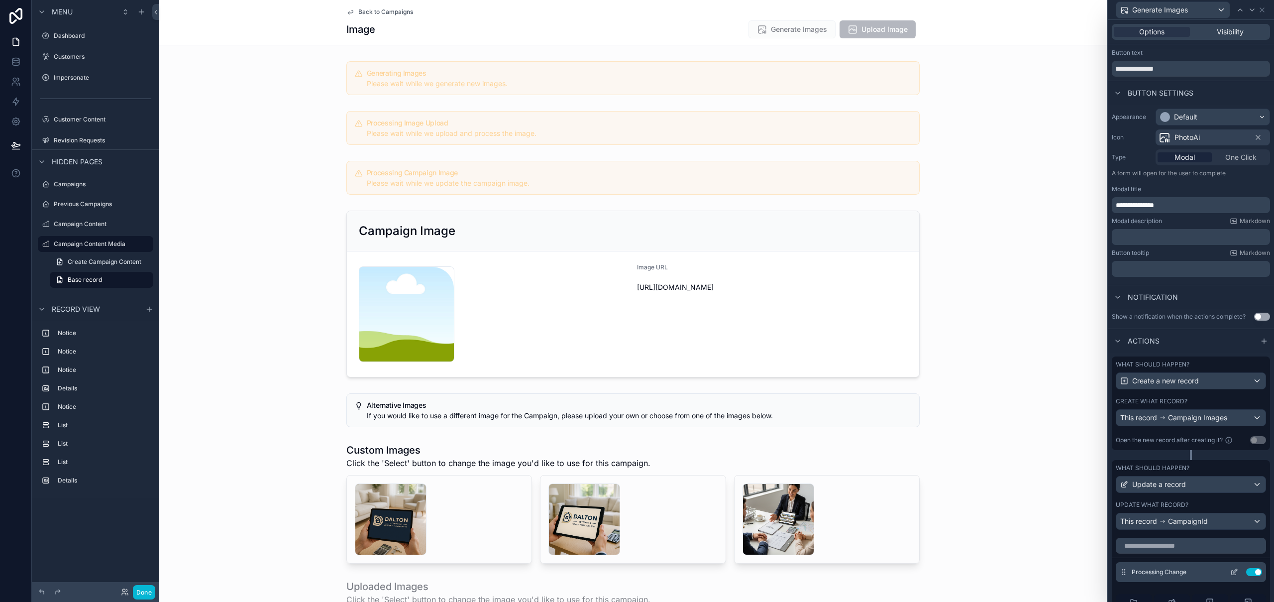
click at [856, 475] on icon at bounding box center [1234, 572] width 8 height 8
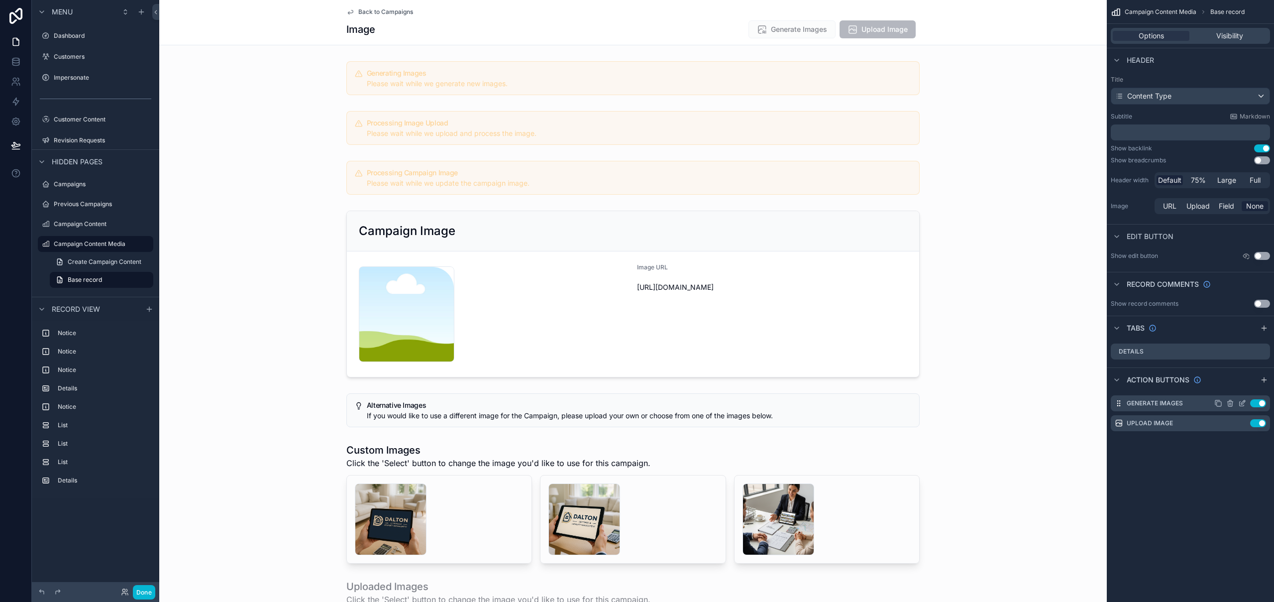
click at [856, 404] on icon "scrollable content" at bounding box center [1242, 403] width 8 height 8
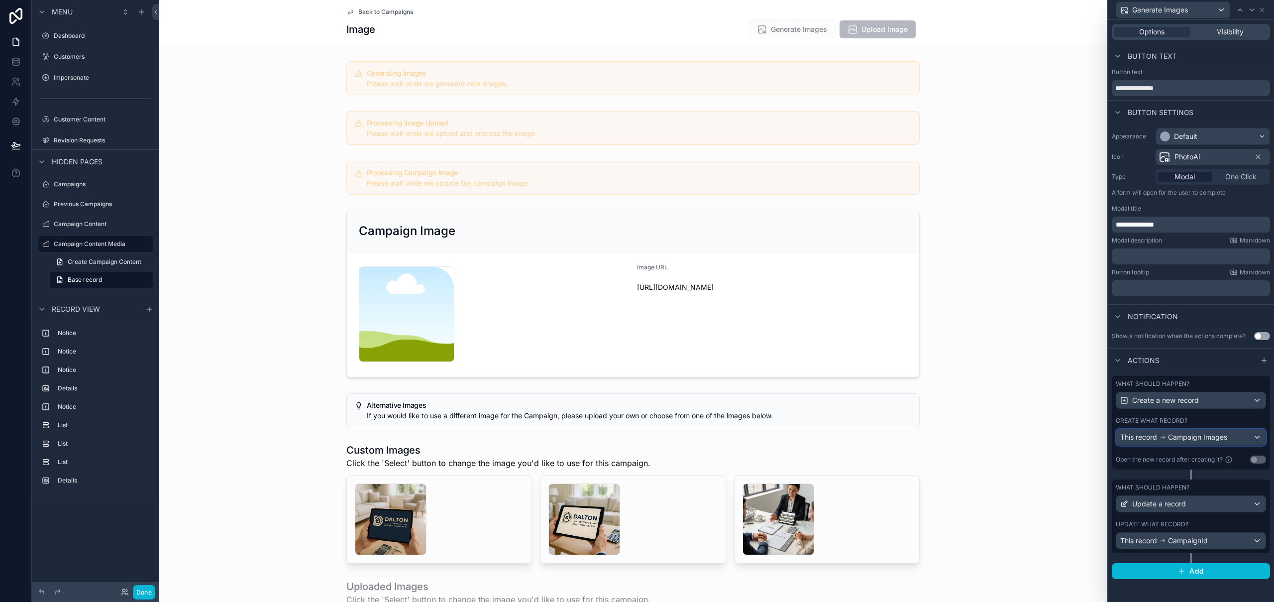
click at [856, 439] on span "Campaign Images" at bounding box center [1197, 437] width 59 height 10
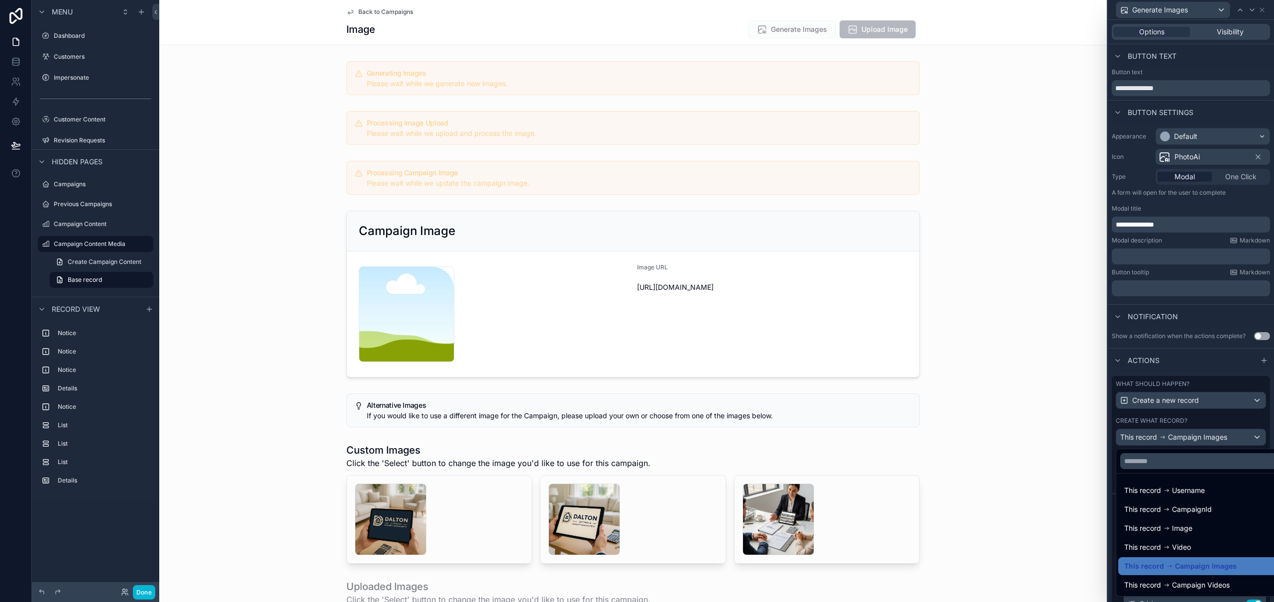
click at [856, 439] on div at bounding box center [1191, 301] width 166 height 602
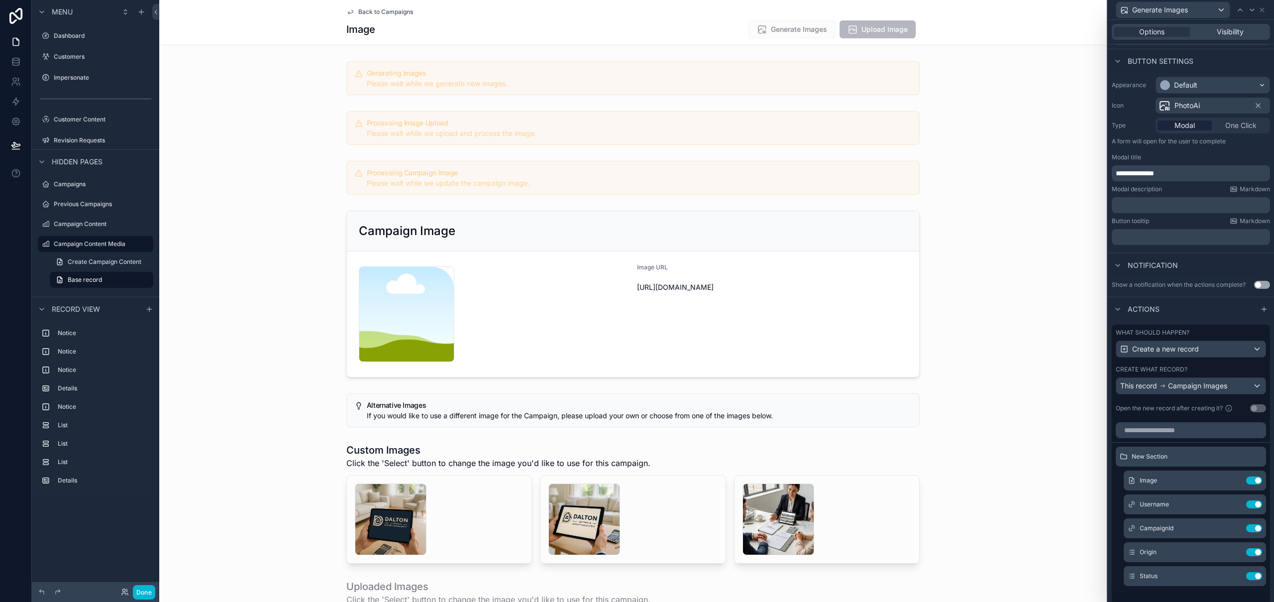
scroll to position [76, 0]
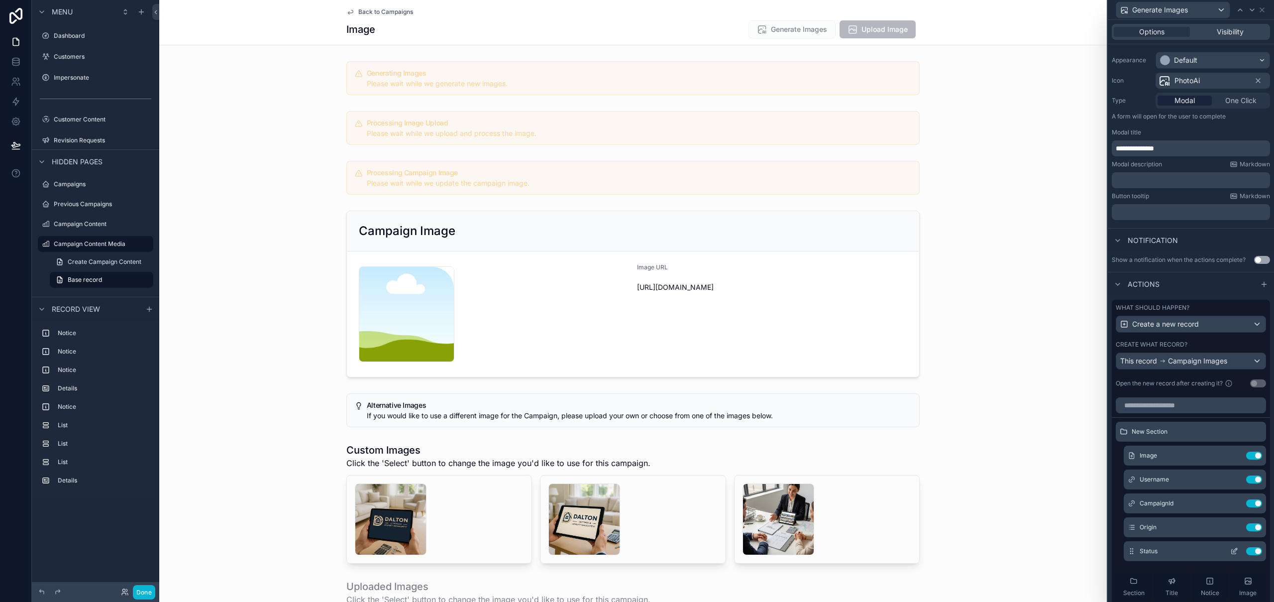
click at [856, 475] on icon at bounding box center [1234, 551] width 8 height 8
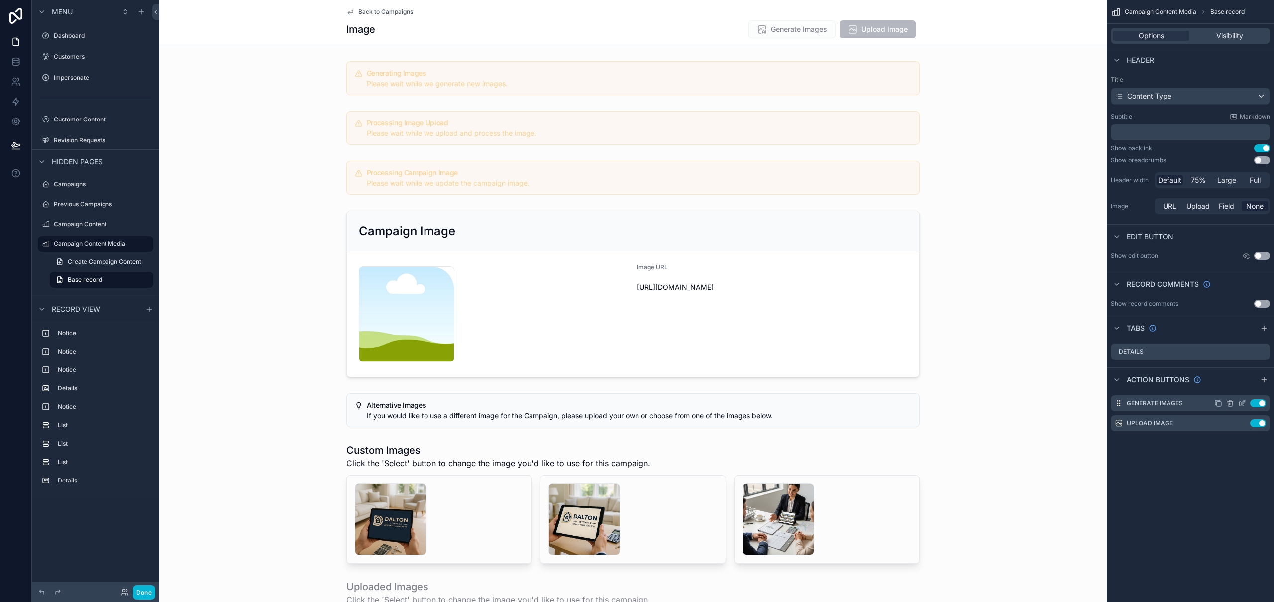
click at [856, 404] on icon "scrollable content" at bounding box center [1242, 404] width 4 height 4
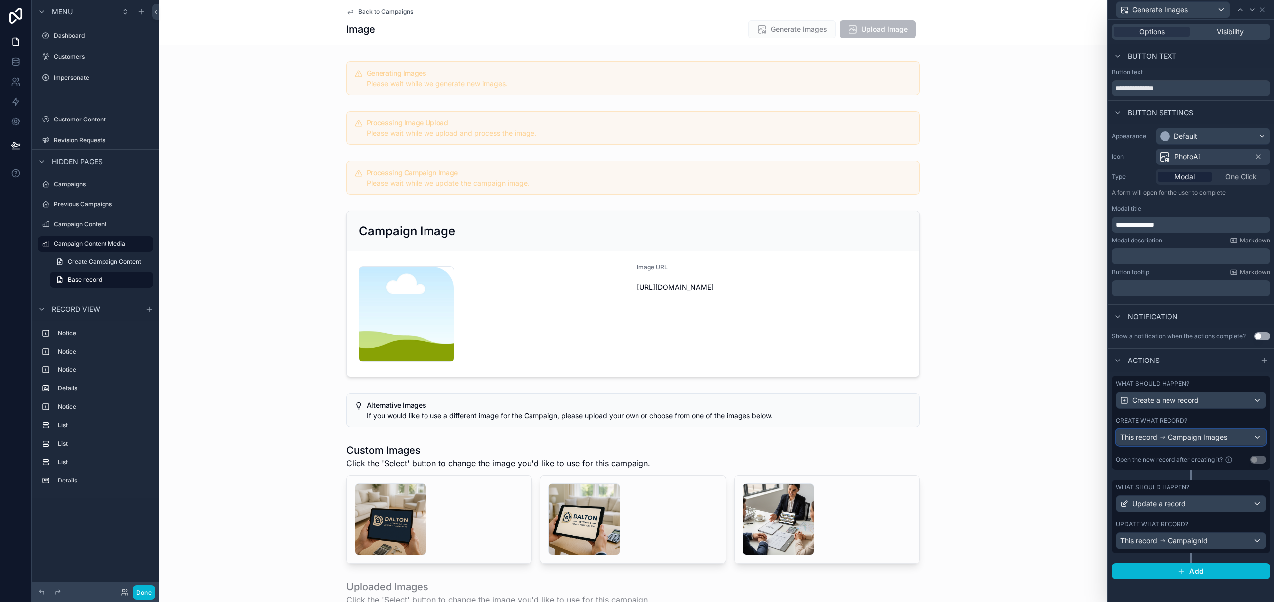
click at [856, 434] on span "Campaign Images" at bounding box center [1197, 437] width 59 height 10
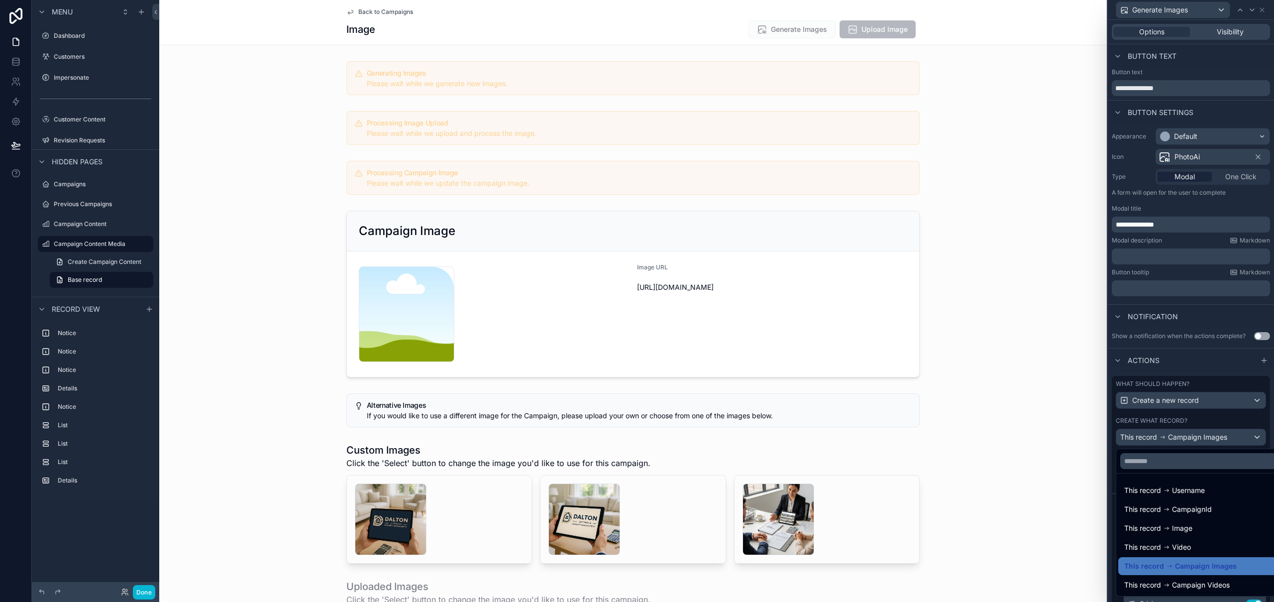
click at [856, 434] on div at bounding box center [1191, 301] width 166 height 602
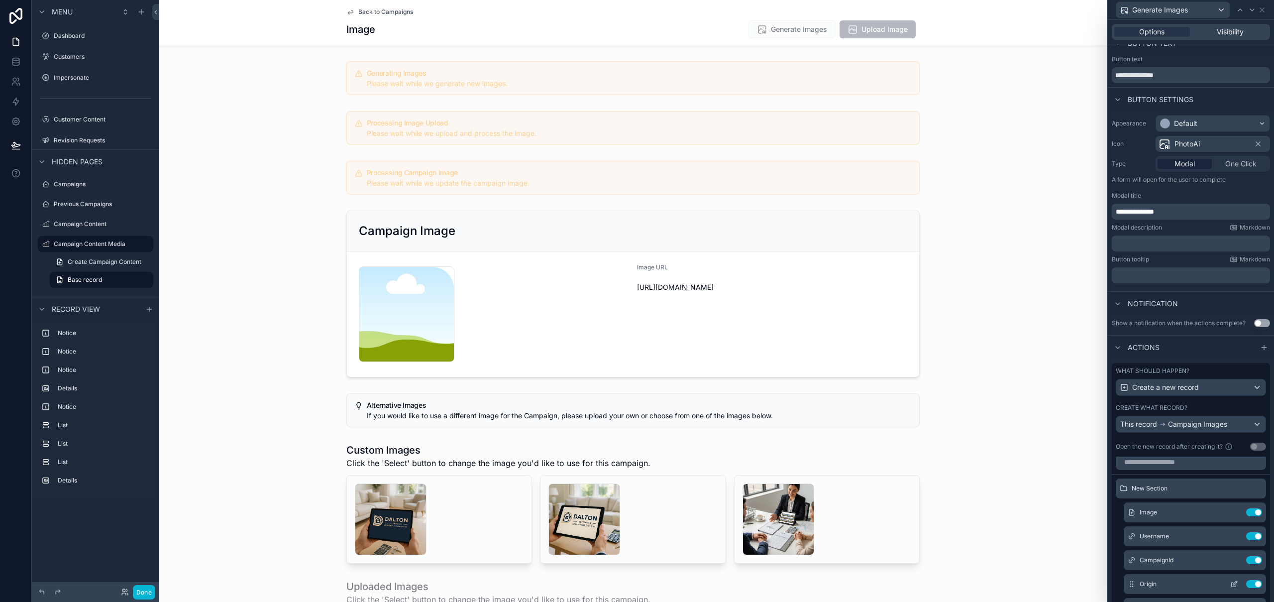
scroll to position [98, 0]
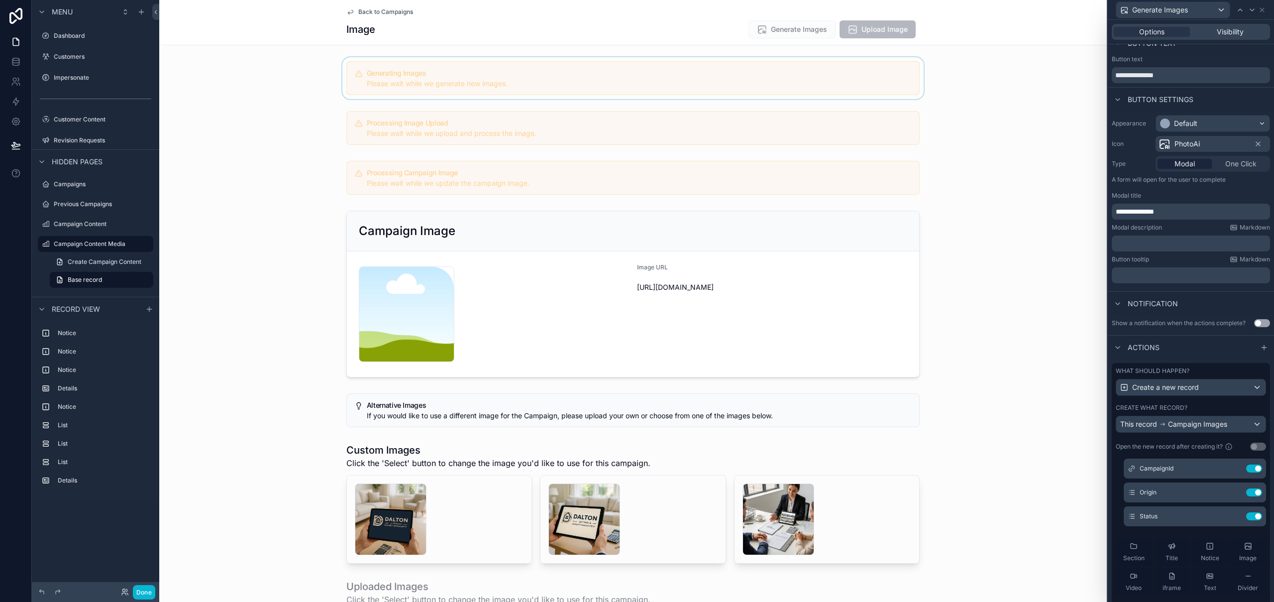
click at [598, 85] on div "scrollable content" at bounding box center [632, 78] width 947 height 42
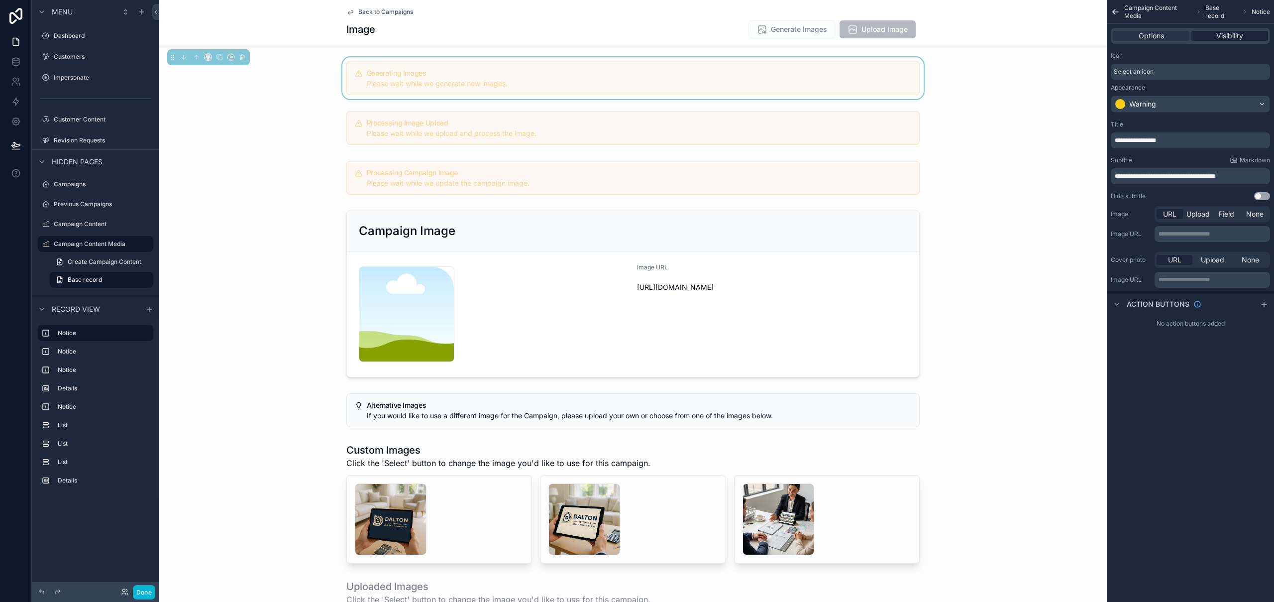
click at [856, 34] on span "Visibility" at bounding box center [1229, 36] width 27 height 10
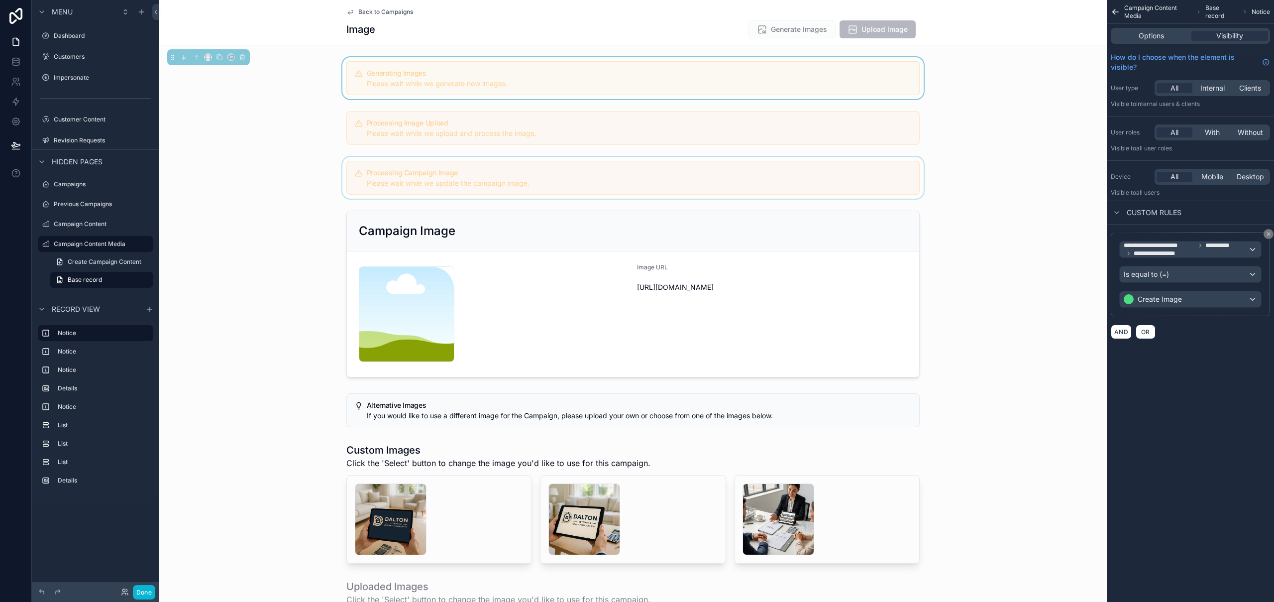
click at [856, 165] on div "scrollable content" at bounding box center [632, 178] width 947 height 42
click at [856, 32] on div "Back to Campaigns Image Generate Images Upload Image" at bounding box center [632, 22] width 947 height 45
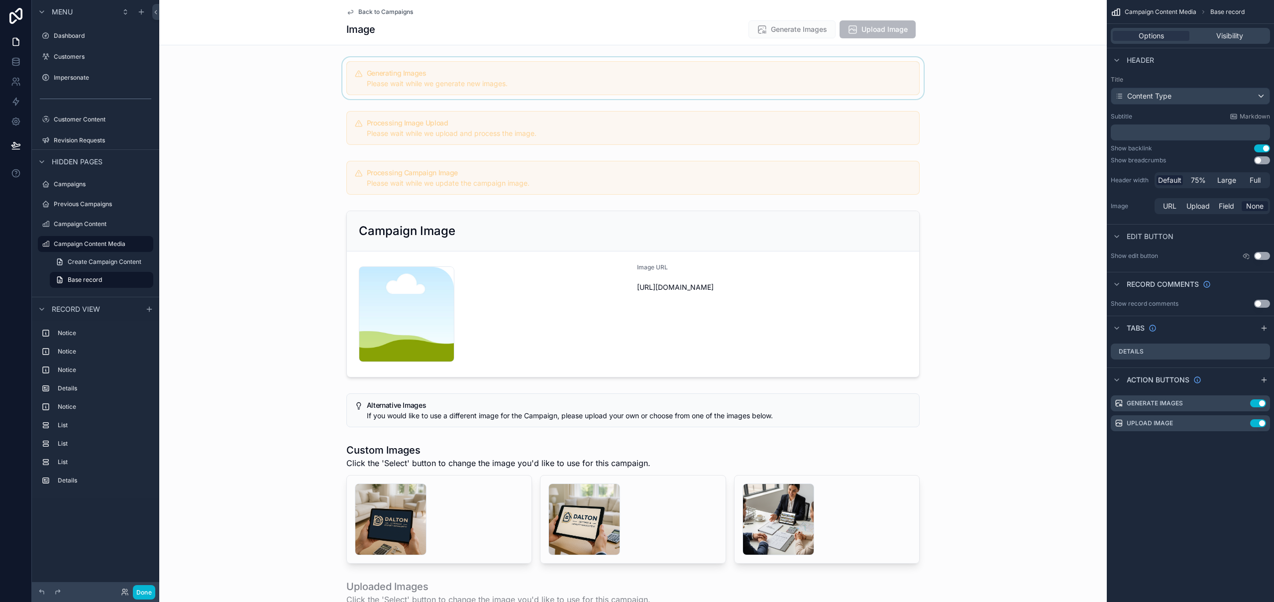
click at [471, 75] on div "scrollable content" at bounding box center [632, 78] width 947 height 42
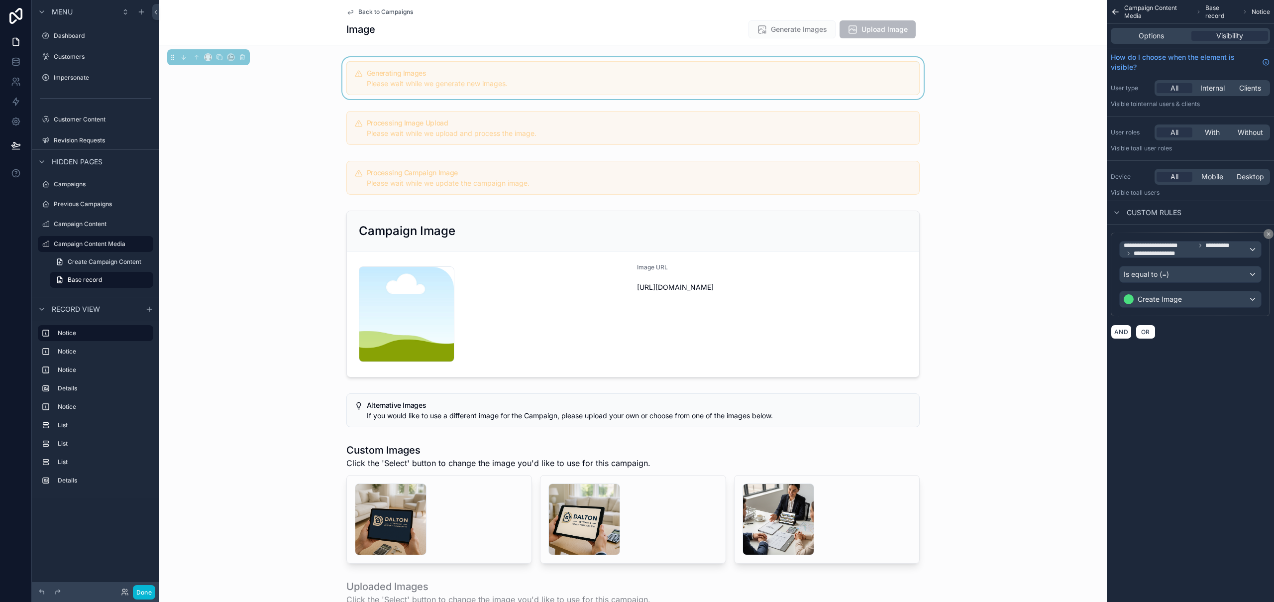
click at [395, 10] on span "Back to Campaigns" at bounding box center [385, 12] width 55 height 8
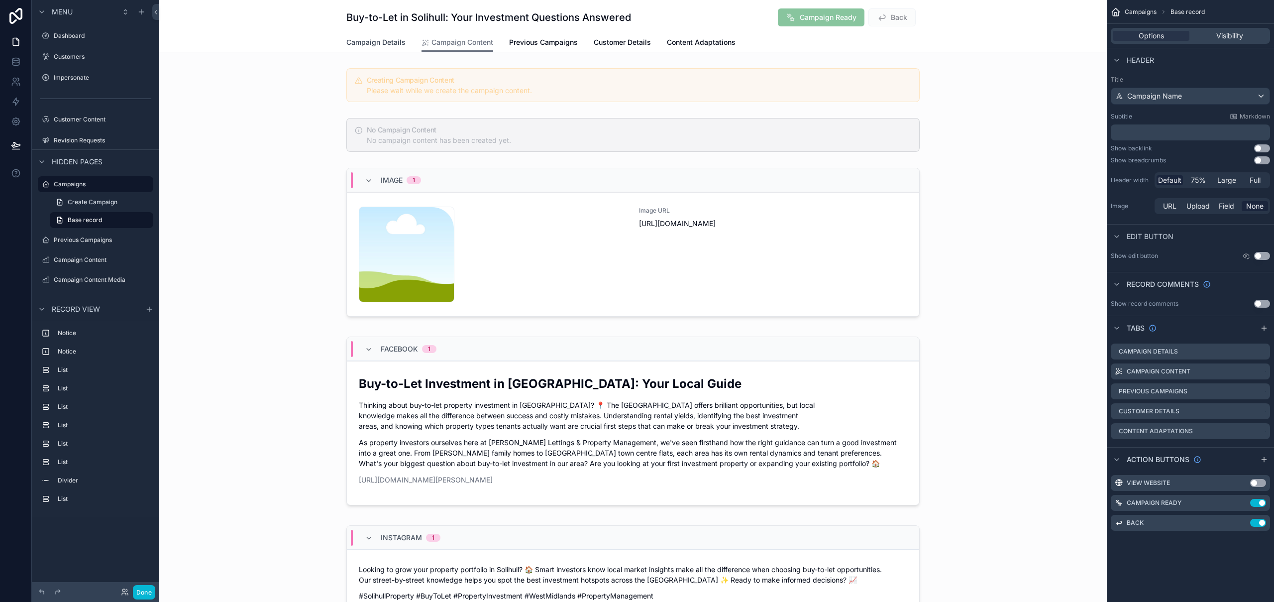
click at [376, 43] on span "Campaign Details" at bounding box center [375, 42] width 59 height 10
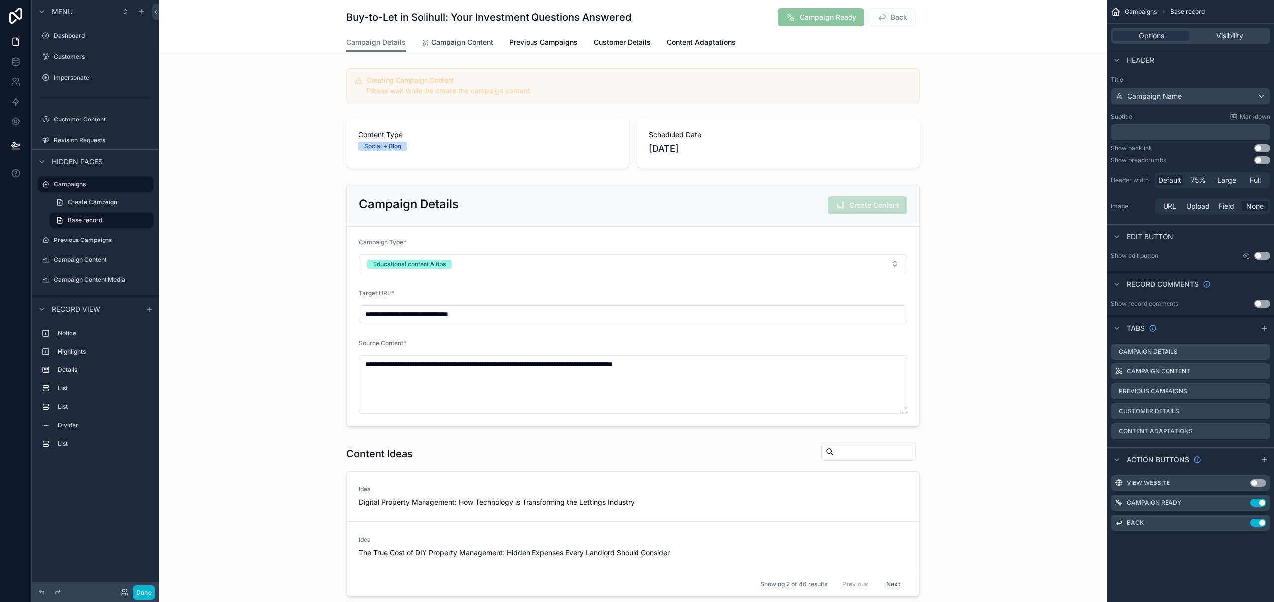
click at [468, 43] on span "Campaign Content" at bounding box center [462, 42] width 62 height 10
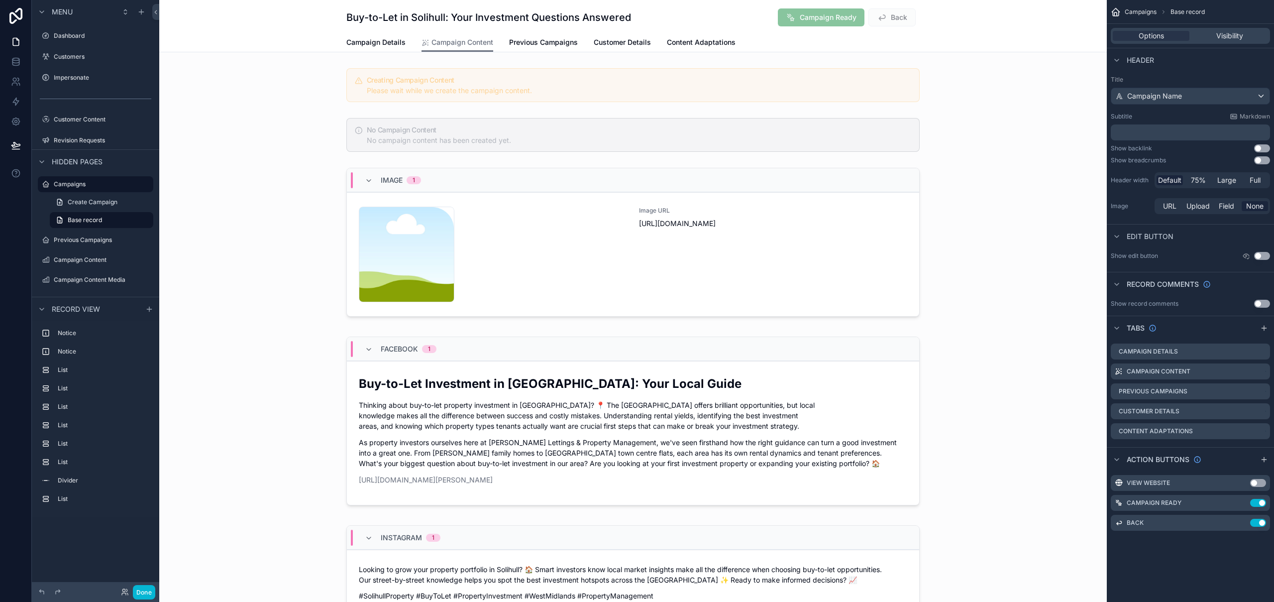
click at [856, 29] on div "Options Visibility" at bounding box center [1190, 36] width 159 height 16
click at [856, 37] on span "Visibility" at bounding box center [1229, 36] width 27 height 10
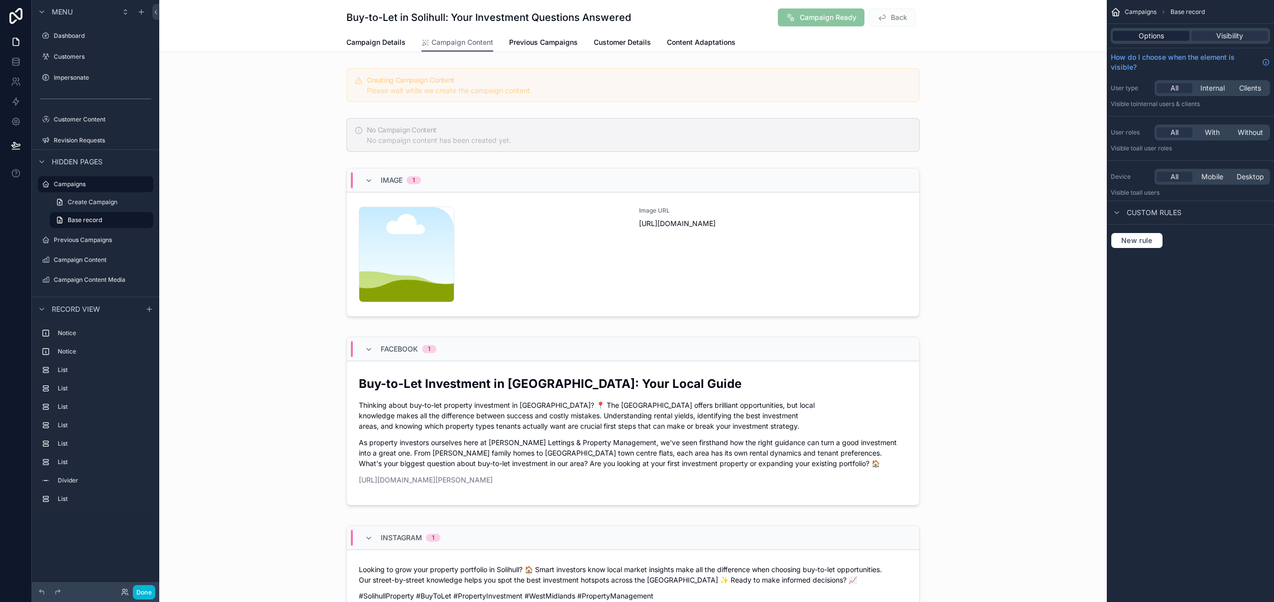
click at [856, 34] on div "Options" at bounding box center [1151, 36] width 77 height 10
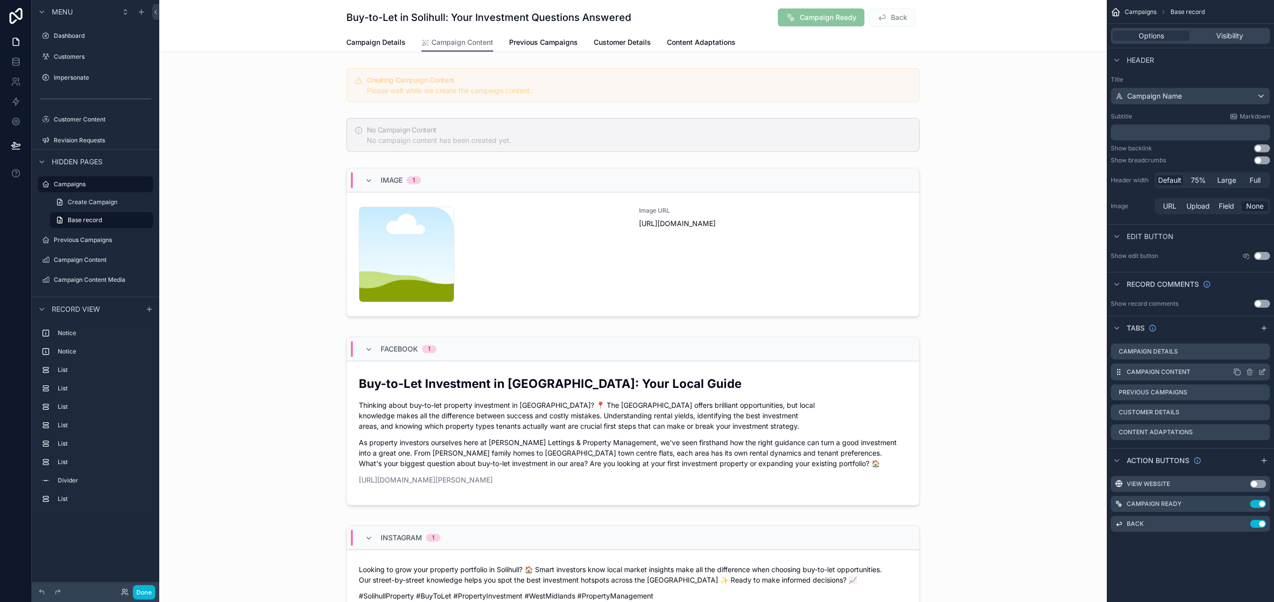
click at [856, 371] on icon "scrollable content" at bounding box center [1263, 371] width 4 height 4
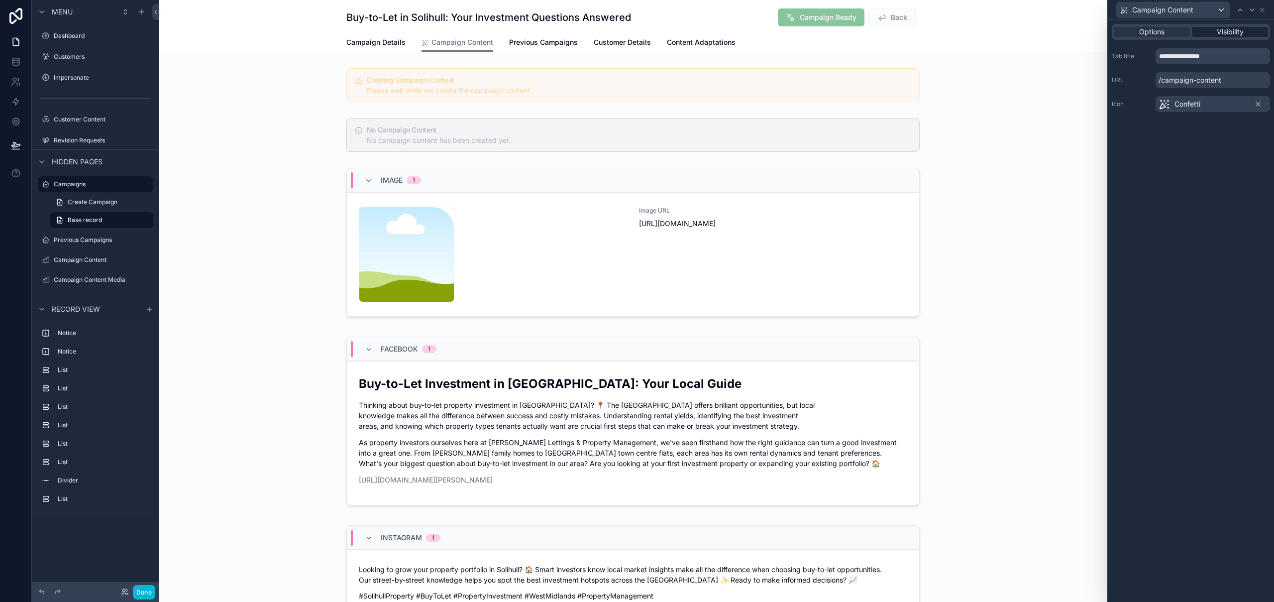
click at [856, 32] on div "Visibility" at bounding box center [1230, 32] width 76 height 10
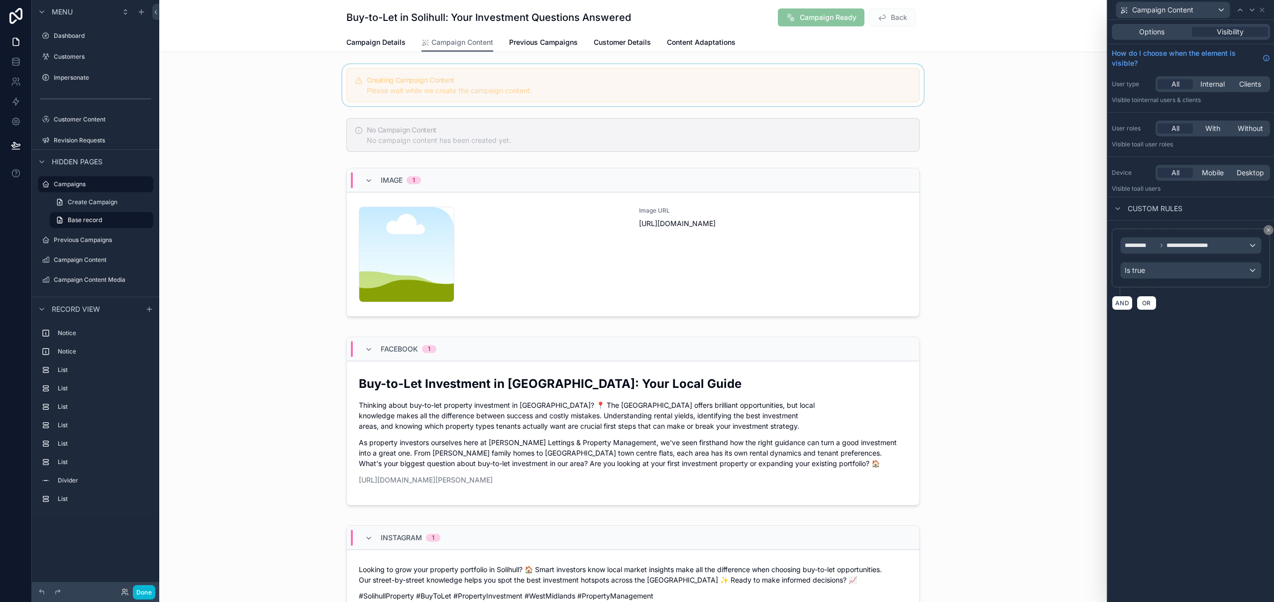
click at [271, 102] on div "scrollable content" at bounding box center [632, 85] width 947 height 42
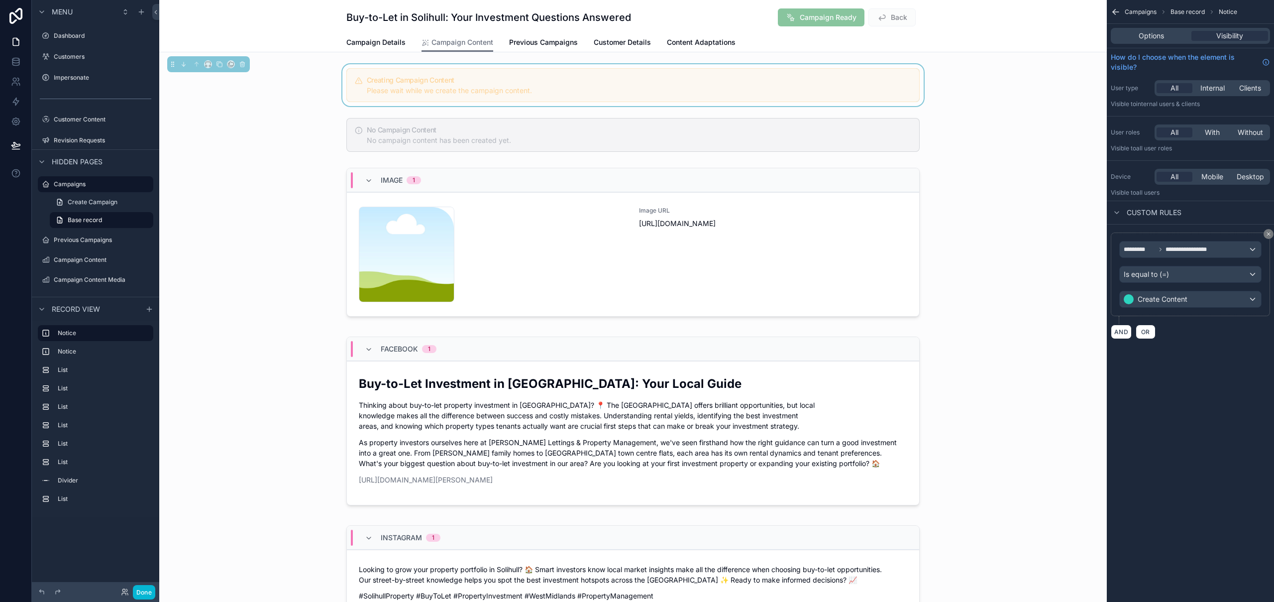
click at [491, 98] on div "Creating Campaign Content Please wait while we create the campaign content." at bounding box center [632, 85] width 573 height 34
click at [554, 134] on div "scrollable content" at bounding box center [632, 135] width 947 height 42
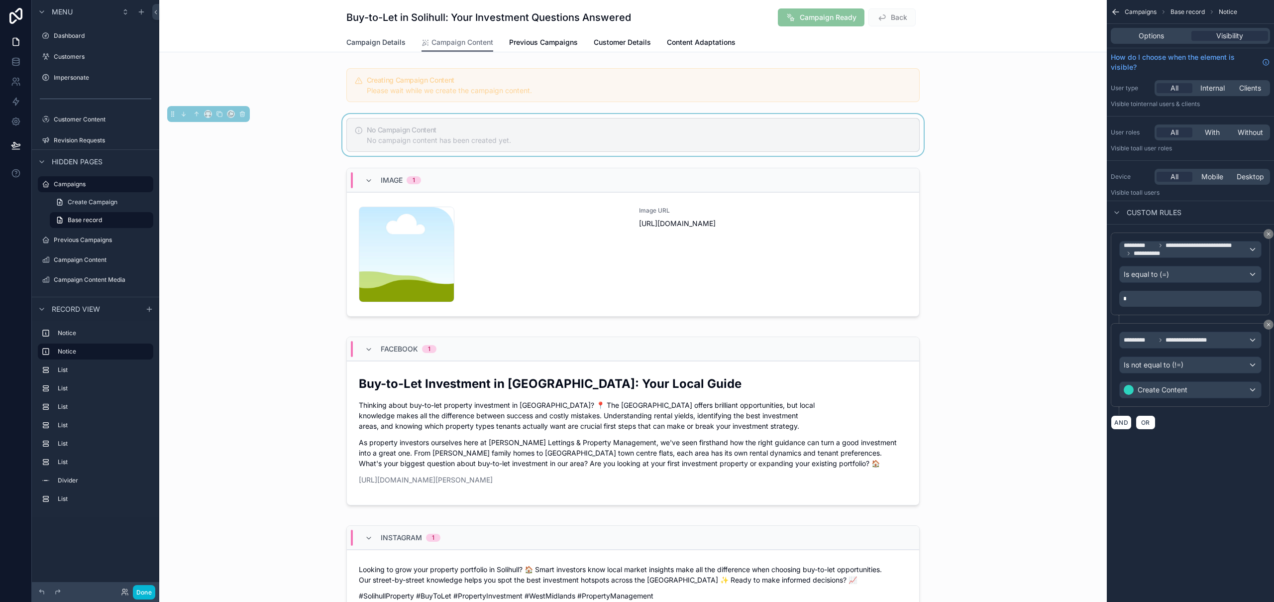
click at [384, 40] on span "Campaign Details" at bounding box center [375, 42] width 59 height 10
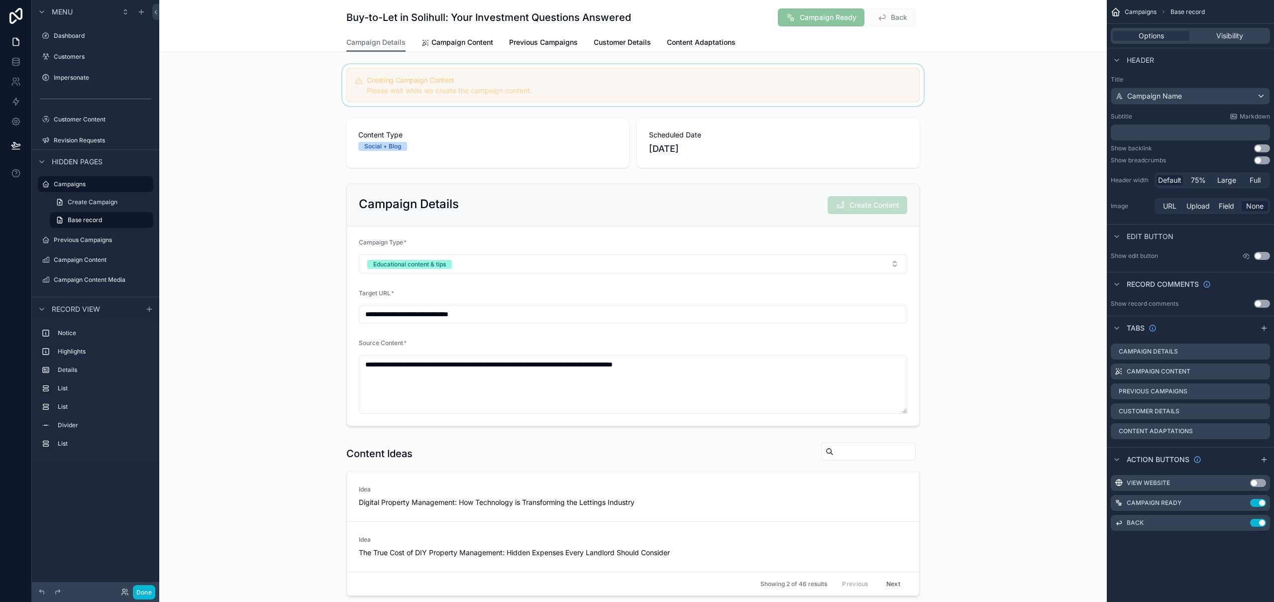
click at [549, 88] on div "scrollable content" at bounding box center [632, 85] width 947 height 42
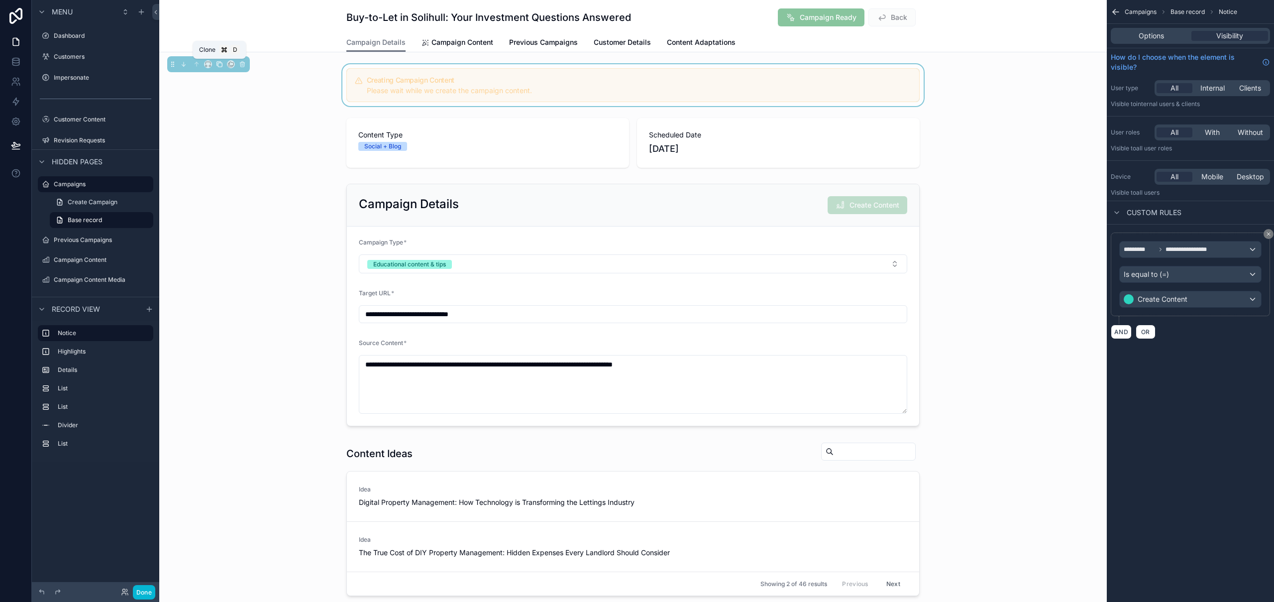
click at [221, 68] on button "scrollable content" at bounding box center [219, 64] width 11 height 11
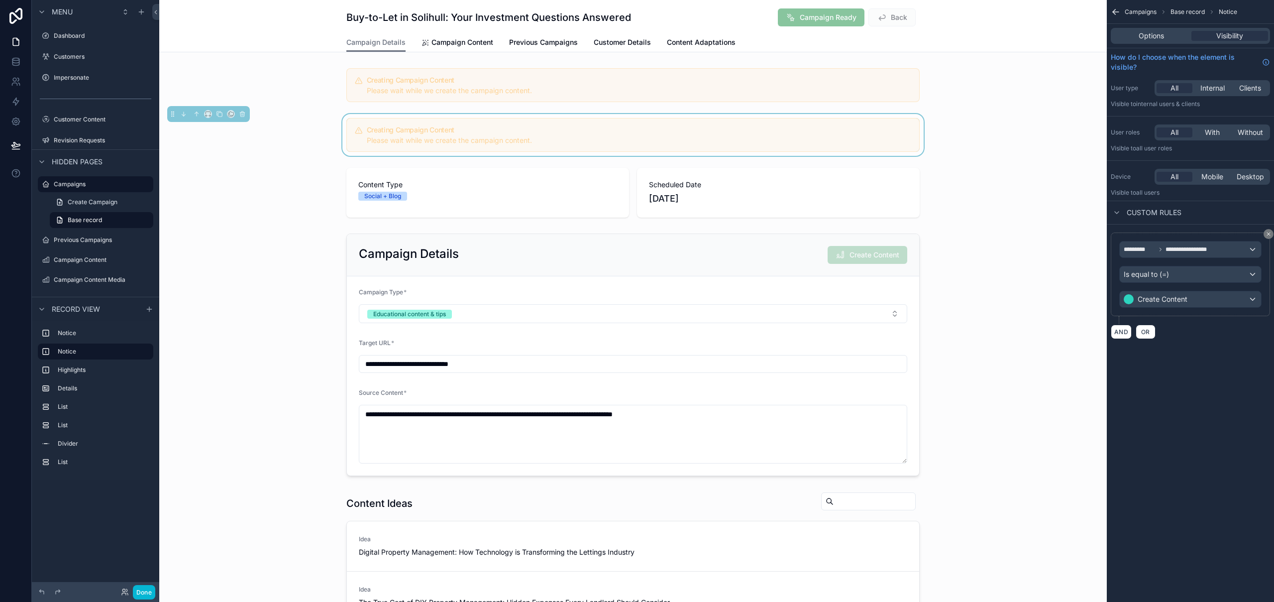
click at [427, 123] on div "Creating Campaign Content Please wait while we create the campaign content." at bounding box center [632, 135] width 573 height 34
click at [856, 35] on span "Options" at bounding box center [1151, 36] width 25 height 10
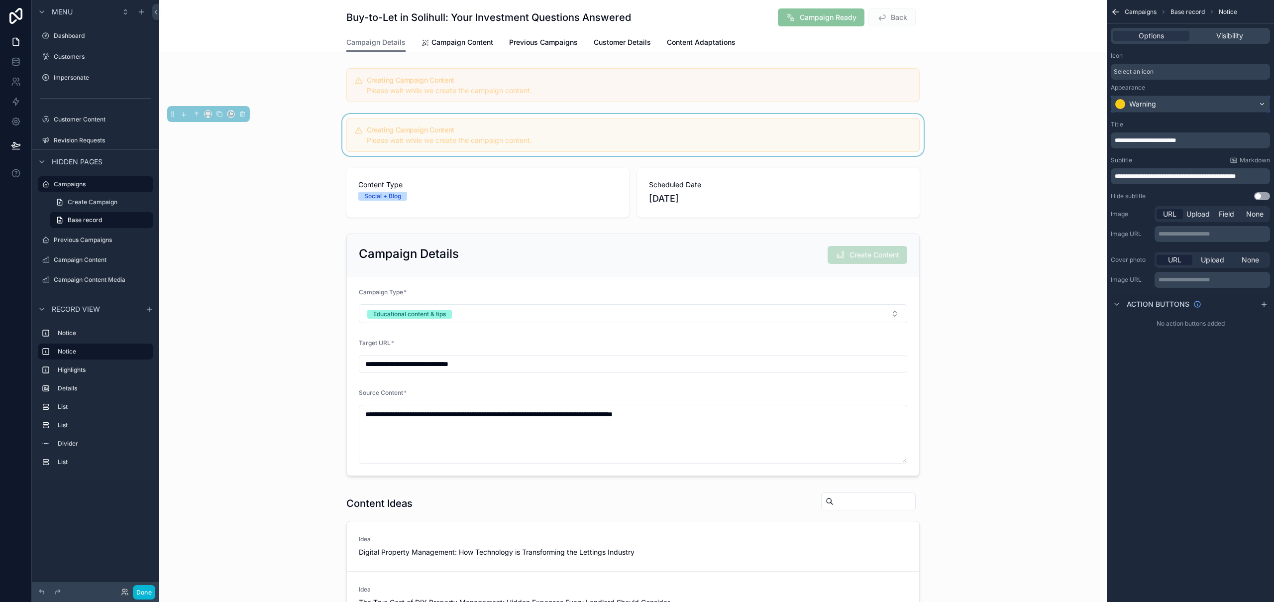
click at [856, 106] on div "Warning" at bounding box center [1190, 104] width 158 height 16
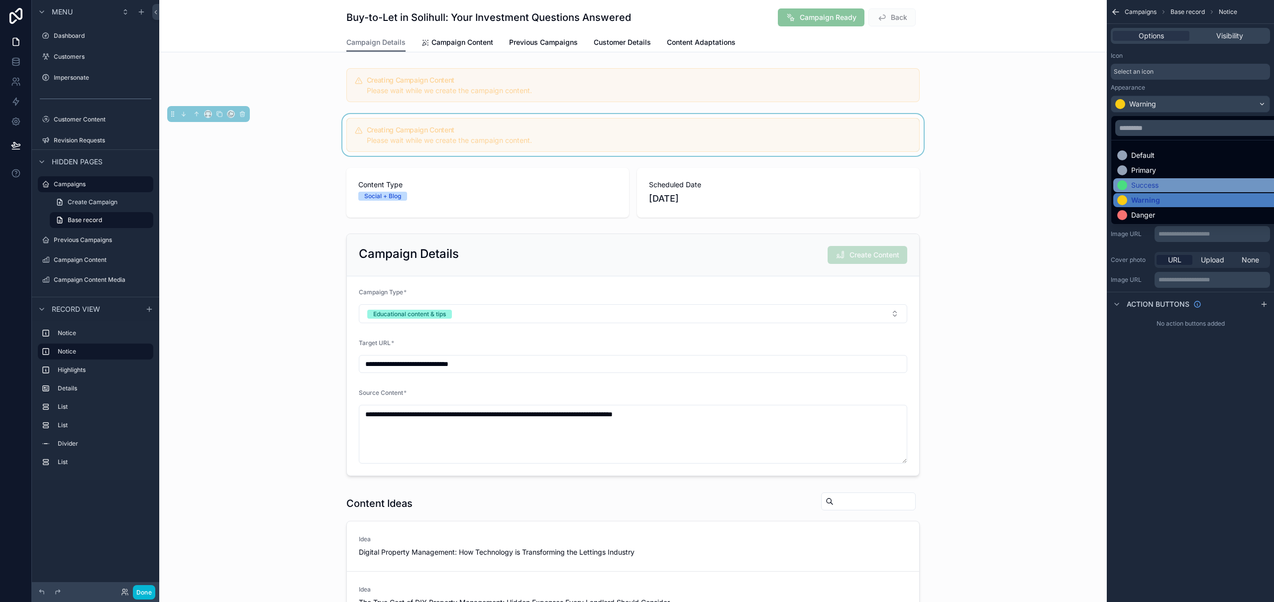
click at [856, 186] on div "Success" at bounding box center [1144, 185] width 27 height 10
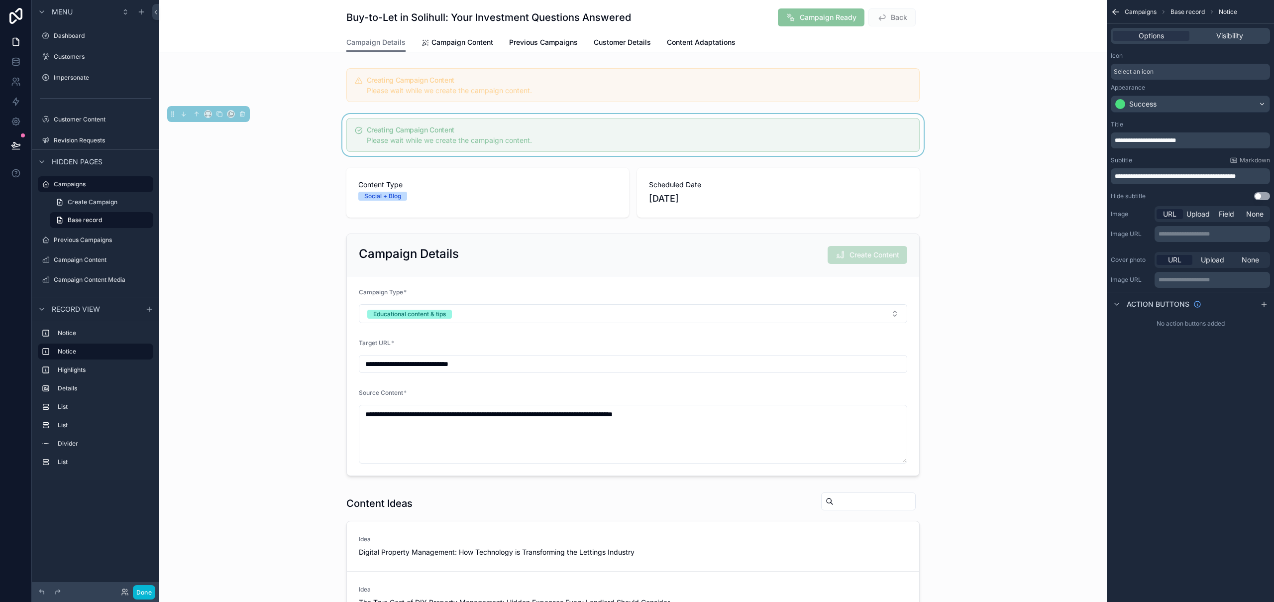
click at [856, 66] on div "Select an icon" at bounding box center [1190, 72] width 159 height 16
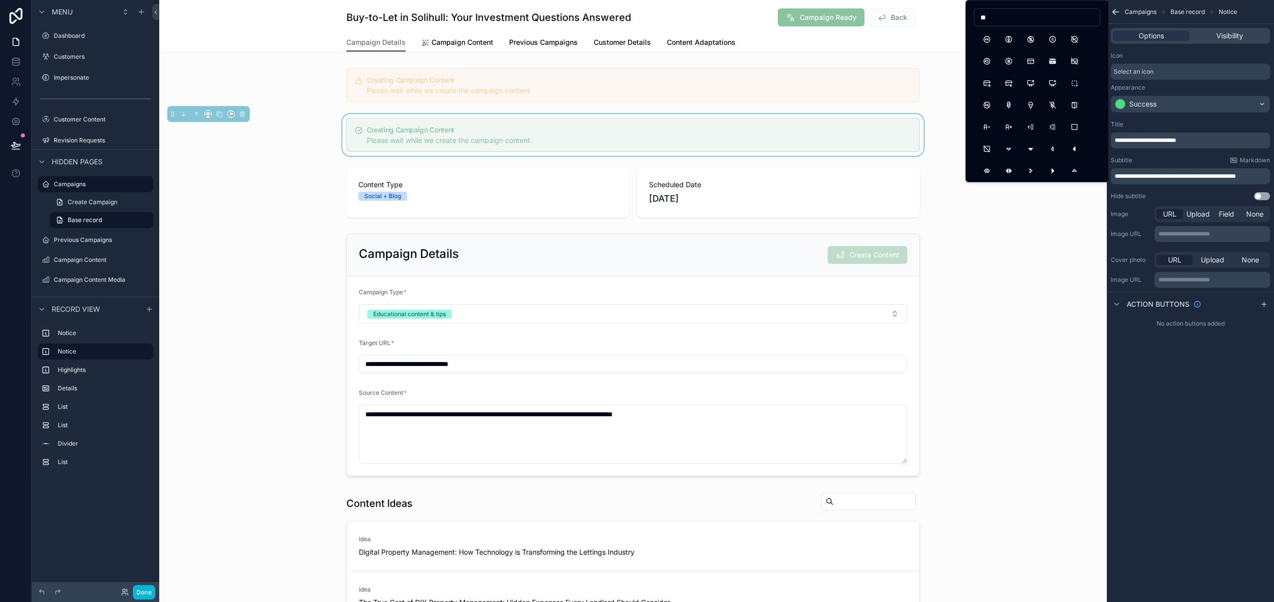
type input "*"
type input "*******"
click at [856, 40] on button "Confetti" at bounding box center [1031, 39] width 18 height 18
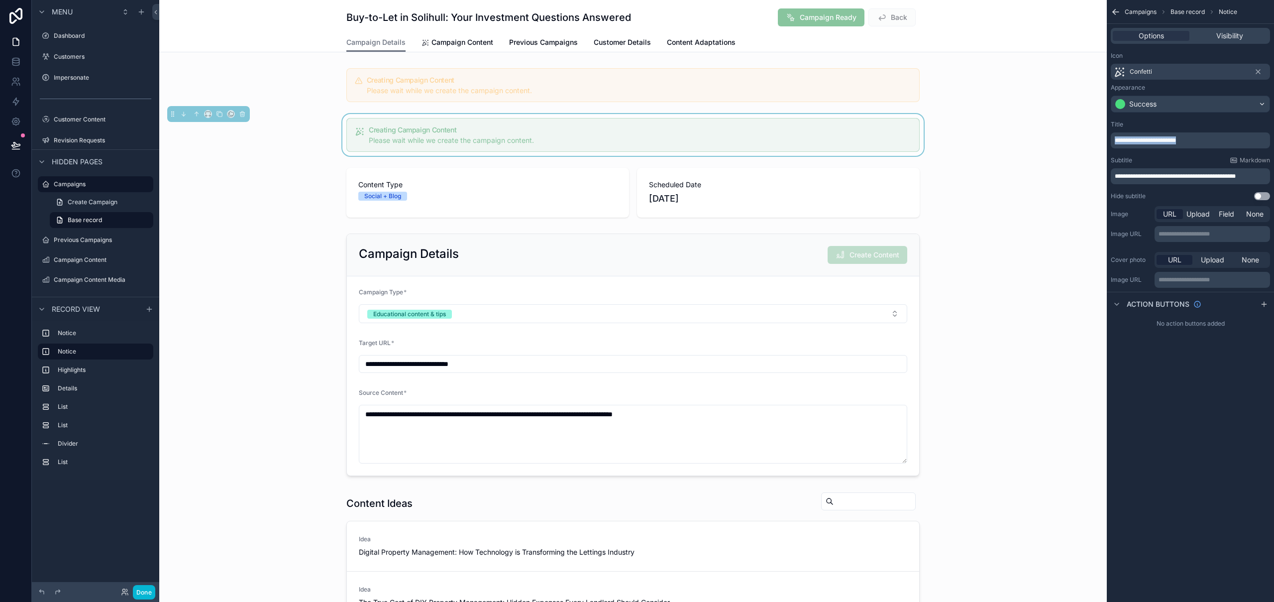
drag, startPoint x: 1216, startPoint y: 140, endPoint x: 1112, endPoint y: 141, distance: 103.5
click at [856, 141] on div "**********" at bounding box center [1190, 140] width 159 height 16
click at [856, 174] on p "**********" at bounding box center [1191, 176] width 153 height 8
drag, startPoint x: 1264, startPoint y: 174, endPoint x: 1115, endPoint y: 173, distance: 149.3
click at [856, 173] on p "**********" at bounding box center [1191, 176] width 153 height 8
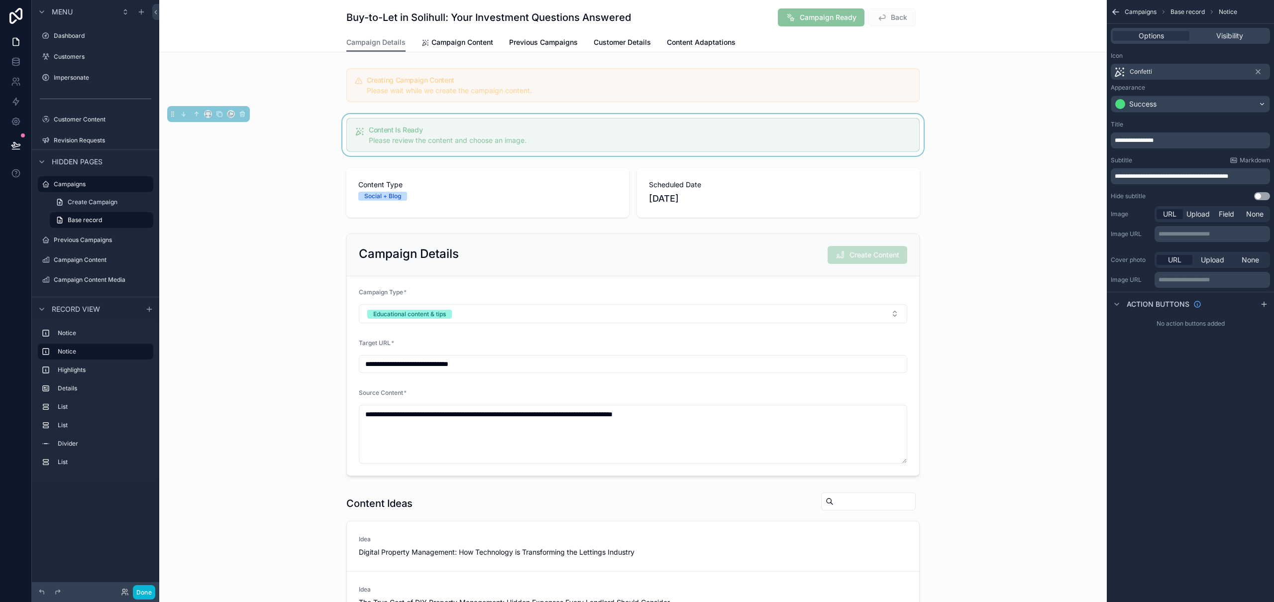
click at [856, 414] on div "**********" at bounding box center [1190, 301] width 167 height 602
click at [856, 301] on icon "scrollable content" at bounding box center [1264, 304] width 8 height 8
click at [856, 328] on icon "scrollable content" at bounding box center [1262, 327] width 8 height 8
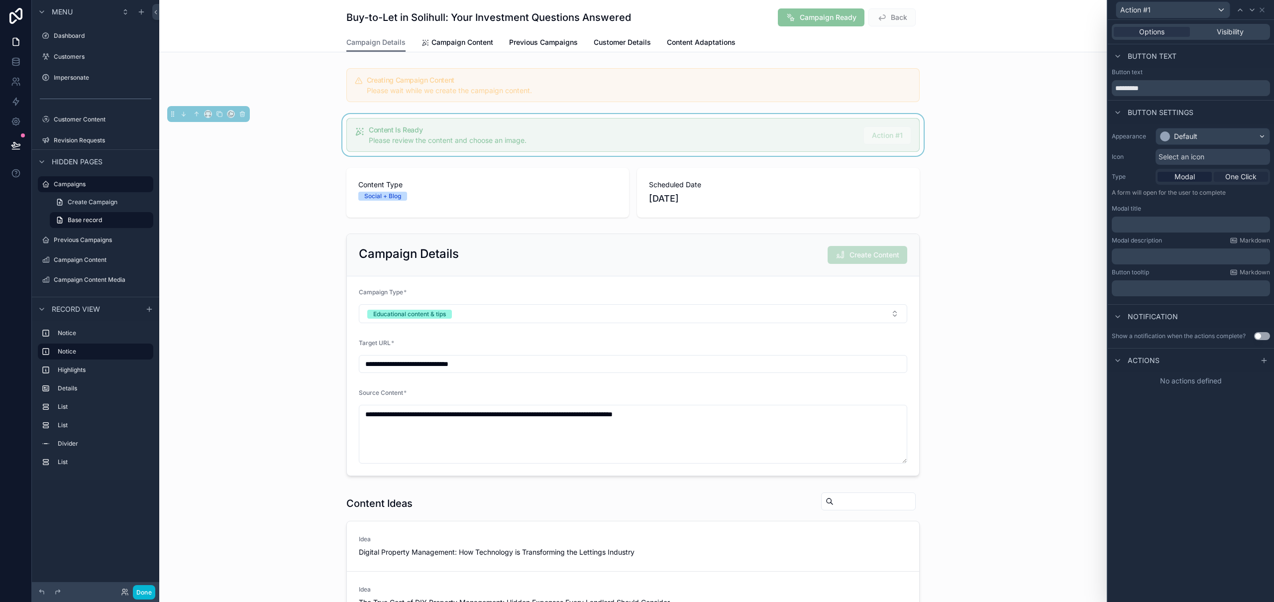
click at [856, 178] on span "One Click" at bounding box center [1240, 177] width 31 height 10
click at [856, 296] on div at bounding box center [1264, 293] width 12 height 12
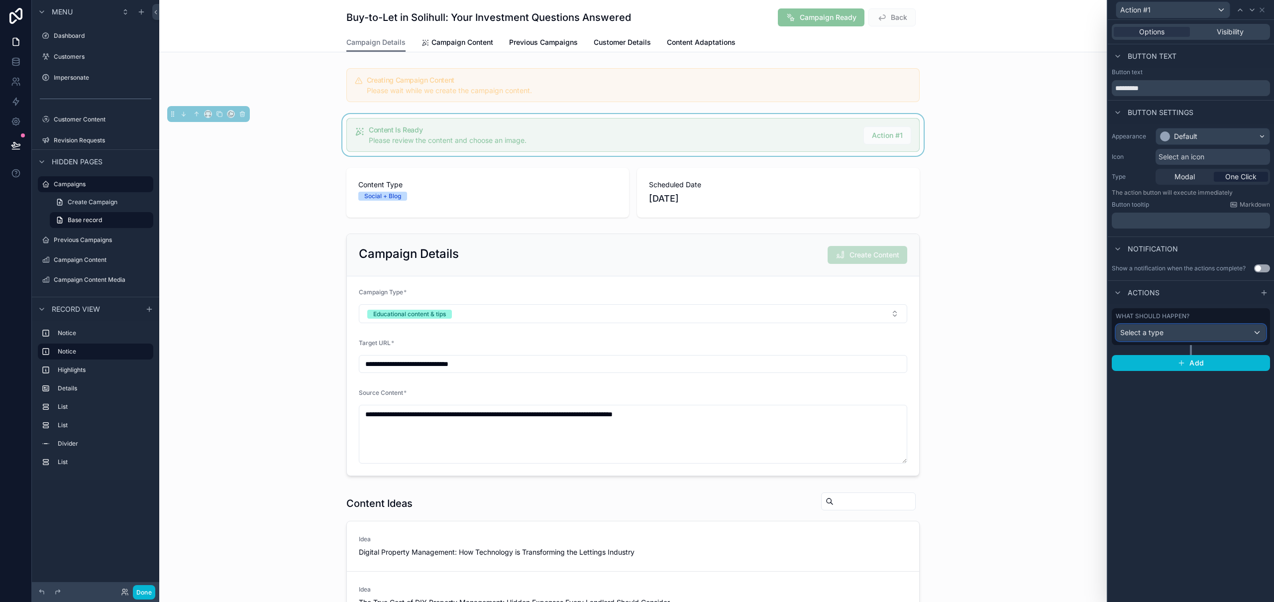
click at [856, 336] on div "Select a type" at bounding box center [1190, 332] width 149 height 16
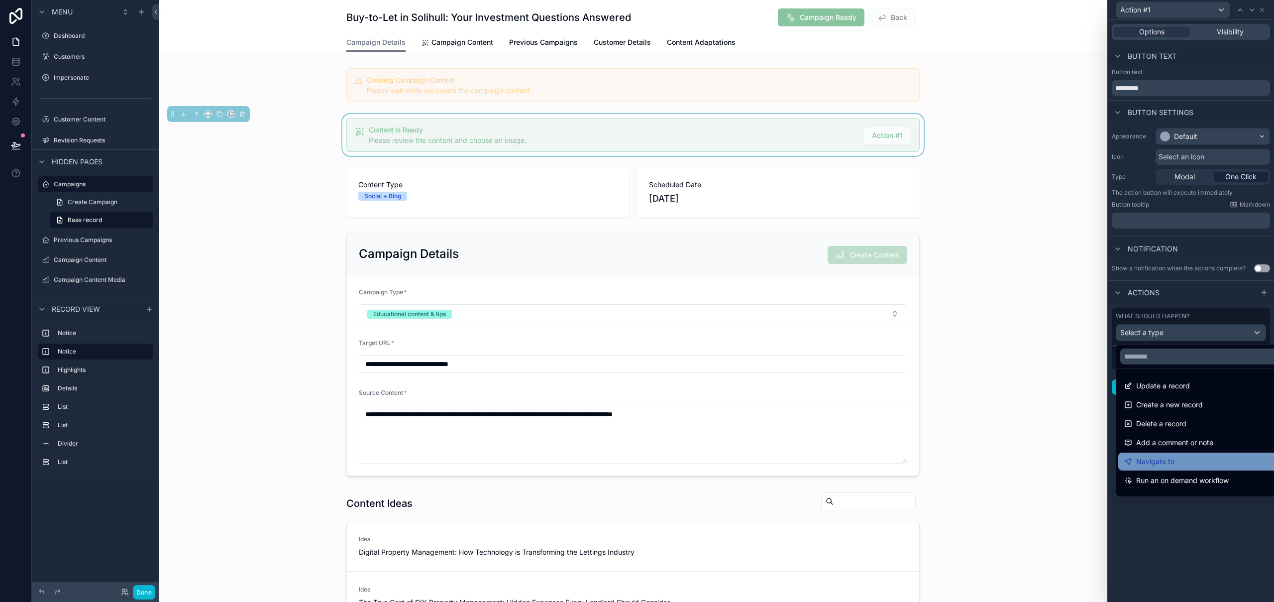
click at [856, 461] on div "Navigate to" at bounding box center [1202, 461] width 156 height 12
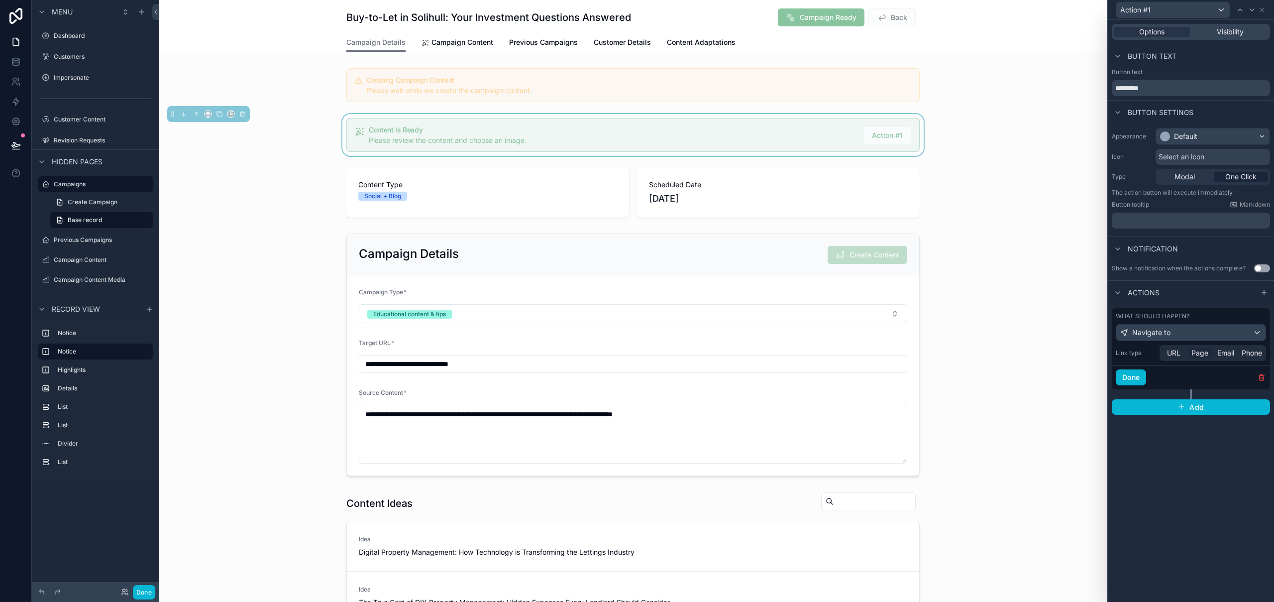
click at [856, 351] on span "Page" at bounding box center [1199, 353] width 17 height 10
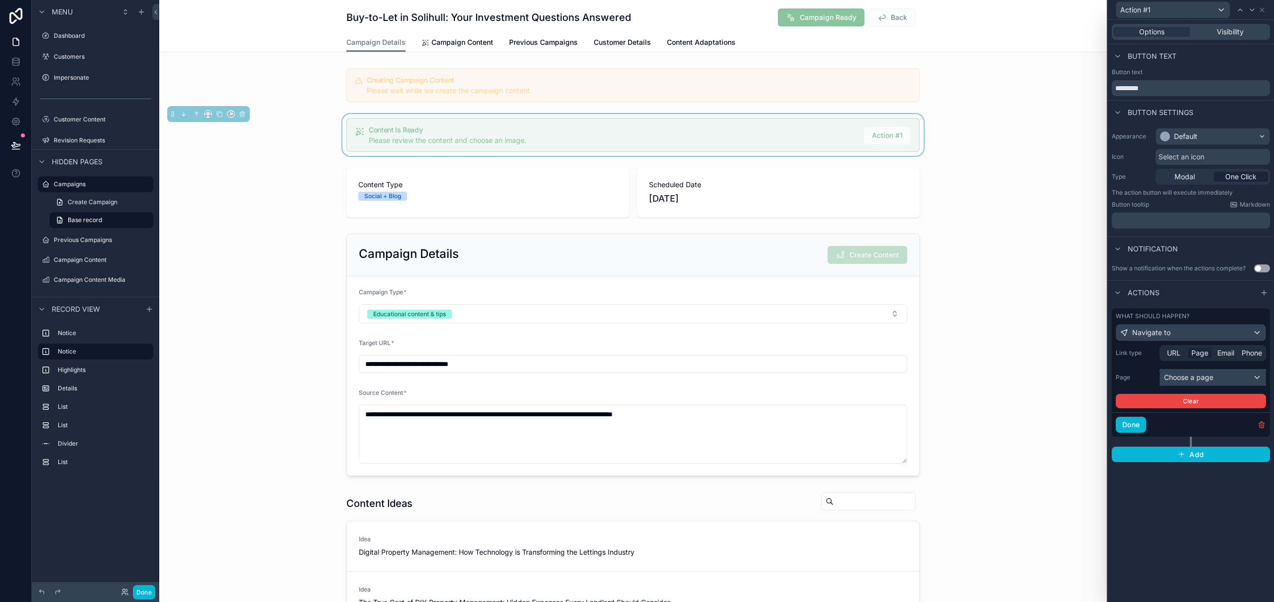
click at [856, 373] on div "Choose a page" at bounding box center [1212, 377] width 105 height 16
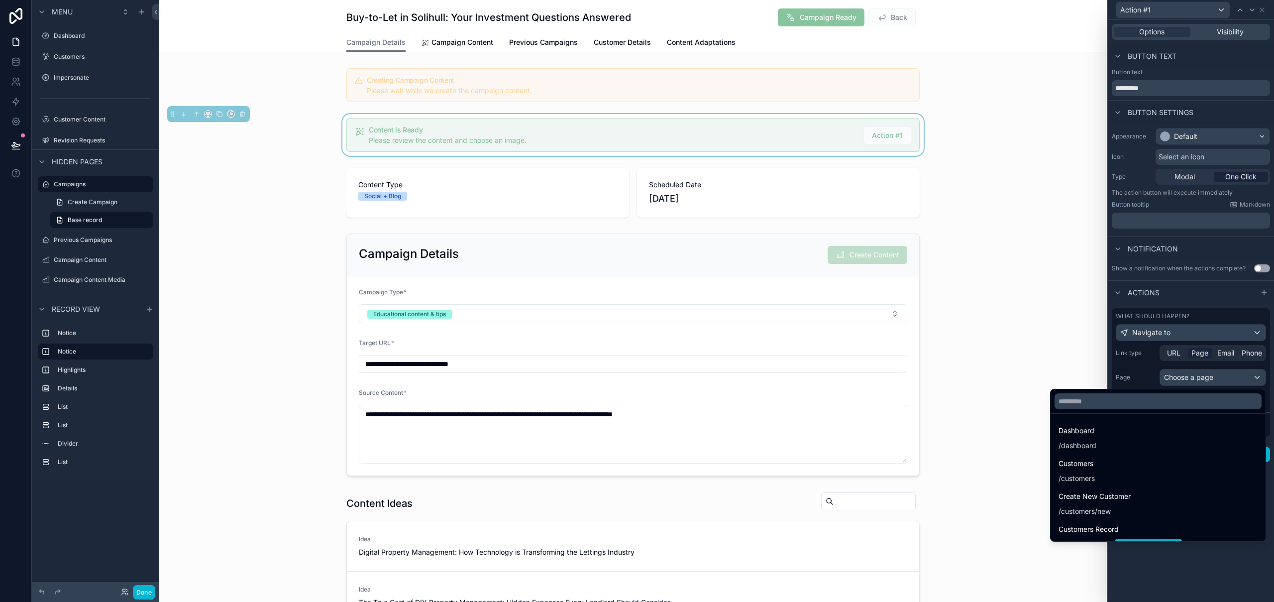
click at [856, 373] on div at bounding box center [1191, 301] width 166 height 602
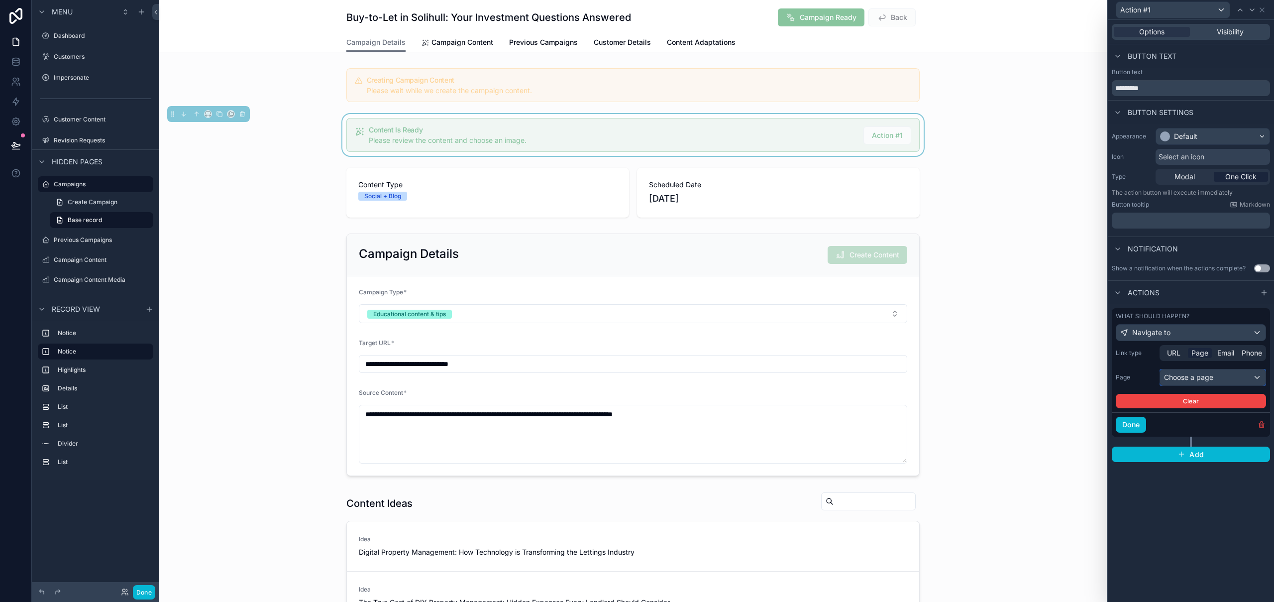
click at [856, 374] on div "Choose a page" at bounding box center [1212, 377] width 105 height 16
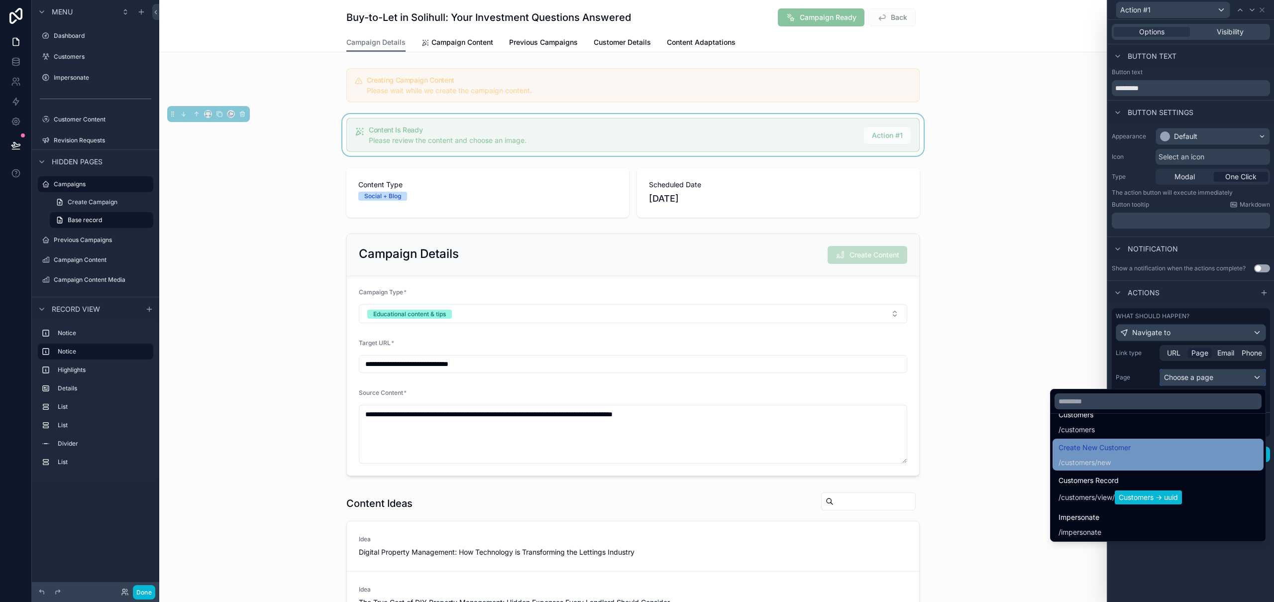
scroll to position [57, 0]
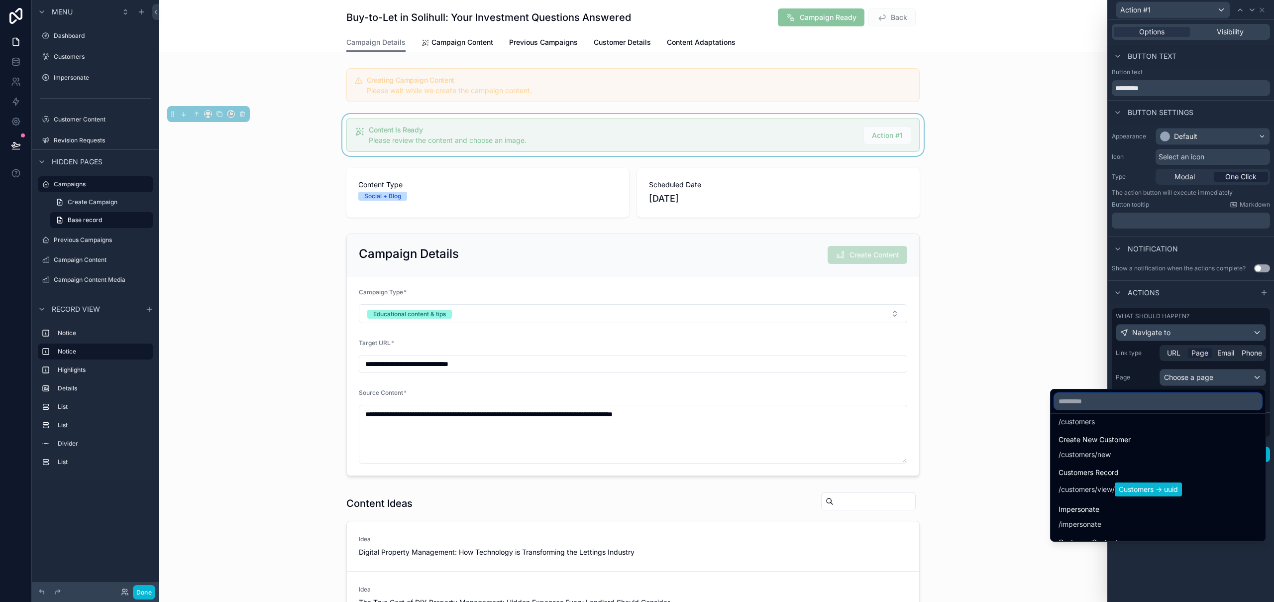
click at [856, 402] on input "text" at bounding box center [1157, 401] width 207 height 16
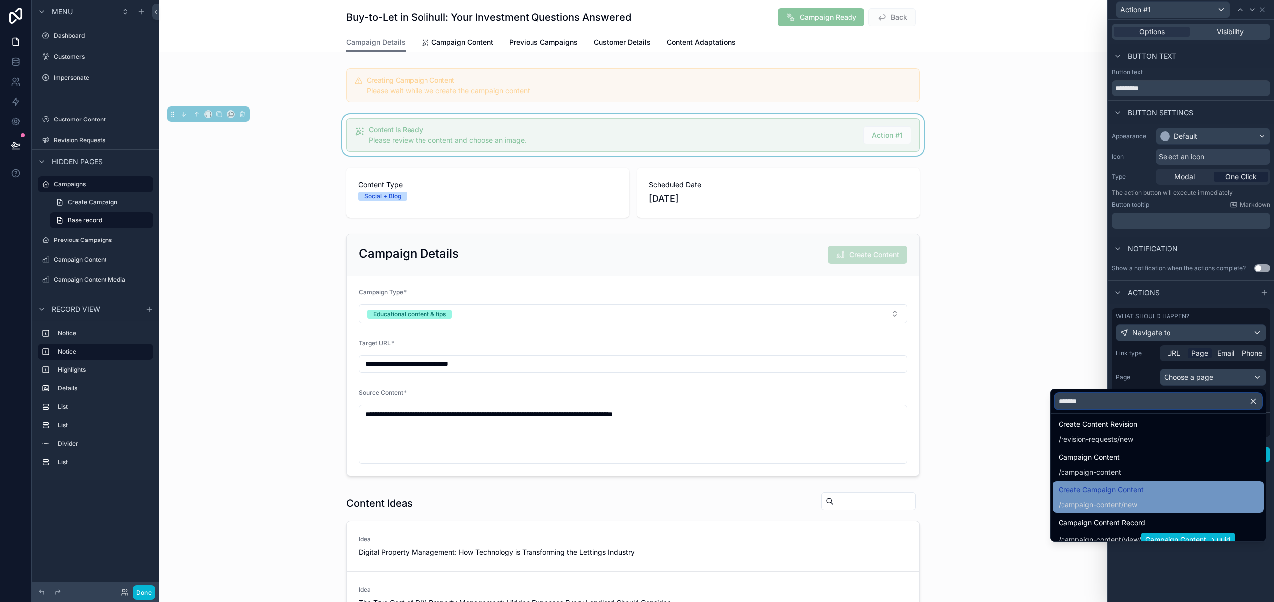
scroll to position [83, 0]
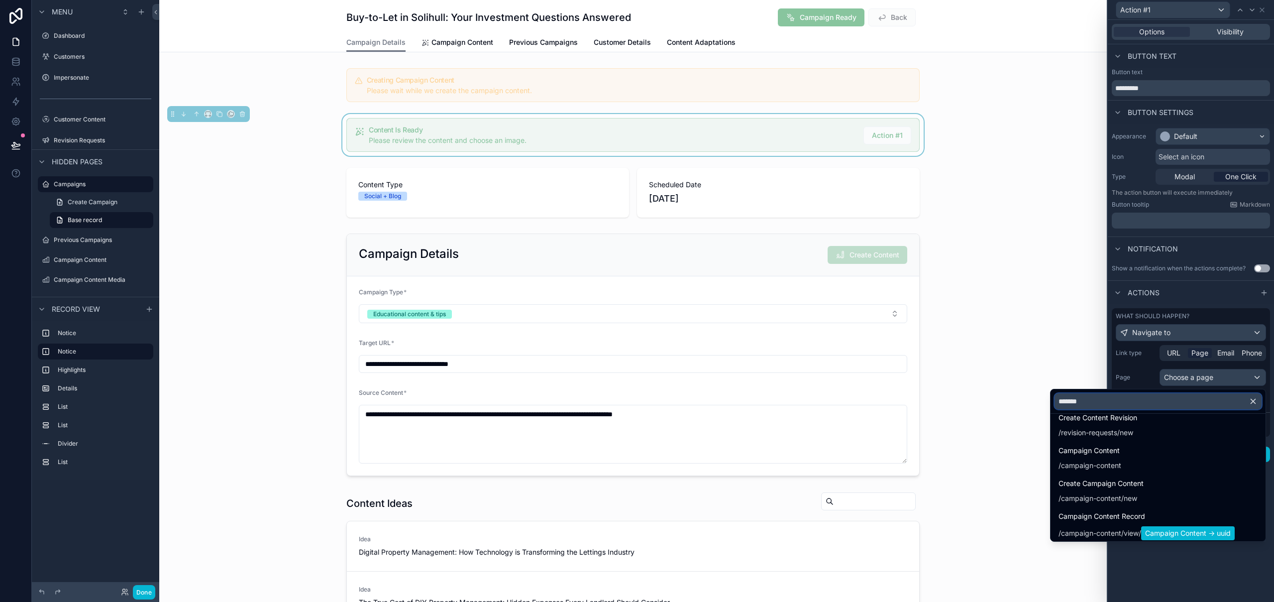
type input "*******"
click at [856, 371] on div at bounding box center [1191, 301] width 166 height 602
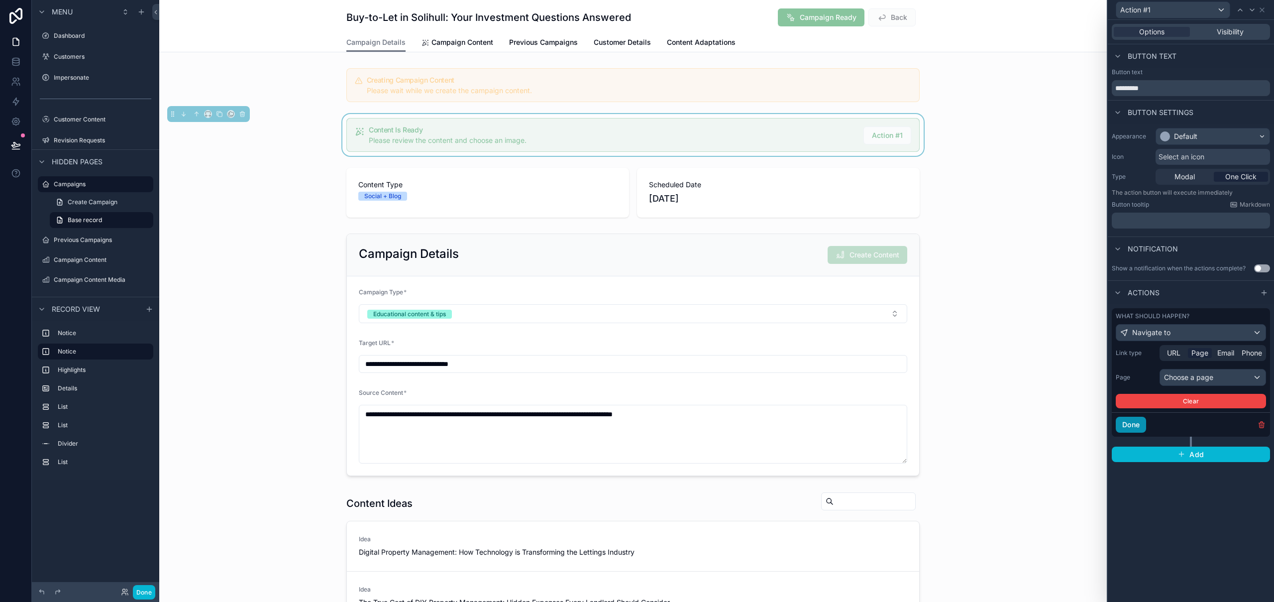
click at [856, 424] on button "Done" at bounding box center [1131, 425] width 30 height 16
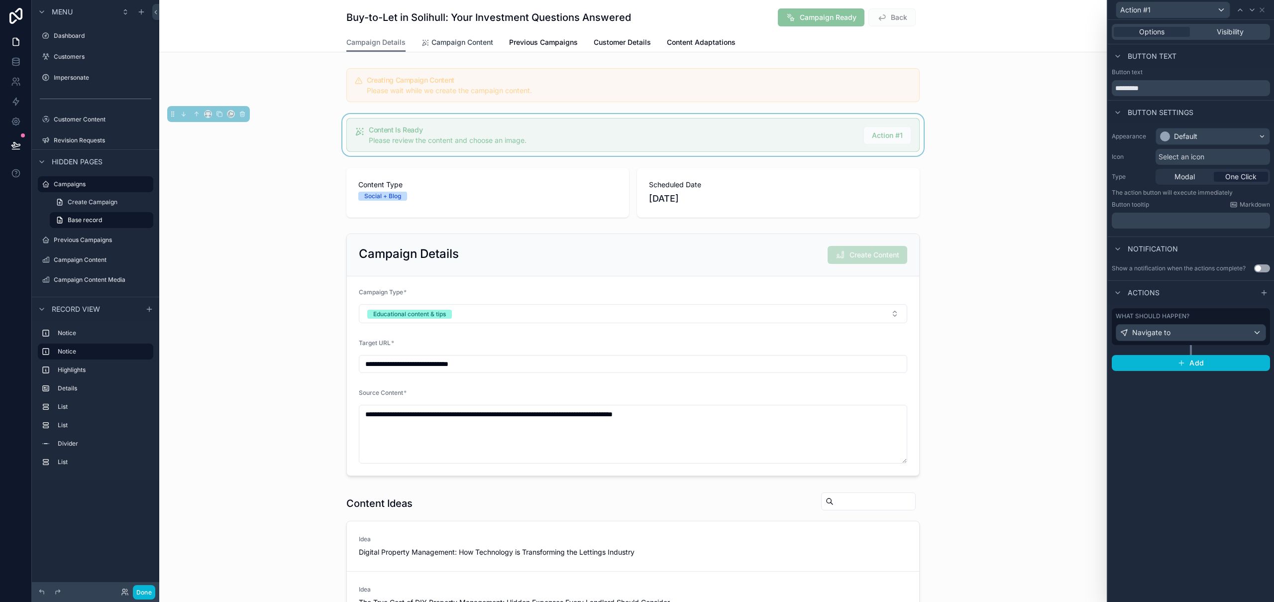
click at [451, 40] on span "Campaign Content" at bounding box center [462, 42] width 62 height 10
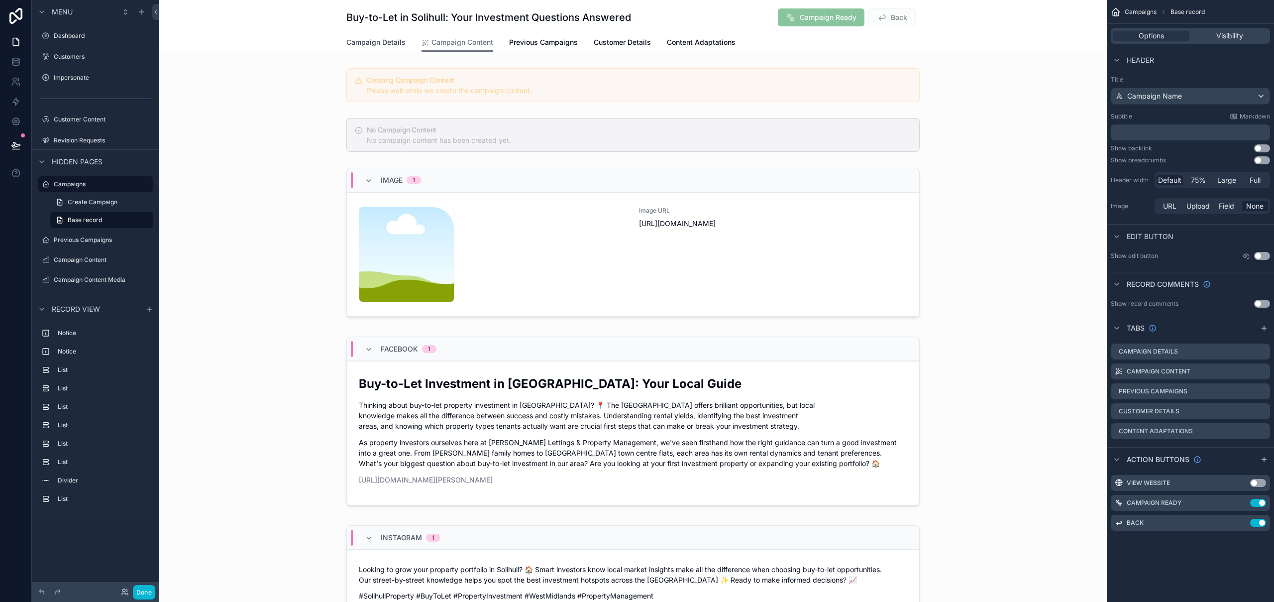
click at [393, 42] on span "Campaign Details" at bounding box center [375, 42] width 59 height 10
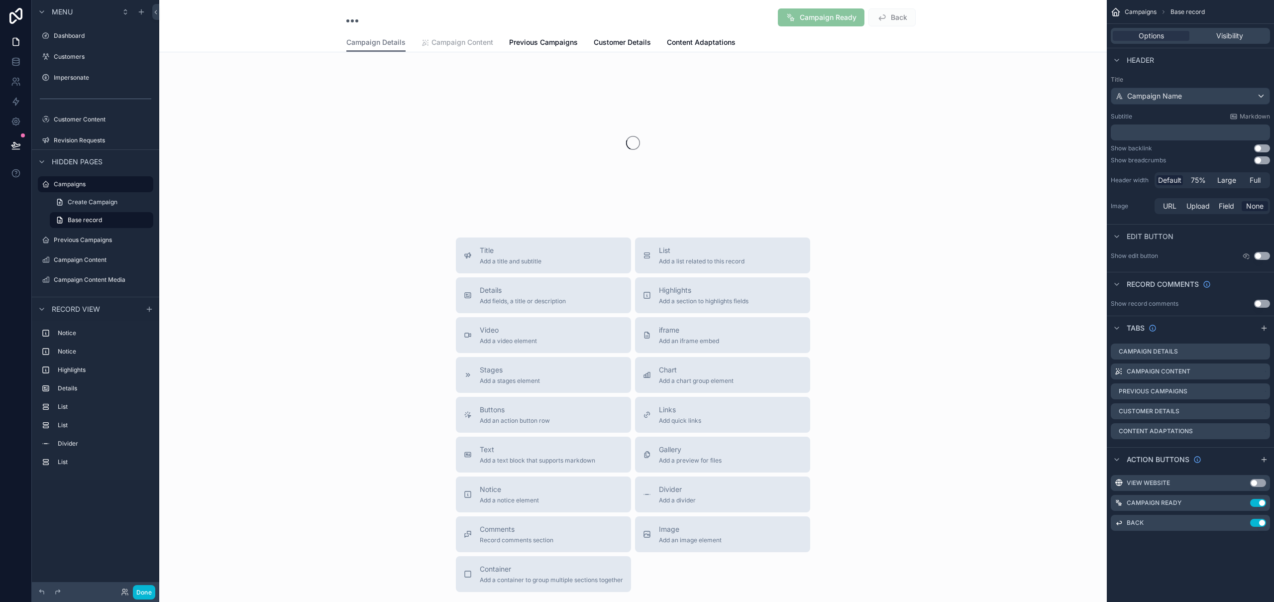
click at [442, 43] on span "Campaign Content" at bounding box center [462, 42] width 62 height 10
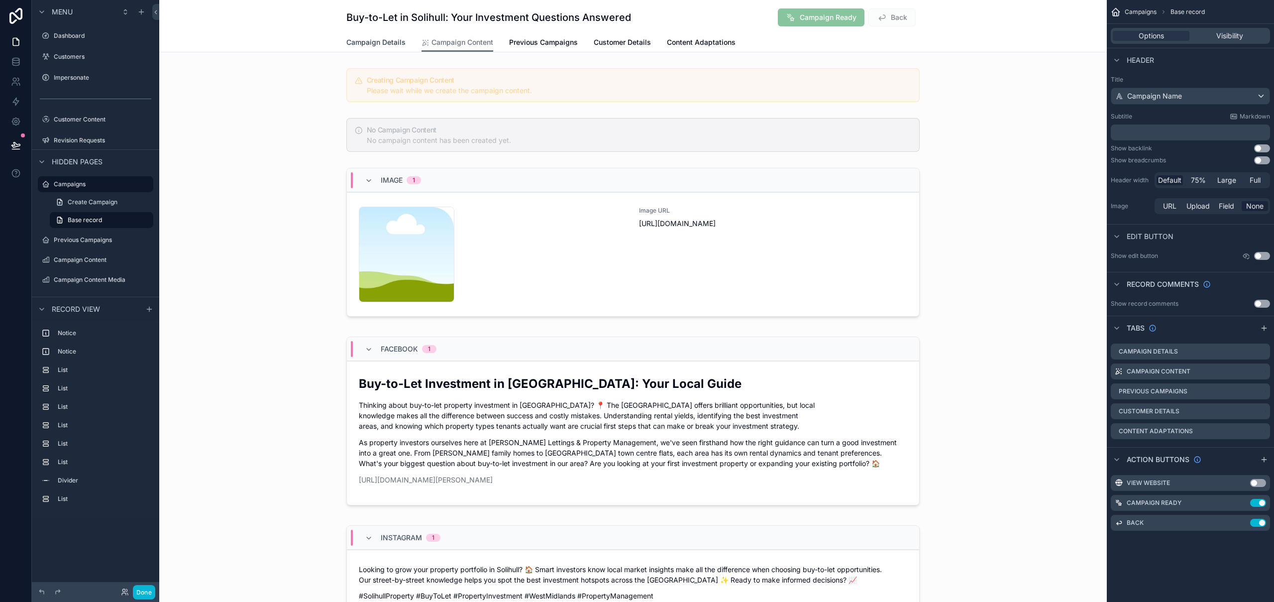
click at [377, 41] on span "Campaign Details" at bounding box center [375, 42] width 59 height 10
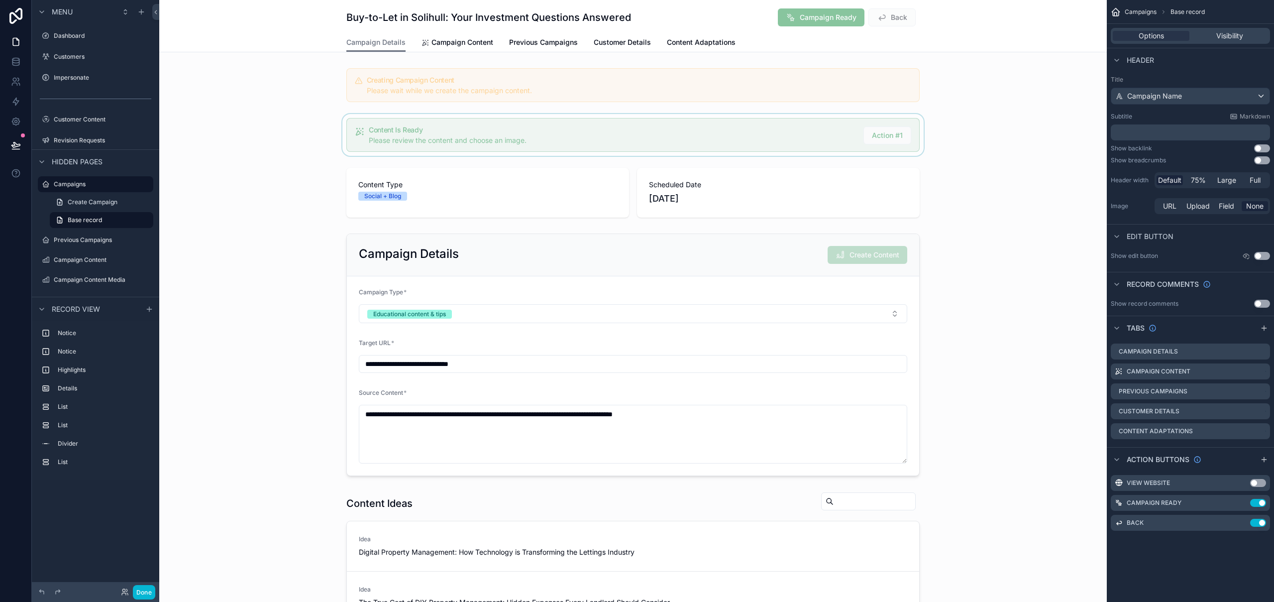
click at [716, 129] on div "scrollable content" at bounding box center [632, 135] width 947 height 42
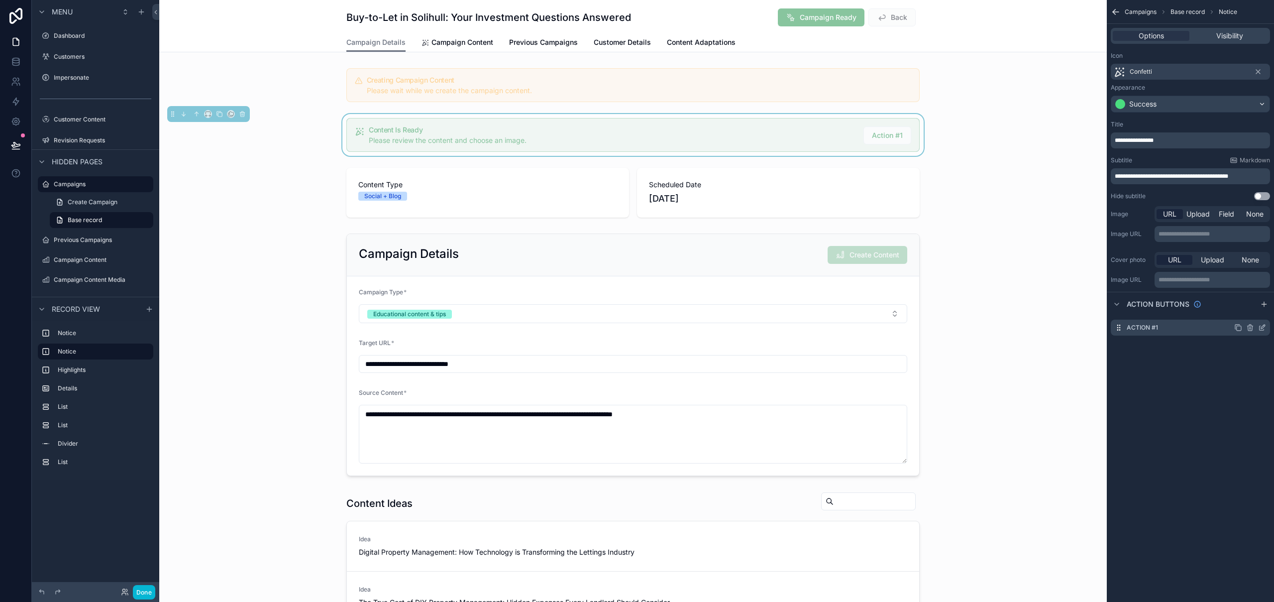
click at [856, 327] on icon "scrollable content" at bounding box center [1262, 327] width 8 height 8
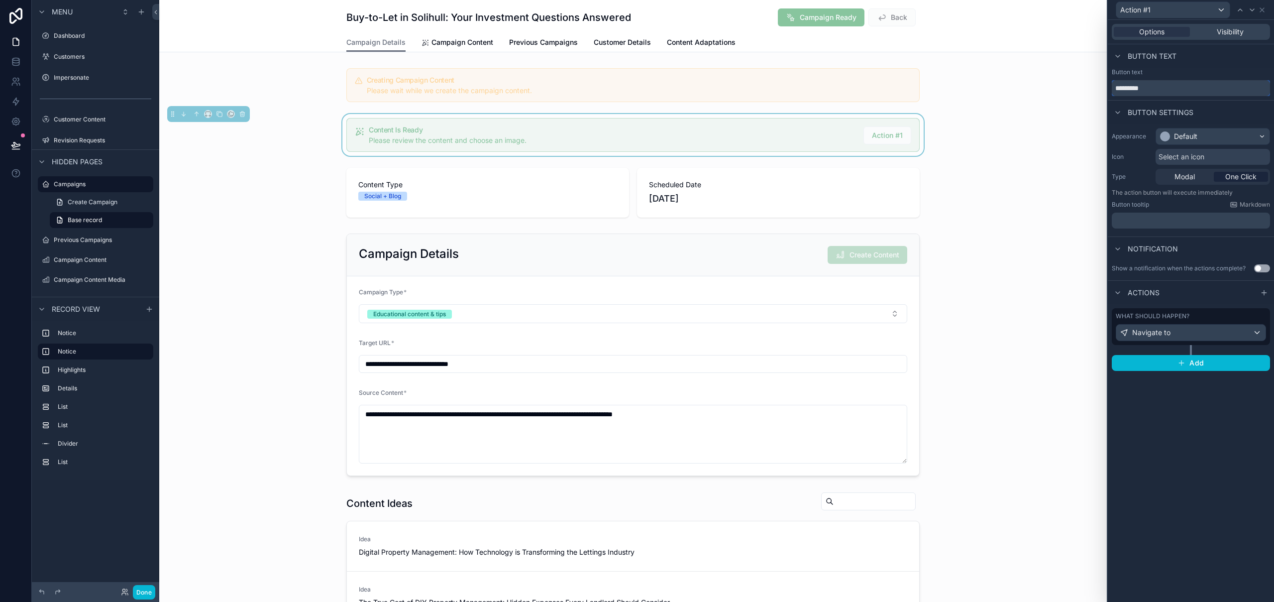
drag, startPoint x: 1164, startPoint y: 88, endPoint x: 1105, endPoint y: 88, distance: 59.7
click at [856, 88] on div "Action #1 Options Visibility Button text Button text ********* Button settings …" at bounding box center [637, 301] width 1274 height 602
type input "******"
click at [856, 154] on span "Select an icon" at bounding box center [1181, 157] width 46 height 10
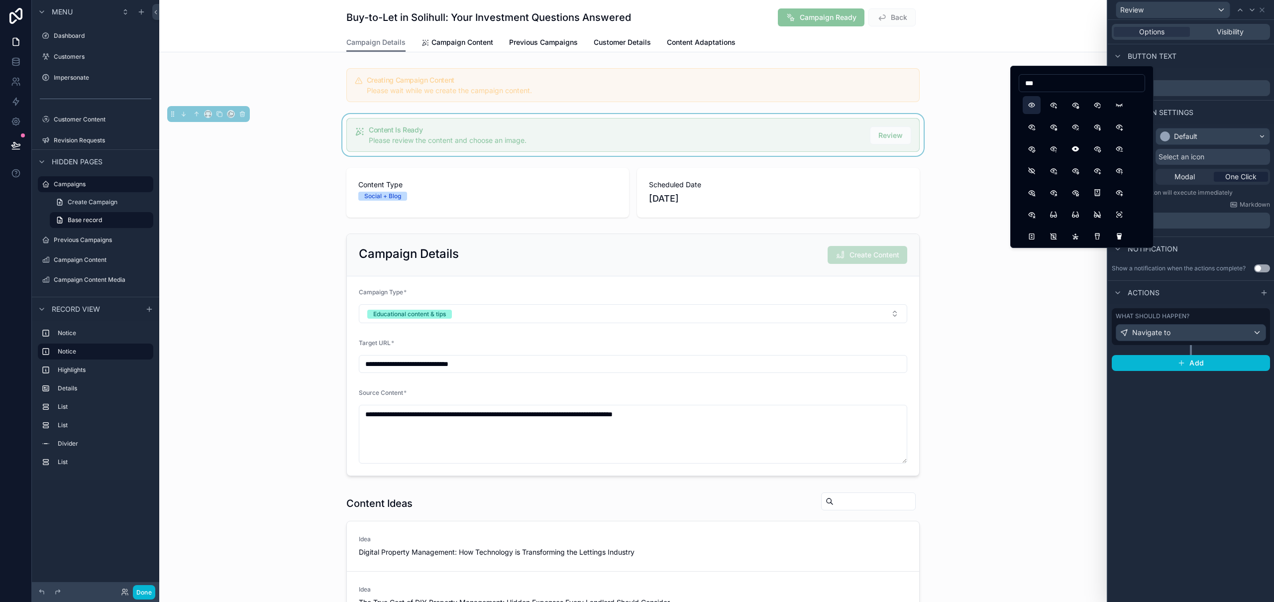
type input "***"
click at [856, 108] on button "Eye" at bounding box center [1032, 105] width 18 height 18
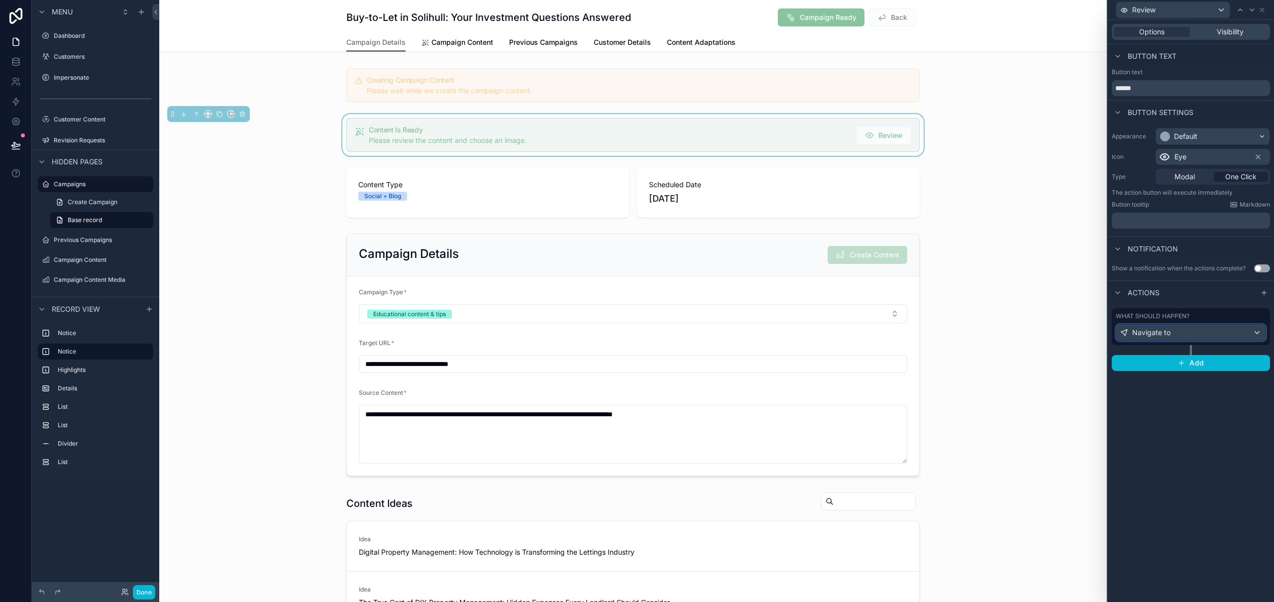
click at [856, 333] on div "Navigate to" at bounding box center [1190, 332] width 149 height 16
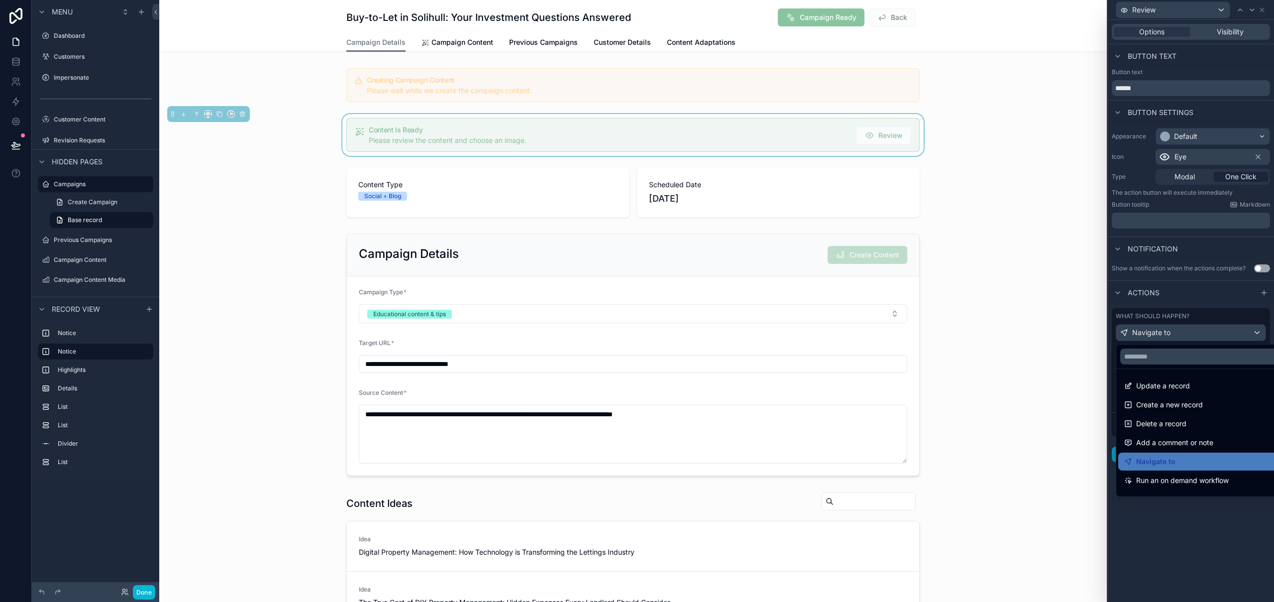
click at [856, 460] on div "Navigate to" at bounding box center [1202, 461] width 156 height 12
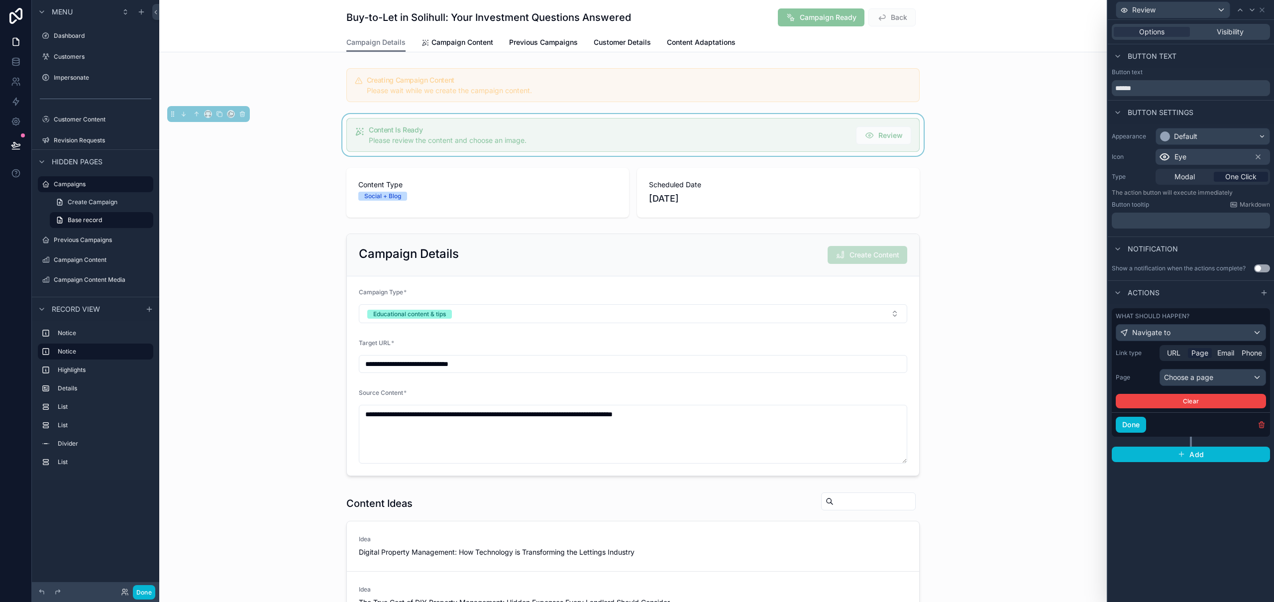
click at [856, 354] on span "Page" at bounding box center [1199, 353] width 17 height 10
click at [856, 376] on div "Choose a page" at bounding box center [1212, 377] width 105 height 16
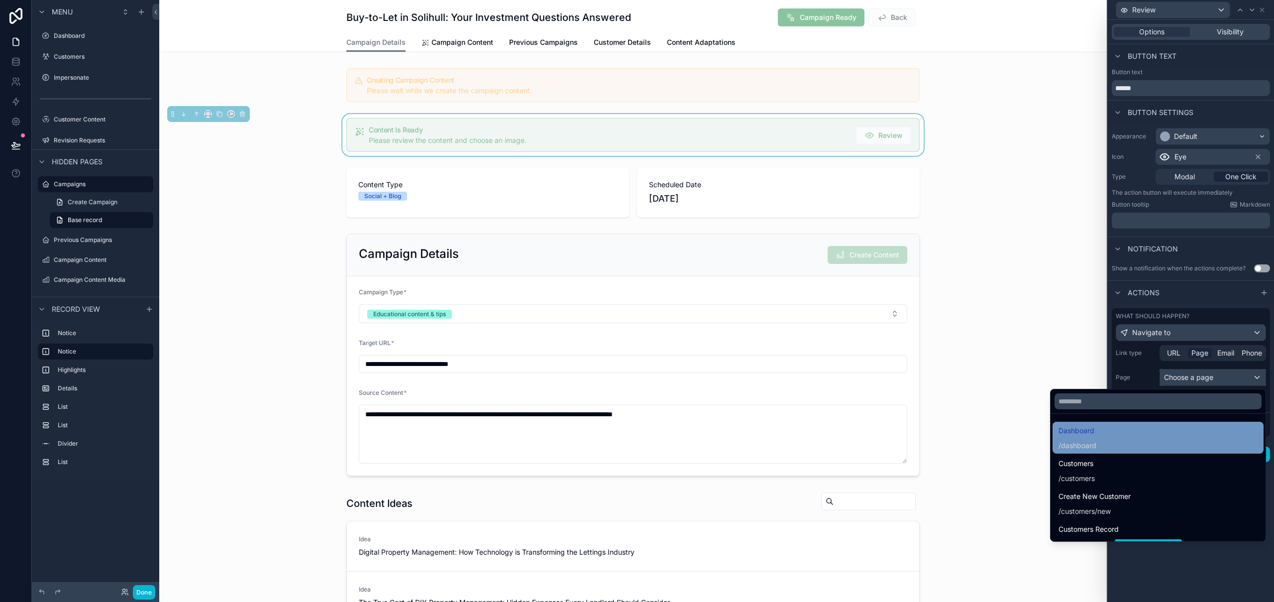
scroll to position [127, 0]
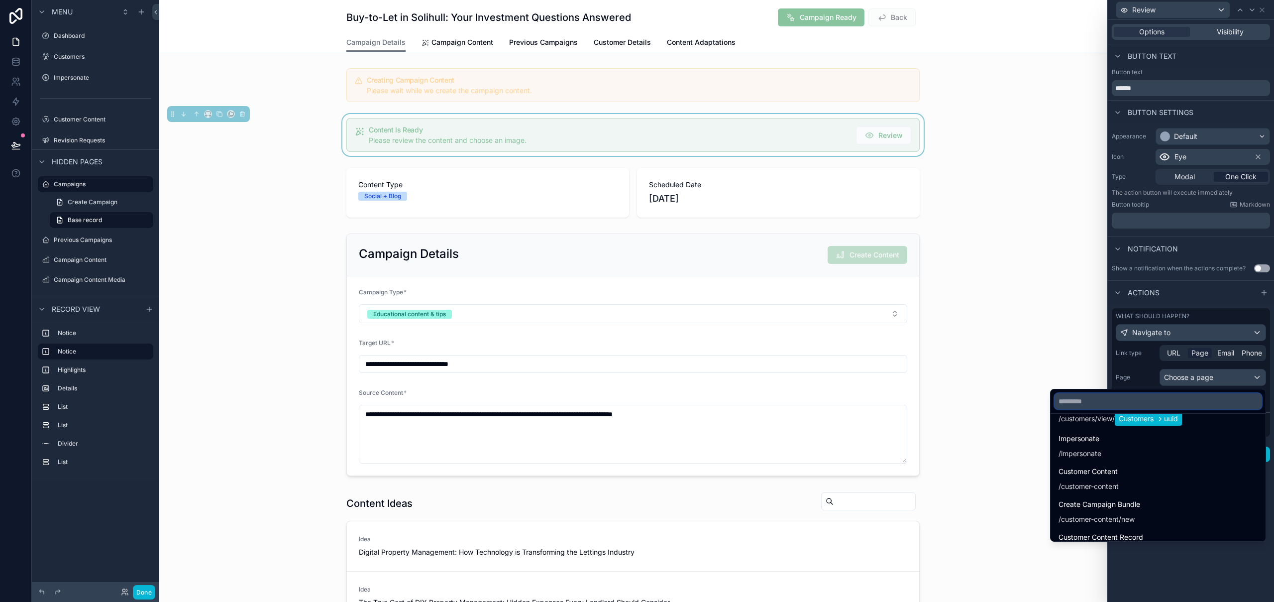
click at [856, 400] on input "text" at bounding box center [1157, 401] width 207 height 16
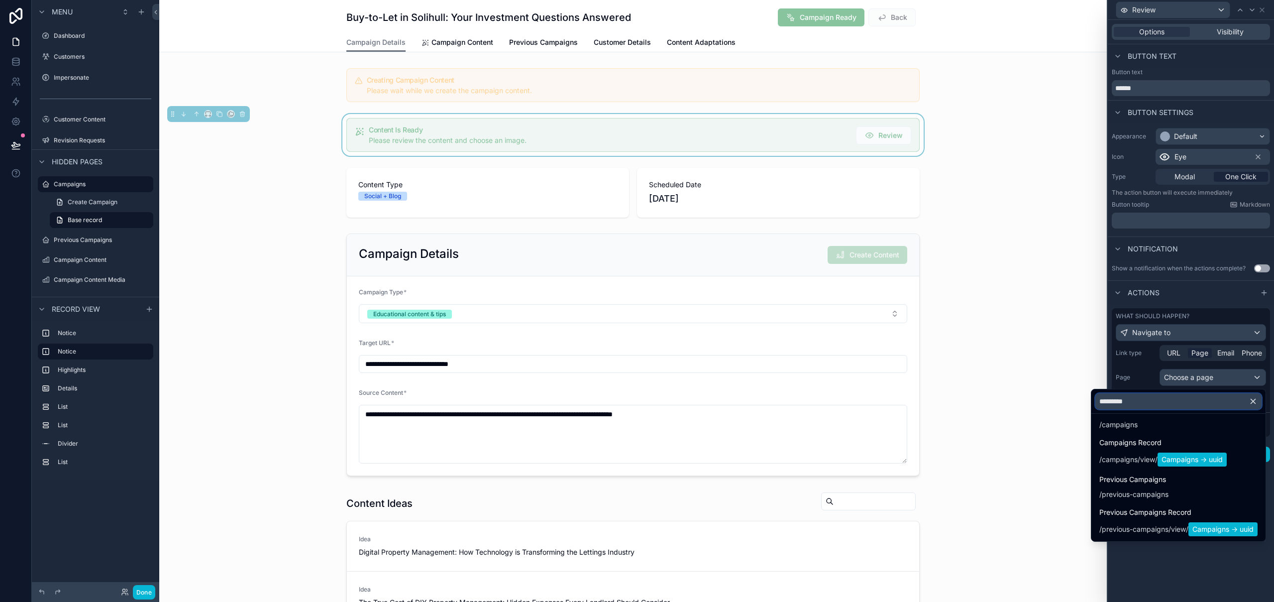
scroll to position [21, 0]
type input "*********"
click at [856, 475] on span "/ previous-campaigns / view / Campaigns -> uuid" at bounding box center [1178, 528] width 158 height 16
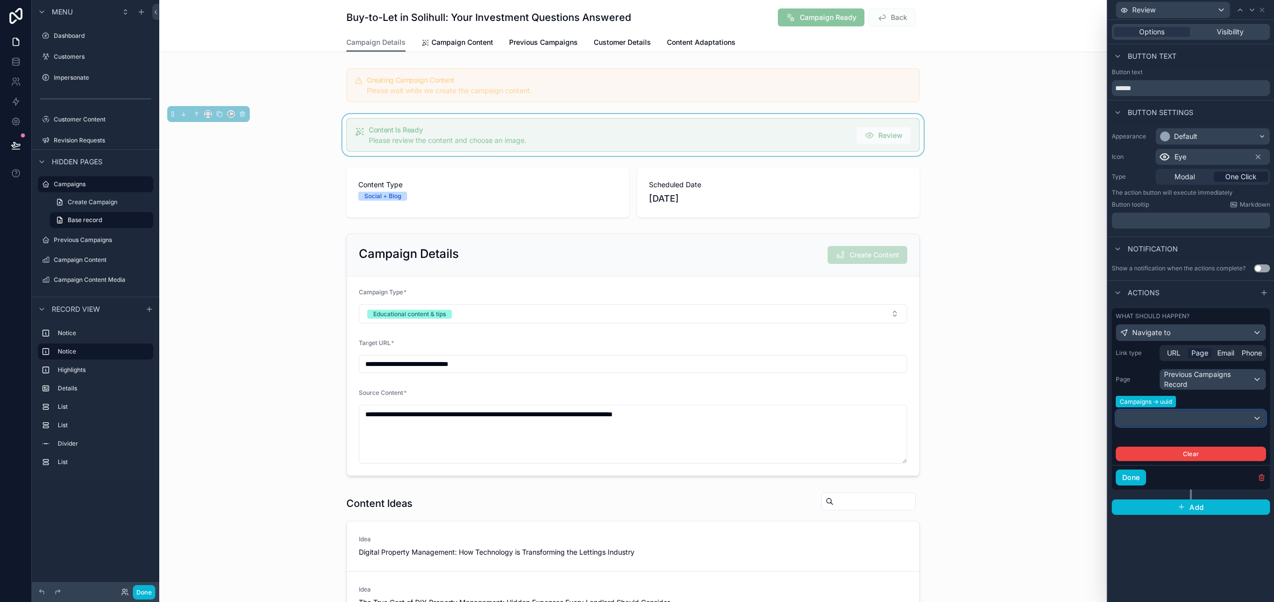
click at [856, 416] on div at bounding box center [1190, 418] width 149 height 16
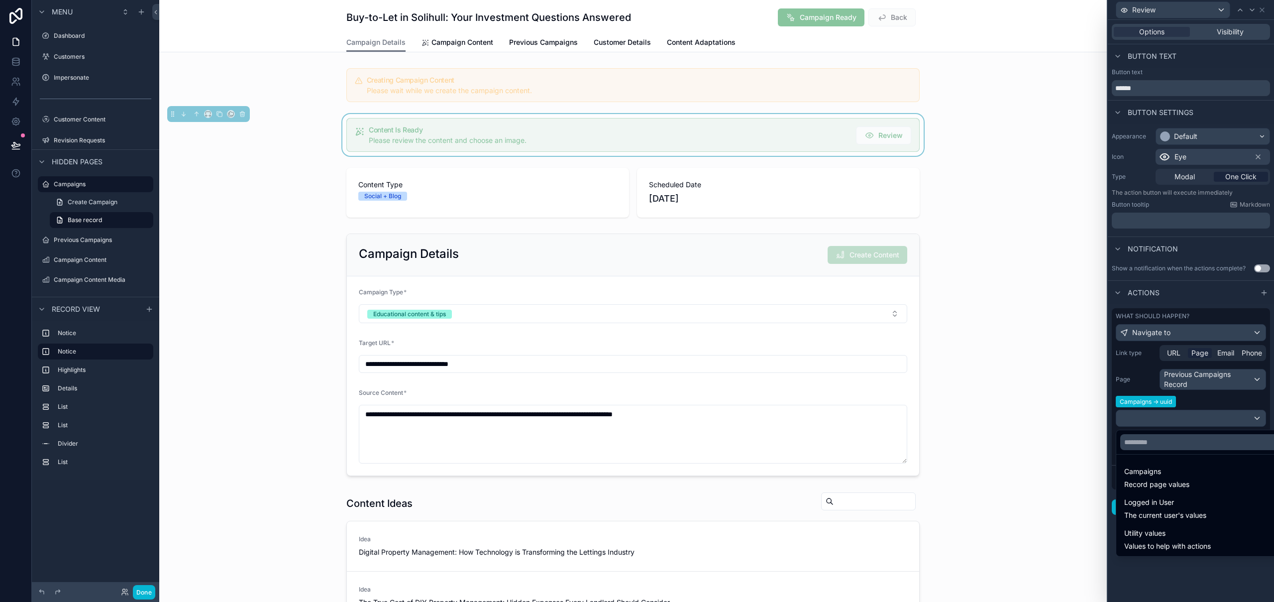
click at [856, 416] on div at bounding box center [1191, 301] width 166 height 602
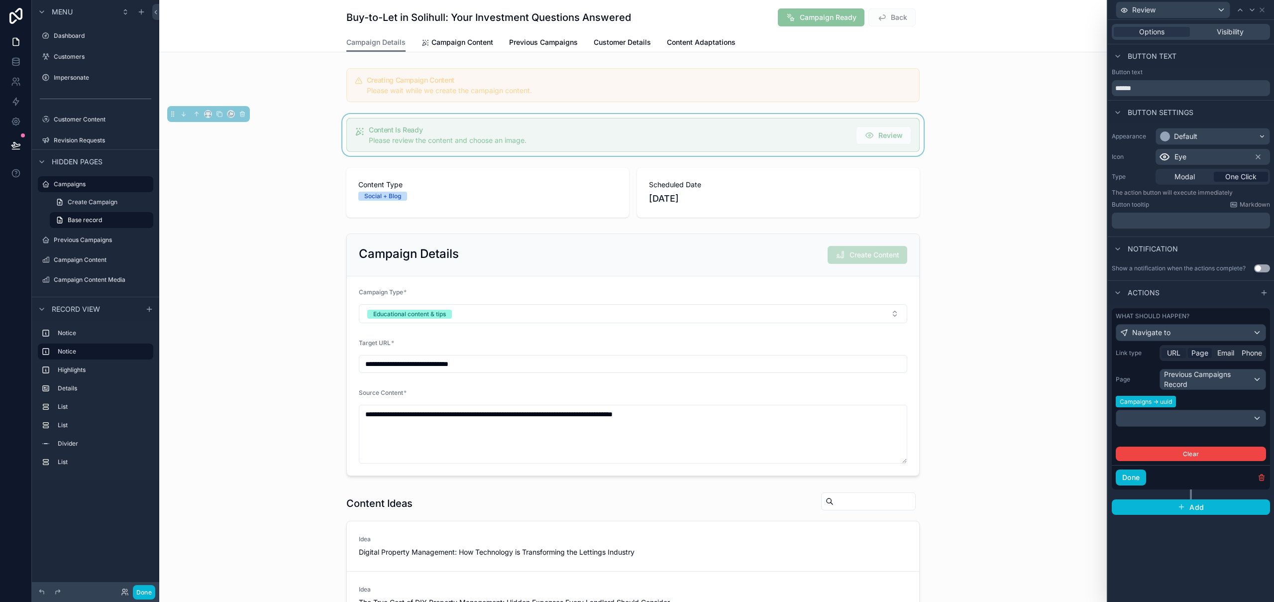
click at [856, 354] on span "URL" at bounding box center [1173, 353] width 13 height 10
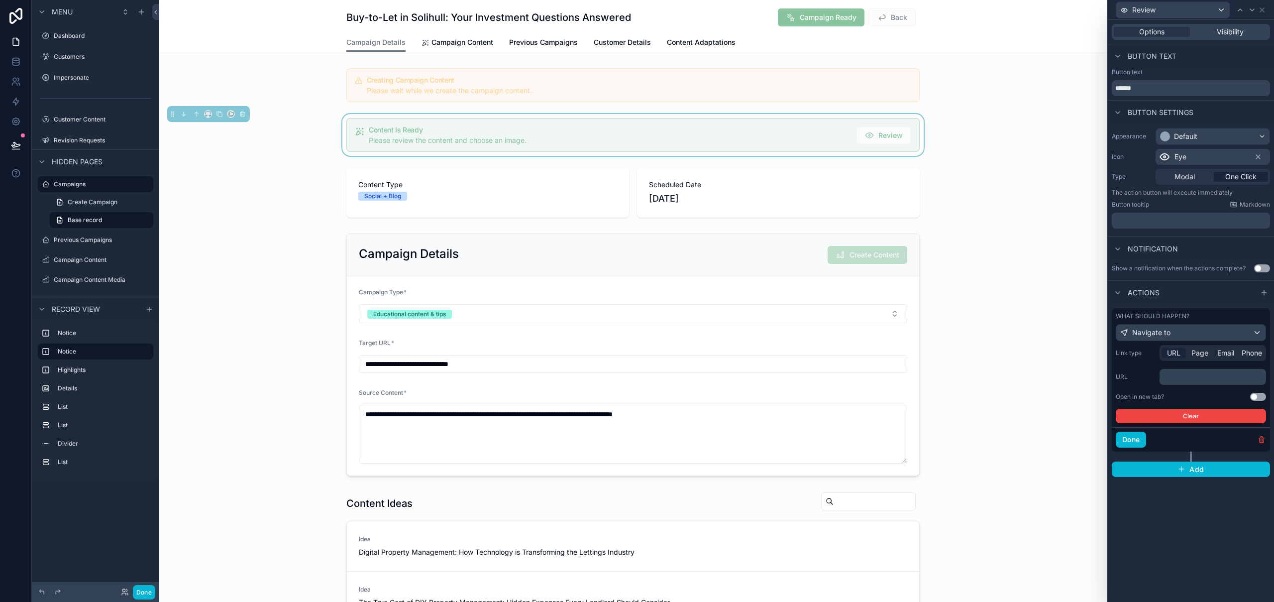
click at [856, 382] on div "﻿" at bounding box center [1212, 377] width 106 height 16
click at [856, 373] on p "﻿" at bounding box center [1213, 377] width 101 height 10
click at [856, 377] on p "﻿" at bounding box center [1213, 377] width 101 height 10
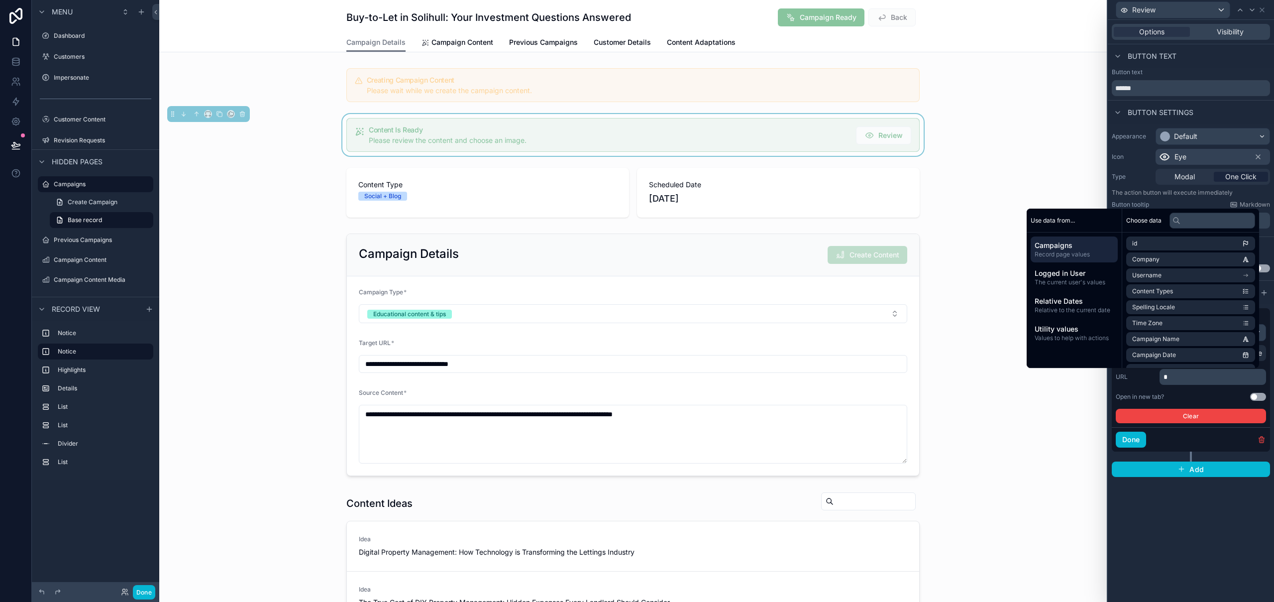
scroll to position [0, 0]
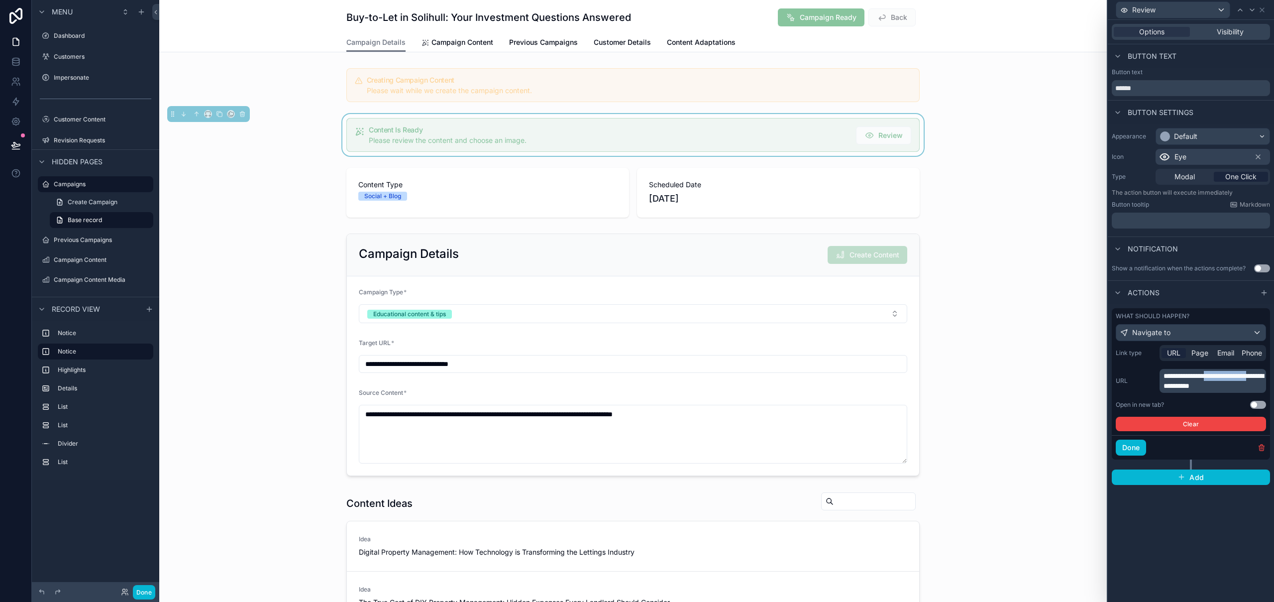
drag, startPoint x: 1223, startPoint y: 376, endPoint x: 1191, endPoint y: 388, distance: 33.5
click at [856, 388] on span "**********" at bounding box center [1213, 380] width 100 height 17
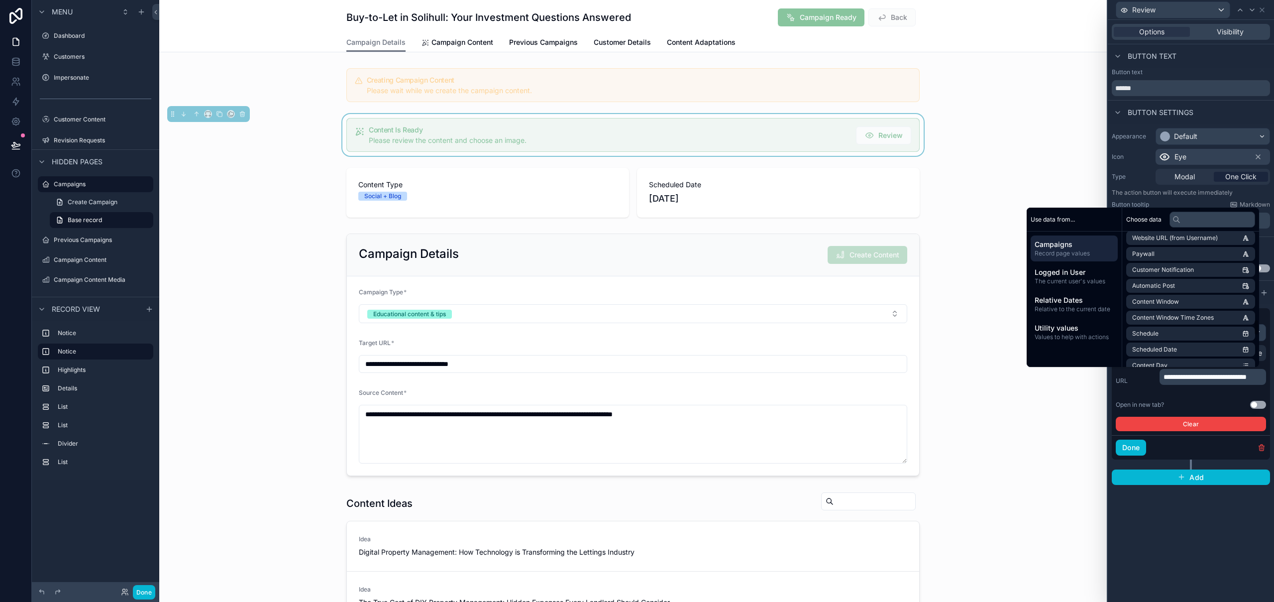
scroll to position [953, 0]
click at [856, 358] on li "uuid" at bounding box center [1190, 356] width 129 height 14
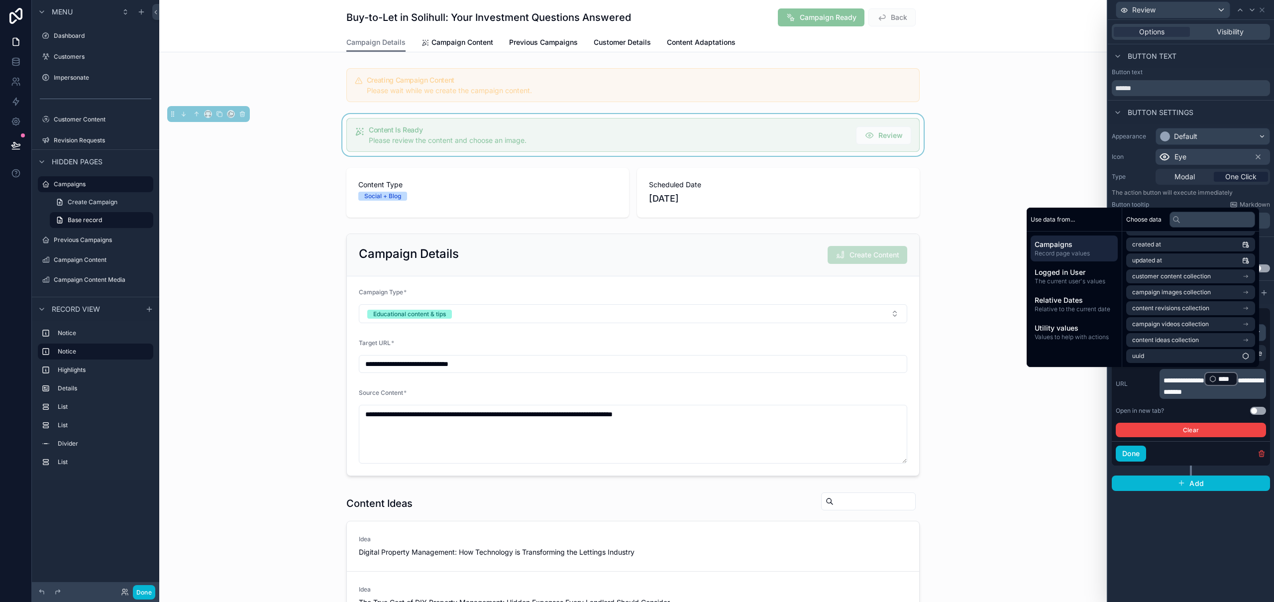
click at [856, 475] on div "**********" at bounding box center [1191, 311] width 166 height 582
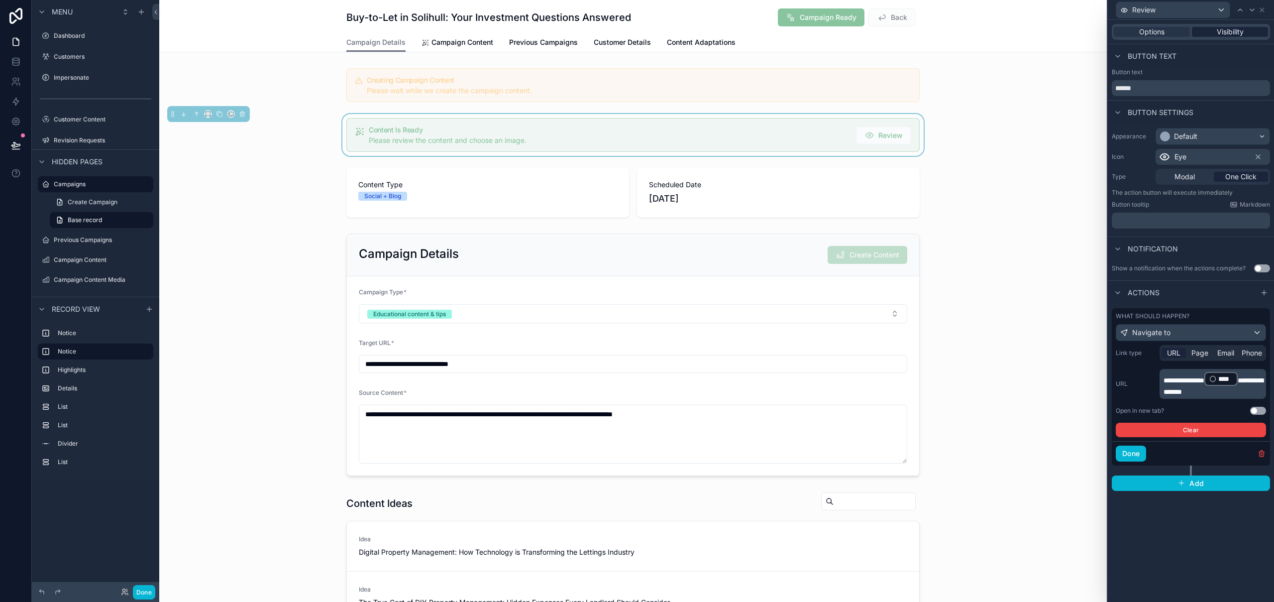
click at [856, 29] on span "Visibility" at bounding box center [1230, 32] width 27 height 10
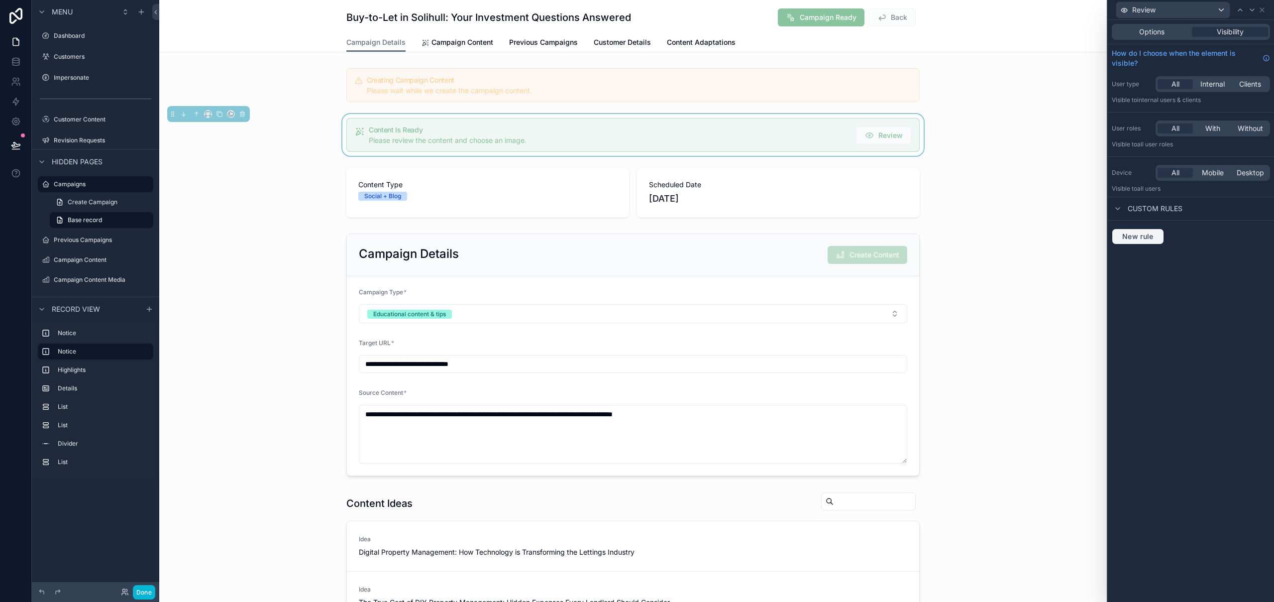
click at [856, 238] on span "New rule" at bounding box center [1137, 236] width 39 height 9
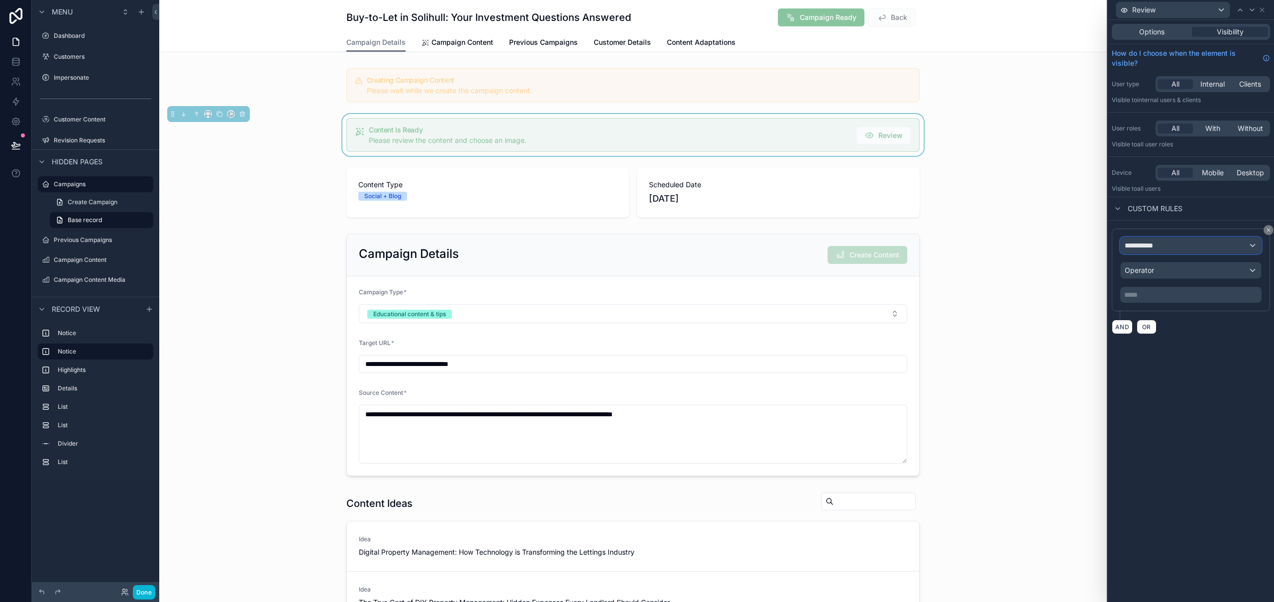
click at [856, 248] on div "**********" at bounding box center [1191, 245] width 140 height 16
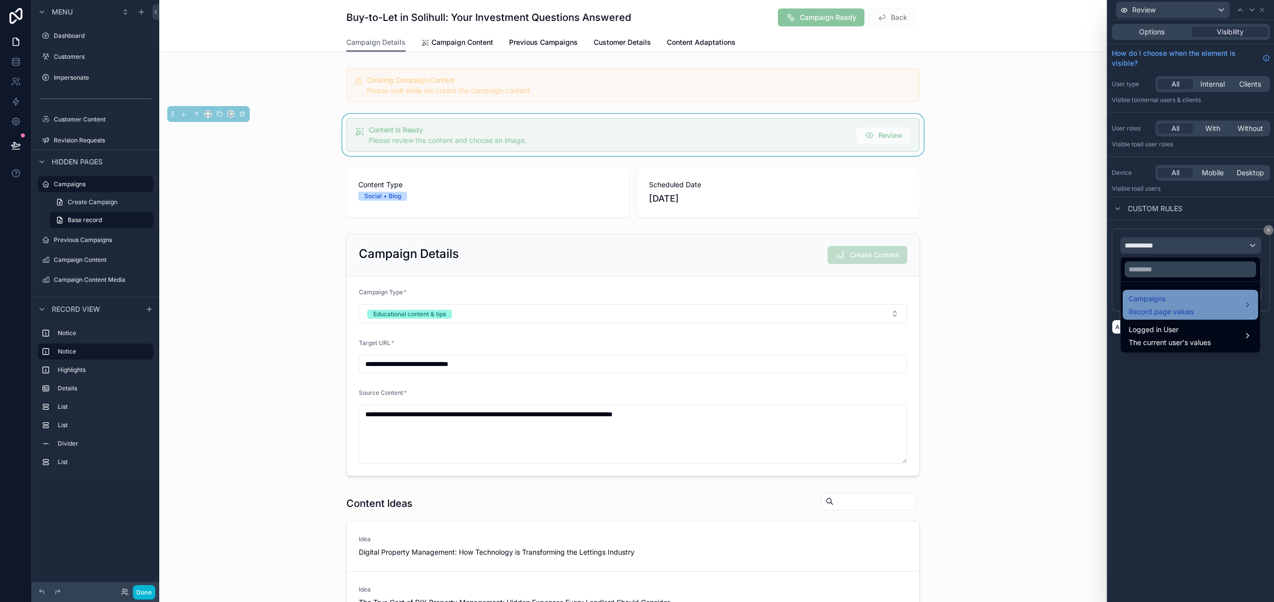
click at [856, 309] on span "Record page values" at bounding box center [1161, 312] width 65 height 10
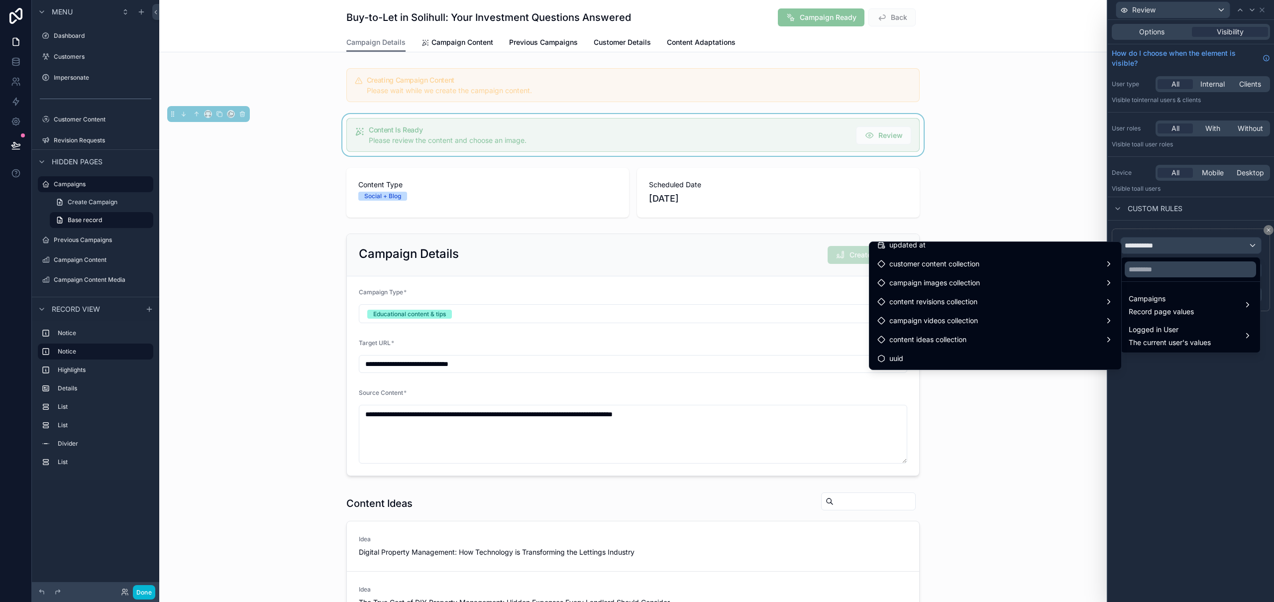
scroll to position [1064, 0]
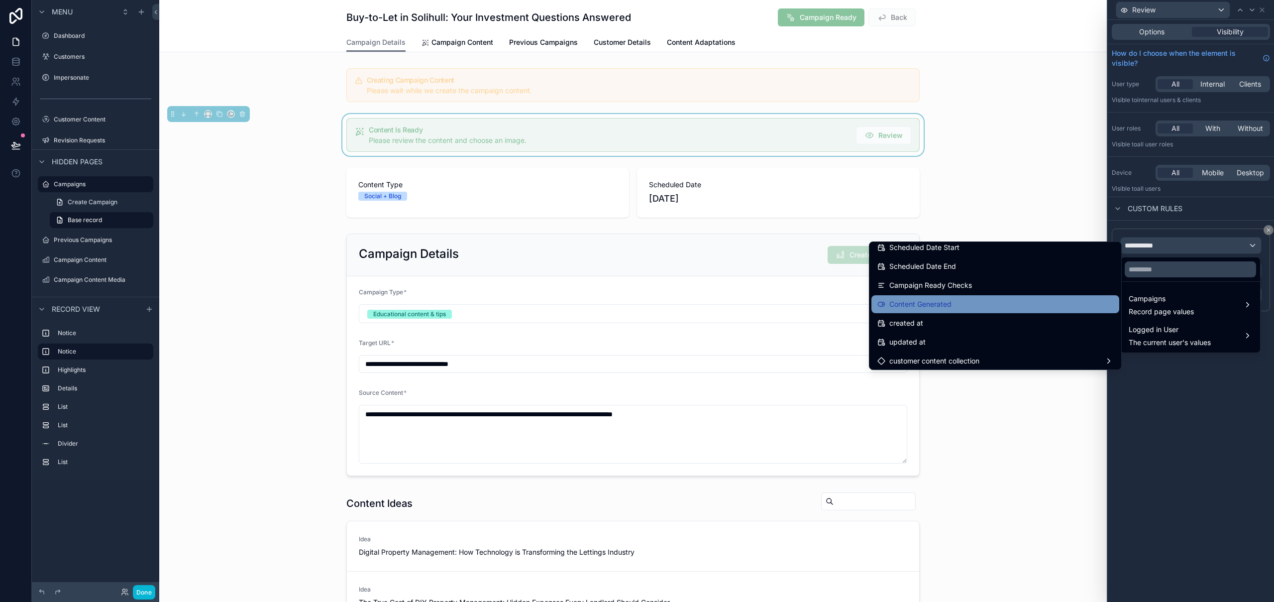
click at [856, 310] on div "Content Generated" at bounding box center [995, 304] width 248 height 18
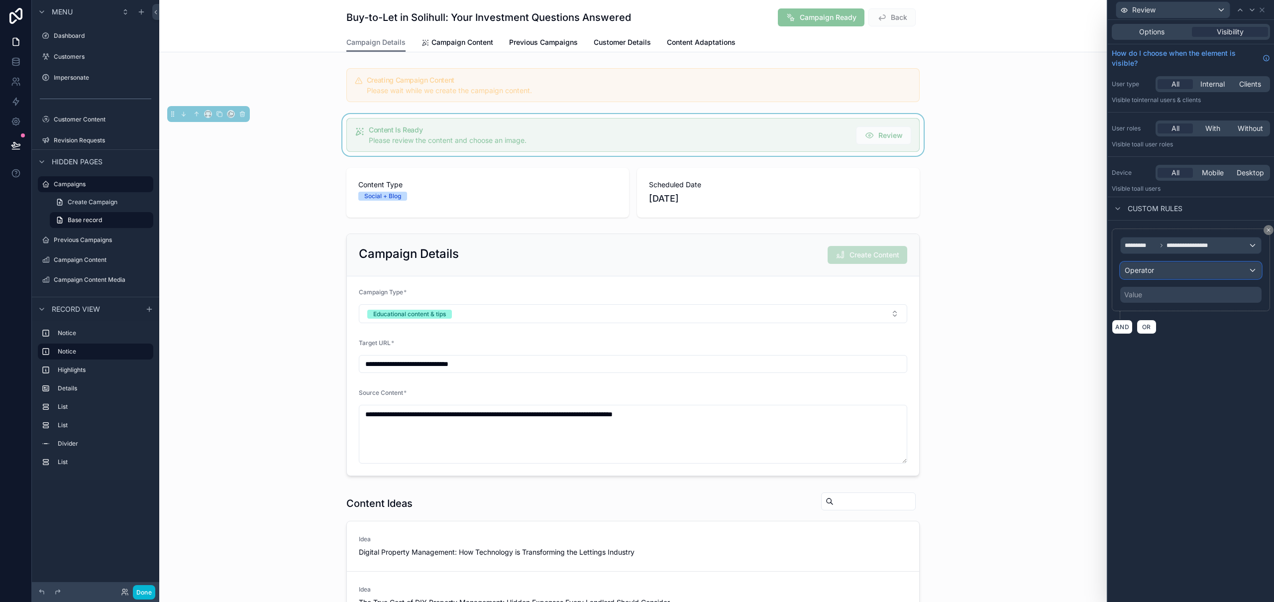
click at [856, 267] on div "Operator" at bounding box center [1191, 270] width 140 height 16
click at [856, 319] on div "Is true" at bounding box center [1190, 323] width 123 height 12
click at [856, 382] on div "**********" at bounding box center [1191, 311] width 166 height 582
click at [144, 475] on button "Done" at bounding box center [144, 592] width 22 height 14
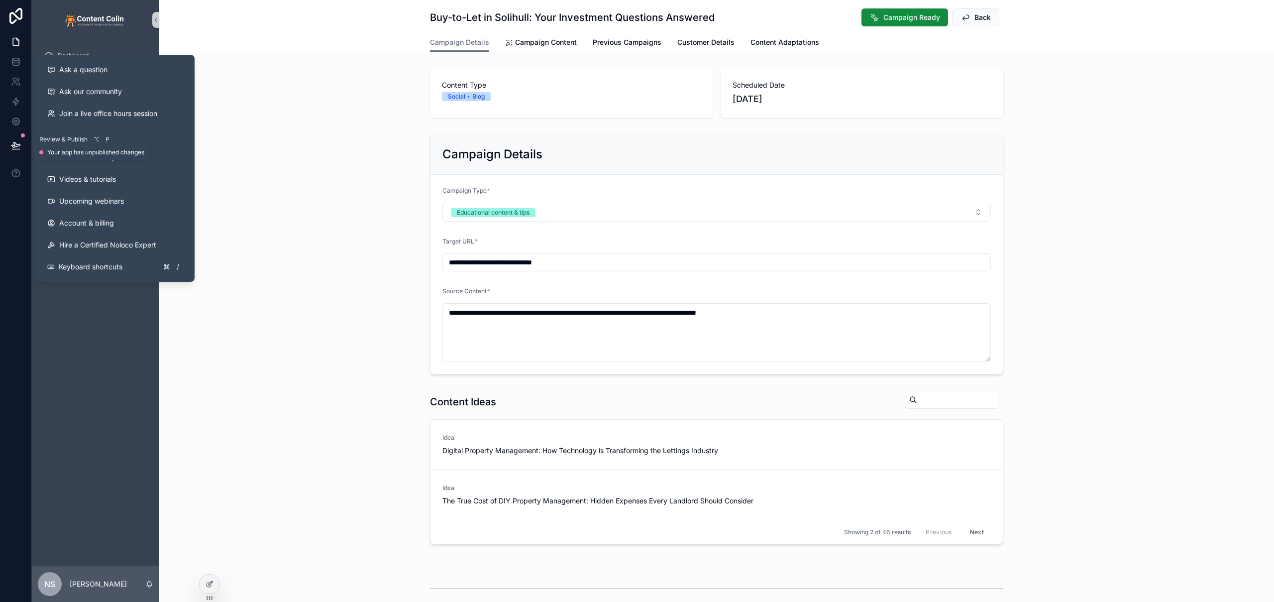
click at [13, 144] on icon at bounding box center [16, 145] width 10 height 10
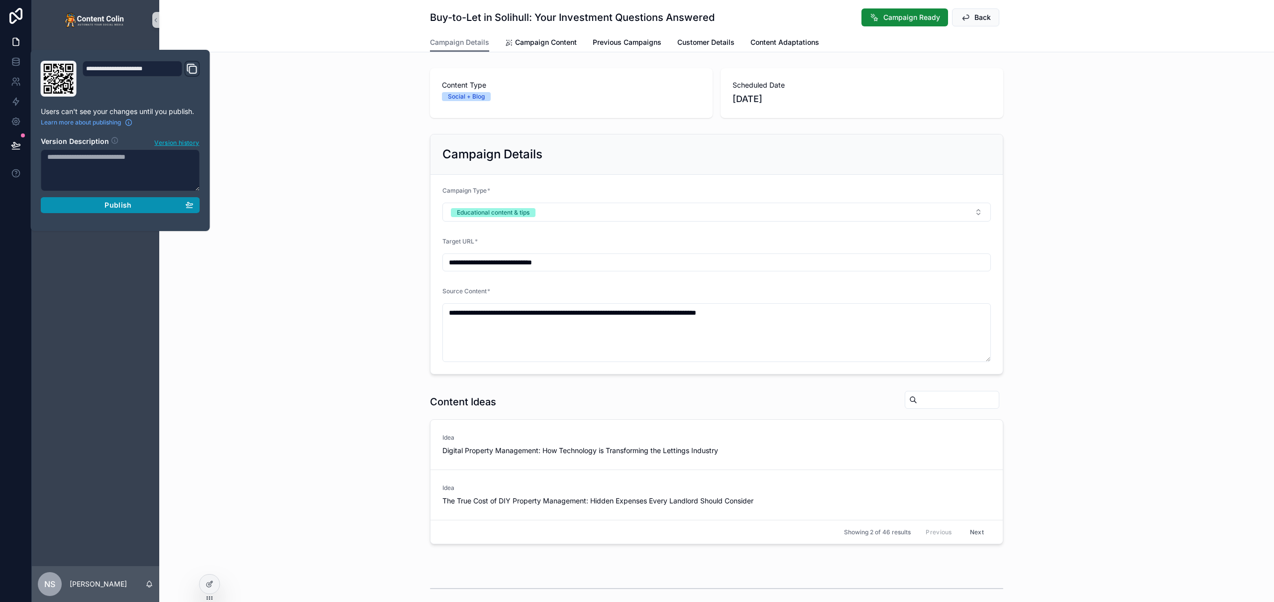
click at [85, 206] on div "Publish" at bounding box center [120, 205] width 146 height 9
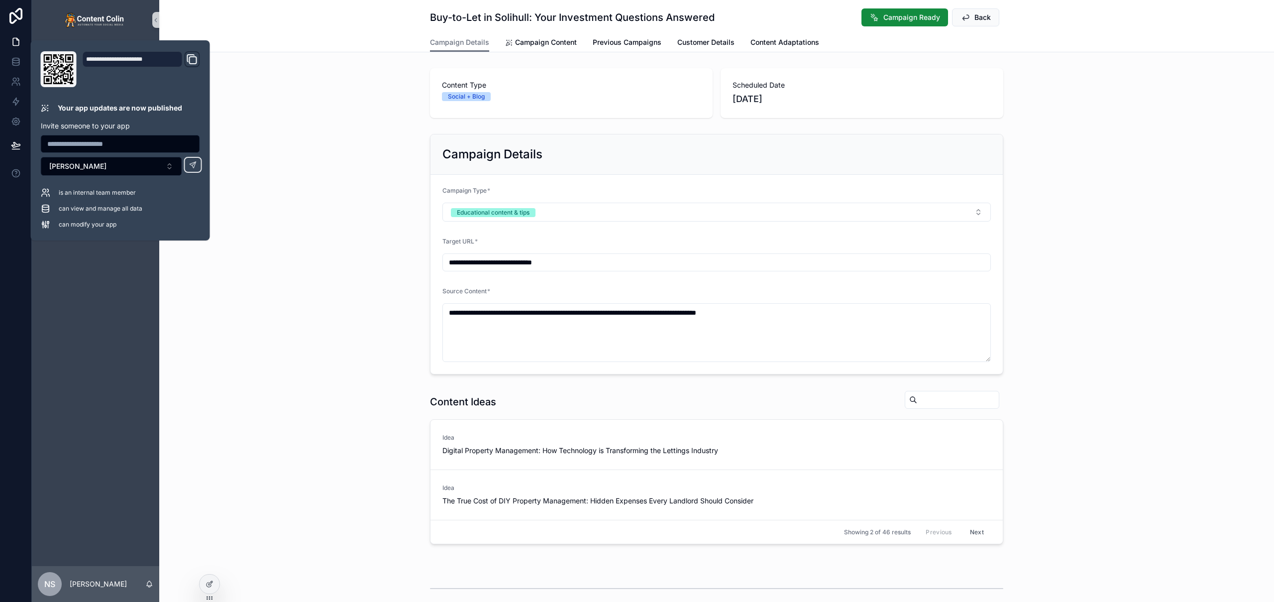
click at [338, 109] on div "Content Type Social + Blog Scheduled Date 8th September 2025" at bounding box center [716, 93] width 1115 height 58
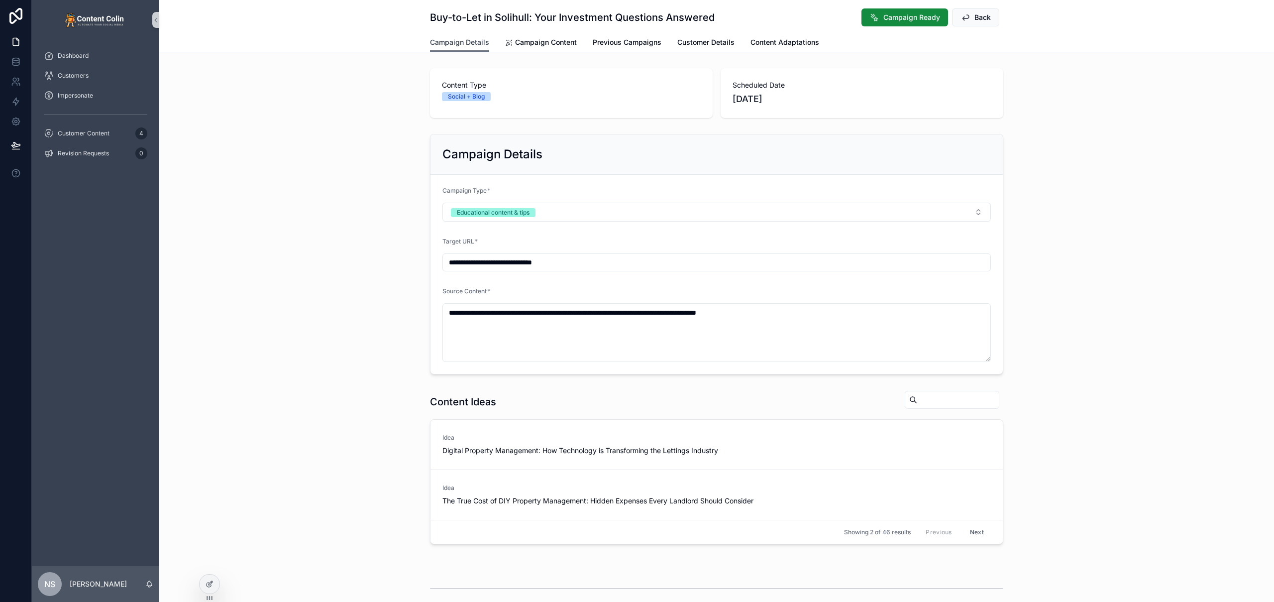
click at [467, 45] on span "Campaign Details" at bounding box center [459, 42] width 59 height 10
click at [543, 44] on span "Campaign Content" at bounding box center [546, 42] width 62 height 10
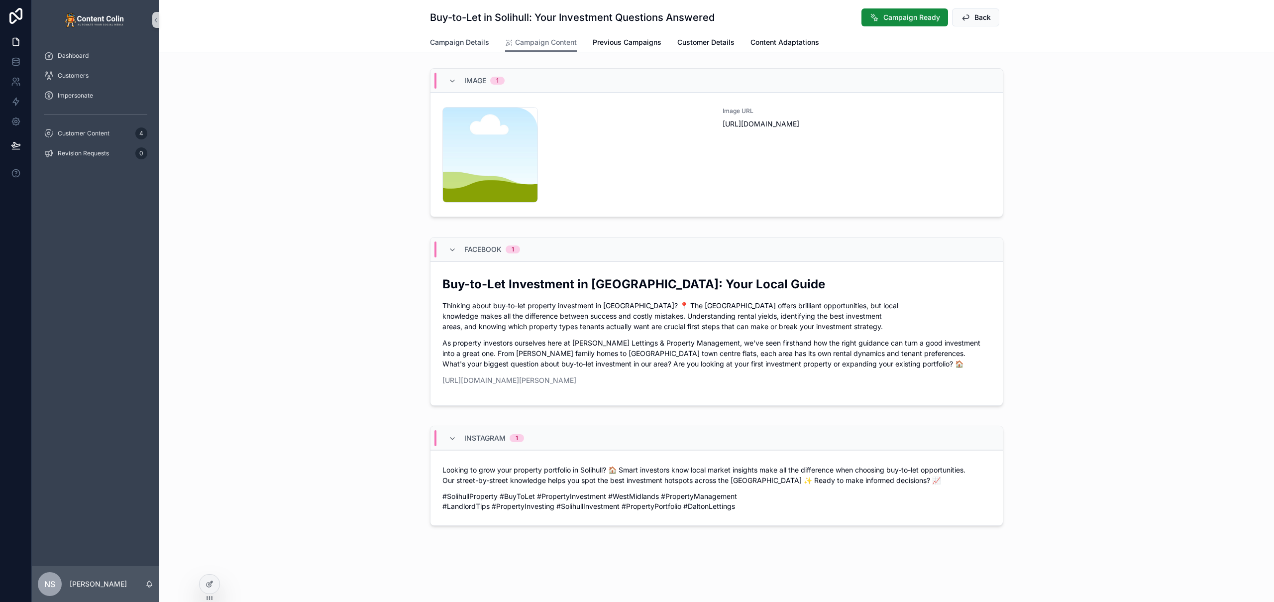
click at [458, 41] on span "Campaign Details" at bounding box center [459, 42] width 59 height 10
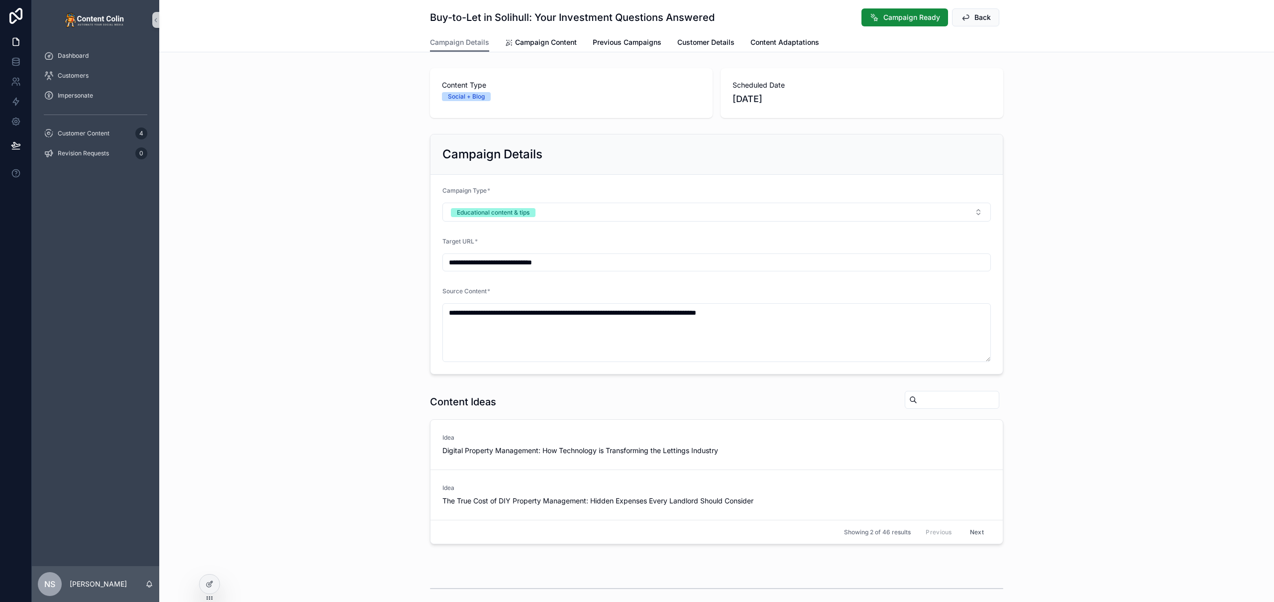
click at [417, 186] on div "**********" at bounding box center [716, 254] width 1115 height 248
click at [211, 588] on div at bounding box center [210, 583] width 20 height 19
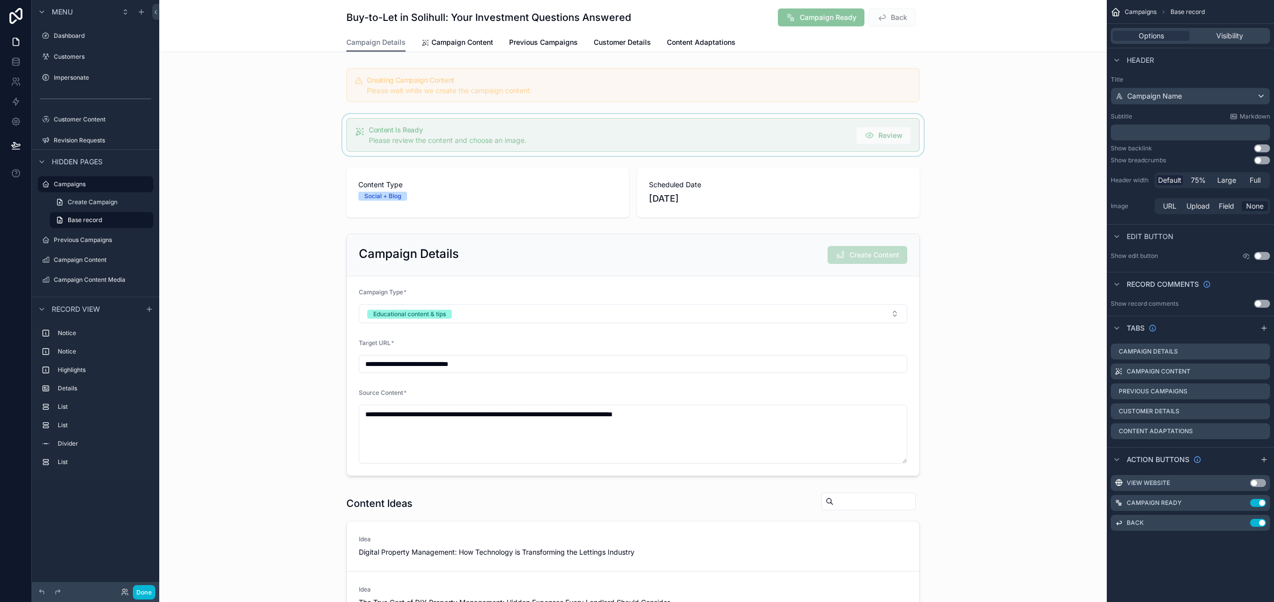
click at [635, 130] on div "scrollable content" at bounding box center [632, 135] width 947 height 42
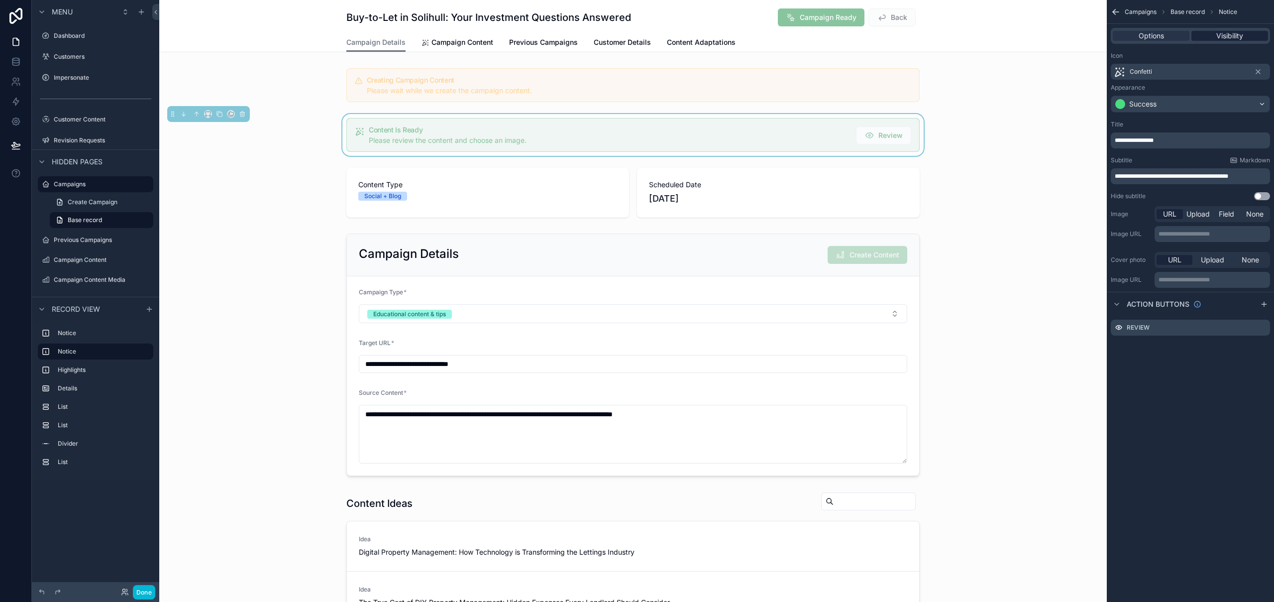
click at [1251, 33] on div "Visibility" at bounding box center [1229, 36] width 77 height 10
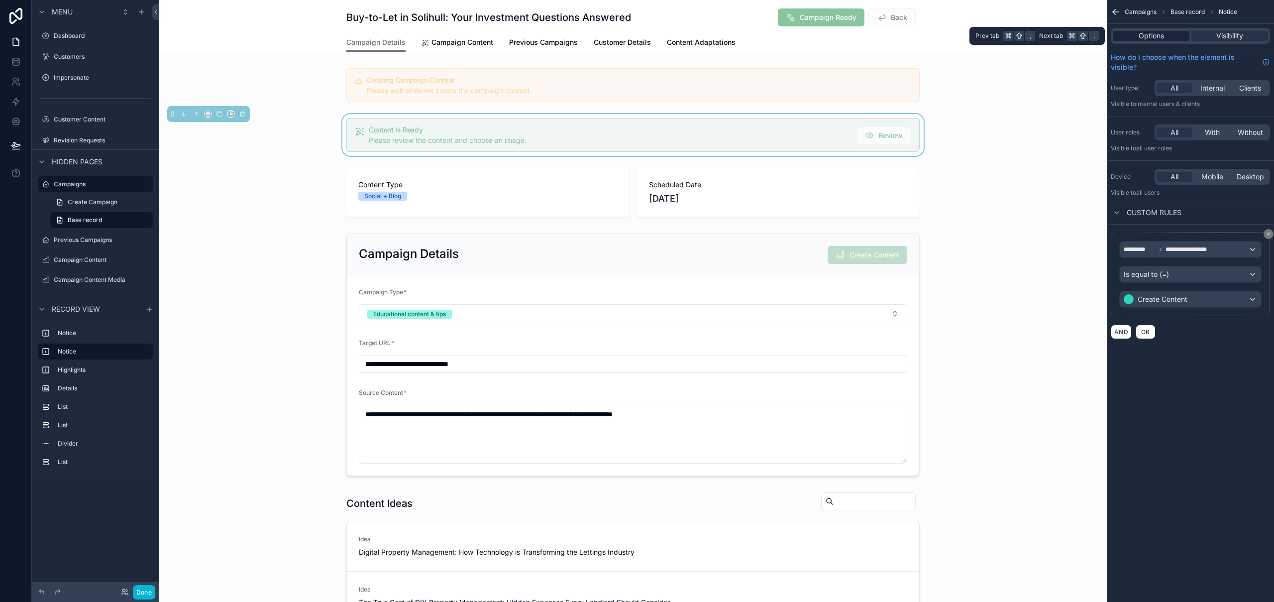
click at [1153, 37] on span "Options" at bounding box center [1151, 36] width 25 height 10
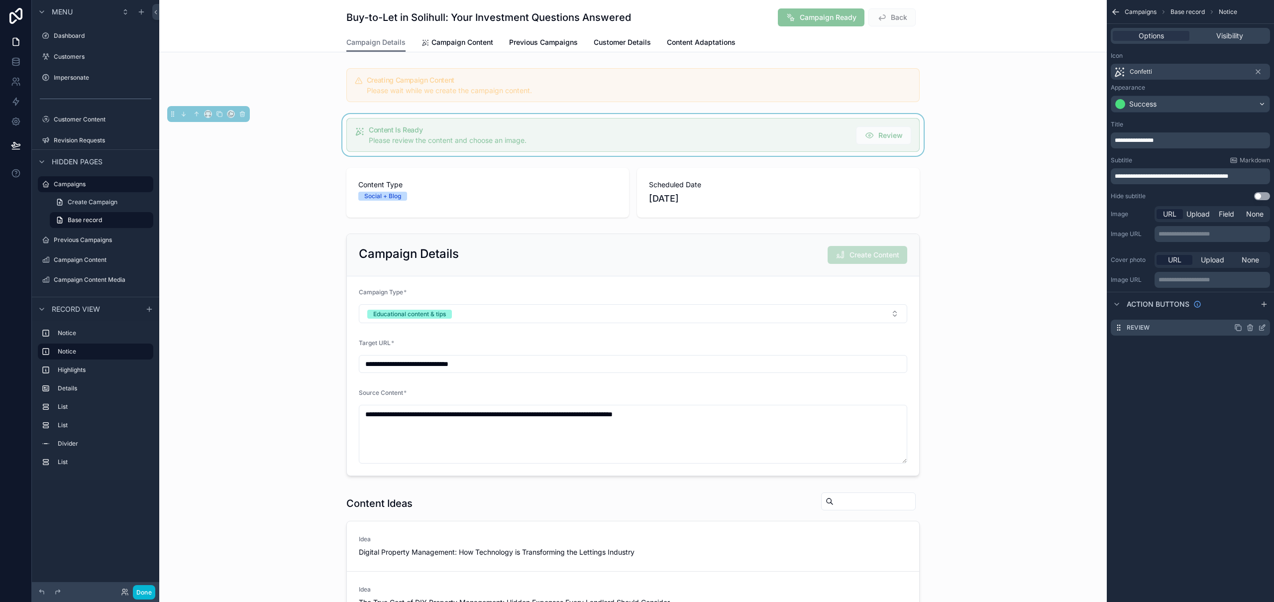
click at [1266, 328] on div "Review" at bounding box center [1190, 327] width 159 height 16
click at [1263, 328] on icon "scrollable content" at bounding box center [1262, 327] width 8 height 8
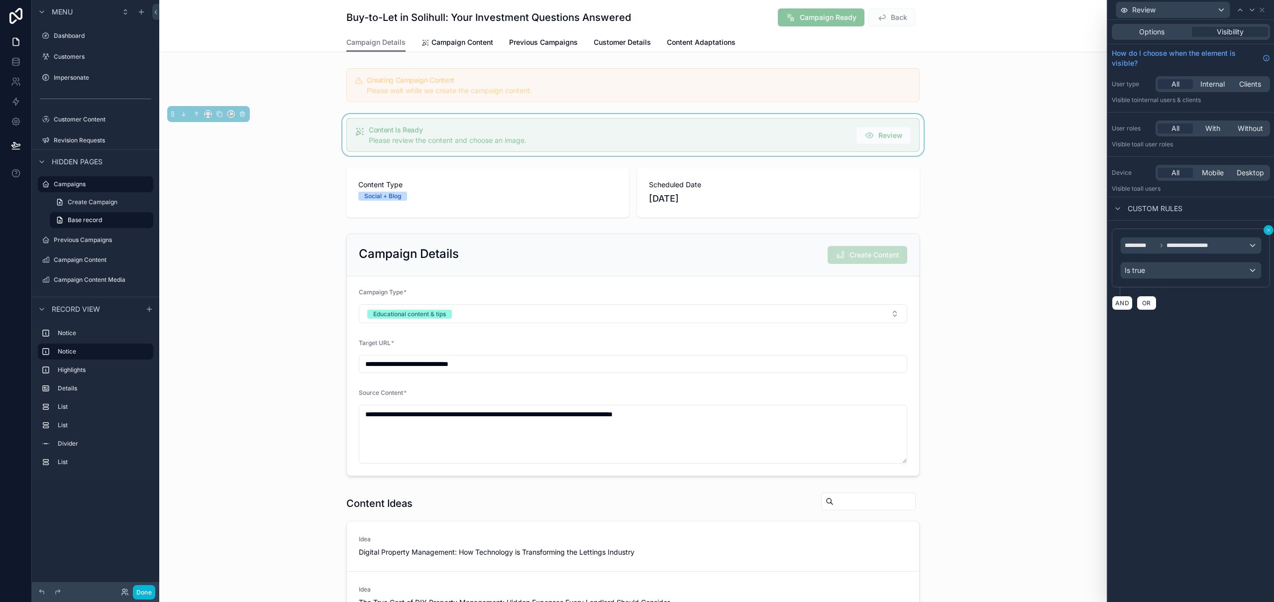
click at [1267, 228] on icon at bounding box center [1268, 230] width 6 height 6
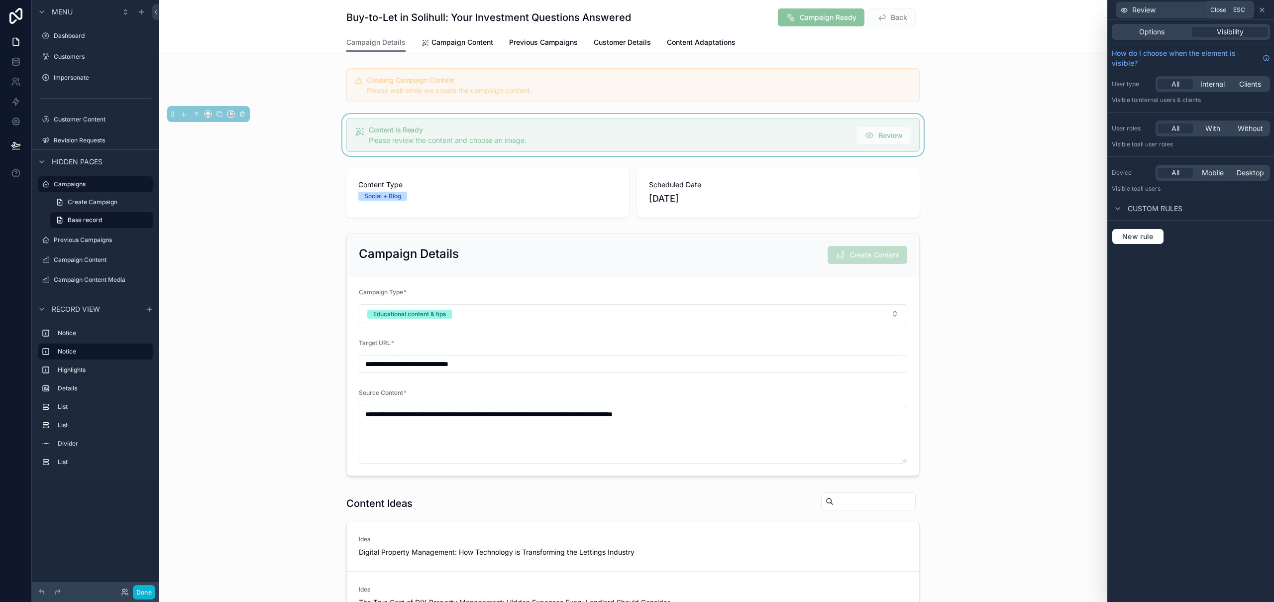
click at [1264, 9] on icon at bounding box center [1262, 10] width 8 height 8
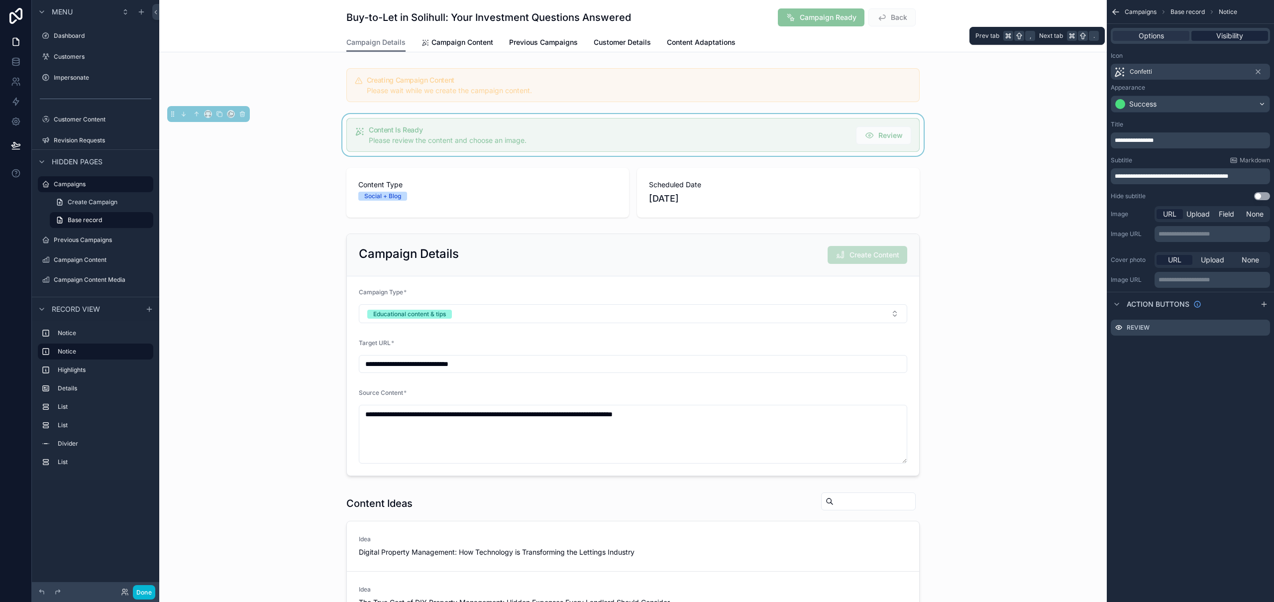
click at [1236, 40] on span "Visibility" at bounding box center [1229, 36] width 27 height 10
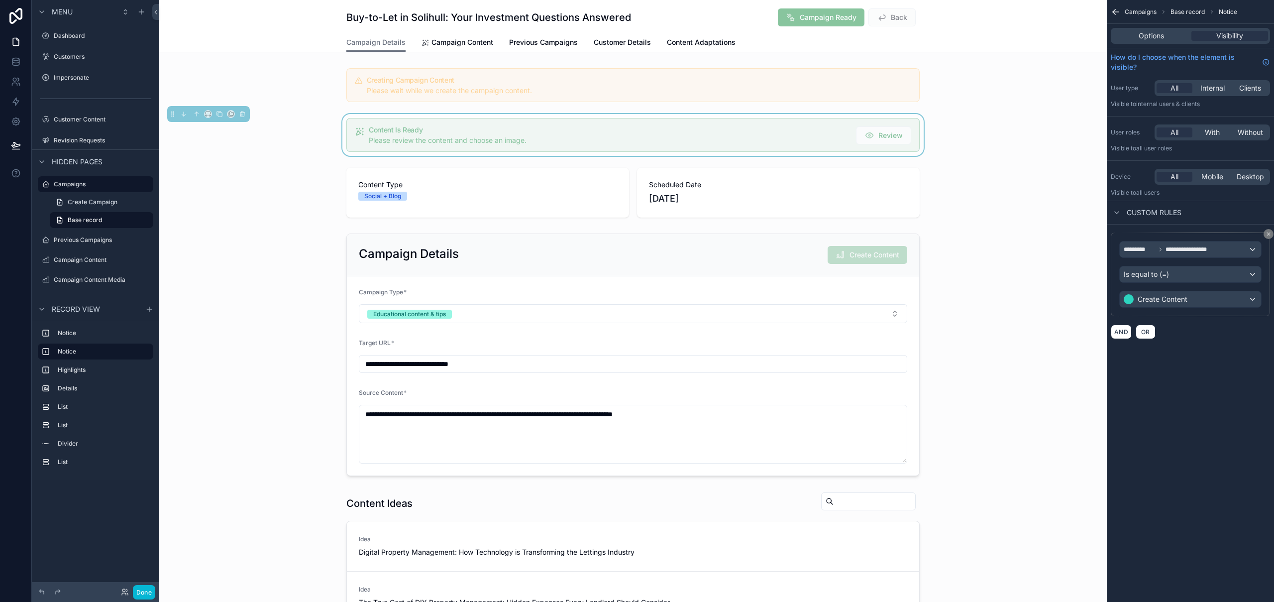
drag, startPoint x: 1270, startPoint y: 234, endPoint x: 1222, endPoint y: 256, distance: 53.2
click at [1270, 234] on icon "scrollable content" at bounding box center [1268, 234] width 6 height 6
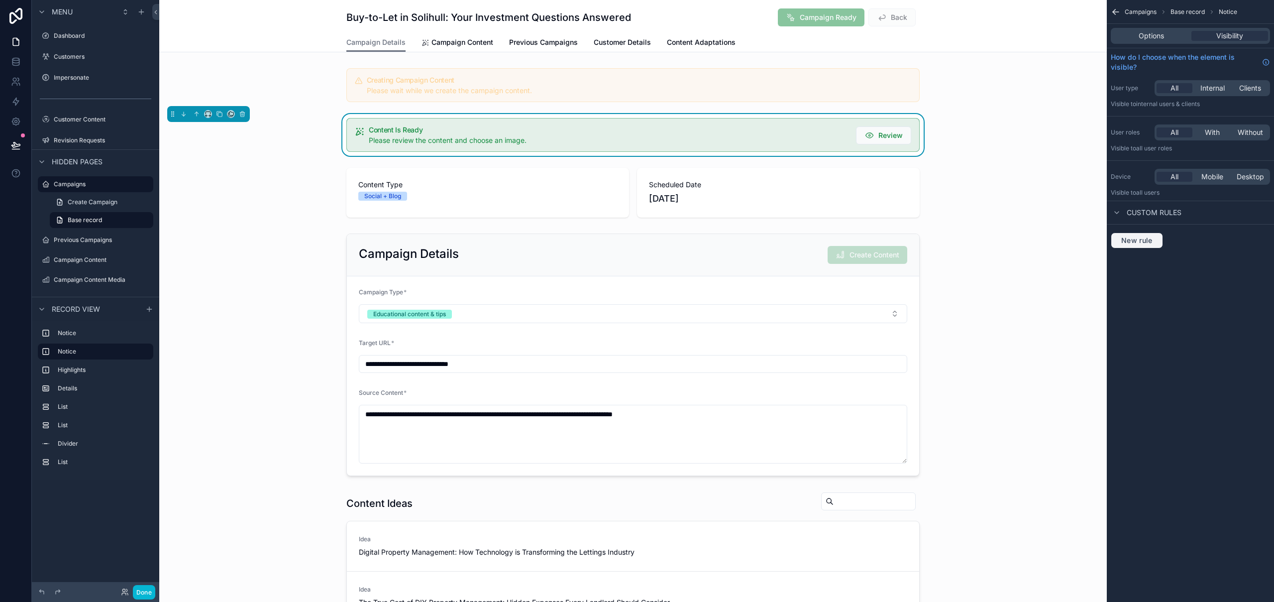
click at [1143, 242] on span "New rule" at bounding box center [1136, 240] width 39 height 9
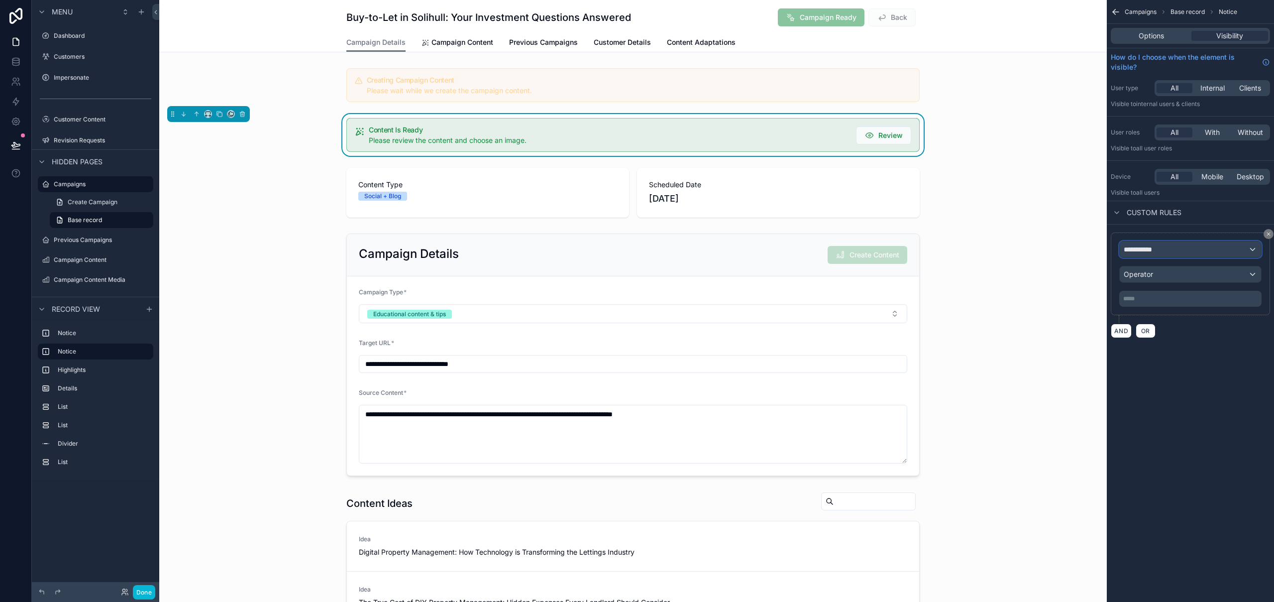
click at [1151, 250] on span "**********" at bounding box center [1142, 249] width 37 height 10
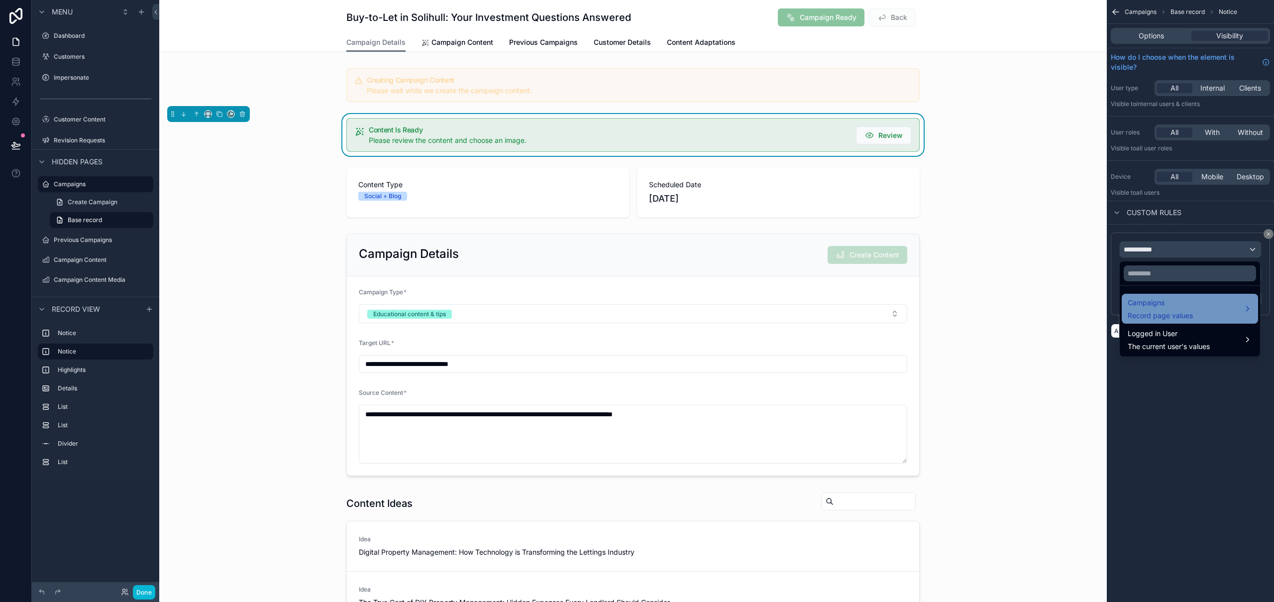
click at [1152, 315] on span "Record page values" at bounding box center [1160, 316] width 65 height 10
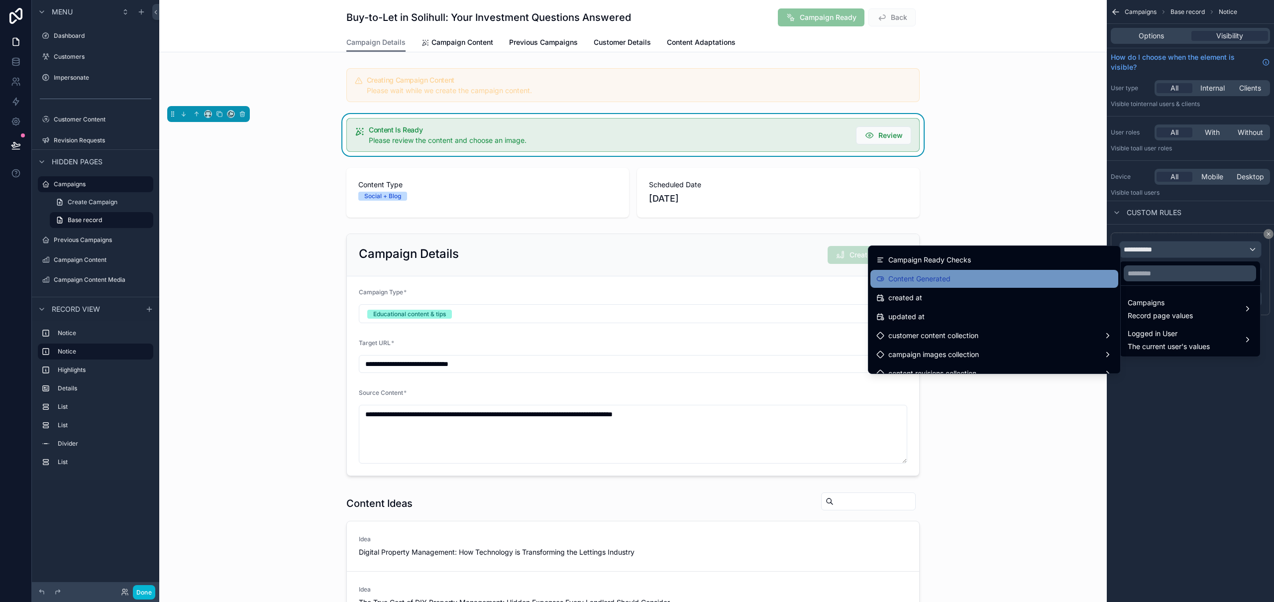
scroll to position [1053, 0]
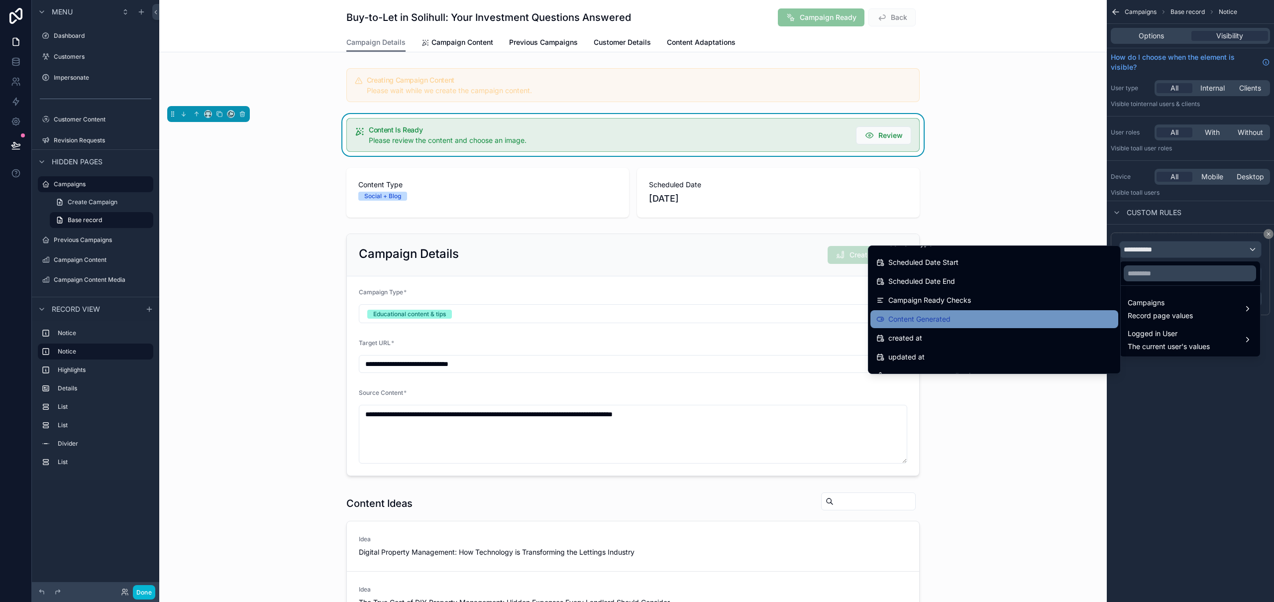
click at [1002, 317] on div "Content Generated" at bounding box center [994, 319] width 236 height 12
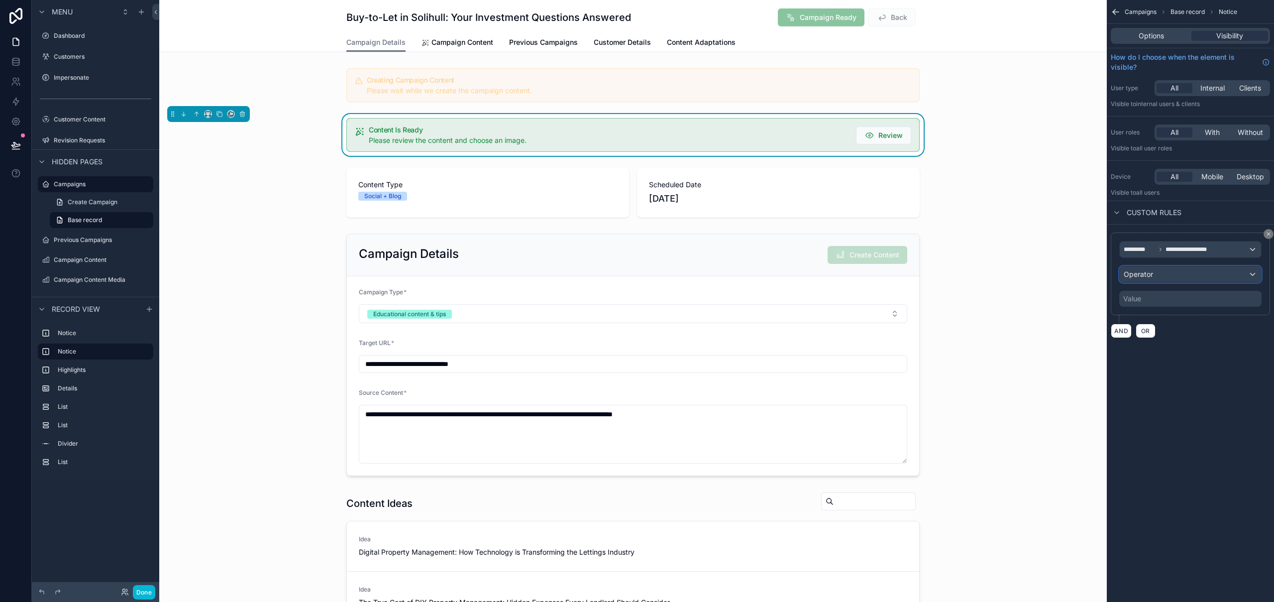
click at [1190, 275] on div "Operator" at bounding box center [1190, 274] width 141 height 16
click at [1172, 325] on div "Is true" at bounding box center [1190, 327] width 124 height 12
click at [140, 593] on button "Done" at bounding box center [144, 592] width 22 height 14
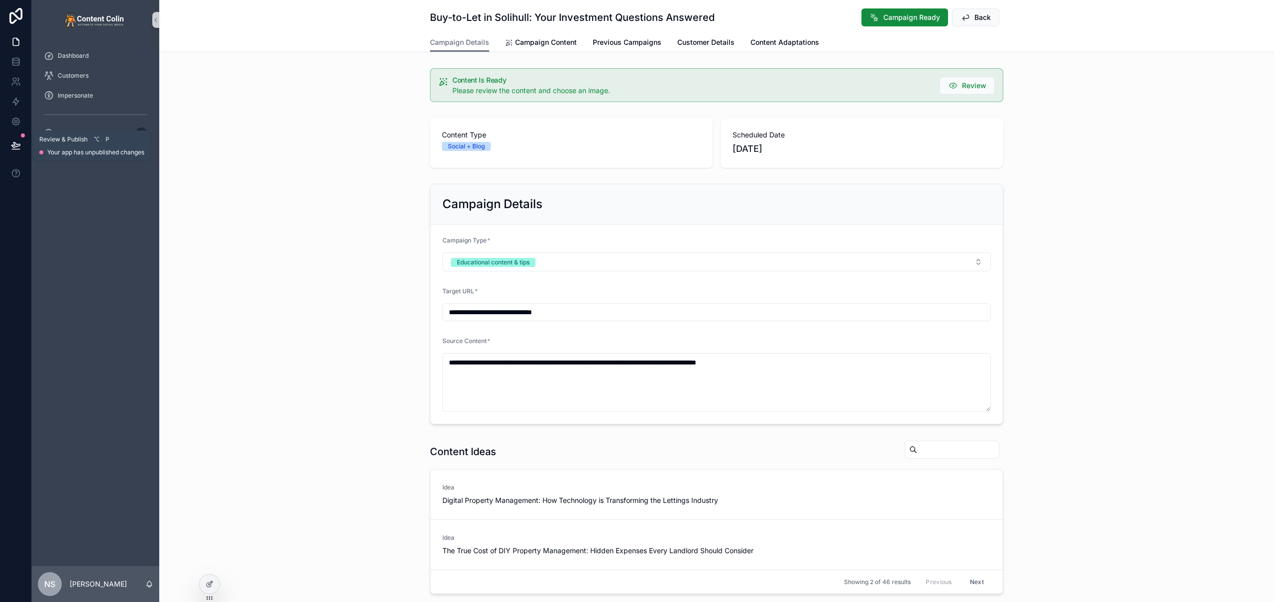
click at [15, 146] on icon at bounding box center [15, 144] width 8 height 5
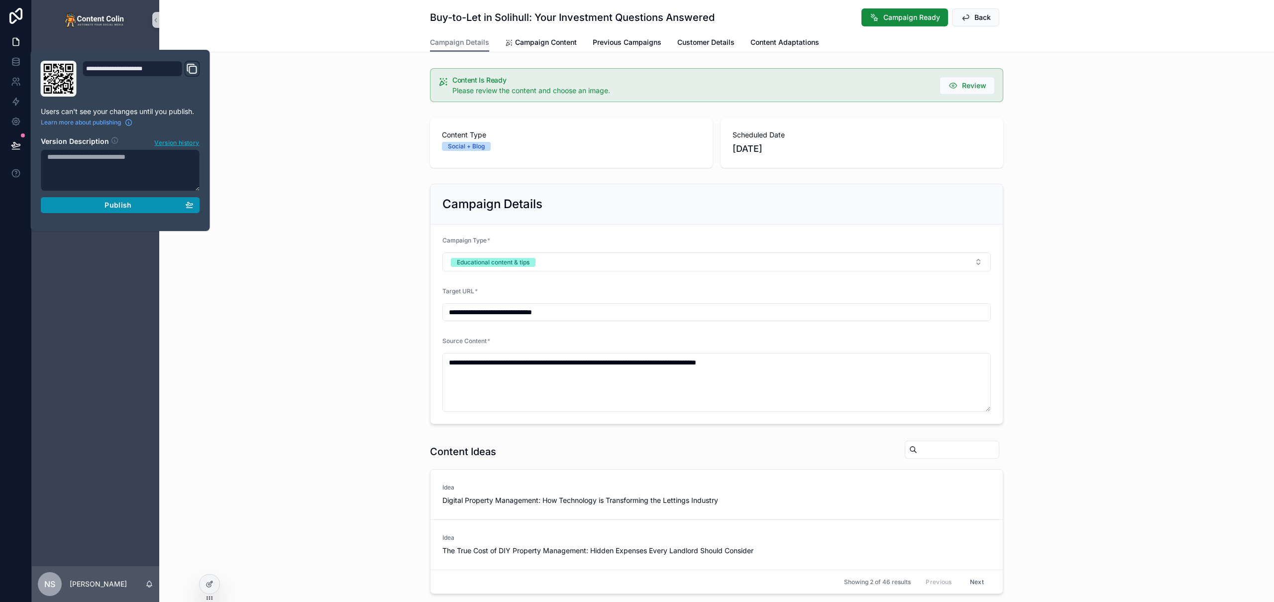
click at [84, 206] on div "Publish" at bounding box center [120, 205] width 146 height 9
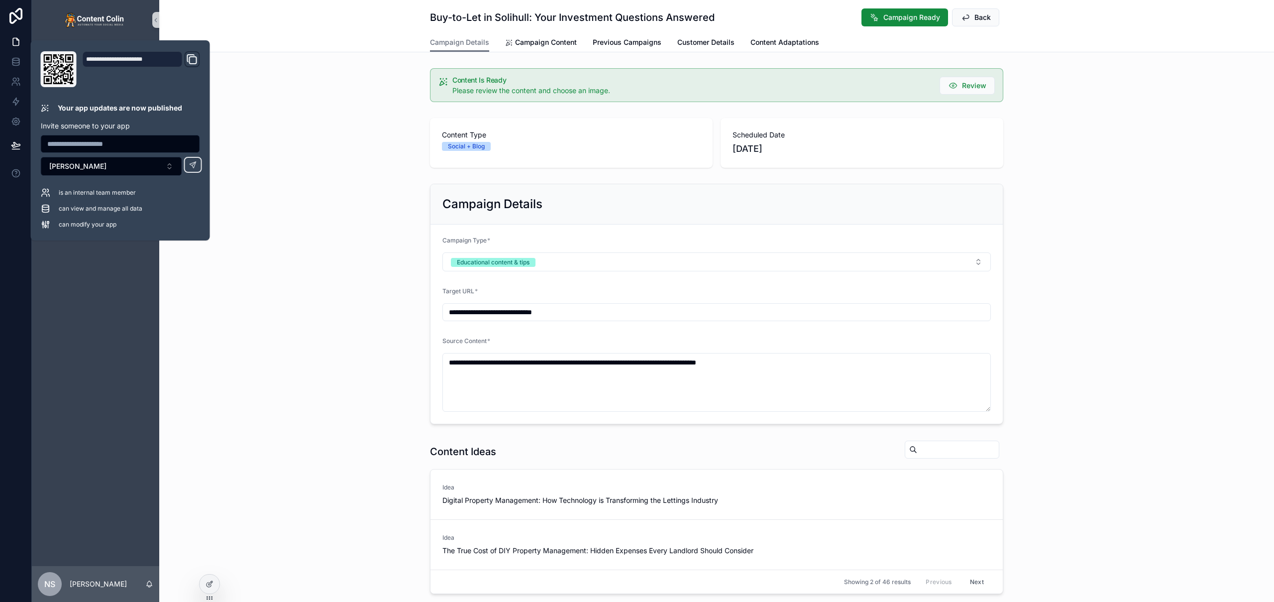
click at [354, 229] on div "**********" at bounding box center [716, 304] width 1115 height 248
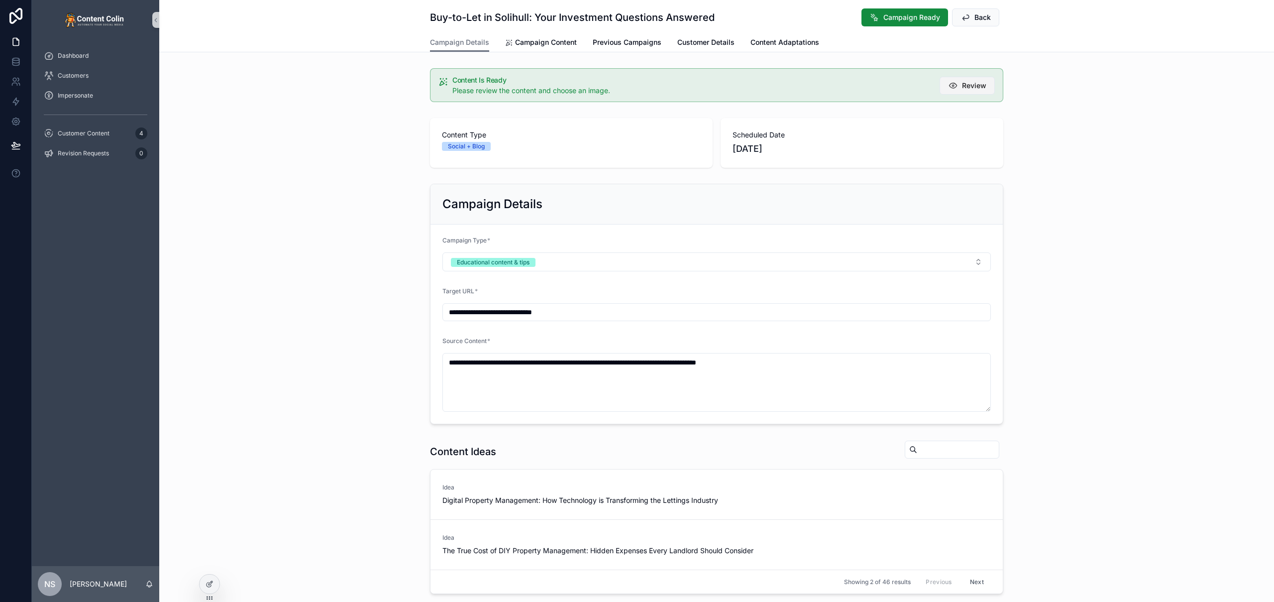
click at [973, 85] on span "Review" at bounding box center [974, 86] width 24 height 10
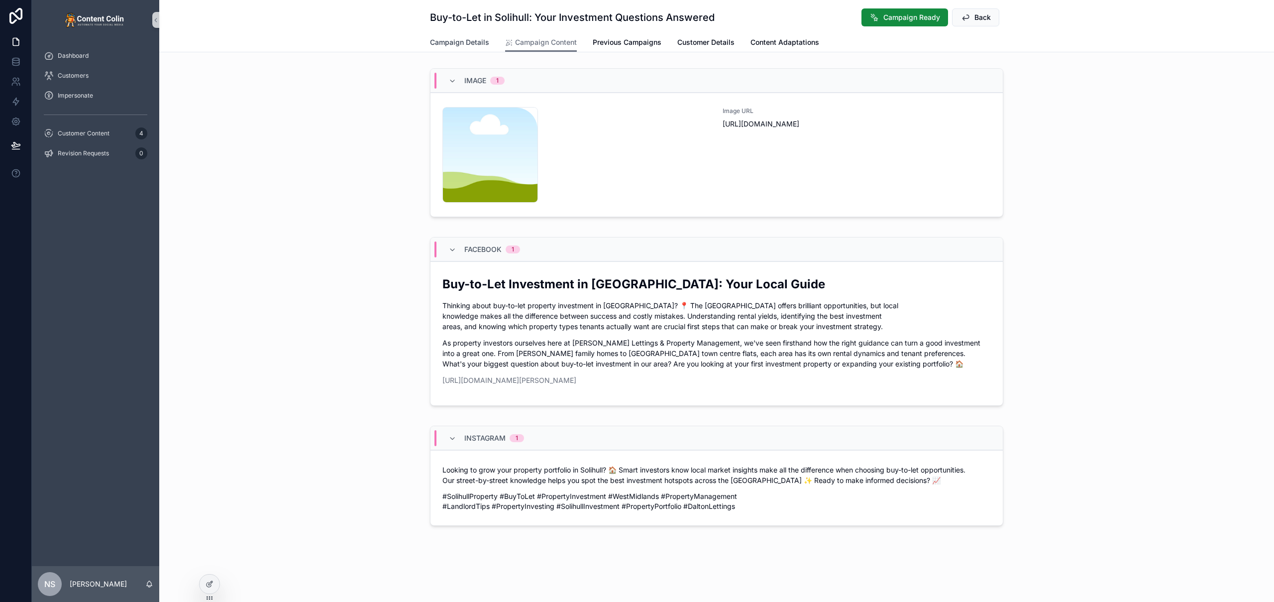
click at [460, 41] on span "Campaign Details" at bounding box center [459, 42] width 59 height 10
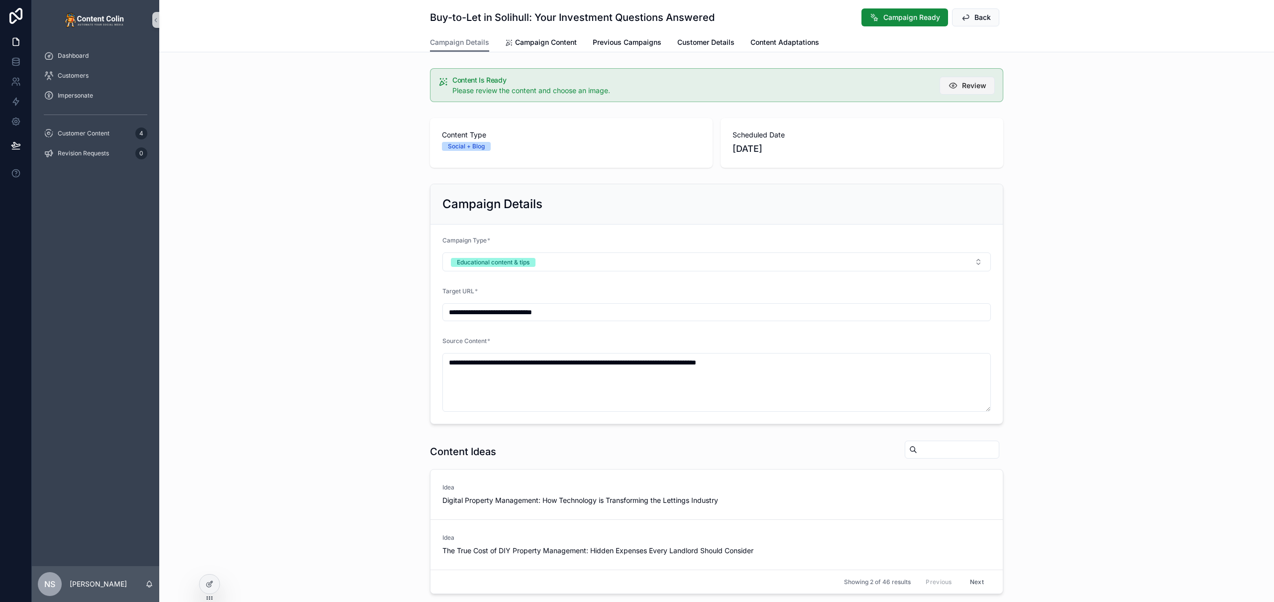
click at [973, 87] on span "Review" at bounding box center [974, 86] width 24 height 10
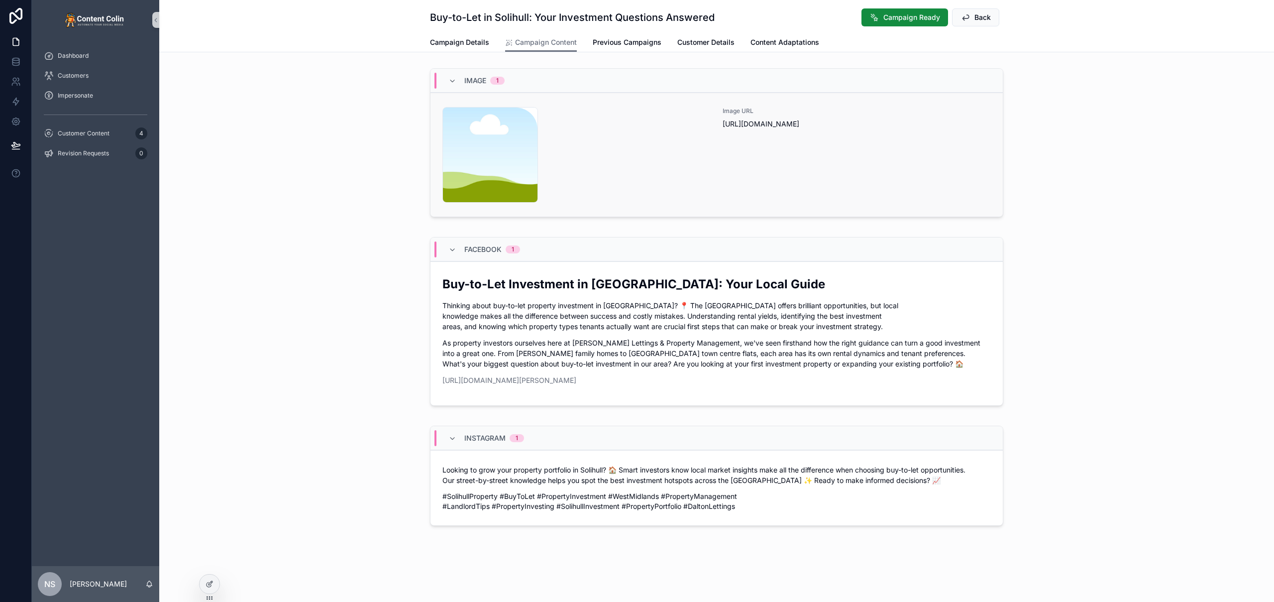
click at [645, 163] on div "content-placeholder .png" at bounding box center [576, 155] width 268 height 96
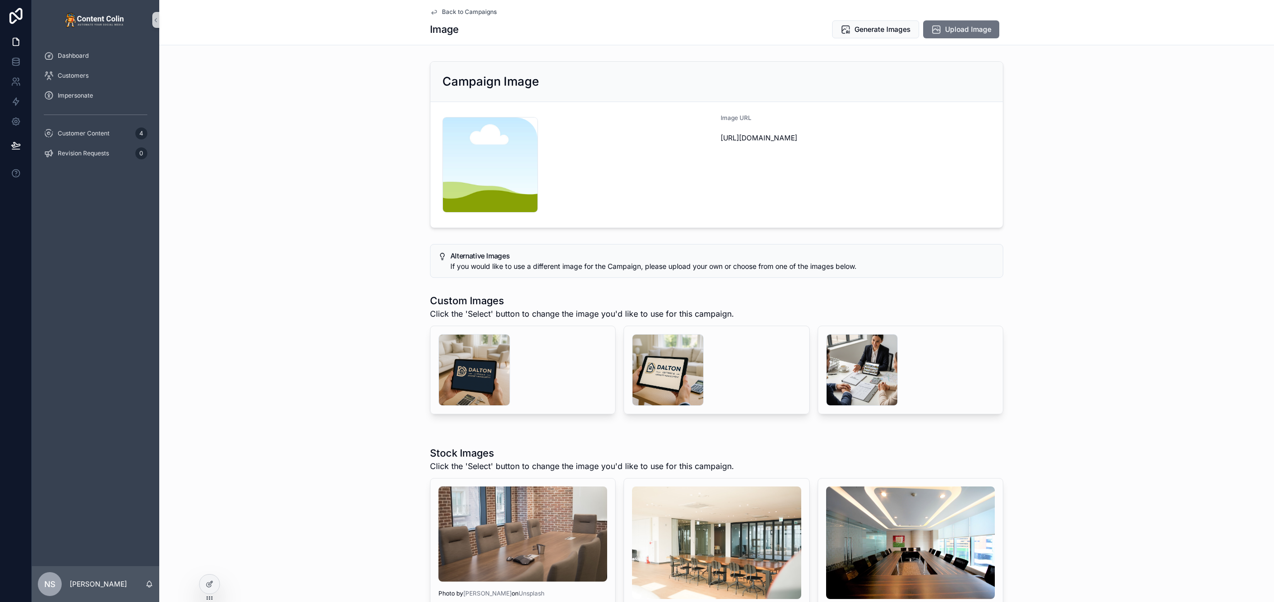
click at [453, 9] on span "Back to Campaigns" at bounding box center [469, 12] width 55 height 8
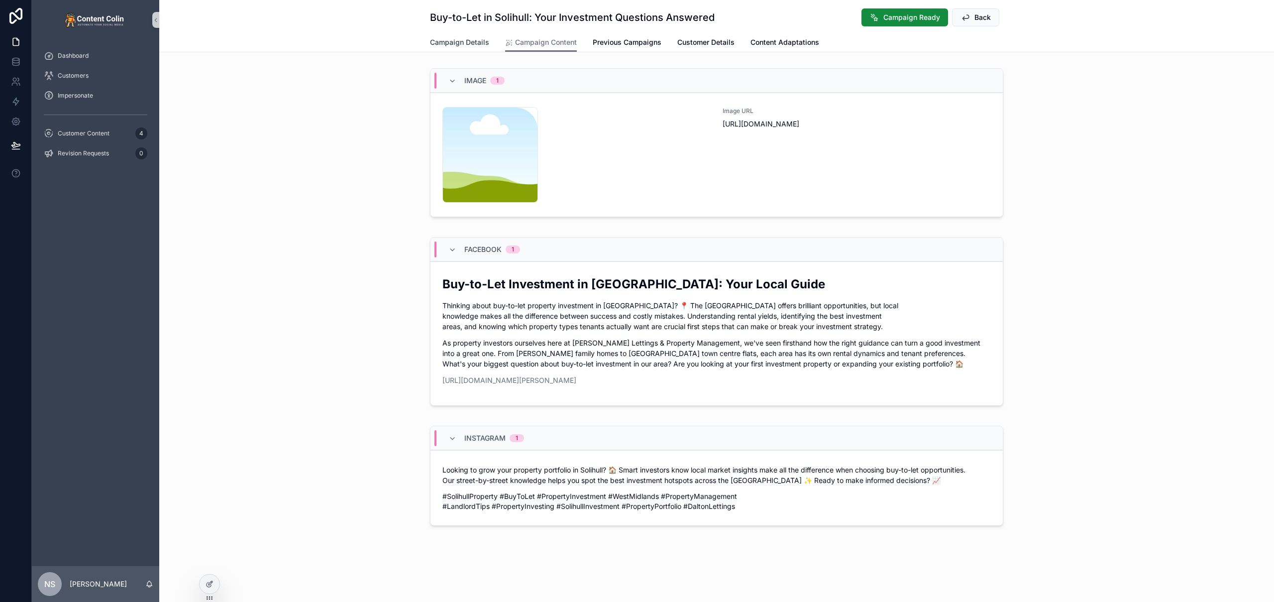
click at [459, 40] on span "Campaign Details" at bounding box center [459, 42] width 59 height 10
